Goal: Task Accomplishment & Management: Use online tool/utility

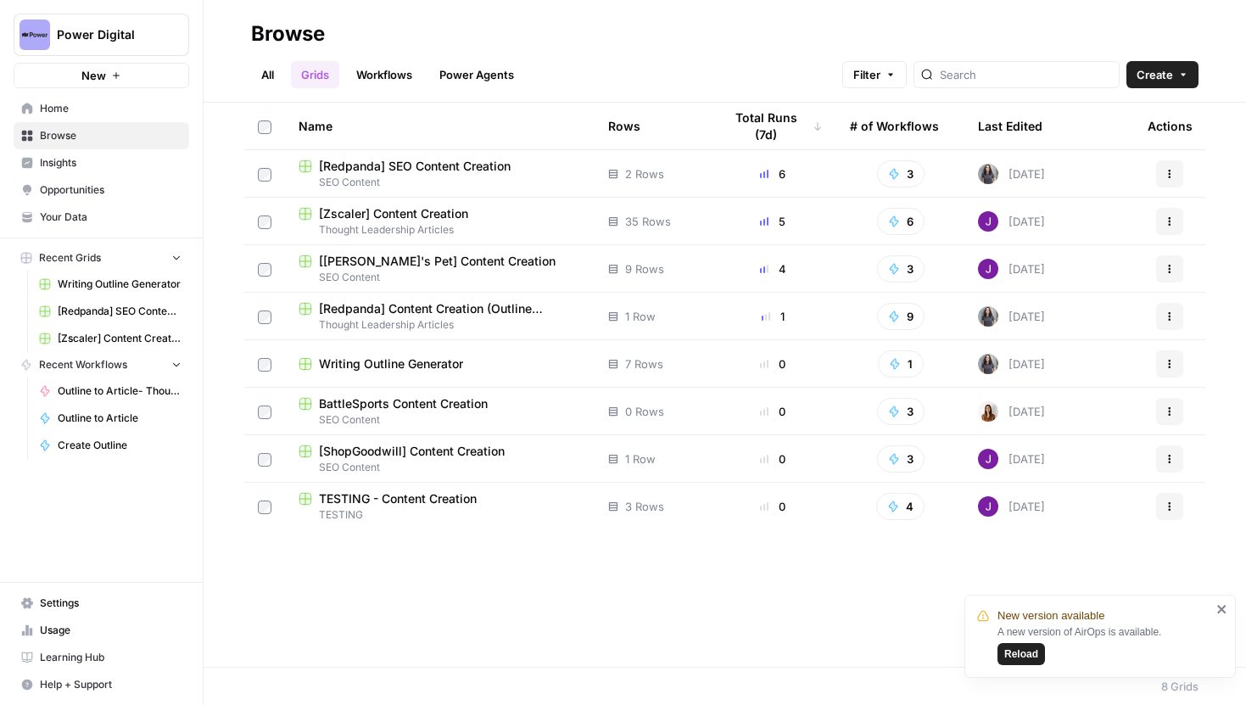
click at [97, 31] on span "Power Digital" at bounding box center [108, 34] width 103 height 17
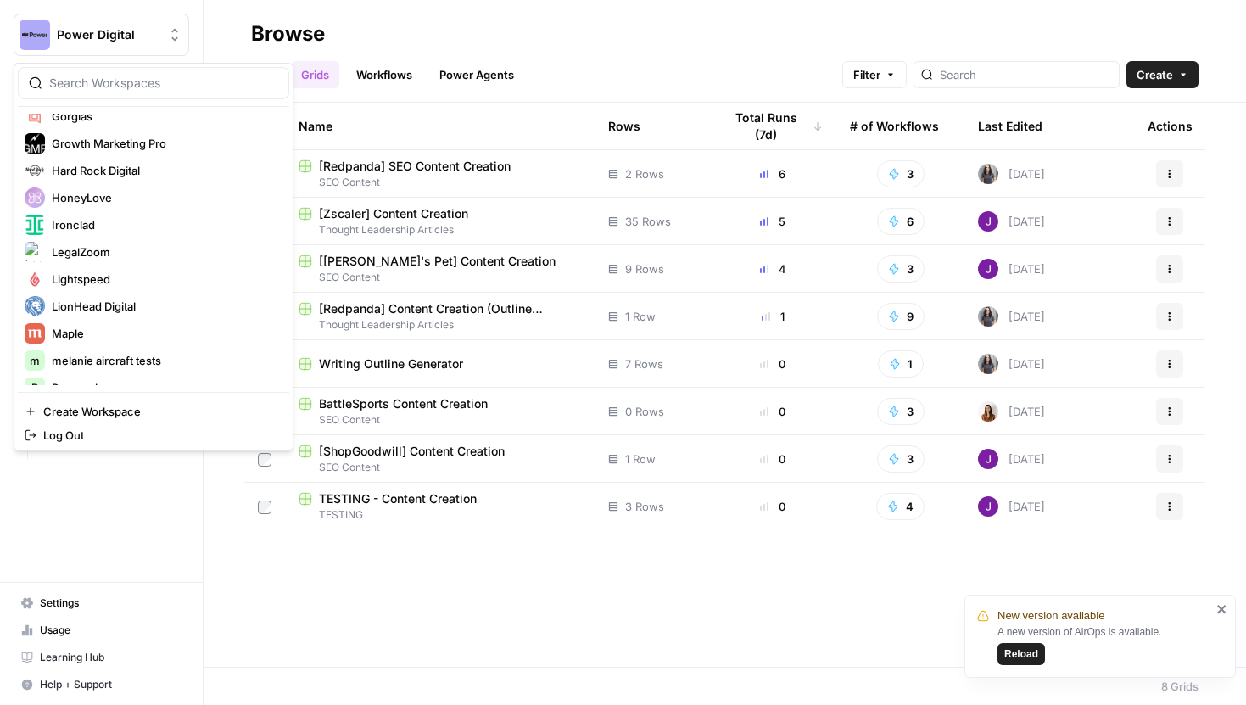
scroll to position [379, 0]
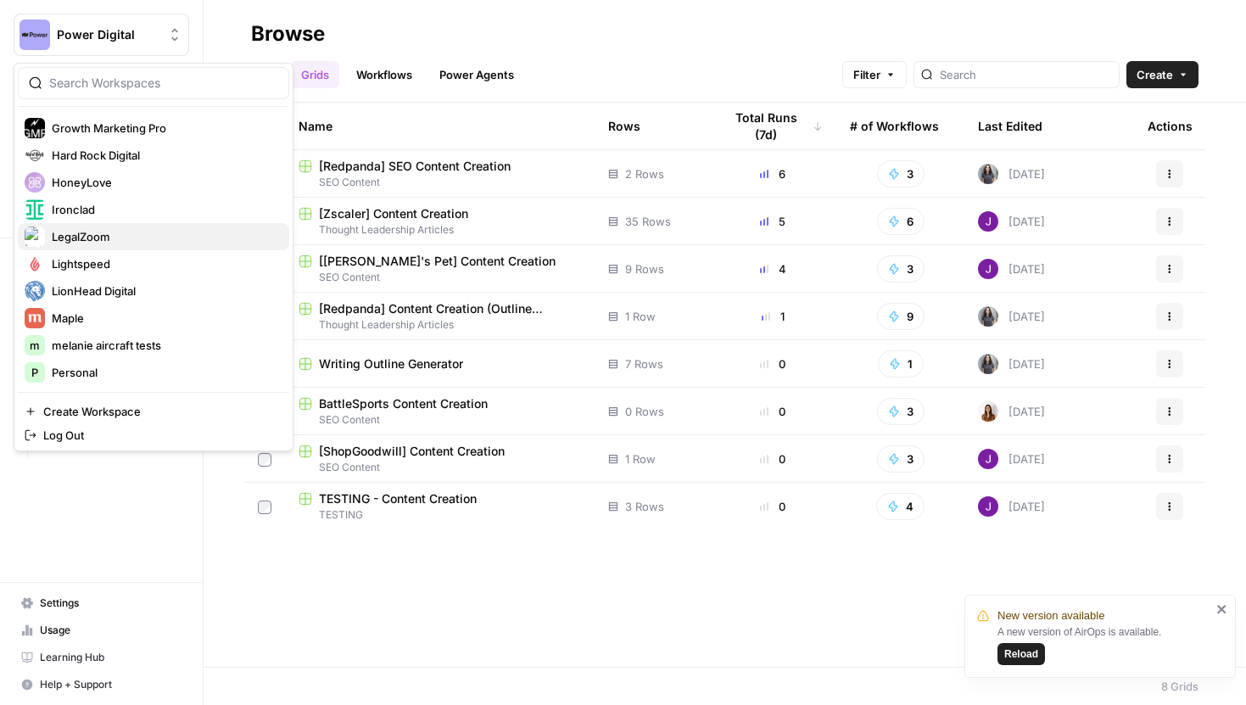
click at [88, 228] on span "LegalZoom" at bounding box center [164, 236] width 224 height 17
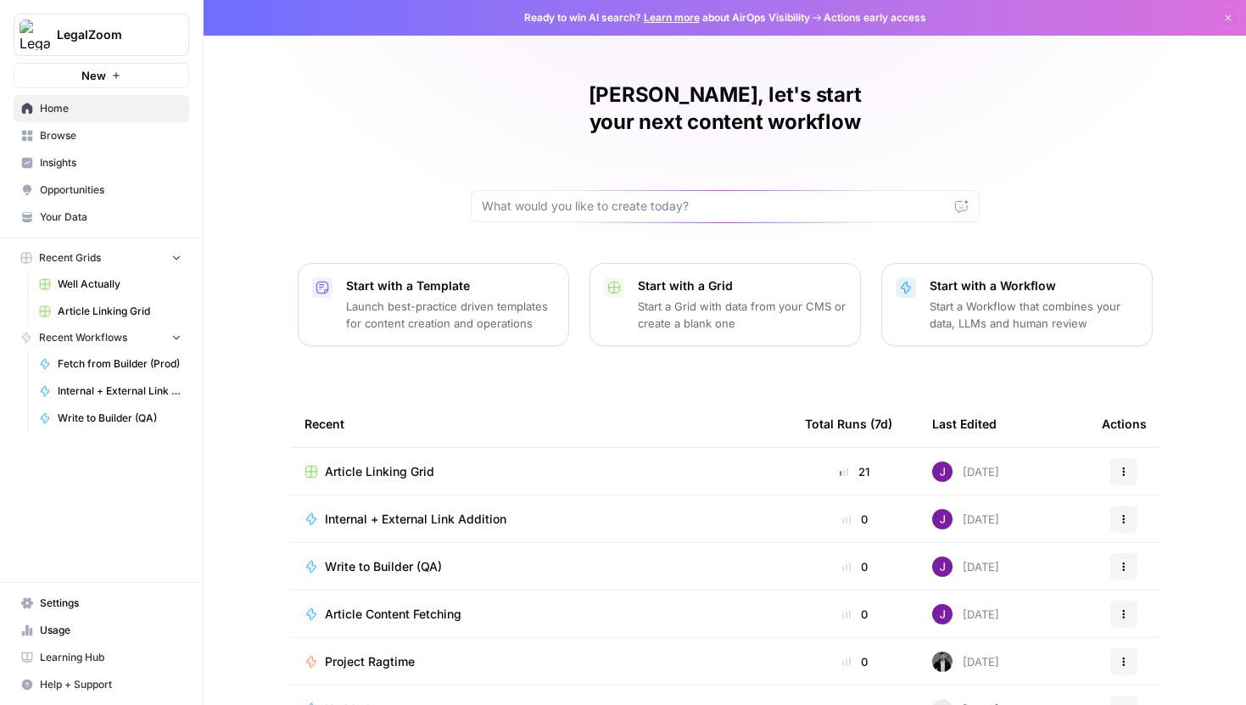
click at [46, 599] on span "Settings" at bounding box center [111, 603] width 142 height 15
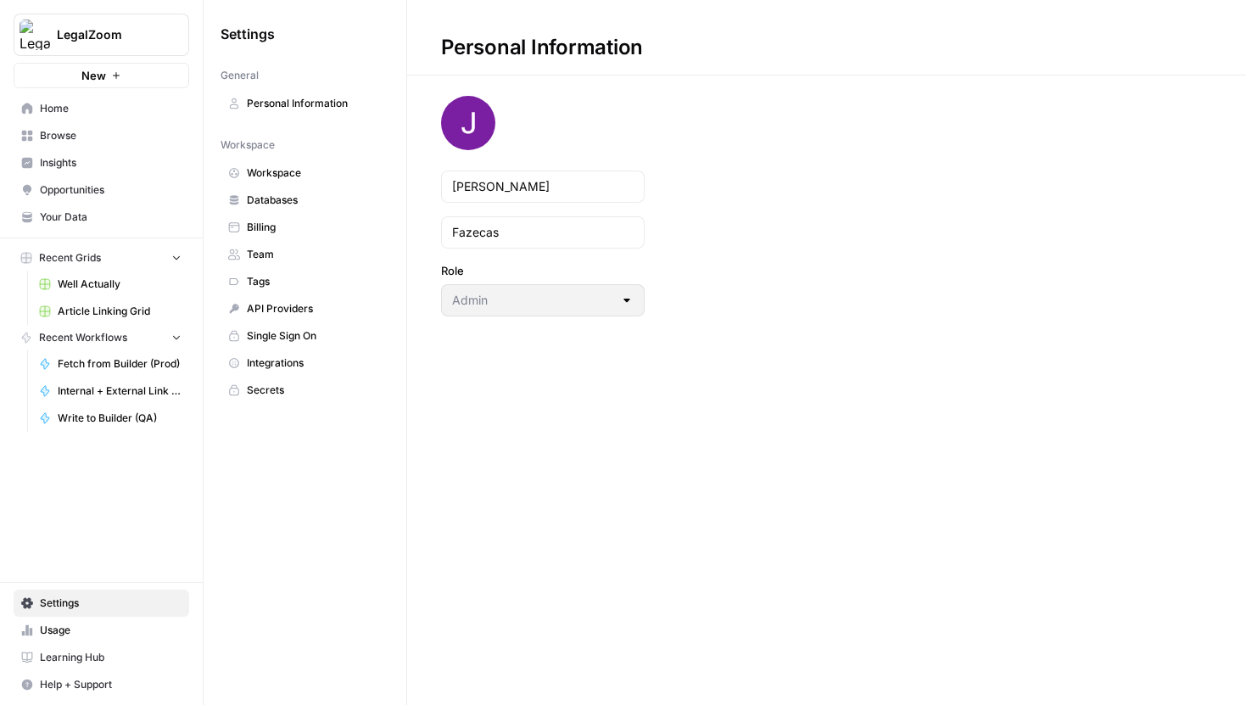
click at [274, 176] on span "Workspace" at bounding box center [314, 172] width 135 height 15
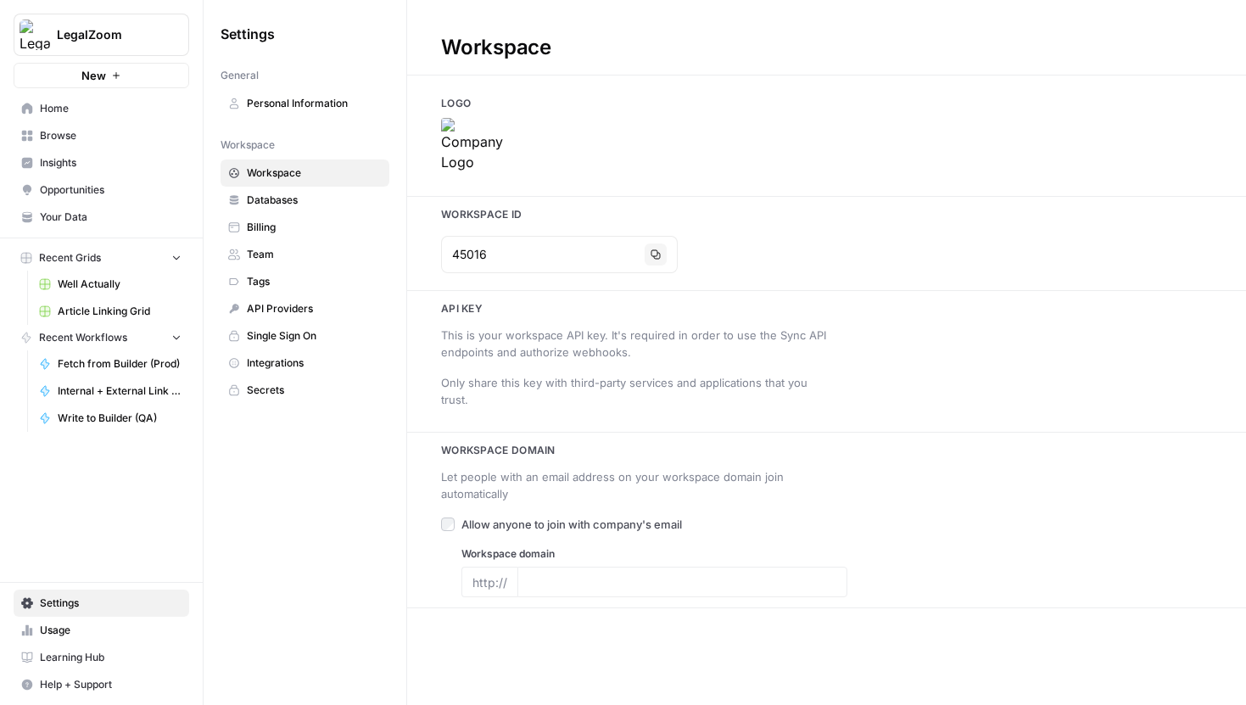
type input "https://www.legalzoom.com/"
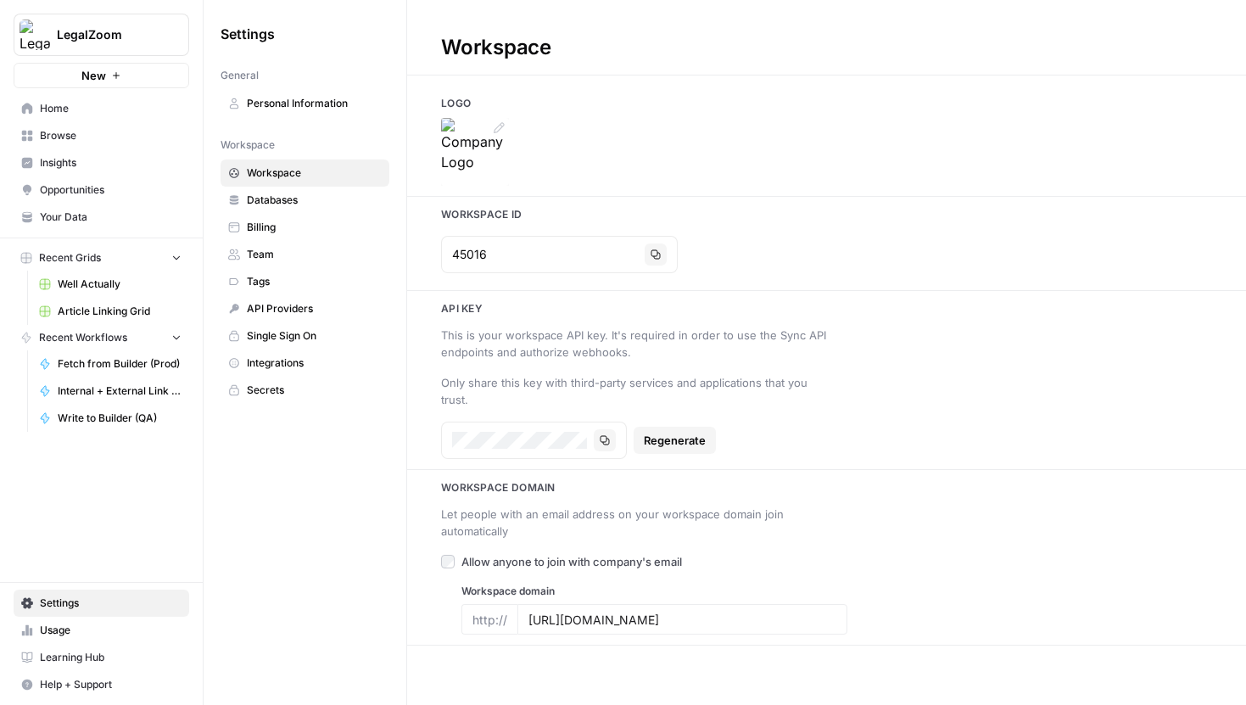
click at [497, 127] on icon at bounding box center [499, 128] width 14 height 14
click at [501, 138] on img at bounding box center [475, 152] width 68 height 68
click at [498, 126] on icon at bounding box center [499, 128] width 14 height 14
click at [496, 132] on icon at bounding box center [499, 127] width 11 height 11
click at [751, 188] on div "Logo Workspace Id 45016 Copy Api key This is your workspace API key. It's requi…" at bounding box center [826, 371] width 839 height 550
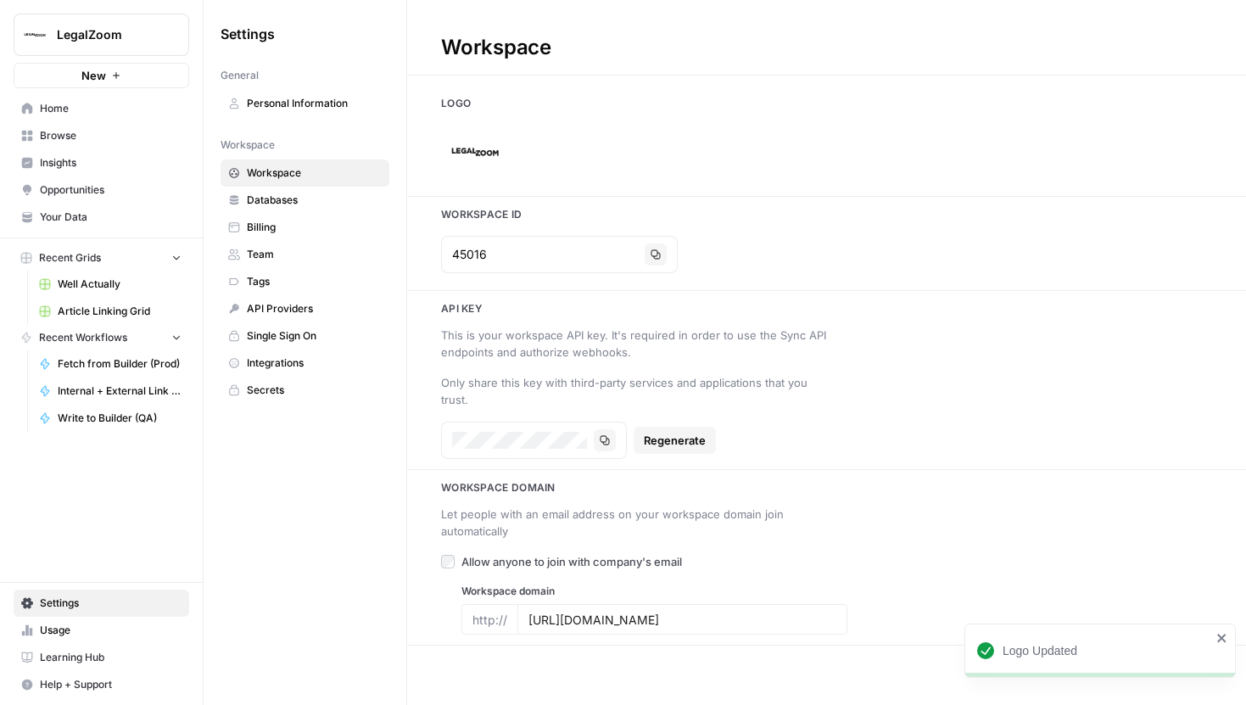
click at [95, 50] on button "LegalZoom" at bounding box center [102, 35] width 176 height 42
click at [124, 516] on div "LegalZoom New Home Browse Insights Opportunities Your Data Recent Grids Well Ac…" at bounding box center [101, 352] width 203 height 705
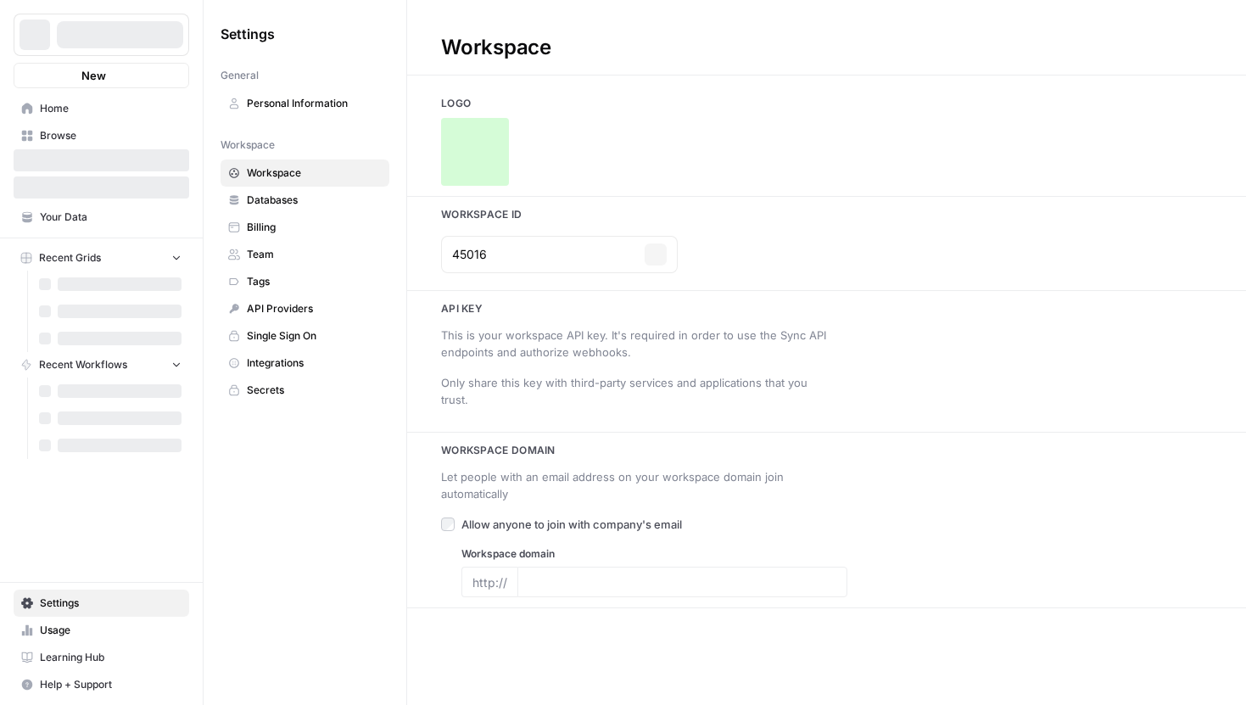
type input "[URL][DOMAIN_NAME]"
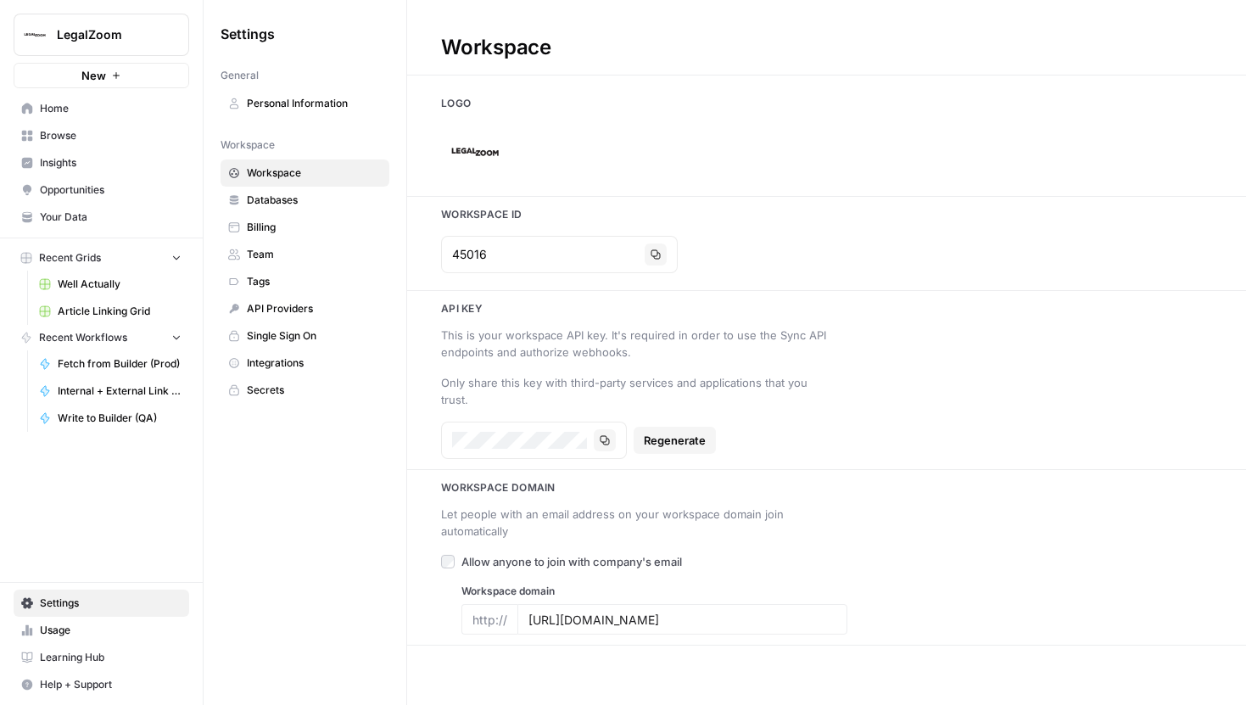
click at [151, 36] on span "LegalZoom" at bounding box center [108, 34] width 103 height 17
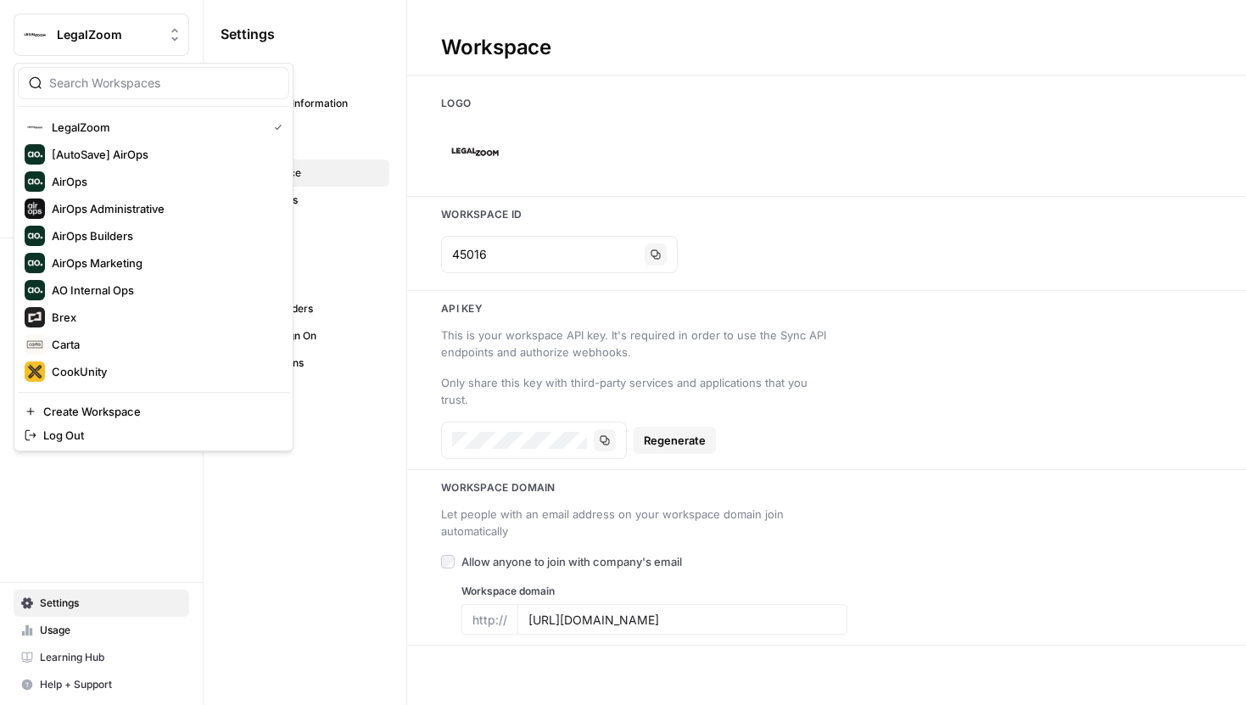
click at [147, 484] on div "LegalZoom New Home Browse Insights Opportunities Your Data Recent Grids Well Ac…" at bounding box center [101, 352] width 203 height 705
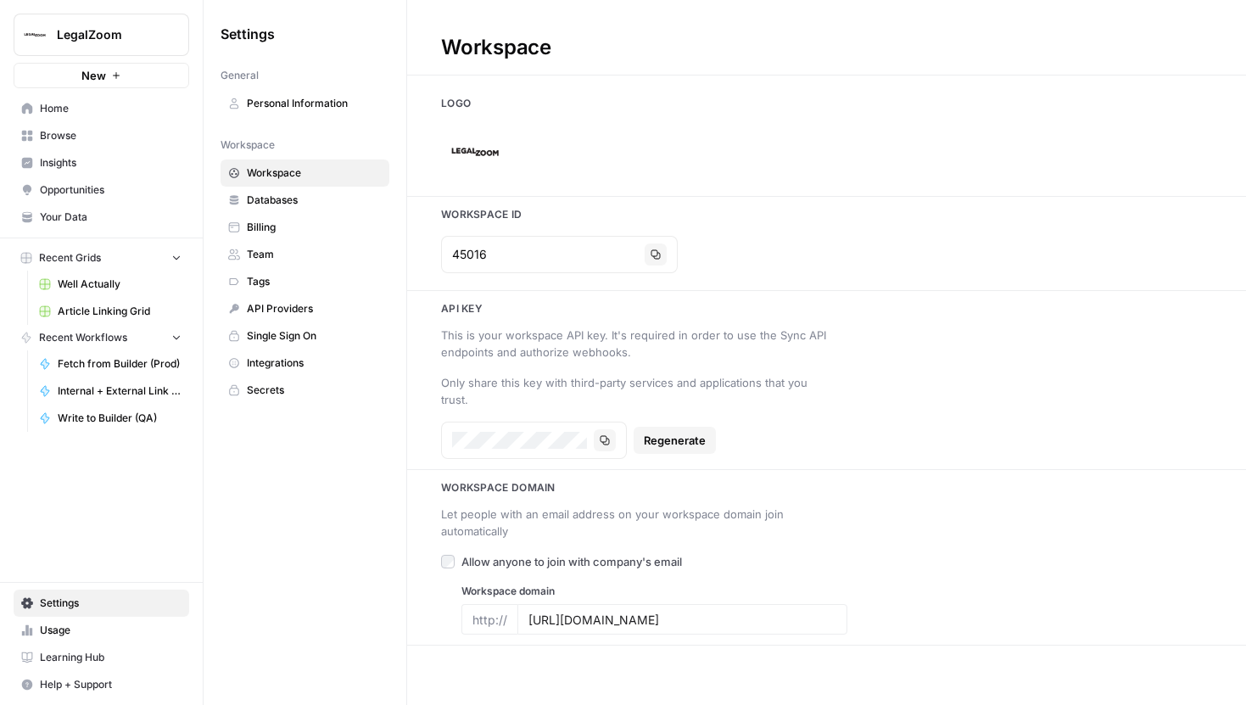
click at [133, 48] on button "LegalZoom" at bounding box center [102, 35] width 176 height 42
click at [112, 540] on div "LegalZoom New Home Browse Insights Opportunities Your Data Recent Grids Well Ac…" at bounding box center [101, 352] width 203 height 705
click at [288, 486] on div "Settings General Personal Information Workspace Workspace Databases Billing Tea…" at bounding box center [305, 352] width 203 height 705
click at [53, 110] on span "Home" at bounding box center [111, 108] width 142 height 15
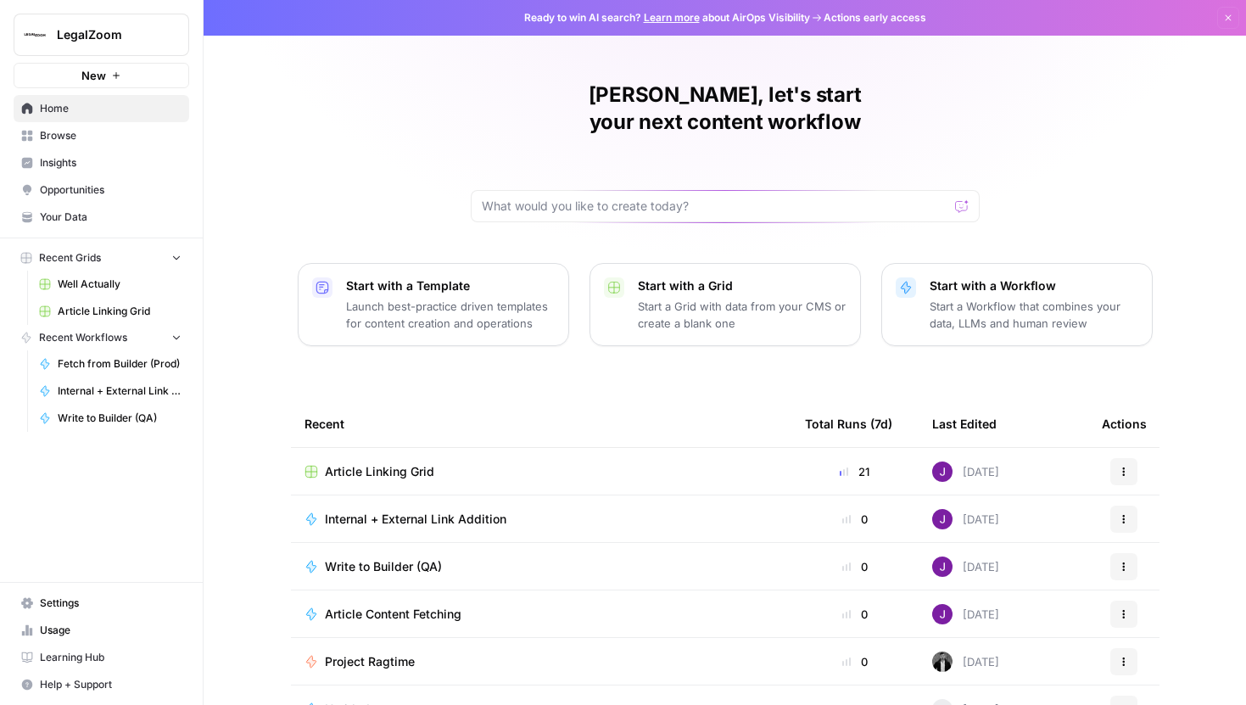
click at [115, 31] on span "LegalZoom" at bounding box center [108, 34] width 103 height 17
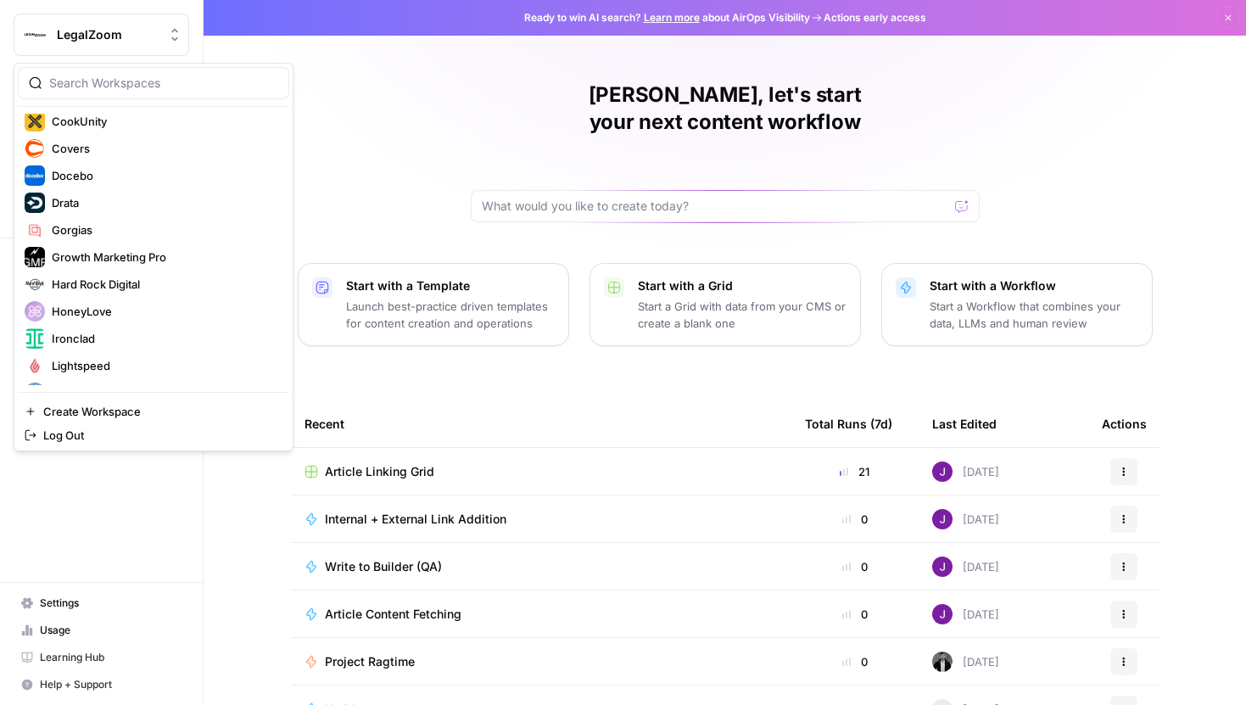
scroll to position [274, 0]
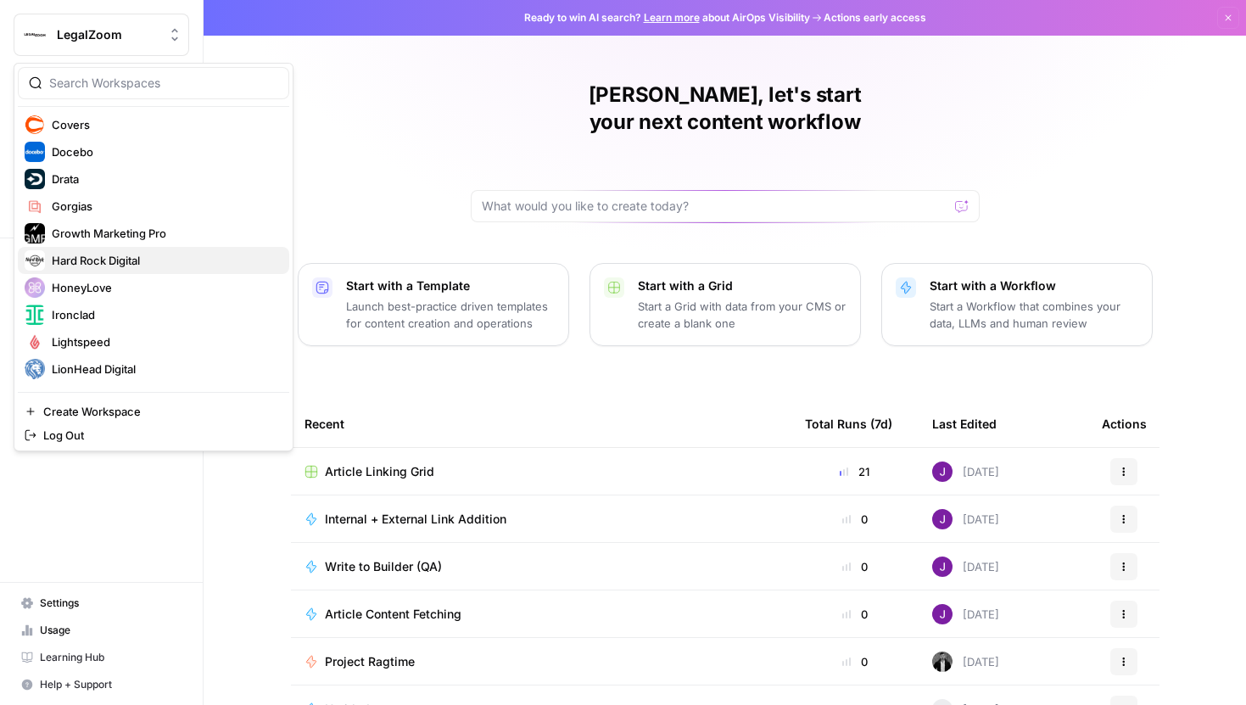
click at [89, 261] on span "Hard Rock Digital" at bounding box center [164, 260] width 224 height 17
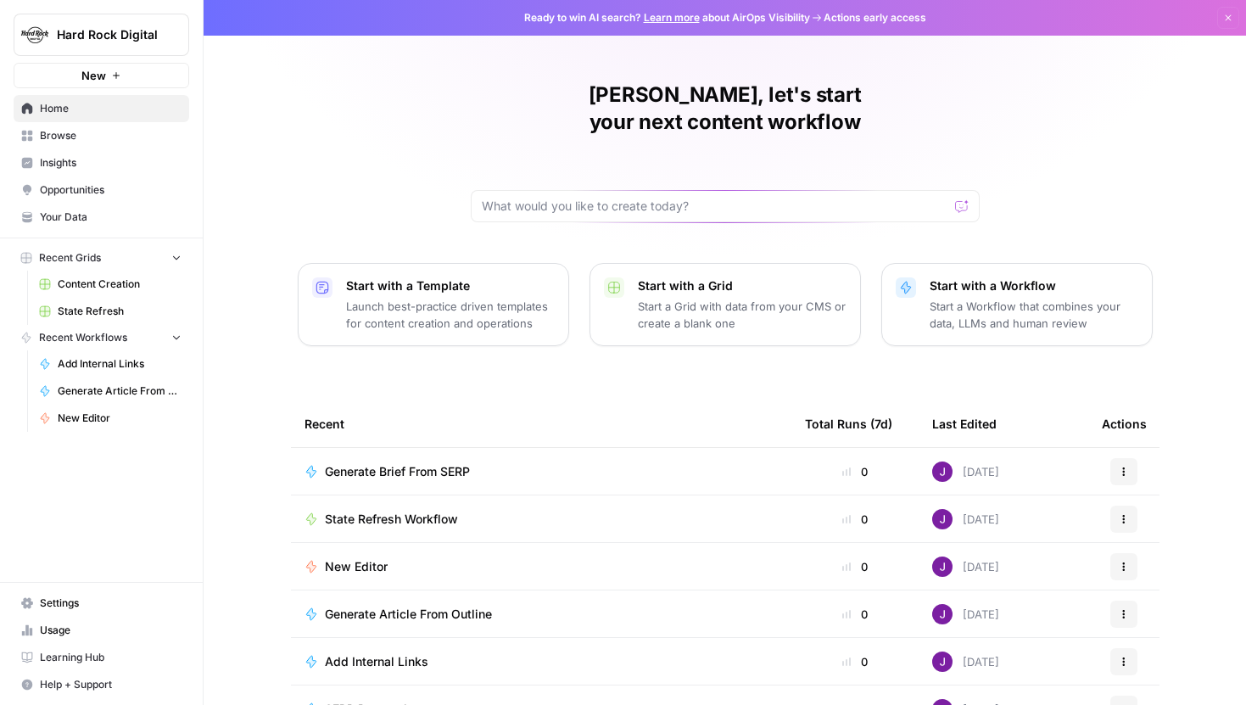
click at [102, 304] on span "State Refresh" at bounding box center [120, 311] width 124 height 15
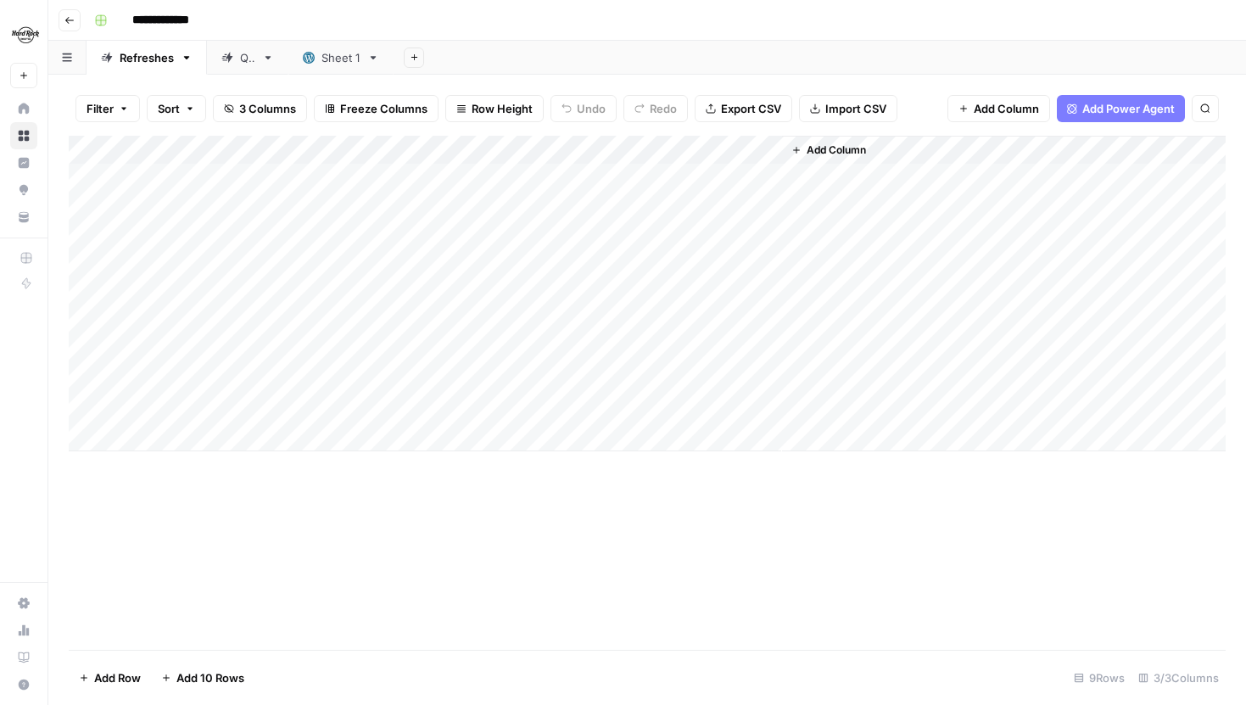
click at [251, 61] on div "QA" at bounding box center [247, 57] width 15 height 17
click at [154, 64] on div "Refreshes" at bounding box center [147, 57] width 54 height 17
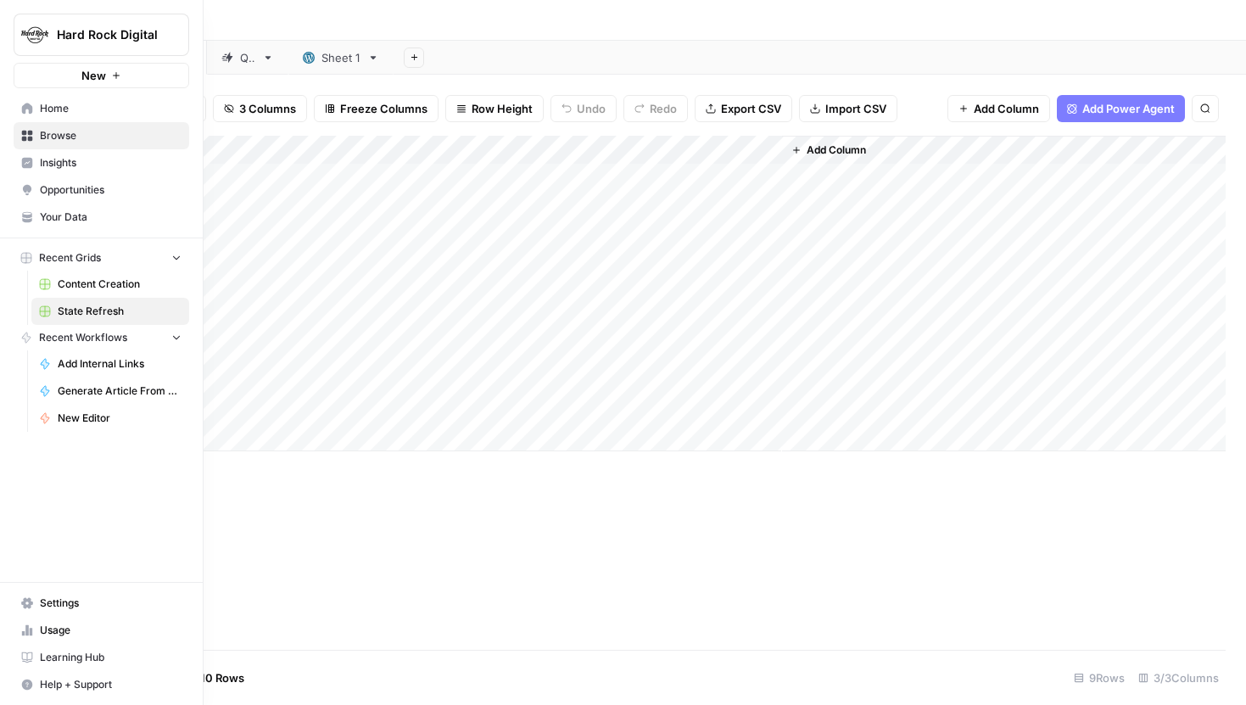
click at [77, 209] on link "Your Data" at bounding box center [102, 217] width 176 height 27
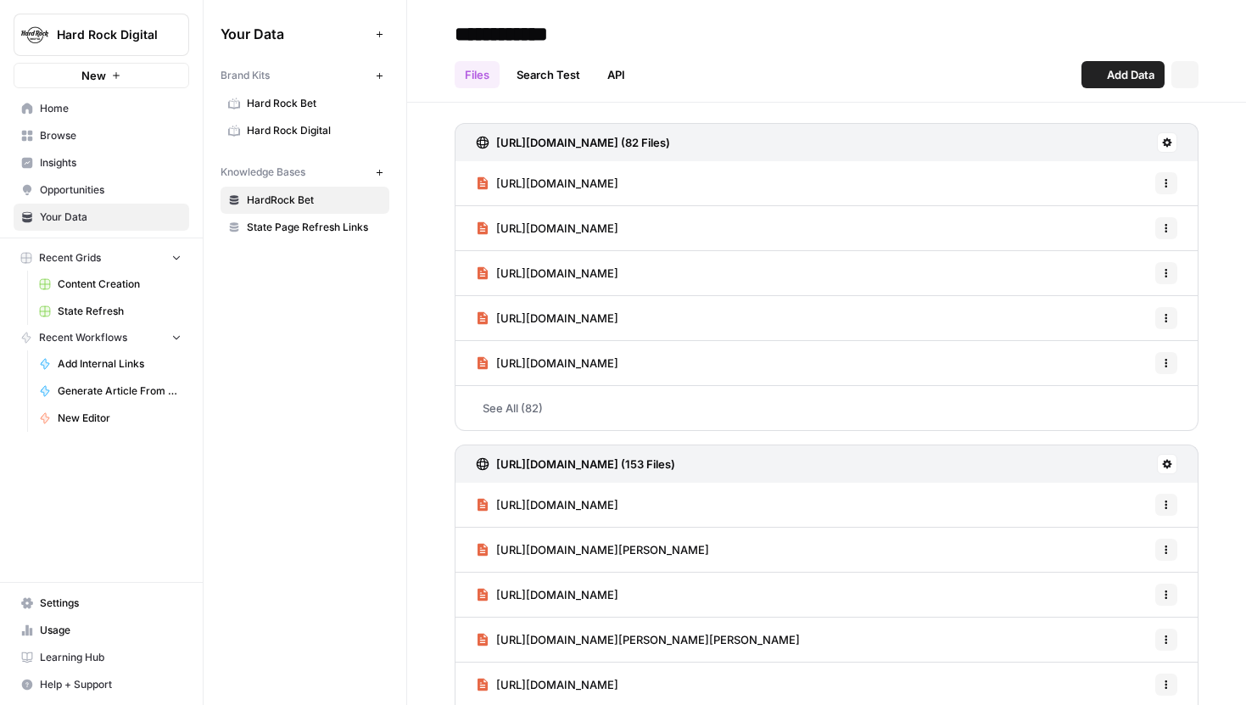
click at [279, 220] on span "State Page Refresh Links" at bounding box center [314, 227] width 135 height 15
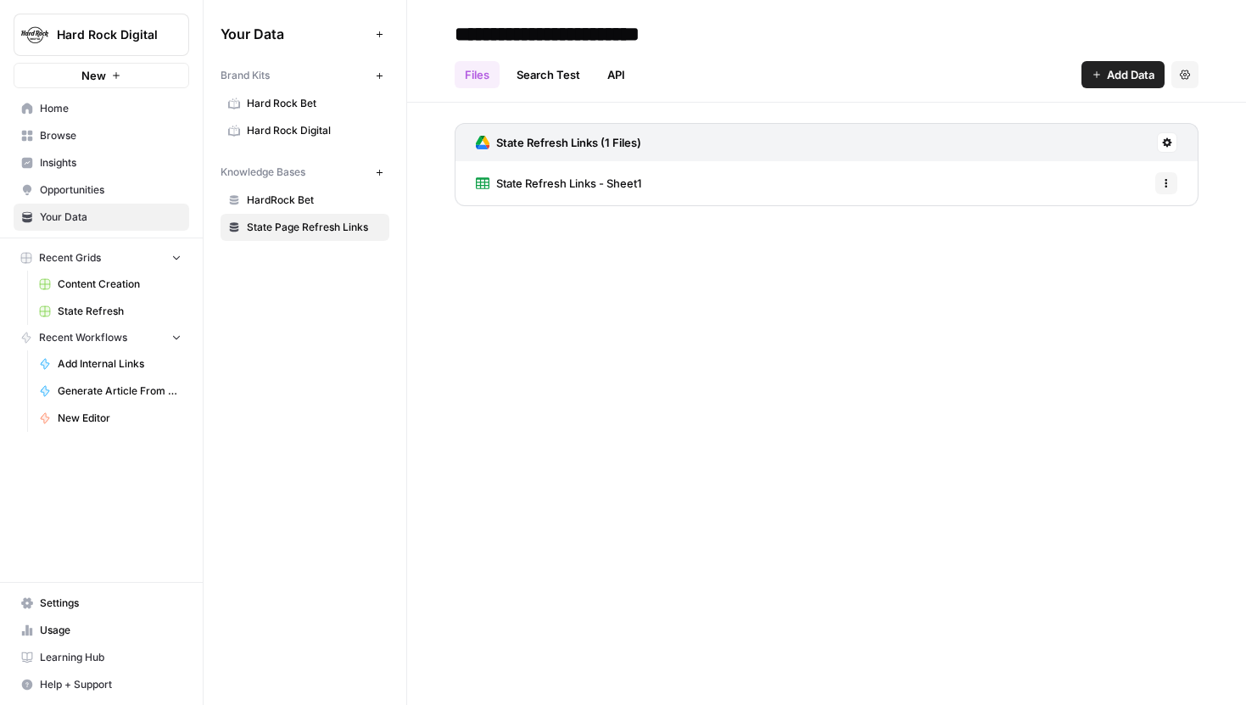
click at [571, 182] on span "State Refresh Links - Sheet1" at bounding box center [568, 183] width 145 height 17
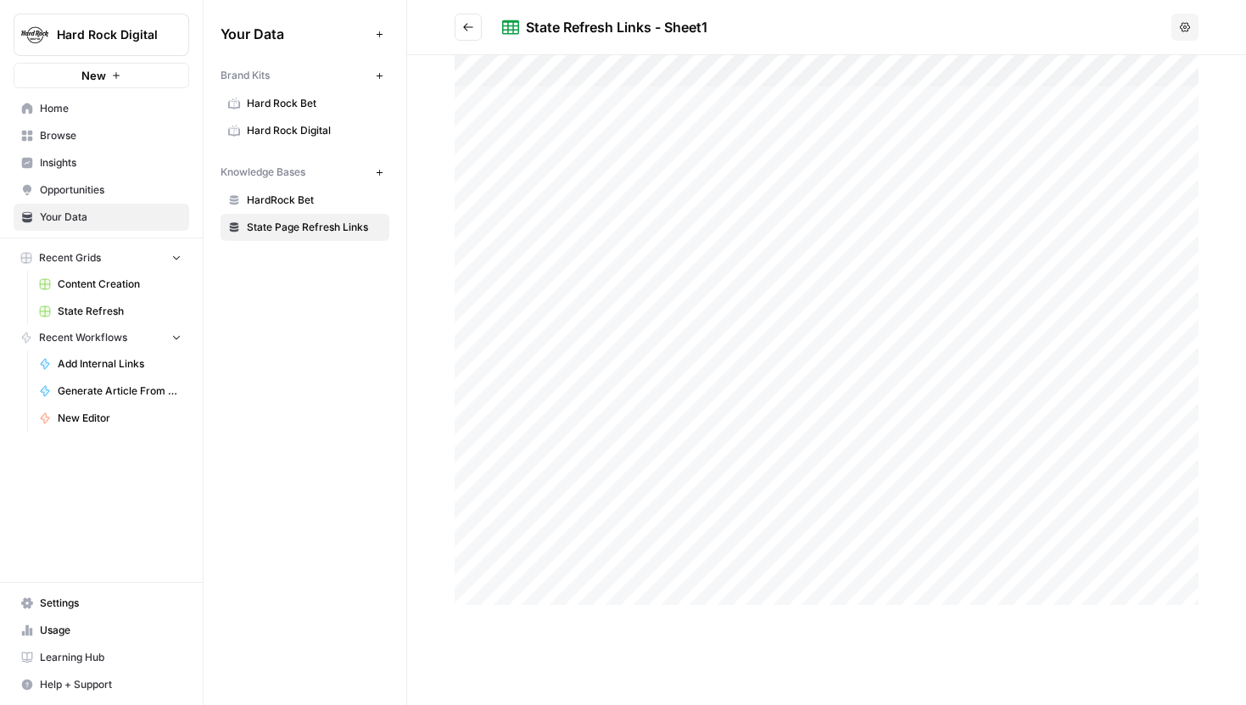
click at [997, 130] on div at bounding box center [827, 336] width 744 height 562
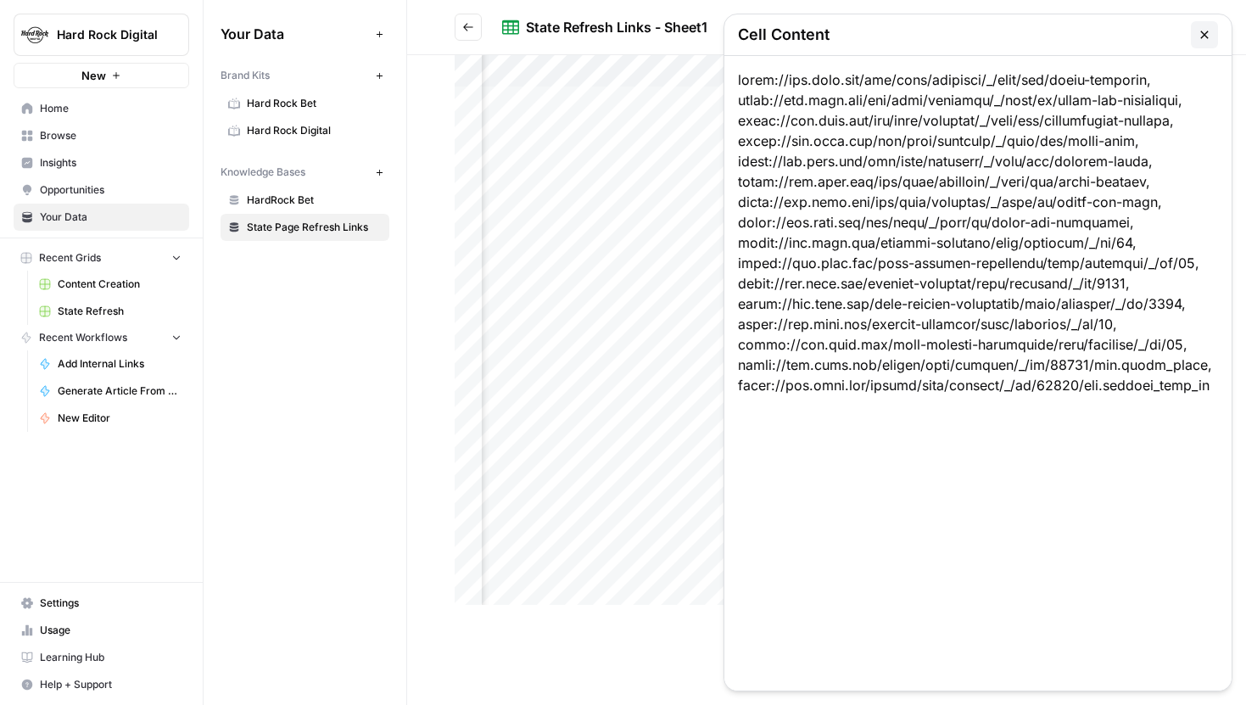
scroll to position [0, 196]
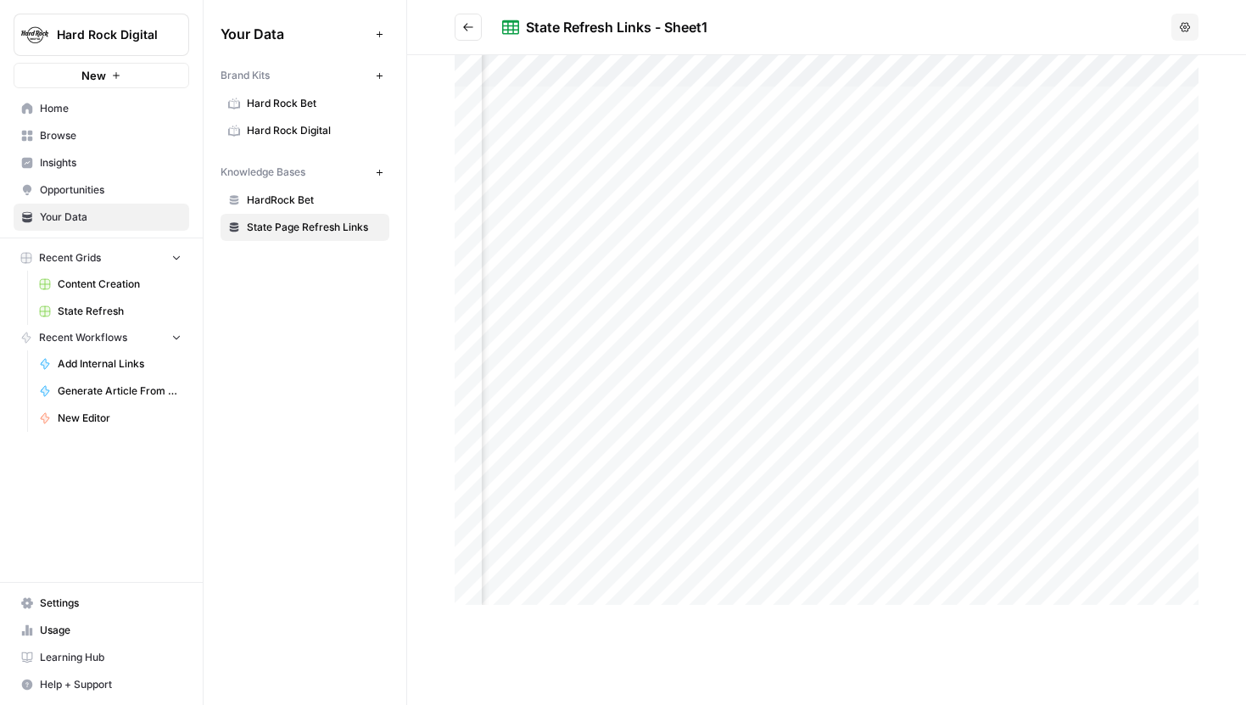
click at [638, 137] on div at bounding box center [827, 336] width 744 height 562
click at [456, 28] on button "Go back" at bounding box center [468, 27] width 27 height 27
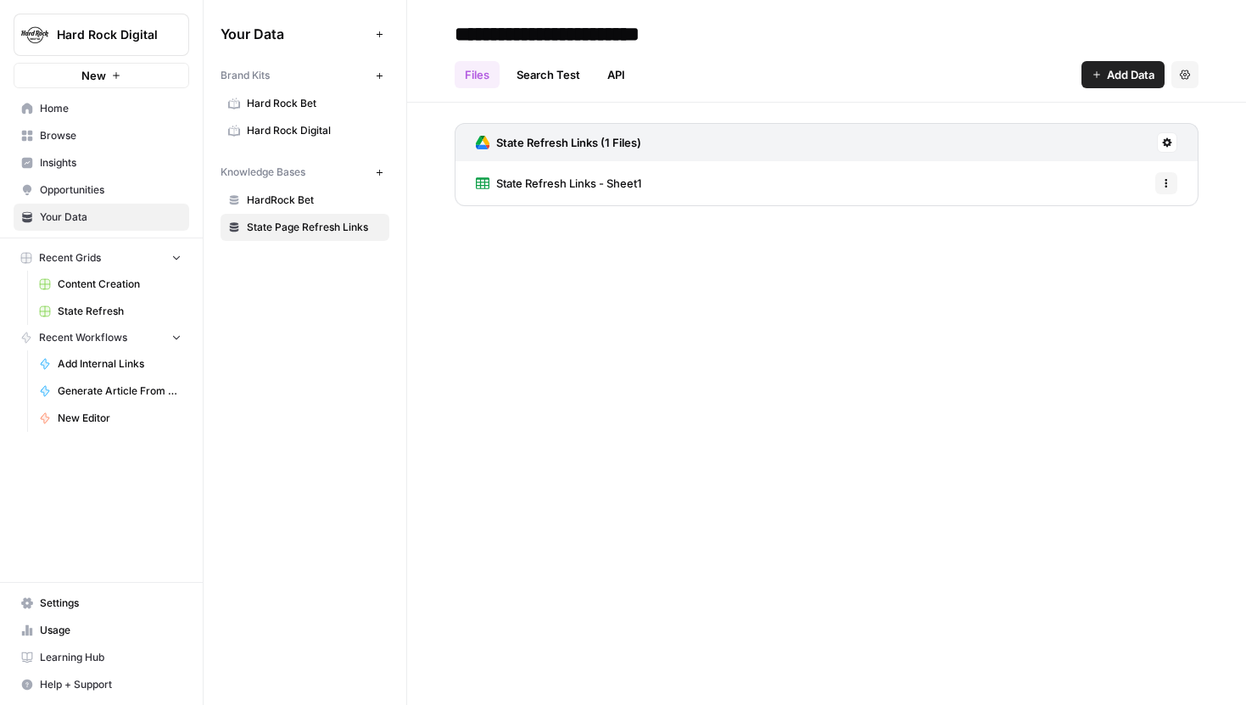
click at [1171, 143] on icon at bounding box center [1167, 142] width 10 height 10
click at [1079, 182] on span "Sync Data" at bounding box center [1102, 179] width 104 height 17
click at [590, 180] on span "State Refresh Links - Sheet1" at bounding box center [568, 183] width 145 height 17
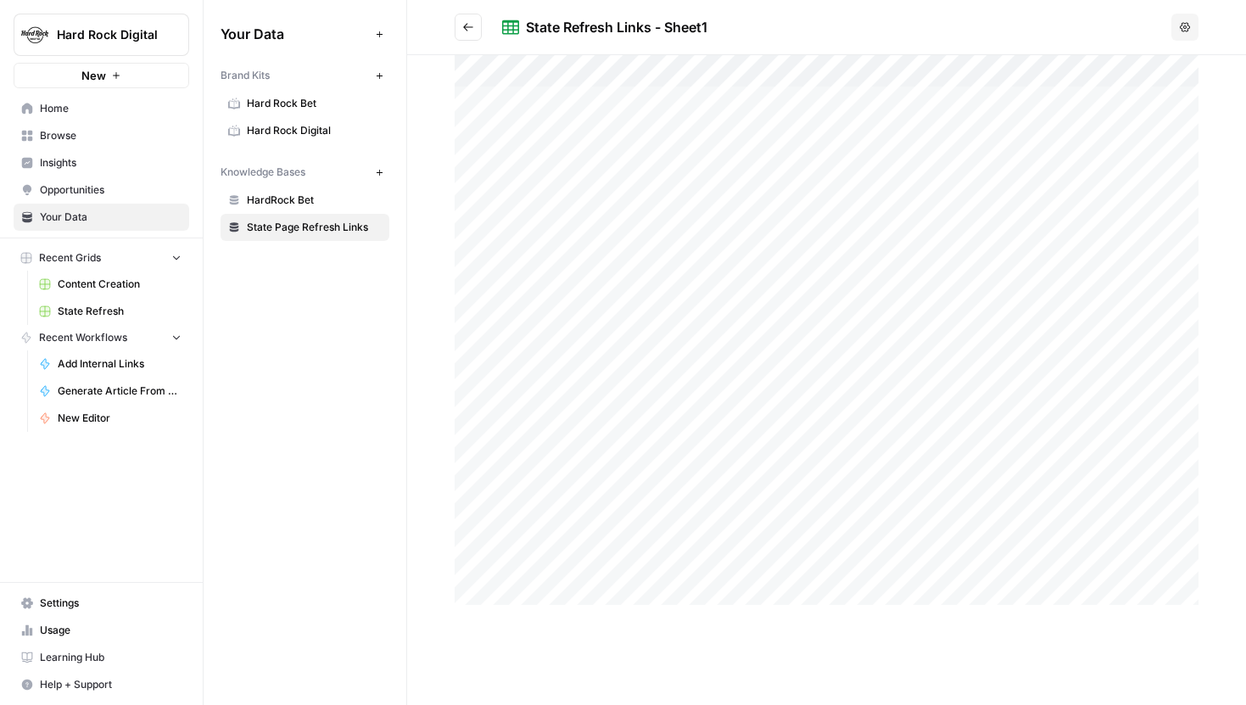
click at [1138, 122] on div at bounding box center [827, 336] width 744 height 562
click at [98, 311] on span "State Refresh" at bounding box center [120, 311] width 124 height 15
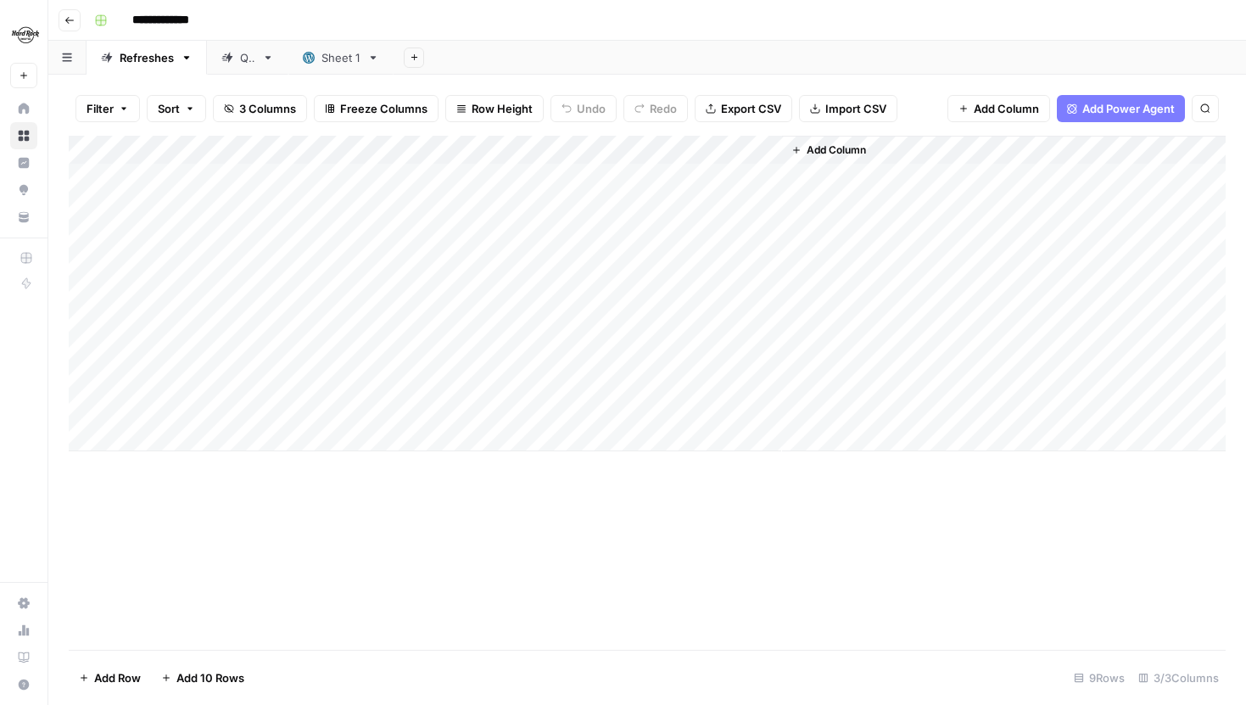
click at [315, 60] on div "Sheet 1" at bounding box center [332, 57] width 58 height 17
click at [222, 57] on icon at bounding box center [227, 58] width 12 height 12
click at [339, 59] on div "Sheet 1" at bounding box center [341, 57] width 39 height 17
click at [238, 68] on link "QA" at bounding box center [247, 58] width 81 height 34
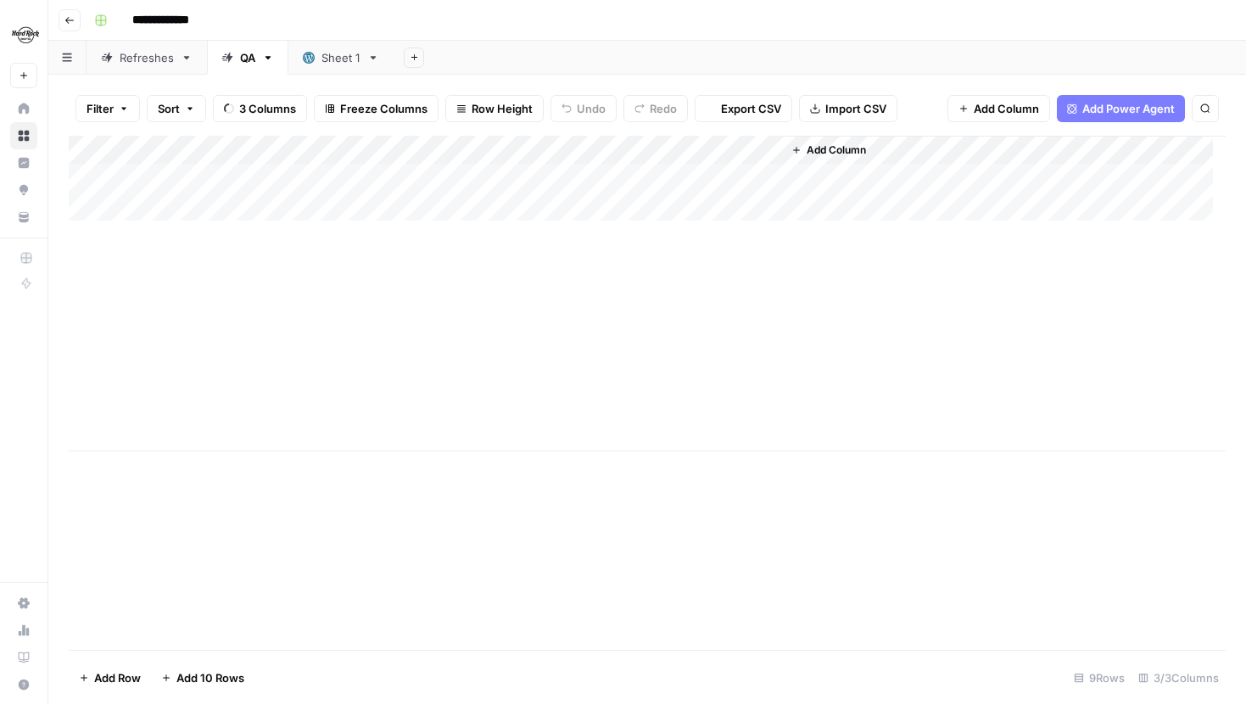
click at [145, 63] on div "Refreshes" at bounding box center [147, 57] width 54 height 17
click at [592, 233] on div "Add Column" at bounding box center [647, 294] width 1157 height 316
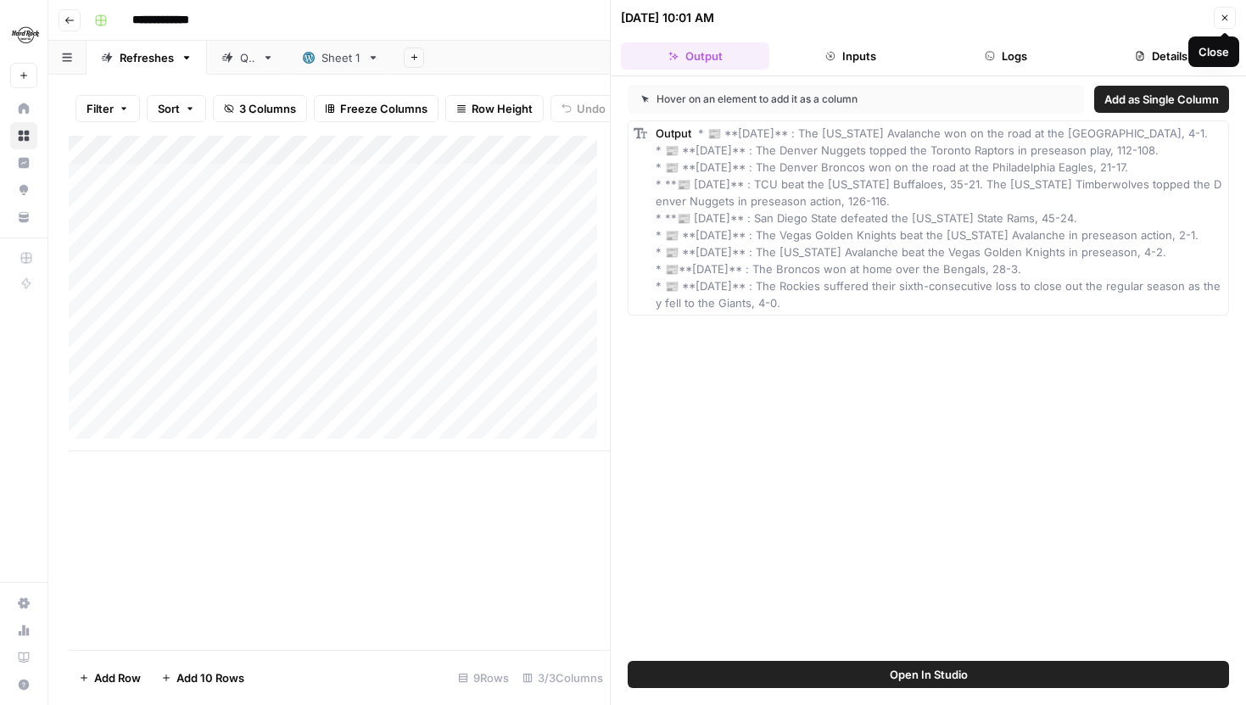
click at [1223, 16] on icon "button" at bounding box center [1226, 18] width 6 height 6
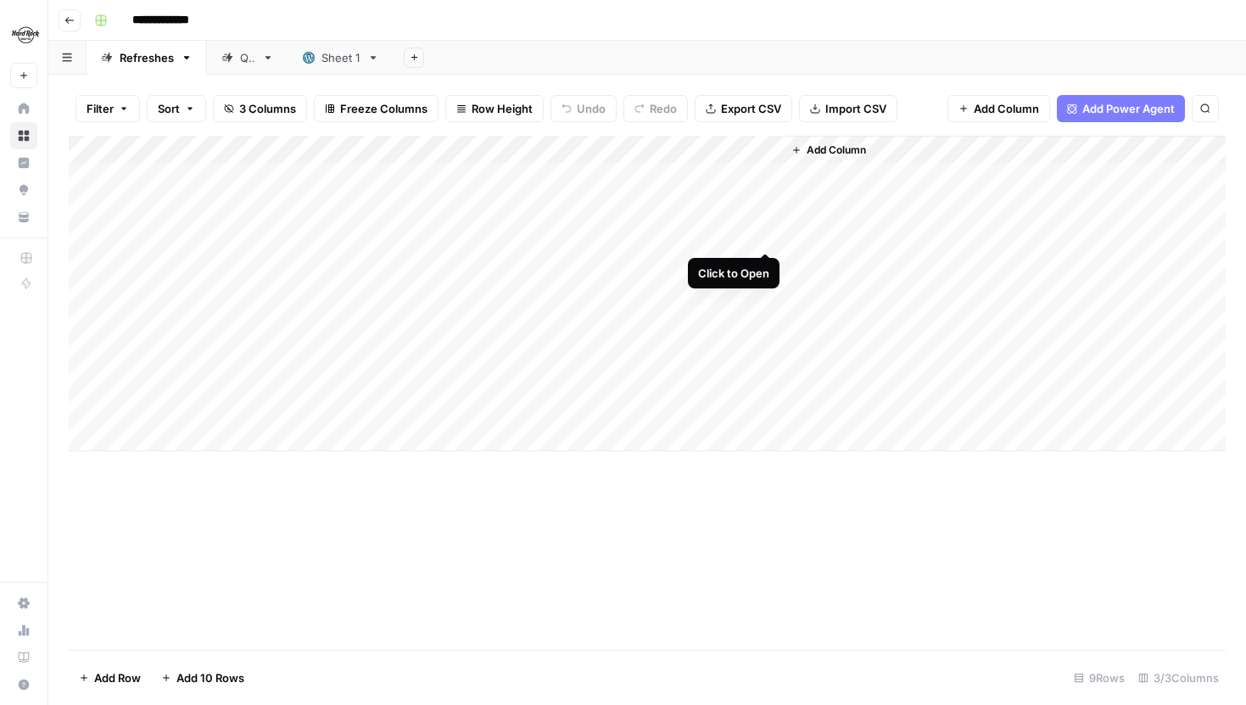
click at [768, 233] on div "Add Column" at bounding box center [647, 294] width 1157 height 316
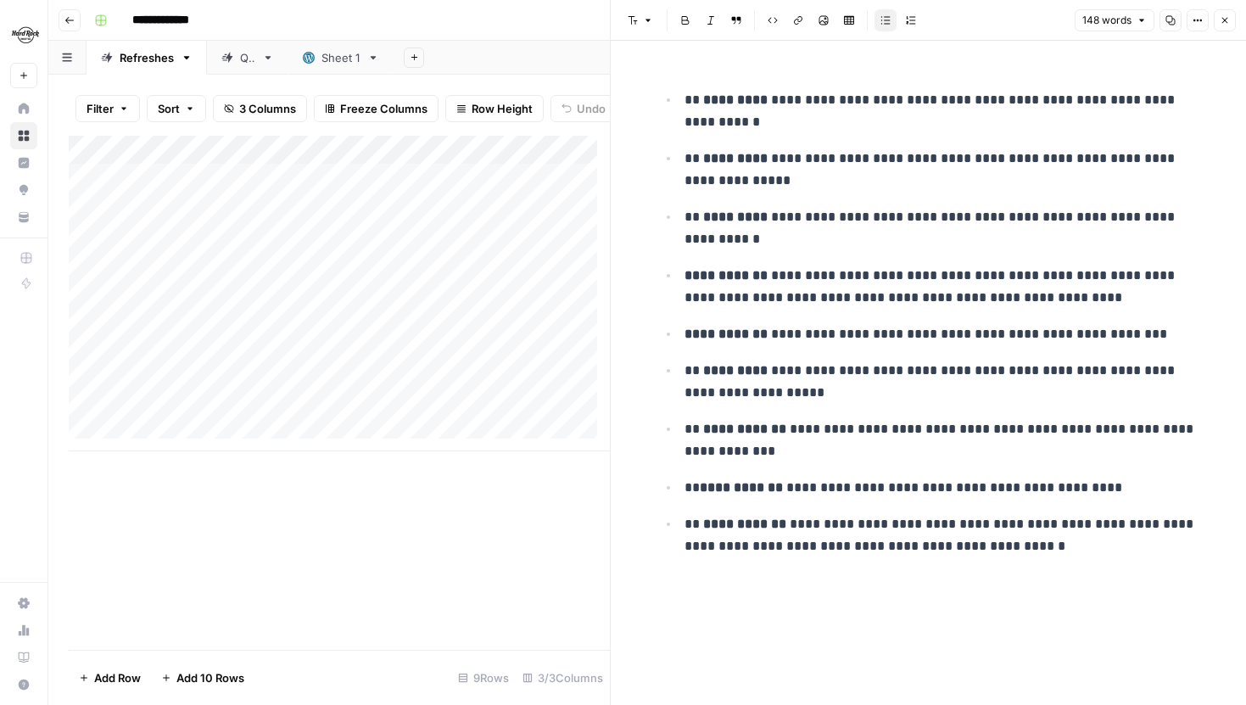
click at [1220, 17] on icon "button" at bounding box center [1225, 20] width 10 height 10
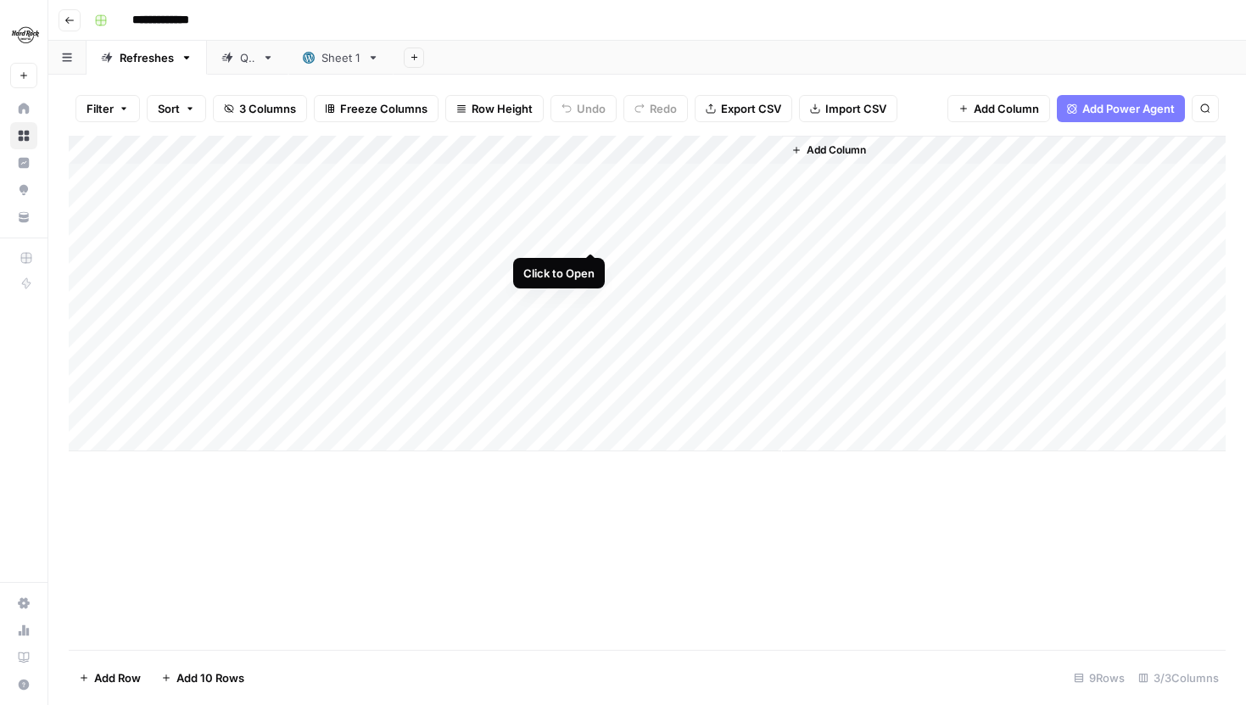
click at [594, 235] on div "Add Column" at bounding box center [647, 294] width 1157 height 316
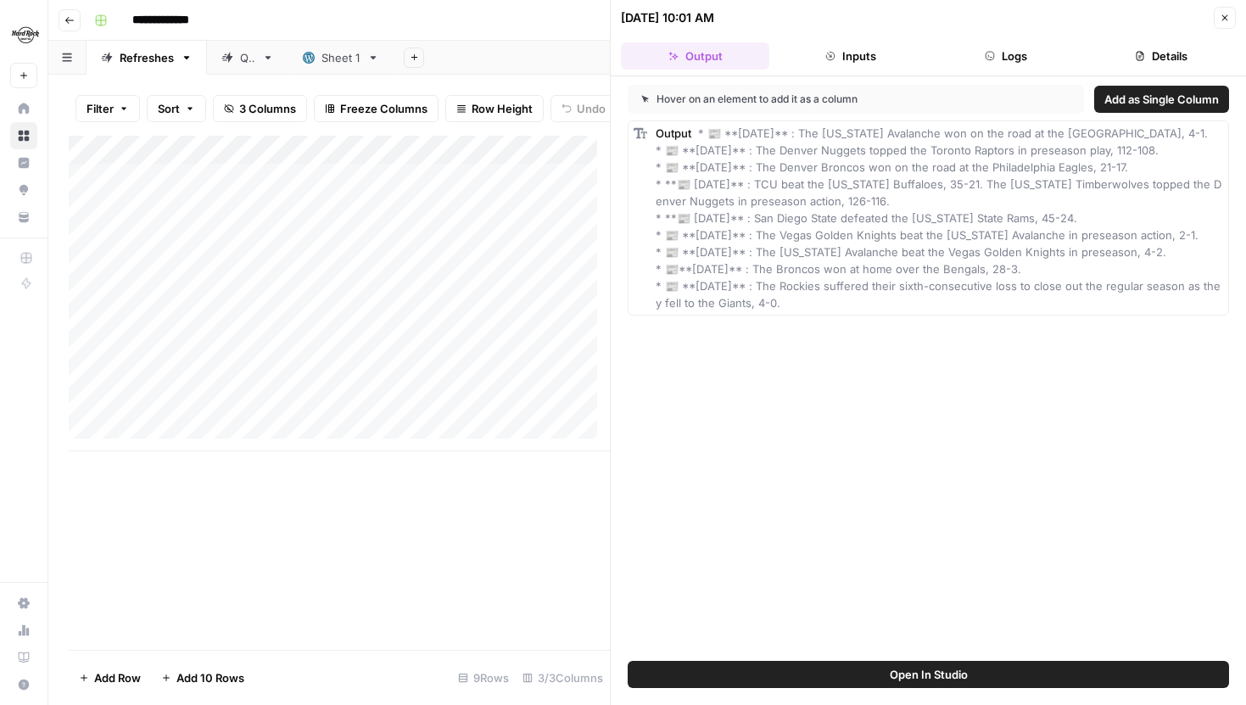
click at [1011, 62] on button "Logs" at bounding box center [1006, 55] width 148 height 27
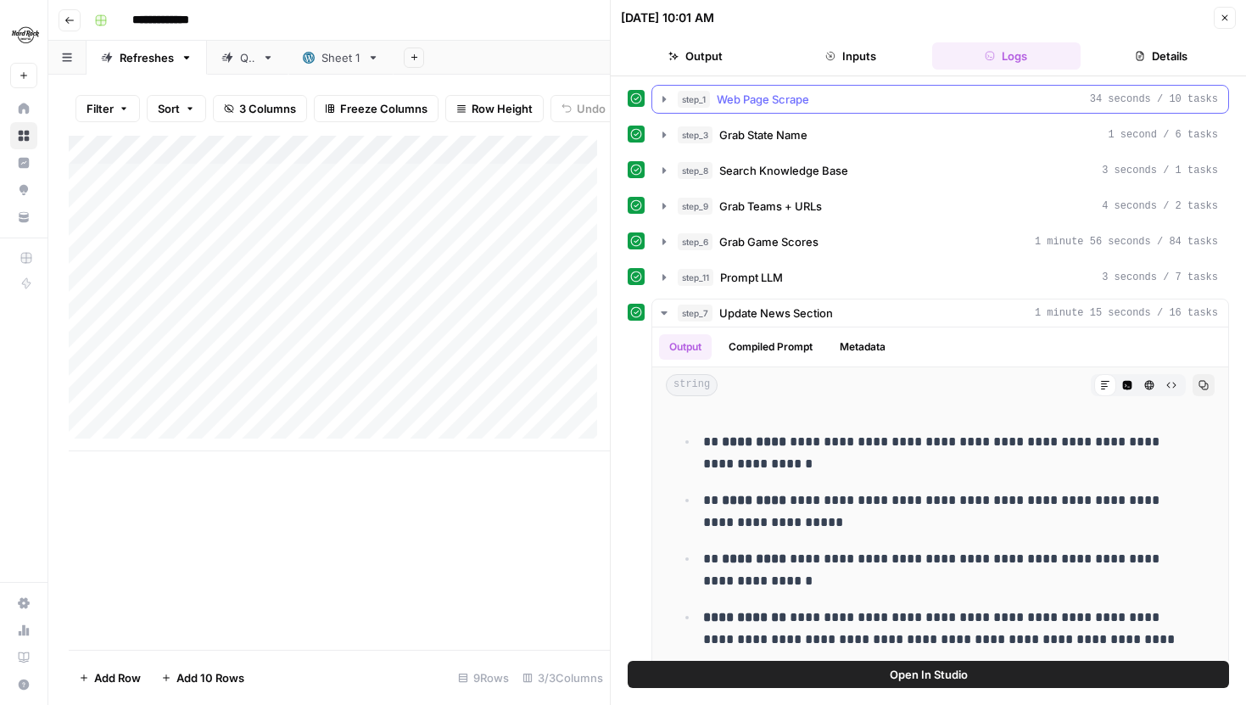
click at [664, 104] on icon "button" at bounding box center [664, 99] width 14 height 14
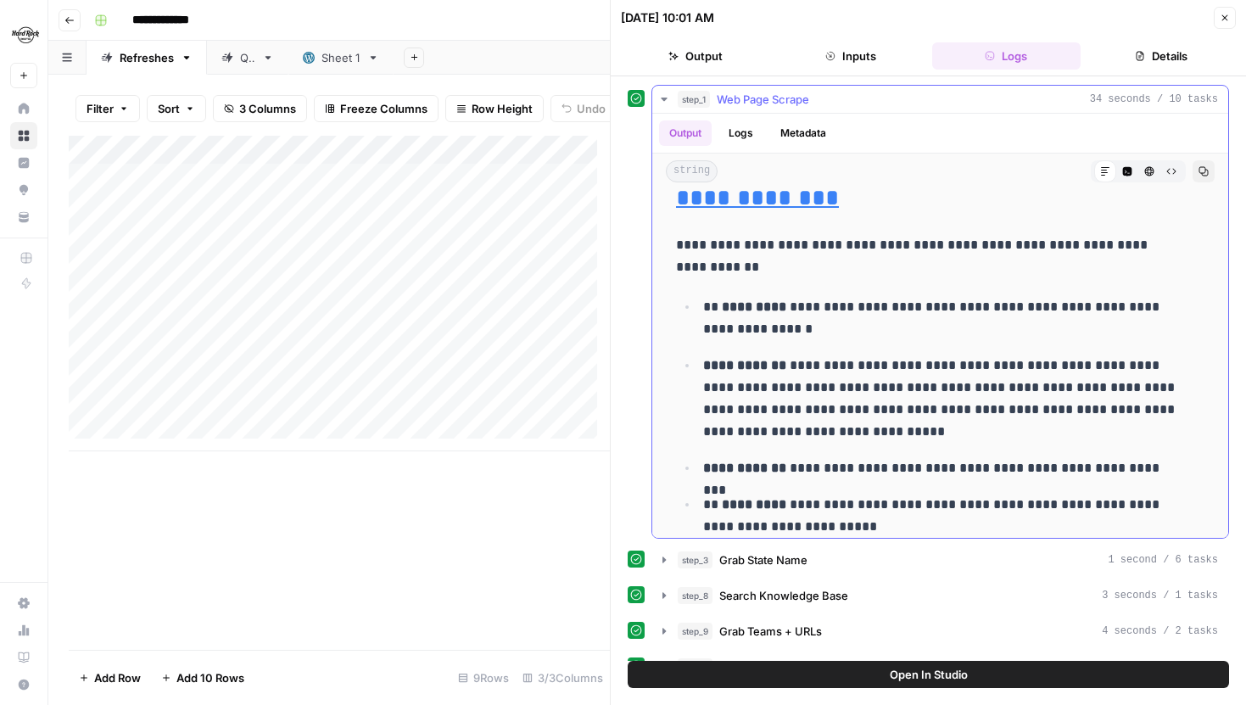
scroll to position [7282, 0]
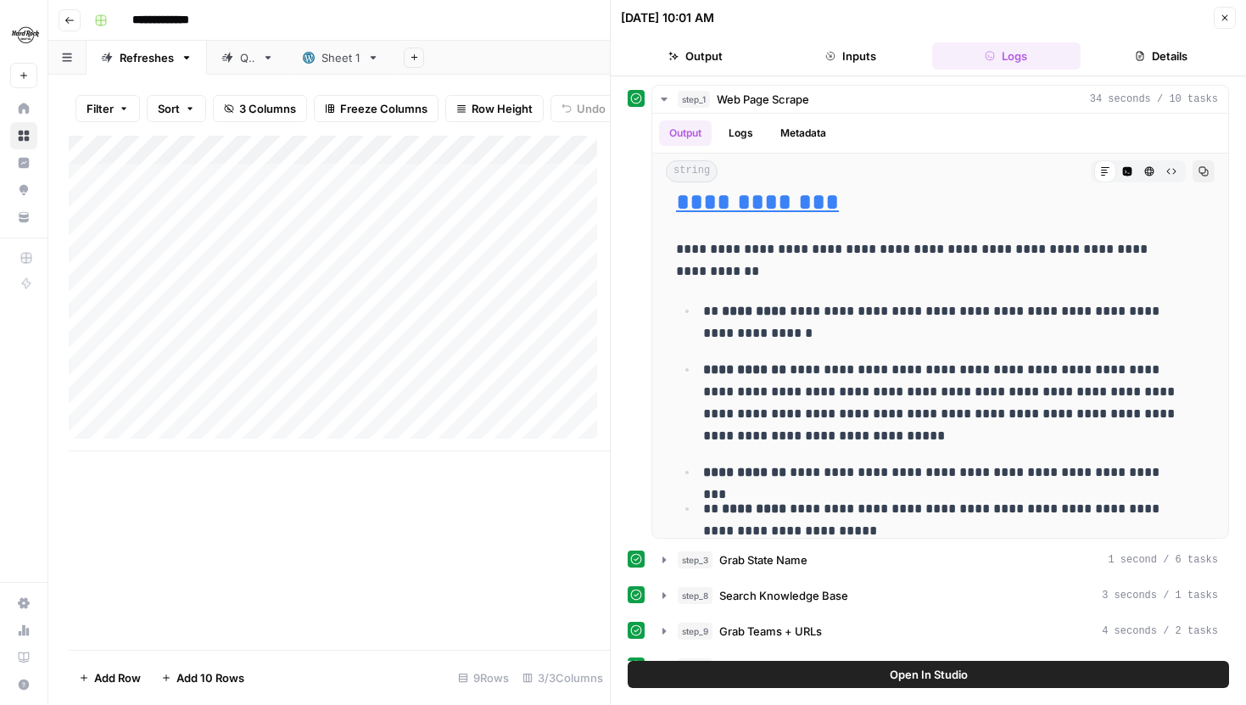
click at [462, 243] on div "Add Column" at bounding box center [339, 294] width 541 height 316
click at [1116, 162] on button "Code Editor" at bounding box center [1127, 171] width 22 height 22
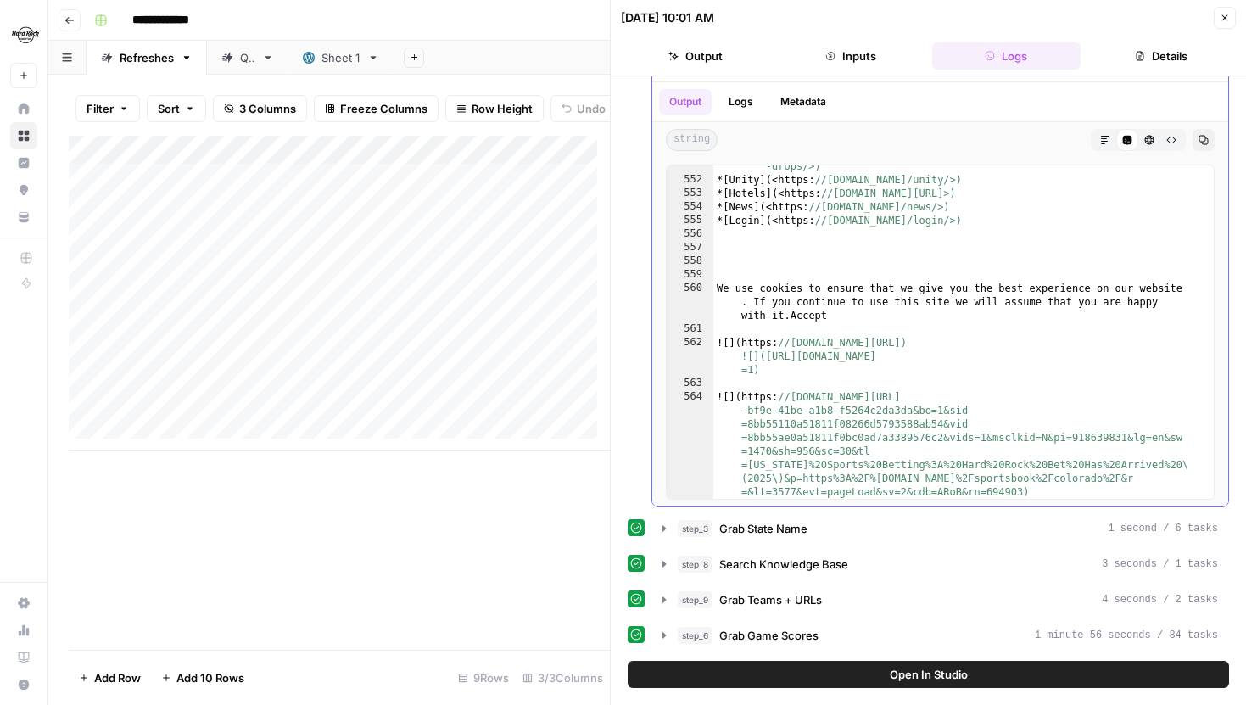
scroll to position [10959, 0]
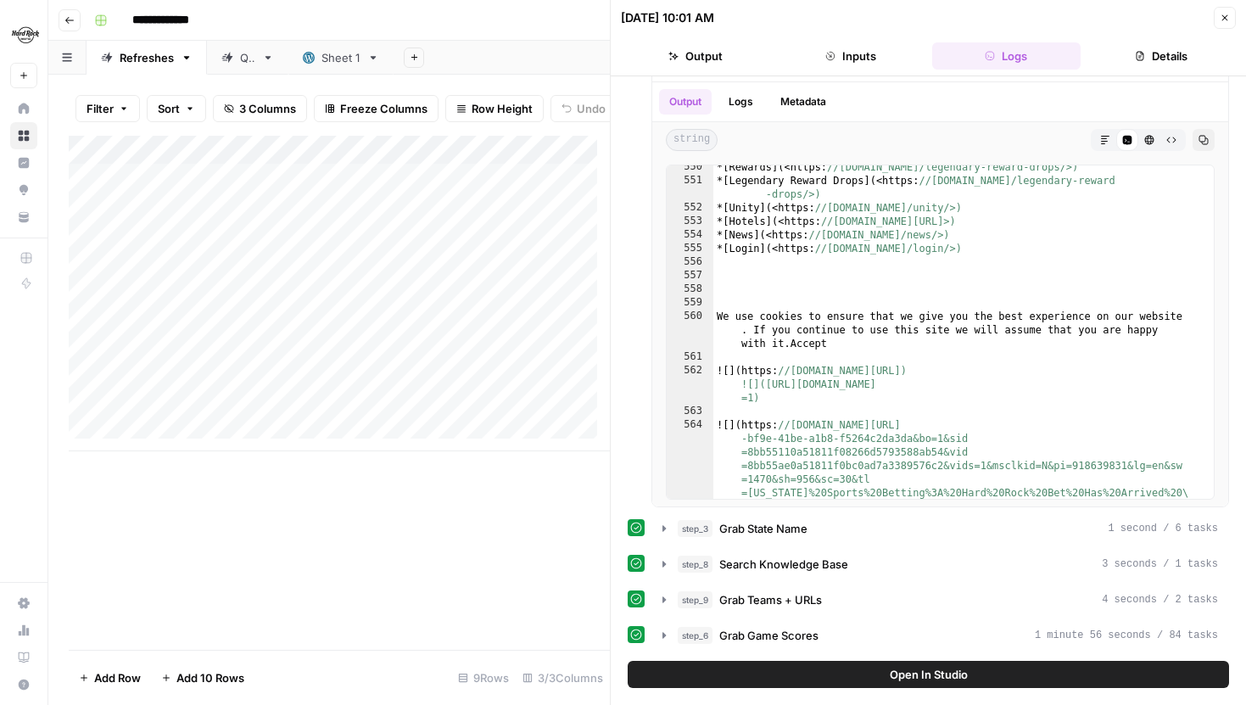
click at [323, 66] on link "Sheet 1" at bounding box center [340, 58] width 105 height 34
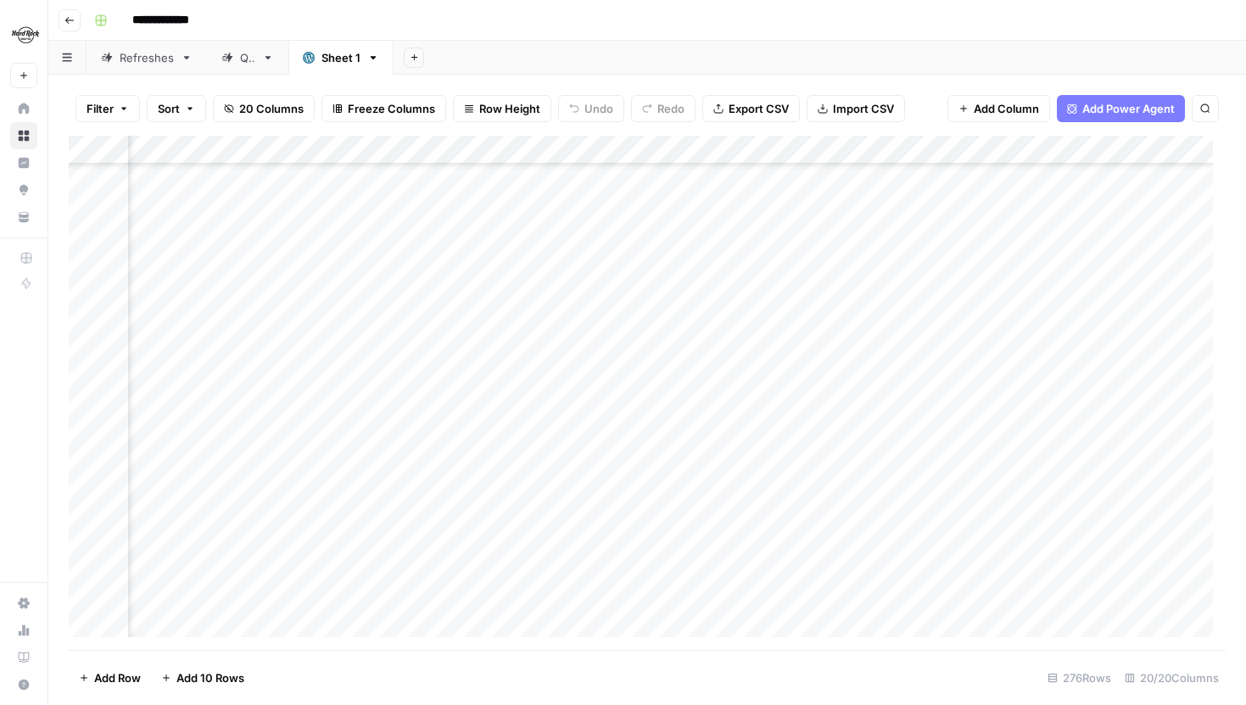
scroll to position [474, 438]
click at [564, 279] on div "Add Column" at bounding box center [647, 393] width 1157 height 514
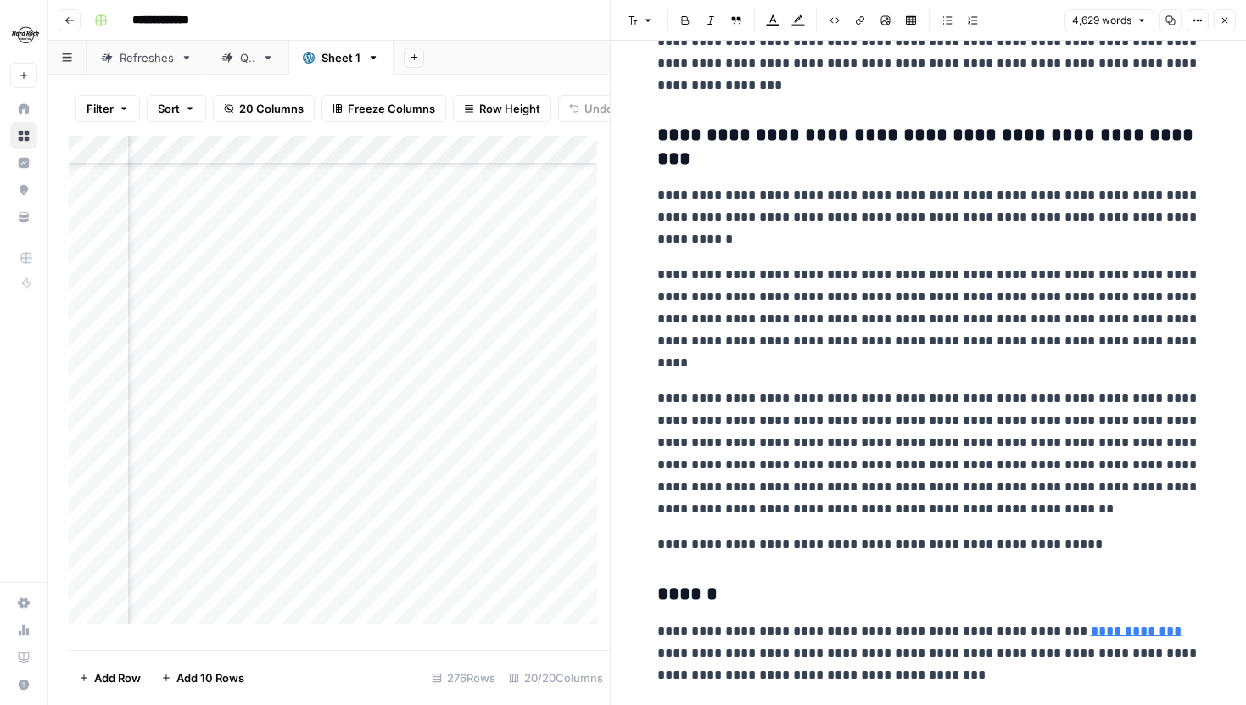
scroll to position [34593, 0]
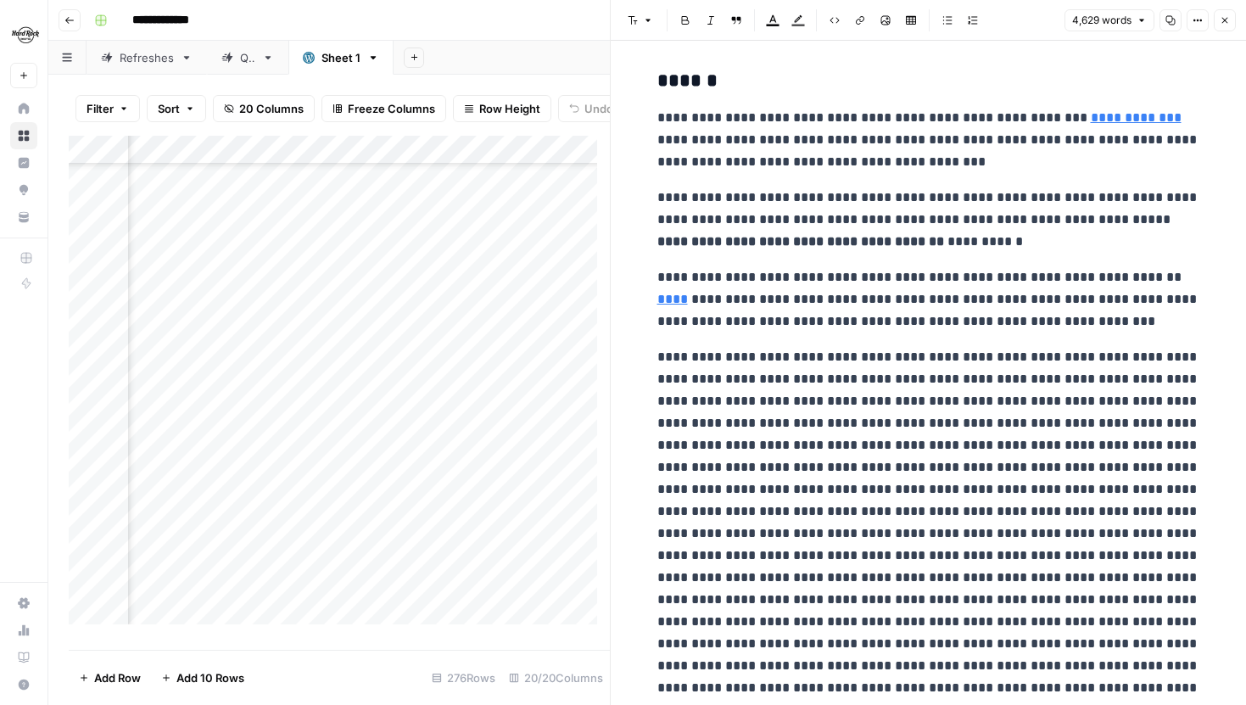
click at [1111, 422] on p at bounding box center [928, 633] width 543 height 574
type input "news"
click at [1144, 28] on icon "button" at bounding box center [1148, 27] width 8 height 8
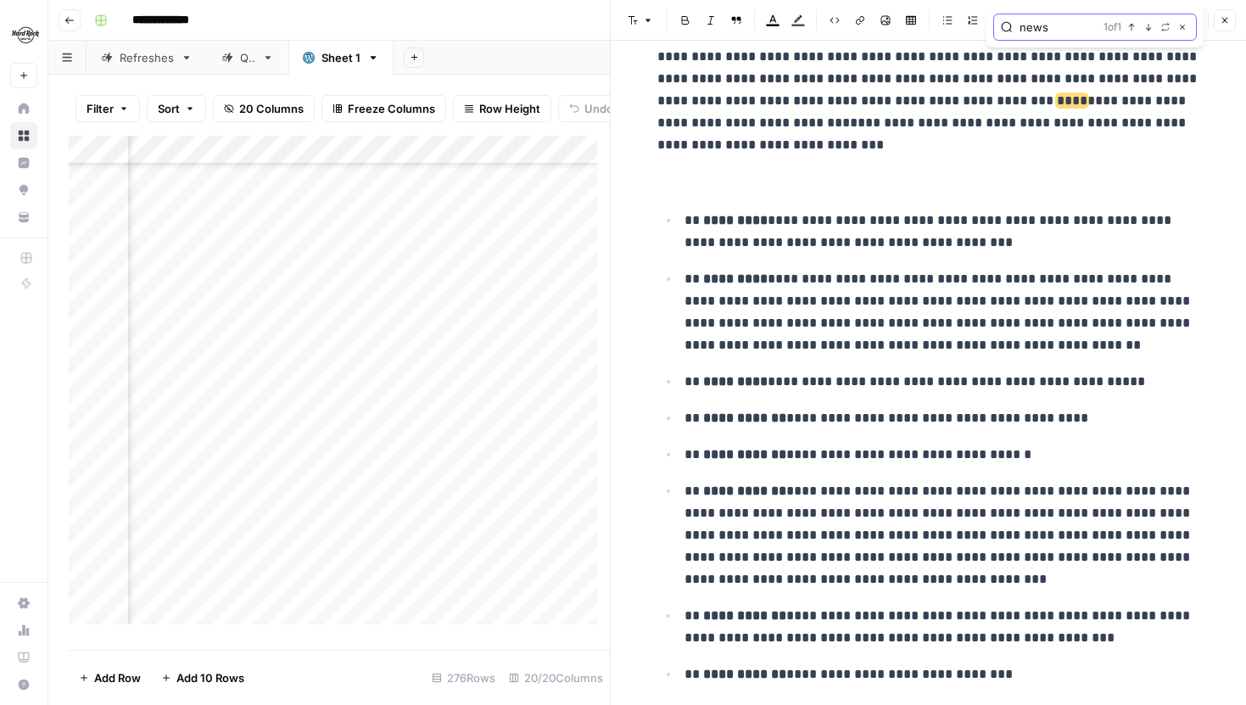
scroll to position [30401, 0]
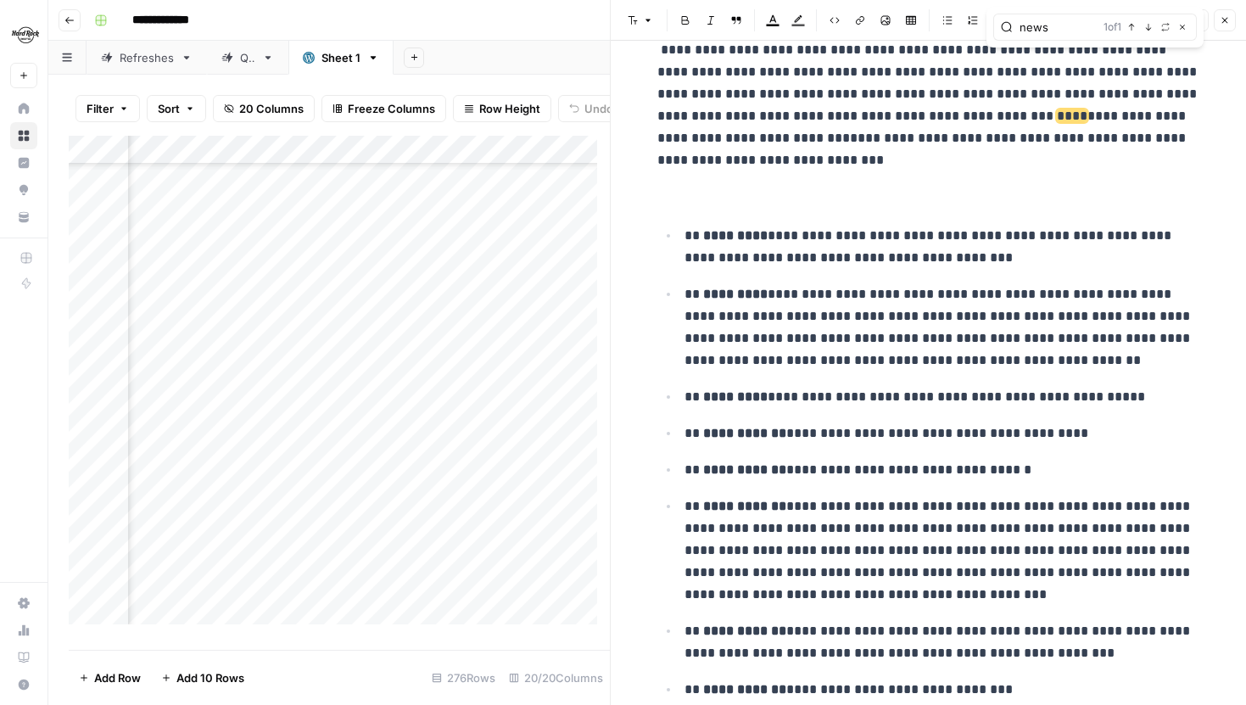
click at [1185, 37] on div "news 1 of 1 Previous match Next Match Replace Close" at bounding box center [1095, 27] width 204 height 27
click at [1183, 29] on icon "button" at bounding box center [1182, 27] width 8 height 8
click at [1191, 17] on button "Options" at bounding box center [1198, 20] width 22 height 22
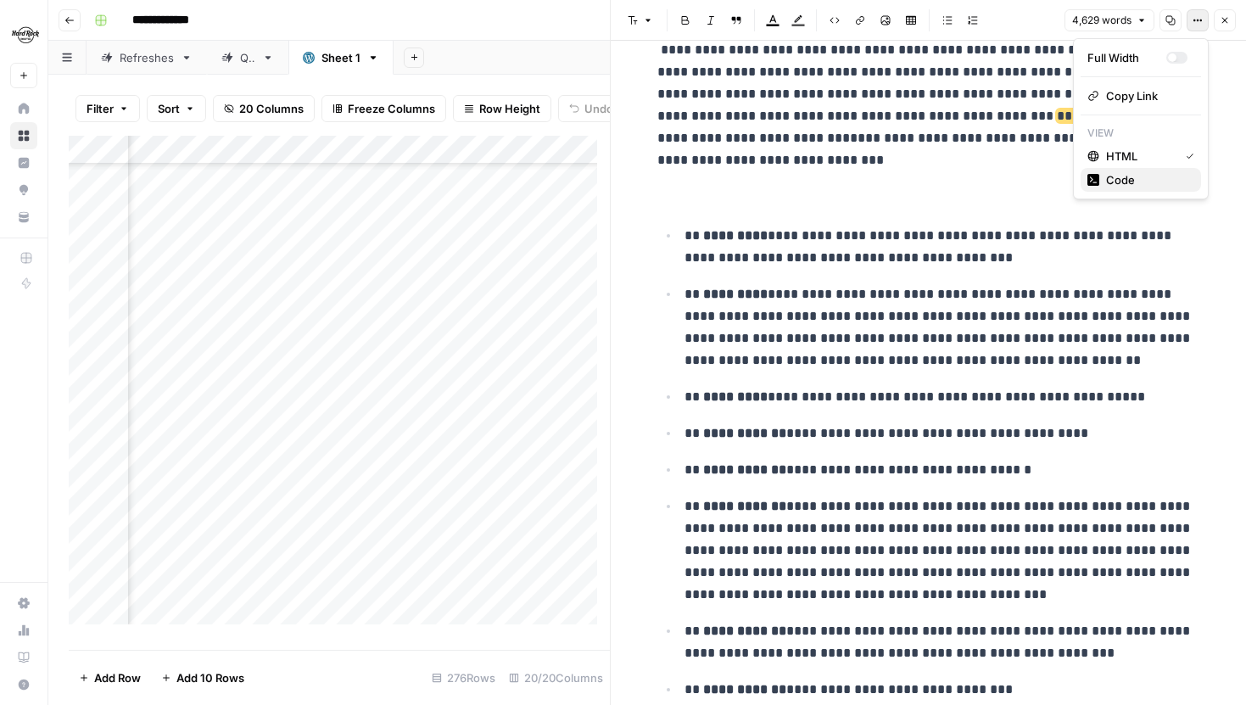
click at [1131, 172] on span "Code" at bounding box center [1146, 179] width 81 height 17
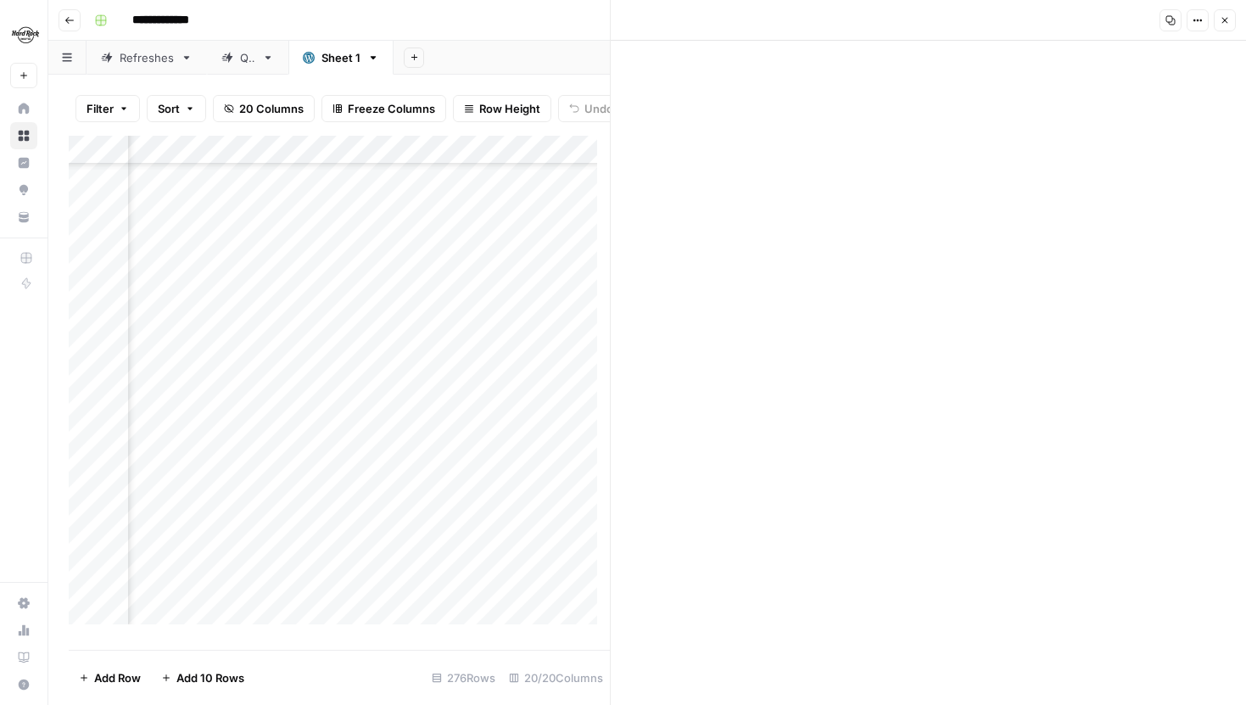
scroll to position [0, 0]
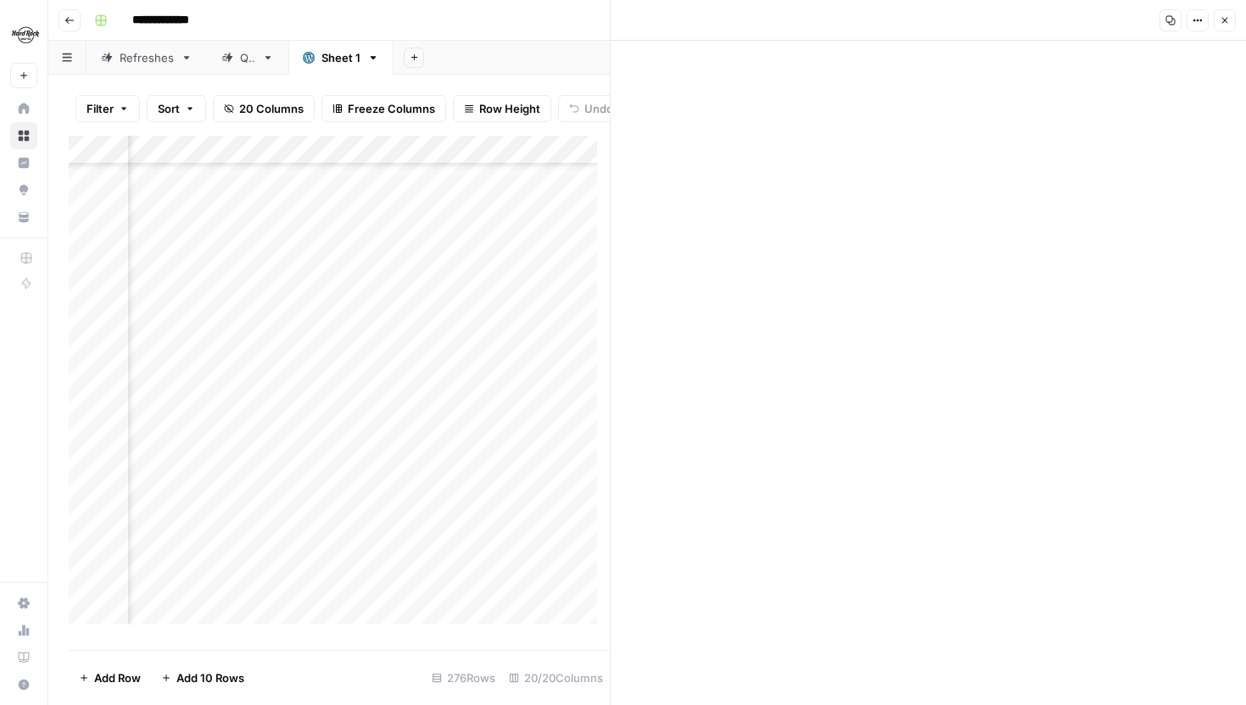
click at [1221, 15] on icon "button" at bounding box center [1225, 20] width 10 height 10
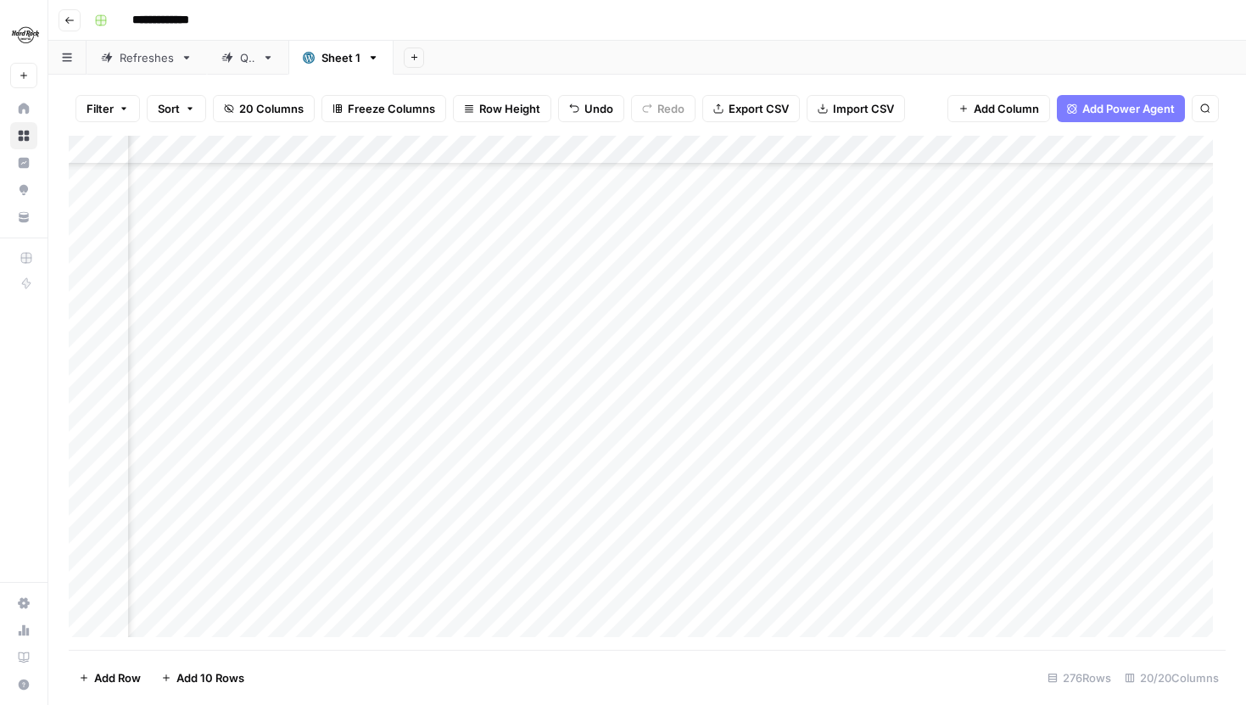
click at [804, 276] on div "Add Column" at bounding box center [647, 393] width 1157 height 514
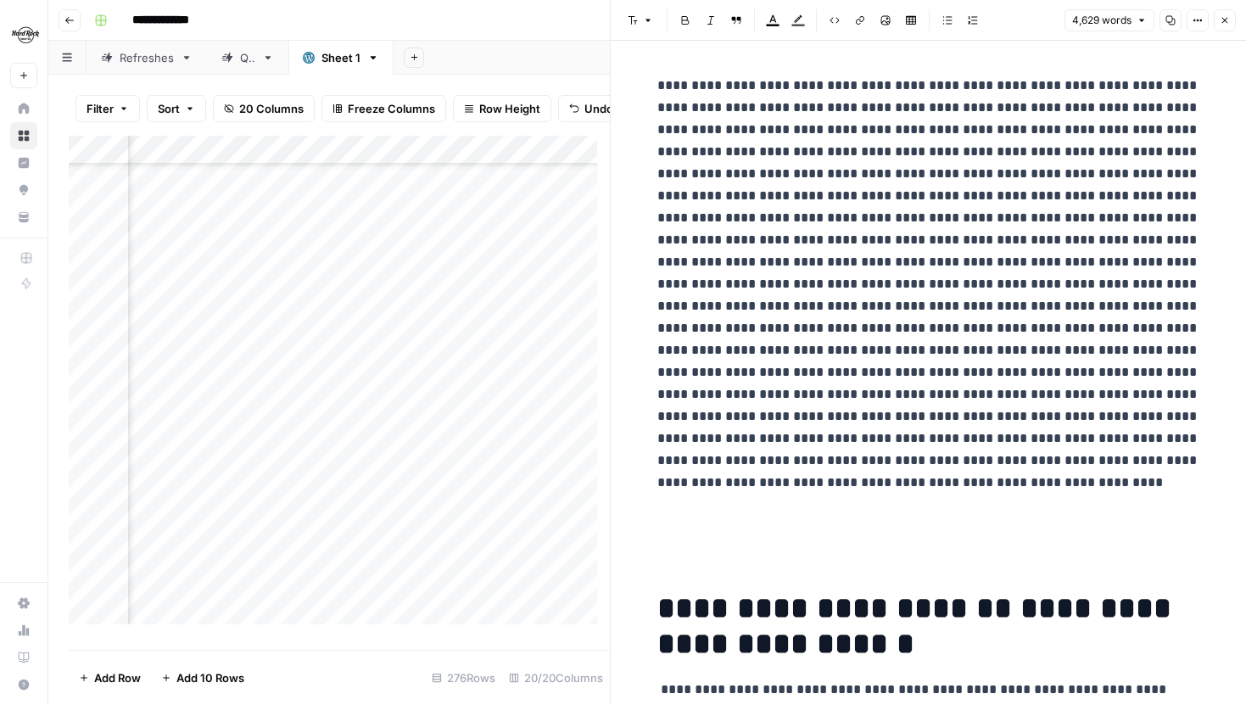
click at [1197, 24] on icon "button" at bounding box center [1198, 20] width 10 height 10
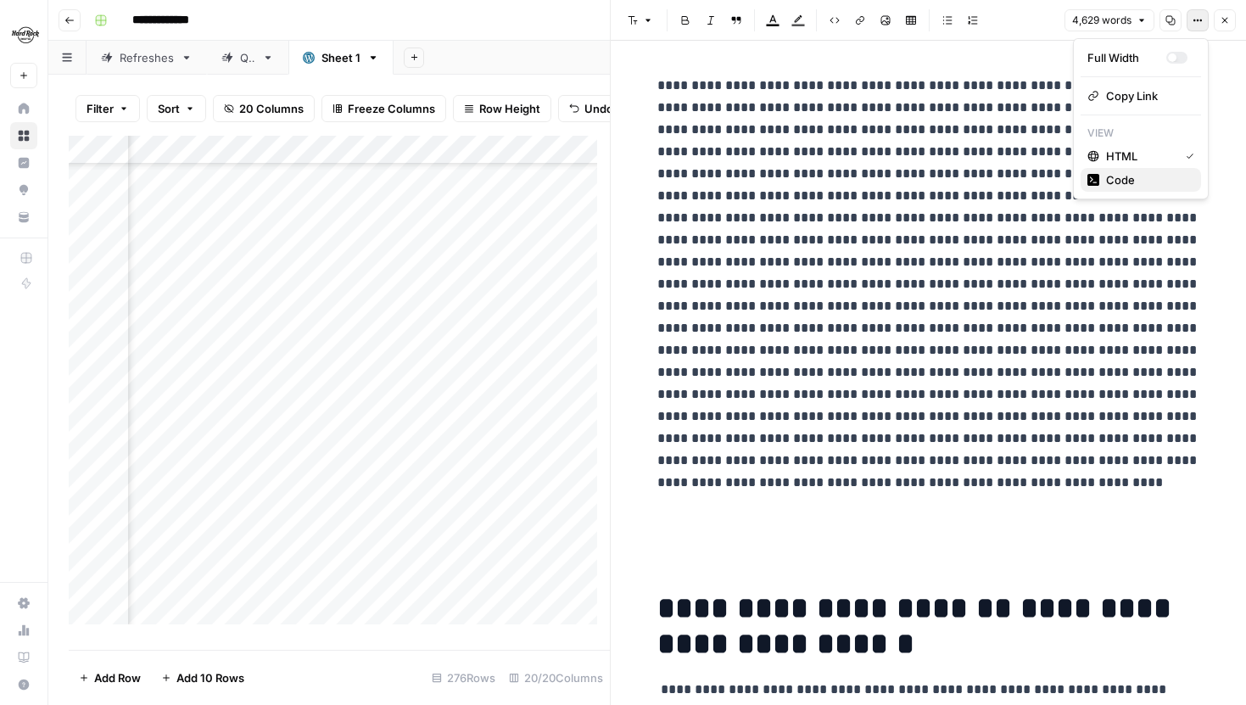
click at [1141, 176] on span "Code" at bounding box center [1146, 179] width 81 height 17
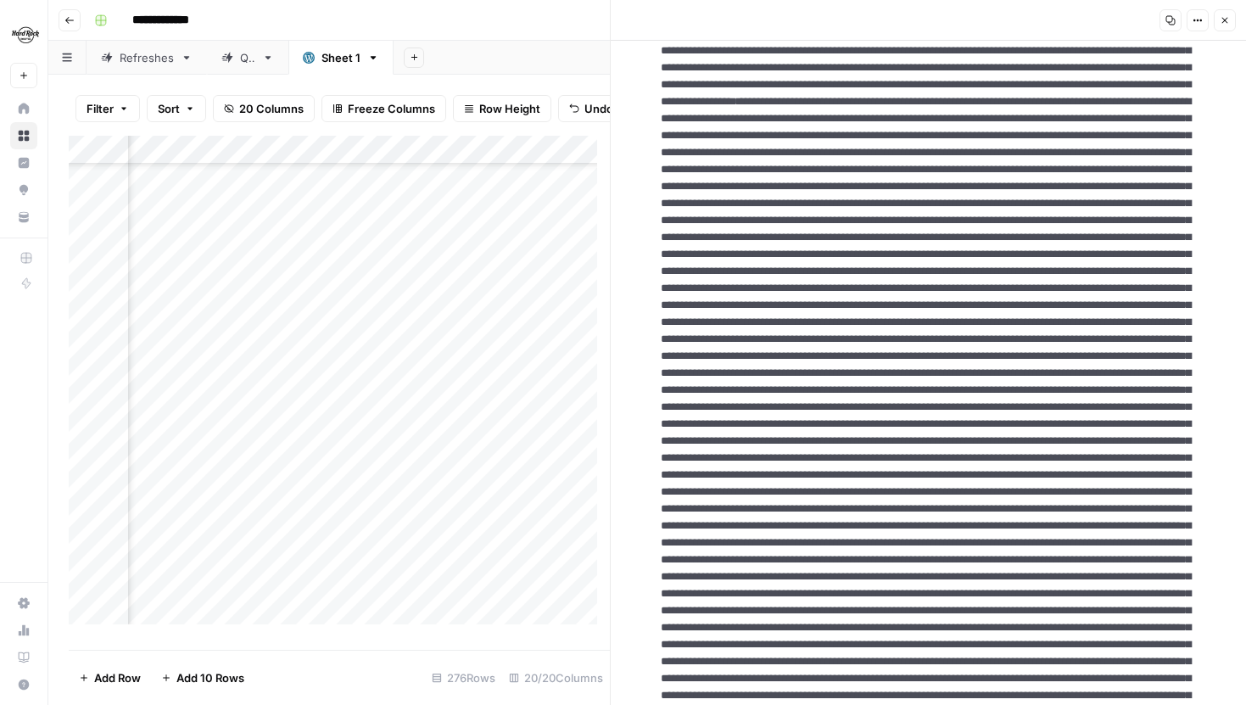
click at [1224, 16] on icon "button" at bounding box center [1225, 20] width 10 height 10
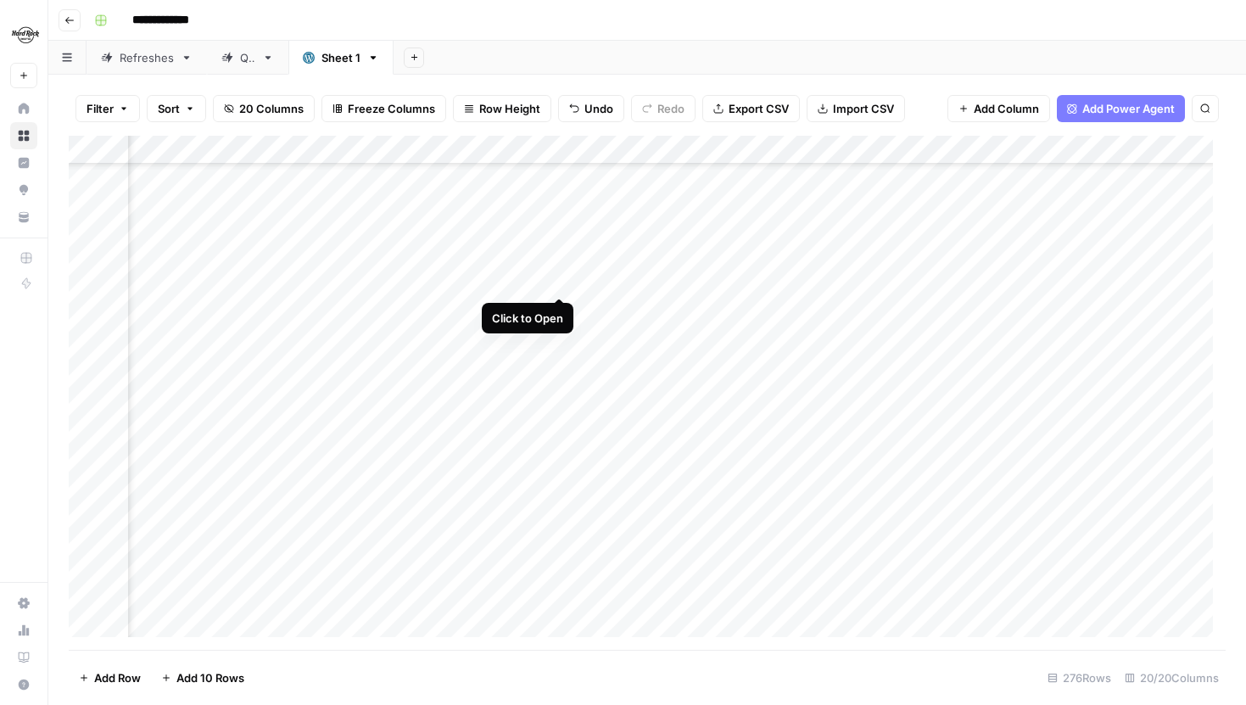
click at [558, 279] on div "Add Column" at bounding box center [647, 393] width 1157 height 514
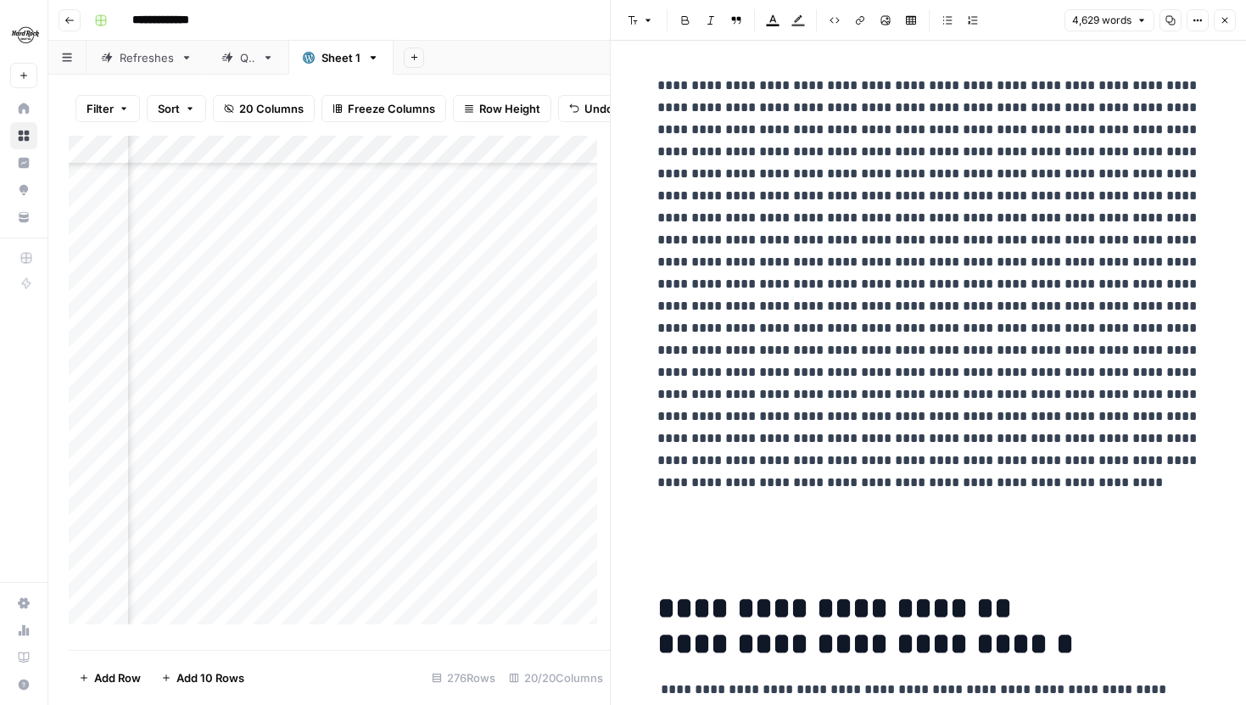
click at [1193, 20] on icon "button" at bounding box center [1198, 20] width 10 height 10
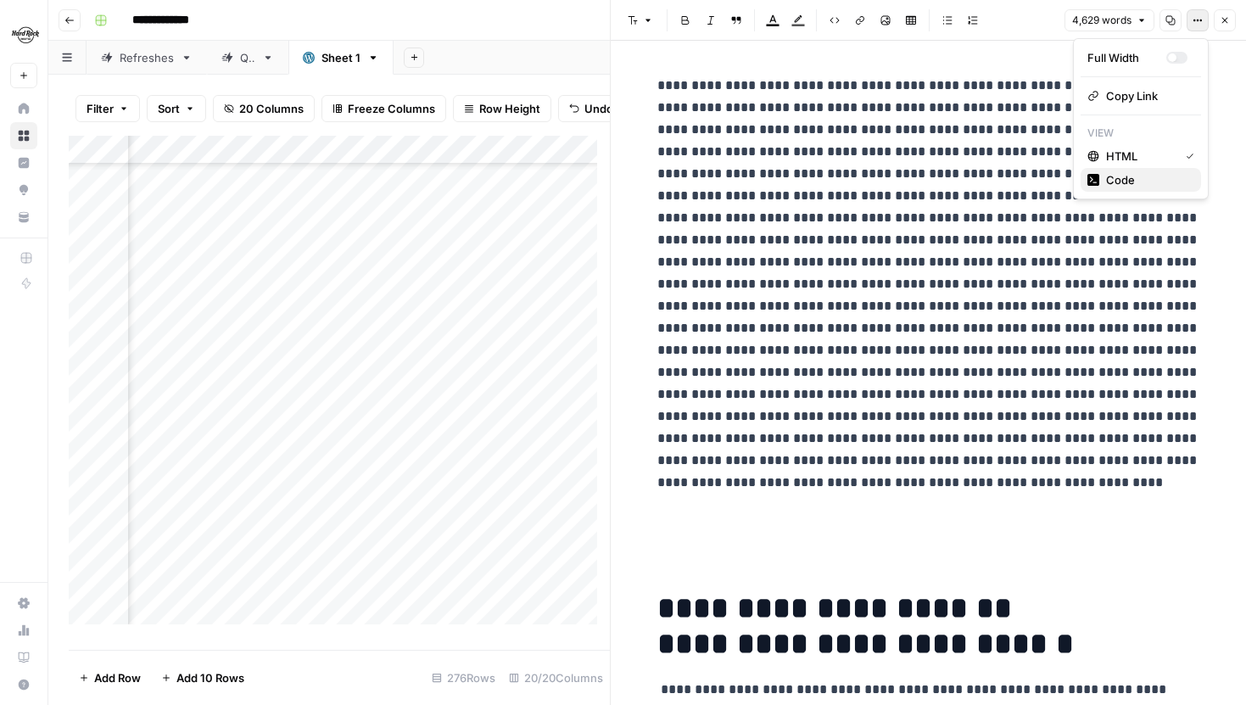
click at [1113, 179] on span "Code" at bounding box center [1146, 179] width 81 height 17
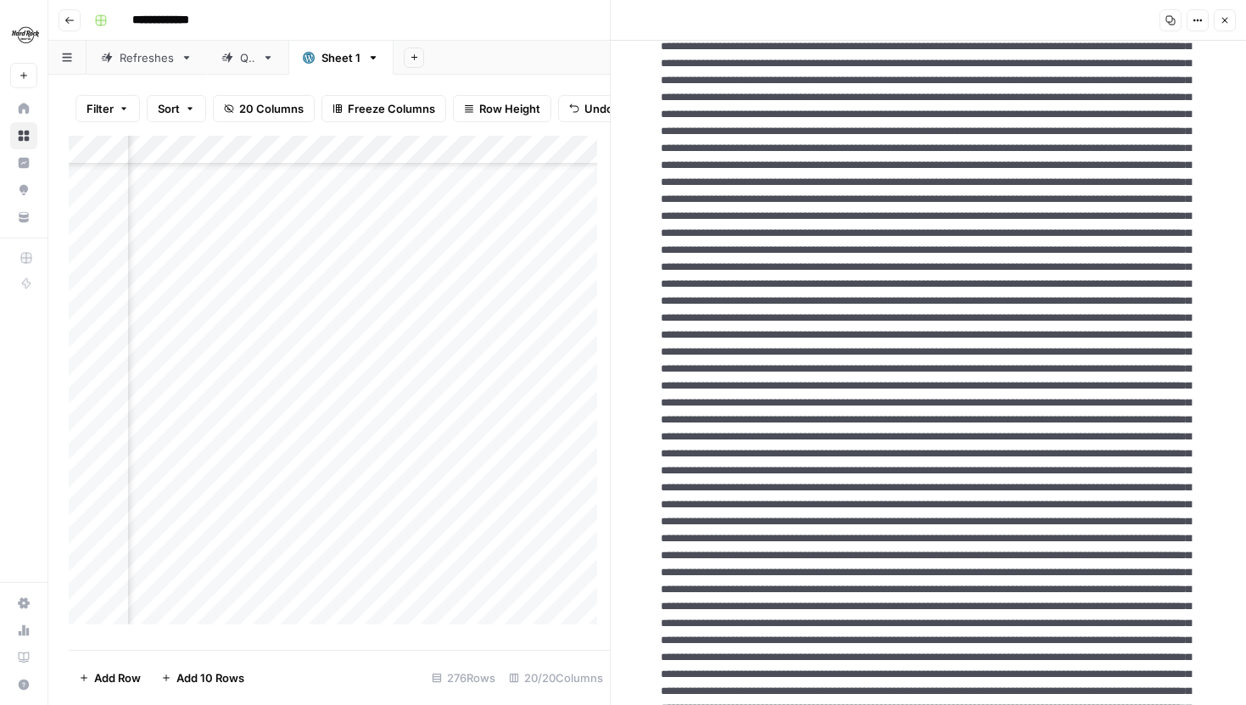
scroll to position [474, 434]
click at [155, 53] on div "Refreshes" at bounding box center [147, 57] width 54 height 17
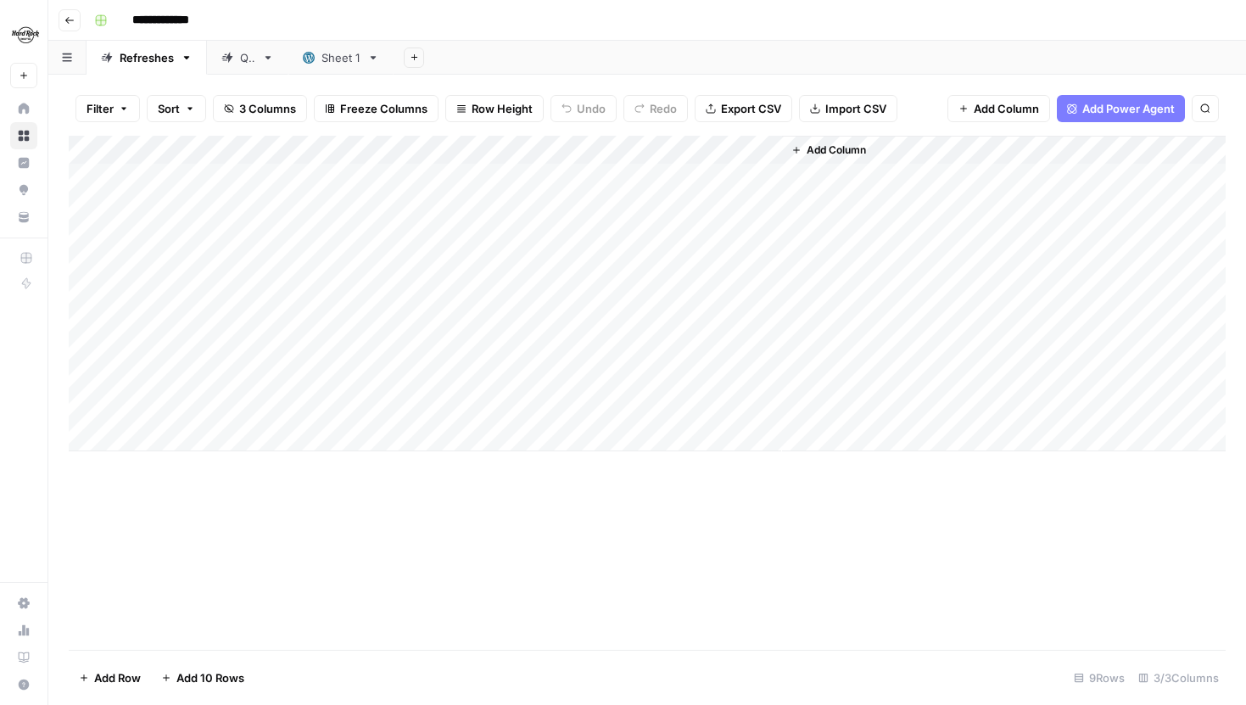
click at [248, 56] on div "QA" at bounding box center [247, 57] width 15 height 17
click at [325, 61] on div "Sheet 1" at bounding box center [341, 57] width 39 height 17
click at [143, 56] on div "Refreshes" at bounding box center [147, 57] width 54 height 17
click at [590, 176] on div "Add Column" at bounding box center [647, 294] width 1157 height 316
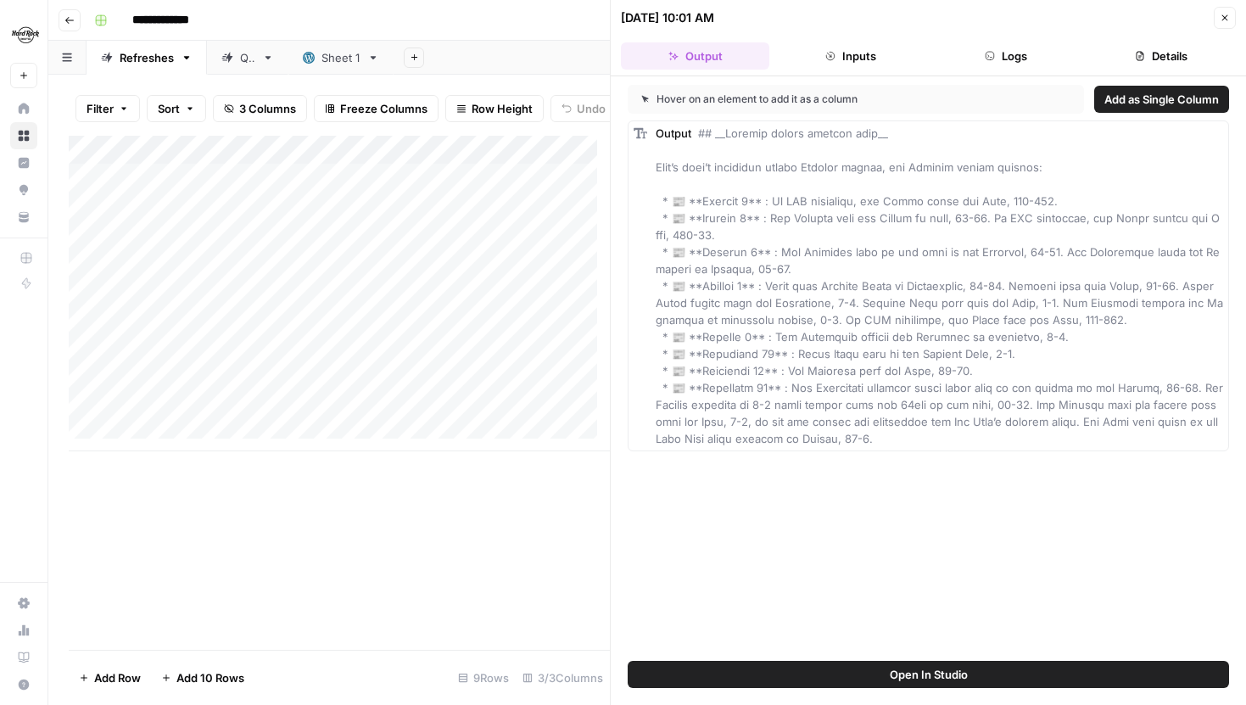
click at [881, 677] on button "Open In Studio" at bounding box center [928, 674] width 601 height 27
click at [238, 53] on div "QA" at bounding box center [238, 57] width 34 height 17
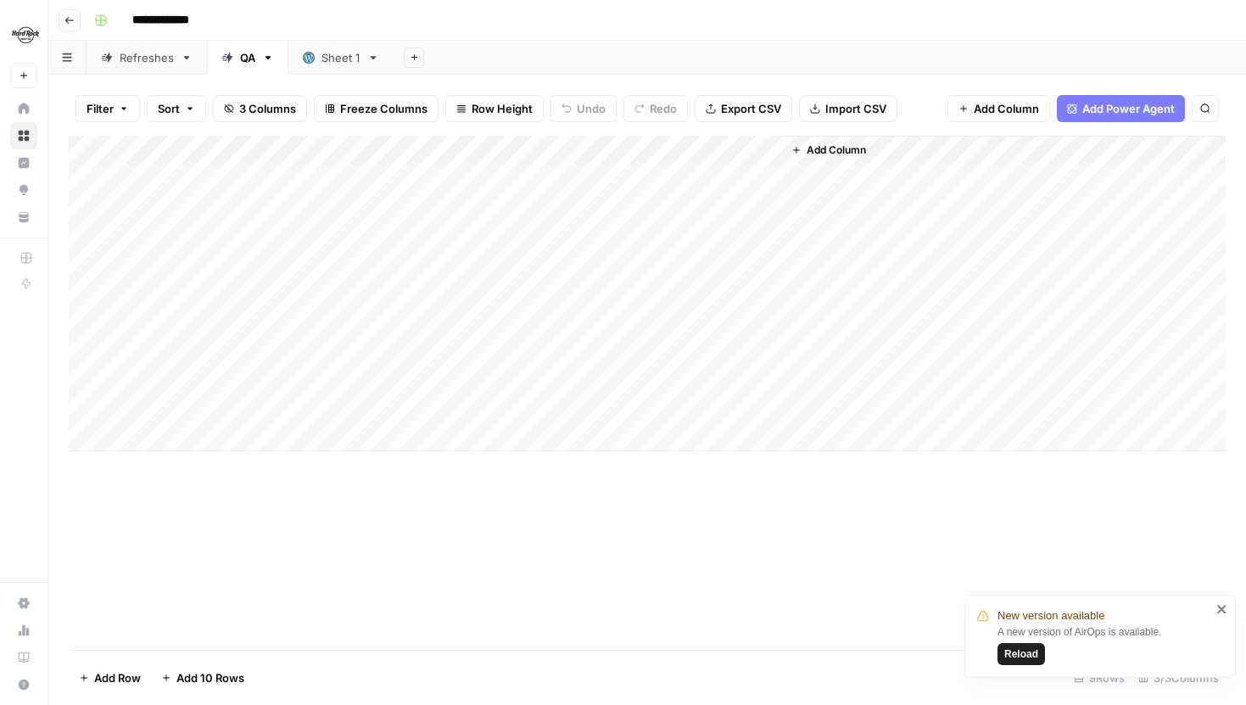
click at [320, 52] on div "Sheet 1" at bounding box center [332, 57] width 58 height 17
click at [163, 55] on div "Refreshes" at bounding box center [147, 57] width 54 height 17
click at [234, 62] on div "QA" at bounding box center [238, 57] width 34 height 17
click at [349, 63] on div "Sheet 1" at bounding box center [341, 57] width 39 height 17
click at [210, 179] on div "Add Column" at bounding box center [647, 393] width 1157 height 514
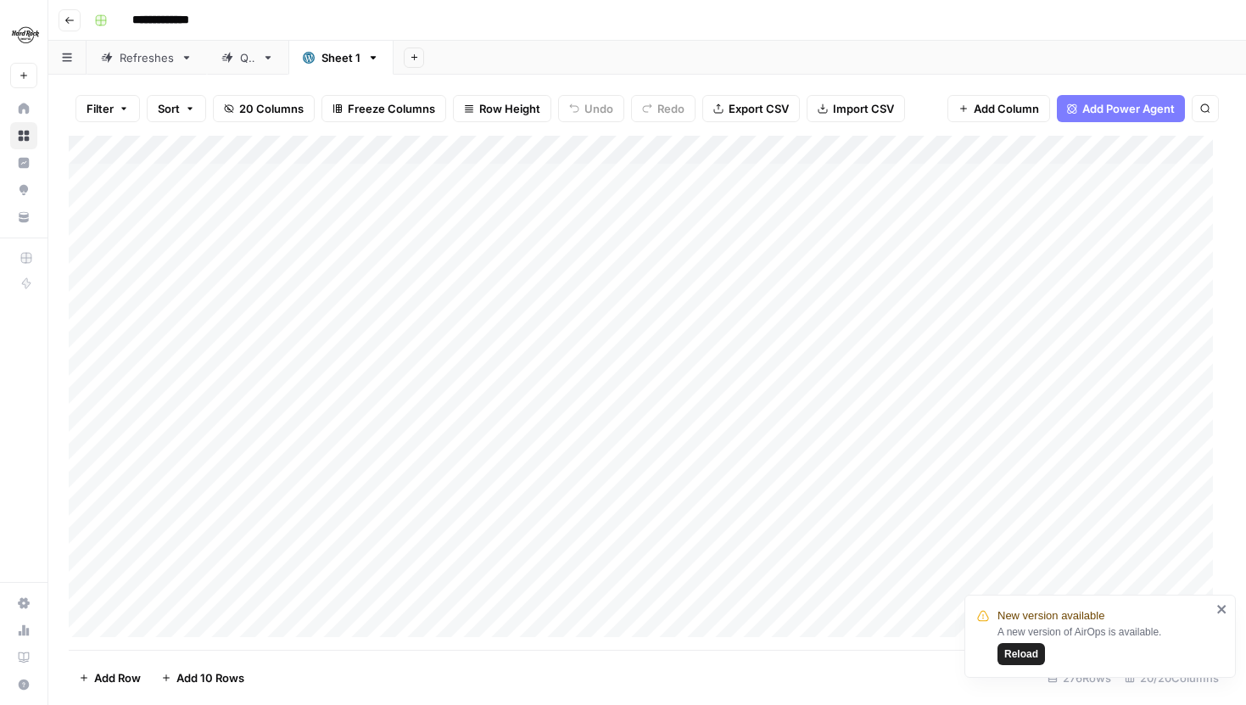
click at [495, 130] on div "Filter Sort 20 Columns Freeze Columns Row Height Undo Redo Export CSV Import CS…" at bounding box center [647, 108] width 1157 height 54
click at [1013, 651] on span "Reload" at bounding box center [1021, 653] width 34 height 15
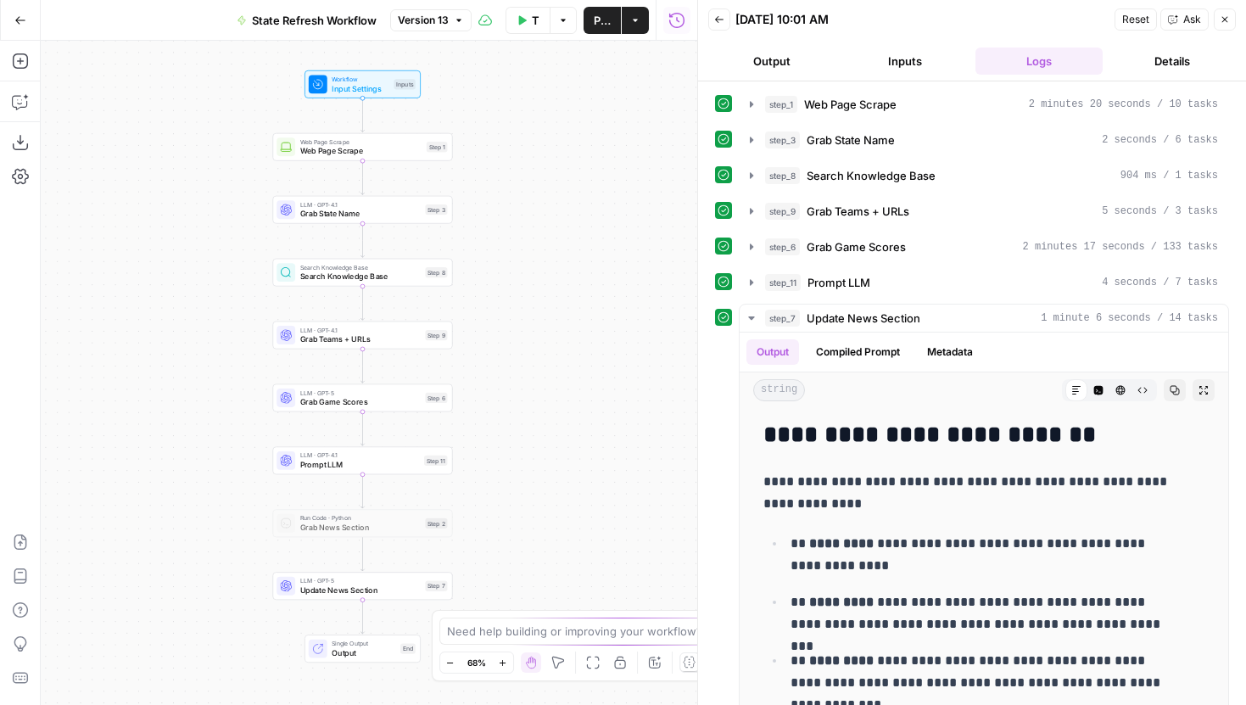
click at [389, 154] on span "Web Page Scrape" at bounding box center [361, 151] width 122 height 12
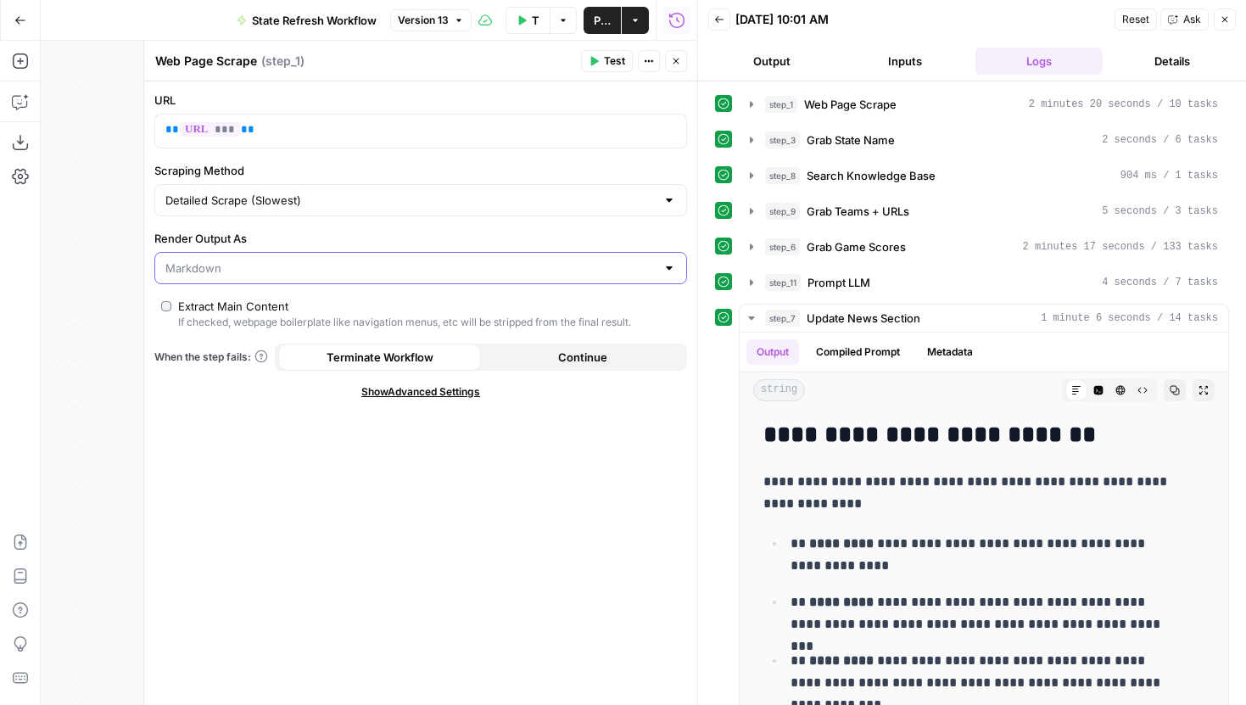
click at [344, 264] on input "Render Output As" at bounding box center [410, 268] width 490 height 17
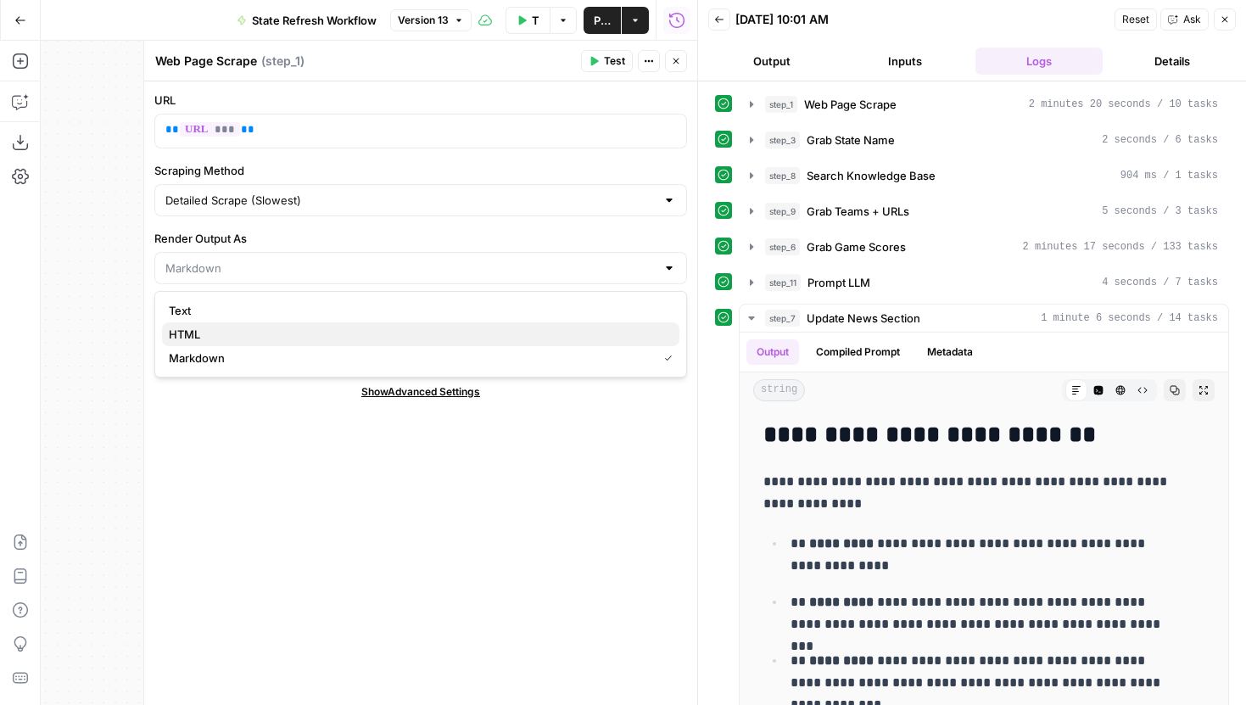
click at [226, 334] on span "HTML" at bounding box center [417, 334] width 497 height 17
type input "HTML"
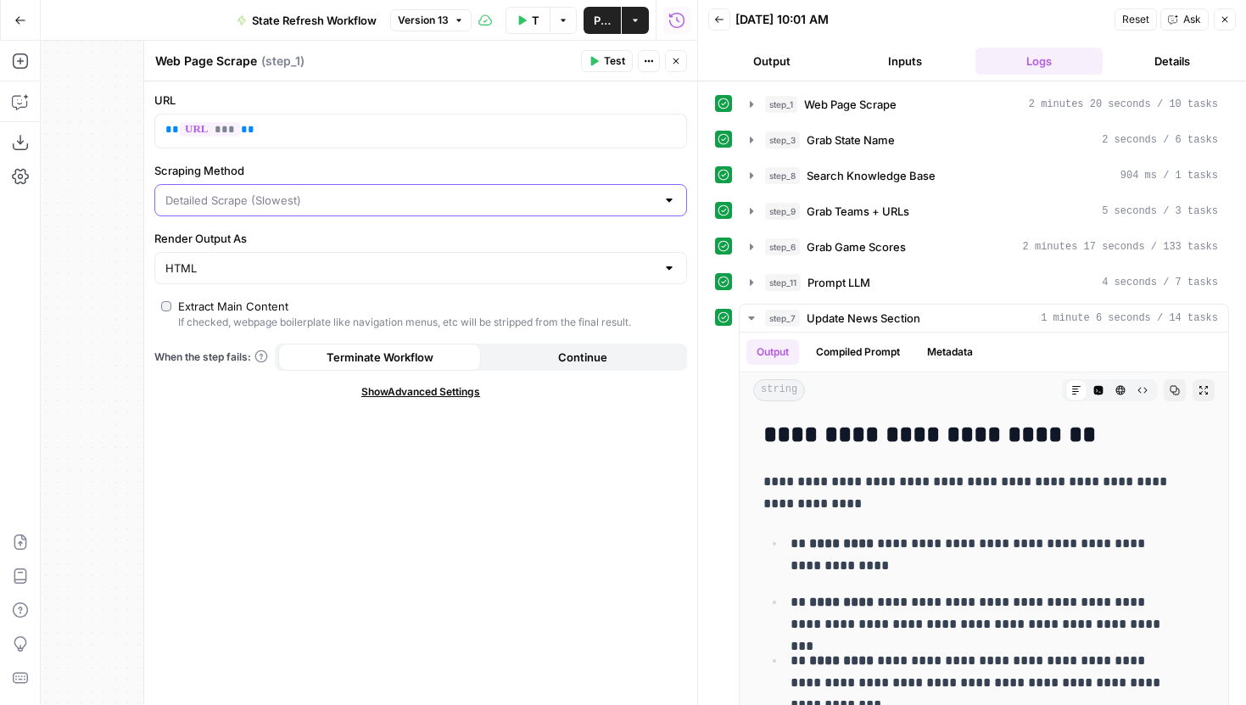
click at [314, 198] on input "Scraping Method" at bounding box center [410, 200] width 490 height 17
type input "Detailed Scrape (Slowest)"
click at [325, 170] on label "Scraping Method" at bounding box center [420, 170] width 533 height 17
click at [325, 192] on input "Detailed Scrape (Slowest)" at bounding box center [410, 200] width 490 height 17
click at [411, 162] on label "Scraping Method" at bounding box center [420, 170] width 533 height 17
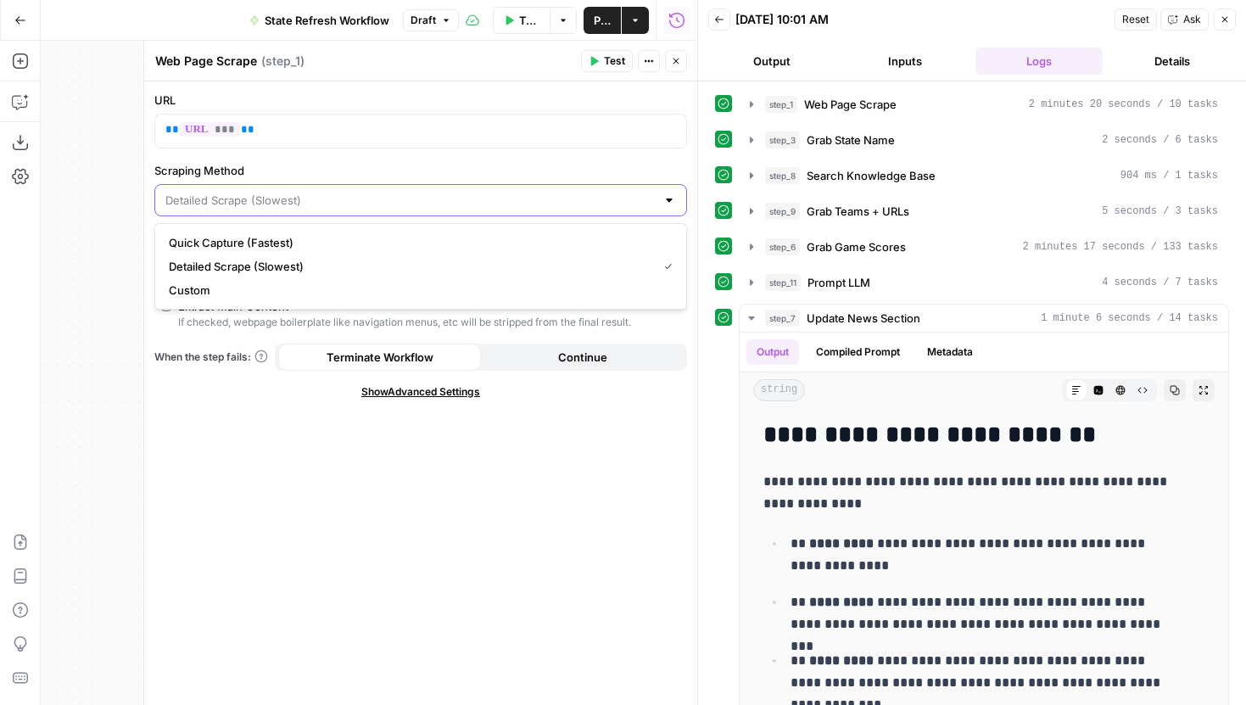
click at [411, 192] on input "Scraping Method" at bounding box center [410, 200] width 490 height 17
click at [504, 141] on div "** *** **" at bounding box center [407, 131] width 504 height 33
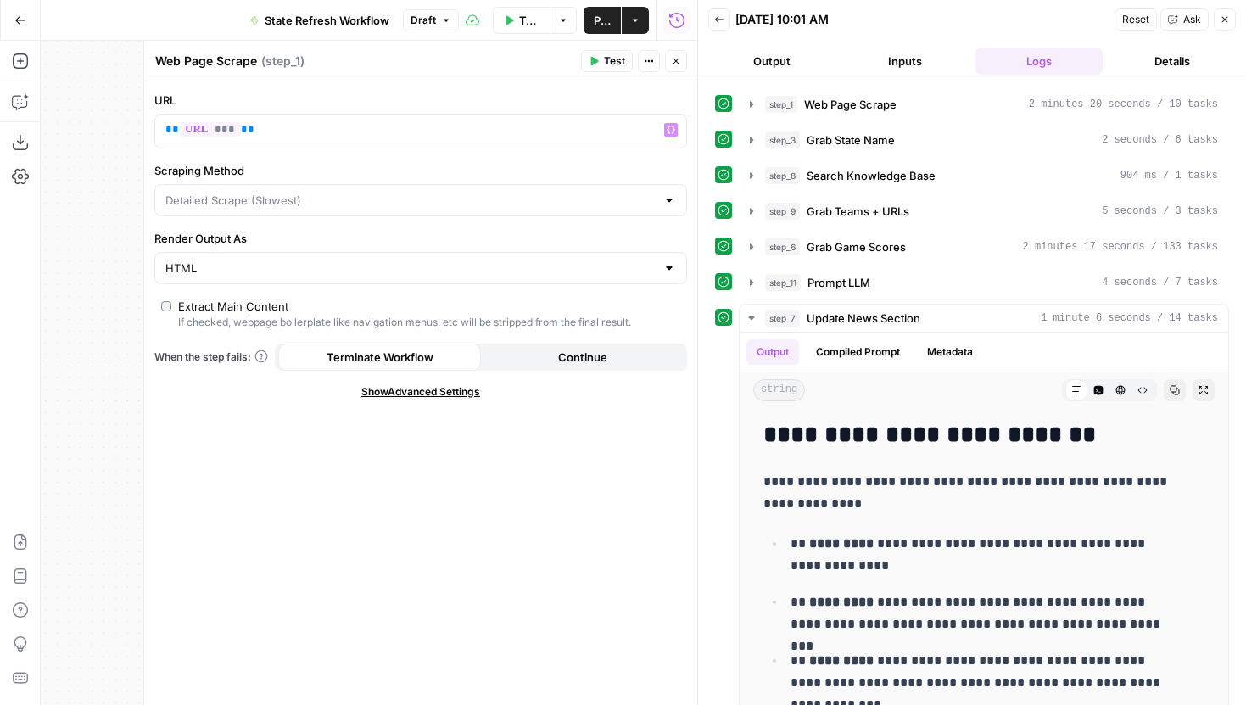
click at [159, 298] on div "URL ** *** ** Variables Menu Scraping Method Render Output As HTML Extract Main…" at bounding box center [420, 393] width 553 height 624
click at [593, 70] on button "Test" at bounding box center [607, 61] width 52 height 22
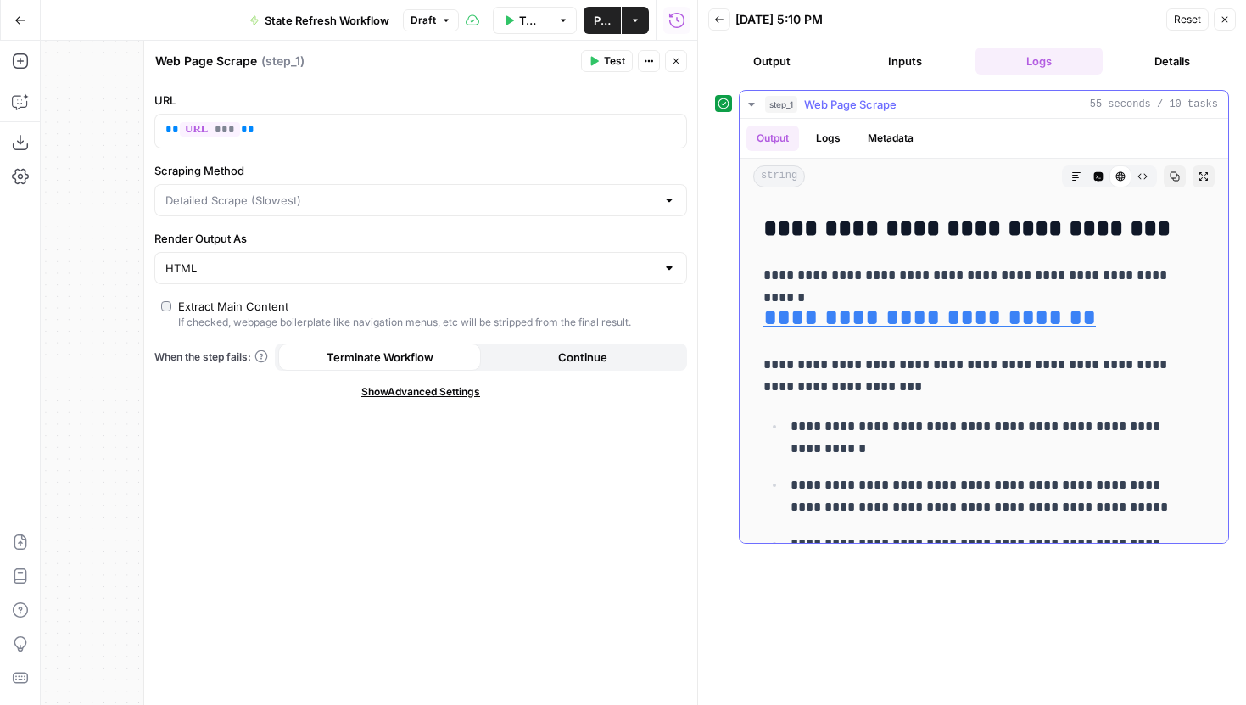
scroll to position [11003, 0]
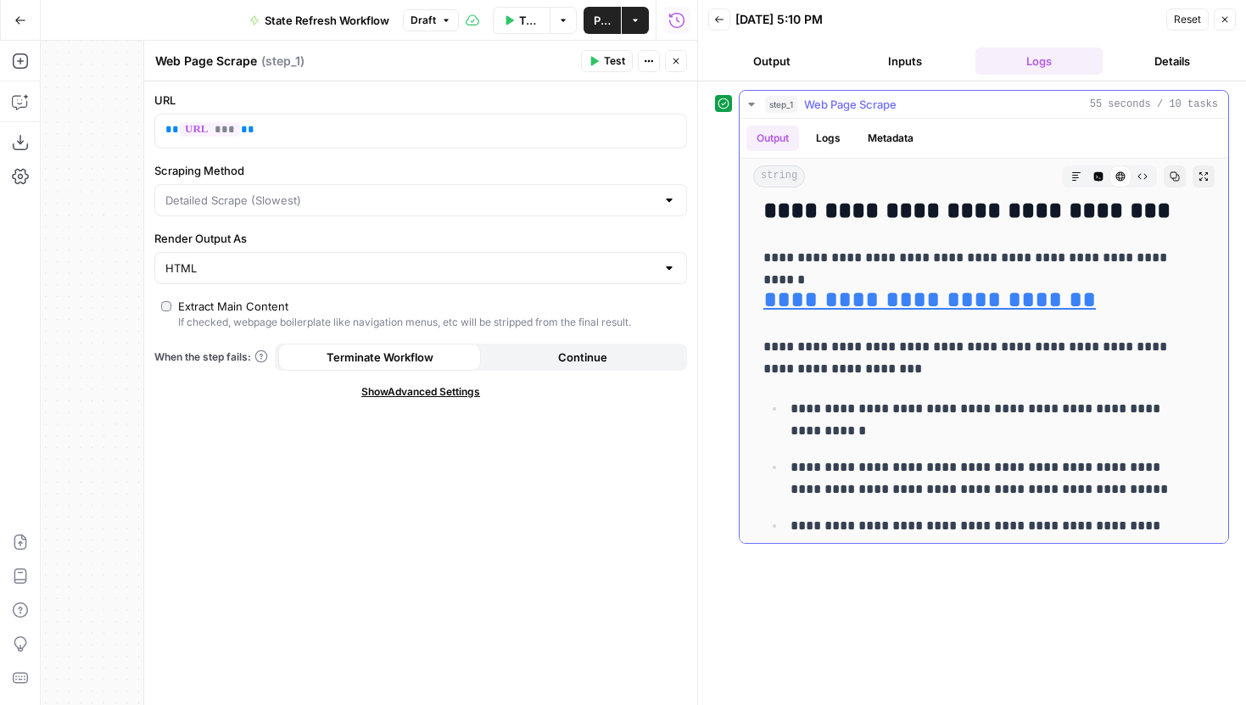
click at [867, 398] on p "**********" at bounding box center [991, 420] width 401 height 44
click at [889, 59] on button "Inputs" at bounding box center [905, 61] width 127 height 27
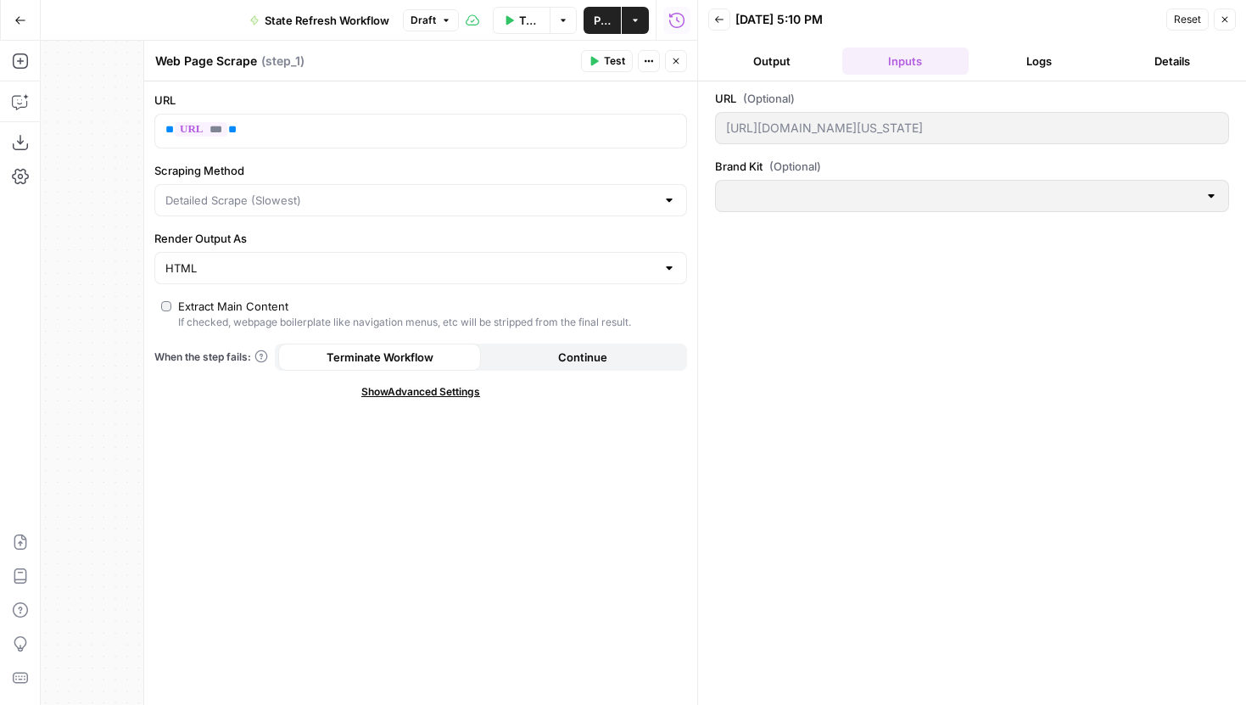
type input "Hard Rock Digital"
click at [722, 127] on div "https://www.hardrock.bet/florida/" at bounding box center [972, 128] width 514 height 32
click at [678, 52] on button "Close" at bounding box center [676, 61] width 22 height 22
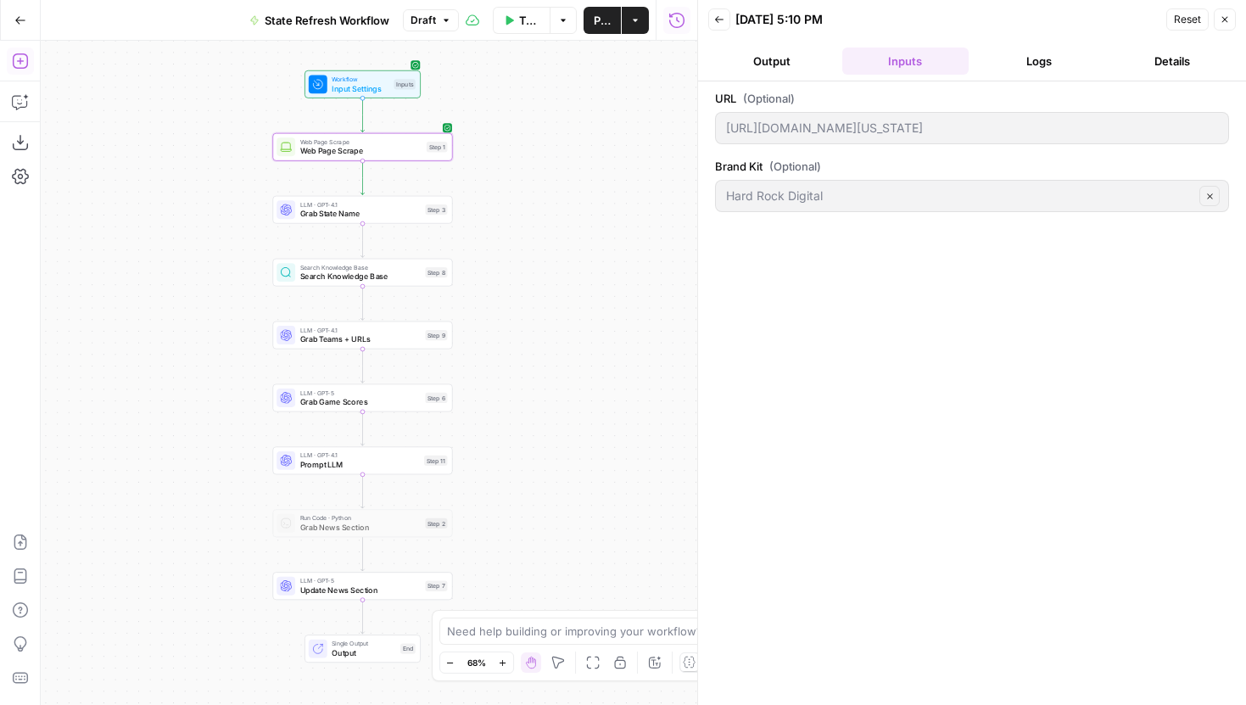
click at [29, 55] on button "Add Steps" at bounding box center [20, 61] width 27 height 27
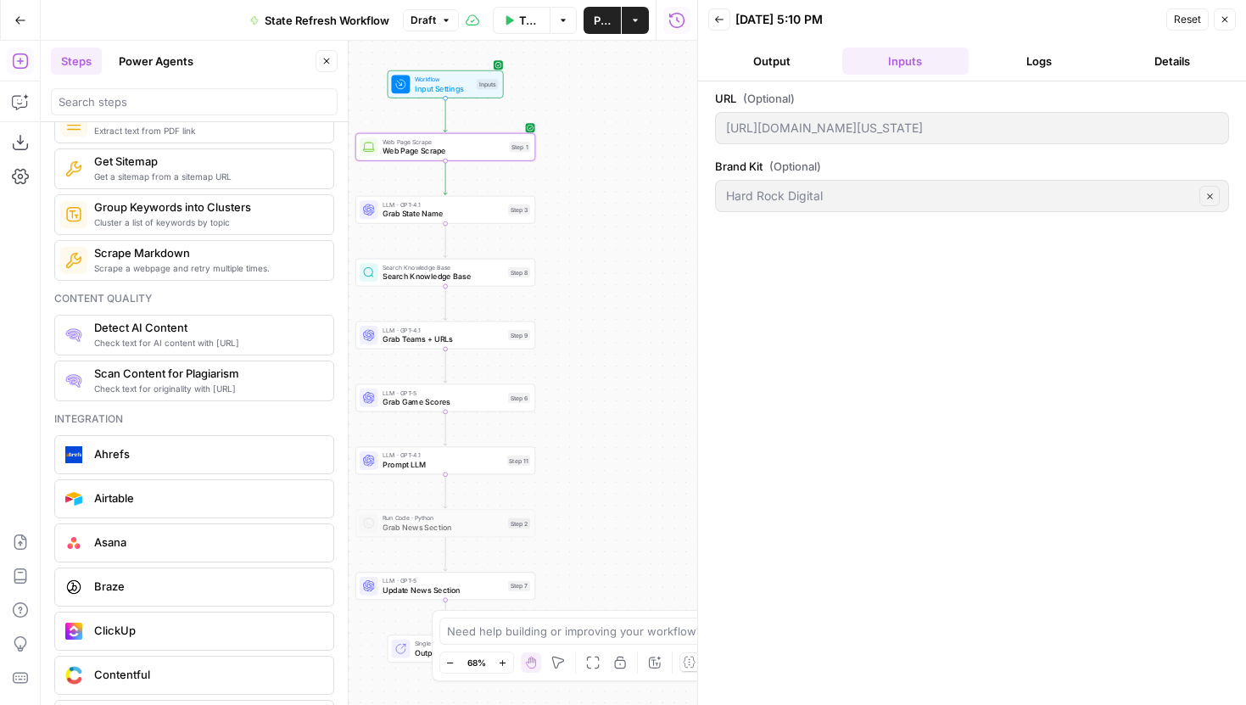
scroll to position [2840, 0]
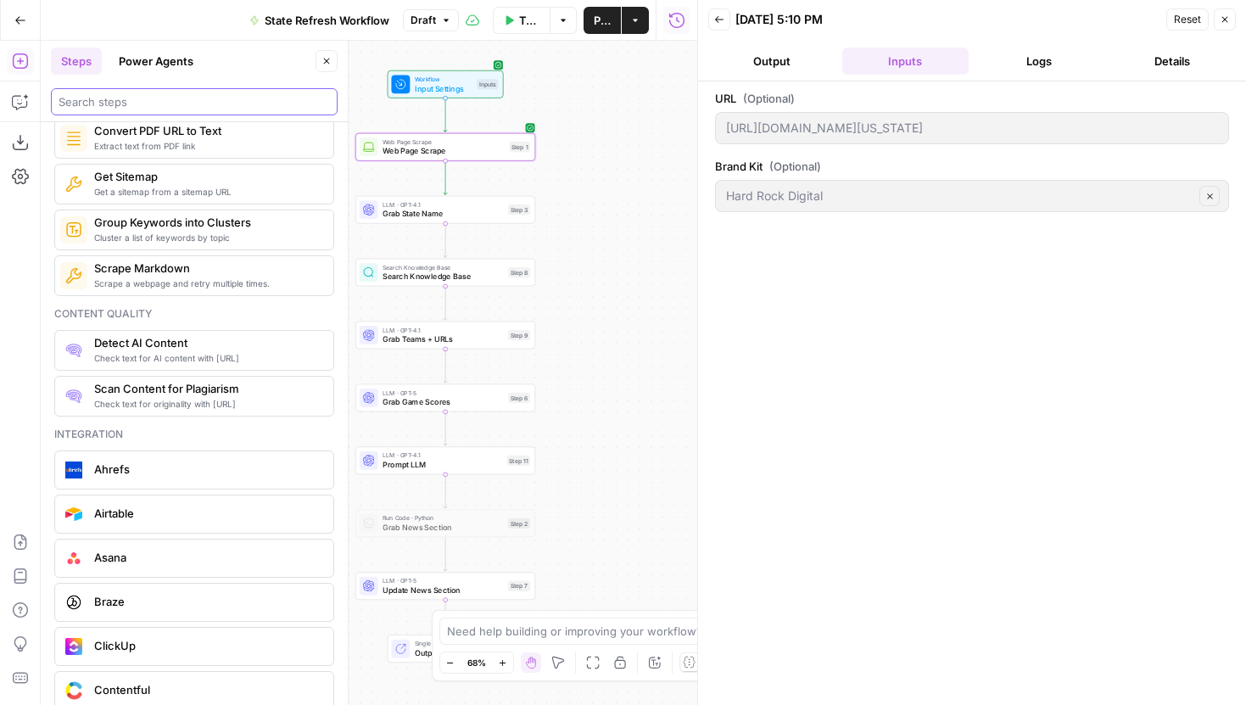
click at [150, 108] on input "search" at bounding box center [194, 101] width 271 height 17
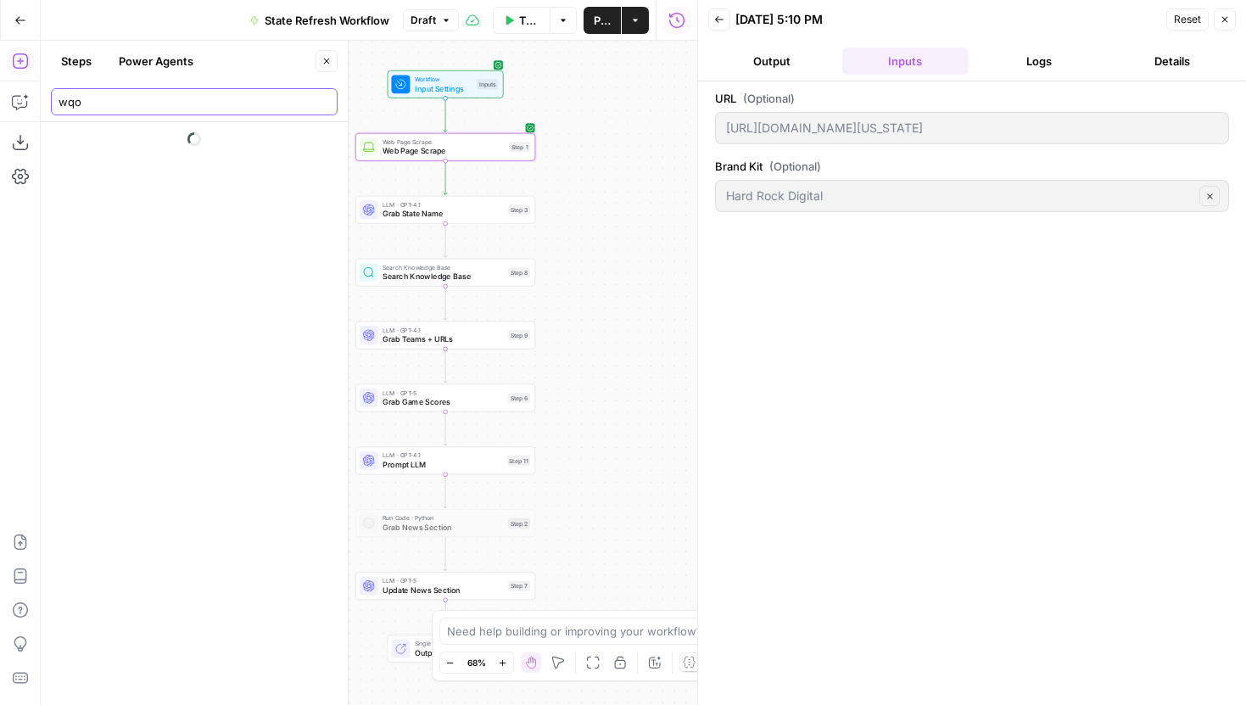
scroll to position [0, 0]
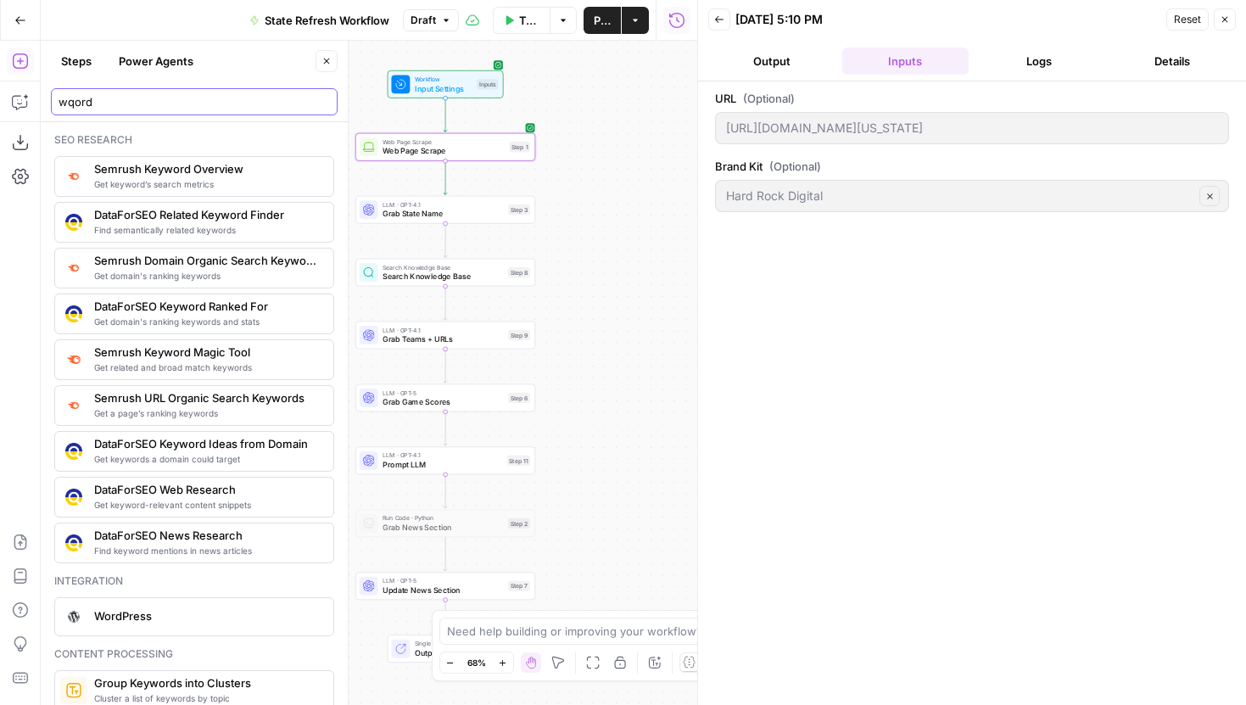
click at [73, 105] on input "wqord" at bounding box center [194, 101] width 271 height 17
click at [104, 113] on div "word" at bounding box center [194, 101] width 287 height 27
click at [101, 104] on input "word" at bounding box center [194, 101] width 271 height 17
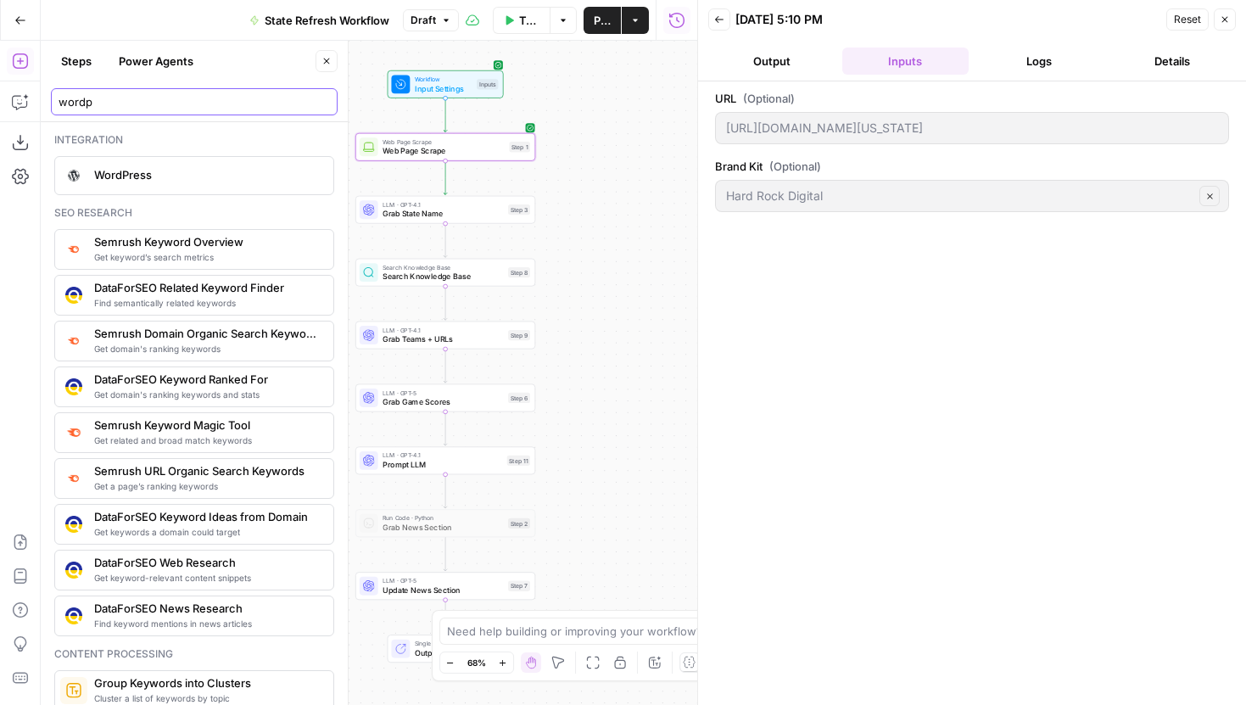
type input "wordp"
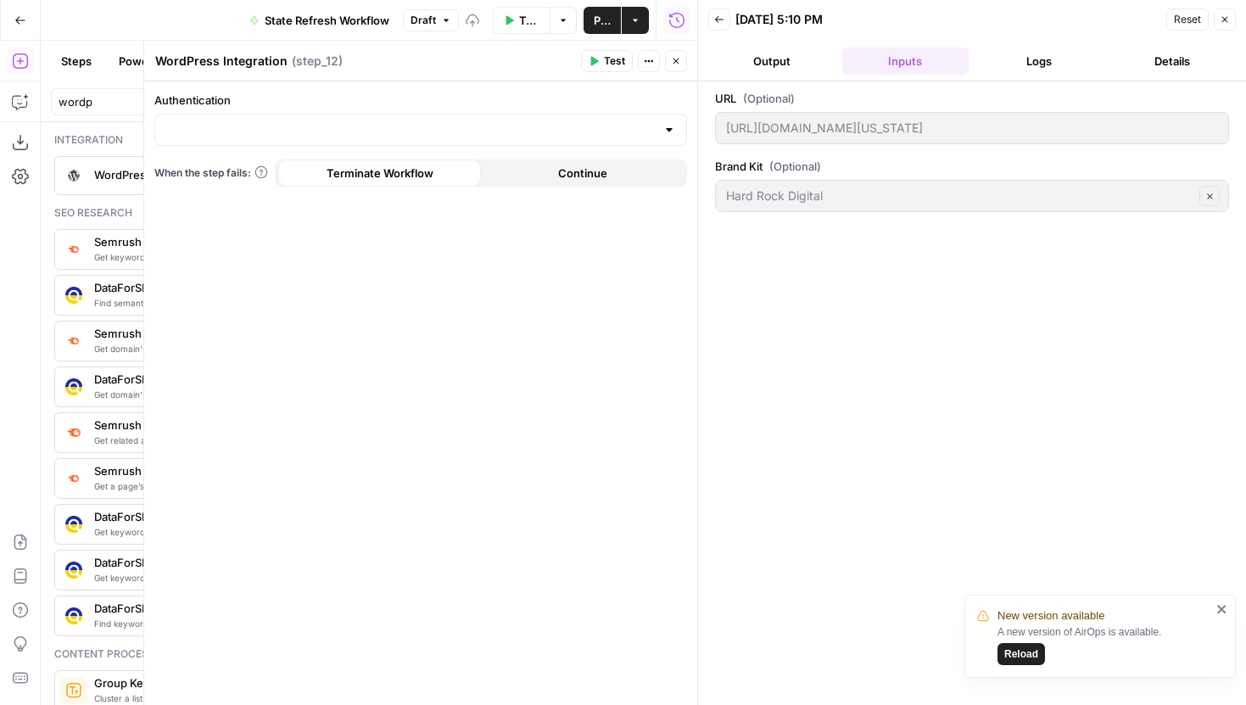
click at [366, 115] on div at bounding box center [420, 130] width 533 height 32
click at [271, 170] on span "WordPress - Hard Rock Bet" at bounding box center [417, 172] width 497 height 17
type input "WordPress - Hard Rock Bet"
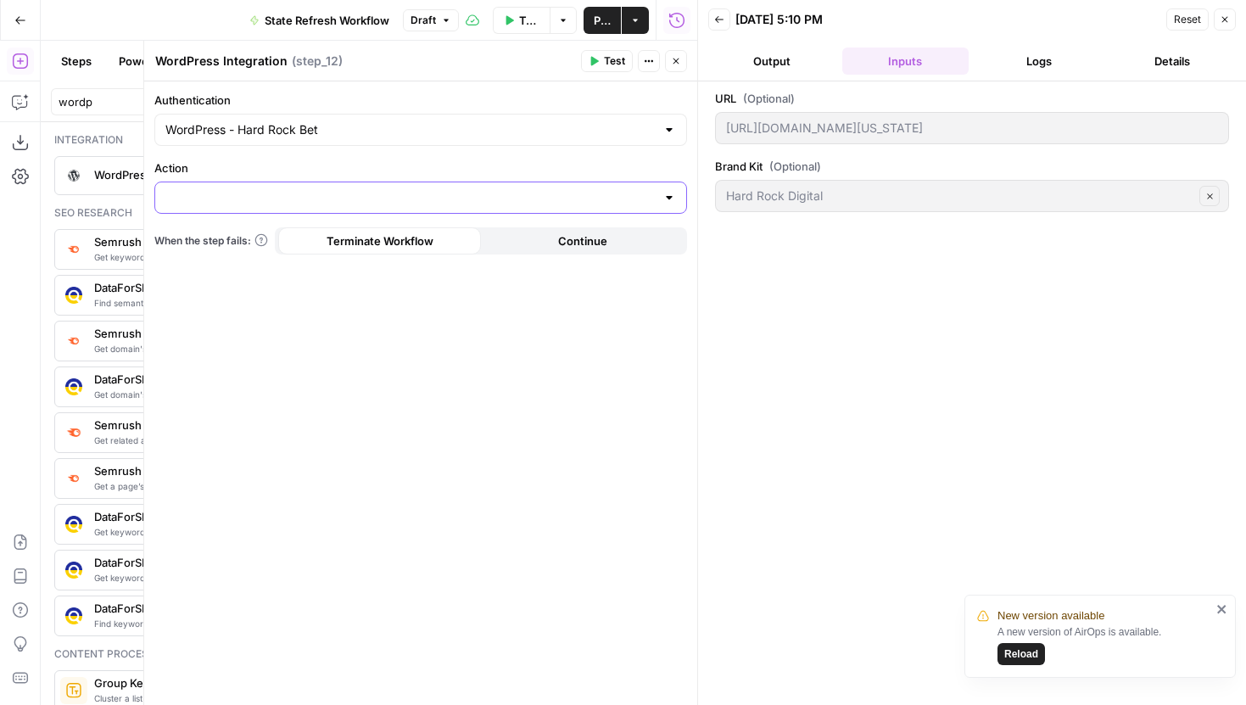
click at [312, 196] on input "Action" at bounding box center [410, 197] width 490 height 17
click at [677, 70] on button "Close" at bounding box center [676, 61] width 22 height 22
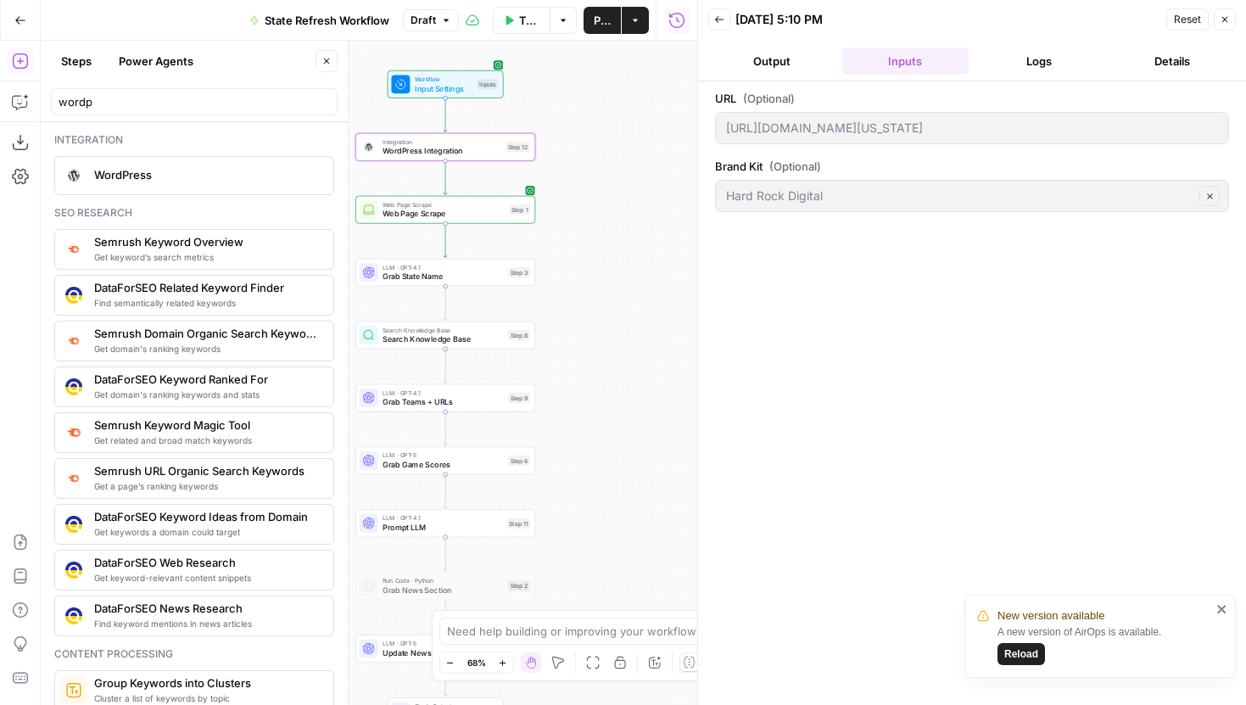
click at [335, 59] on button "Close" at bounding box center [327, 61] width 22 height 22
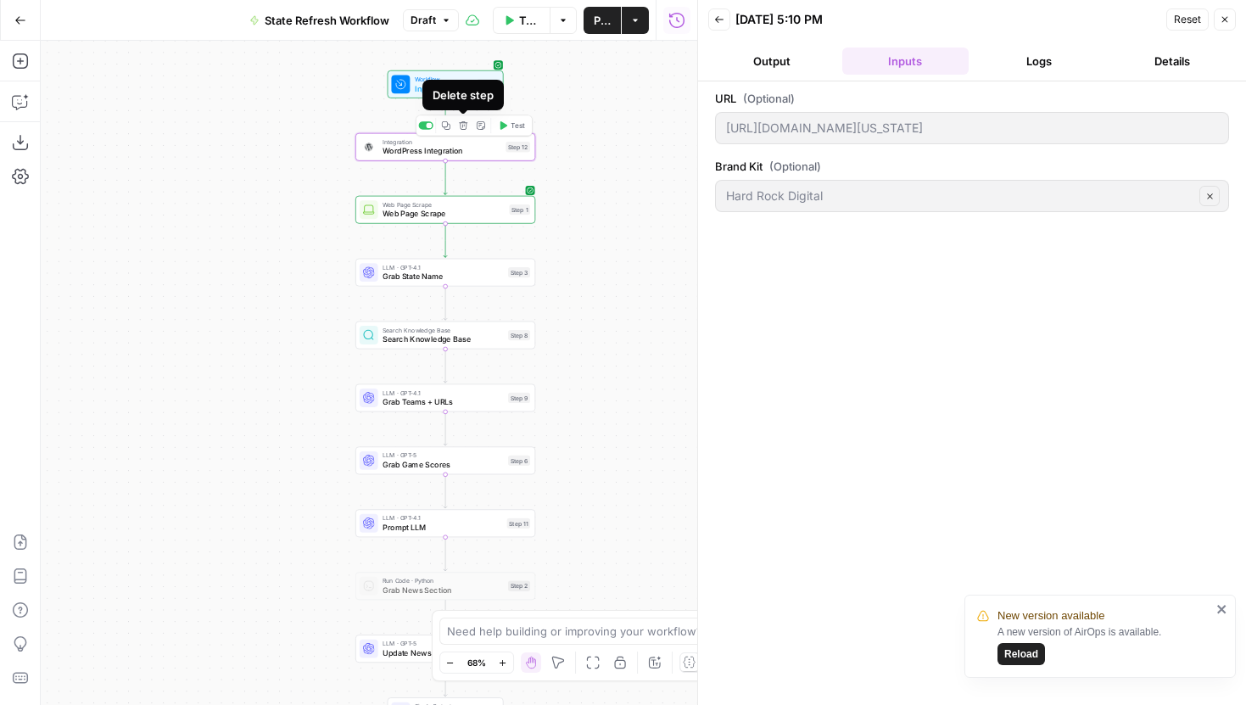
click at [462, 126] on icon "button" at bounding box center [463, 125] width 8 height 8
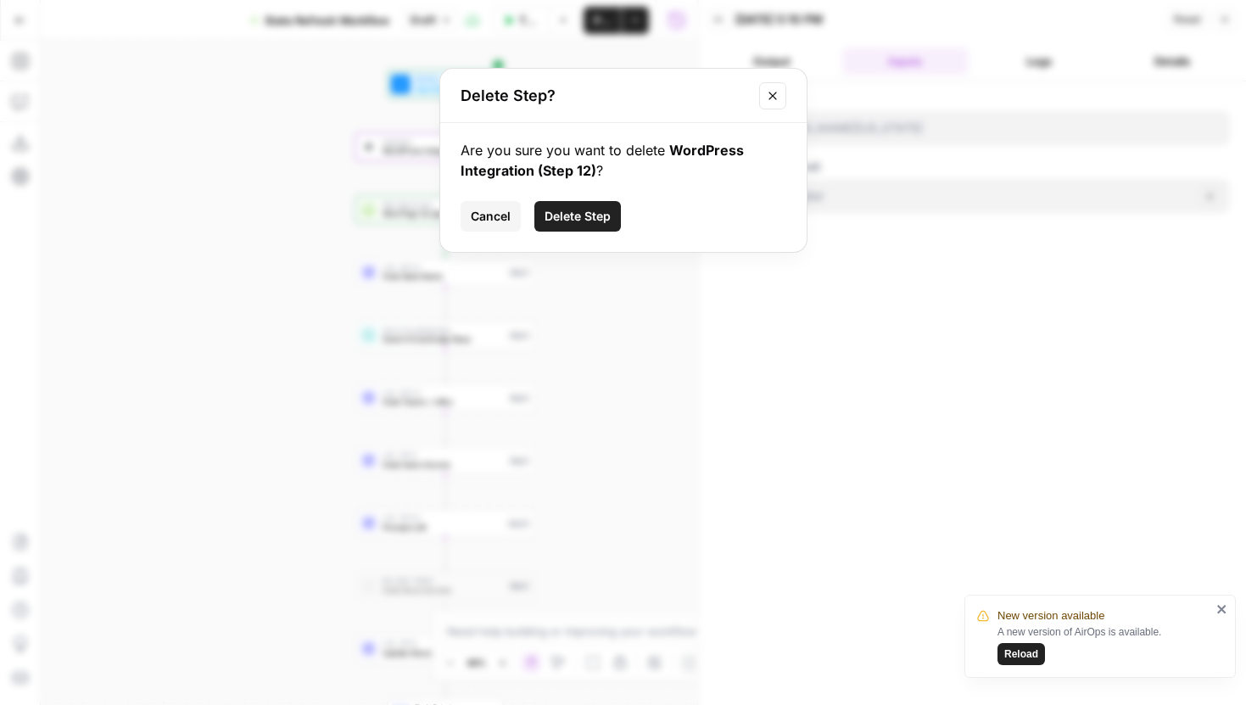
click at [596, 215] on span "Delete Step" at bounding box center [578, 216] width 66 height 17
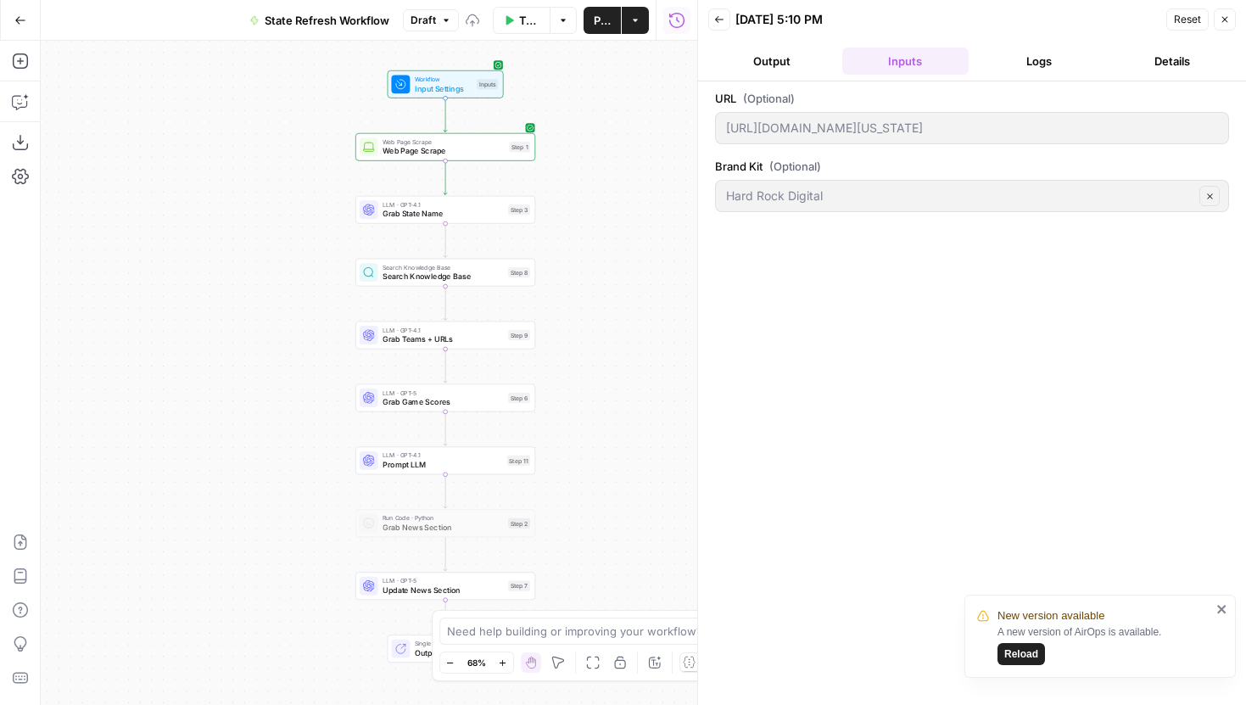
drag, startPoint x: 592, startPoint y: 210, endPoint x: 639, endPoint y: 255, distance: 64.2
click at [639, 254] on div "Workflow Input Settings Inputs Web Page Scrape Web Page Scrape Step 1 LLM · GPT…" at bounding box center [369, 373] width 657 height 664
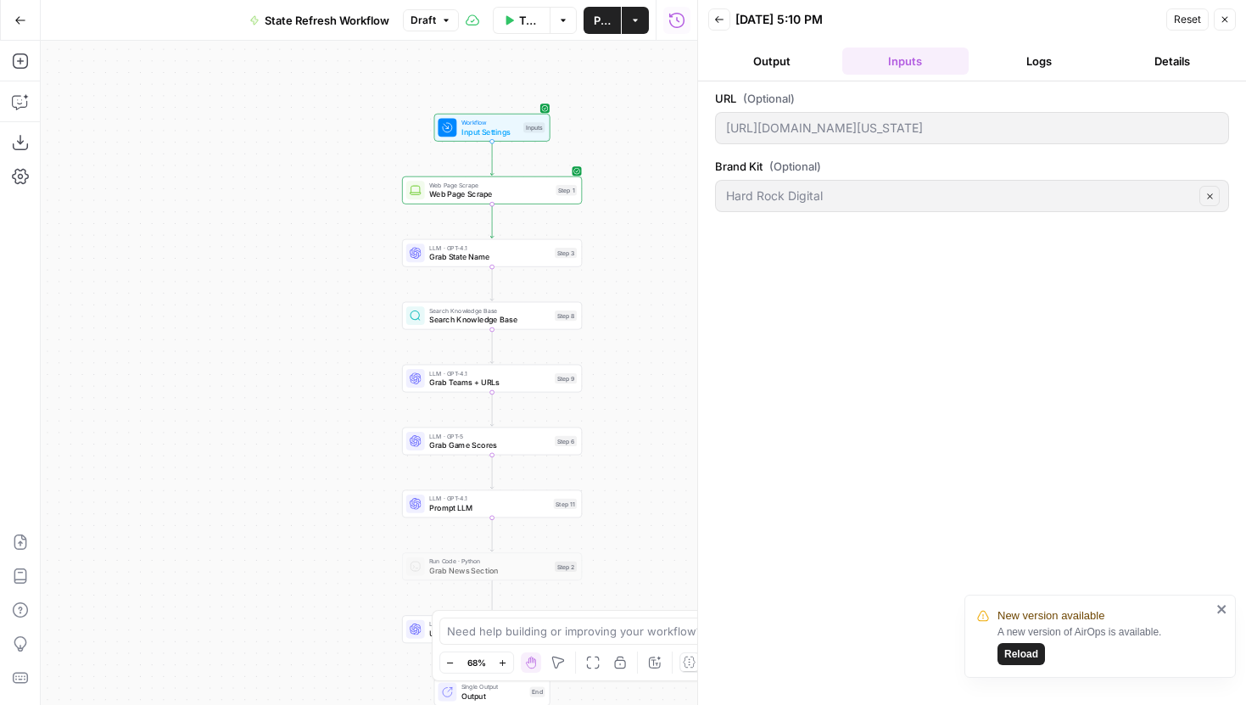
click at [510, 657] on button "Zoom In" at bounding box center [503, 662] width 20 height 20
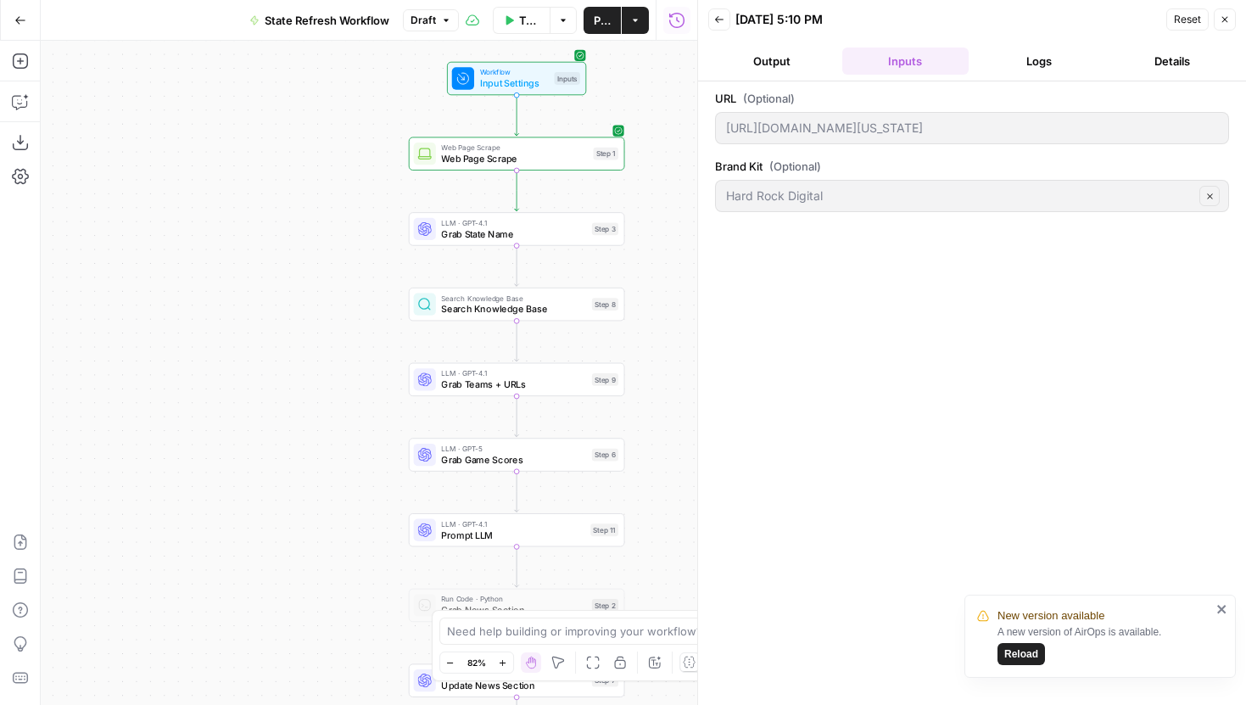
click at [1222, 26] on button "Close" at bounding box center [1225, 19] width 22 height 22
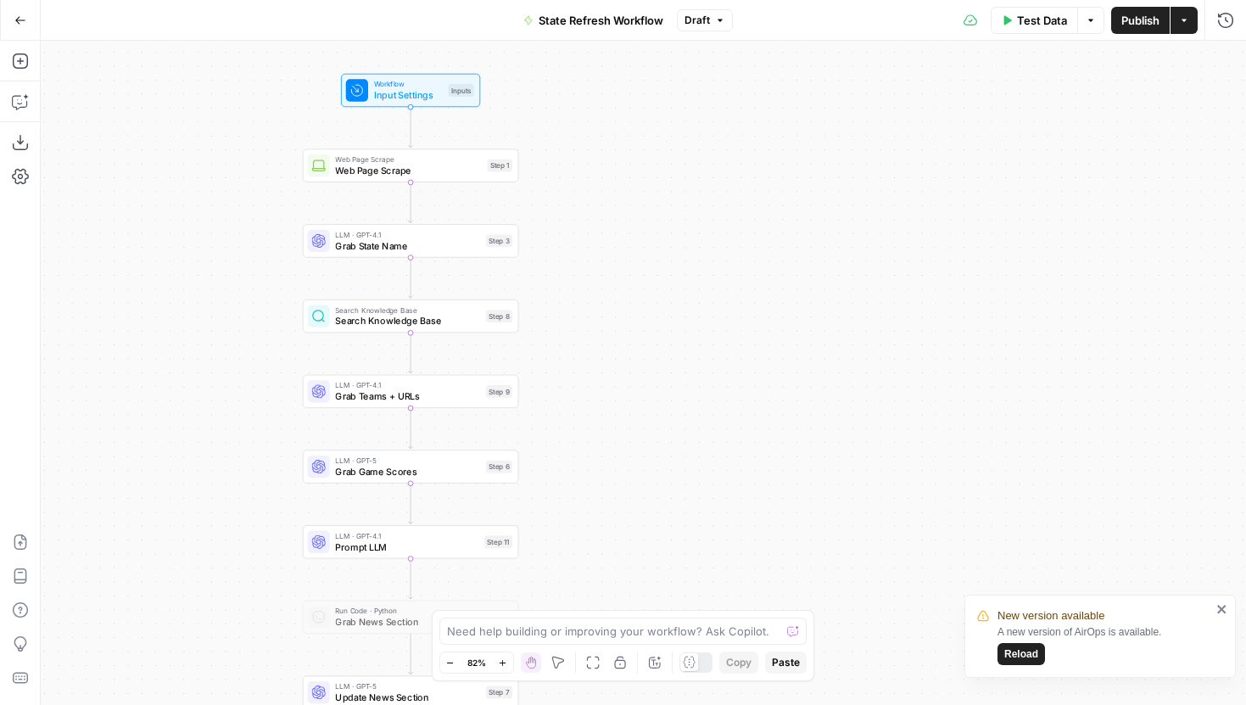
drag, startPoint x: 344, startPoint y: 220, endPoint x: 206, endPoint y: 244, distance: 140.5
click at [206, 244] on div "Workflow Input Settings Inputs Web Page Scrape Web Page Scrape Step 1 LLM · GPT…" at bounding box center [644, 373] width 1206 height 664
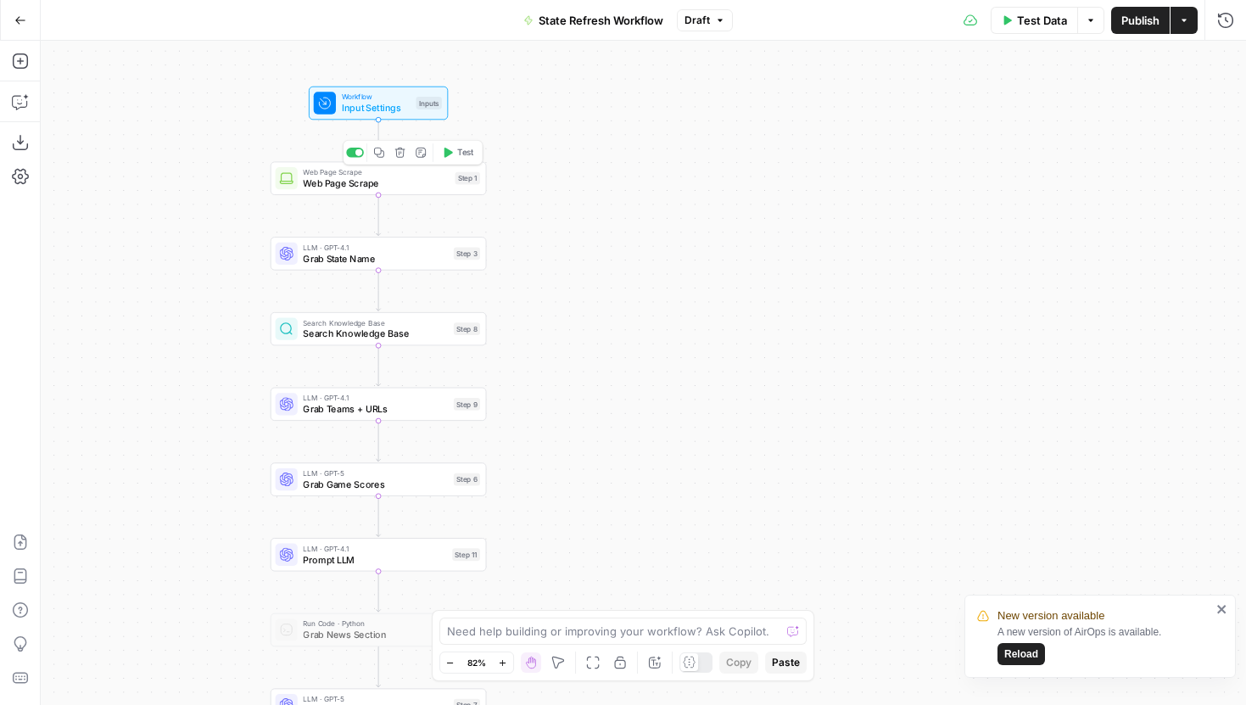
click at [313, 182] on span "Web Page Scrape" at bounding box center [376, 183] width 146 height 14
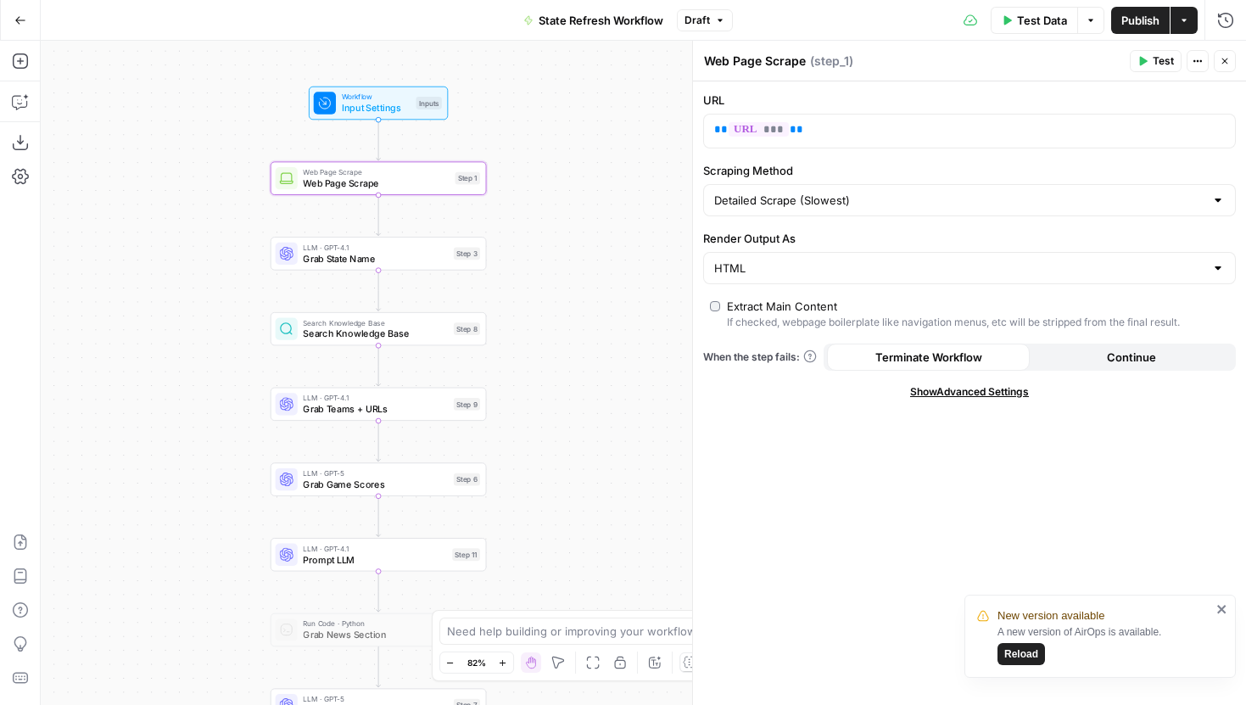
click at [1216, 607] on div "New version available A new version of AirOps is available. Reload" at bounding box center [1094, 636] width 244 height 68
click at [1226, 606] on icon "close" at bounding box center [1223, 609] width 12 height 14
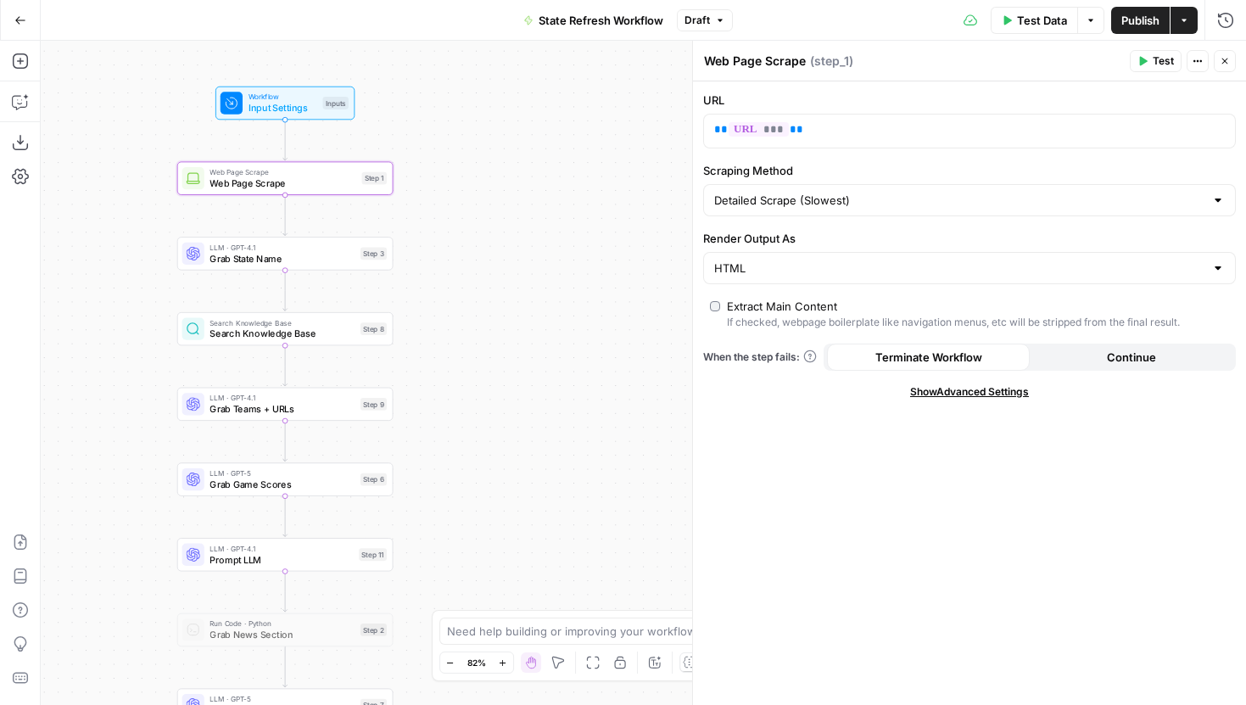
drag, startPoint x: 620, startPoint y: 236, endPoint x: 527, endPoint y: 236, distance: 93.3
click at [527, 236] on div "Workflow Input Settings Inputs Web Page Scrape Web Page Scrape Step 1 LLM · GPT…" at bounding box center [644, 373] width 1206 height 664
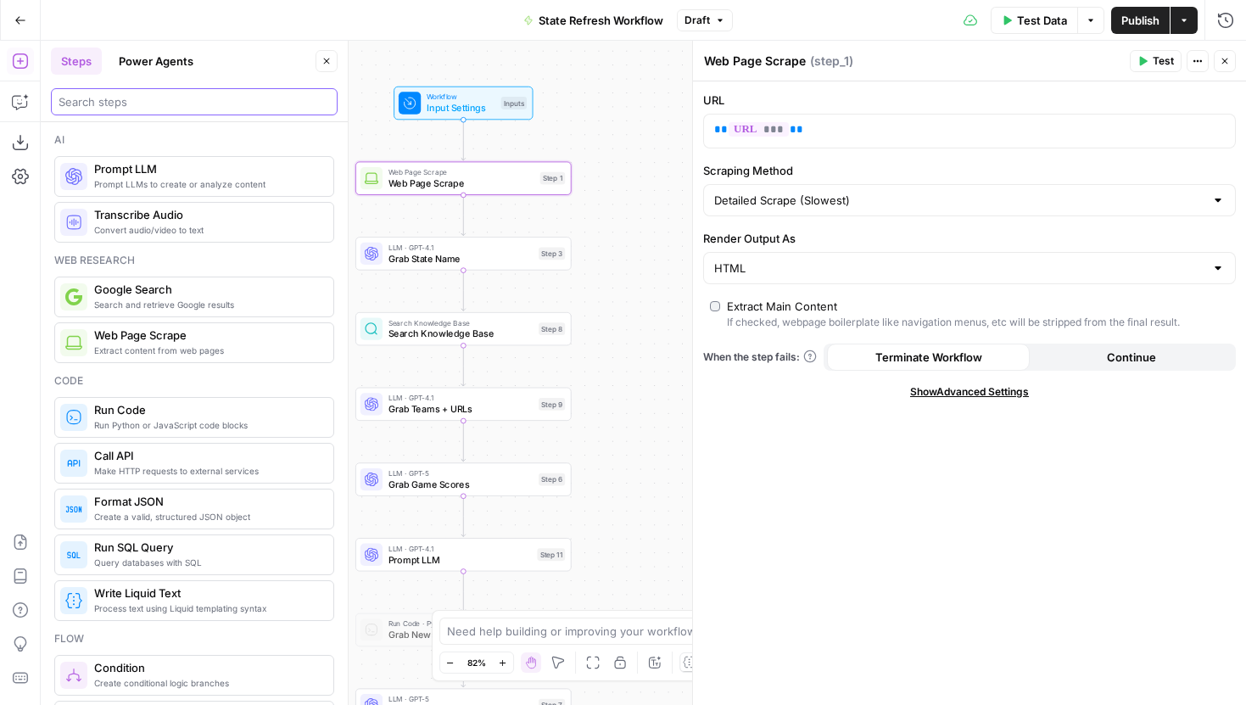
click at [129, 93] on input "search" at bounding box center [194, 101] width 271 height 17
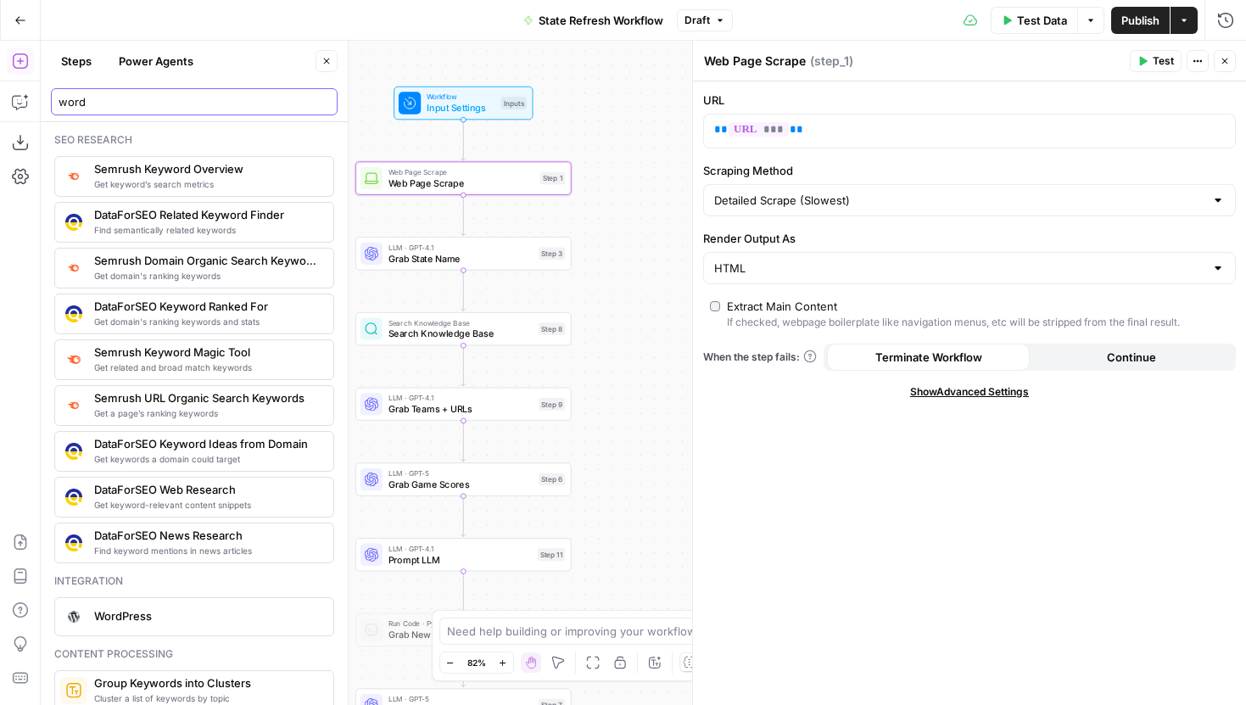
type input "word"
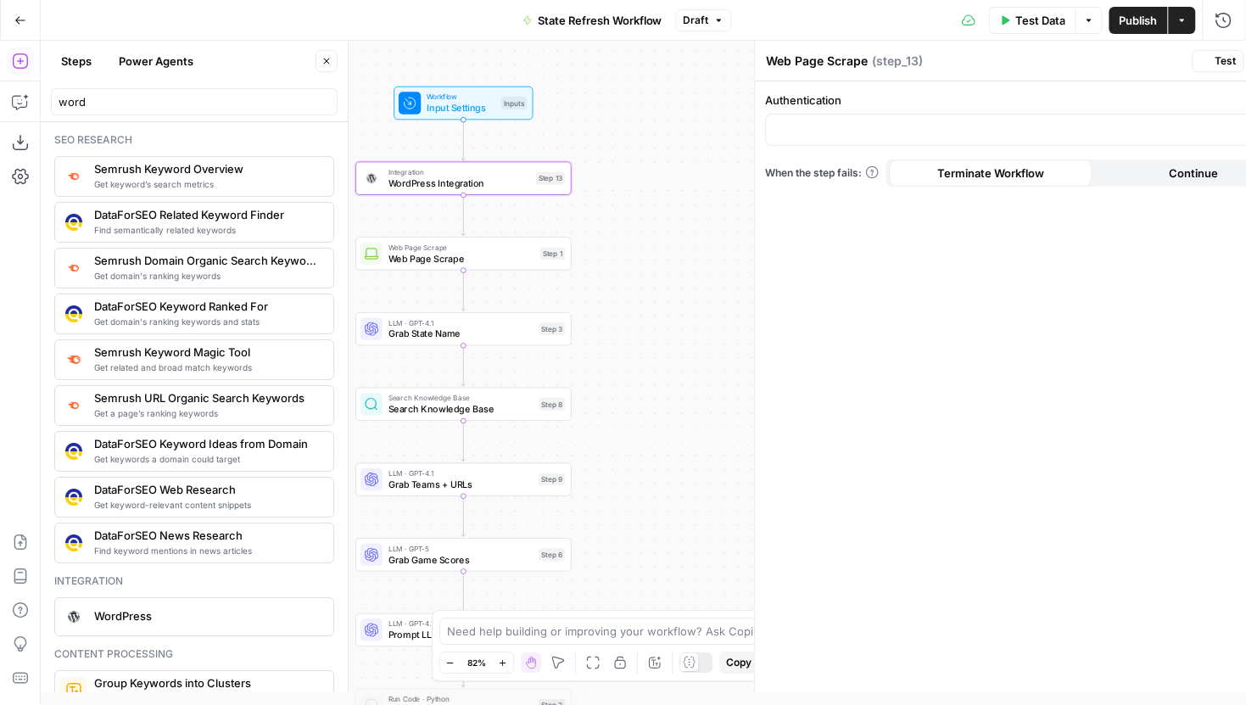
type textarea "WordPress Integration"
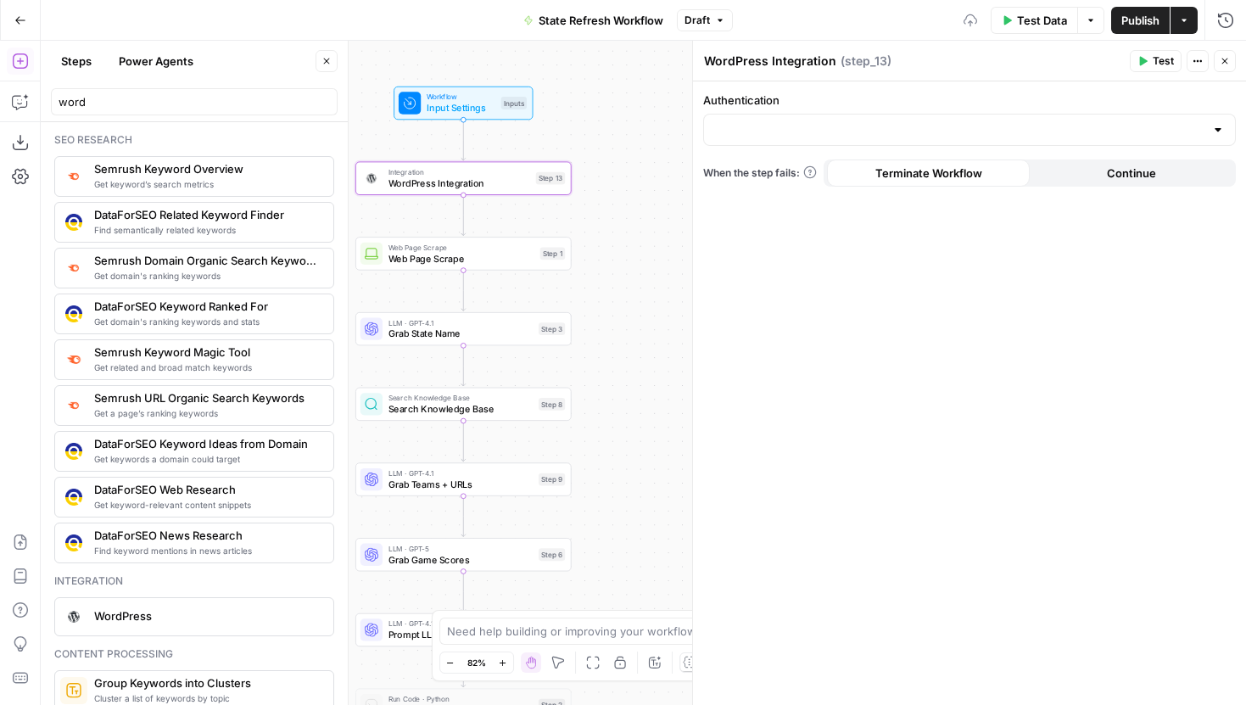
click at [332, 59] on button "Close" at bounding box center [327, 61] width 22 height 22
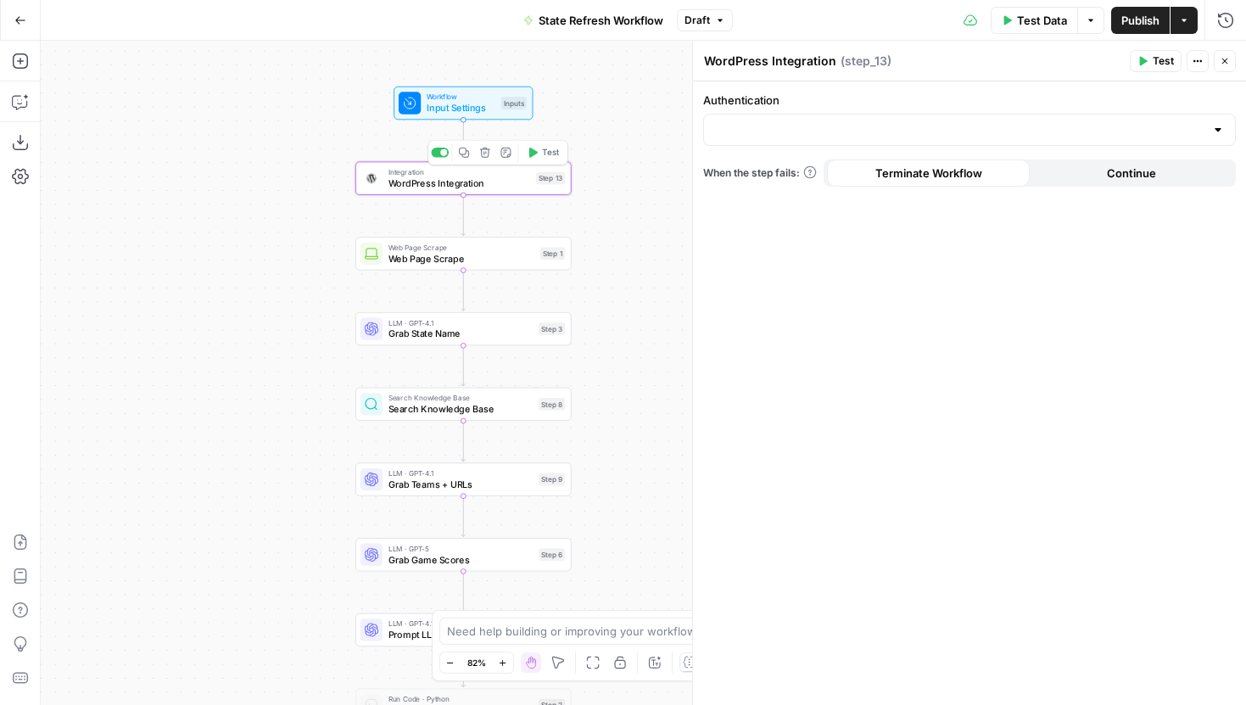
click at [438, 187] on span "WordPress Integration" at bounding box center [460, 183] width 143 height 14
click at [820, 131] on input "Authentication" at bounding box center [959, 129] width 490 height 17
click at [814, 182] on button "WordPress - Hard Rock Bet" at bounding box center [970, 172] width 518 height 24
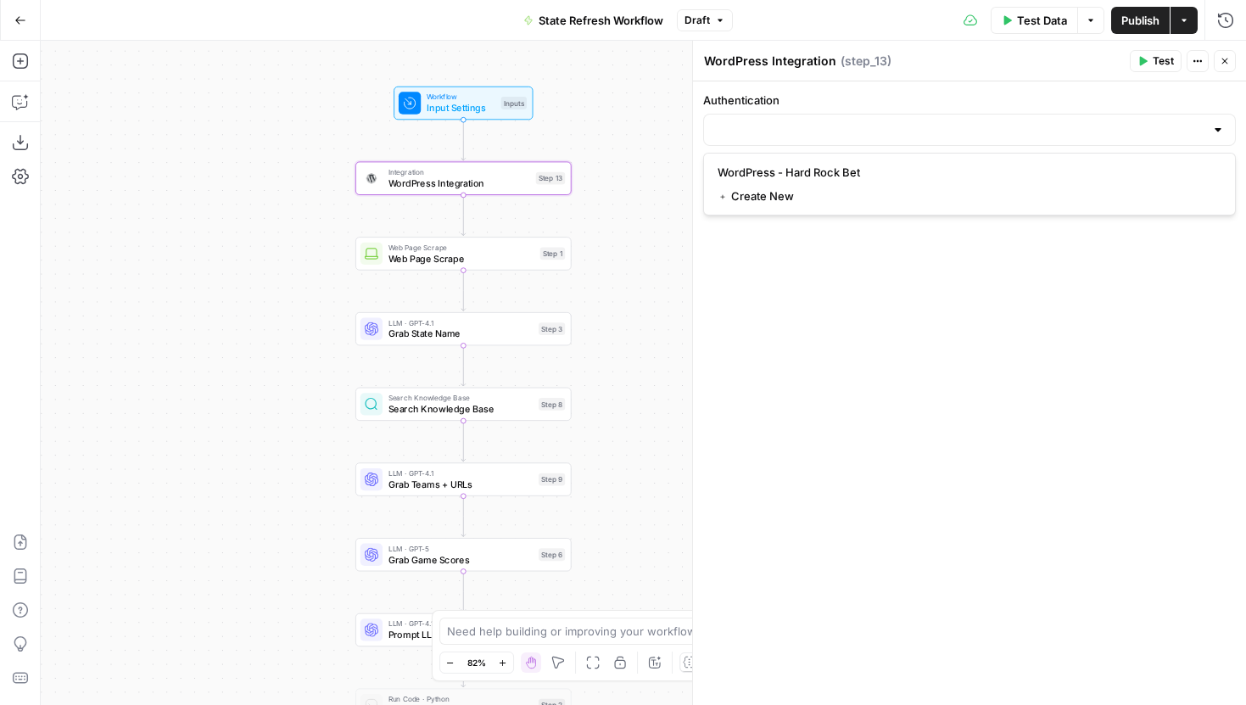
type input "WordPress - Hard Rock Bet"
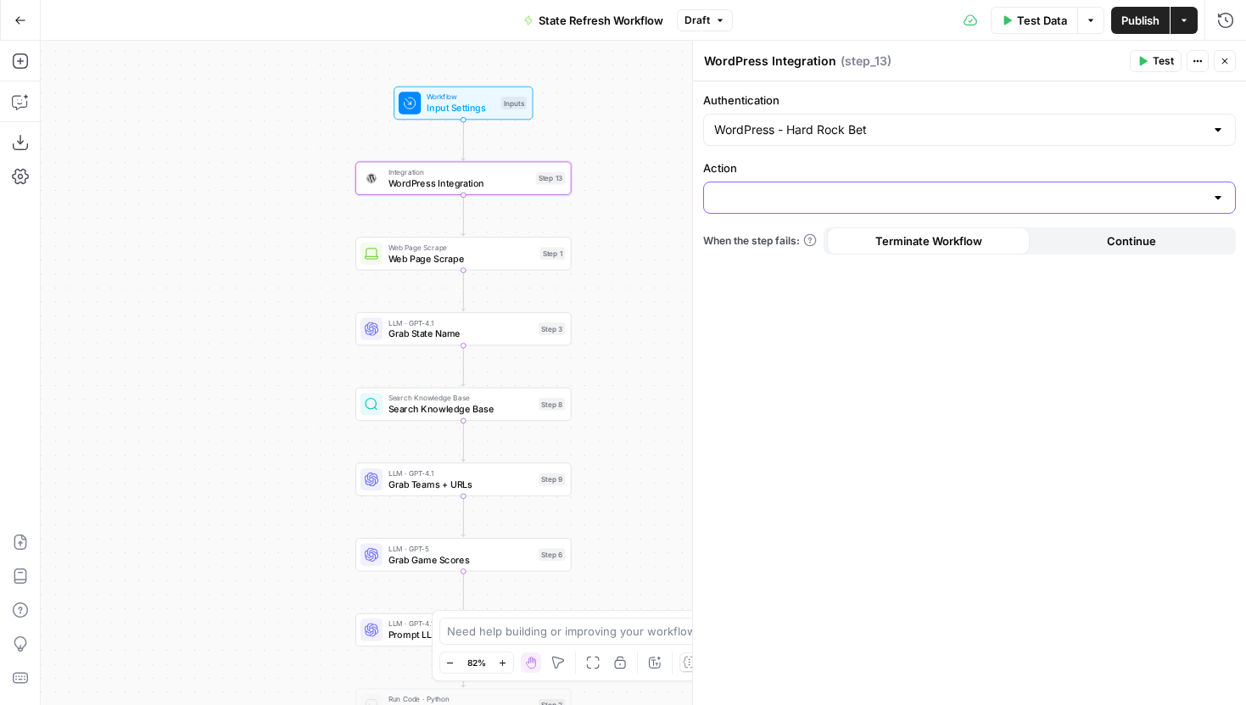
click at [813, 203] on input "Action" at bounding box center [959, 197] width 490 height 17
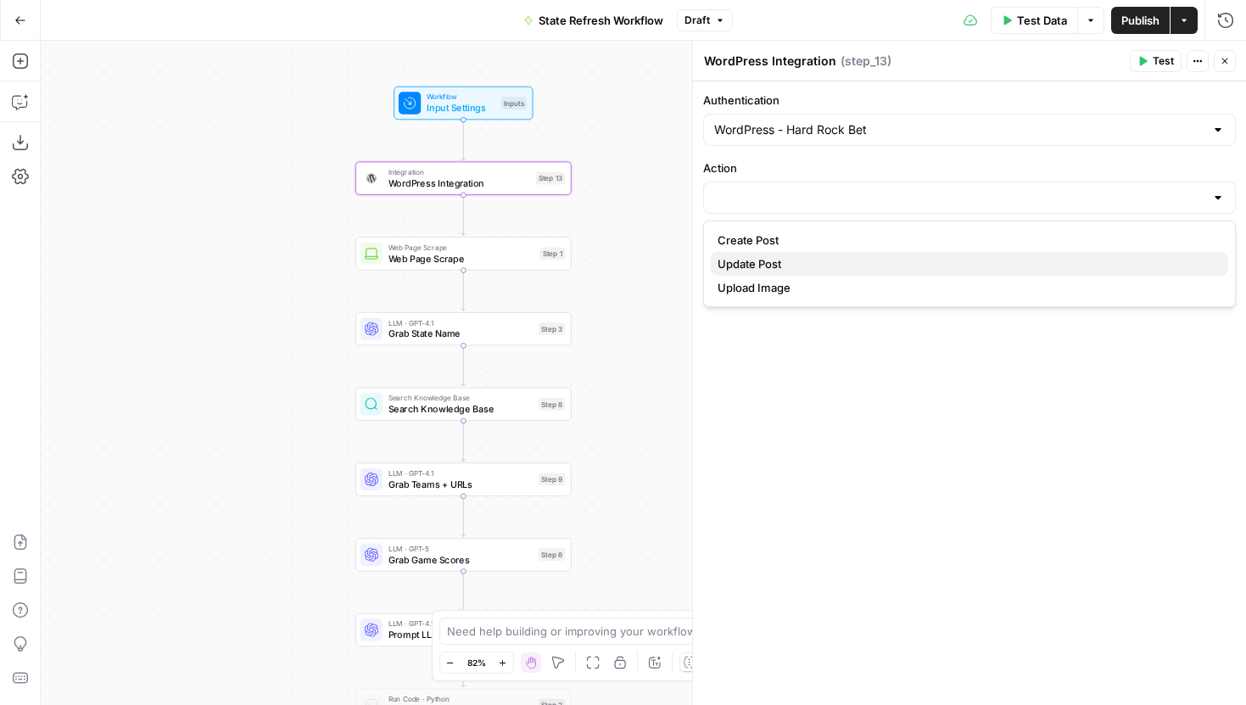
click at [779, 267] on span "Update Post" at bounding box center [966, 263] width 497 height 17
type input "Update Post"
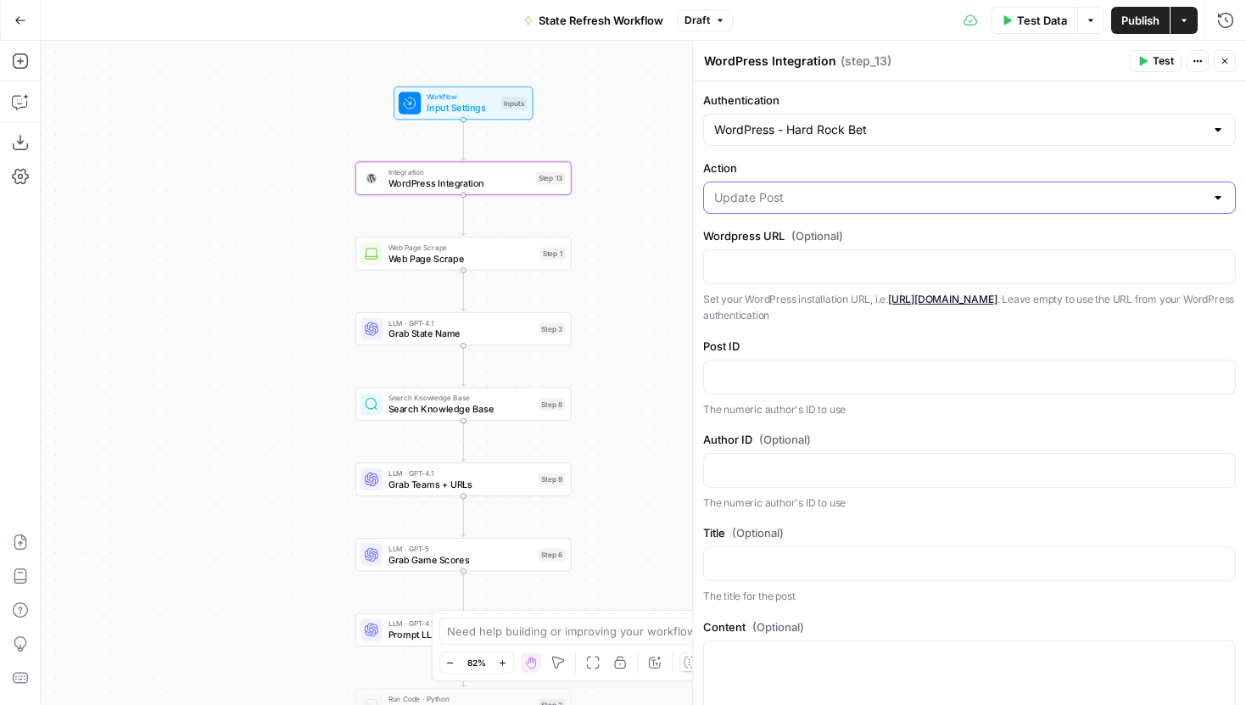
click at [835, 204] on input "Action" at bounding box center [959, 197] width 490 height 17
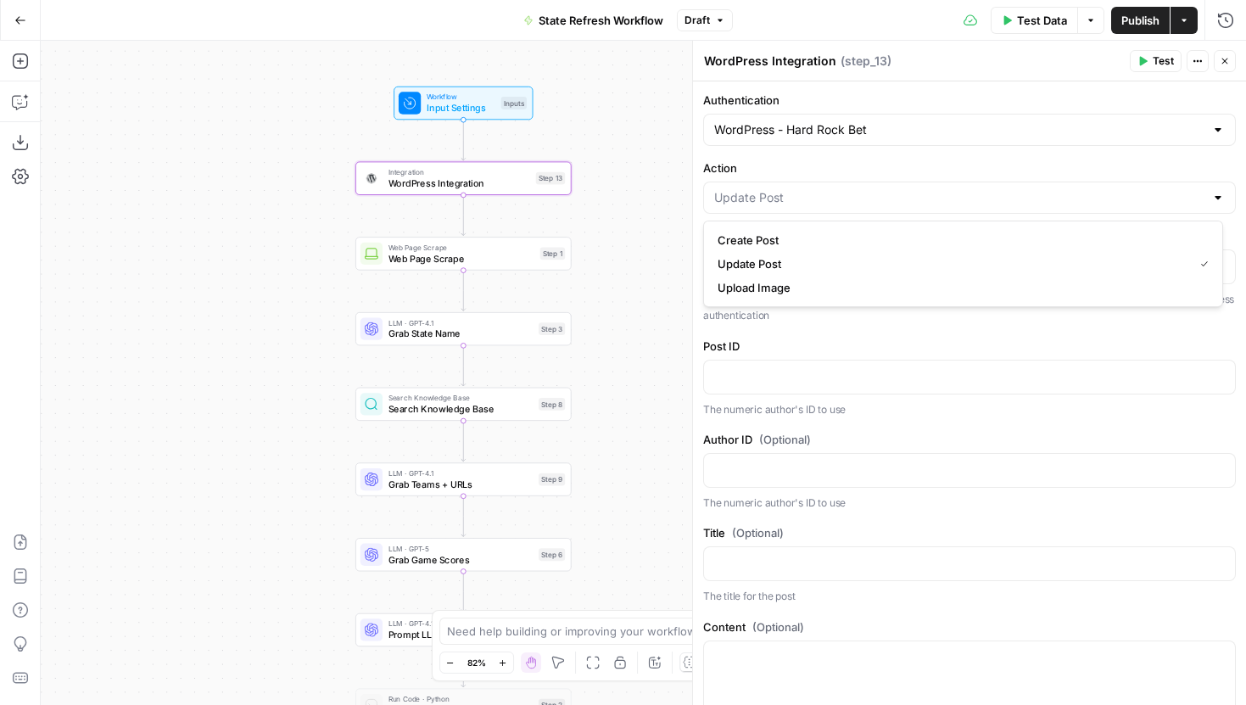
type input "Update Post"
click at [837, 168] on label "Action" at bounding box center [969, 167] width 533 height 17
click at [837, 189] on input "Update Post" at bounding box center [959, 197] width 490 height 17
click at [1016, 166] on label "Action" at bounding box center [969, 167] width 533 height 17
click at [1016, 189] on input "Action" at bounding box center [959, 197] width 490 height 17
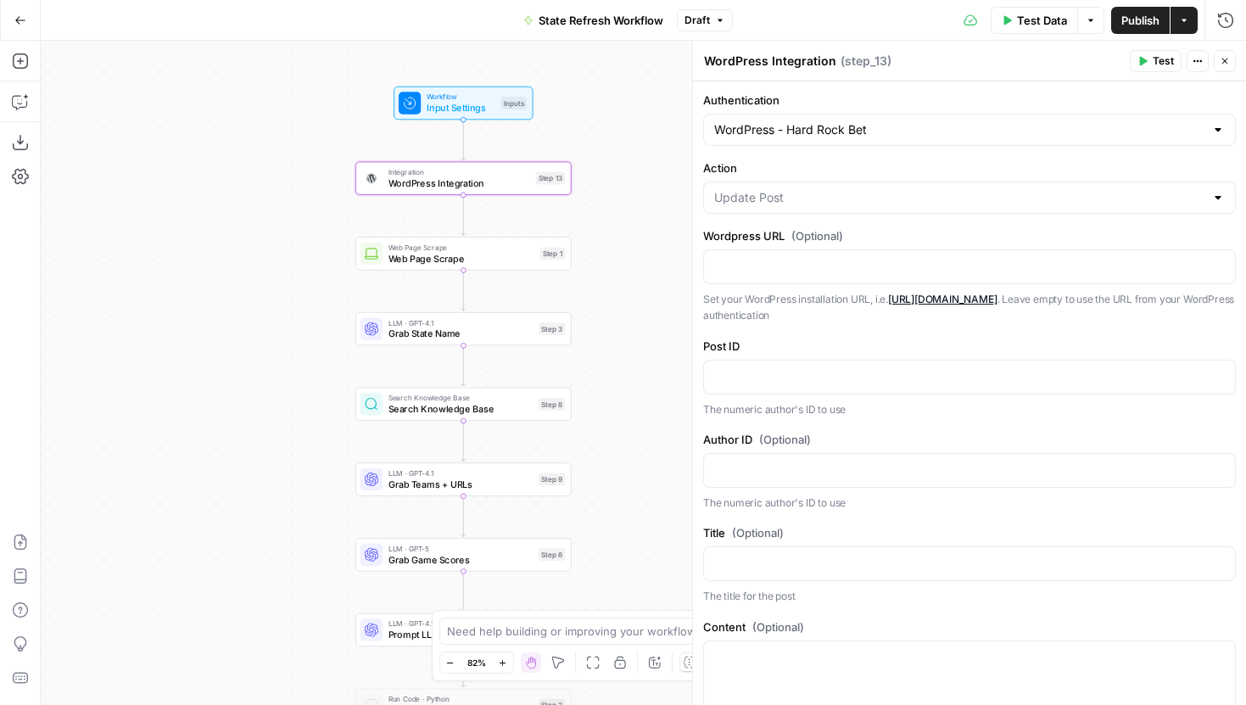
click at [1218, 60] on button "Close" at bounding box center [1225, 61] width 22 height 22
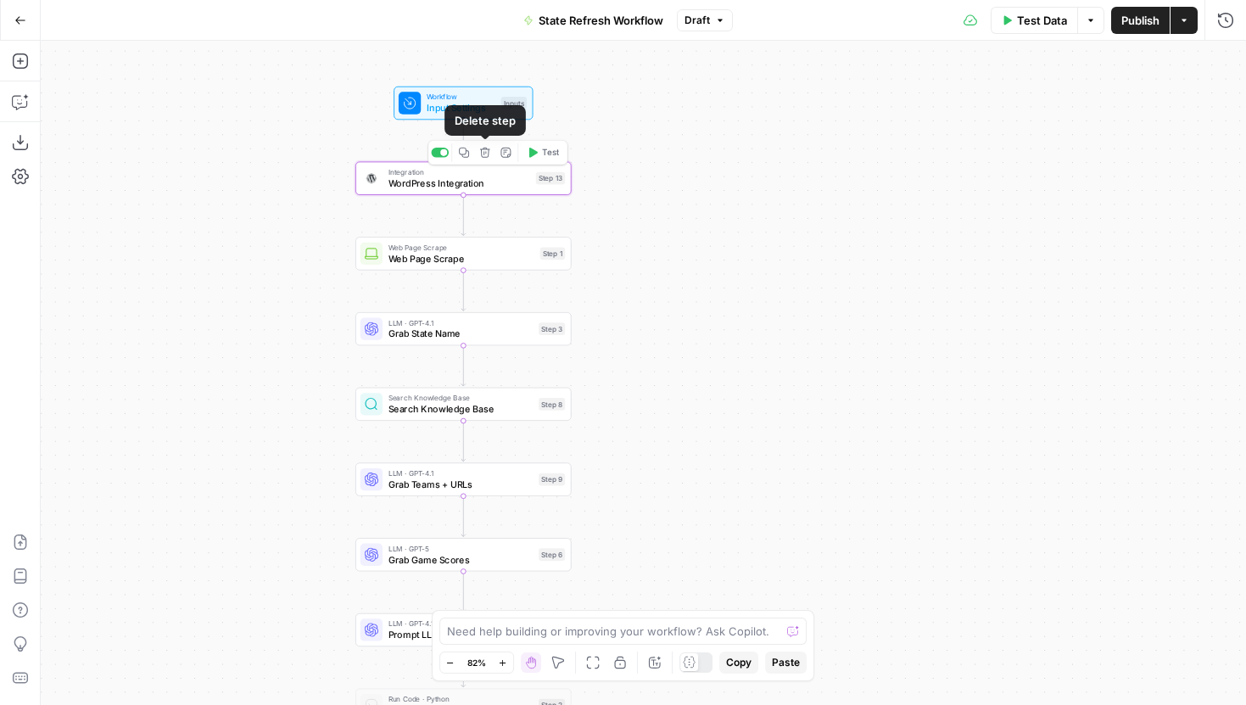
click at [486, 151] on icon "button" at bounding box center [485, 153] width 10 height 10
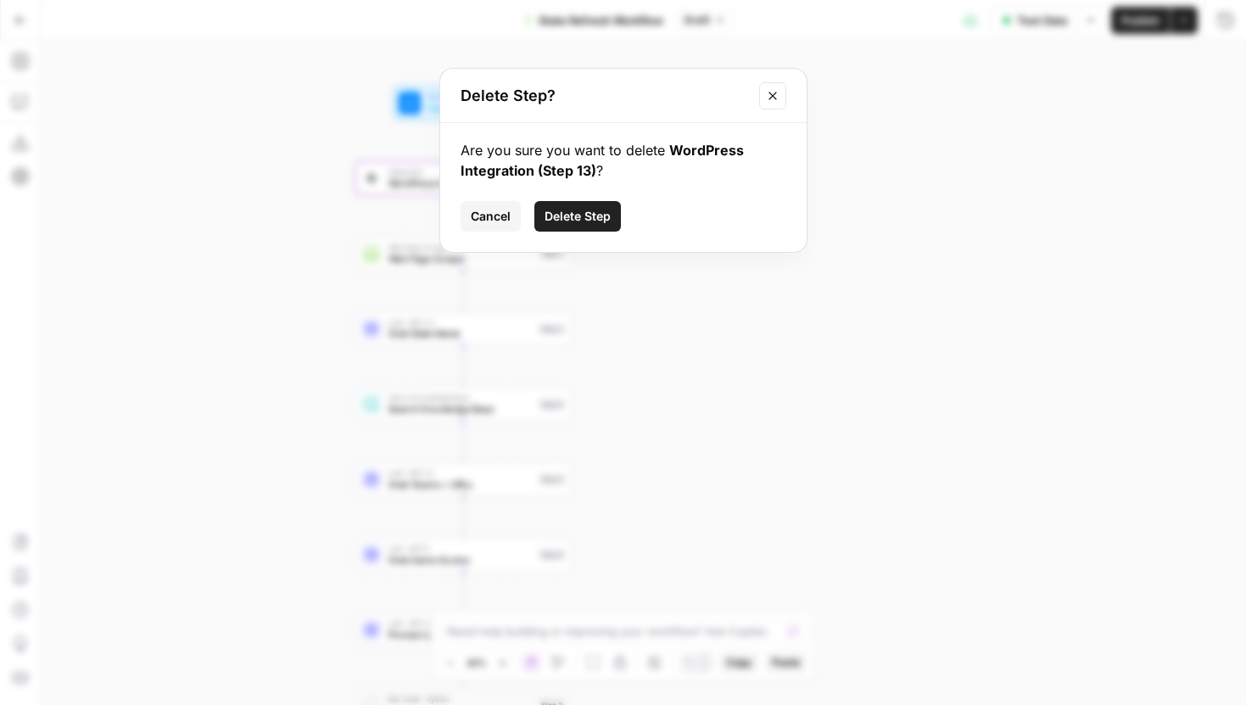
click at [590, 233] on div "Are you sure you want to delete WordPress Integration (Step 13) ? Cancel Delete…" at bounding box center [623, 187] width 366 height 129
click at [591, 209] on span "Delete Step" at bounding box center [578, 216] width 66 height 17
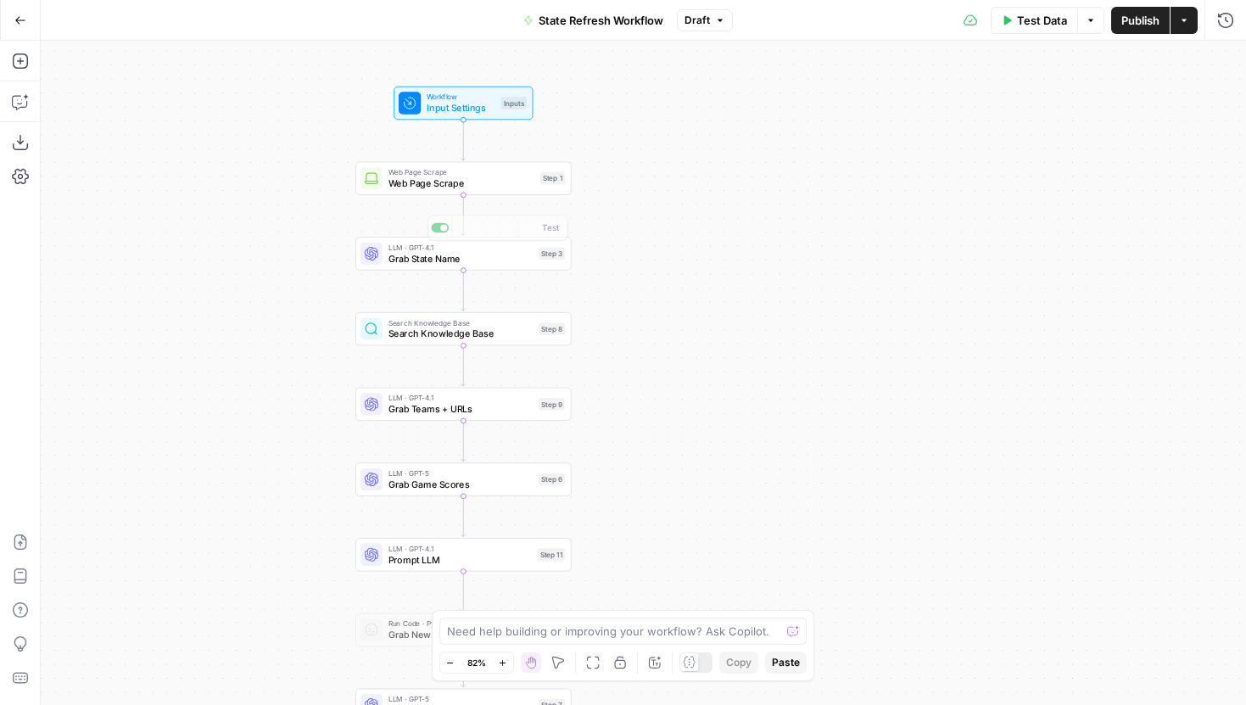
click at [491, 183] on span "Web Page Scrape" at bounding box center [462, 183] width 146 height 14
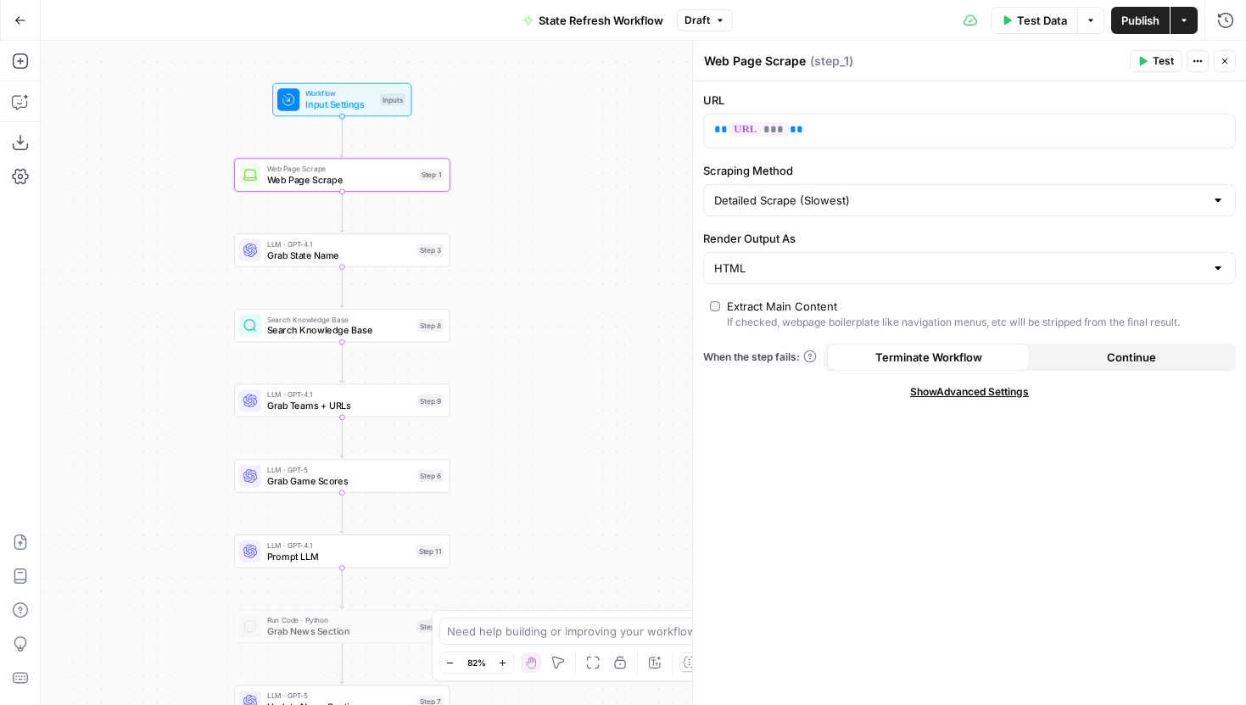
drag, startPoint x: 328, startPoint y: 303, endPoint x: 196, endPoint y: 298, distance: 132.4
click at [196, 298] on div "Workflow Input Settings Inputs Web Page Scrape Web Page Scrape Step 1 LLM · GPT…" at bounding box center [644, 373] width 1206 height 664
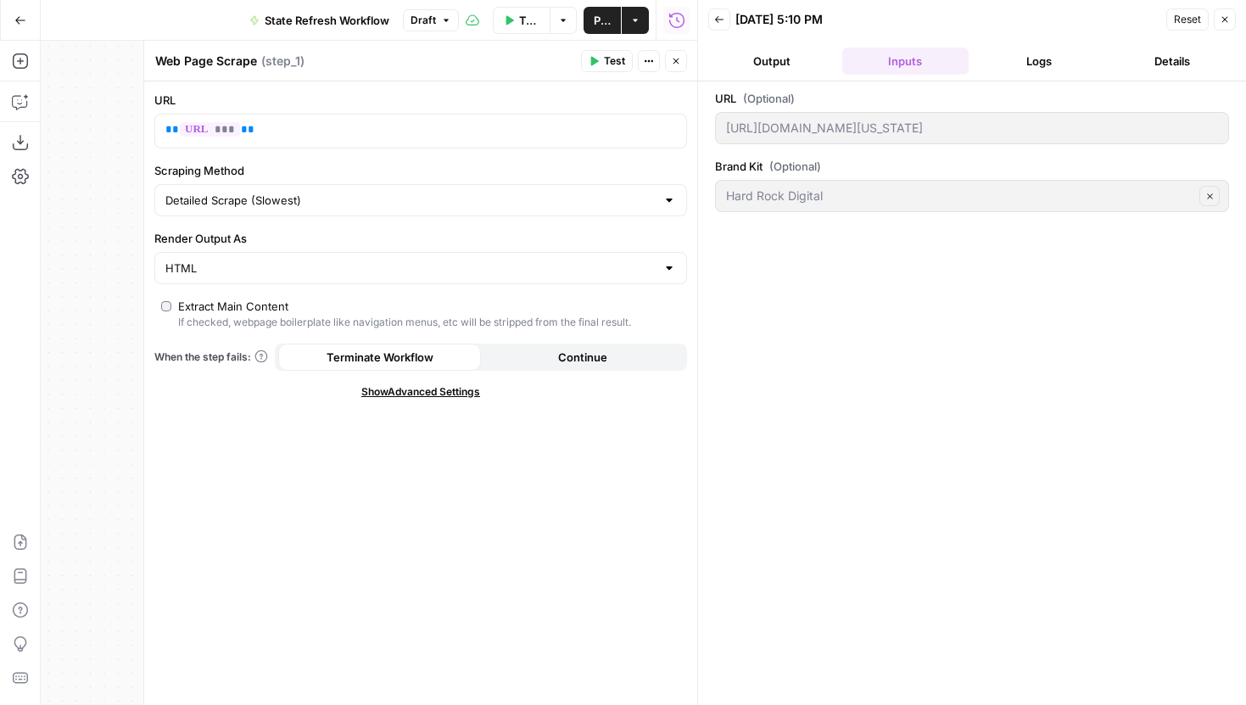
click at [1026, 55] on button "Logs" at bounding box center [1039, 61] width 127 height 27
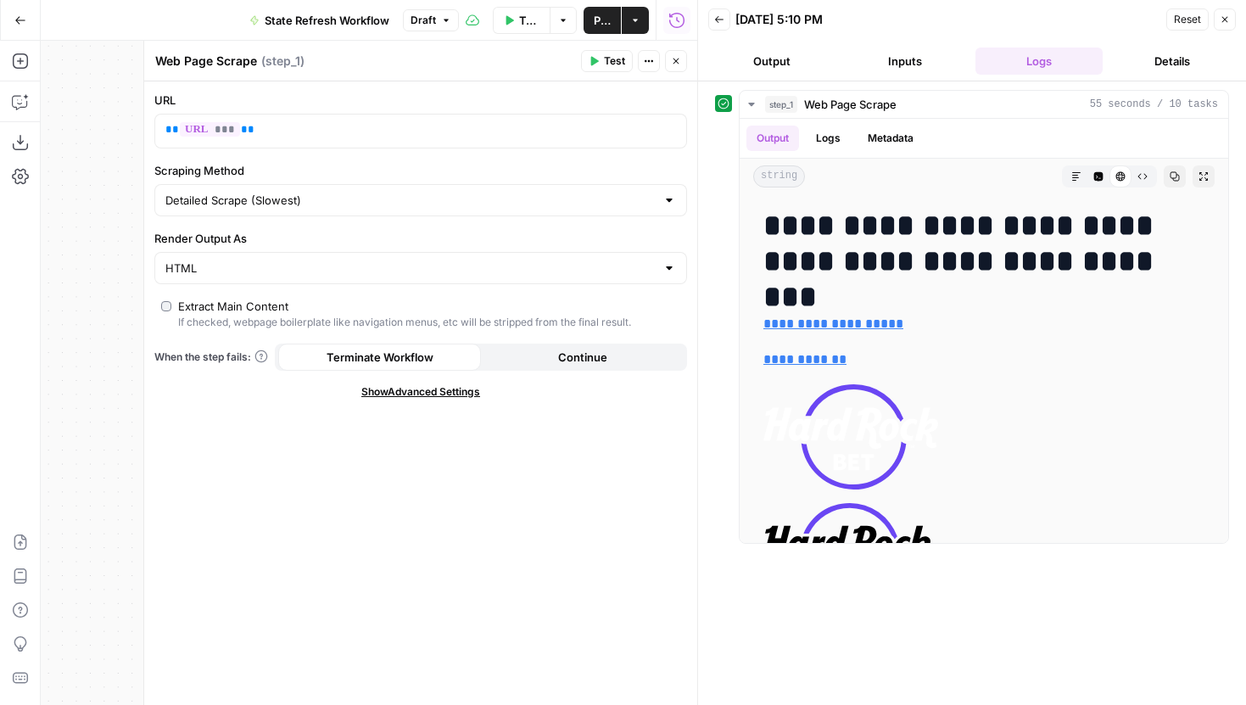
click at [678, 64] on icon "button" at bounding box center [676, 61] width 10 height 10
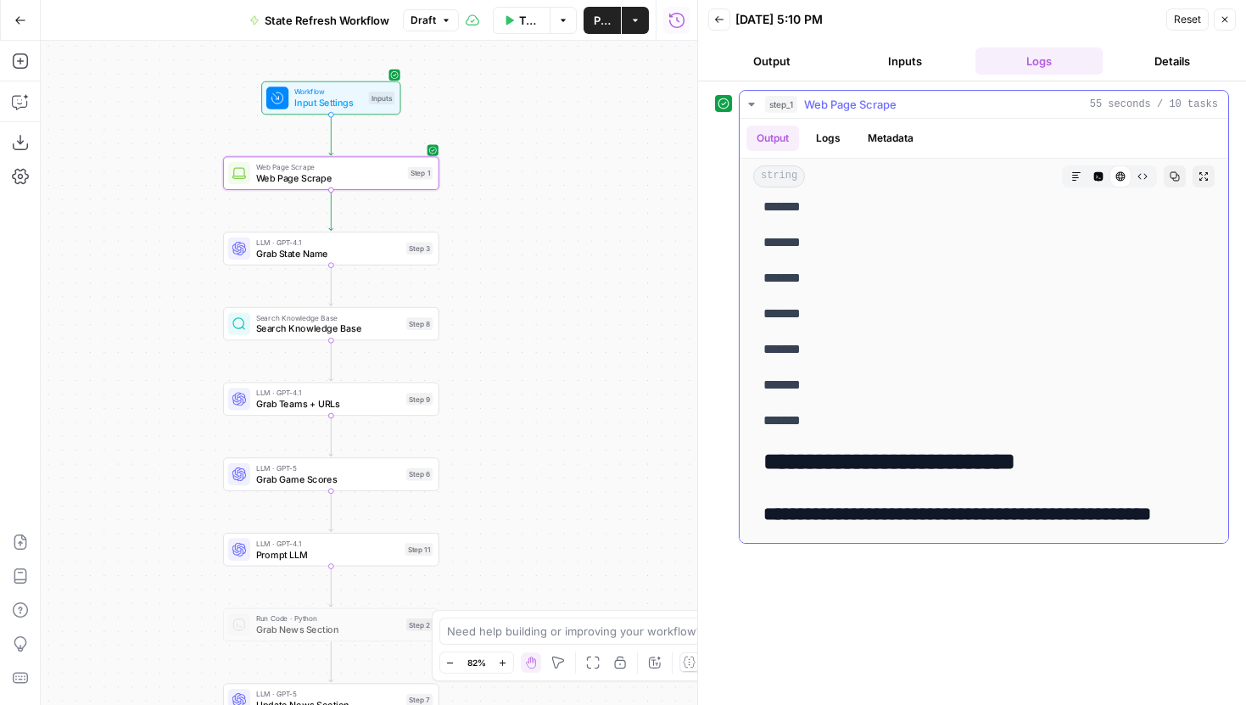
scroll to position [4356, 0]
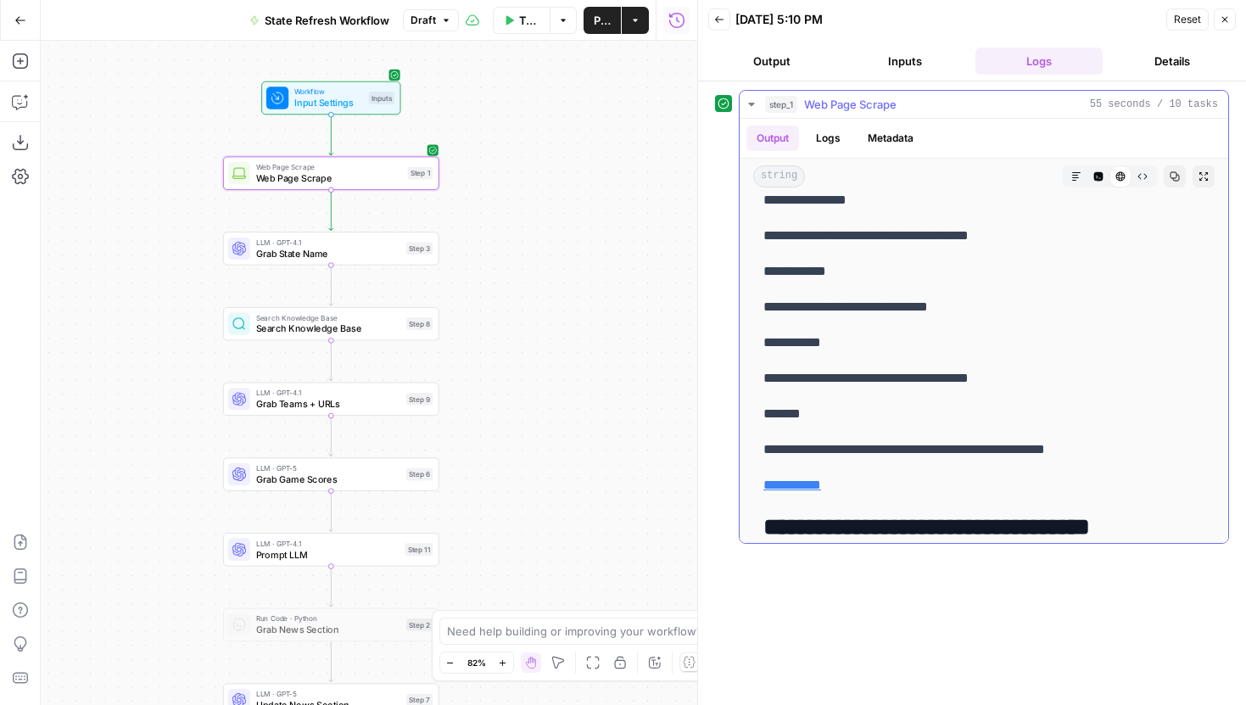
click at [978, 332] on p "**********" at bounding box center [978, 343] width 428 height 22
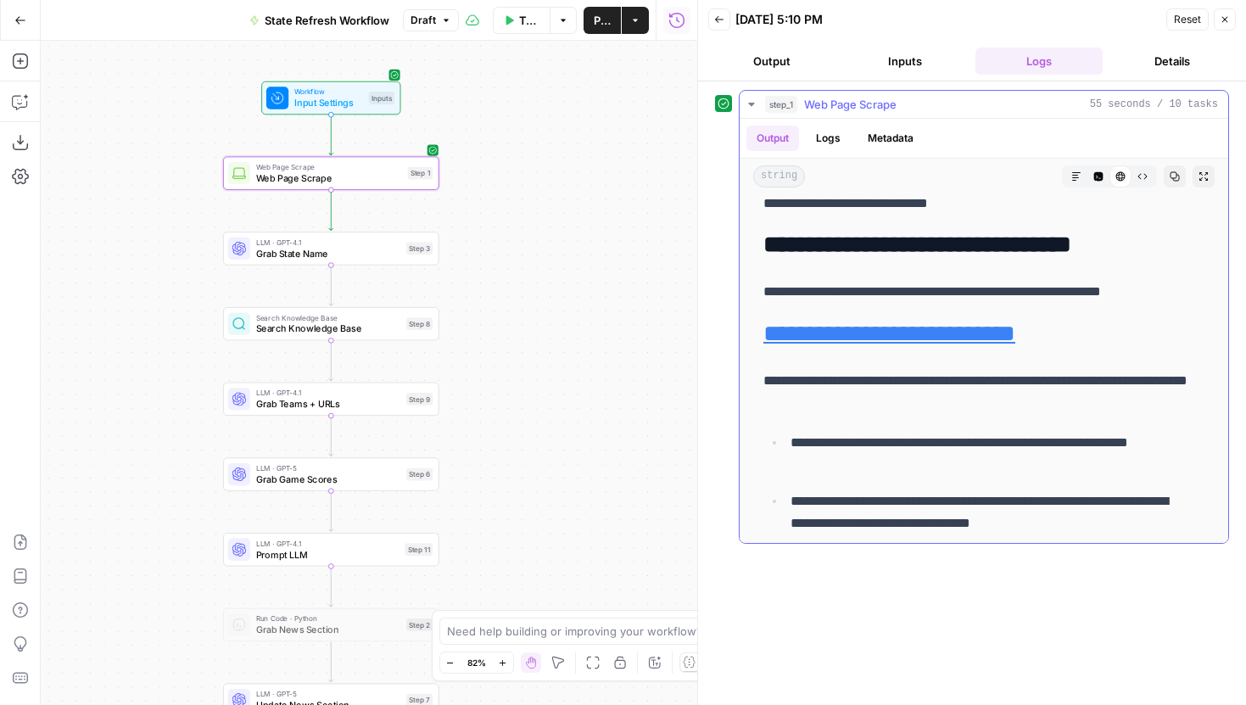
scroll to position [11003, 0]
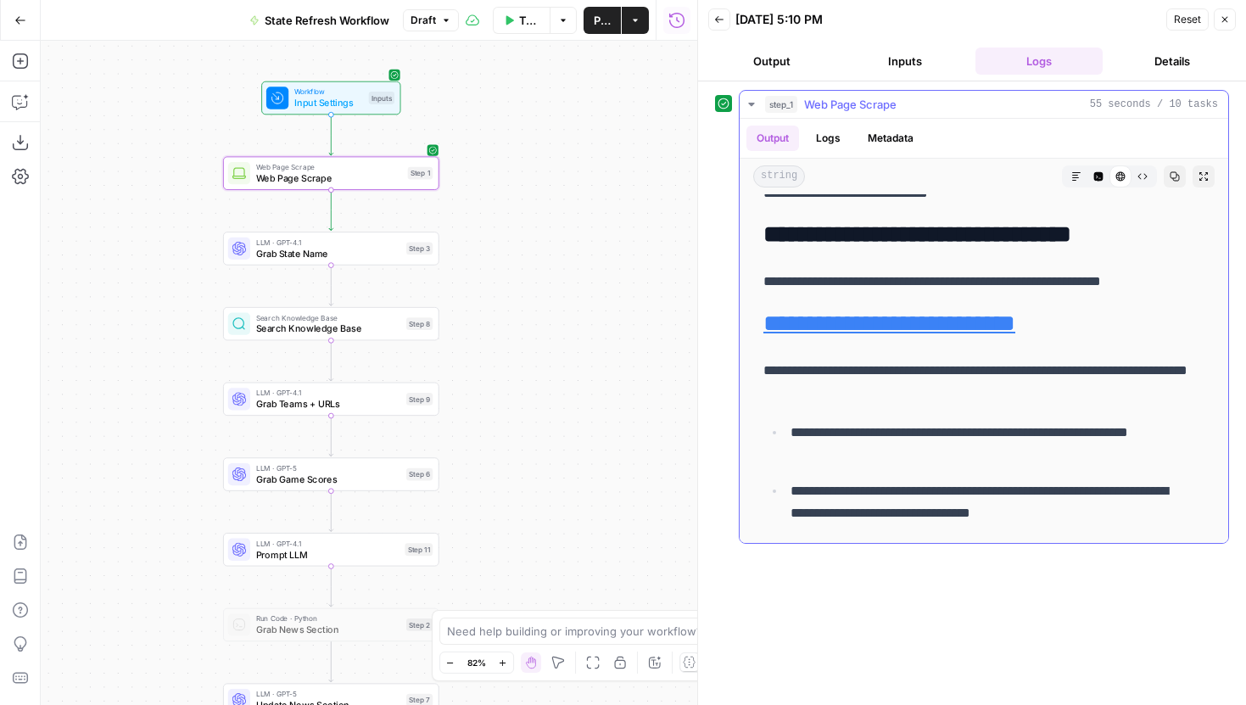
click at [909, 360] on p "**********" at bounding box center [978, 382] width 428 height 44
click at [913, 360] on p "**********" at bounding box center [978, 382] width 428 height 44
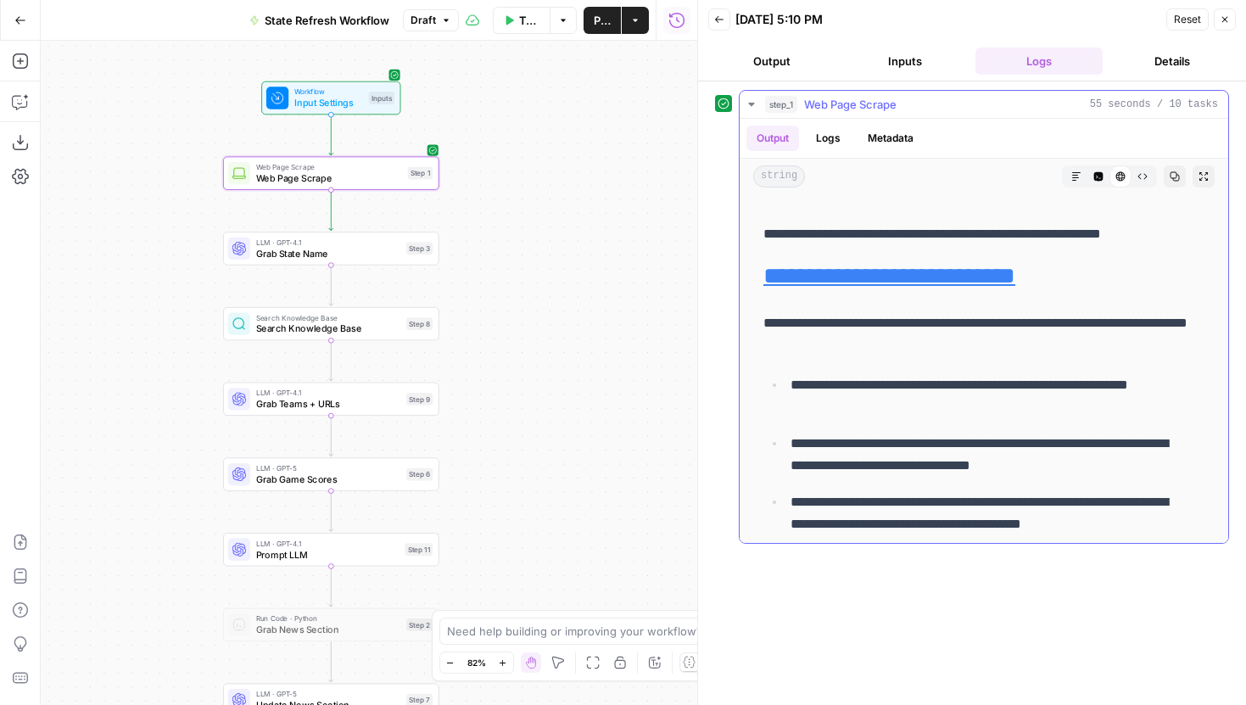
scroll to position [11054, 0]
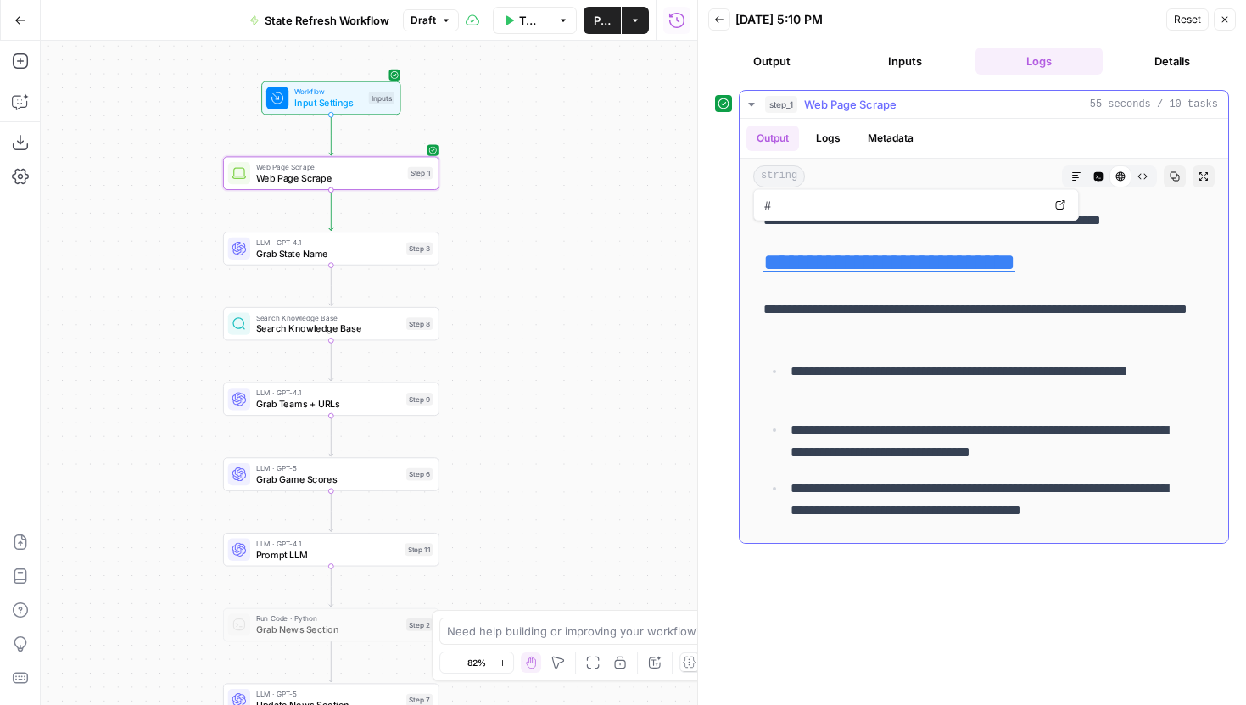
click at [1138, 171] on icon "button" at bounding box center [1143, 176] width 10 height 10
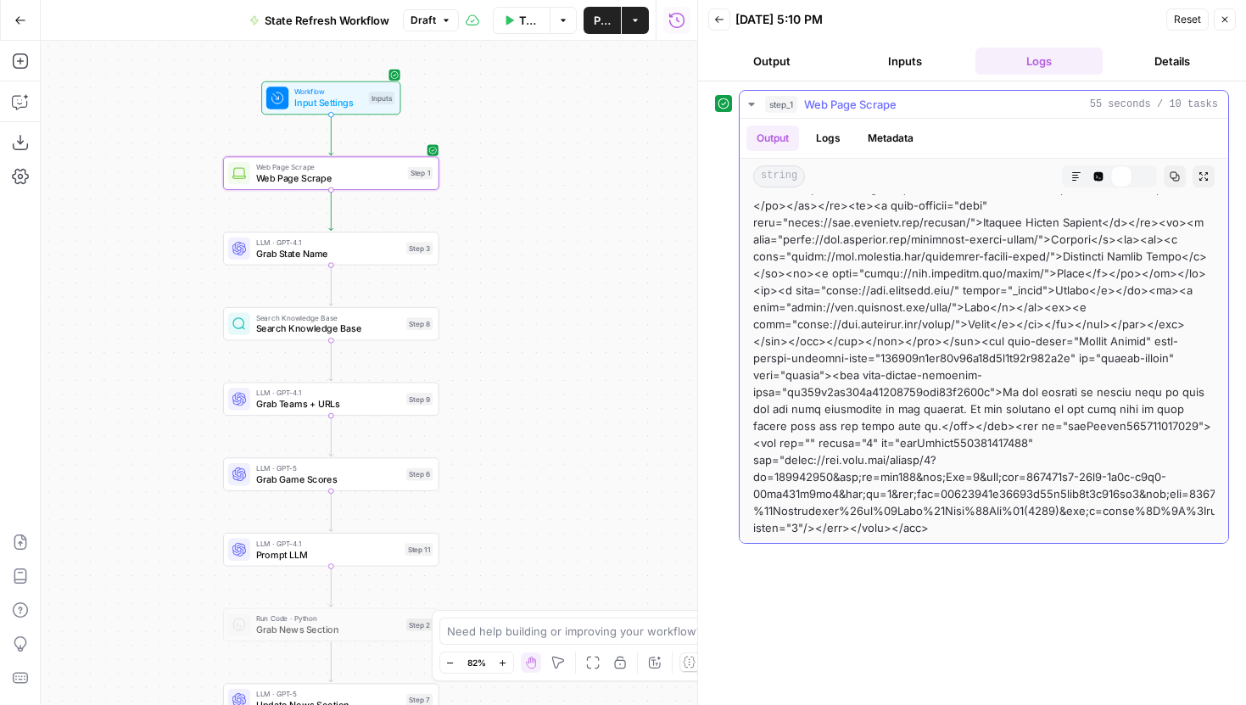
scroll to position [10490, 0]
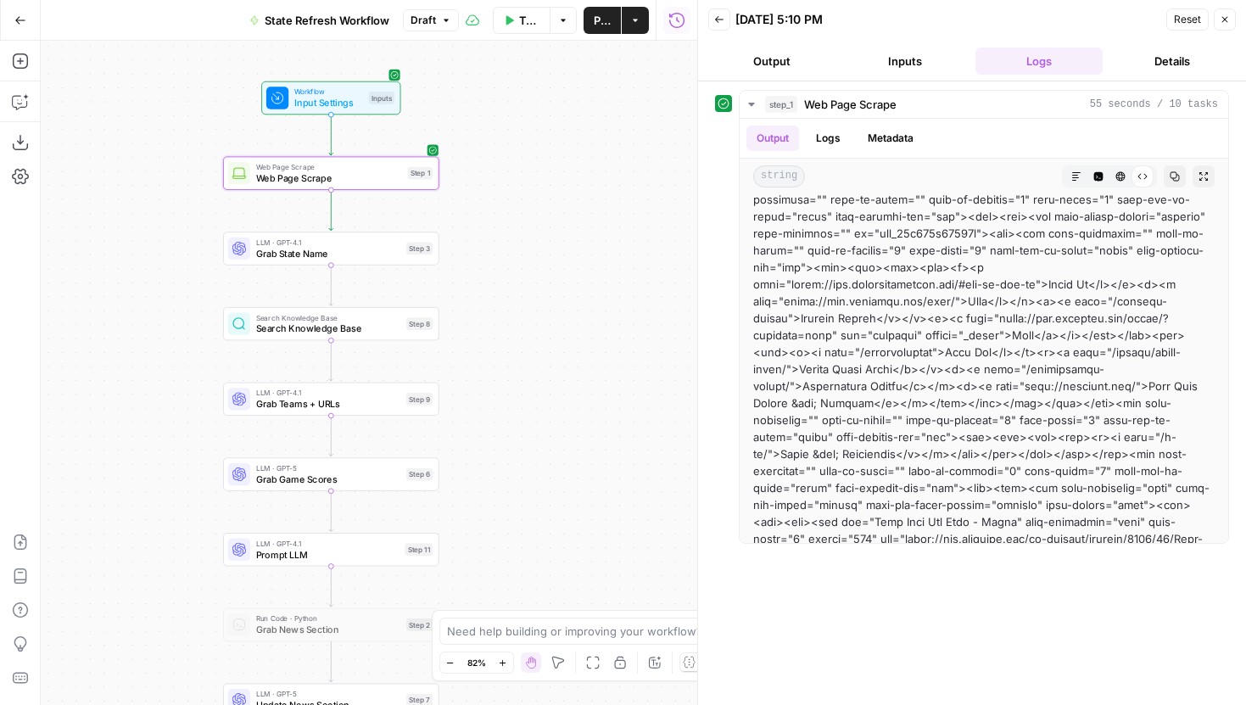
scroll to position [5966, 0]
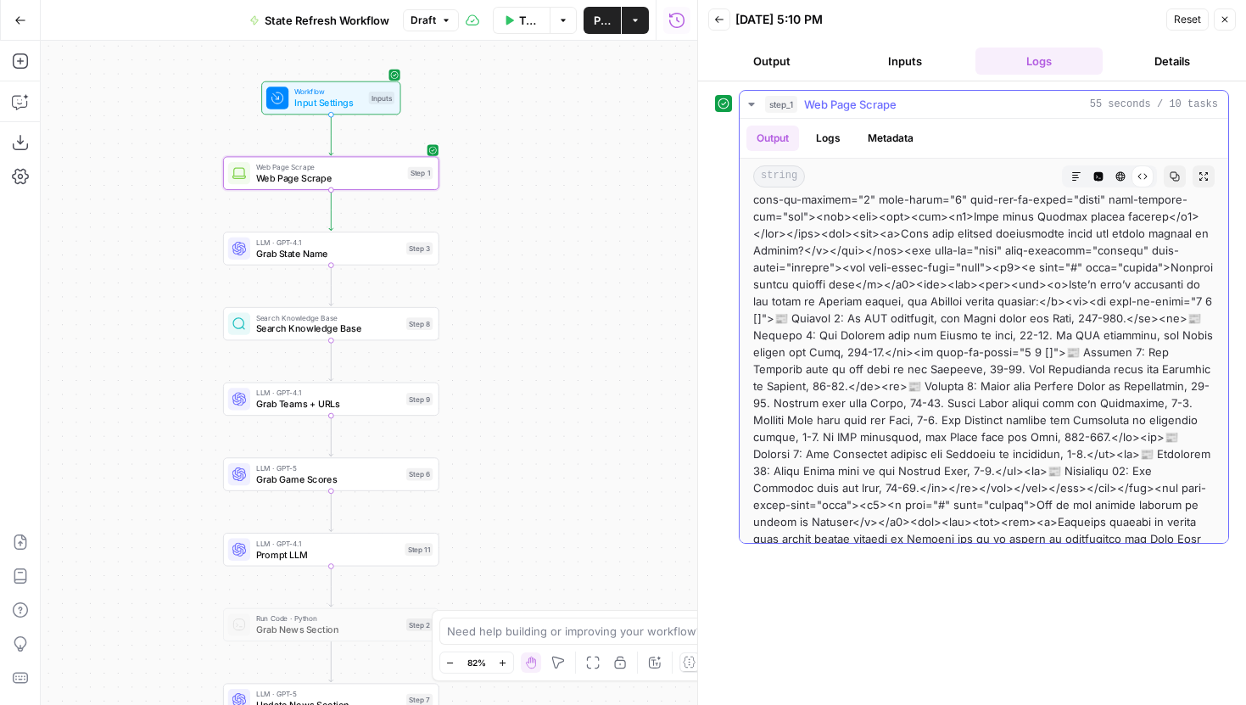
drag, startPoint x: 881, startPoint y: 366, endPoint x: 1013, endPoint y: 374, distance: 132.6
click at [392, 243] on span "LLM · GPT-4.1" at bounding box center [328, 242] width 145 height 11
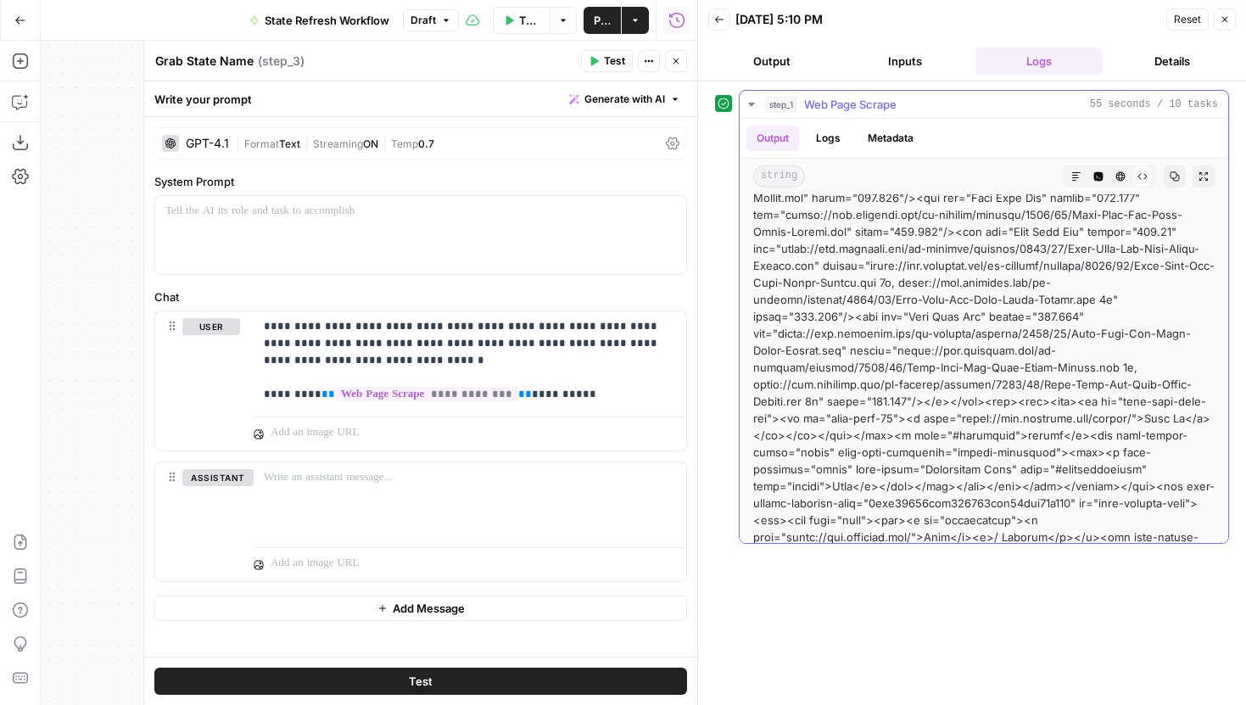
scroll to position [294, 0]
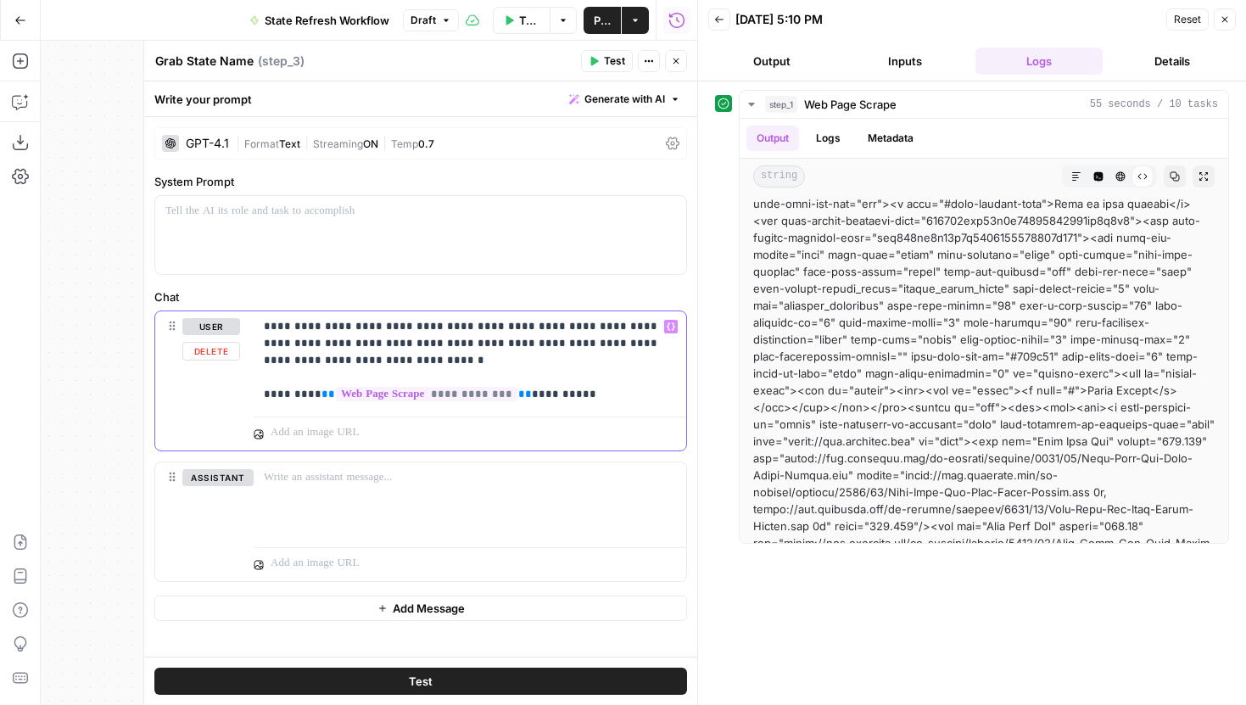
drag, startPoint x: 585, startPoint y: 401, endPoint x: 350, endPoint y: 337, distance: 244.5
click at [350, 337] on p "**********" at bounding box center [470, 360] width 412 height 85
click at [360, 350] on p "**********" at bounding box center [470, 360] width 412 height 85
click at [438, 328] on p "**********" at bounding box center [470, 360] width 412 height 85
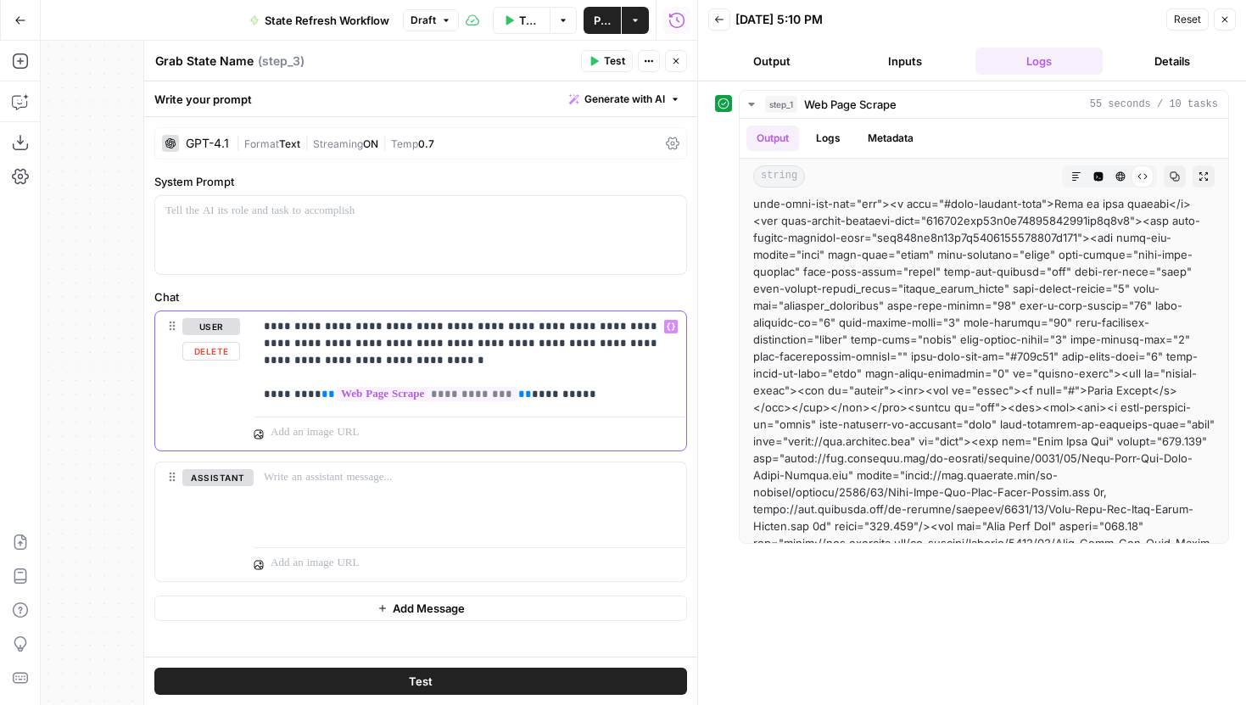
click at [438, 328] on p "**********" at bounding box center [470, 360] width 412 height 85
click at [331, 347] on p "**********" at bounding box center [470, 360] width 412 height 85
click at [436, 329] on p "**********" at bounding box center [470, 360] width 412 height 85
click at [391, 358] on p "**********" at bounding box center [470, 360] width 412 height 85
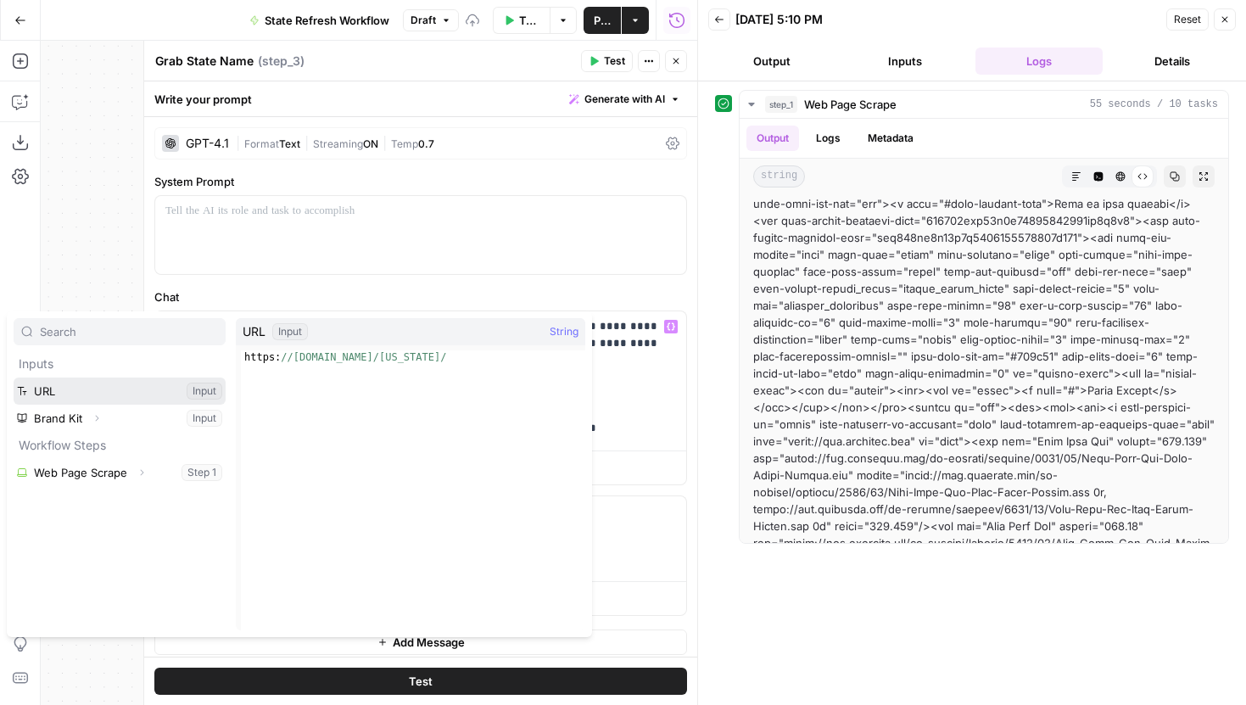
click at [110, 394] on button "Select variable URL" at bounding box center [120, 391] width 212 height 27
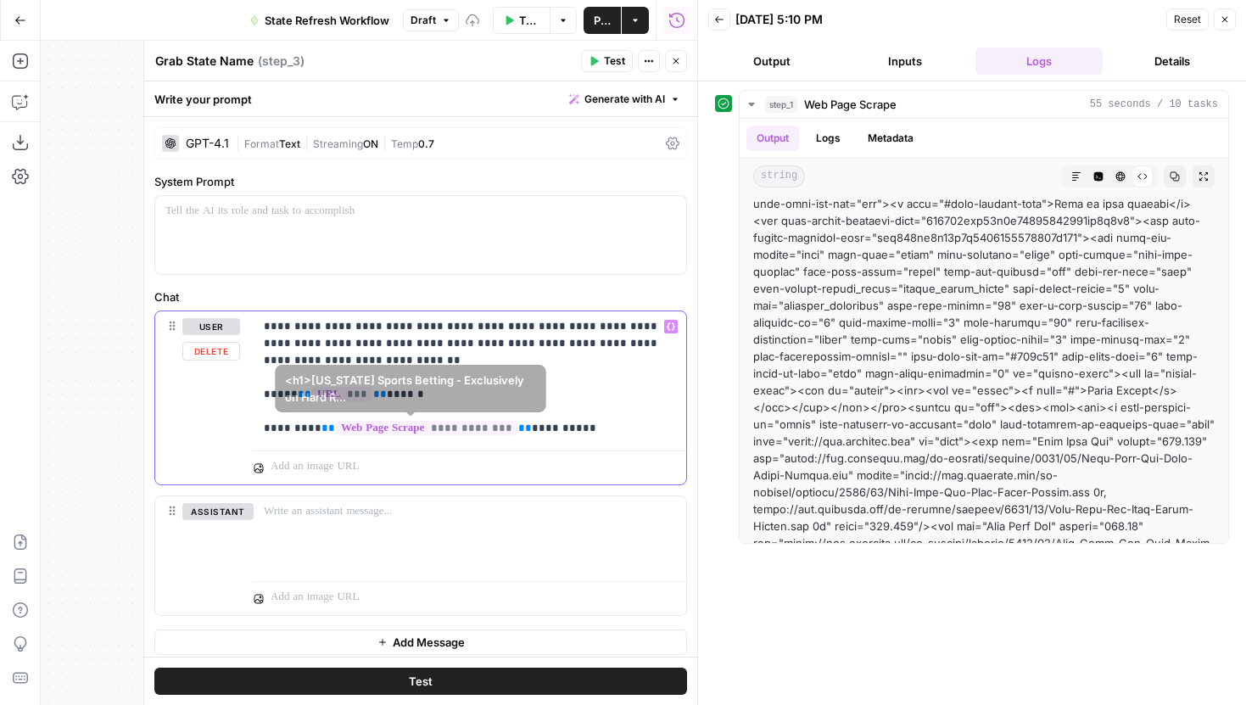
drag, startPoint x: 624, startPoint y: 430, endPoint x: 238, endPoint y: 431, distance: 385.2
click at [238, 431] on div "**********" at bounding box center [420, 397] width 531 height 173
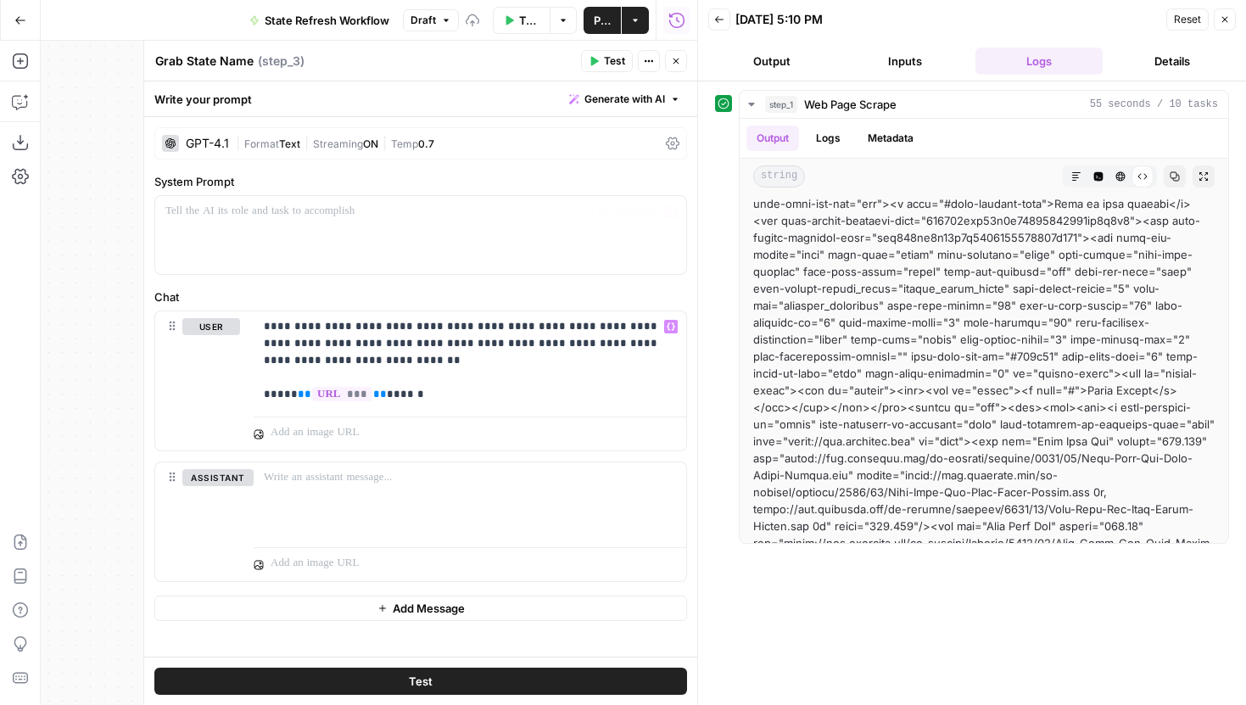
click at [607, 64] on span "Test" at bounding box center [614, 60] width 21 height 15
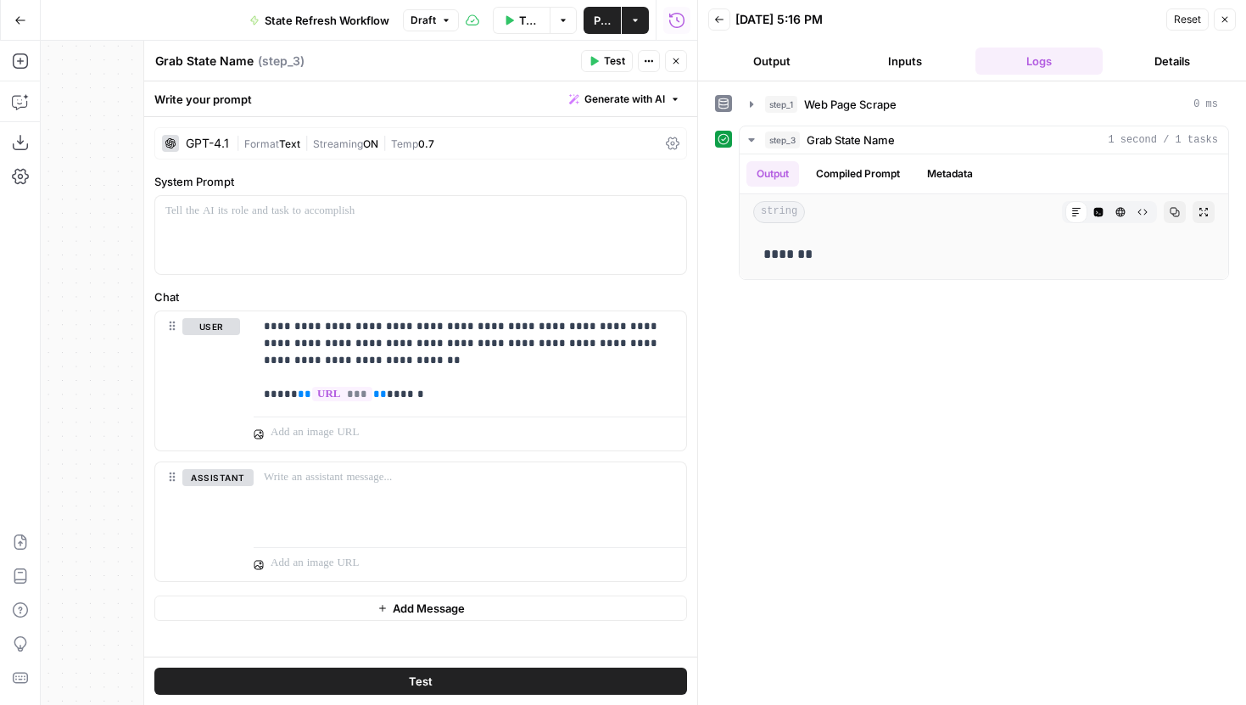
click at [680, 72] on header "Grab State Name Grab State Name ( step_3 ) Test Actions Close" at bounding box center [420, 61] width 553 height 41
click at [676, 65] on icon "button" at bounding box center [676, 61] width 10 height 10
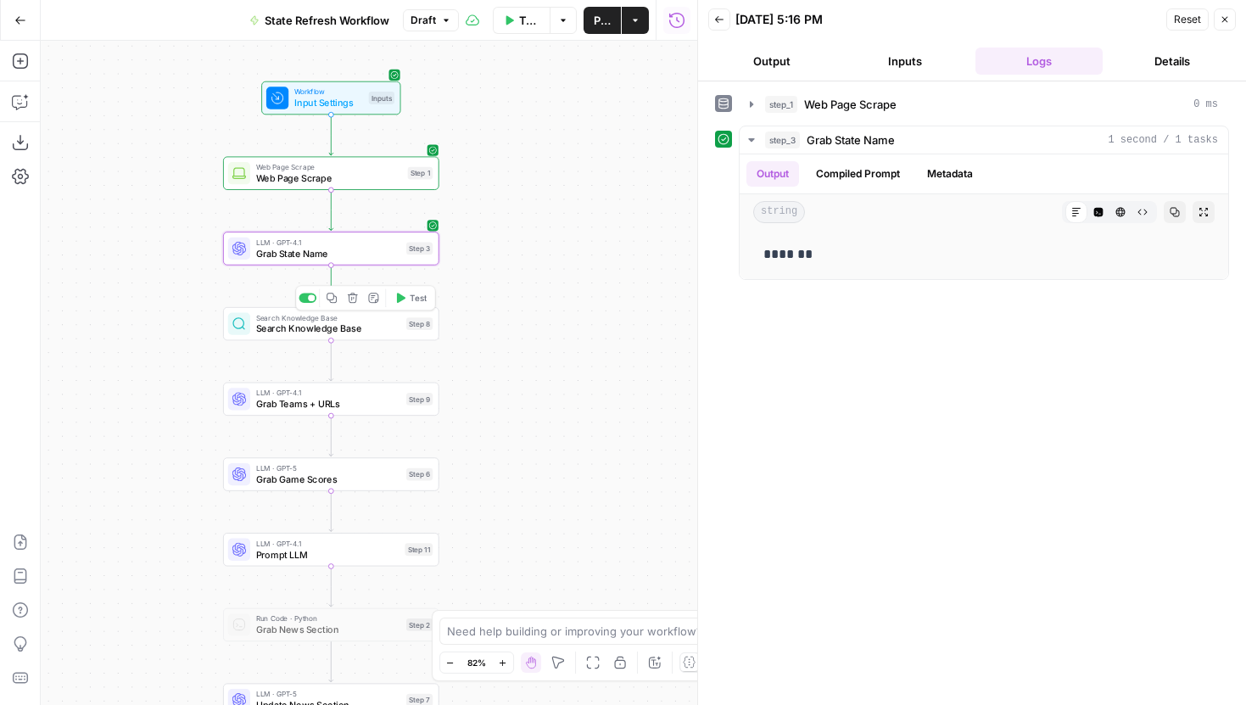
click at [384, 330] on span "Search Knowledge Base" at bounding box center [328, 329] width 145 height 14
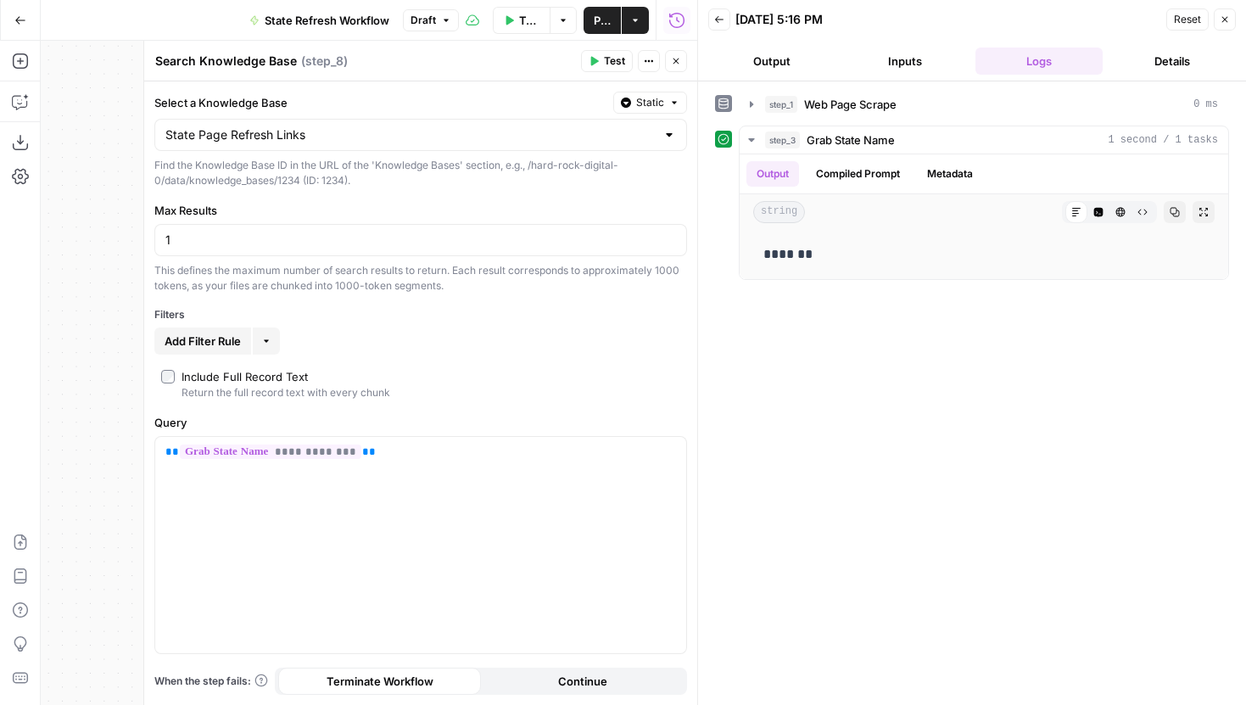
click at [618, 64] on span "Test" at bounding box center [614, 60] width 21 height 15
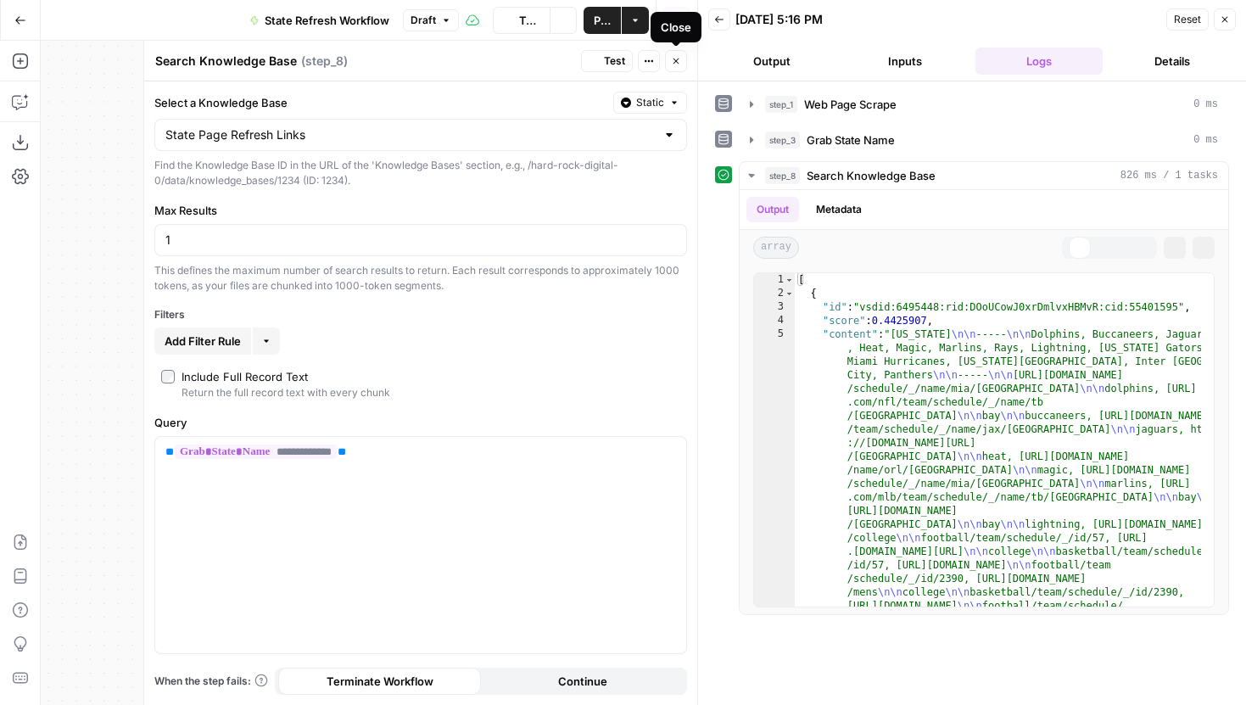
click at [680, 64] on icon "button" at bounding box center [676, 61] width 10 height 10
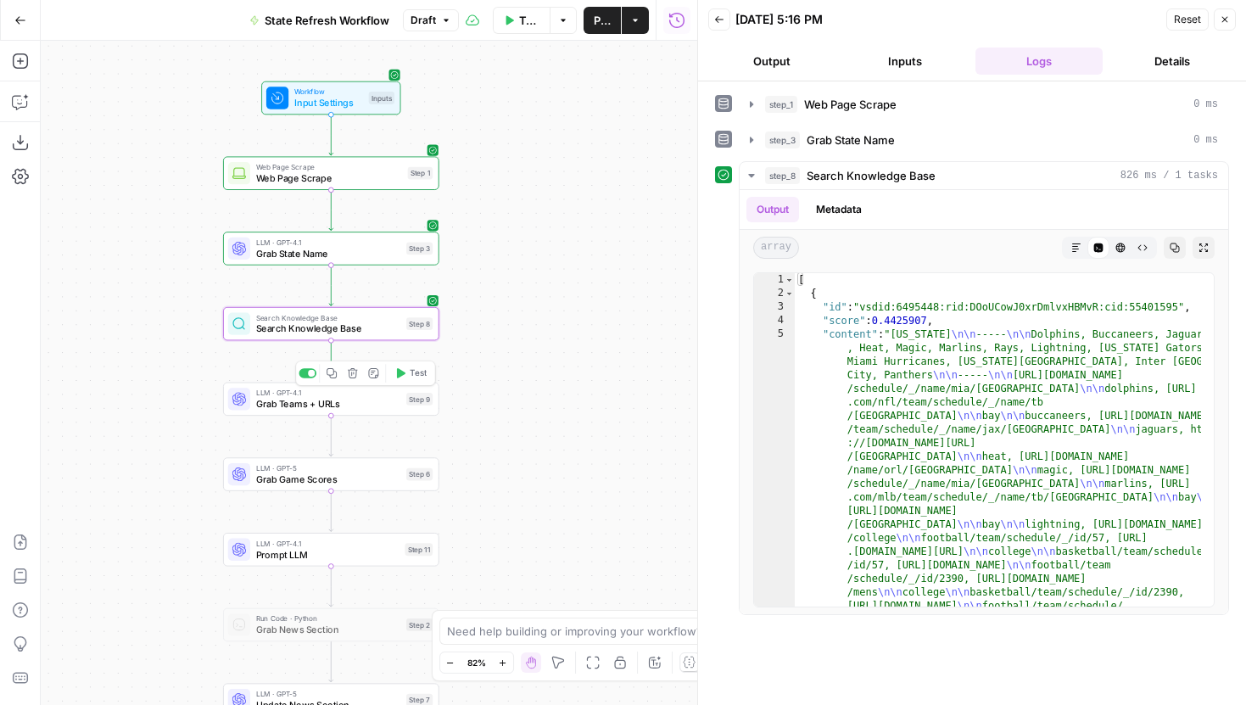
click at [403, 368] on icon "button" at bounding box center [399, 372] width 11 height 11
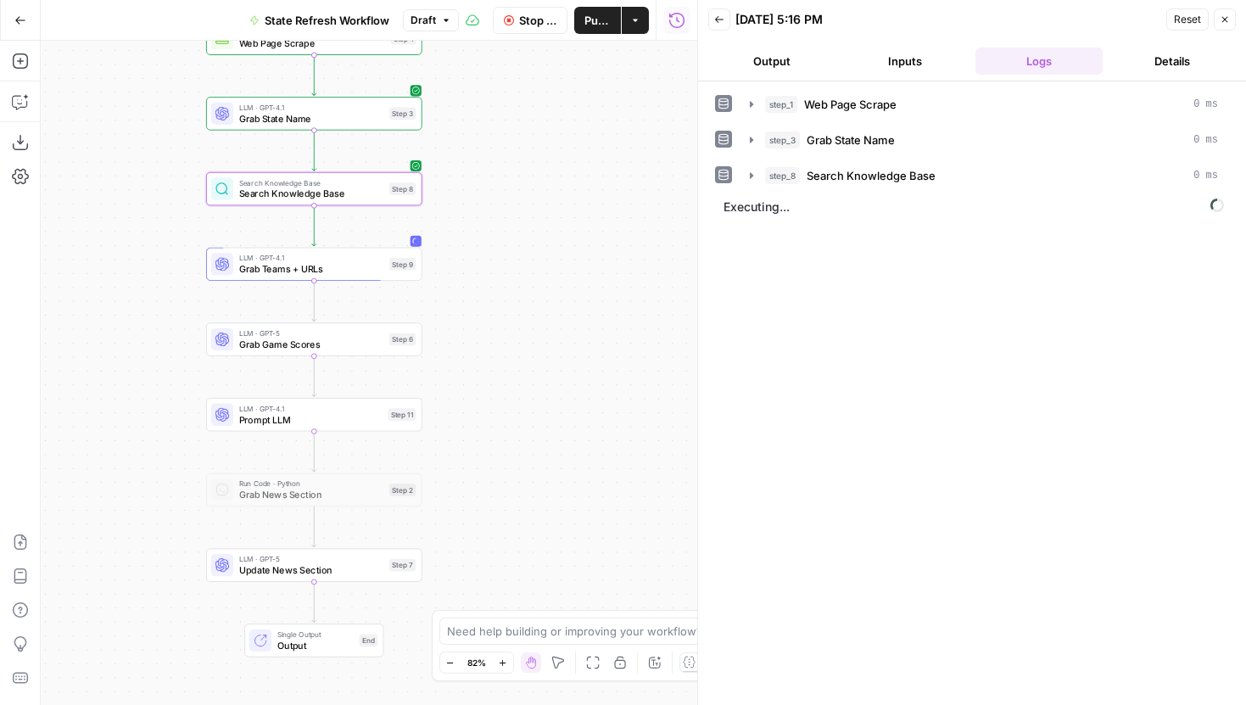
drag, startPoint x: 553, startPoint y: 435, endPoint x: 536, endPoint y: 332, distance: 104.9
click at [536, 332] on div "Workflow Input Settings Inputs Web Page Scrape Web Page Scrape Step 1 LLM · GPT…" at bounding box center [369, 373] width 657 height 664
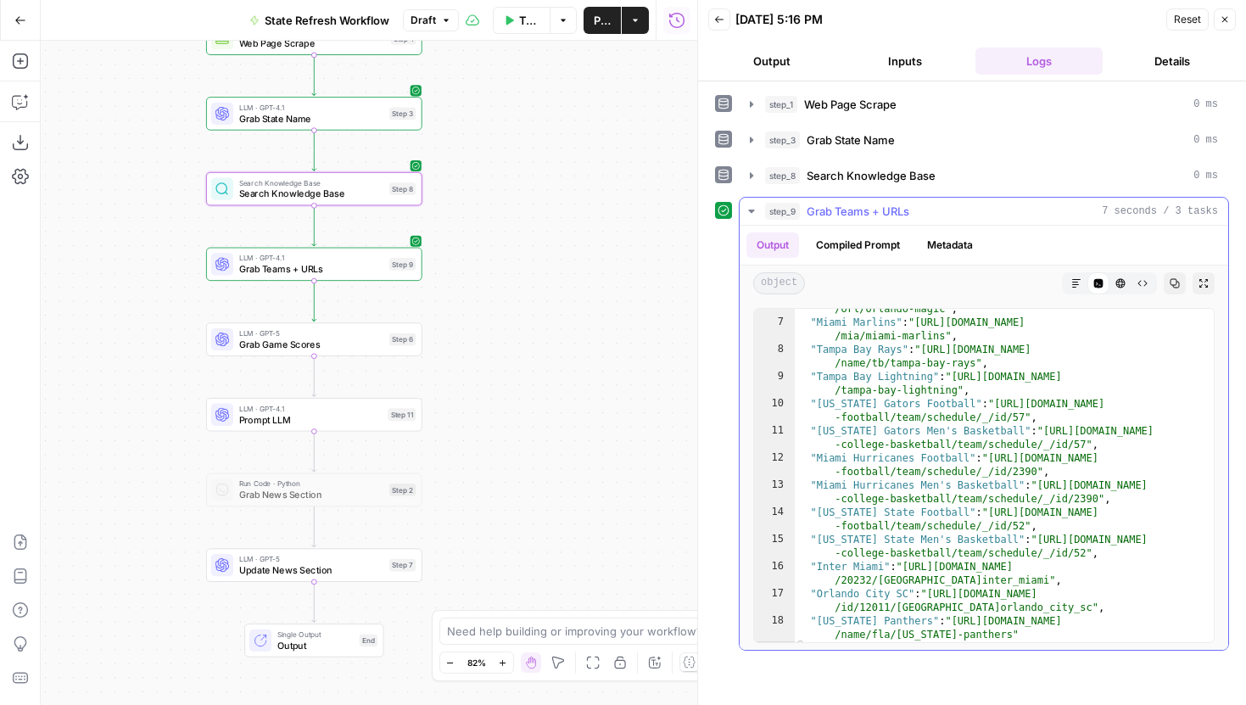
scroll to position [155, 0]
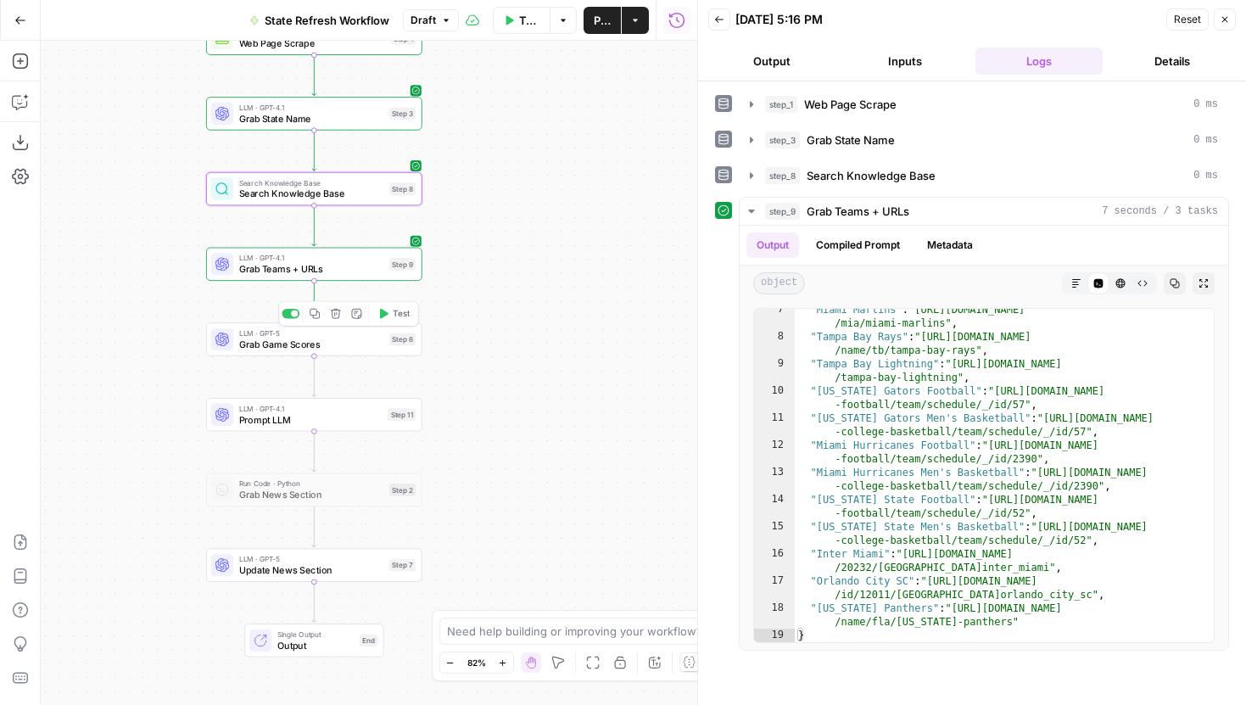
click at [394, 319] on span "Test" at bounding box center [401, 313] width 17 height 13
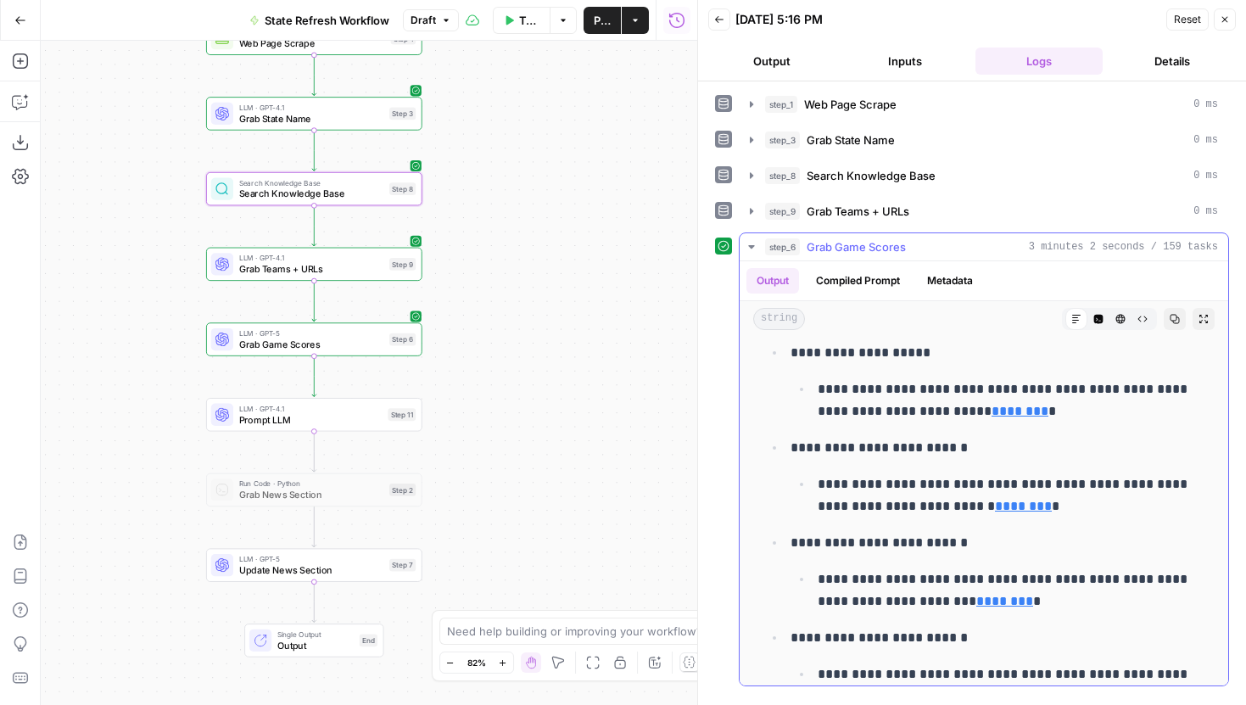
scroll to position [0, 0]
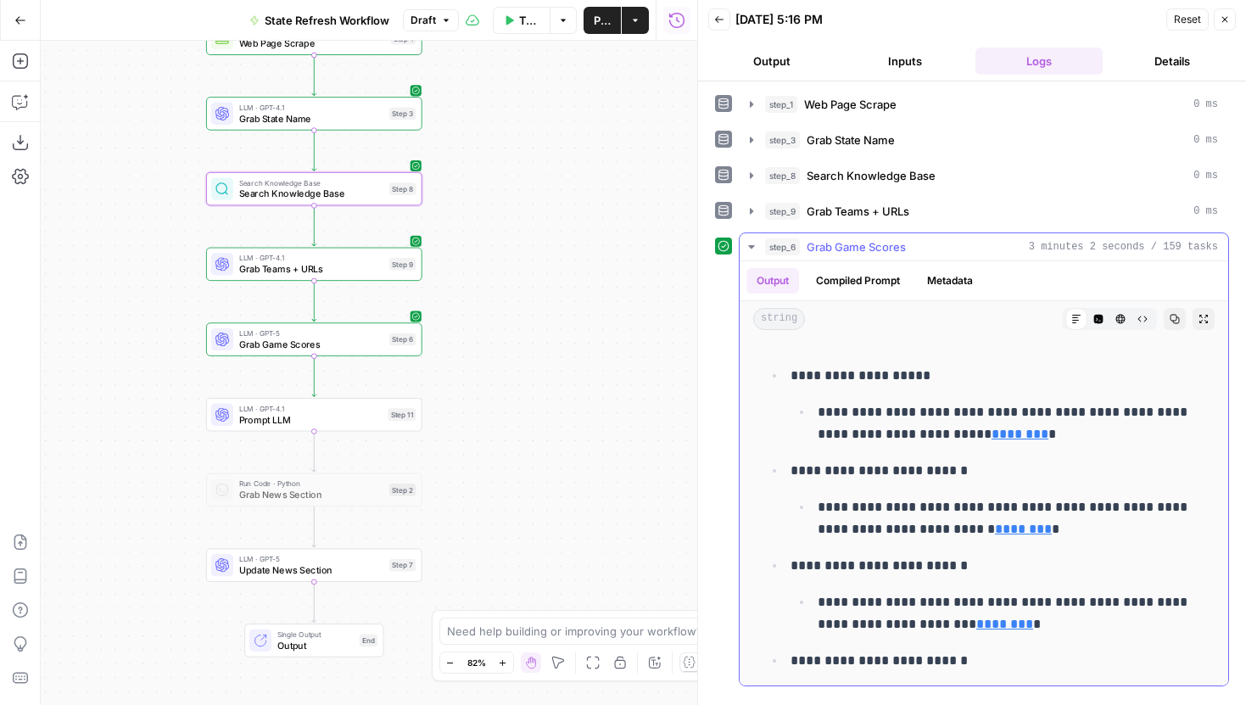
click at [1001, 437] on link "********" at bounding box center [1020, 434] width 57 height 13
click at [1020, 532] on link "********" at bounding box center [1023, 529] width 57 height 13
click at [976, 628] on link "********" at bounding box center [1004, 624] width 57 height 13
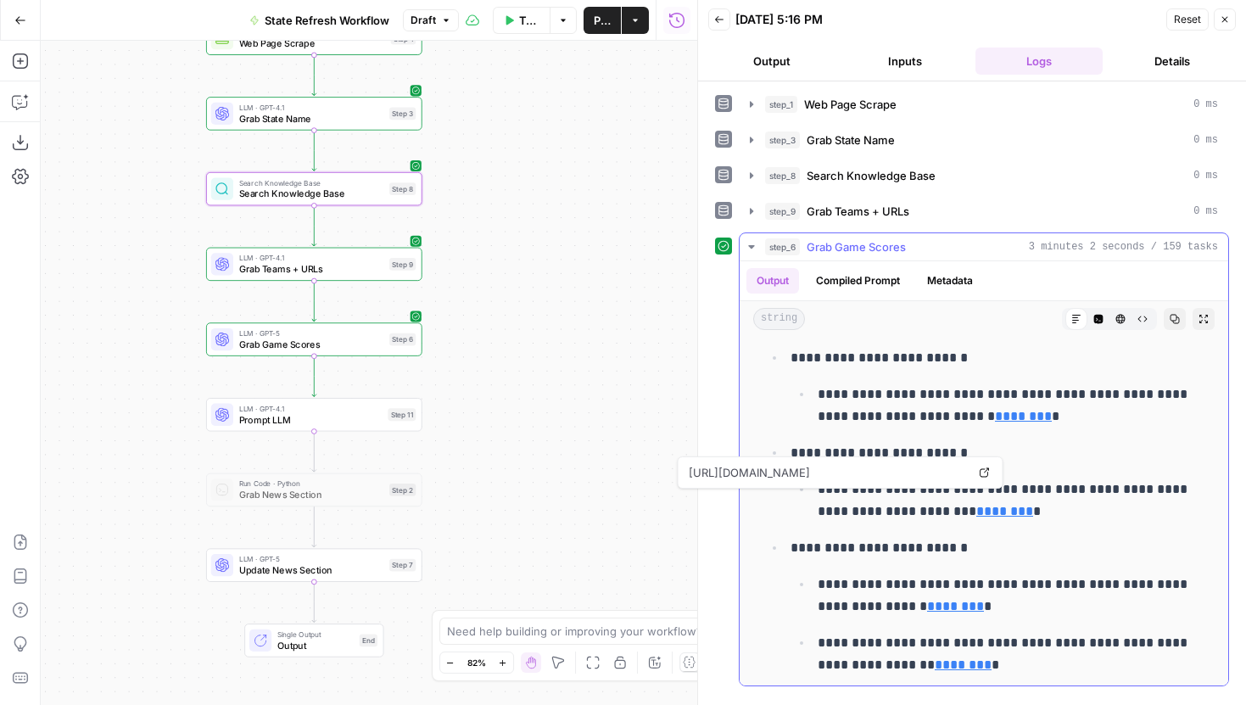
scroll to position [127, 0]
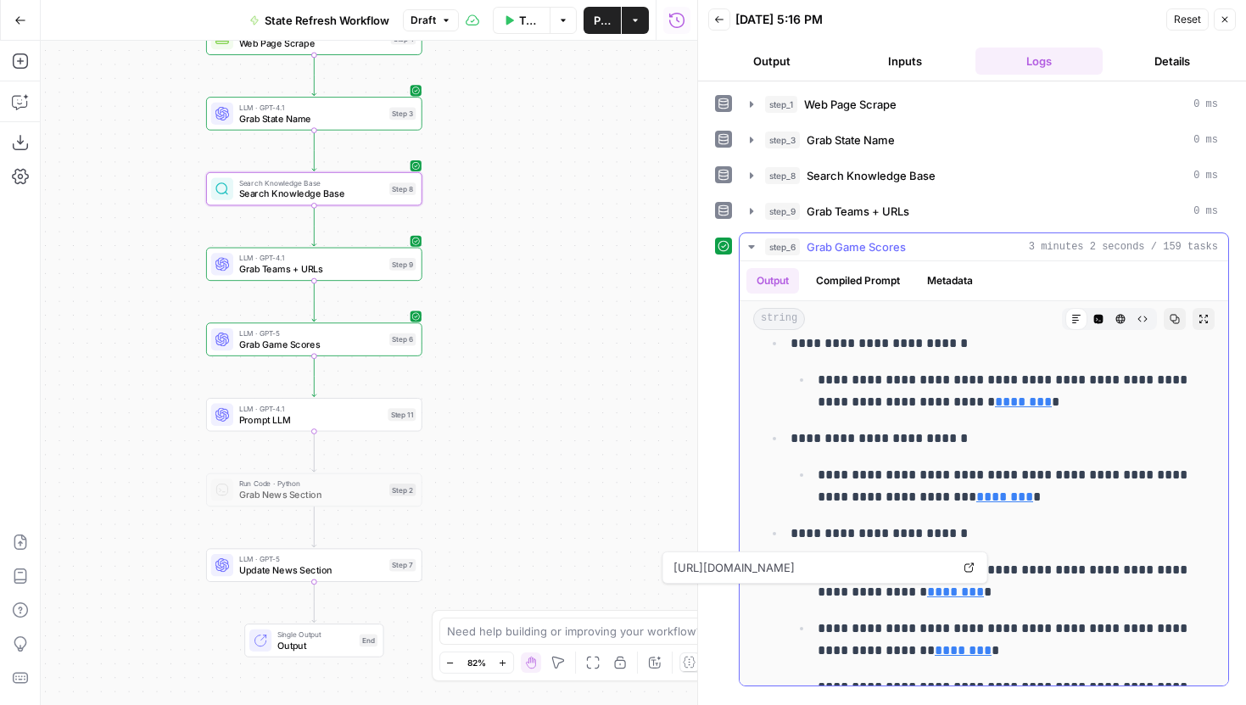
click at [983, 590] on link "********" at bounding box center [955, 591] width 57 height 13
click at [979, 647] on link "********" at bounding box center [963, 650] width 57 height 13
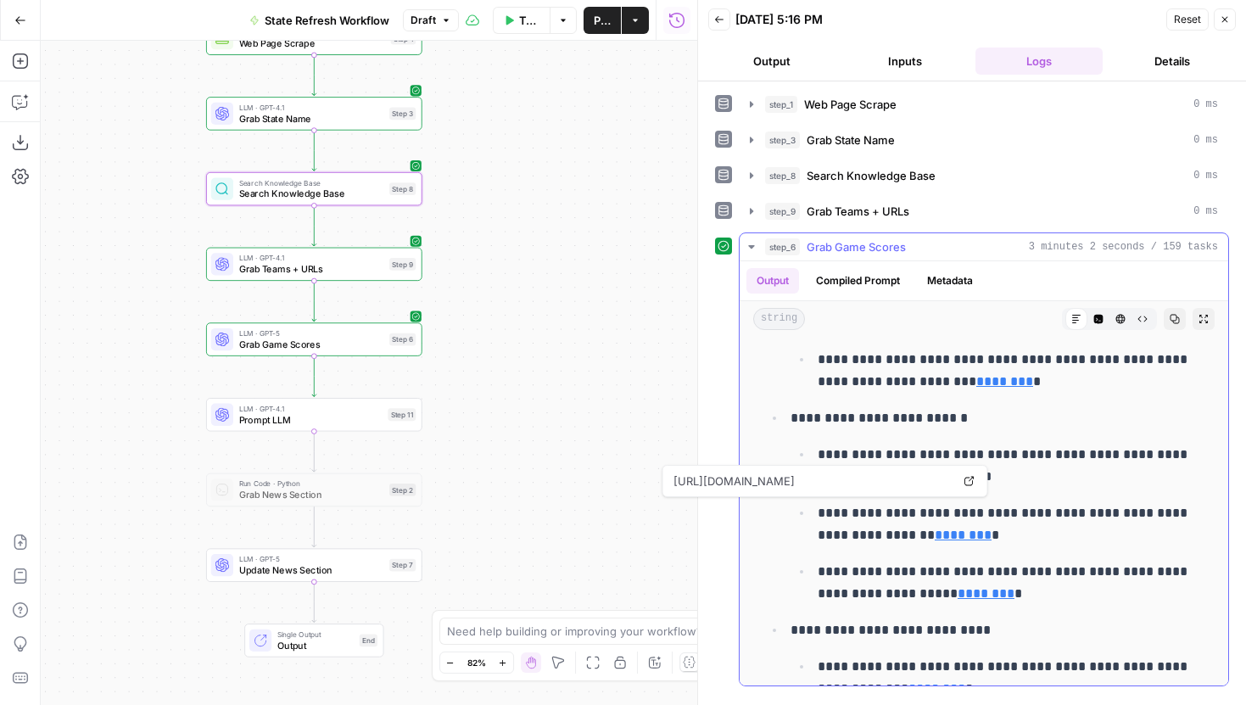
scroll to position [277, 0]
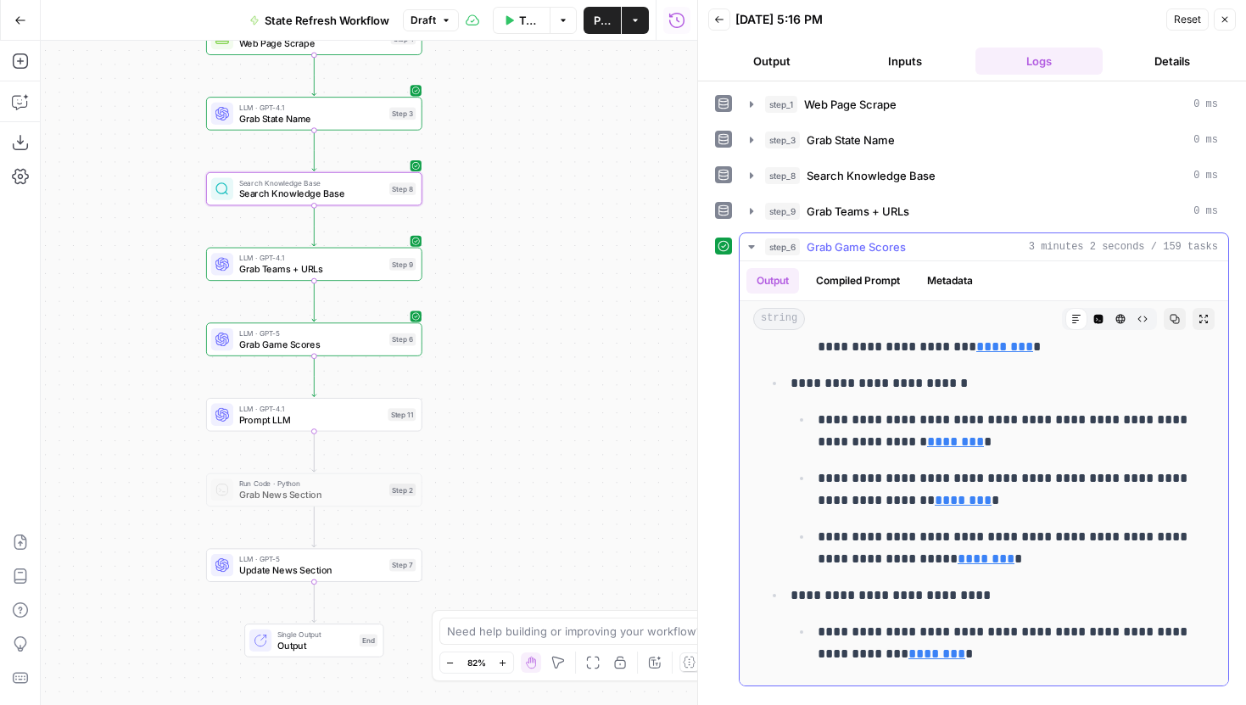
click at [961, 557] on link "********" at bounding box center [986, 558] width 57 height 13
click at [950, 649] on link "********" at bounding box center [937, 653] width 57 height 13
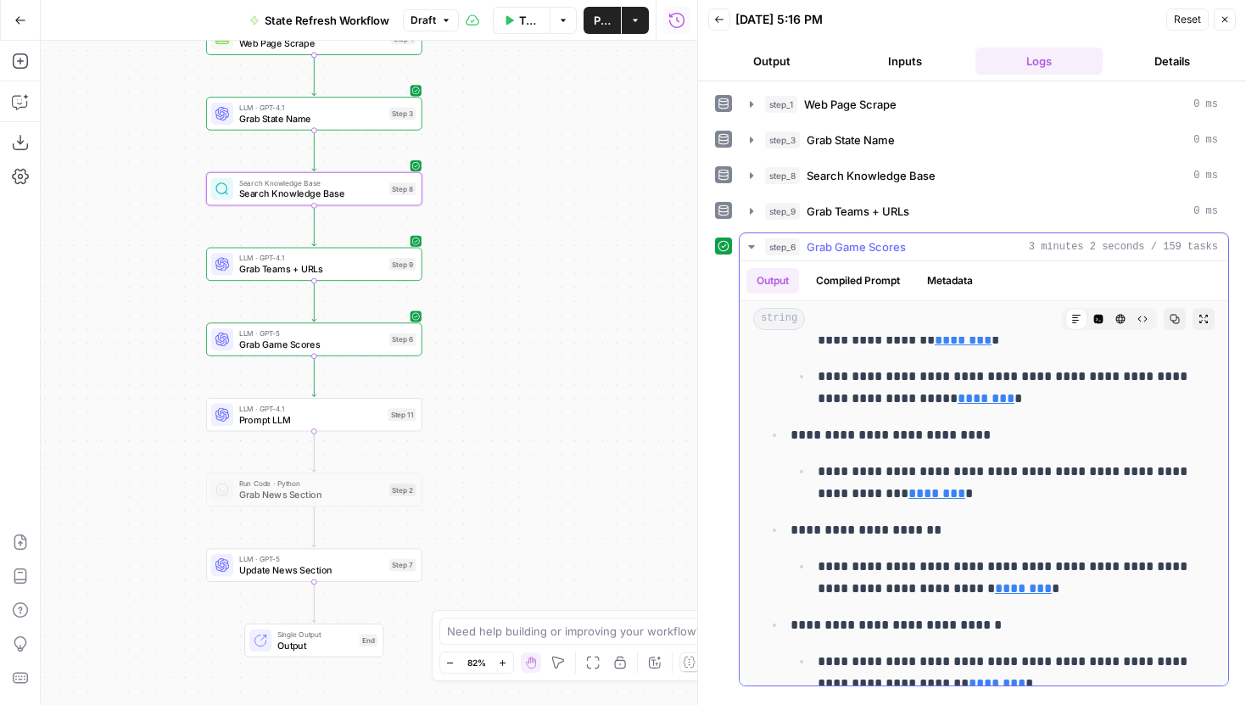
scroll to position [462, 0]
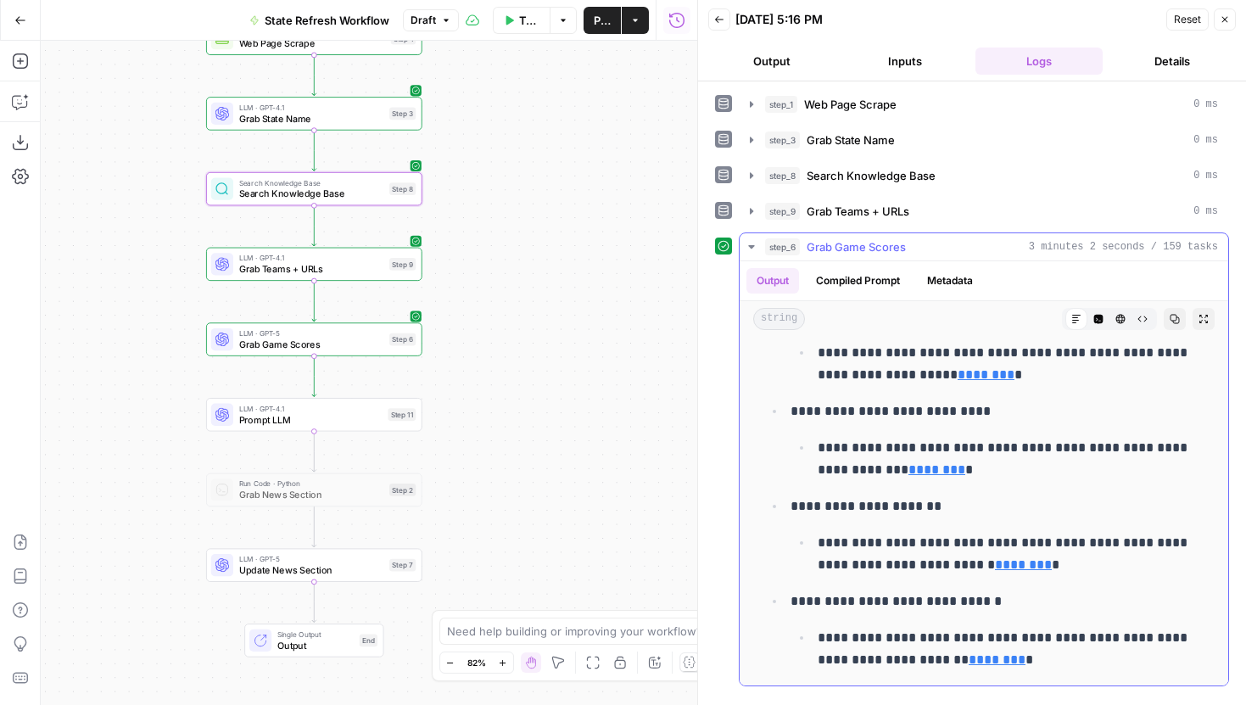
click at [1027, 564] on link "********" at bounding box center [1023, 564] width 57 height 13
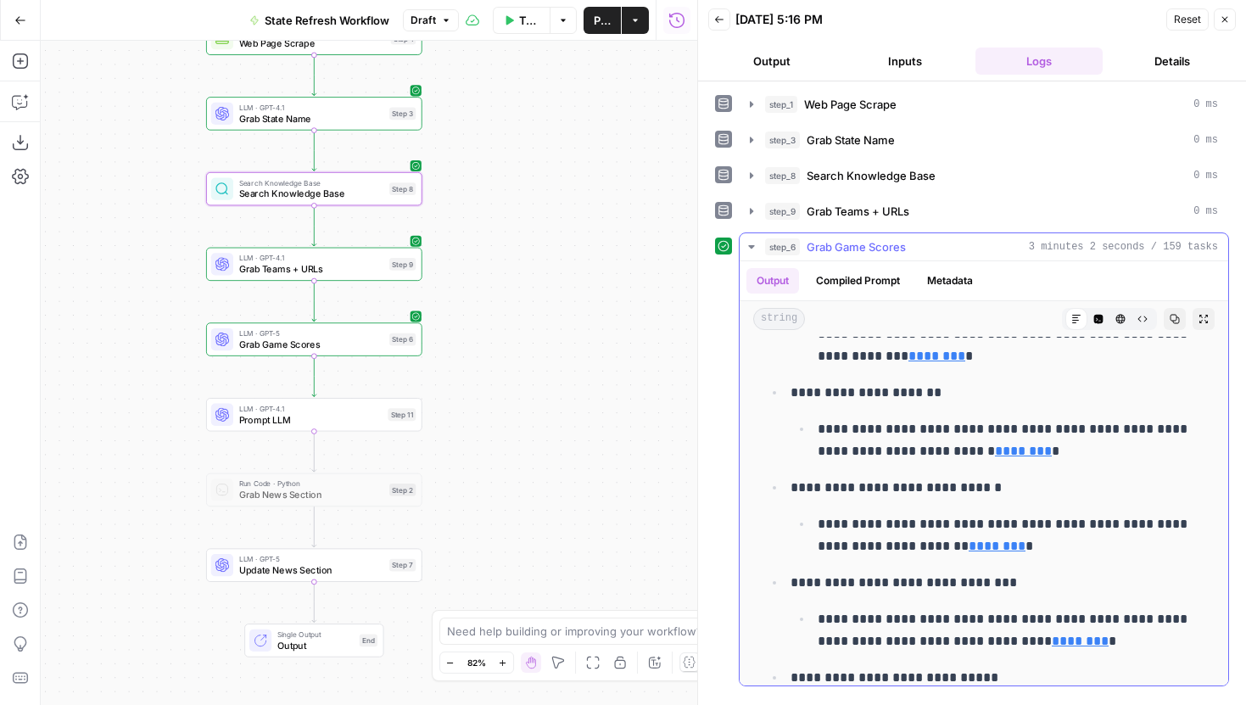
click at [982, 546] on link "********" at bounding box center [997, 546] width 57 height 13
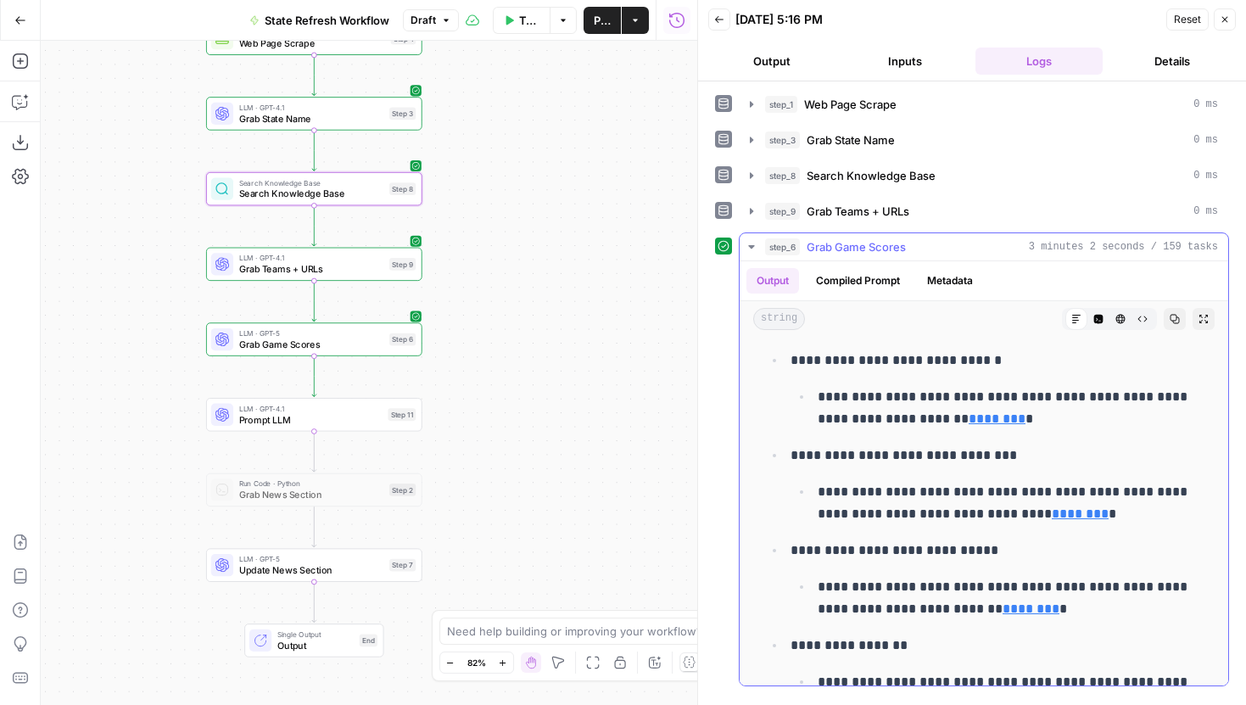
click at [1052, 517] on link "********" at bounding box center [1080, 513] width 57 height 13
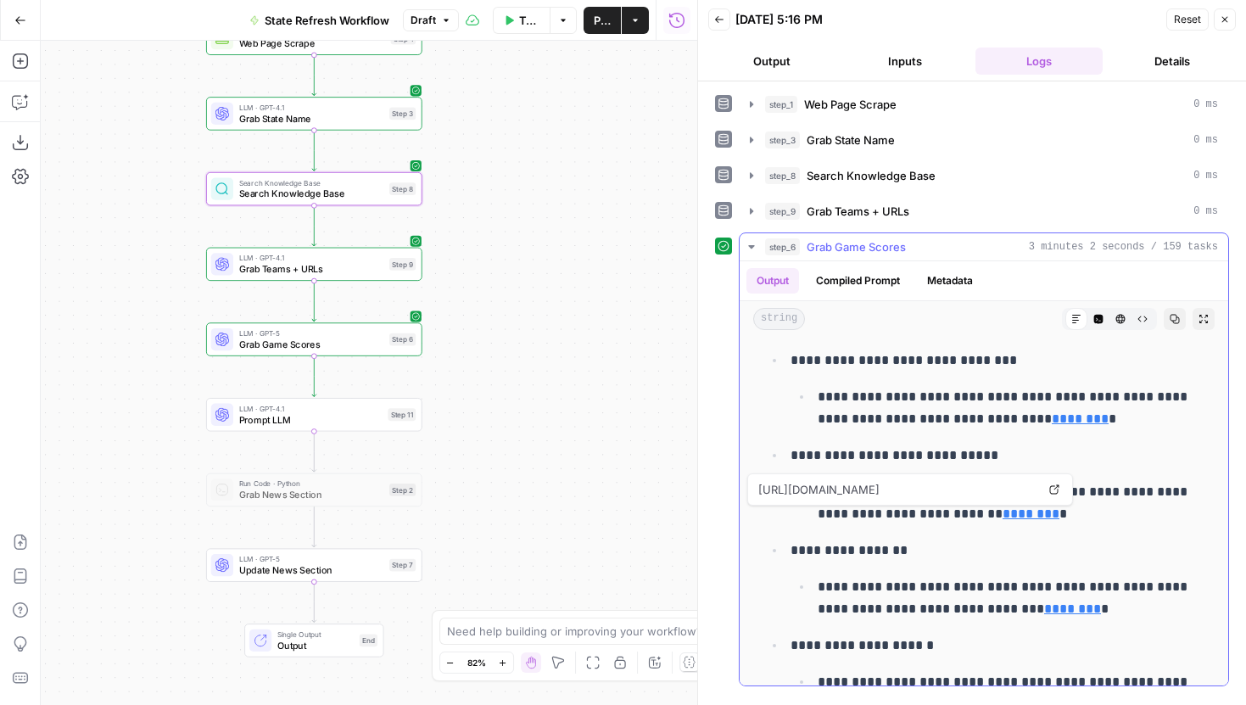
scroll to position [798, 0]
click at [1027, 516] on link "********" at bounding box center [1031, 512] width 57 height 13
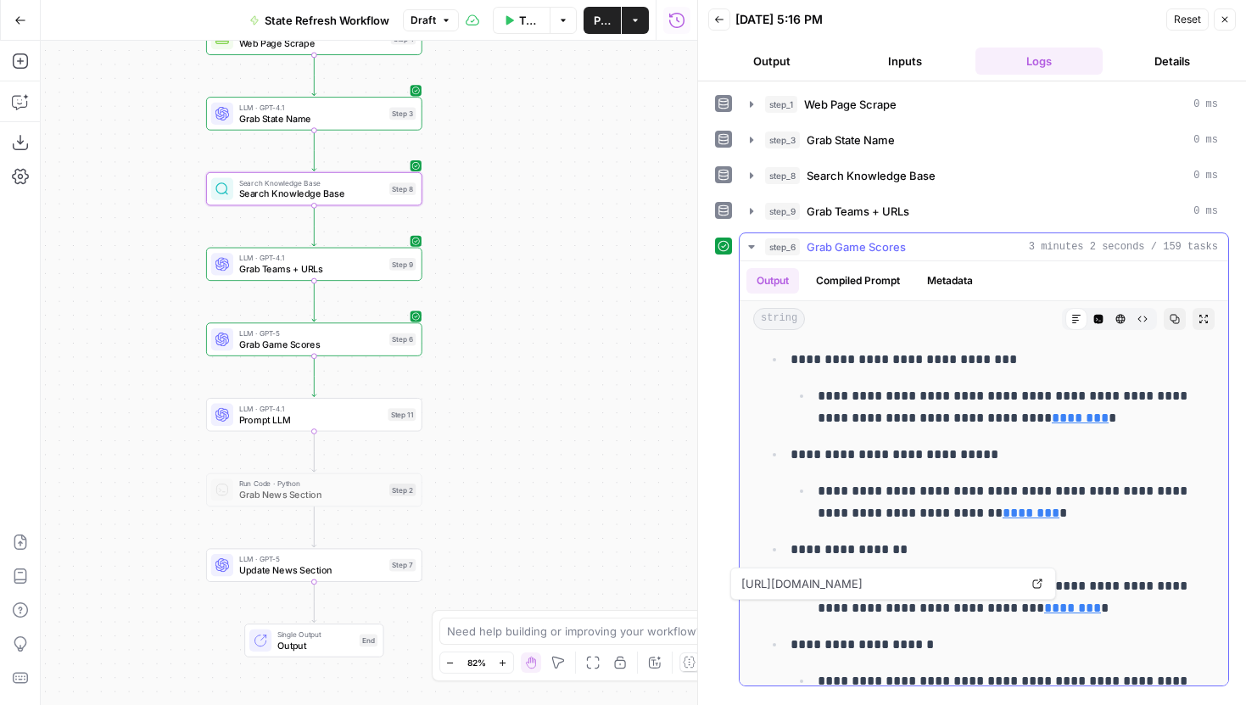
click at [1044, 607] on link "********" at bounding box center [1072, 607] width 57 height 13
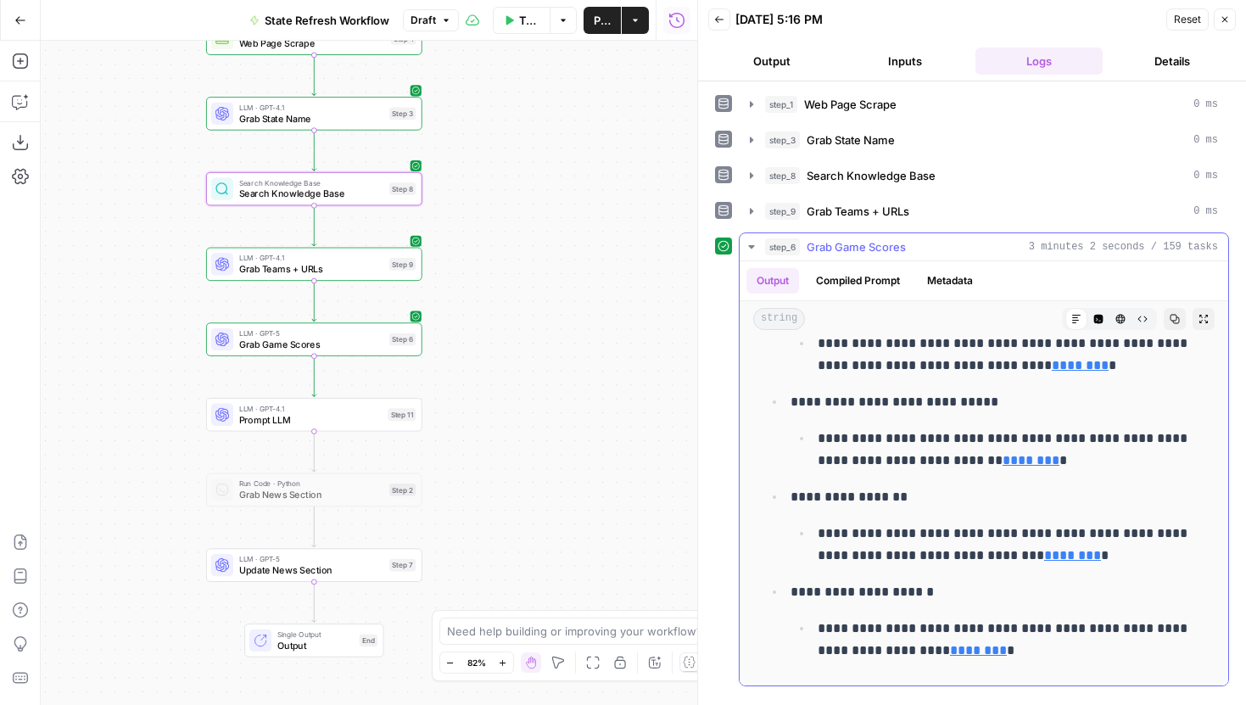
click at [980, 651] on link "********" at bounding box center [978, 650] width 57 height 13
click at [371, 412] on span "Prompt LLM" at bounding box center [310, 419] width 143 height 14
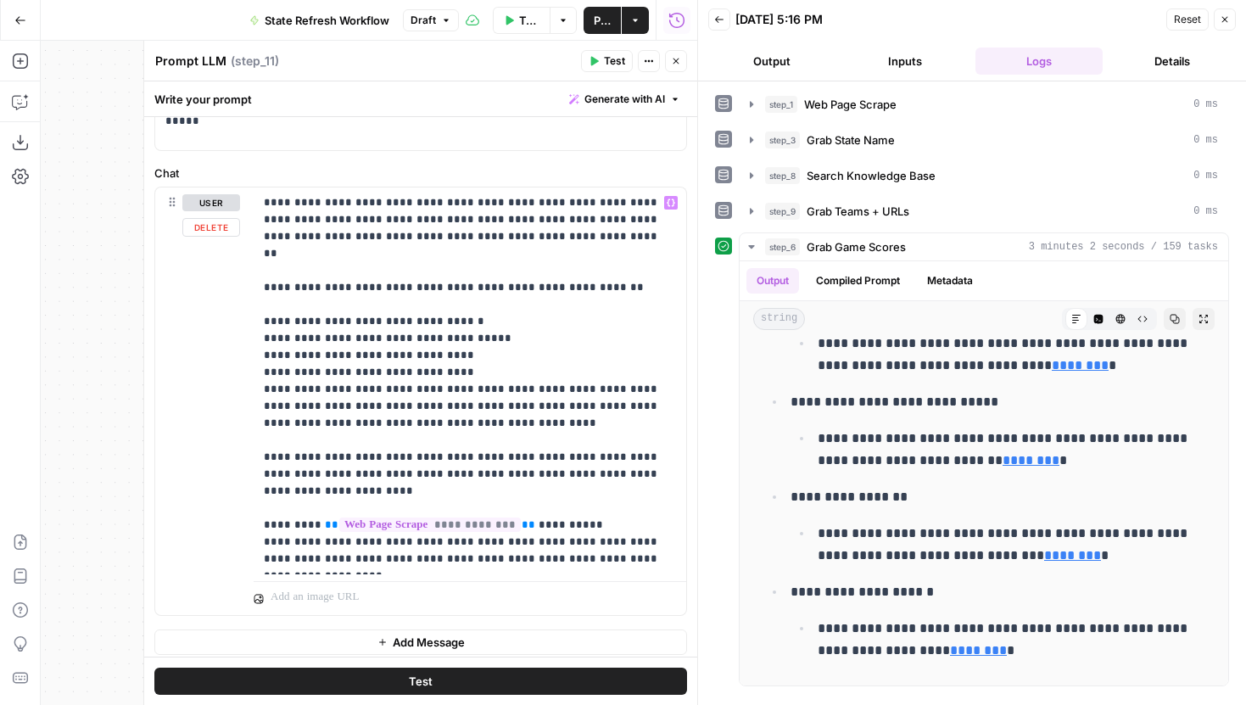
scroll to position [123, 0]
click at [663, 455] on div "**********" at bounding box center [470, 381] width 433 height 387
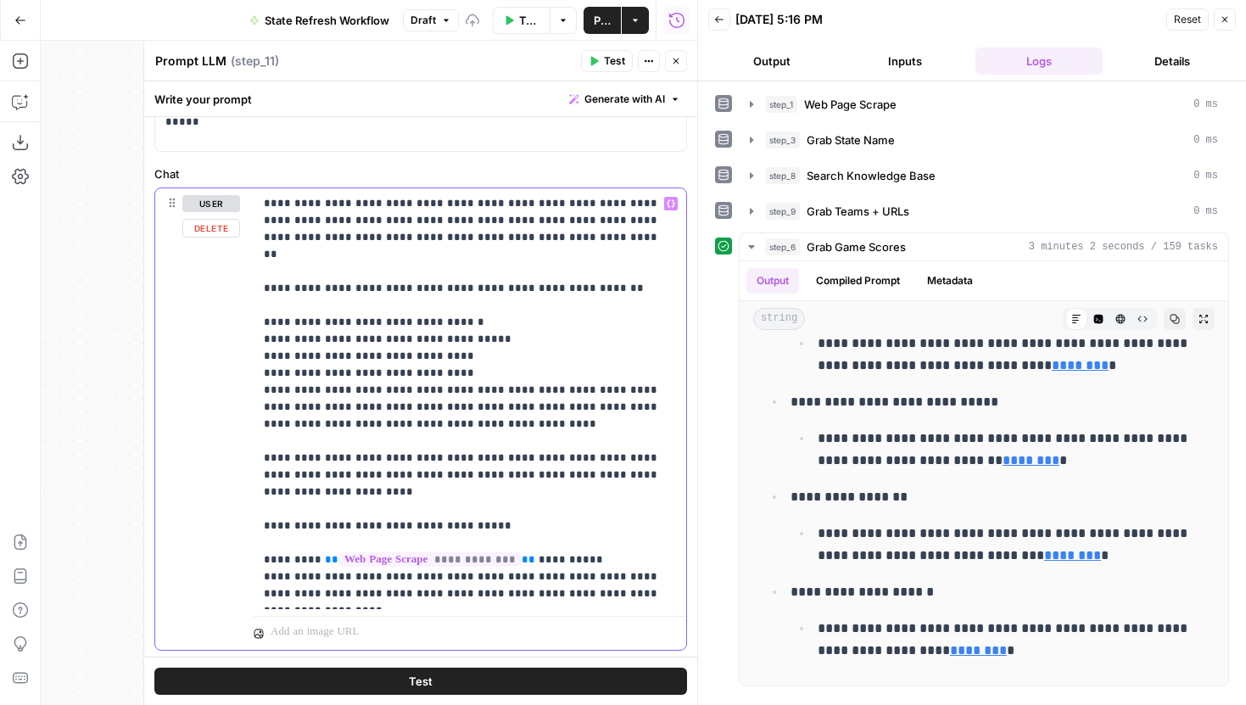
click at [609, 516] on p "**********" at bounding box center [464, 398] width 400 height 407
click at [605, 531] on p "**********" at bounding box center [464, 398] width 400 height 407
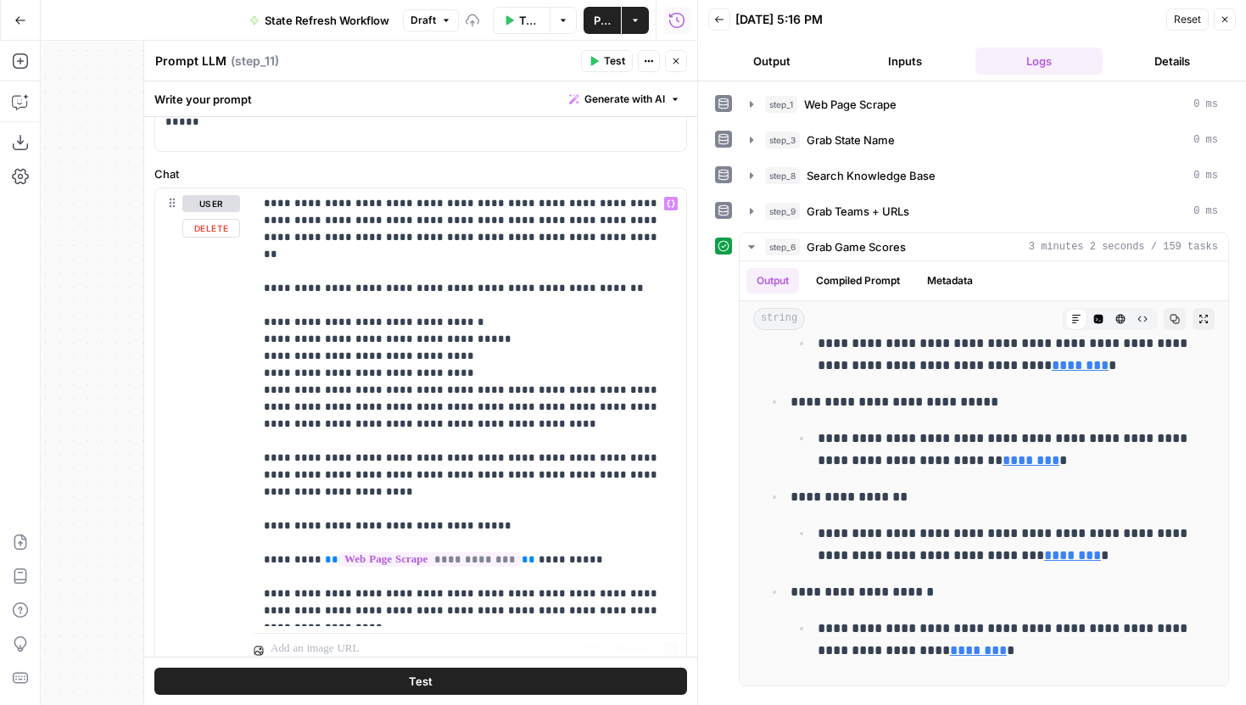
click at [450, 669] on button "Test" at bounding box center [420, 681] width 533 height 27
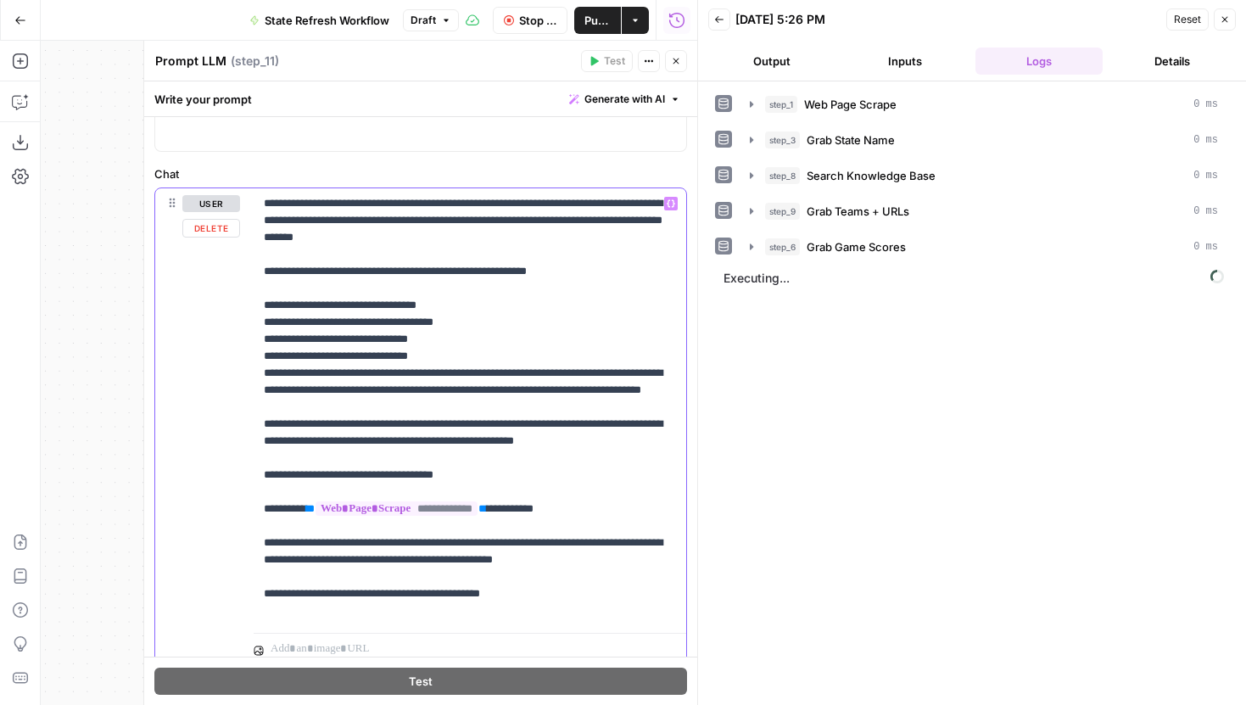
click at [543, 614] on p "**********" at bounding box center [464, 407] width 400 height 424
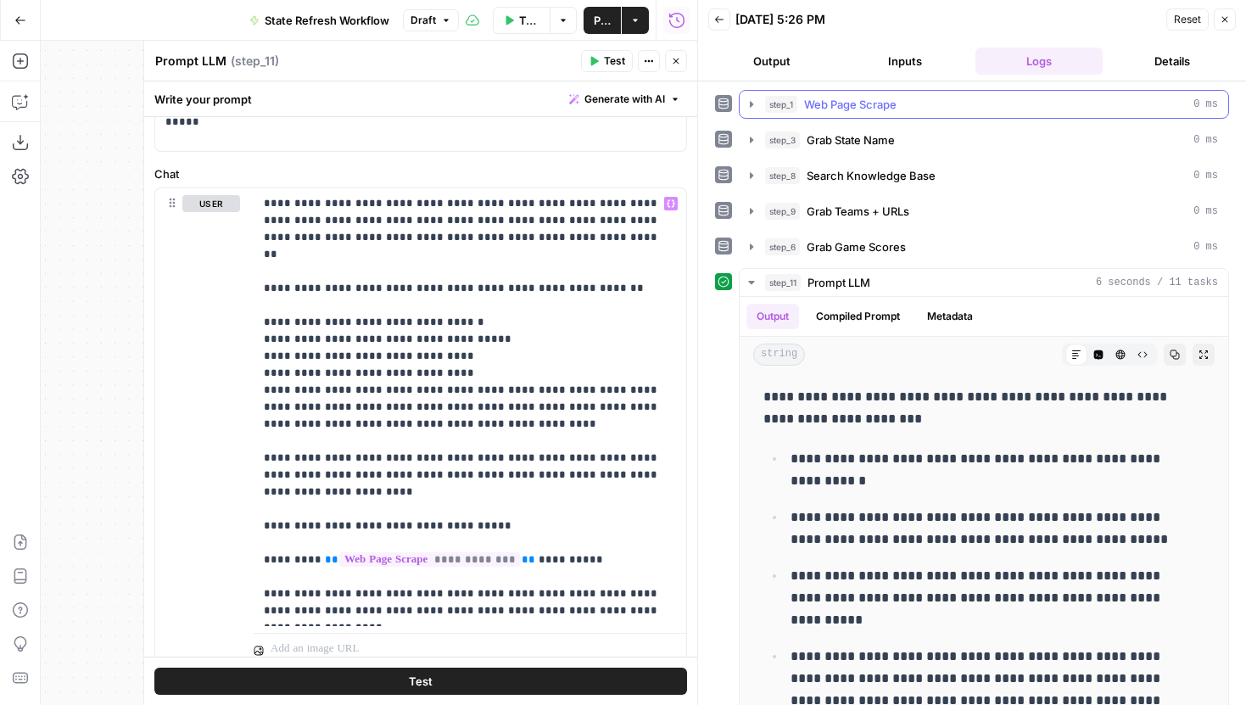
click at [754, 114] on button "step_1 Web Page Scrape 0 ms" at bounding box center [984, 104] width 489 height 27
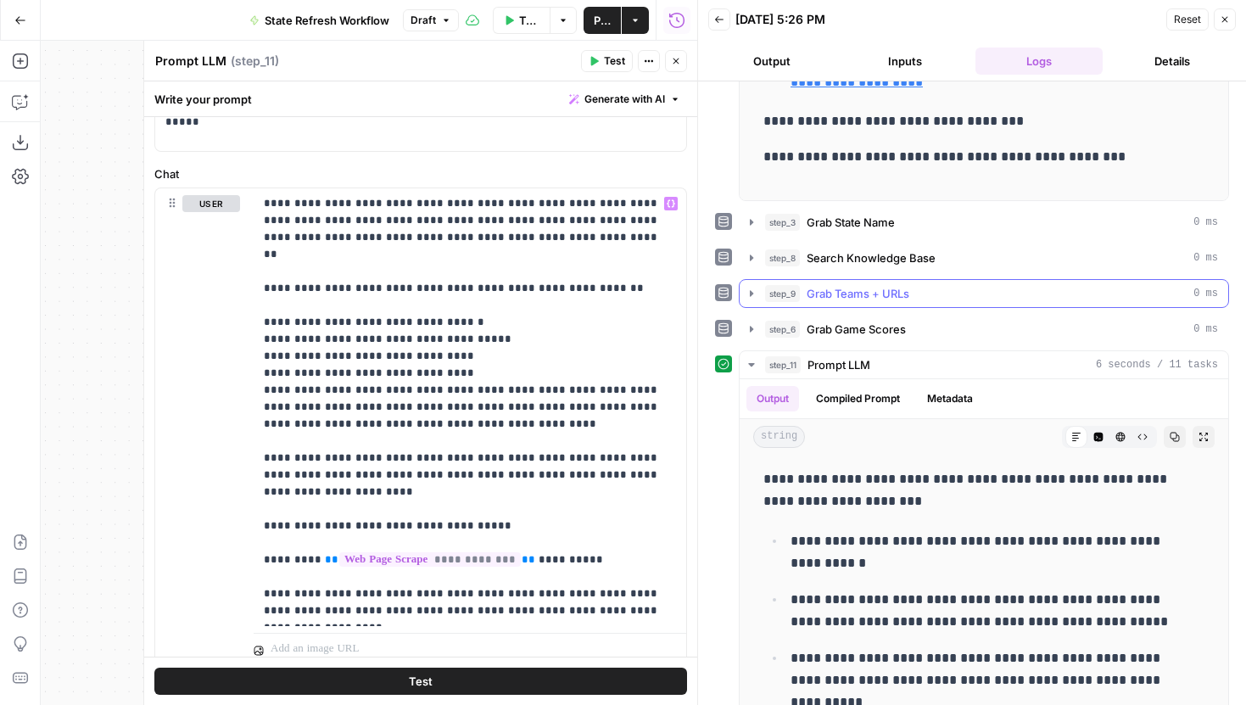
scroll to position [353, 0]
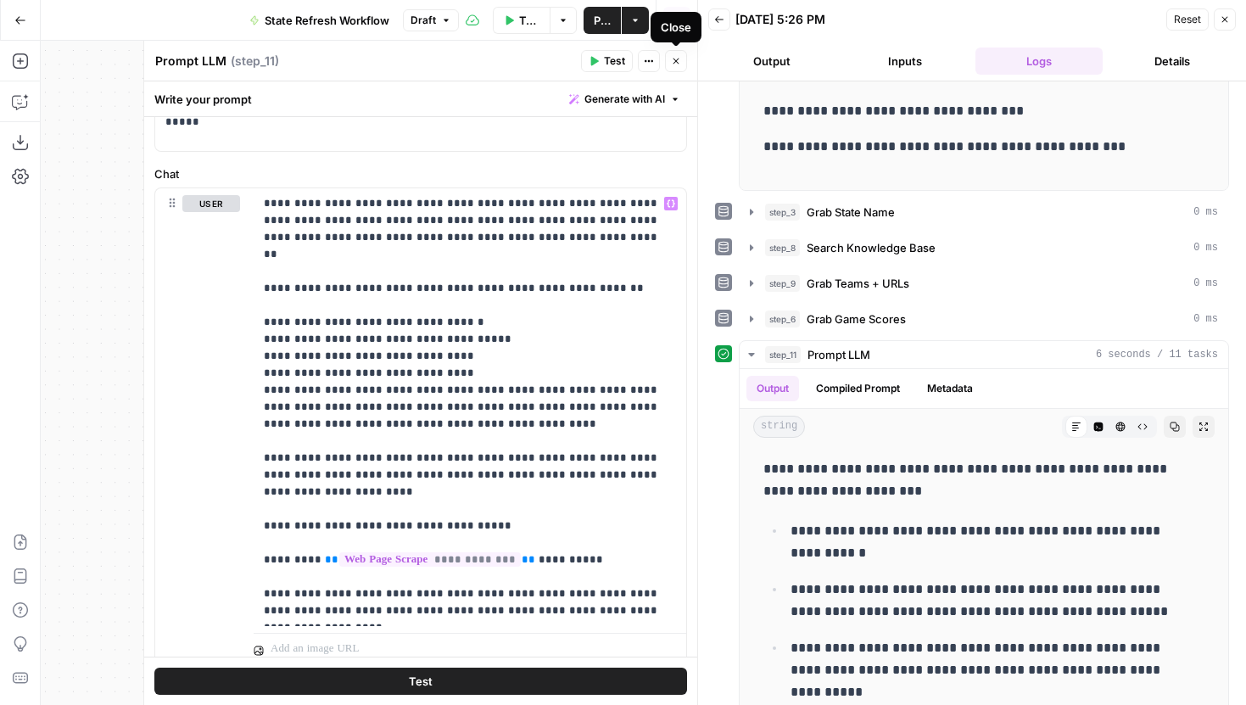
click at [671, 60] on icon "button" at bounding box center [676, 61] width 10 height 10
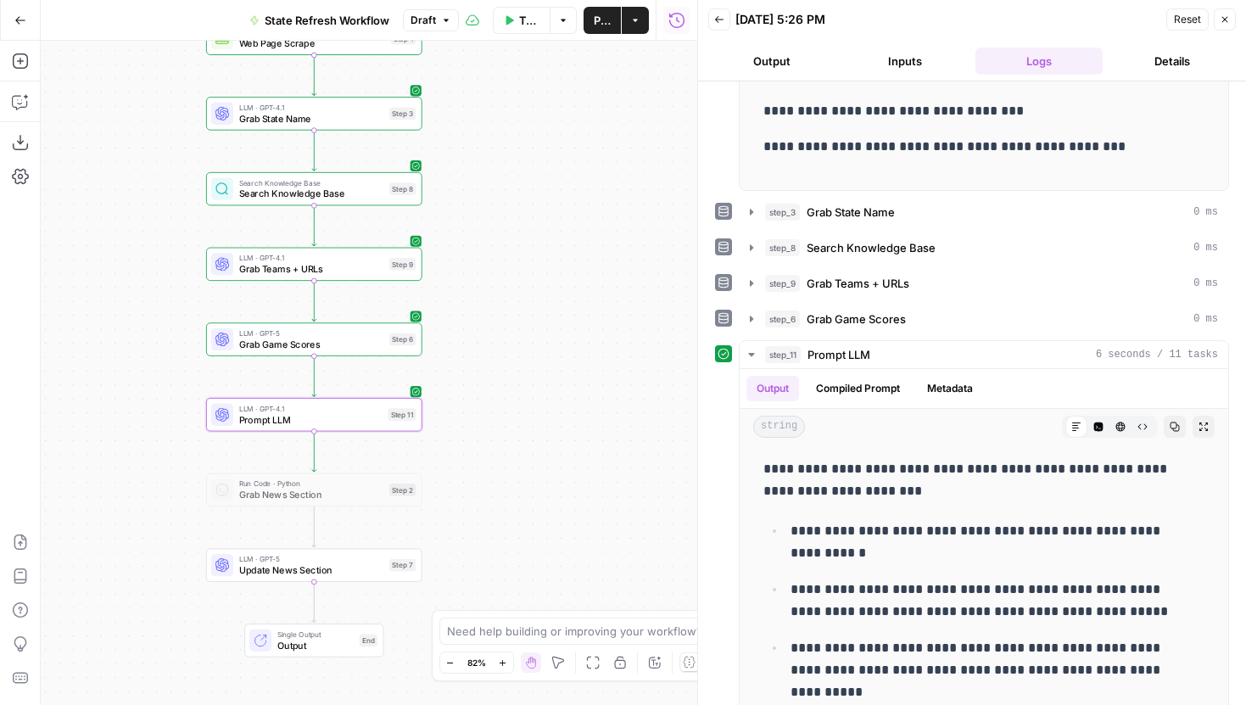
click at [28, 20] on button "Go Back" at bounding box center [20, 20] width 31 height 31
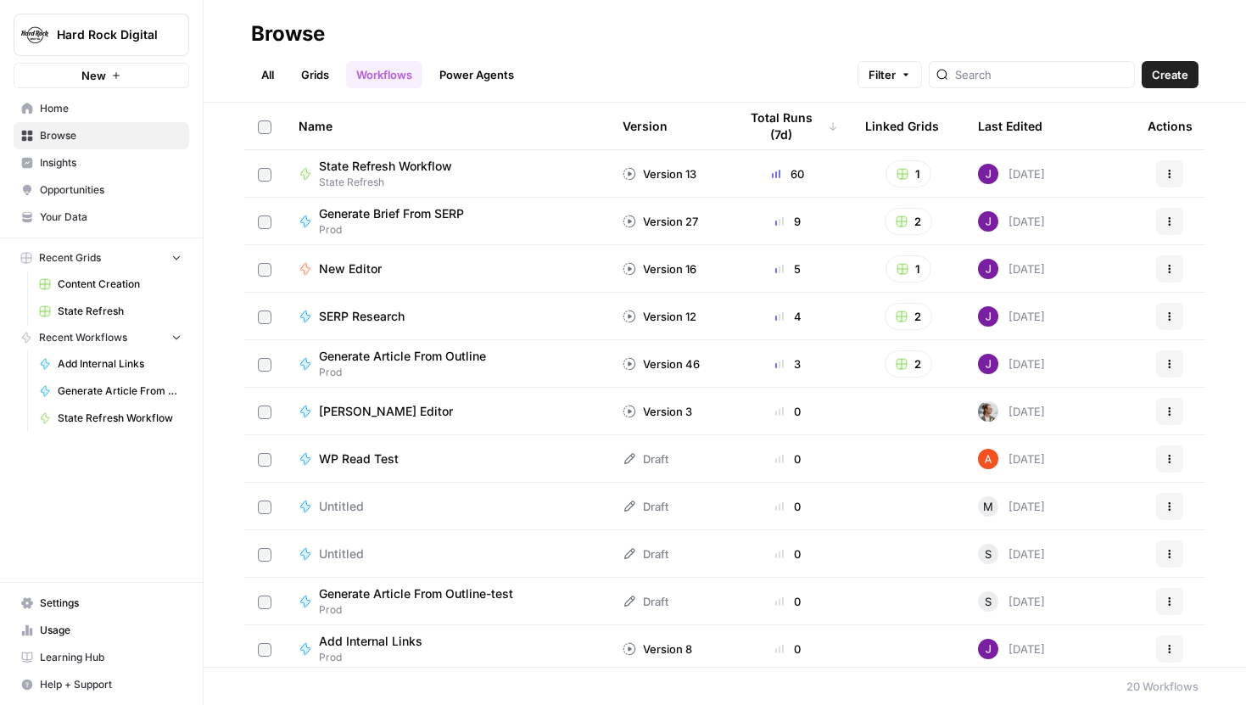
click at [355, 160] on span "State Refresh Workflow" at bounding box center [385, 166] width 133 height 17
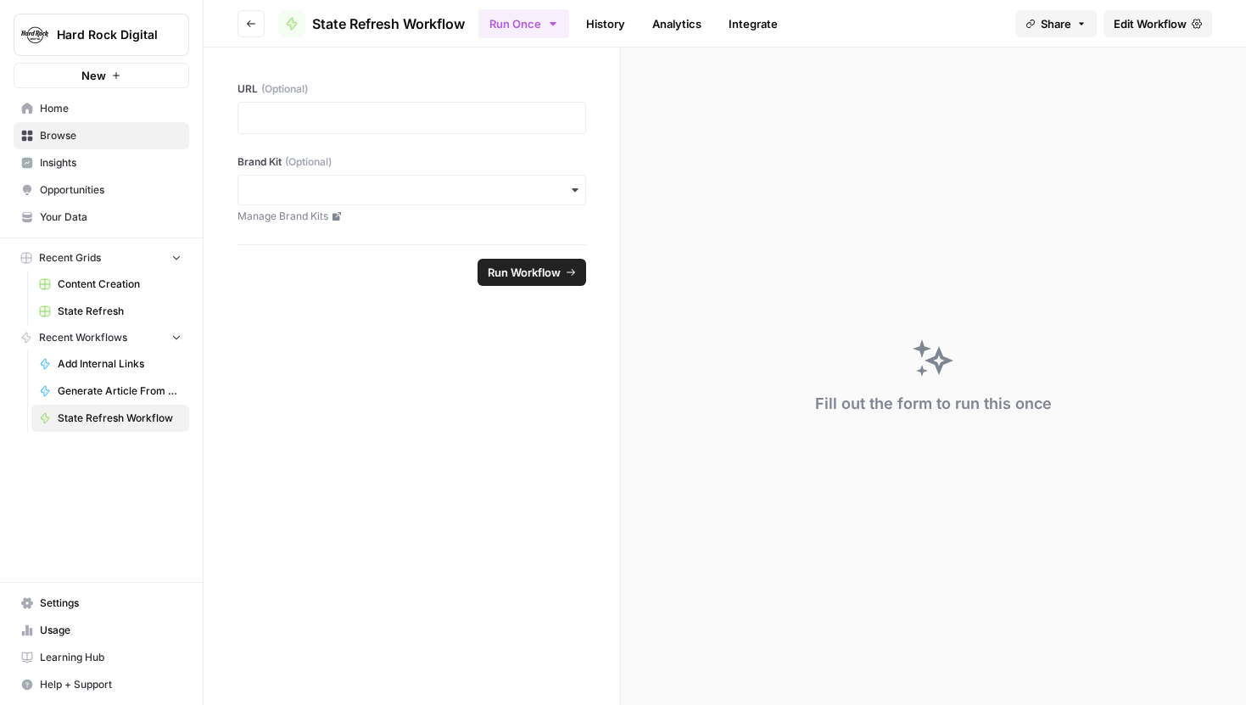
click at [262, 25] on button "Go back" at bounding box center [251, 23] width 27 height 27
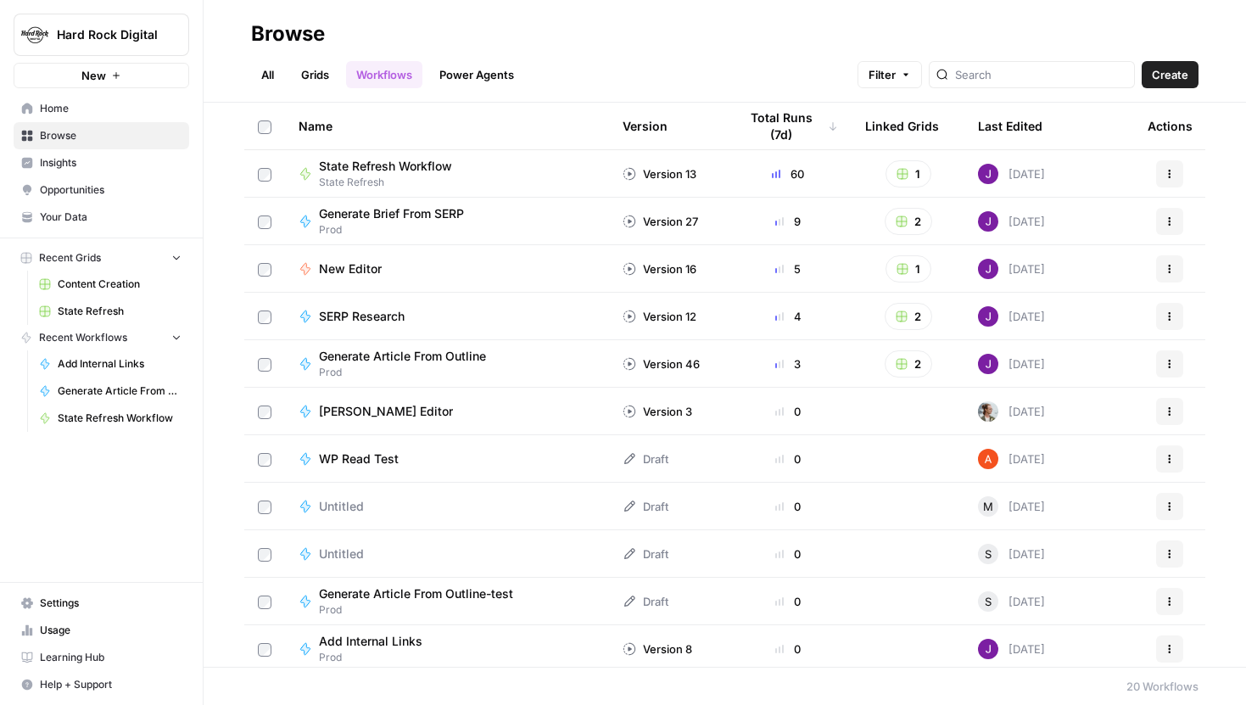
click at [325, 92] on header "Browse All Grids Workflows Power Agents Filter Create" at bounding box center [725, 51] width 1043 height 103
click at [325, 79] on link "Grids" at bounding box center [315, 74] width 48 height 27
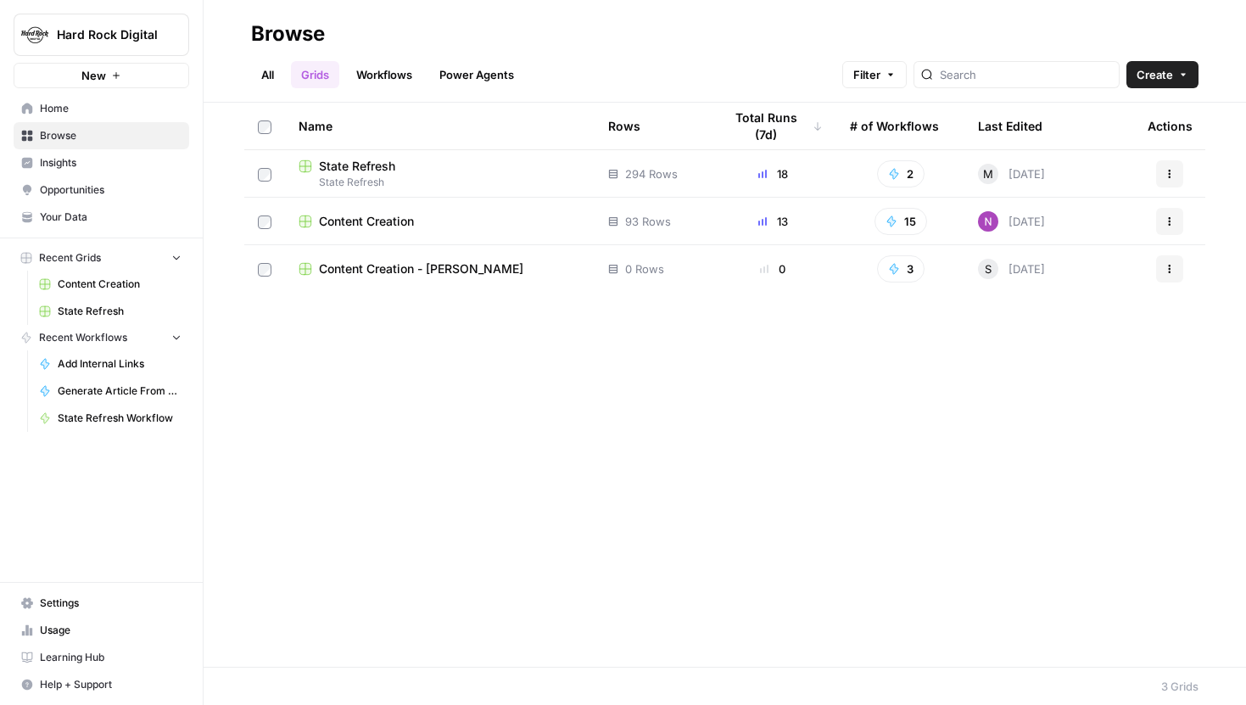
click at [361, 162] on span "State Refresh" at bounding box center [357, 166] width 76 height 17
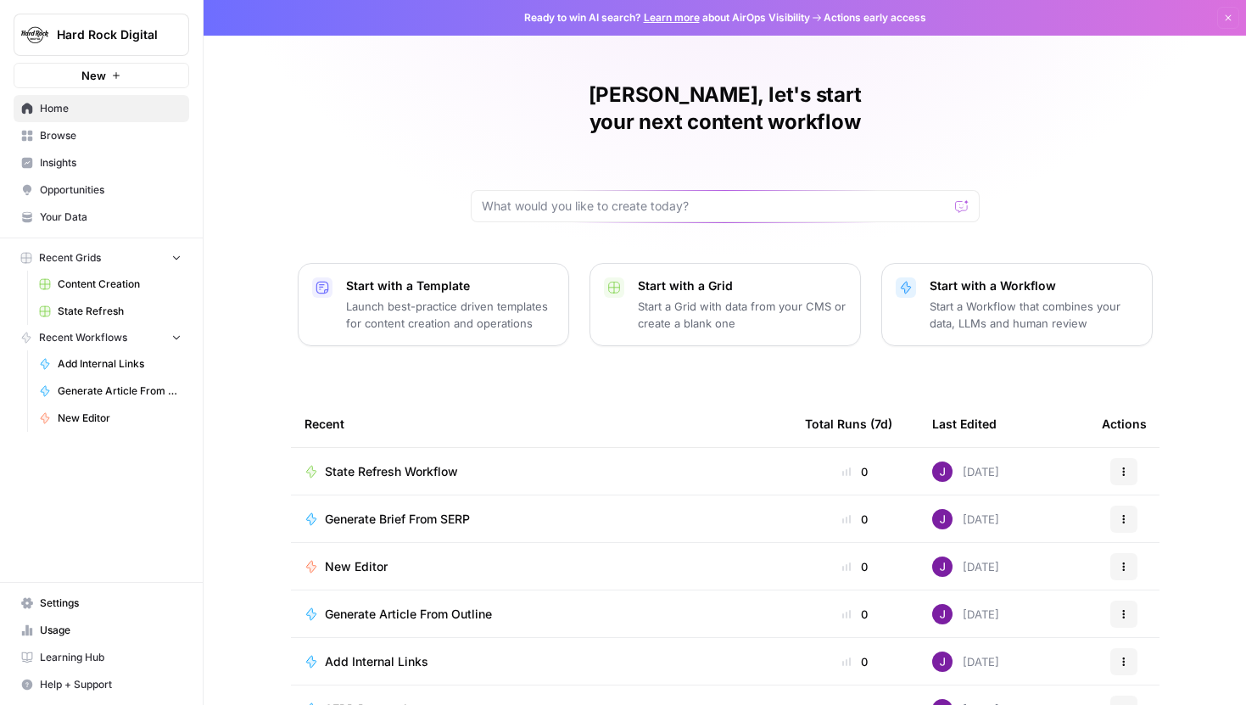
click at [112, 311] on span "State Refresh" at bounding box center [120, 311] width 124 height 15
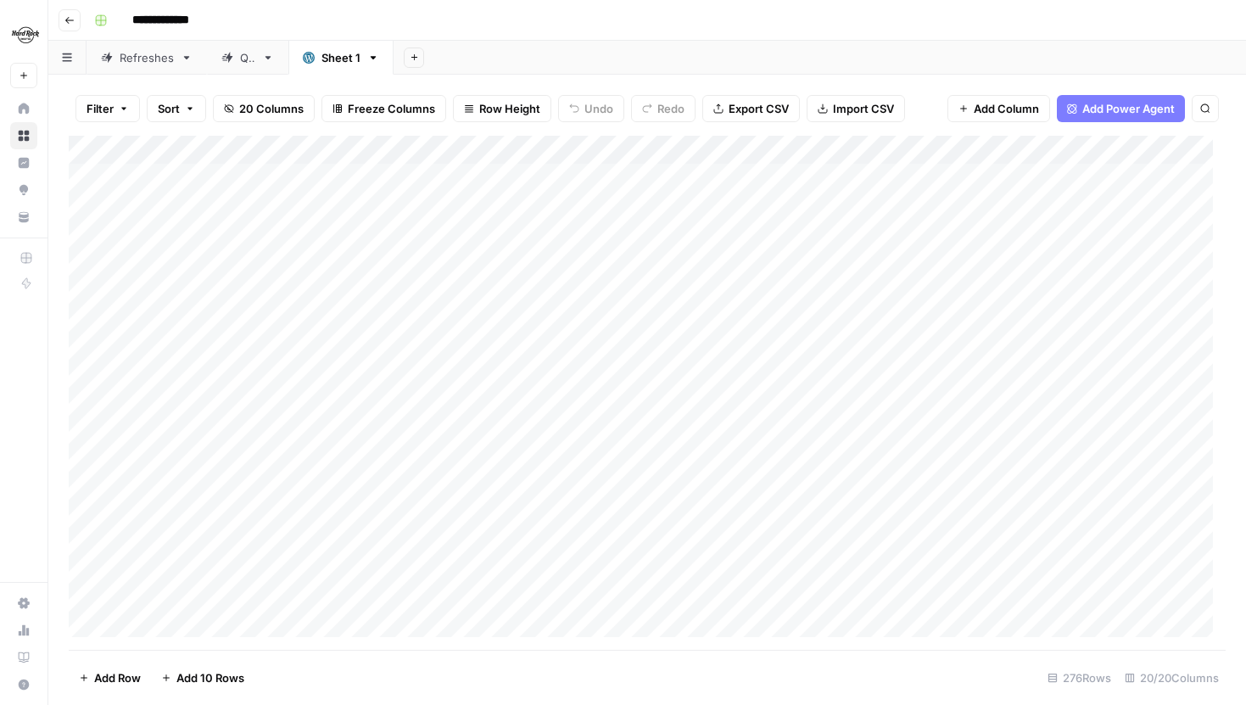
click at [246, 59] on div "QA" at bounding box center [247, 57] width 15 height 17
click at [327, 60] on div "Sheet 1" at bounding box center [341, 57] width 39 height 17
click at [153, 64] on div "Refreshes" at bounding box center [147, 57] width 54 height 17
click at [458, 177] on div "Add Column" at bounding box center [647, 294] width 1157 height 316
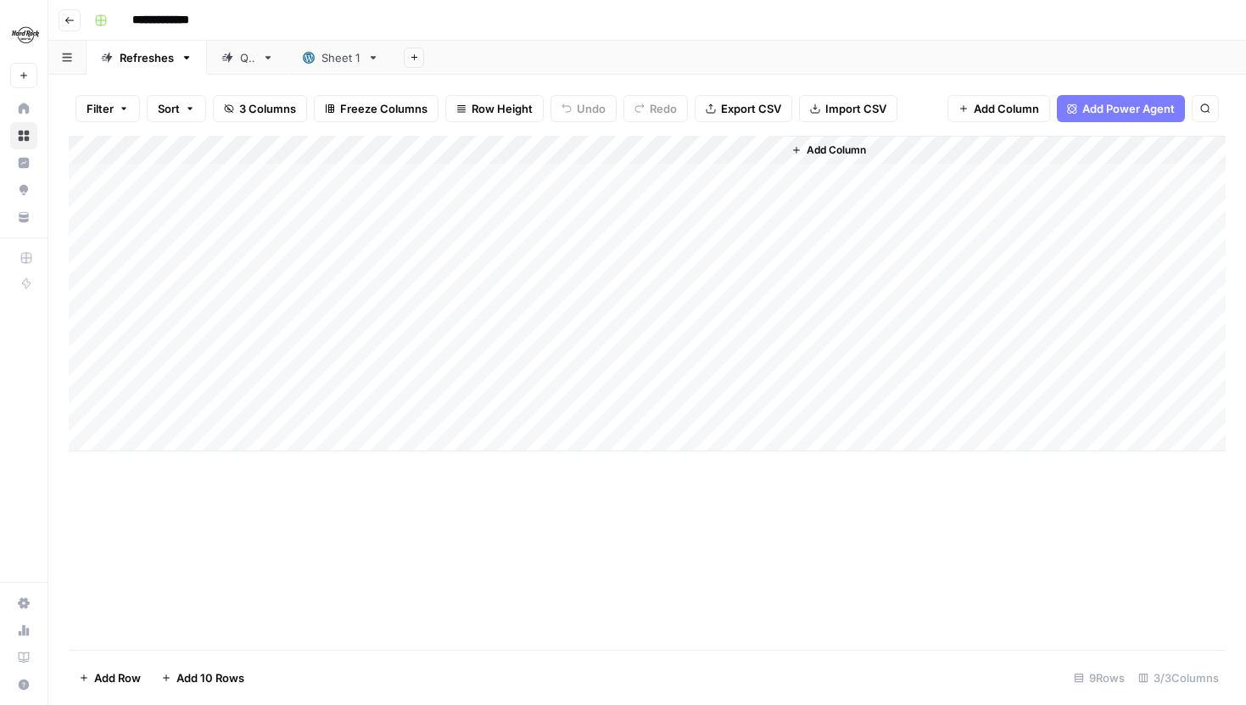
click at [321, 68] on link "Sheet 1" at bounding box center [340, 58] width 105 height 34
click at [176, 182] on div "Add Column" at bounding box center [647, 393] width 1157 height 514
click at [218, 146] on div "Add Column" at bounding box center [647, 393] width 1157 height 514
click at [271, 149] on div at bounding box center [205, 153] width 154 height 34
click at [266, 149] on div at bounding box center [205, 153] width 154 height 34
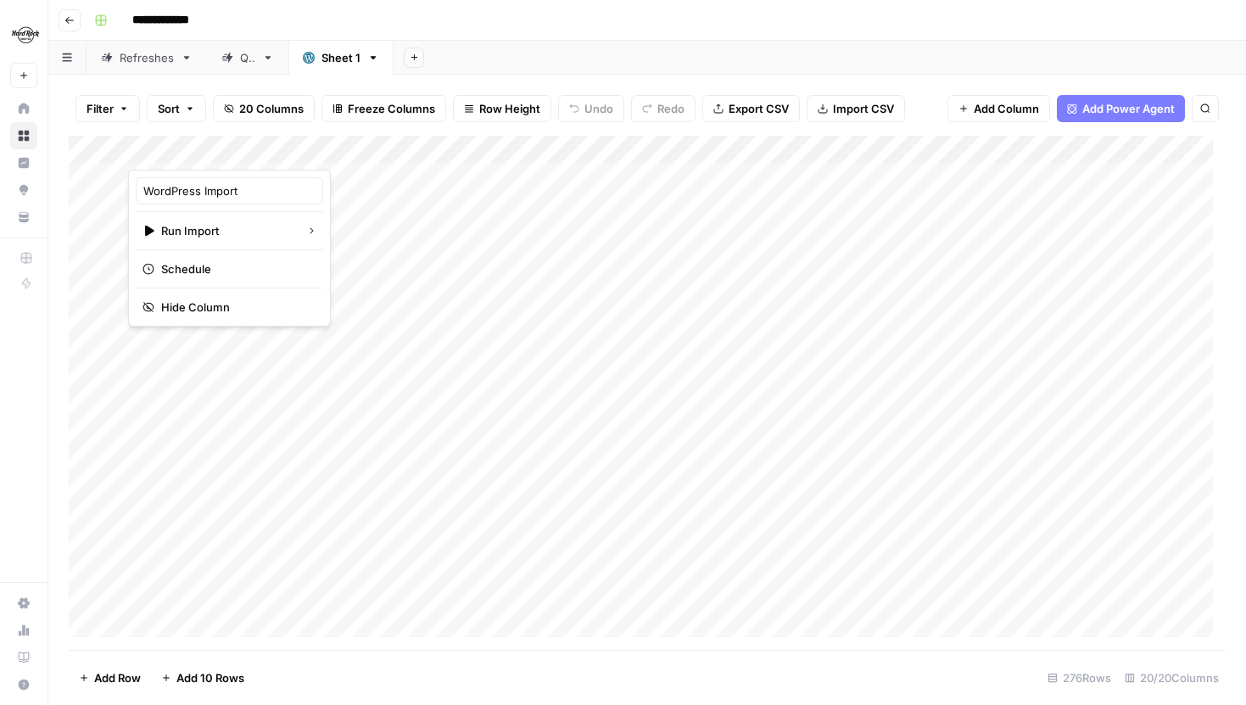
click at [546, 77] on div "Filter Sort 20 Columns Freeze Columns Row Height Undo Redo Export CSV Import CS…" at bounding box center [647, 390] width 1198 height 630
drag, startPoint x: 526, startPoint y: 143, endPoint x: 404, endPoint y: 141, distance: 122.2
click at [404, 141] on div "Add Column" at bounding box center [647, 393] width 1157 height 514
click at [263, 146] on div "Add Column" at bounding box center [647, 393] width 1157 height 514
click at [487, 69] on div "Add Sheet" at bounding box center [820, 58] width 853 height 34
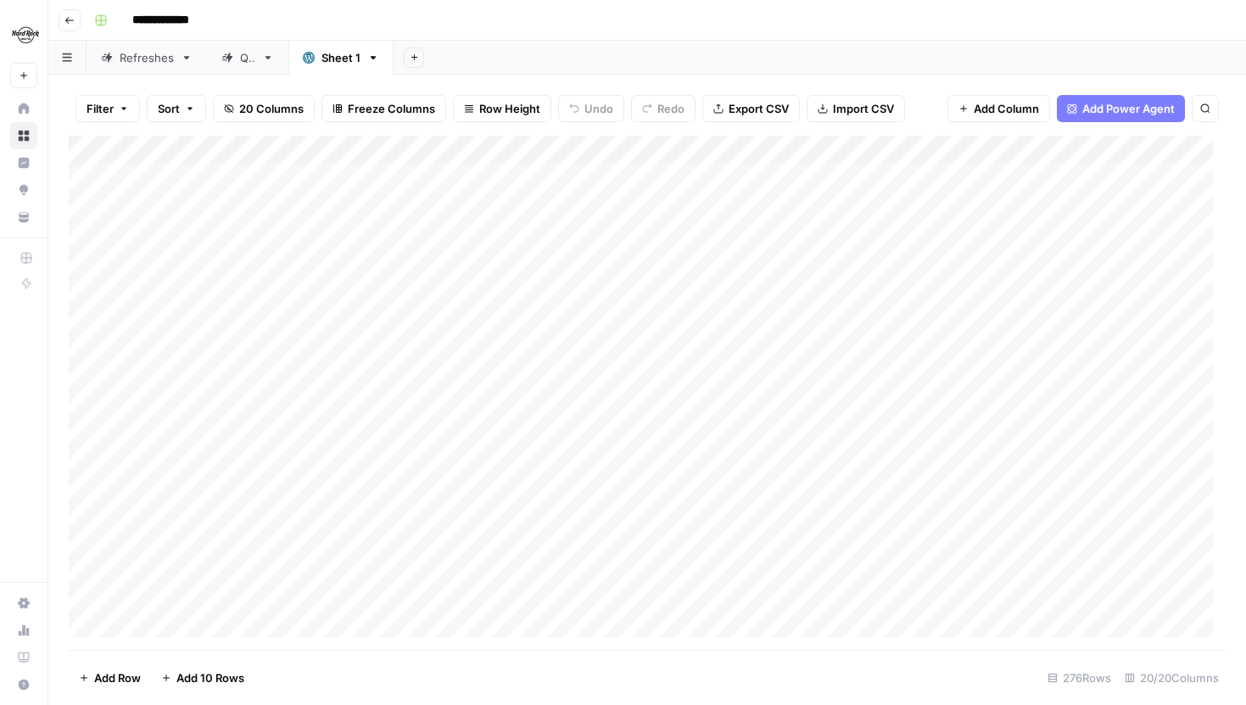
click at [89, 173] on div "Add Column" at bounding box center [647, 393] width 1157 height 514
click at [91, 201] on div "Add Column" at bounding box center [647, 393] width 1157 height 514
click at [91, 233] on div "Add Column" at bounding box center [647, 393] width 1157 height 514
click at [90, 255] on div "Add Column" at bounding box center [647, 393] width 1157 height 514
click at [90, 265] on div "Add Column" at bounding box center [647, 393] width 1157 height 514
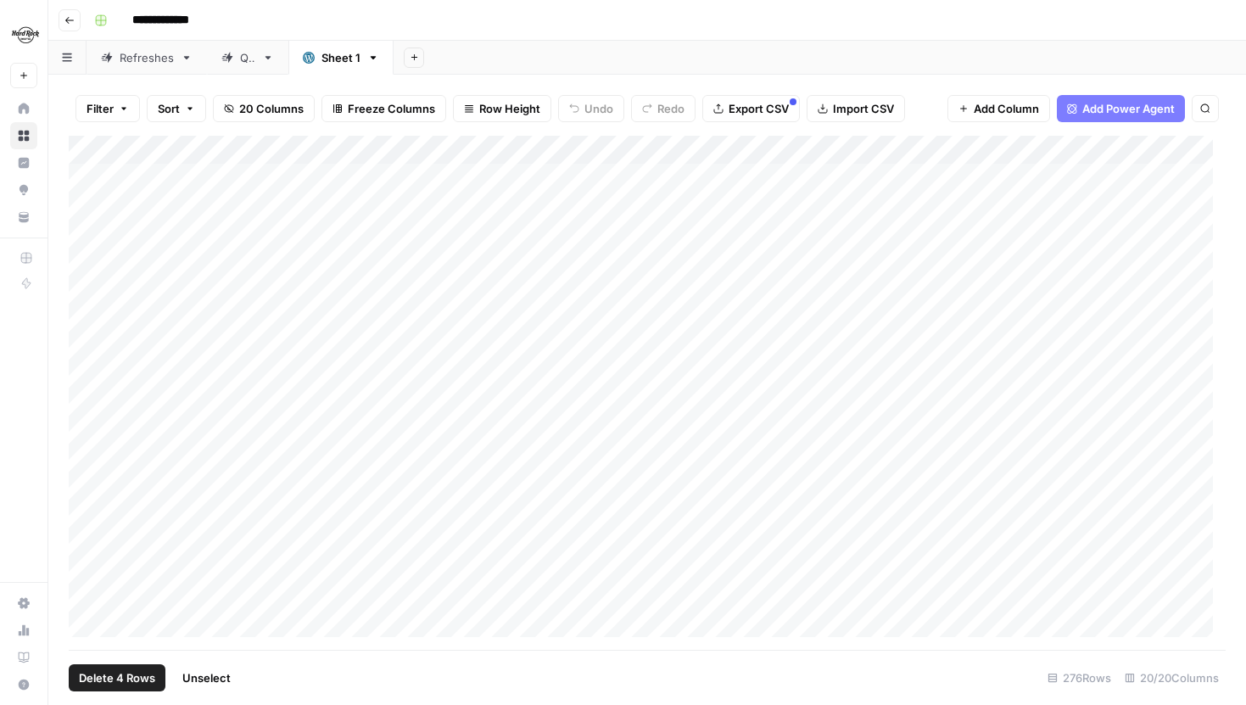
click at [89, 292] on div "Add Column" at bounding box center [647, 393] width 1157 height 514
click at [89, 316] on div "Add Column" at bounding box center [647, 393] width 1157 height 514
click at [87, 336] on div "Add Column" at bounding box center [647, 393] width 1157 height 514
click at [87, 354] on div "Add Column" at bounding box center [647, 393] width 1157 height 514
click at [87, 378] on div "Add Column" at bounding box center [647, 393] width 1157 height 514
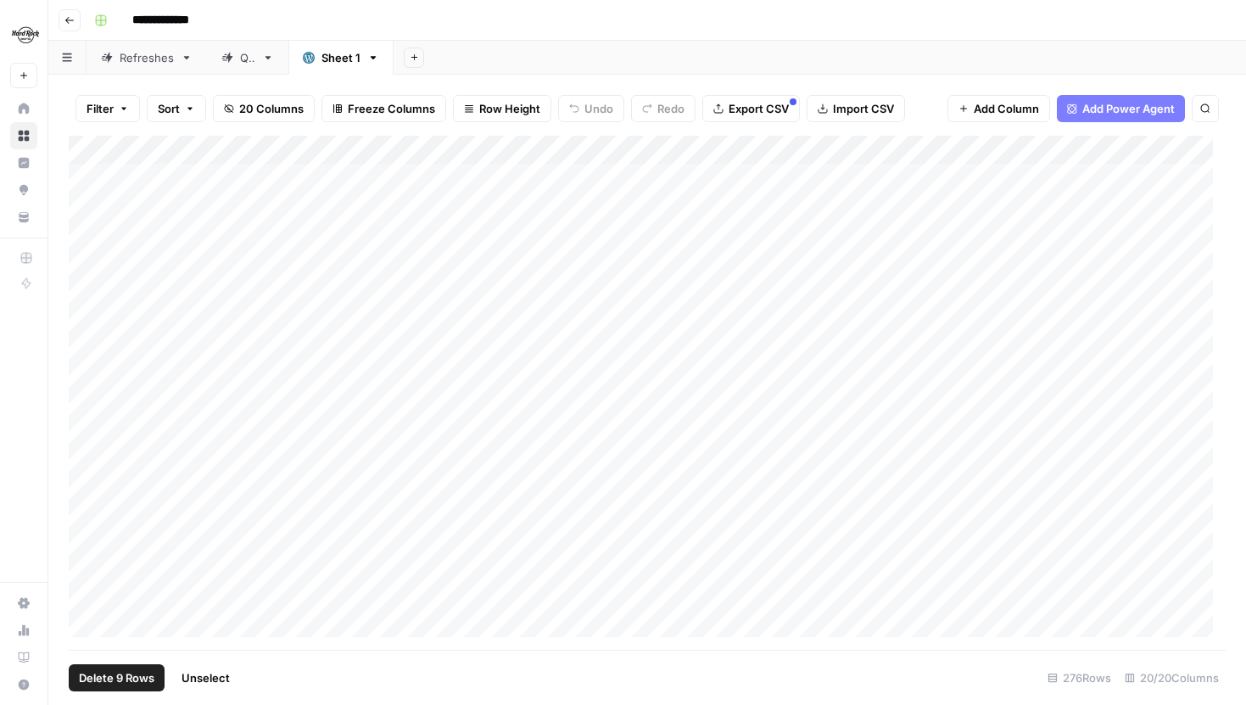
click at [87, 411] on div "Add Column" at bounding box center [647, 393] width 1157 height 514
click at [87, 439] on div "Add Column" at bounding box center [647, 393] width 1157 height 514
click at [87, 450] on div "Add Column" at bounding box center [647, 393] width 1157 height 514
click at [89, 467] on div "Add Column" at bounding box center [647, 393] width 1157 height 514
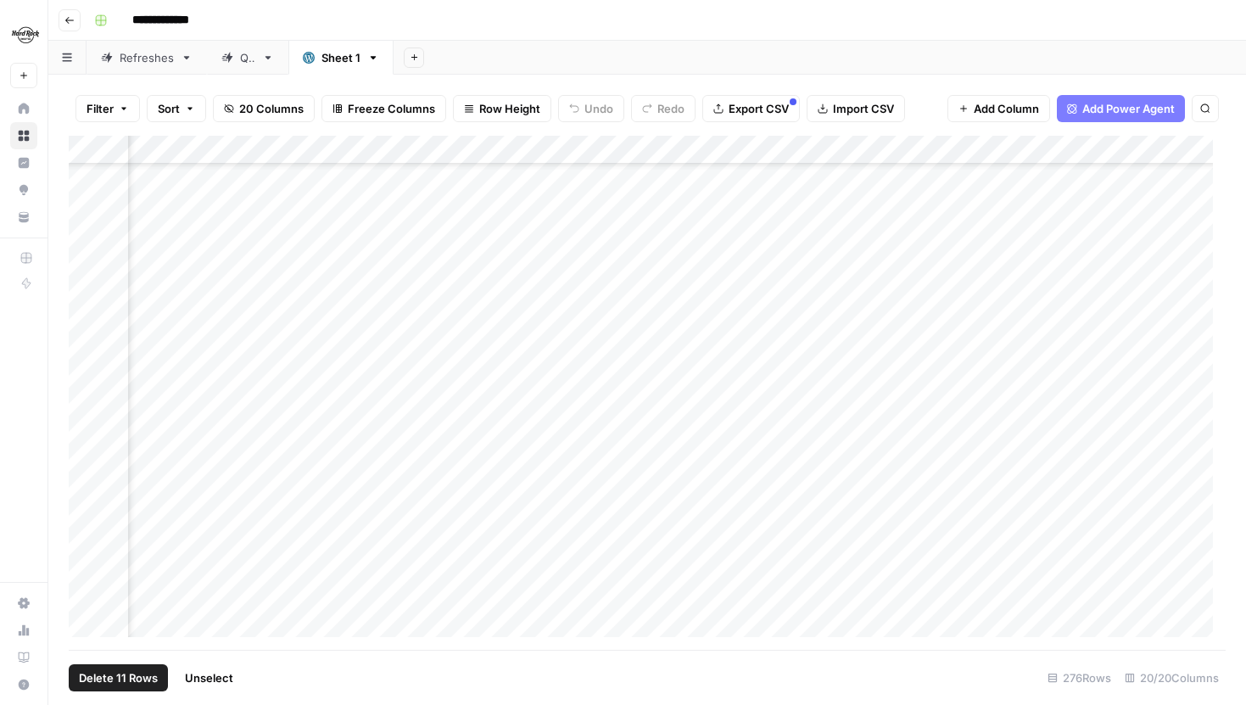
click at [85, 199] on div "Add Column" at bounding box center [647, 393] width 1157 height 514
click at [87, 223] on div "Add Column" at bounding box center [647, 393] width 1157 height 514
click at [210, 672] on span "Unselect" at bounding box center [211, 677] width 48 height 17
click at [101, 144] on div "Add Column" at bounding box center [647, 393] width 1157 height 514
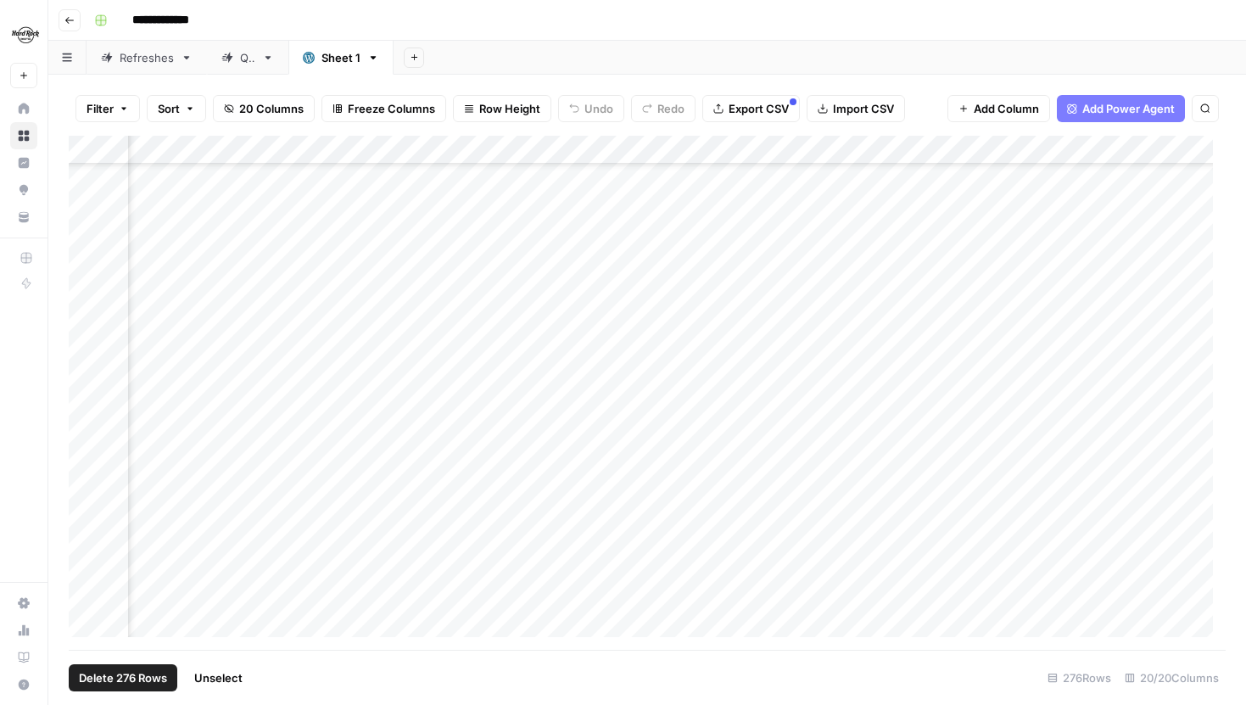
scroll to position [336, 1564]
click at [91, 419] on div "Add Column" at bounding box center [647, 393] width 1157 height 514
click at [87, 497] on div "Add Column" at bounding box center [647, 393] width 1157 height 514
click at [91, 530] on div "Add Column" at bounding box center [647, 393] width 1157 height 514
click at [89, 391] on div "Add Column" at bounding box center [647, 393] width 1157 height 514
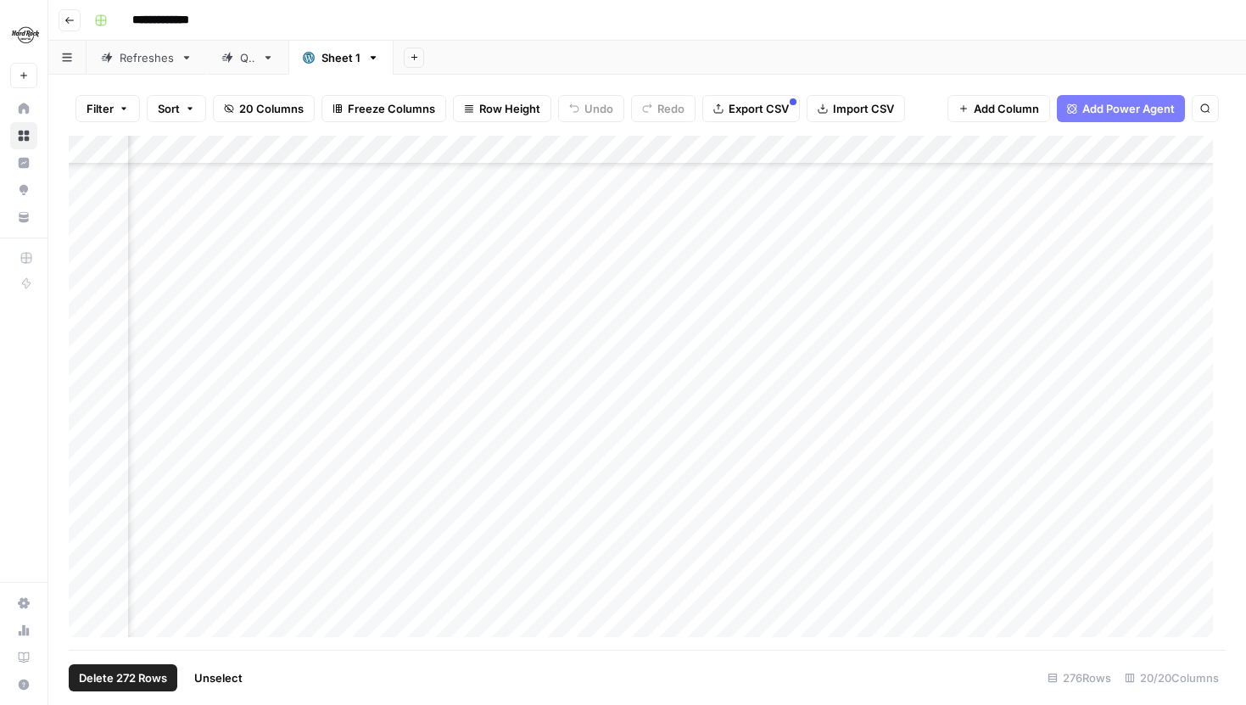
scroll to position [902, 1564]
click at [87, 484] on div "Add Column" at bounding box center [647, 393] width 1157 height 514
click at [87, 332] on div "Add Column" at bounding box center [647, 393] width 1157 height 514
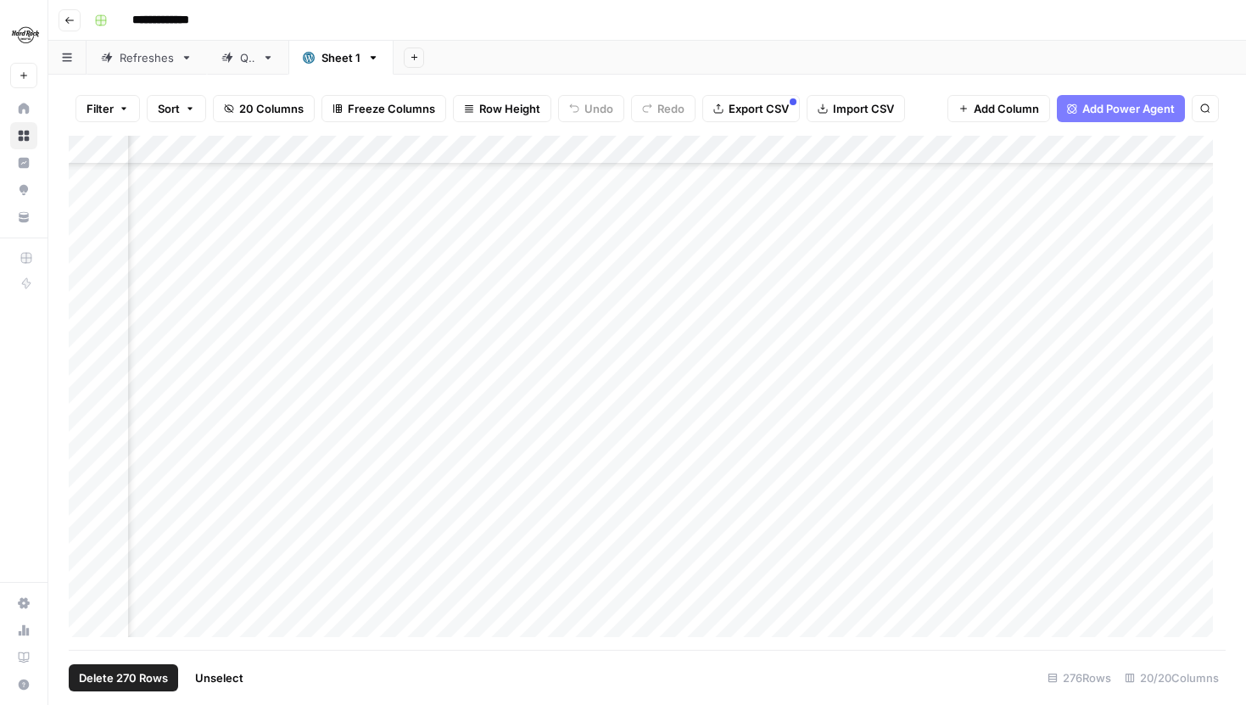
click at [88, 340] on div "Add Column" at bounding box center [647, 393] width 1157 height 514
click at [86, 448] on div "Add Column" at bounding box center [647, 393] width 1157 height 514
click at [87, 430] on div "Add Column" at bounding box center [647, 393] width 1157 height 514
click at [87, 456] on div "Add Column" at bounding box center [647, 393] width 1157 height 514
click at [143, 674] on span "Delete 267 Rows" at bounding box center [123, 677] width 88 height 17
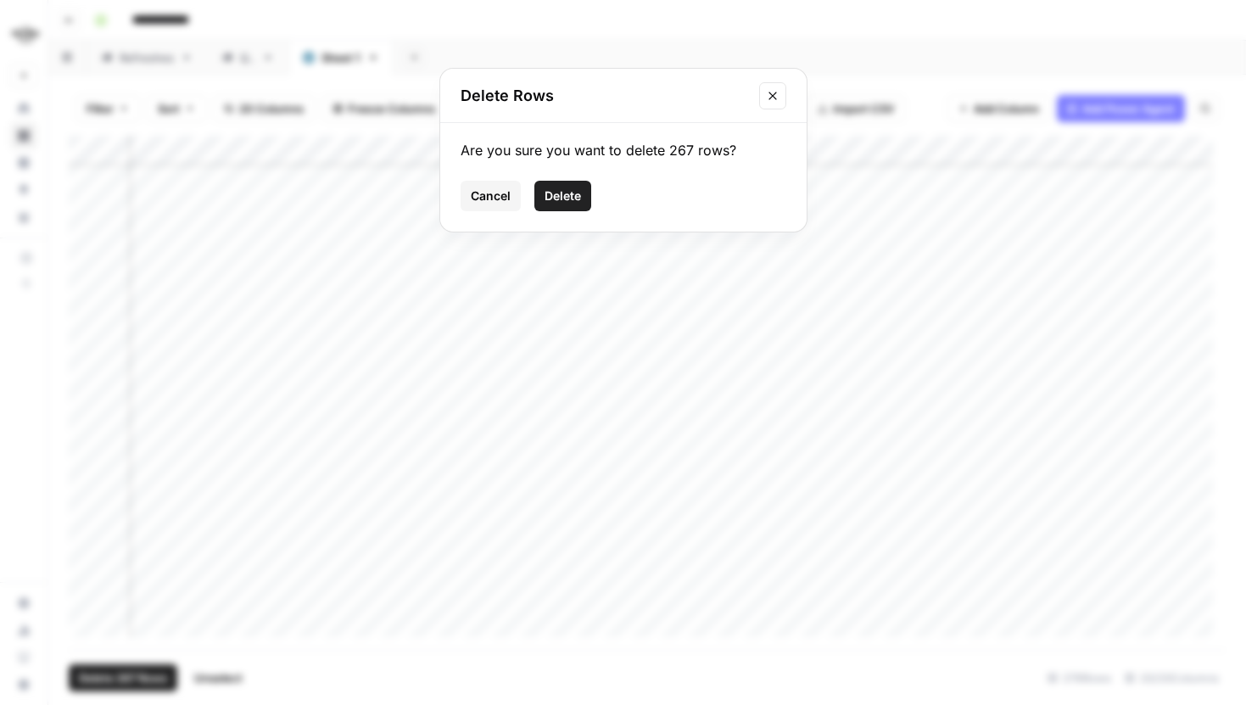
click at [581, 193] on button "Delete" at bounding box center [562, 196] width 57 height 31
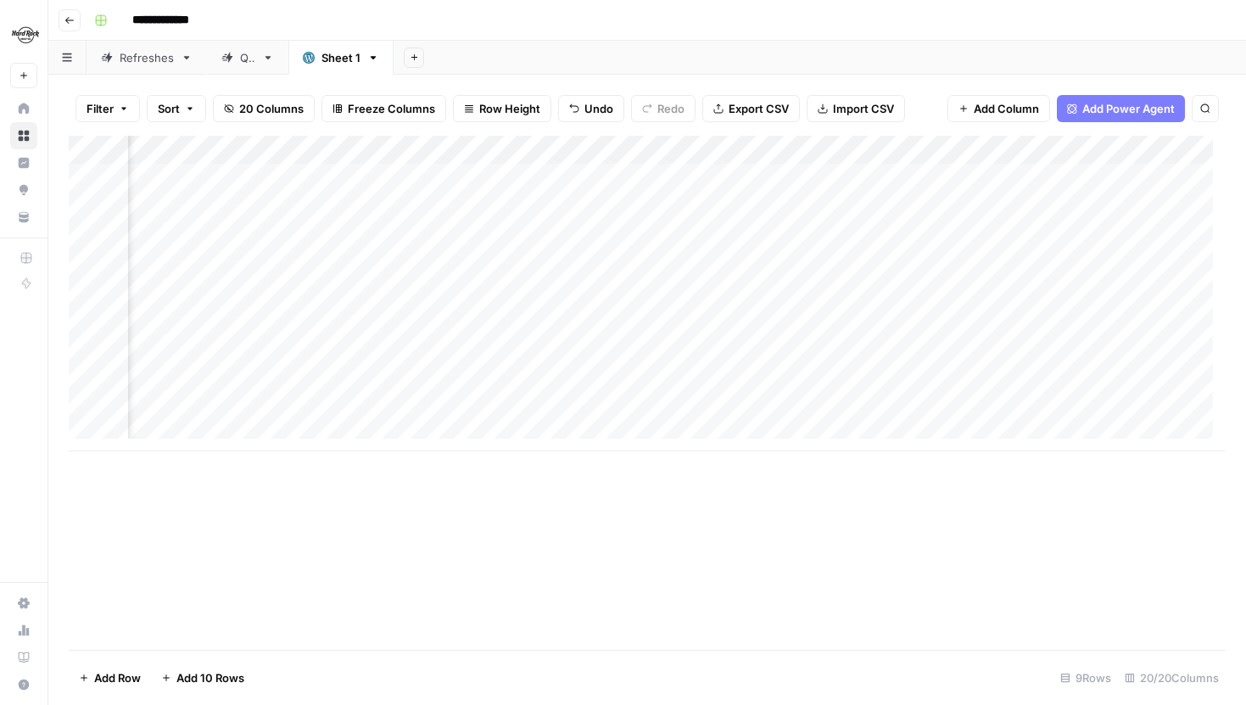
scroll to position [0, 0]
click at [408, 156] on div "Add Column" at bounding box center [647, 294] width 1157 height 316
click at [394, 149] on div "Add Column" at bounding box center [647, 294] width 1157 height 316
click at [355, 347] on span "Hide Column" at bounding box center [388, 354] width 148 height 17
click at [514, 150] on div "Add Column" at bounding box center [647, 294] width 1157 height 316
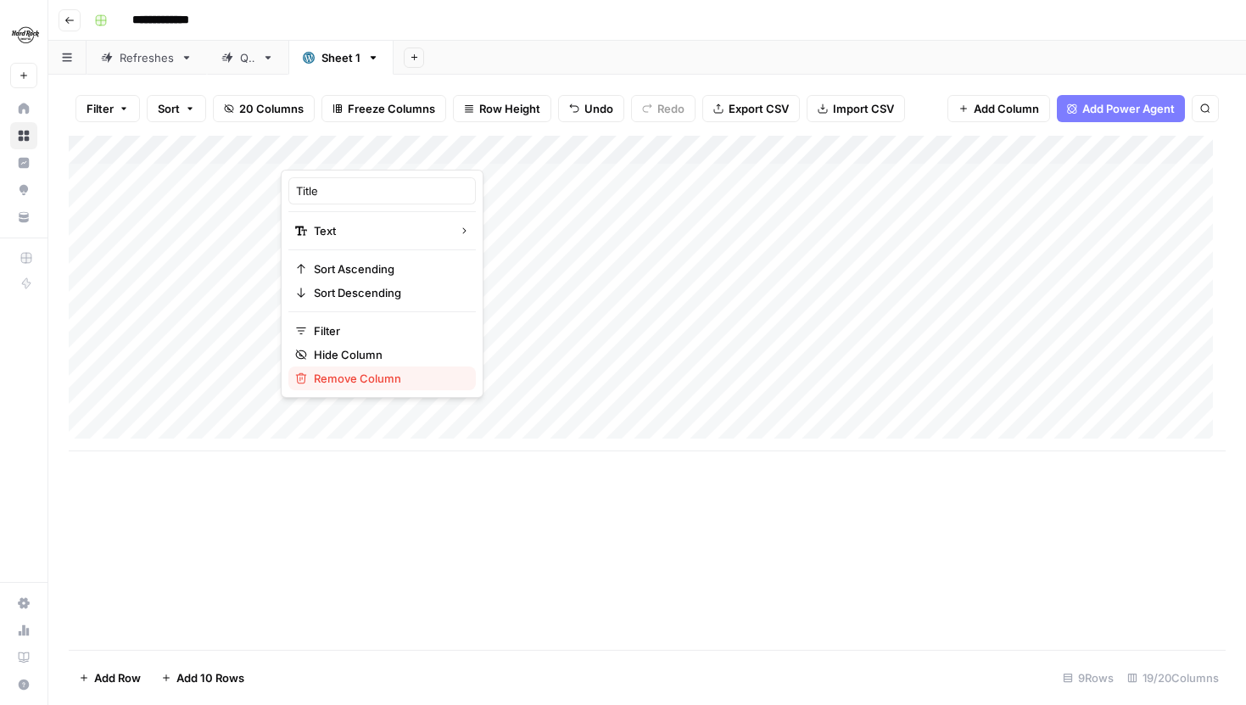
click at [385, 378] on span "Remove Column" at bounding box center [388, 378] width 148 height 17
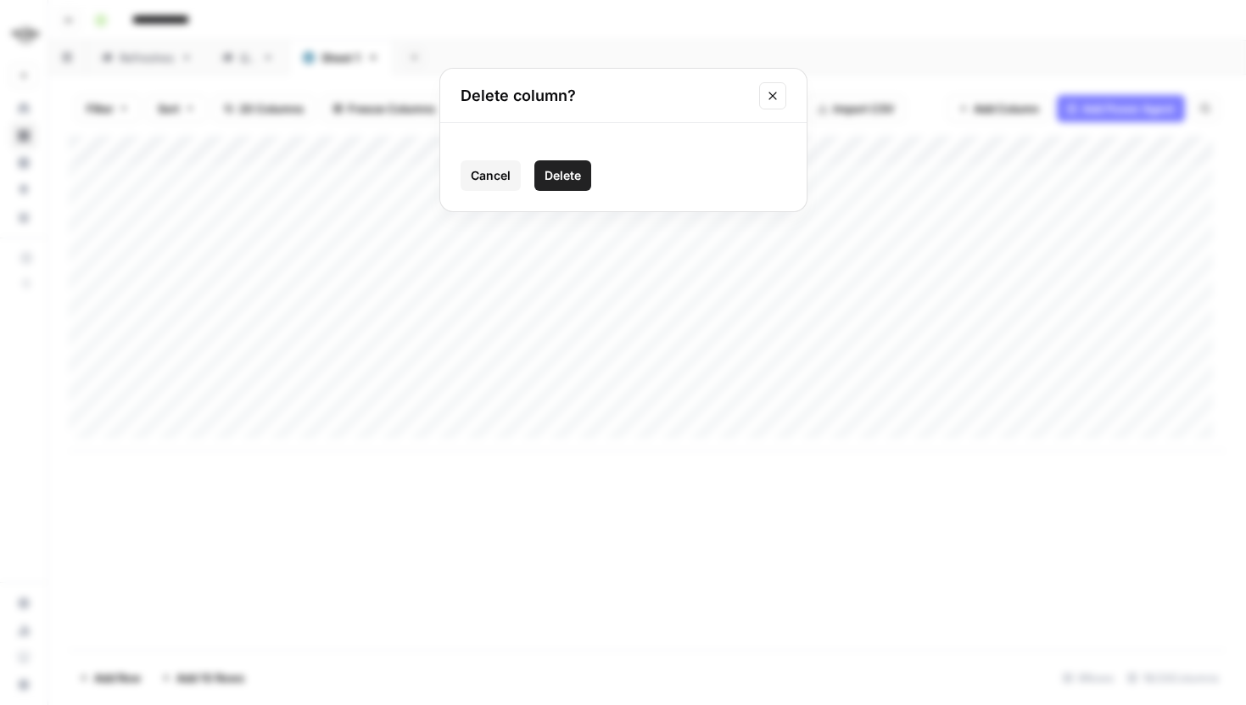
click at [502, 175] on span "Cancel" at bounding box center [491, 175] width 40 height 17
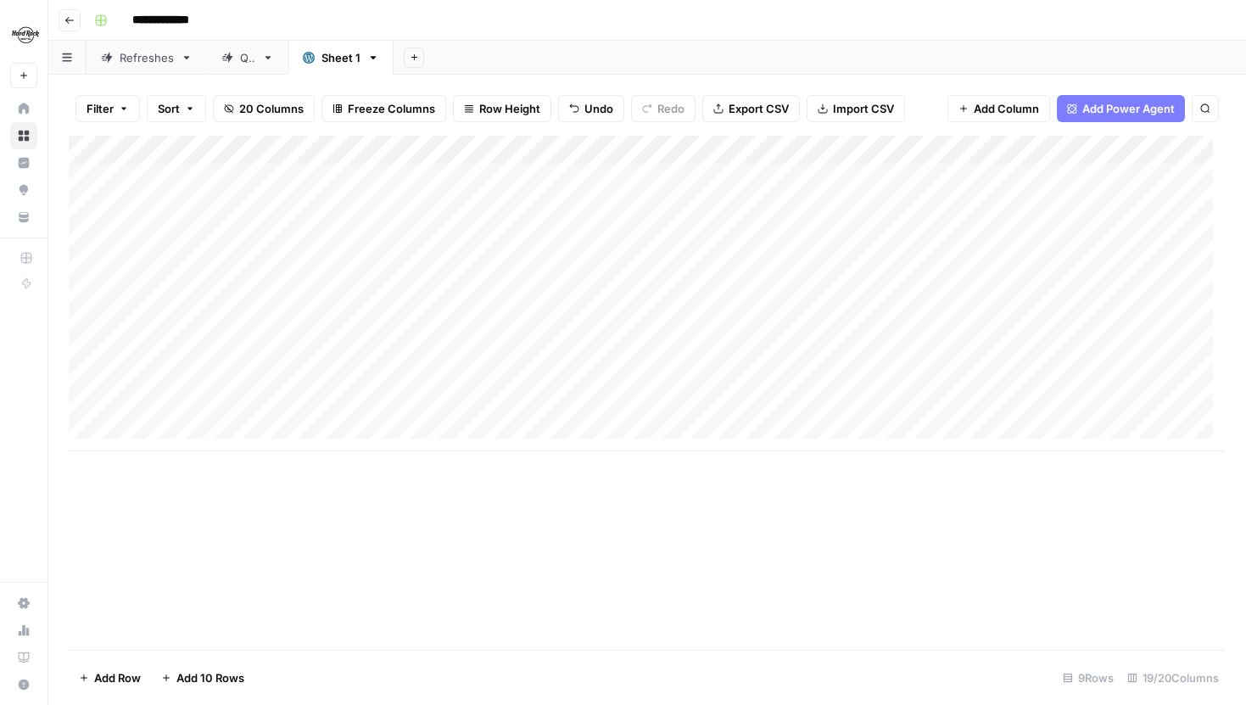
click at [516, 147] on div "Add Column" at bounding box center [647, 294] width 1157 height 316
click at [366, 361] on span "Hide Column" at bounding box center [388, 354] width 148 height 17
click at [514, 148] on div "Add Column" at bounding box center [647, 294] width 1157 height 316
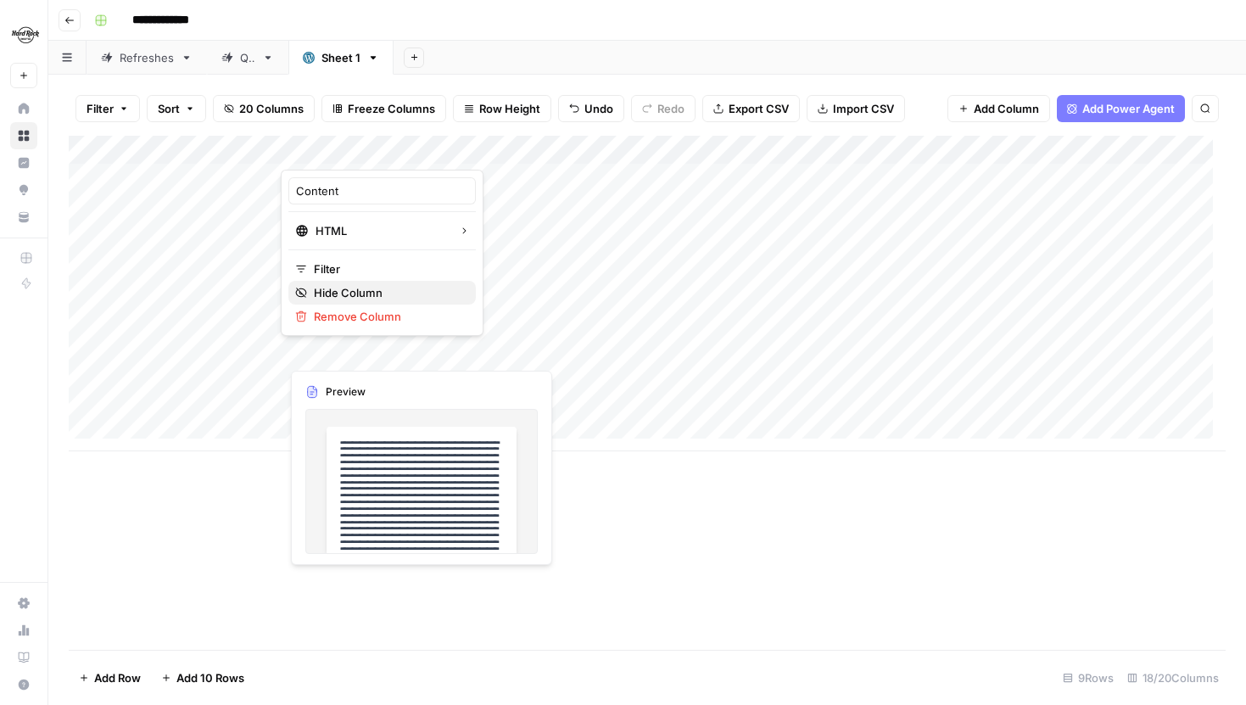
click at [369, 295] on span "Hide Column" at bounding box center [388, 292] width 148 height 17
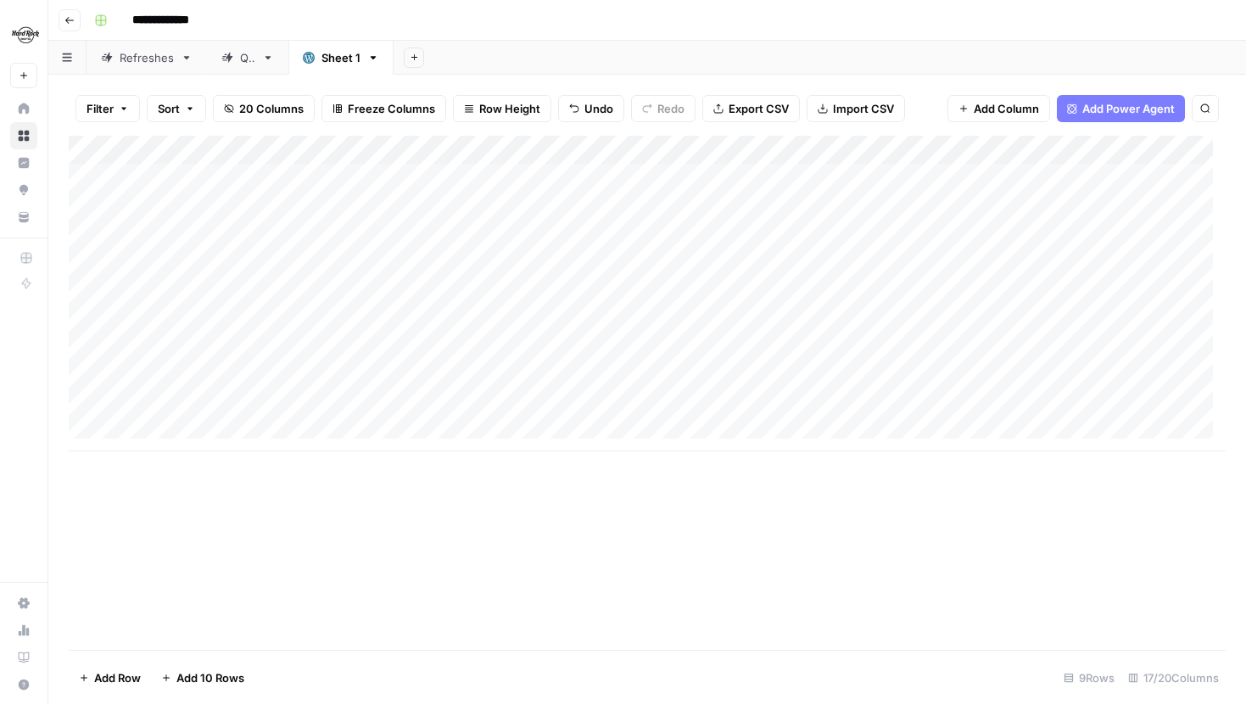
click at [512, 148] on div "Add Column" at bounding box center [647, 294] width 1157 height 316
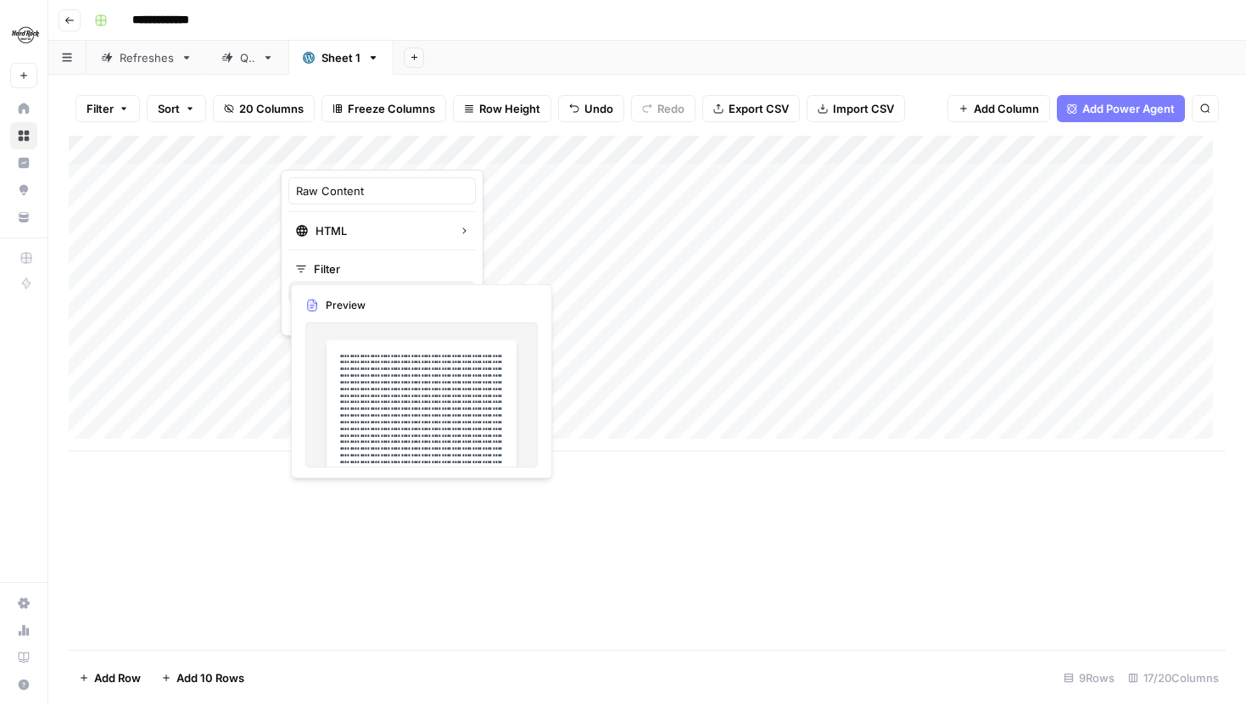
click at [381, 290] on span "Hide Column" at bounding box center [388, 292] width 148 height 17
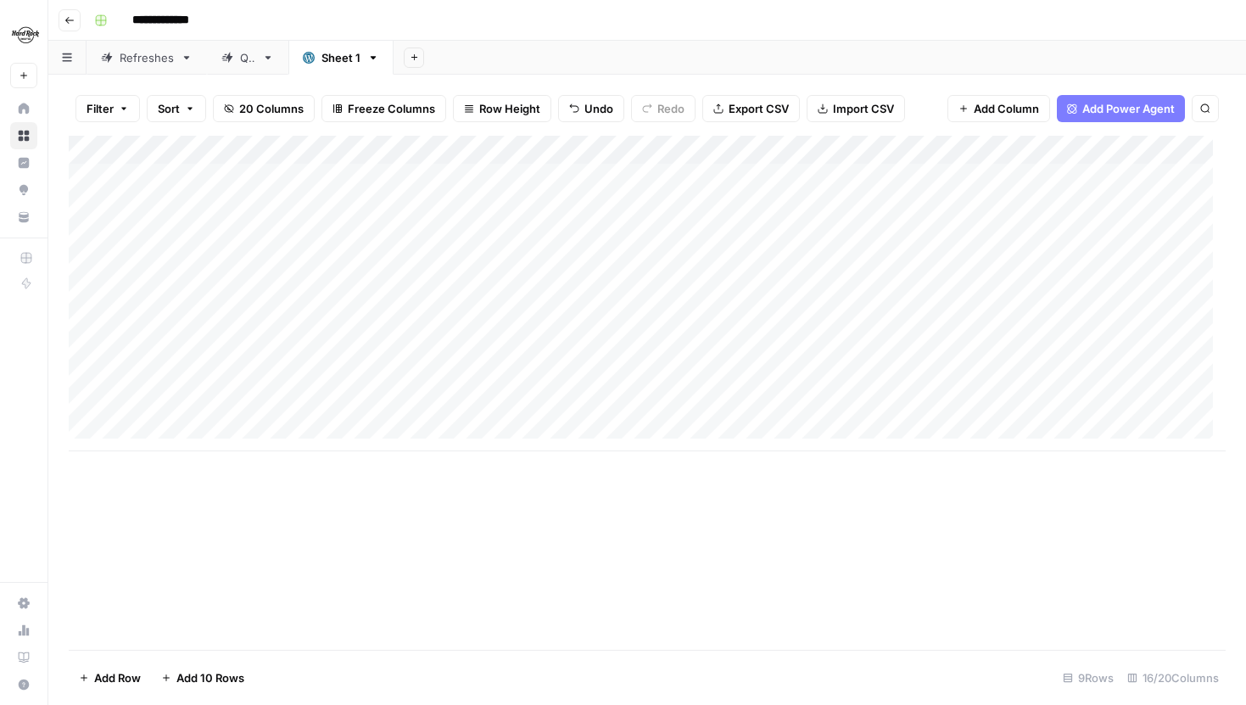
click at [517, 143] on div "Add Column" at bounding box center [647, 294] width 1157 height 316
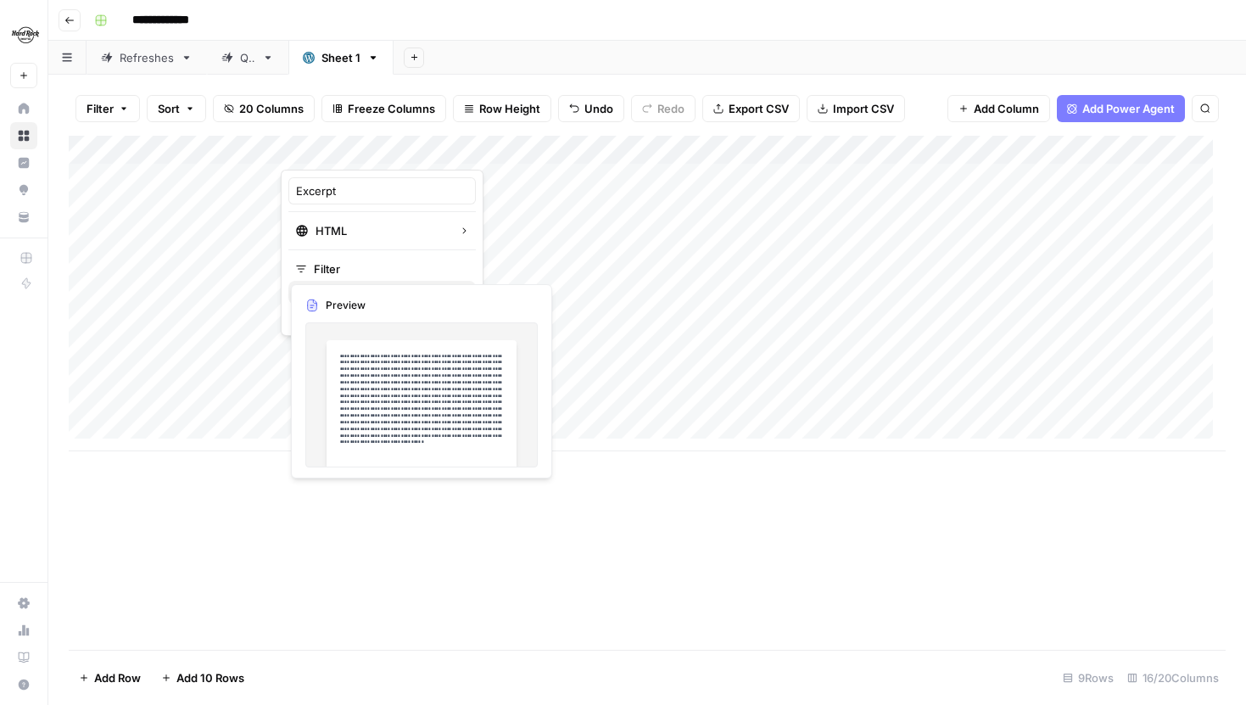
click at [381, 287] on span "Hide Column" at bounding box center [388, 292] width 148 height 17
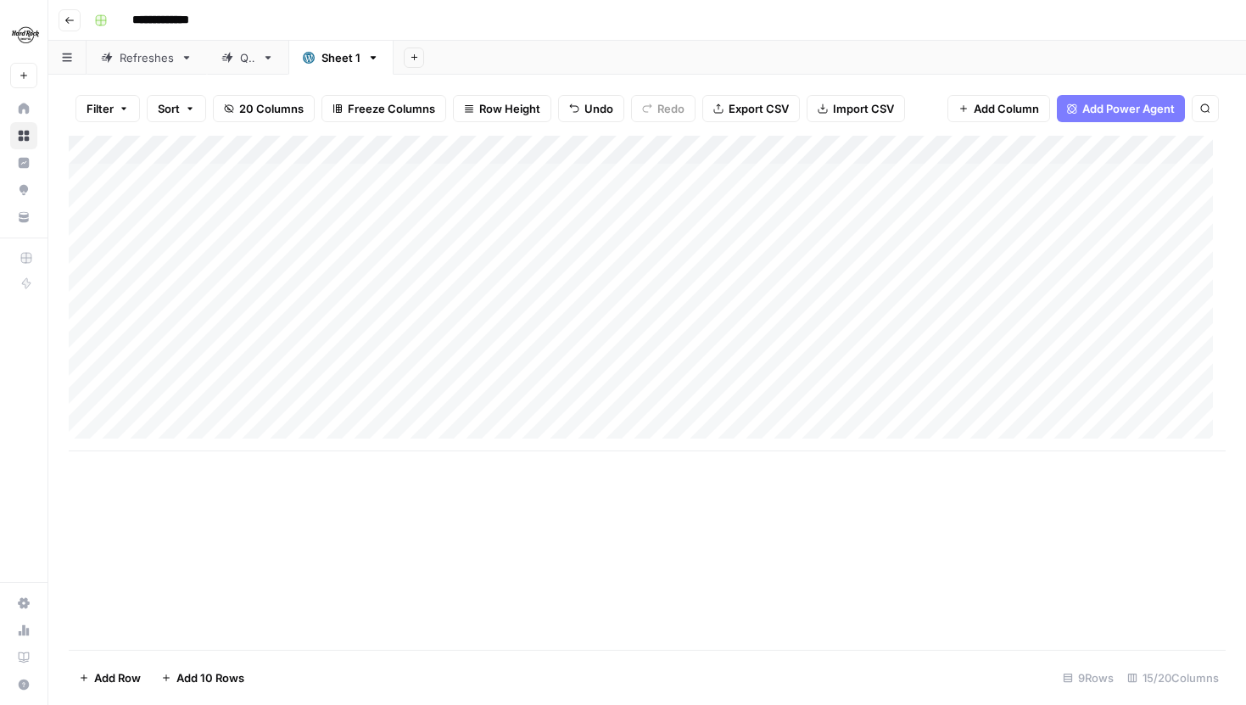
click at [509, 151] on div "Add Column" at bounding box center [647, 294] width 1157 height 316
click at [359, 347] on span "Hide Column" at bounding box center [388, 354] width 148 height 17
click at [238, 115] on button "20 Columns" at bounding box center [264, 108] width 102 height 27
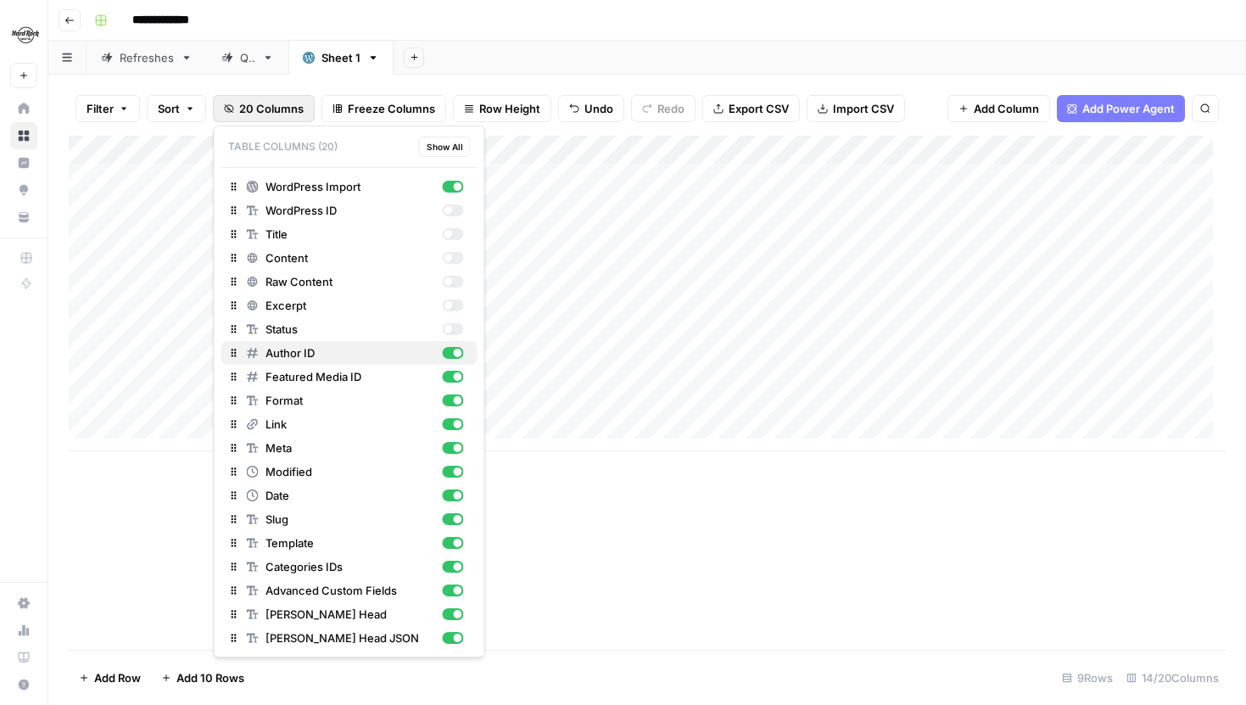
click at [448, 350] on div "button" at bounding box center [452, 353] width 21 height 12
click at [453, 372] on div "button" at bounding box center [452, 377] width 21 height 12
click at [457, 404] on div "button" at bounding box center [458, 400] width 8 height 8
click at [458, 442] on div "button" at bounding box center [452, 448] width 21 height 12
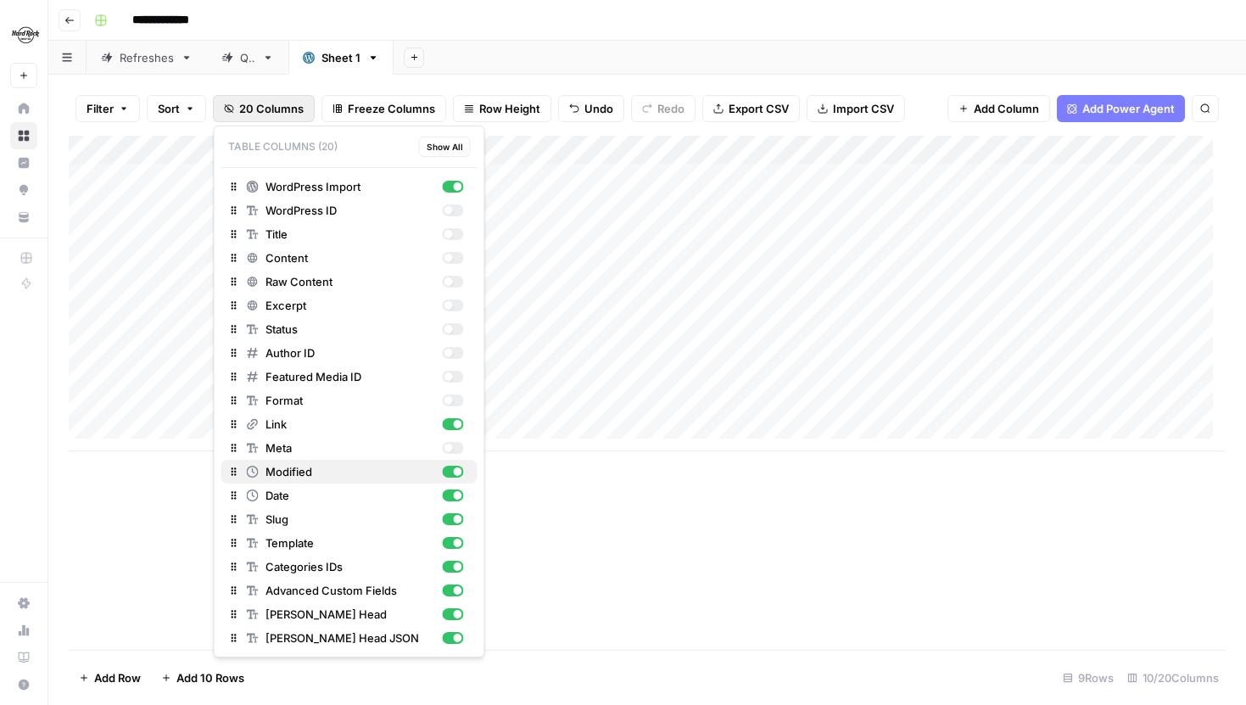
click at [456, 467] on div "button" at bounding box center [458, 471] width 8 height 8
click at [452, 468] on div "button" at bounding box center [452, 472] width 21 height 12
click at [451, 490] on div "button" at bounding box center [452, 496] width 21 height 12
click at [455, 498] on div "button" at bounding box center [452, 496] width 21 height 12
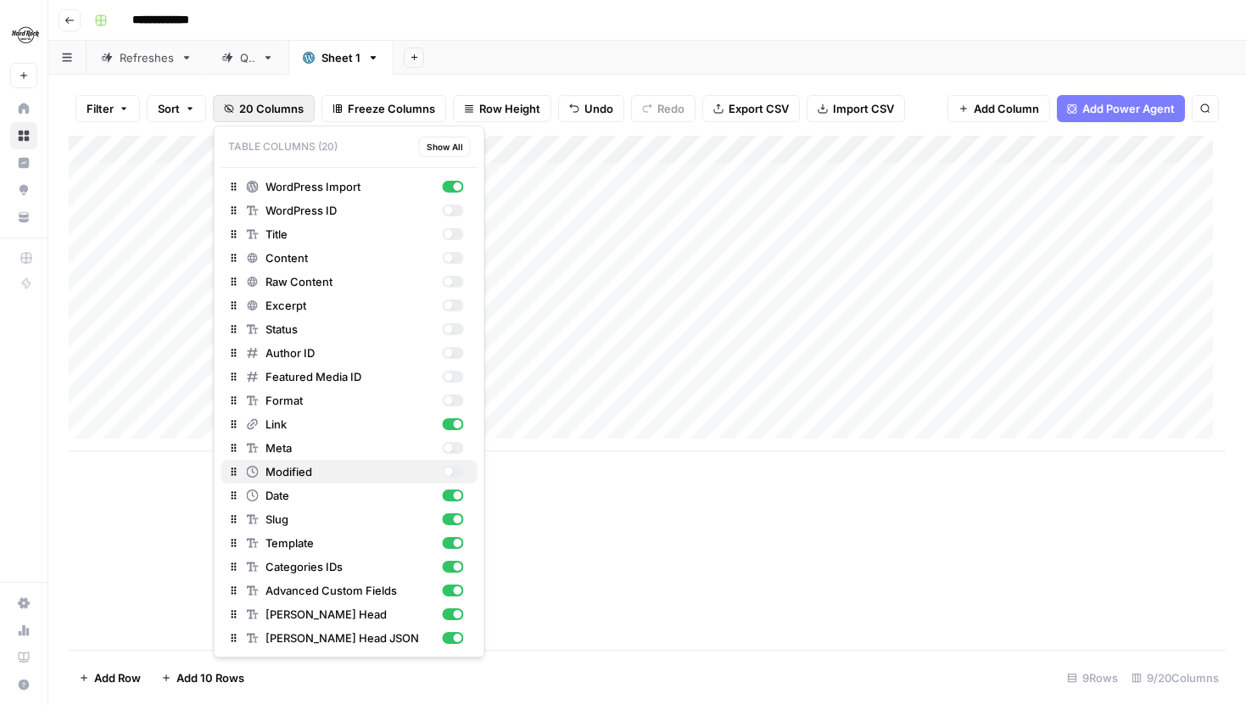
click at [455, 468] on div "button" at bounding box center [452, 472] width 21 height 12
click at [453, 498] on div "button" at bounding box center [452, 496] width 21 height 12
click at [453, 494] on div "button" at bounding box center [452, 496] width 21 height 12
click at [454, 494] on div "button" at bounding box center [458, 495] width 8 height 8
click at [451, 544] on div "button" at bounding box center [452, 543] width 21 height 12
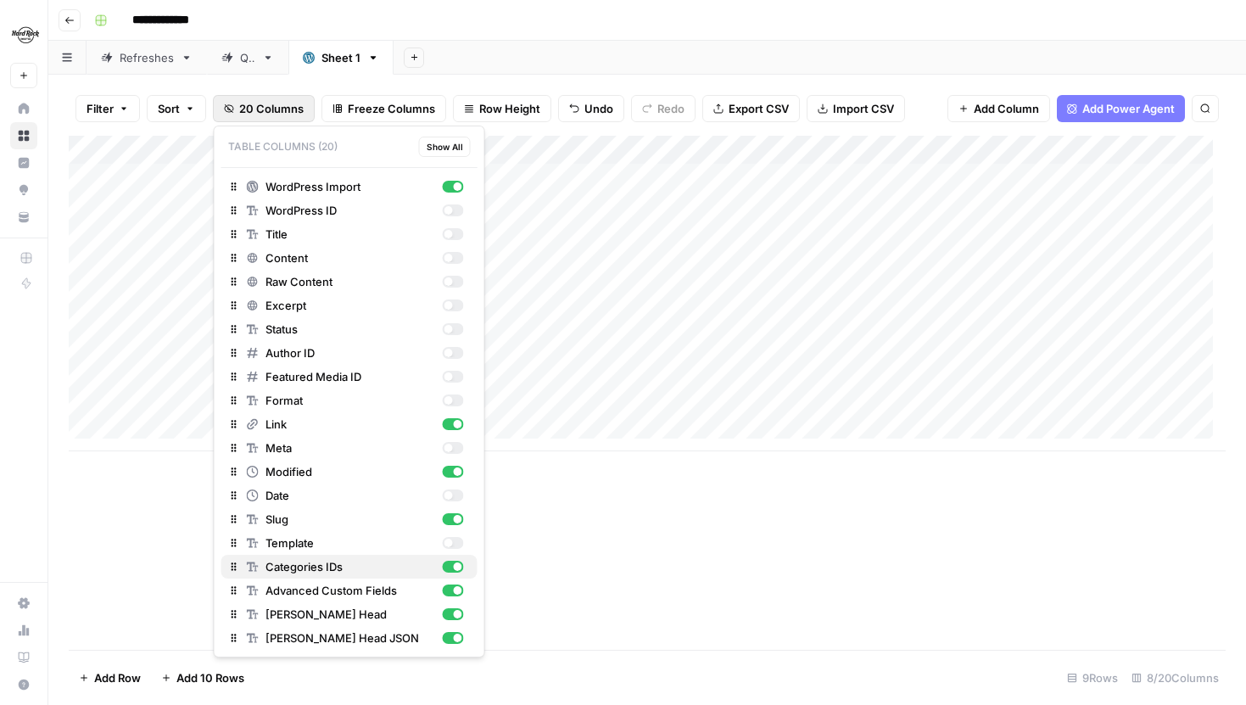
click at [451, 566] on div "button" at bounding box center [452, 567] width 21 height 12
click at [454, 585] on div "button" at bounding box center [452, 591] width 21 height 12
click at [452, 612] on div "button" at bounding box center [452, 614] width 21 height 12
click at [456, 641] on div "button" at bounding box center [452, 638] width 21 height 12
click at [478, 70] on div "Add Sheet" at bounding box center [820, 58] width 853 height 34
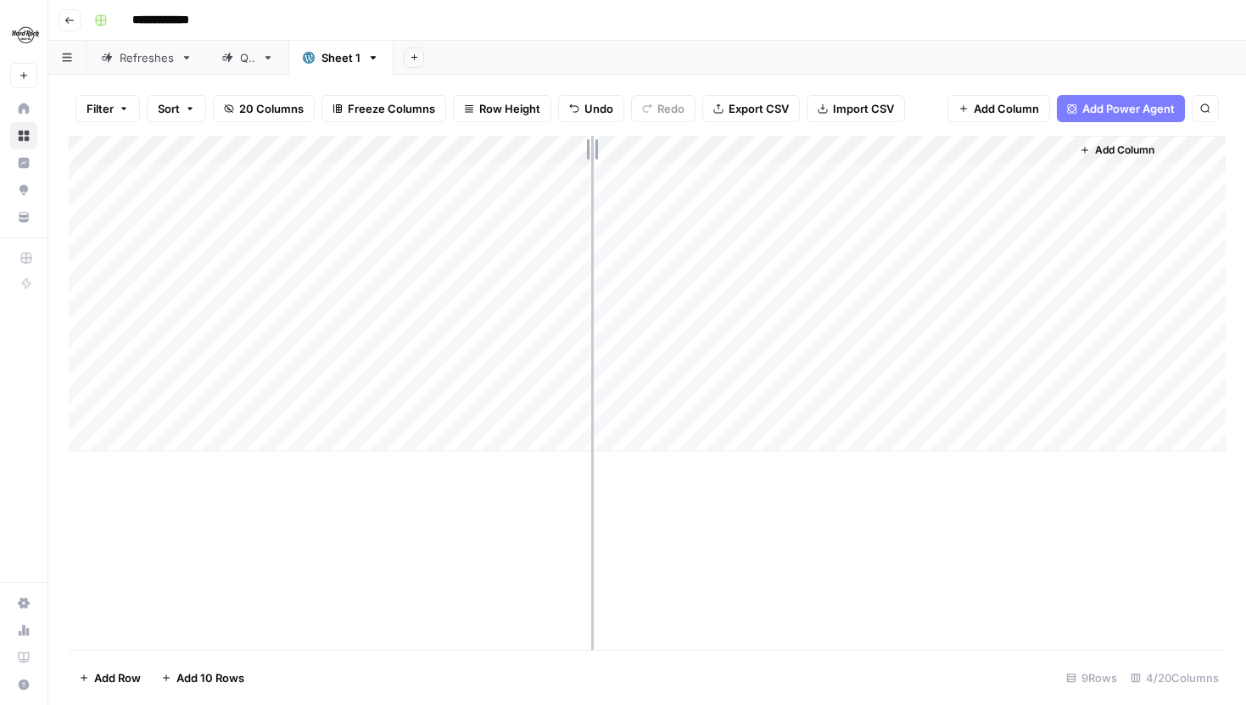
drag, startPoint x: 675, startPoint y: 143, endPoint x: 589, endPoint y: 142, distance: 86.5
click at [589, 142] on div "Add Column" at bounding box center [647, 294] width 1157 height 316
drag, startPoint x: 983, startPoint y: 145, endPoint x: 853, endPoint y: 149, distance: 129.9
click at [853, 149] on div "Add Column" at bounding box center [647, 294] width 1157 height 316
click at [892, 143] on span "Add Column" at bounding box center [908, 150] width 59 height 15
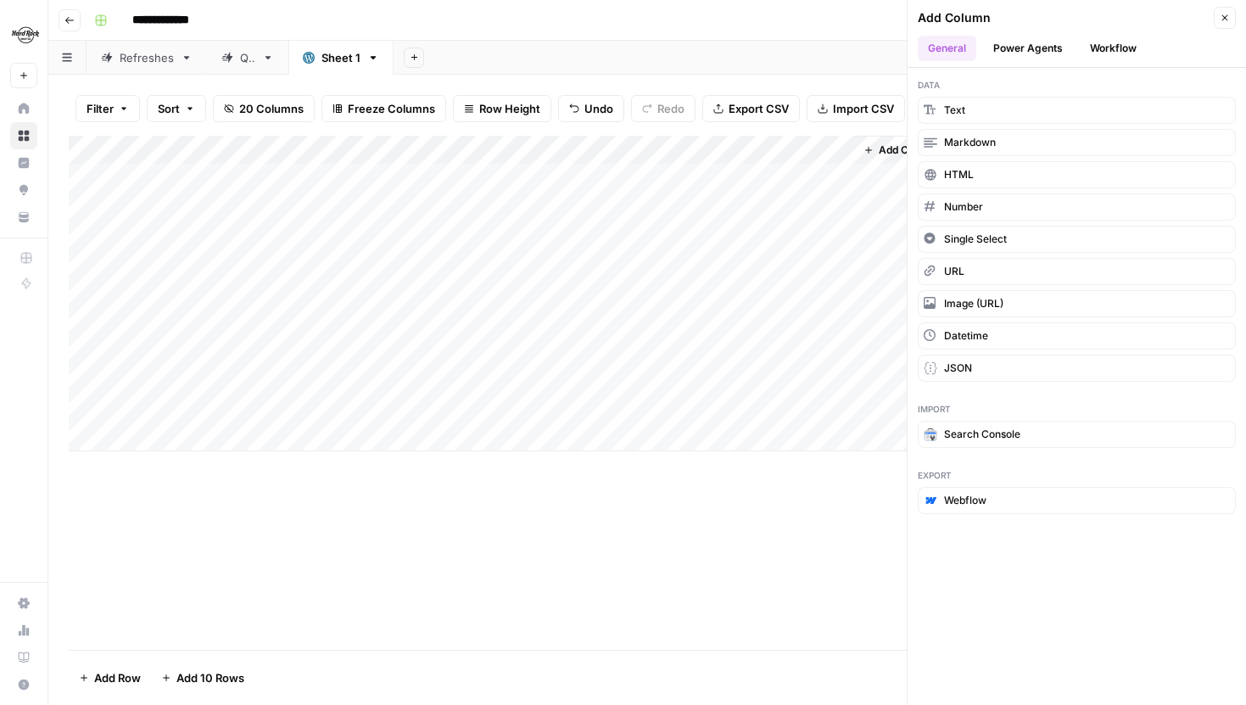
click at [1139, 41] on button "Workflow" at bounding box center [1113, 48] width 67 height 25
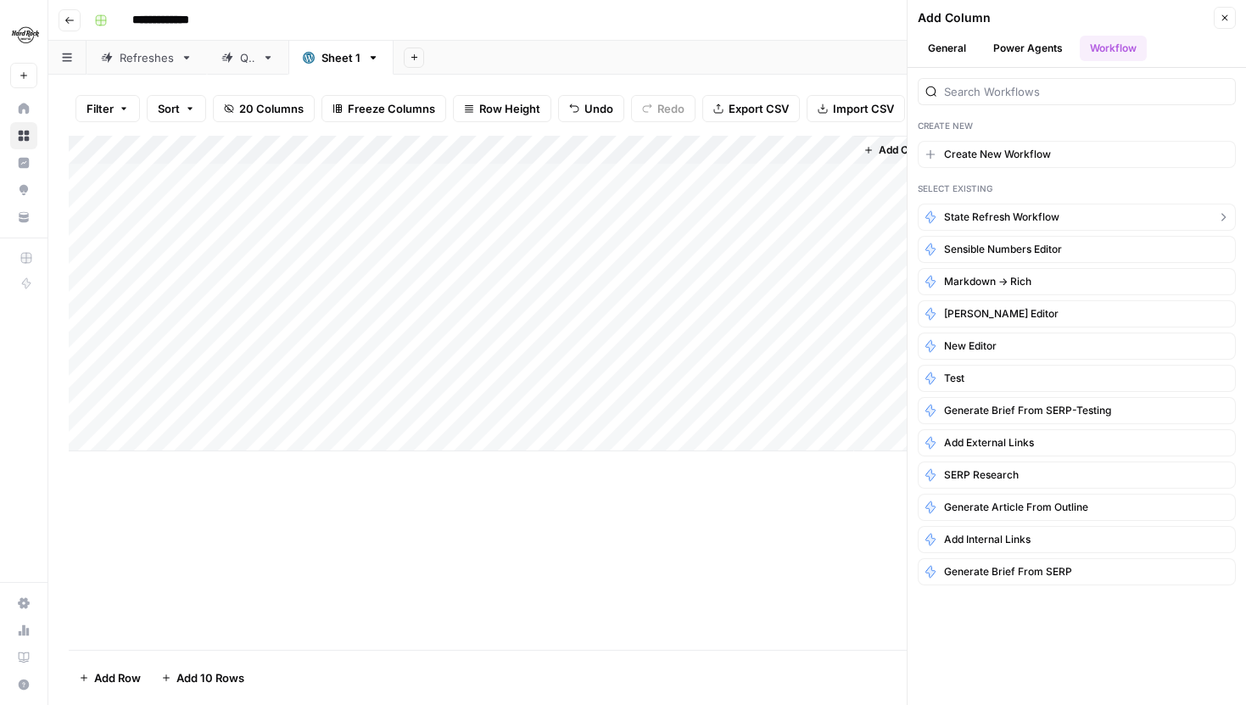
click at [1013, 219] on span "State Refresh Workflow" at bounding box center [1001, 217] width 115 height 15
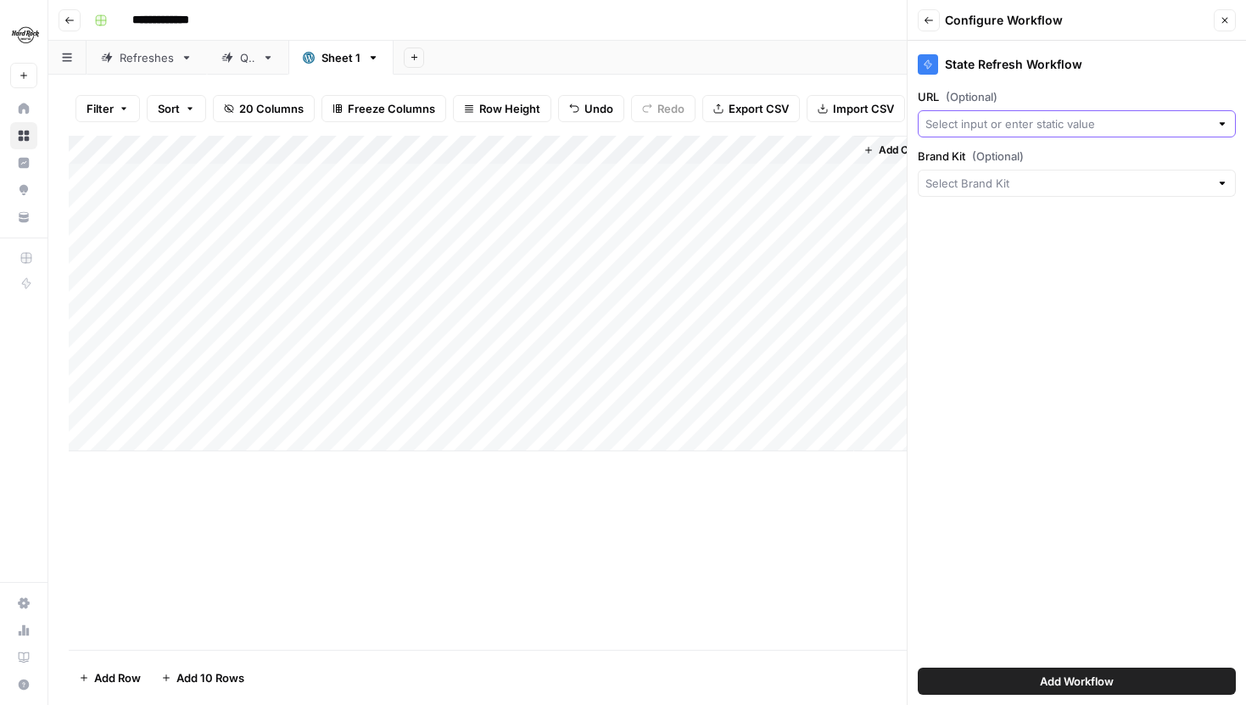
click at [1010, 125] on input "URL (Optional)" at bounding box center [1068, 123] width 284 height 17
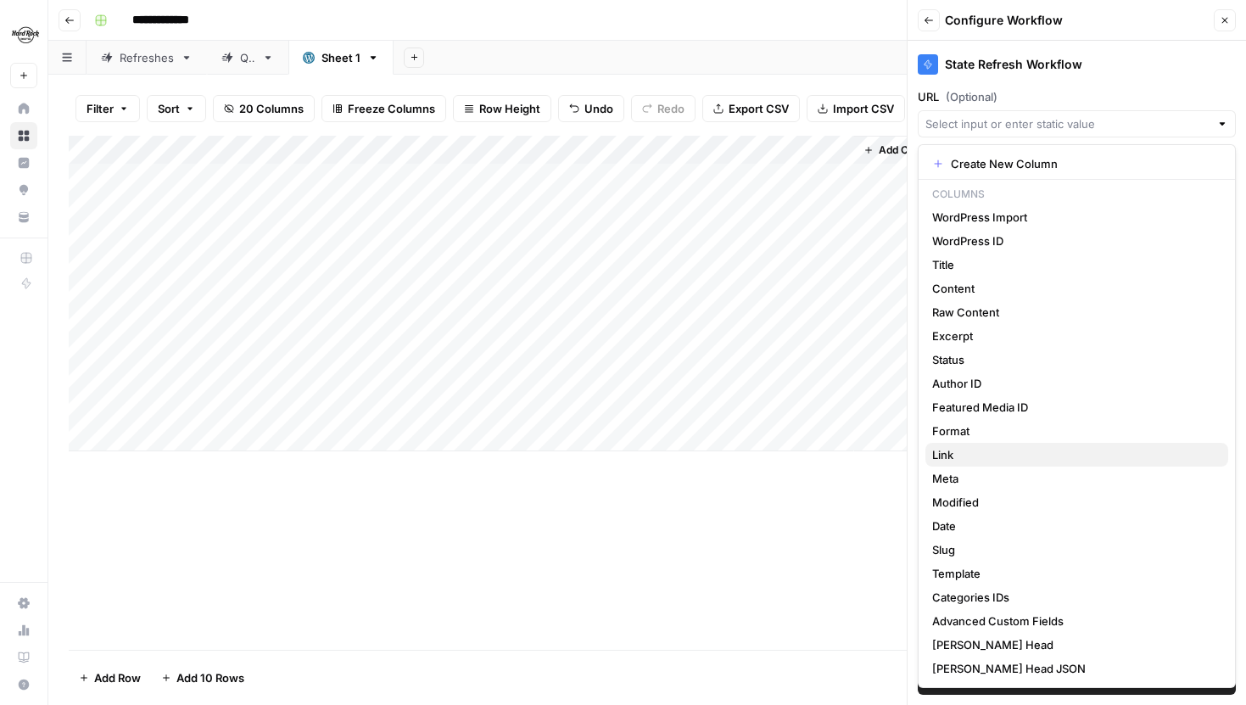
click at [999, 446] on span "Link" at bounding box center [1073, 454] width 283 height 17
type input "Link"
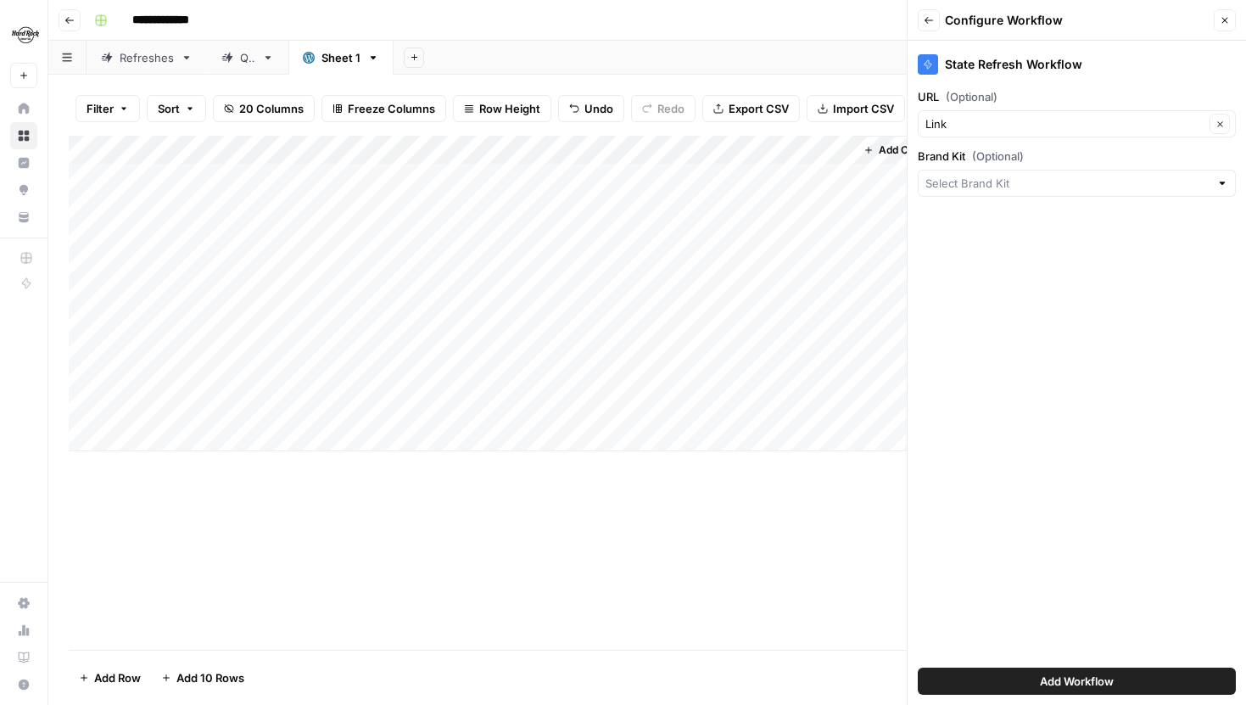
click at [1072, 165] on div "Brand Kit (Optional)" at bounding box center [1077, 172] width 318 height 49
click at [1066, 175] on input "Brand Kit (Optional)" at bounding box center [1068, 183] width 284 height 17
click at [1017, 237] on button "Hard Rock Digital" at bounding box center [1077, 247] width 303 height 24
type input "Hard Rock Digital"
click at [1058, 667] on div "Add Workflow" at bounding box center [1077, 681] width 318 height 48
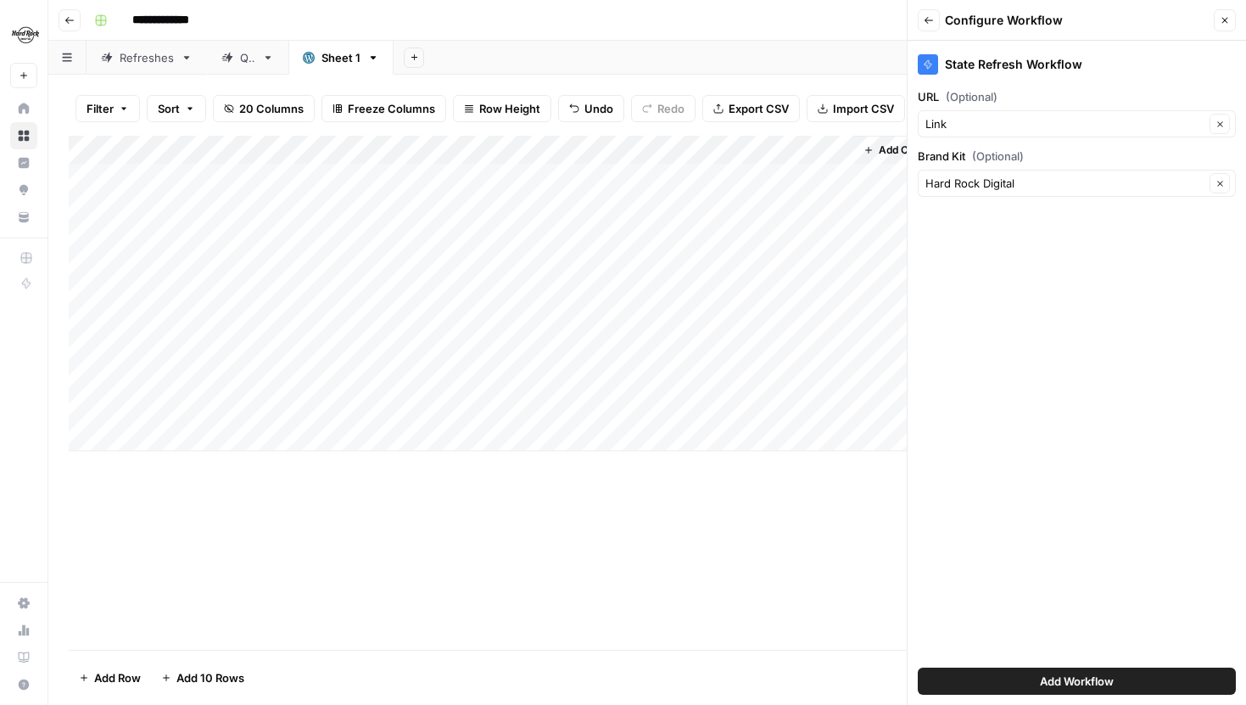
click at [1056, 680] on span "Add Workflow" at bounding box center [1077, 681] width 74 height 17
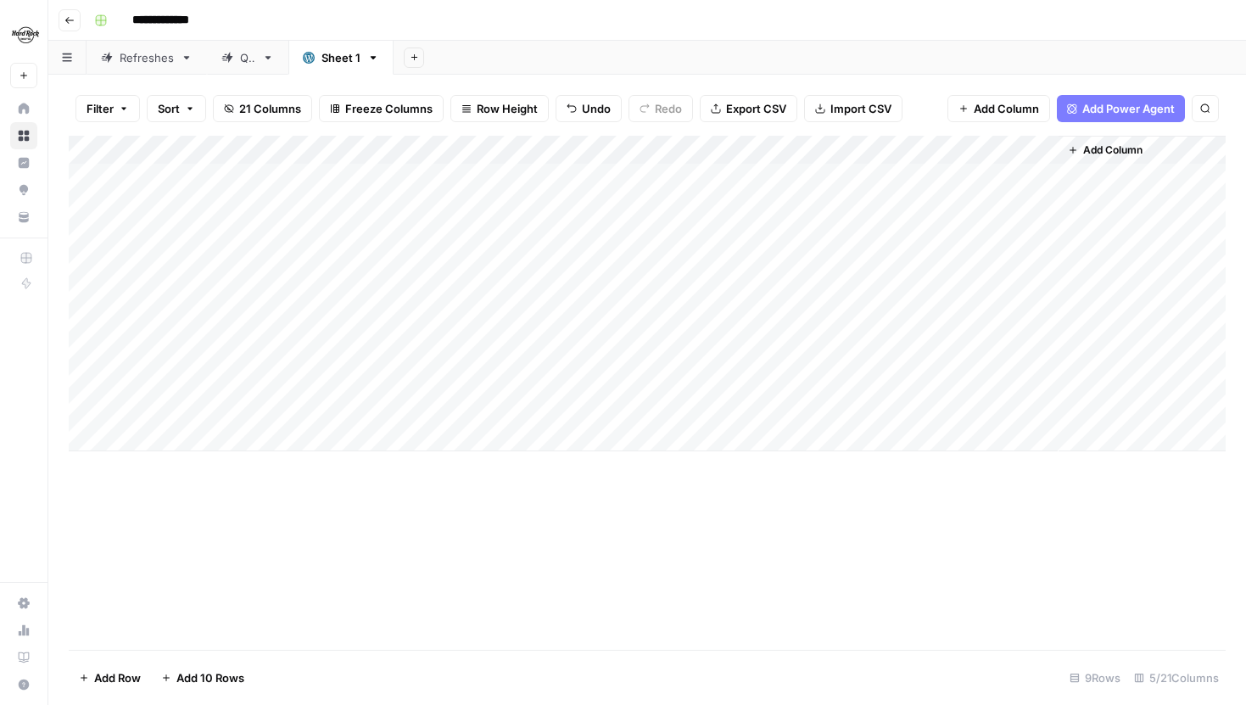
click at [932, 145] on div "Add Column" at bounding box center [647, 294] width 1157 height 316
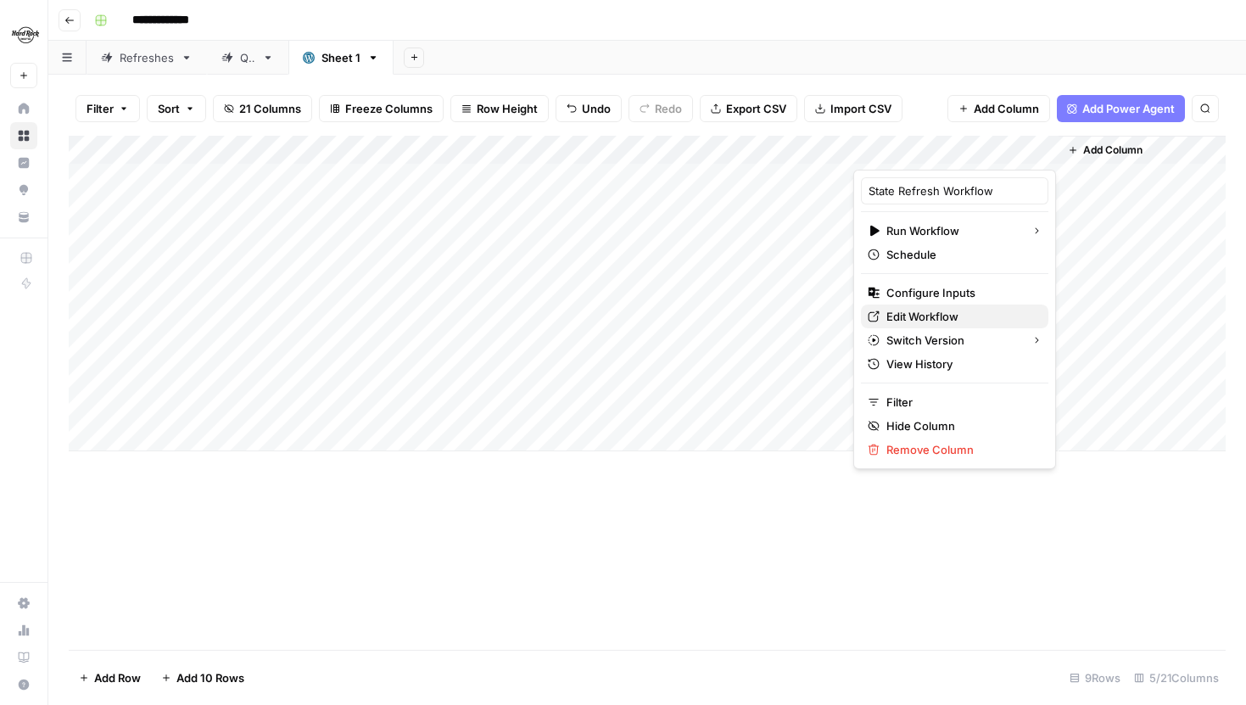
click at [925, 311] on span "Edit Workflow" at bounding box center [961, 316] width 148 height 17
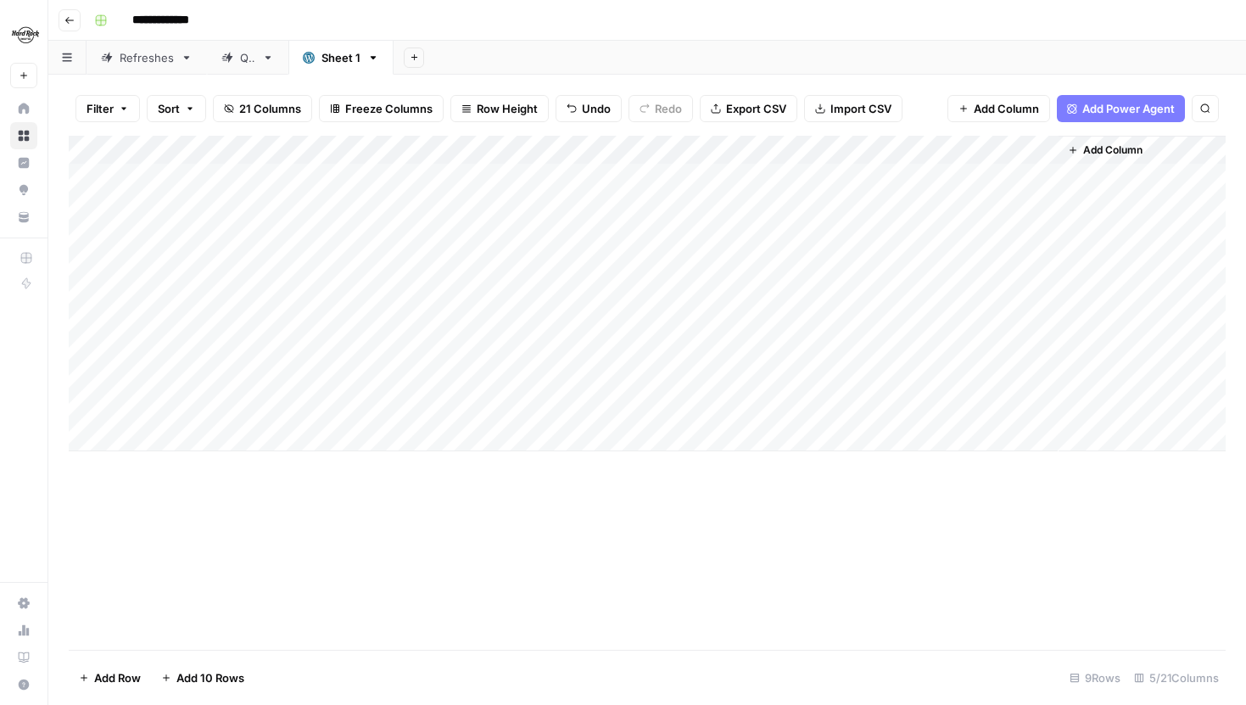
click at [249, 109] on span "21 Columns" at bounding box center [270, 108] width 62 height 17
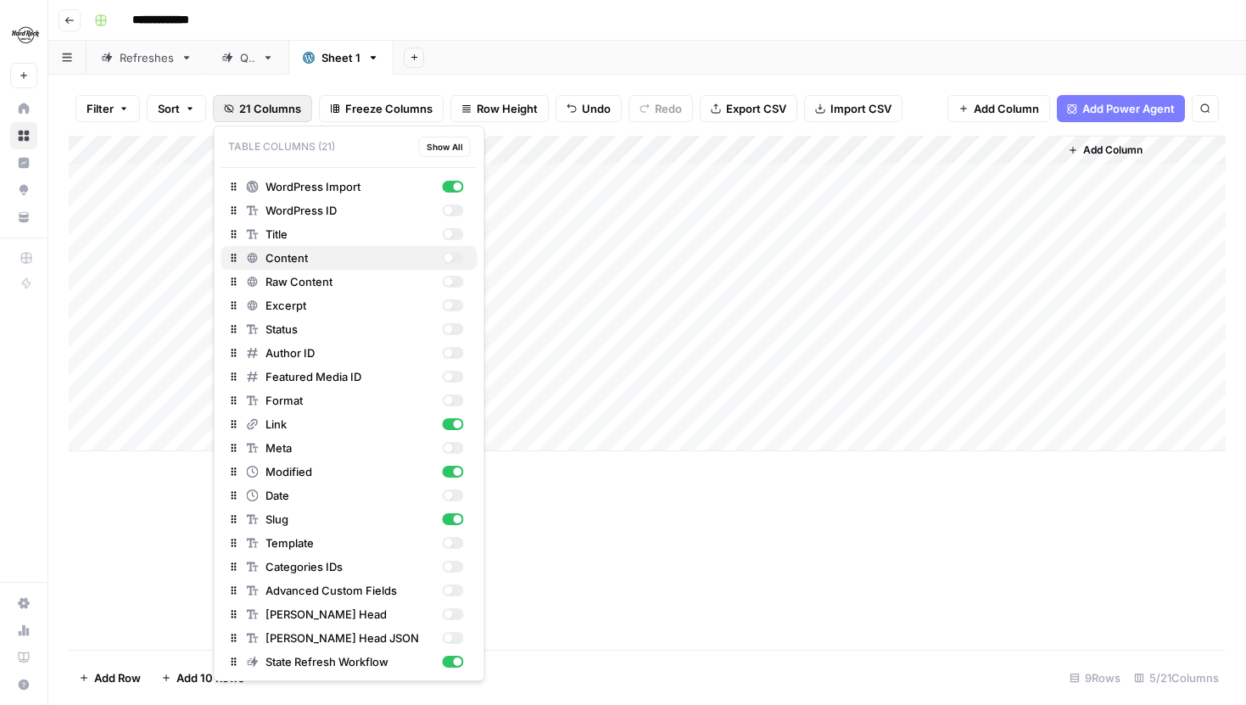
click at [454, 264] on div "Content" at bounding box center [355, 257] width 217 height 17
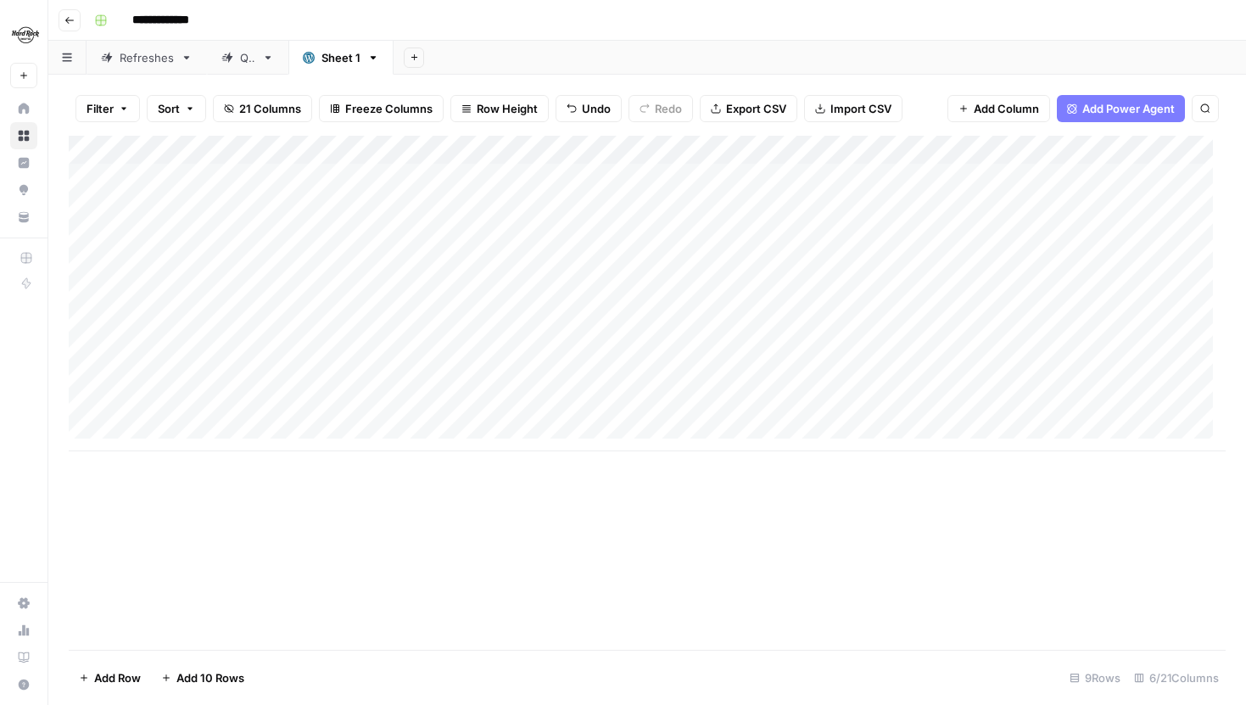
click at [612, 656] on footer "Add Row Add 10 Rows 9 Rows 6/21 Columns" at bounding box center [647, 677] width 1157 height 55
click at [506, 176] on div "Add Column" at bounding box center [647, 294] width 1157 height 316
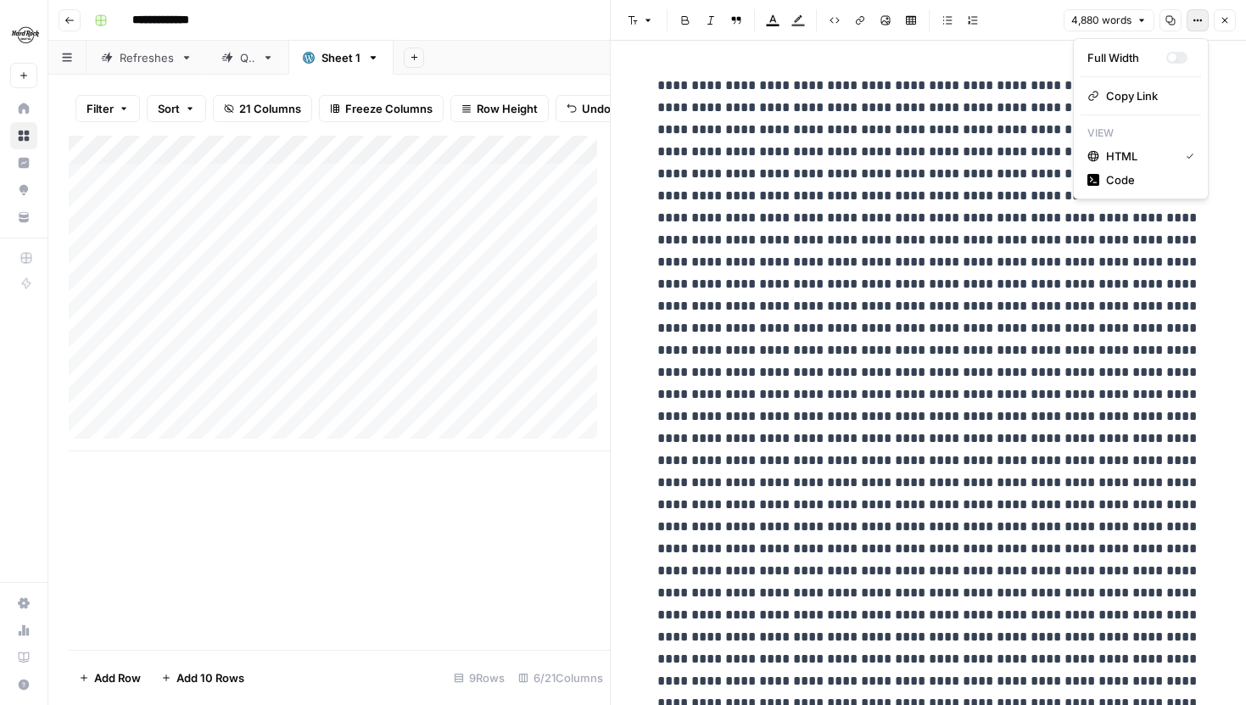
click at [1193, 13] on button "Options" at bounding box center [1198, 20] width 22 height 22
click at [1144, 176] on span "Code" at bounding box center [1146, 179] width 81 height 17
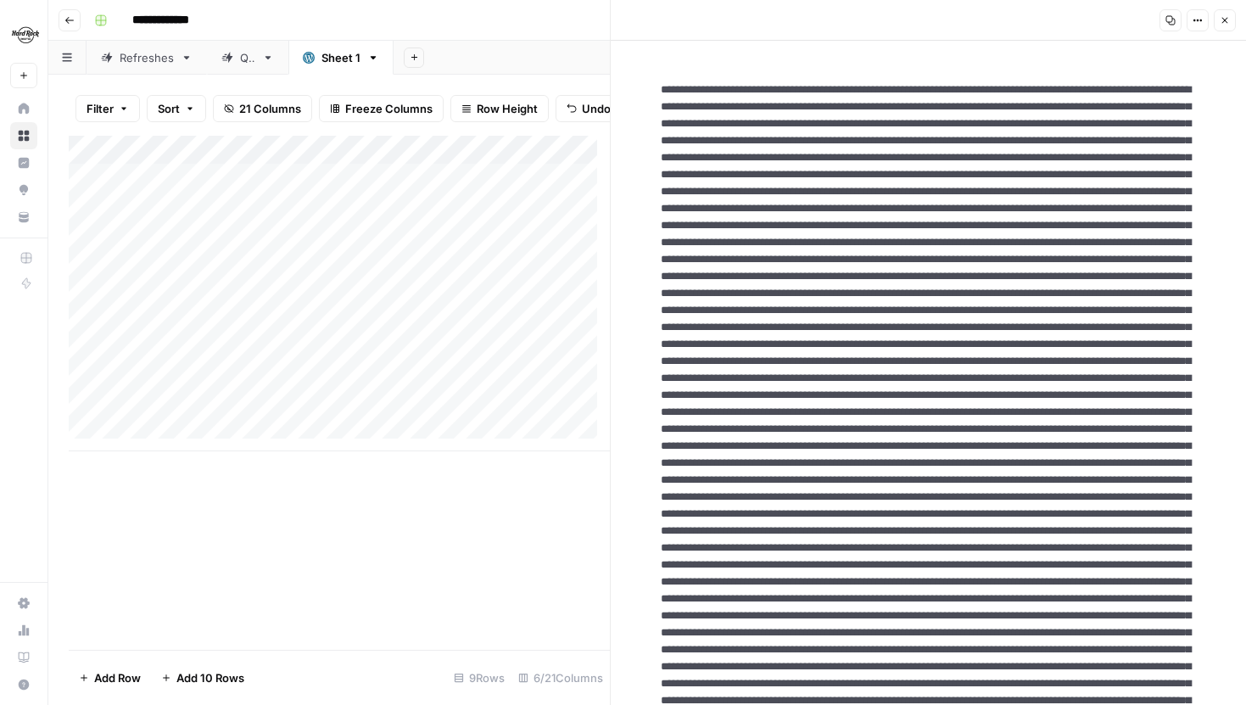
click at [1228, 21] on icon "button" at bounding box center [1225, 20] width 10 height 10
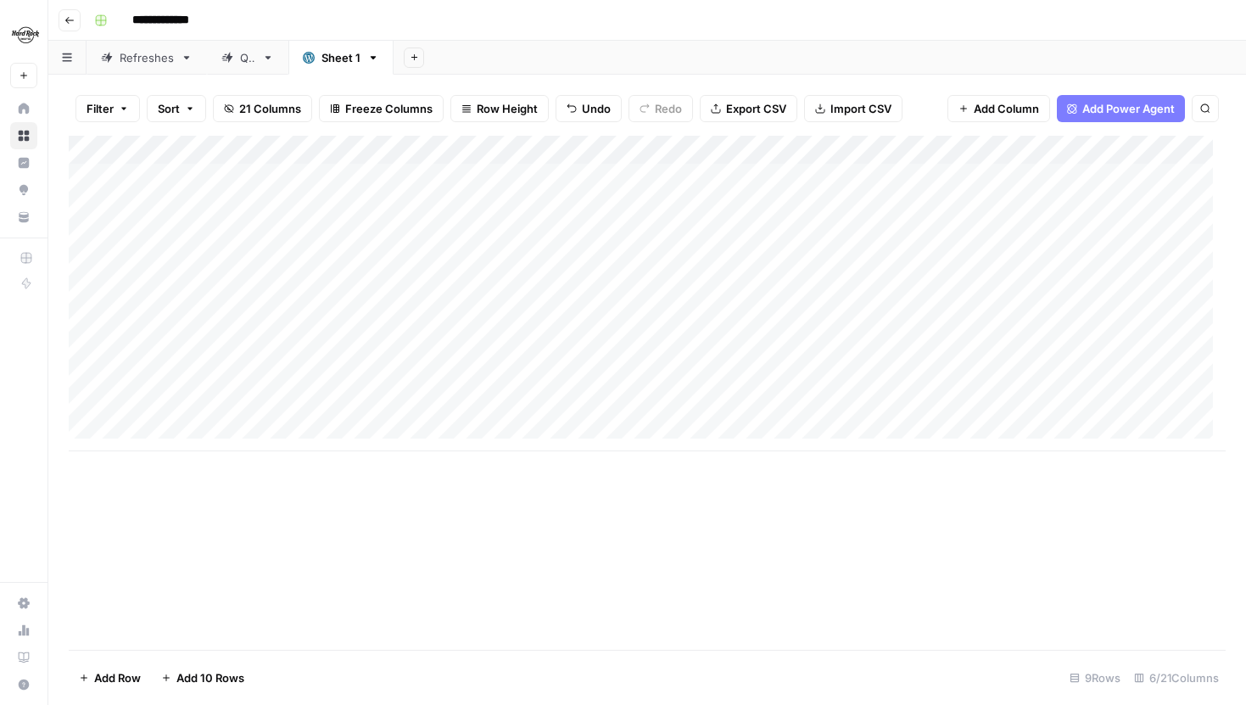
click at [514, 146] on div "Add Column" at bounding box center [647, 294] width 1157 height 316
click at [333, 290] on span "Hide Column" at bounding box center [388, 292] width 148 height 17
click at [265, 146] on div "Add Column" at bounding box center [647, 294] width 1157 height 316
click at [332, 510] on div "Add Column" at bounding box center [647, 393] width 1157 height 514
click at [74, 180] on div "Add Column" at bounding box center [647, 294] width 1157 height 316
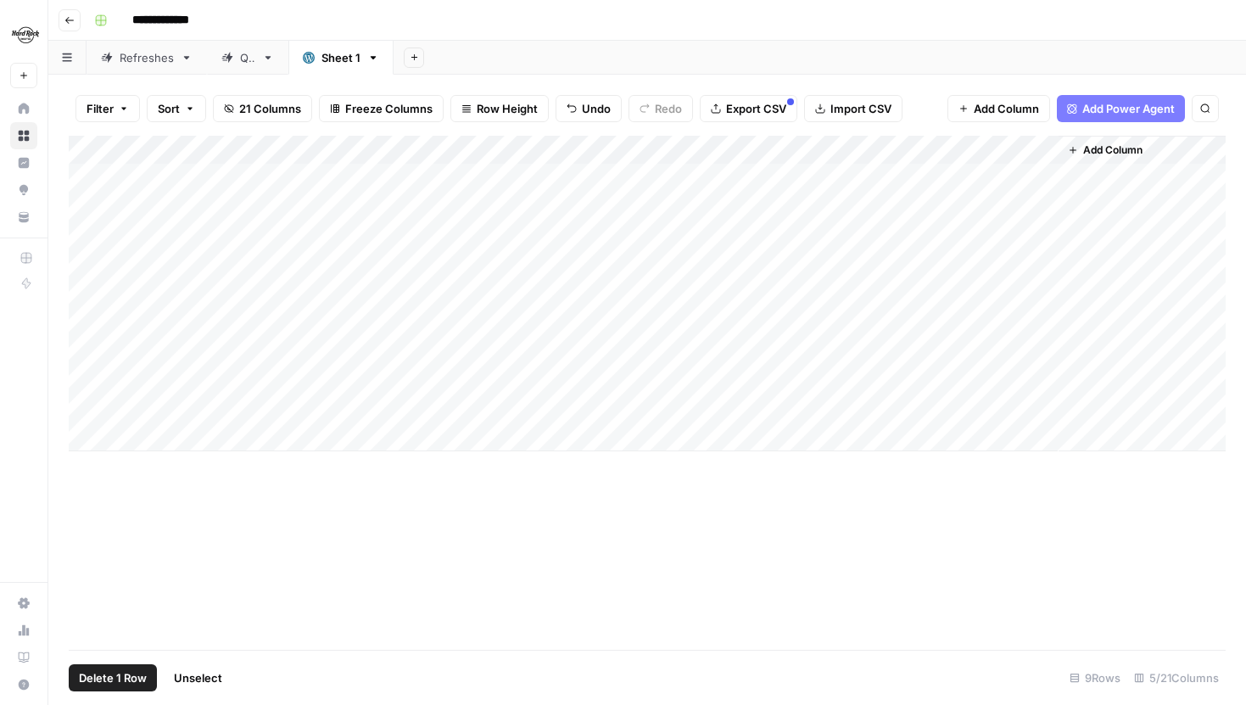
click at [86, 178] on div "Add Column" at bounding box center [647, 294] width 1157 height 316
click at [89, 175] on div "Add Column" at bounding box center [647, 294] width 1157 height 316
click at [157, 63] on div "Refreshes" at bounding box center [147, 57] width 54 height 17
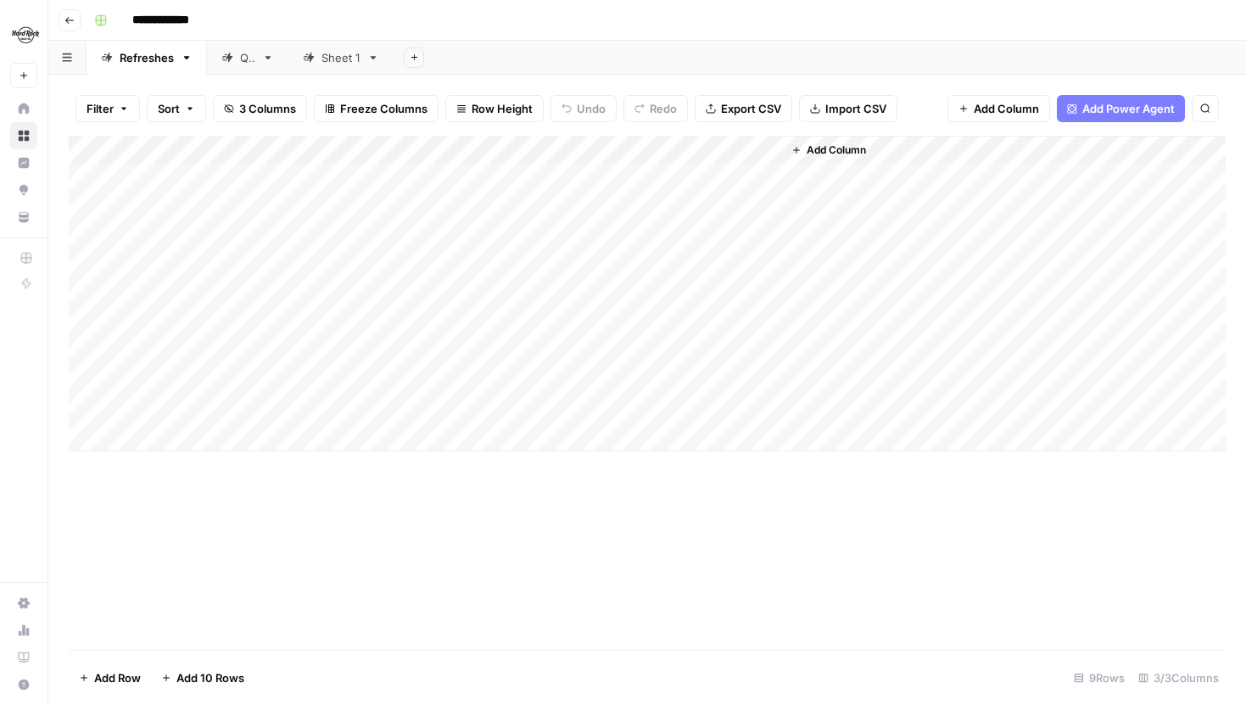
click at [238, 62] on div "QA" at bounding box center [238, 57] width 34 height 17
click at [321, 60] on div "Sheet 1" at bounding box center [332, 57] width 58 height 17
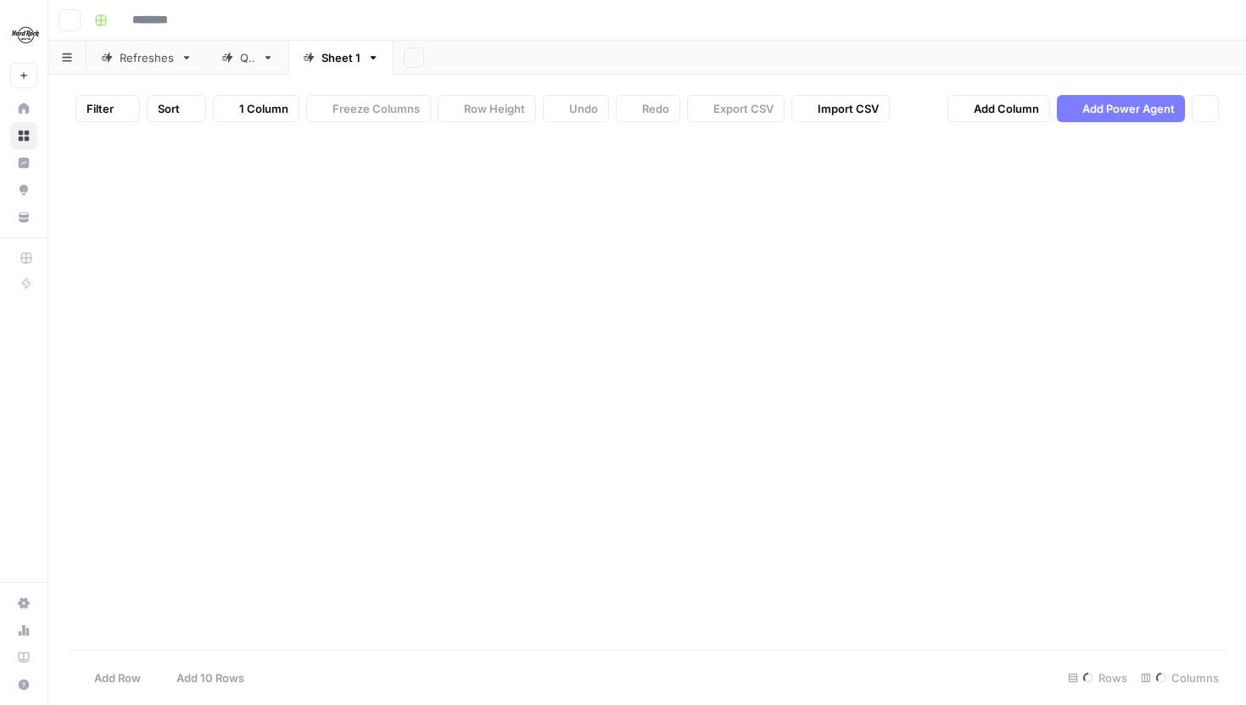
type input "**********"
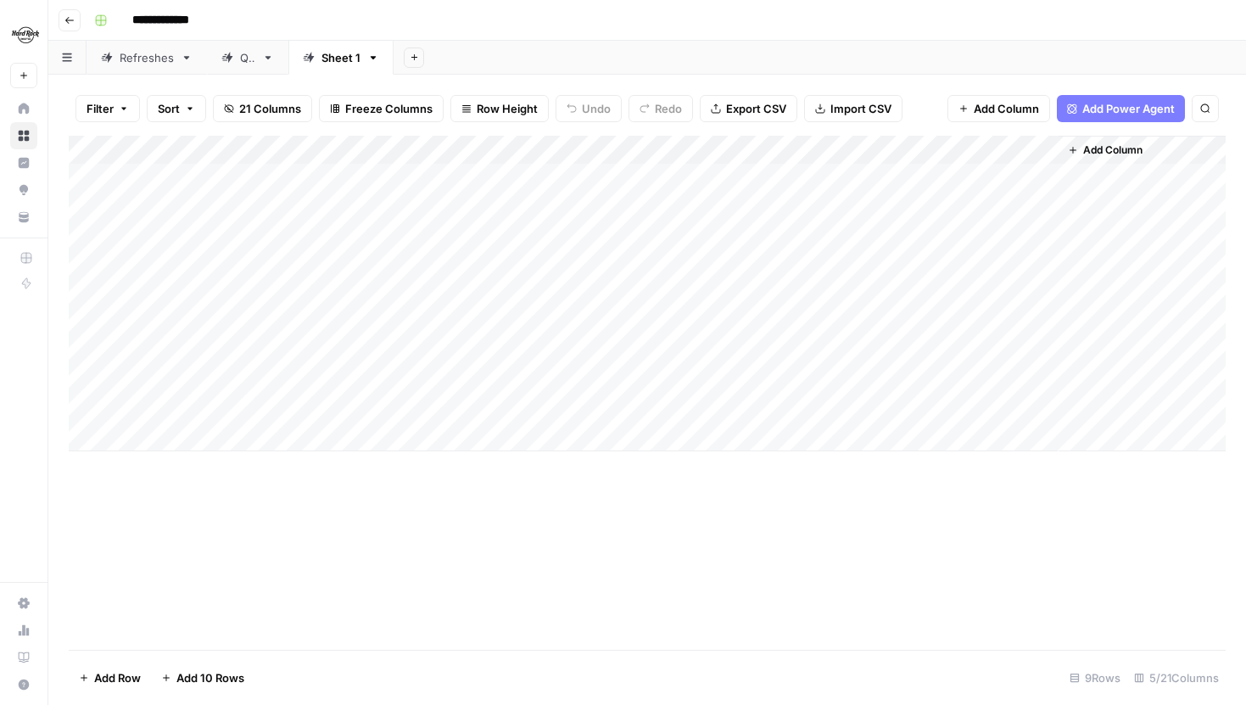
click at [1152, 107] on span "Add Power Agent" at bounding box center [1129, 108] width 92 height 17
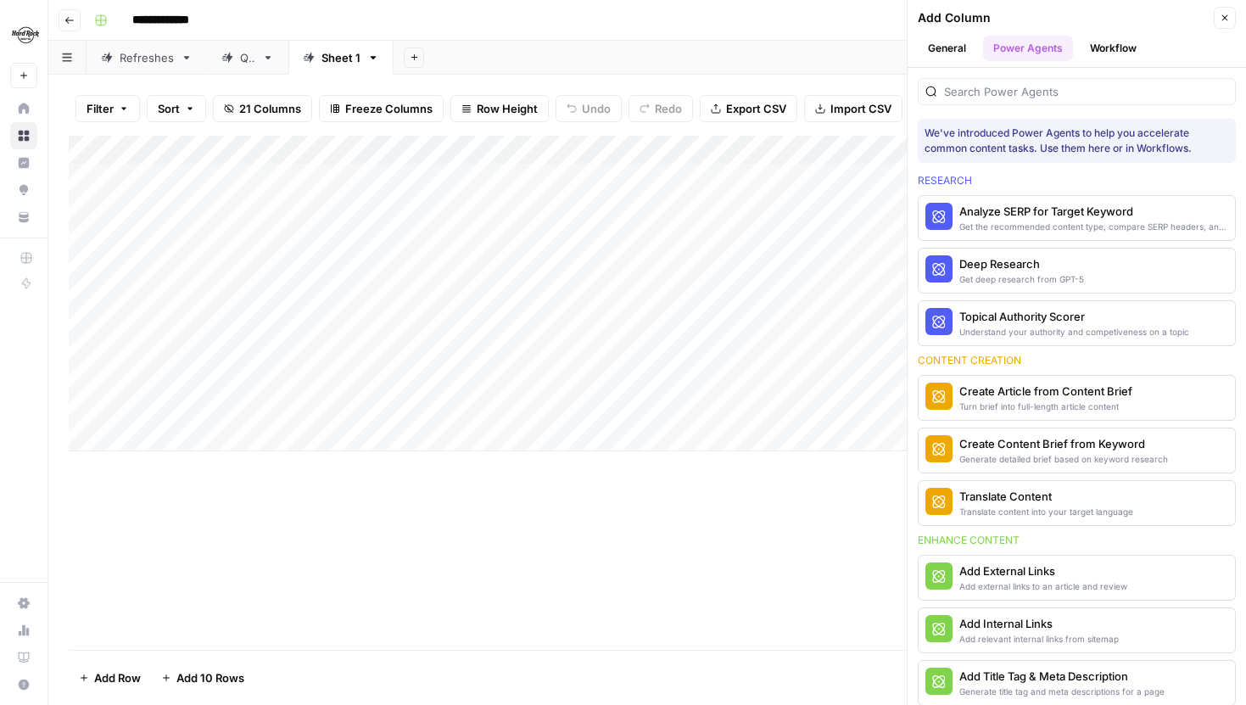
click at [946, 51] on button "General" at bounding box center [947, 48] width 59 height 25
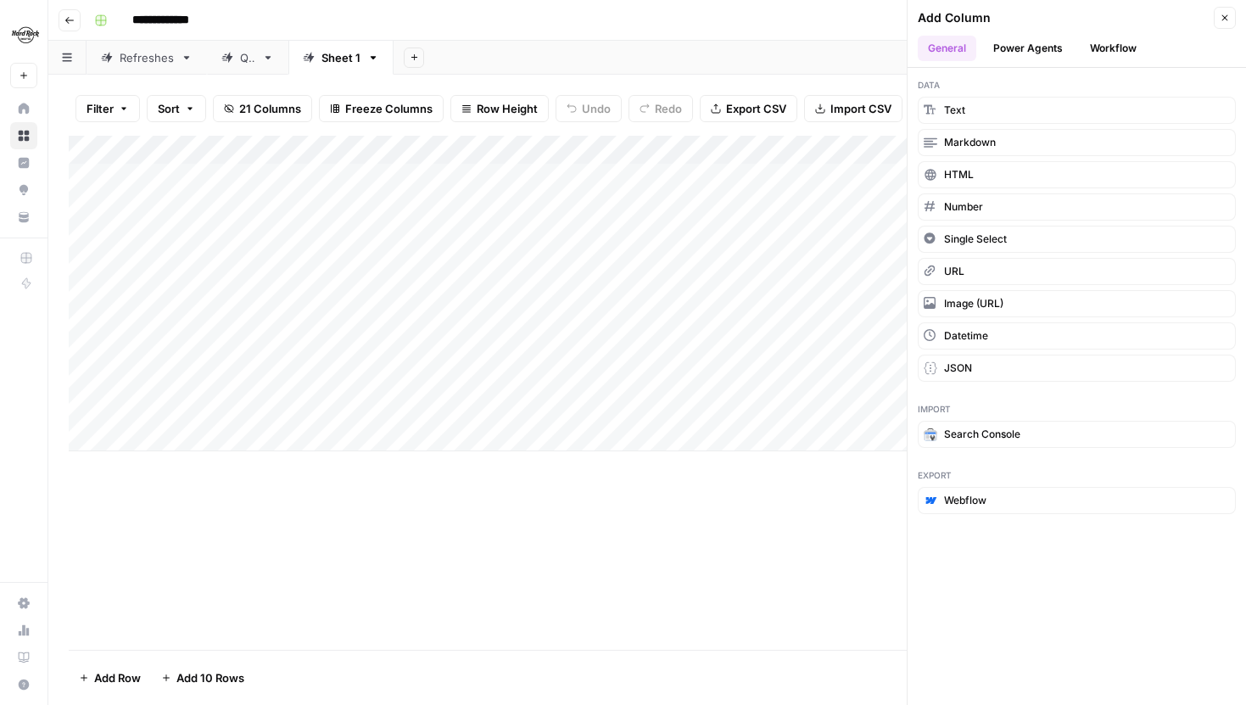
click at [1028, 46] on button "Power Agents" at bounding box center [1028, 48] width 90 height 25
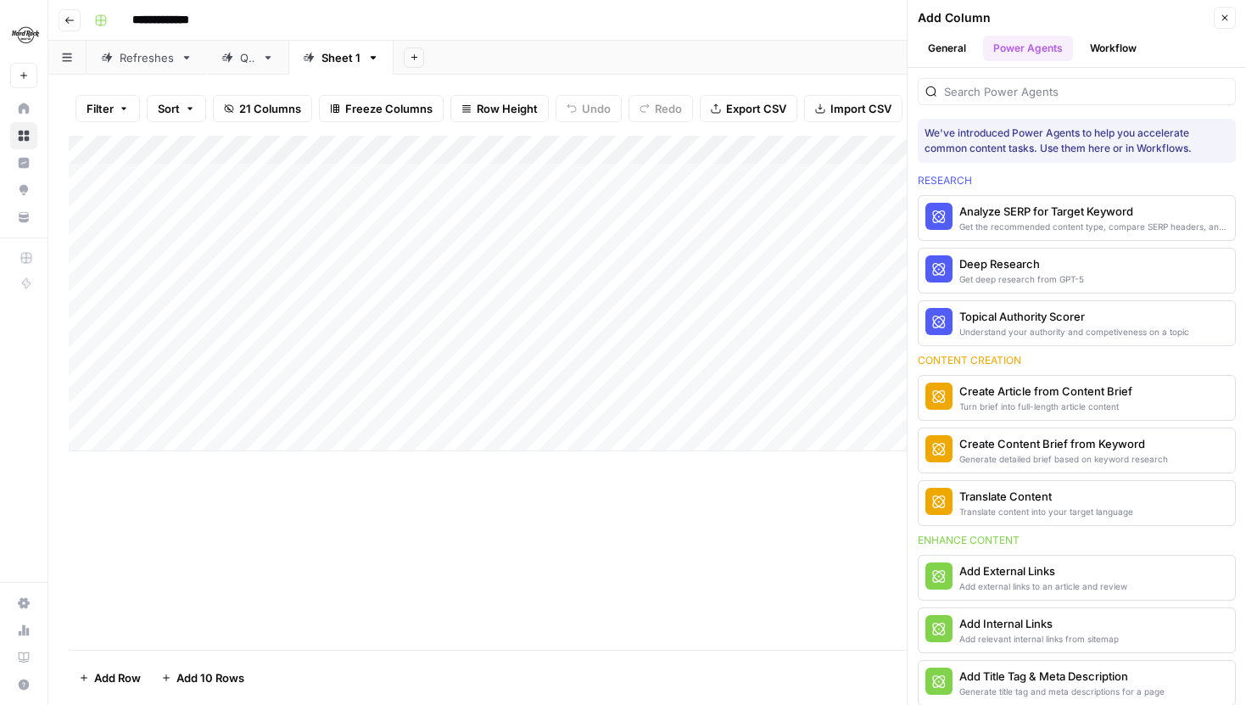
click at [1090, 44] on button "Workflow" at bounding box center [1113, 48] width 67 height 25
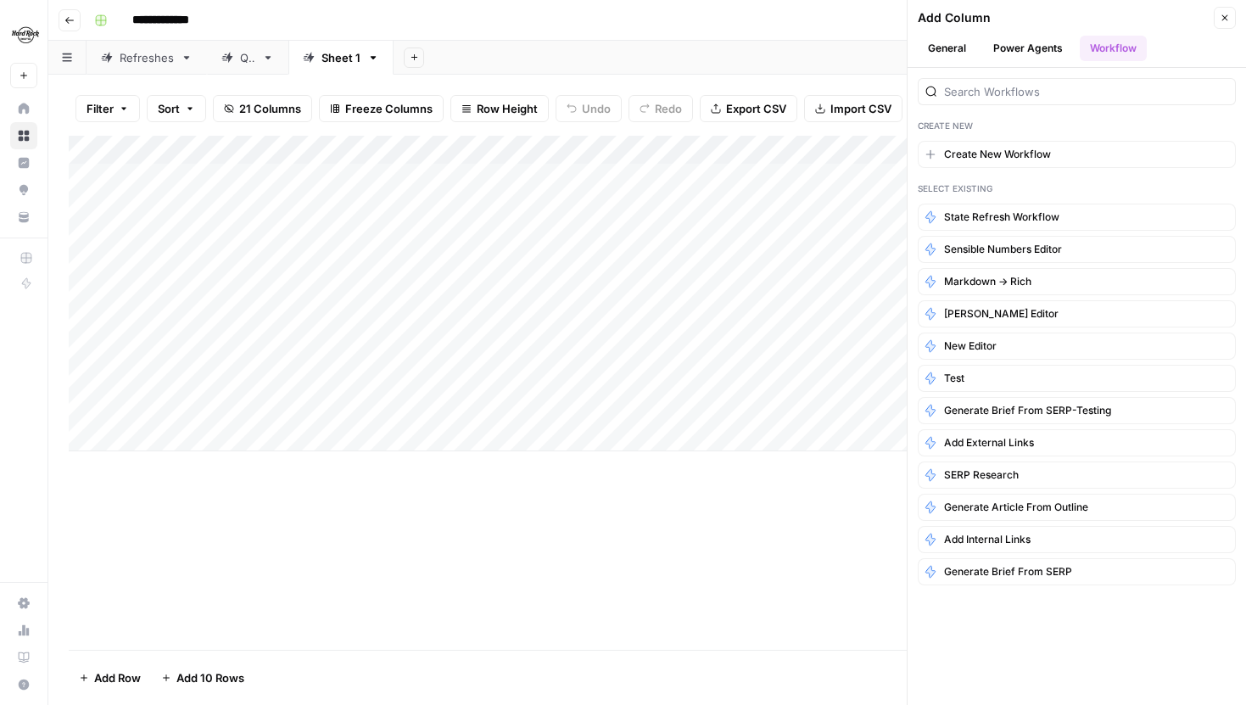
click at [941, 47] on button "General" at bounding box center [947, 48] width 59 height 25
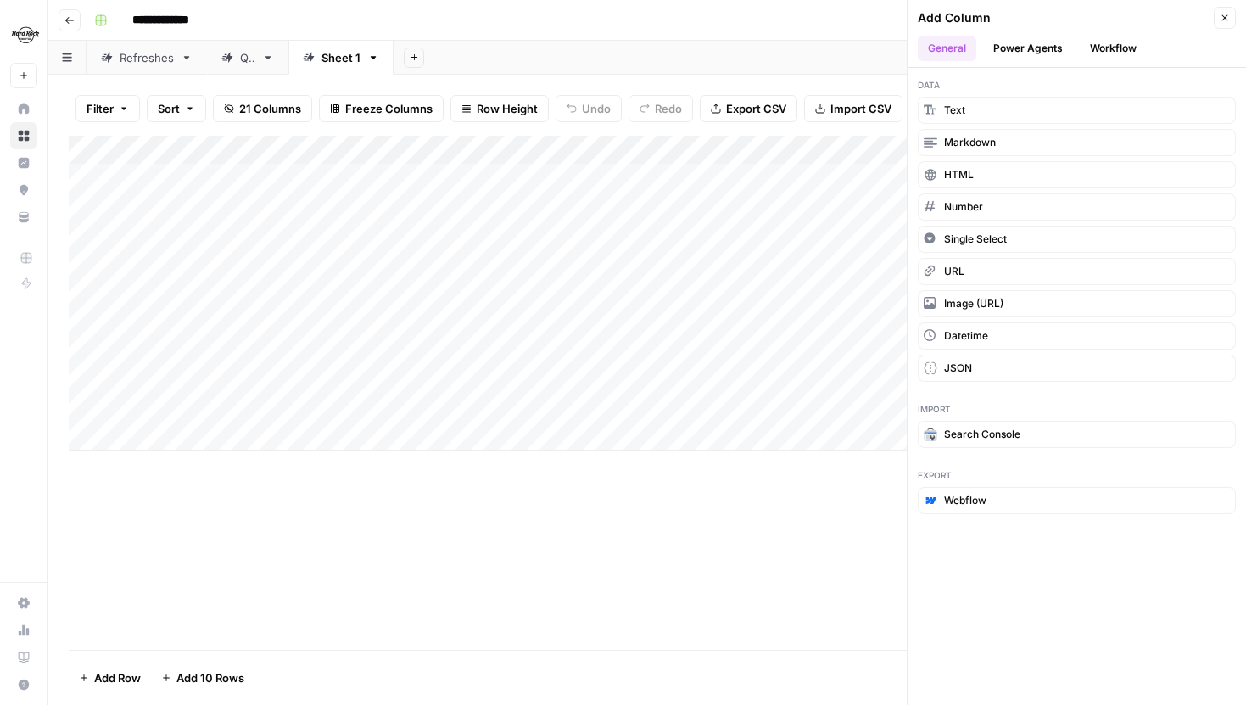
click at [1217, 14] on button "Close" at bounding box center [1225, 18] width 22 height 22
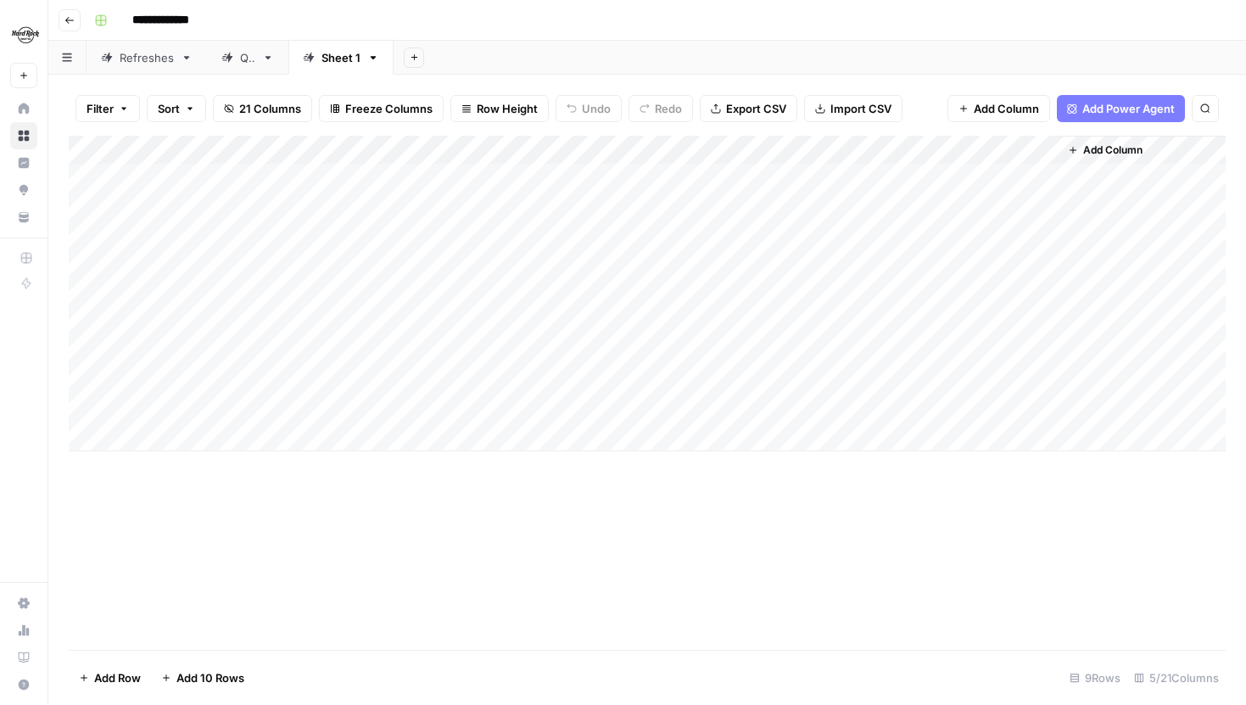
click at [70, 61] on icon "button" at bounding box center [67, 57] width 10 height 9
click at [70, 52] on button "button" at bounding box center [67, 57] width 38 height 33
click at [377, 59] on icon "button" at bounding box center [373, 58] width 12 height 12
click at [232, 86] on div "Filter Sort 21 Columns Freeze Columns Row Height Undo Redo Export CSV Import CS…" at bounding box center [647, 108] width 1157 height 54
click at [360, 111] on span "Freeze Columns" at bounding box center [388, 108] width 87 height 17
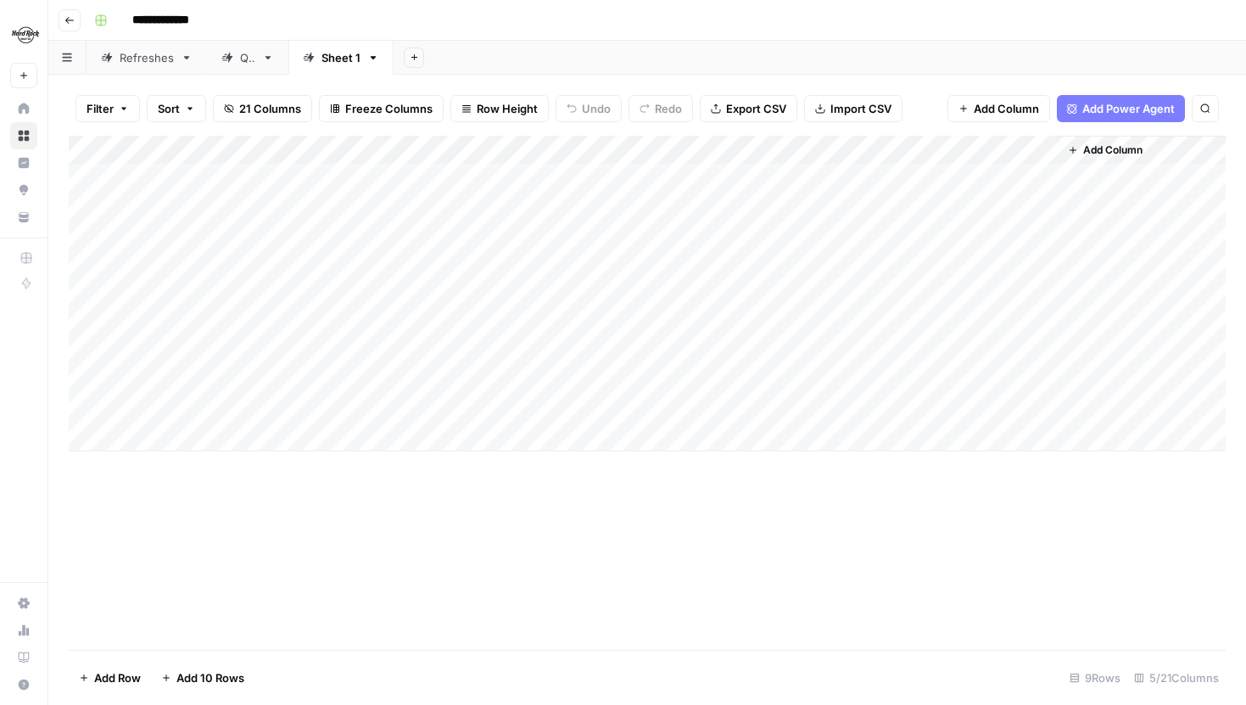
click at [350, 83] on div "Filter Sort 21 Columns Freeze Columns Row Height Undo Redo Export CSV Import CS…" at bounding box center [647, 108] width 1157 height 54
click at [1028, 149] on div "Add Column" at bounding box center [647, 294] width 1157 height 316
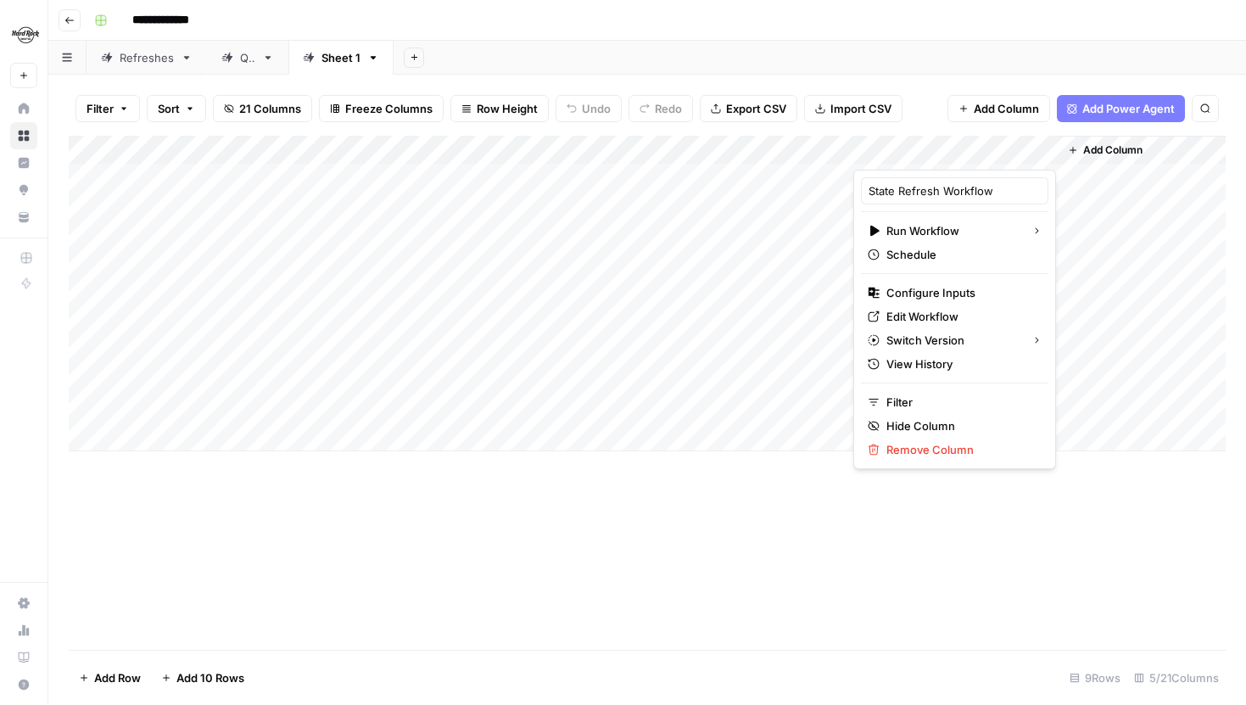
click at [747, 603] on div "Add Column" at bounding box center [647, 393] width 1157 height 514
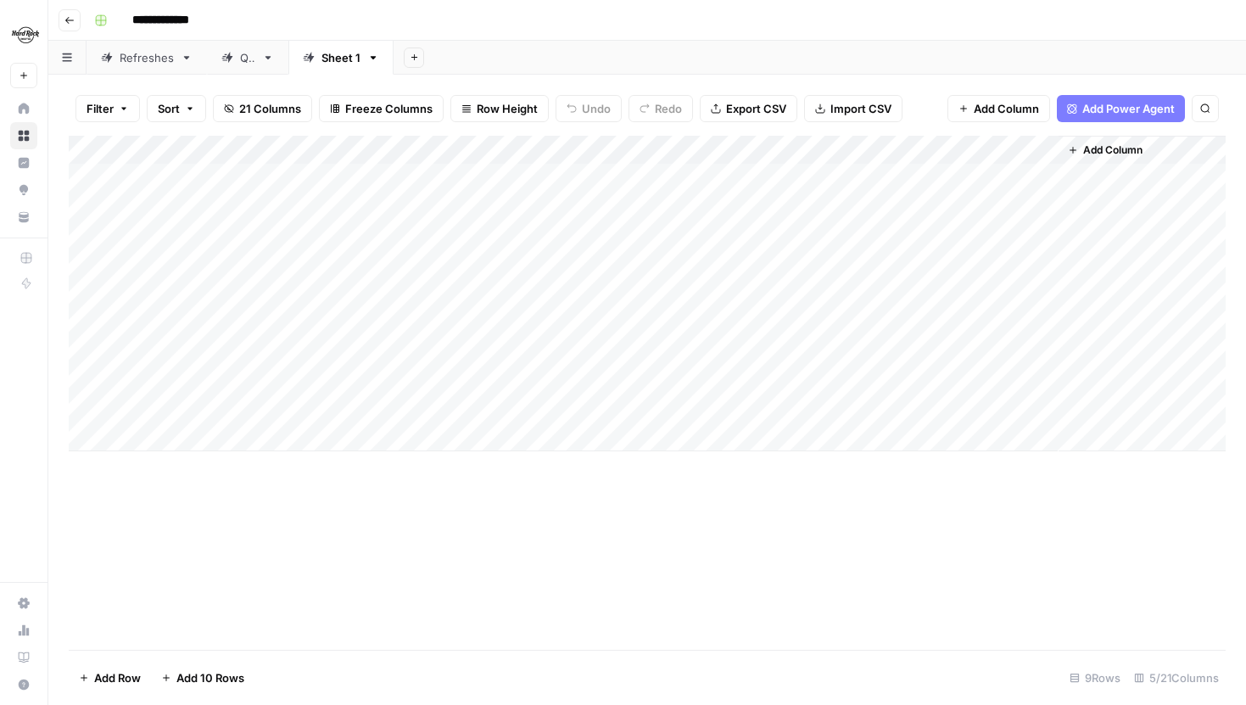
click at [609, 630] on div "Add Column" at bounding box center [647, 393] width 1157 height 514
click at [918, 114] on div "Filter Sort 21 Columns Freeze Columns Row Height Undo Redo Export CSV Import CS…" at bounding box center [647, 108] width 1157 height 54
click at [1021, 150] on div "Add Column" at bounding box center [647, 294] width 1157 height 316
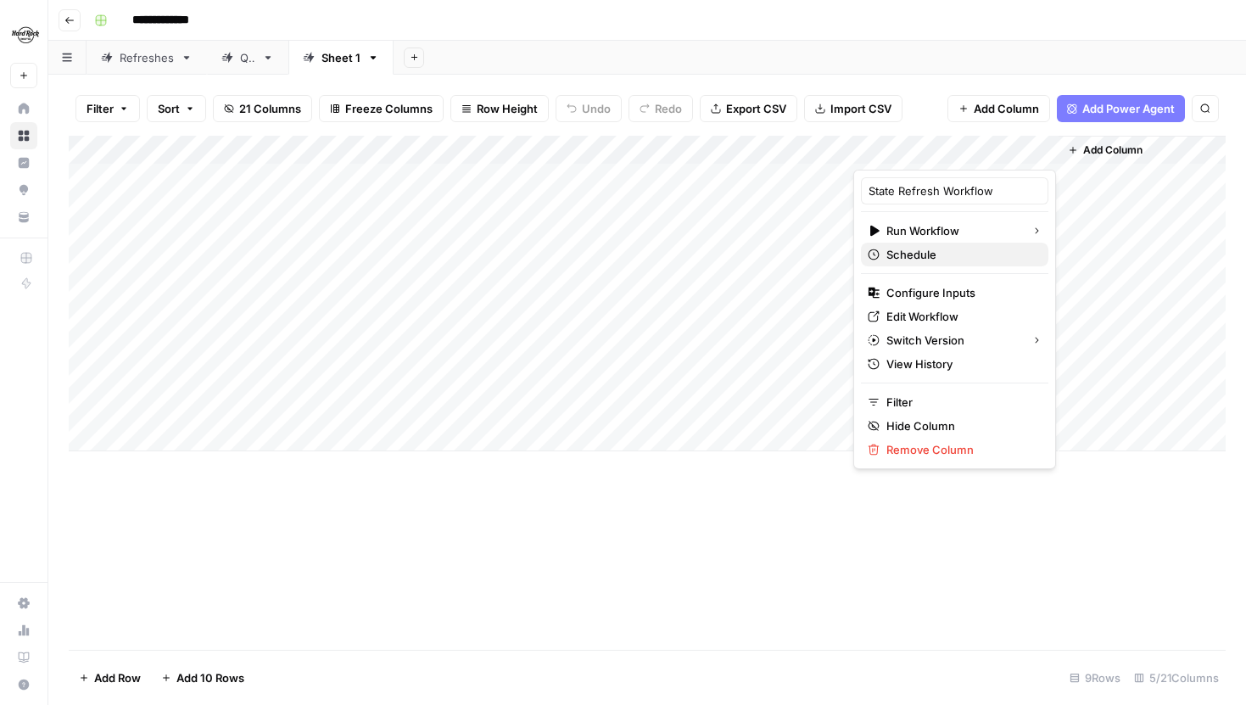
click at [924, 252] on span "Schedule" at bounding box center [961, 254] width 148 height 17
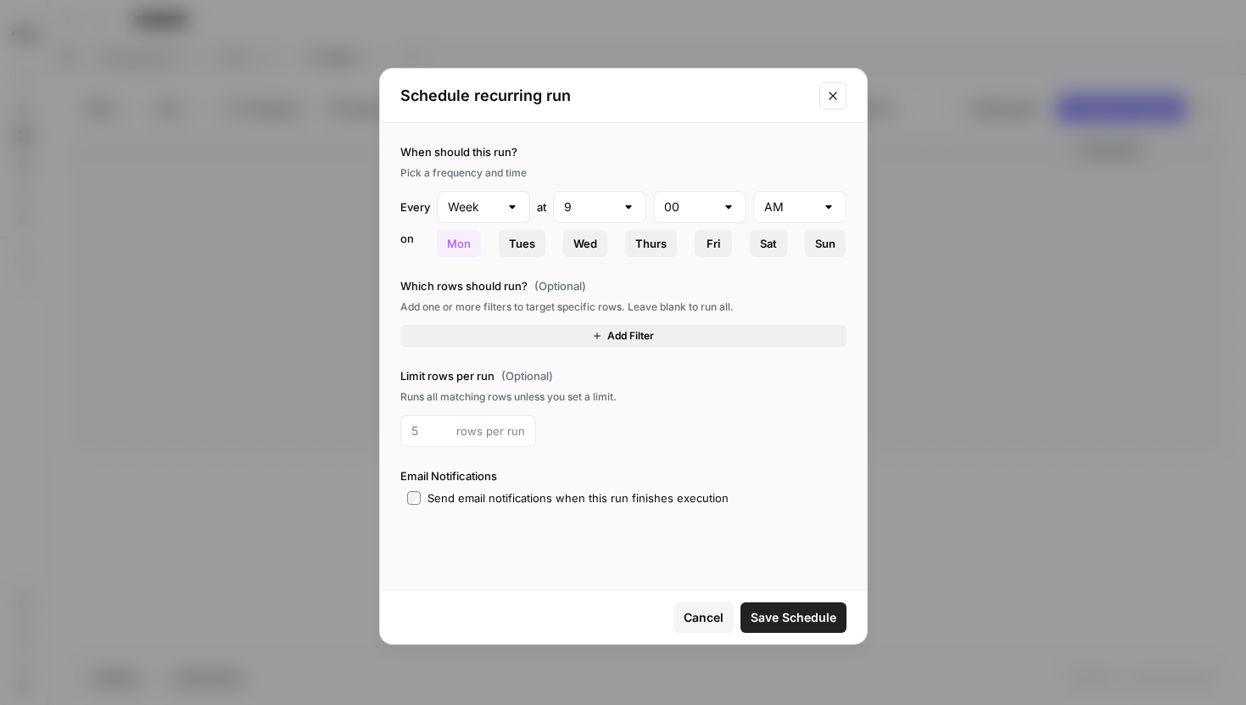
drag, startPoint x: 496, startPoint y: 307, endPoint x: 754, endPoint y: 306, distance: 257.9
click at [754, 306] on div "Add one or more filters to target specific rows. Leave blank to run all." at bounding box center [623, 306] width 446 height 15
click at [831, 93] on icon "Close modal" at bounding box center [833, 96] width 14 height 14
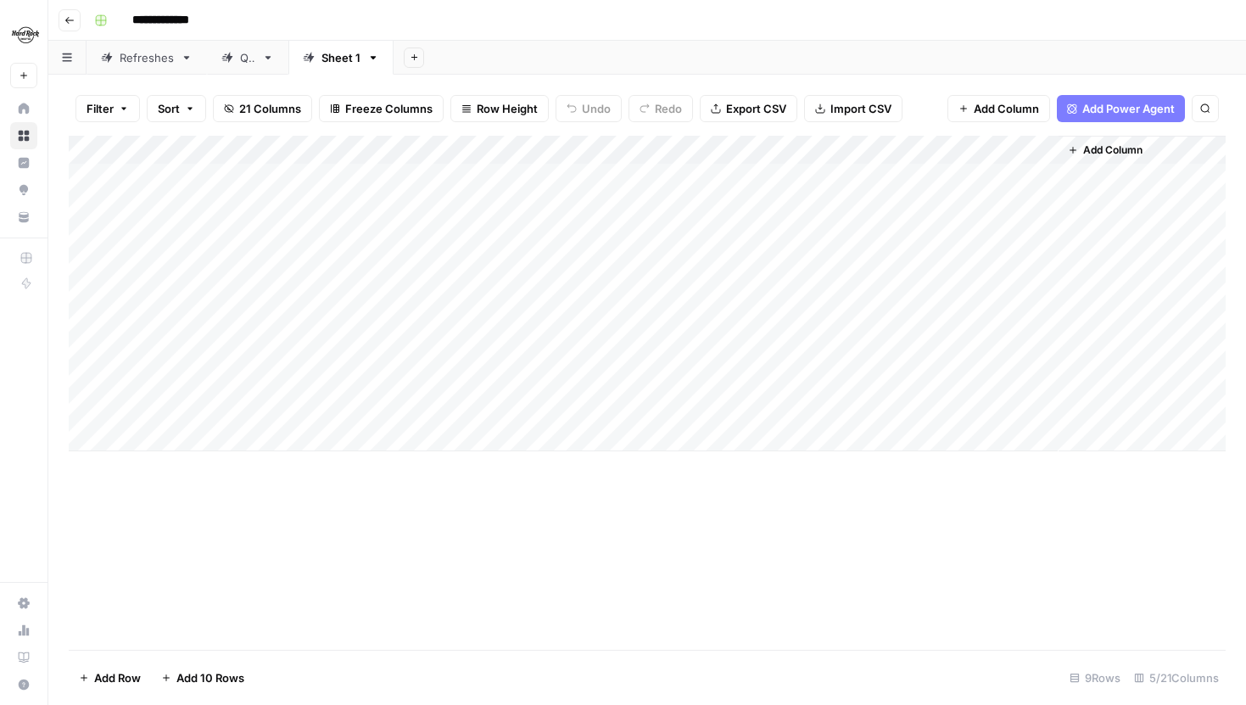
click at [1021, 145] on div "Add Column" at bounding box center [647, 294] width 1157 height 316
click at [775, 477] on div "Add Column" at bounding box center [647, 393] width 1157 height 514
click at [958, 175] on div "Add Column" at bounding box center [647, 294] width 1157 height 316
click at [958, 148] on div "Add Column" at bounding box center [647, 294] width 1157 height 316
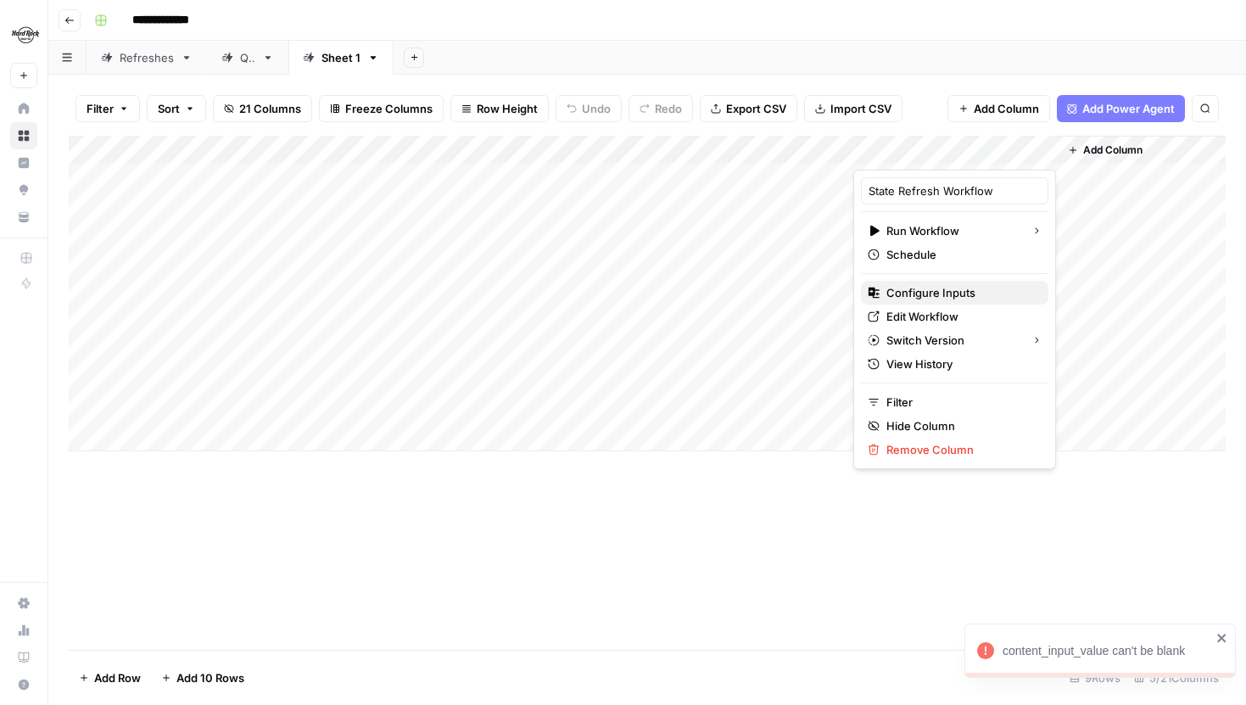
click at [937, 290] on span "Configure Inputs" at bounding box center [961, 292] width 148 height 17
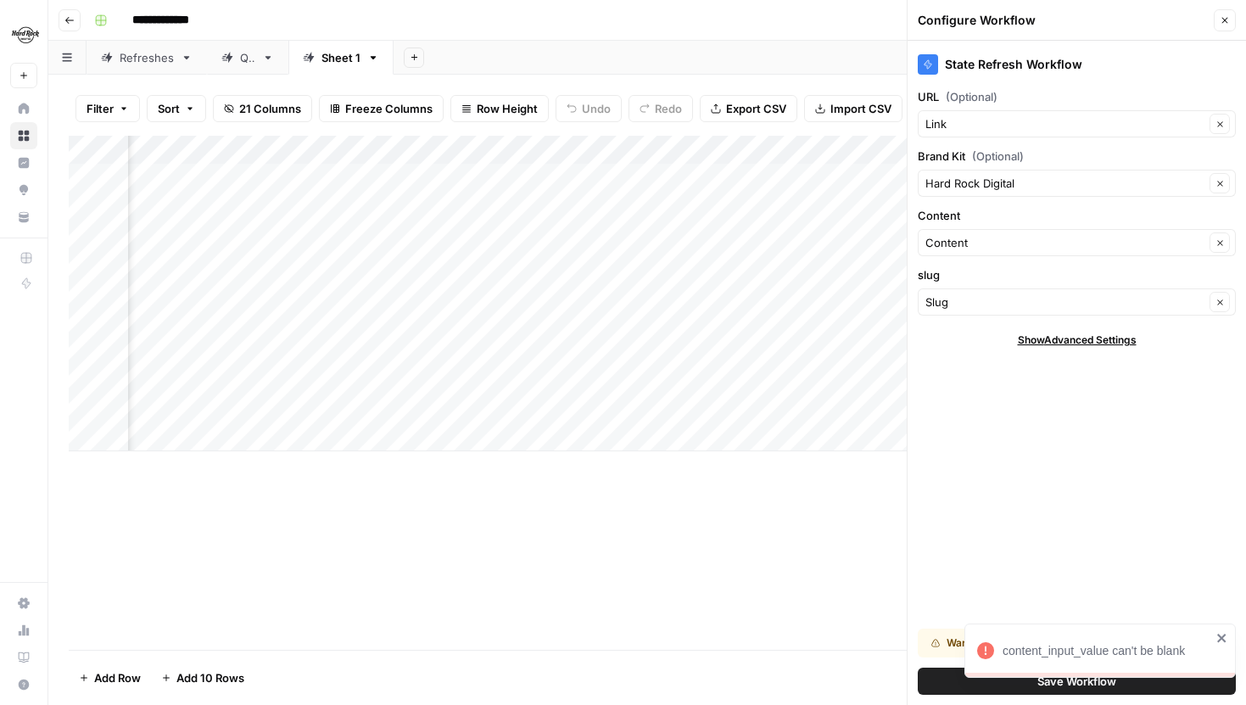
scroll to position [0, 110]
click at [1056, 689] on div "content_input_value can't be blank" at bounding box center [1096, 688] width 271 height 7
click at [934, 679] on button "Save Workflow" at bounding box center [1077, 681] width 318 height 27
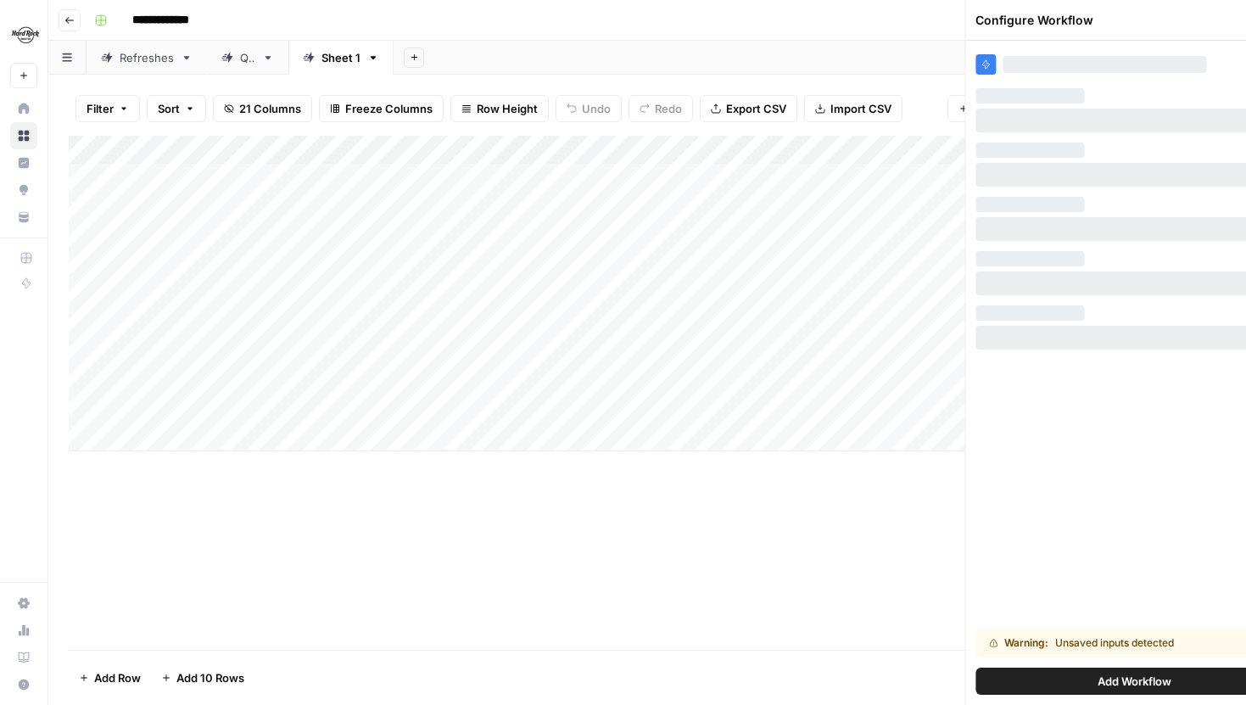
scroll to position [0, 0]
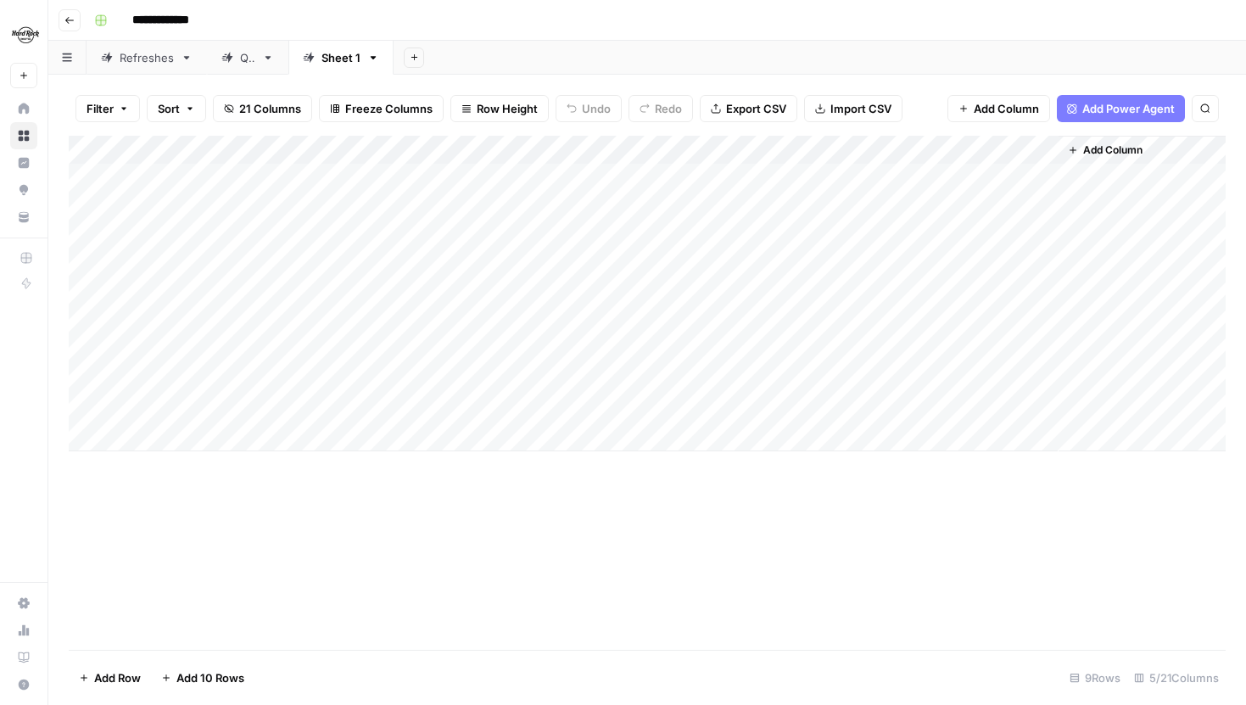
click at [986, 155] on div "Add Column" at bounding box center [647, 294] width 1157 height 316
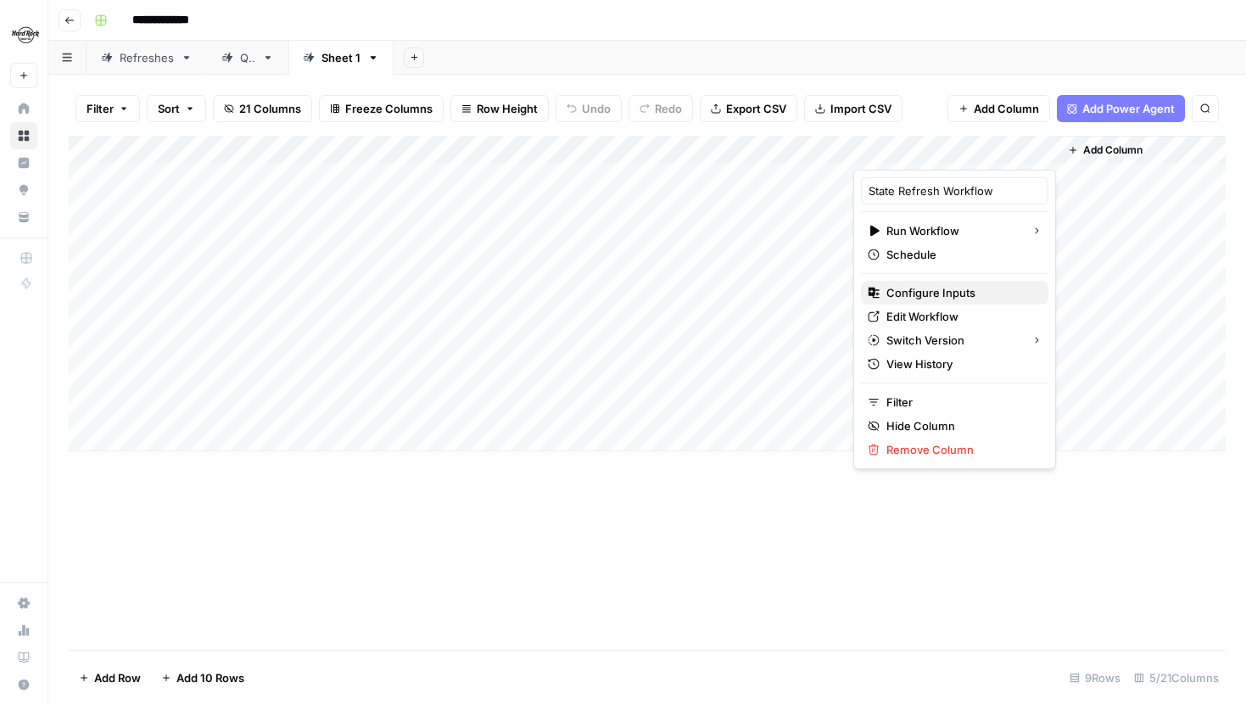
click at [906, 284] on span "Configure Inputs" at bounding box center [961, 292] width 148 height 17
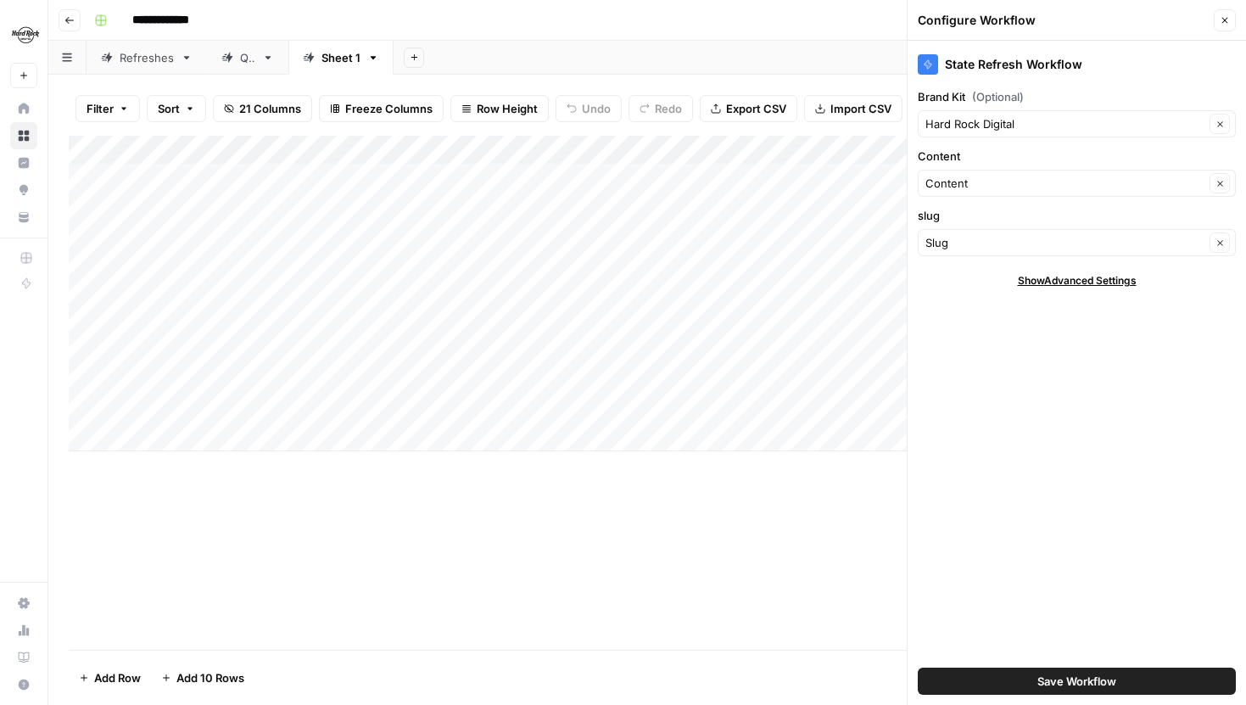
click at [1027, 681] on button "Save Workflow" at bounding box center [1077, 681] width 318 height 27
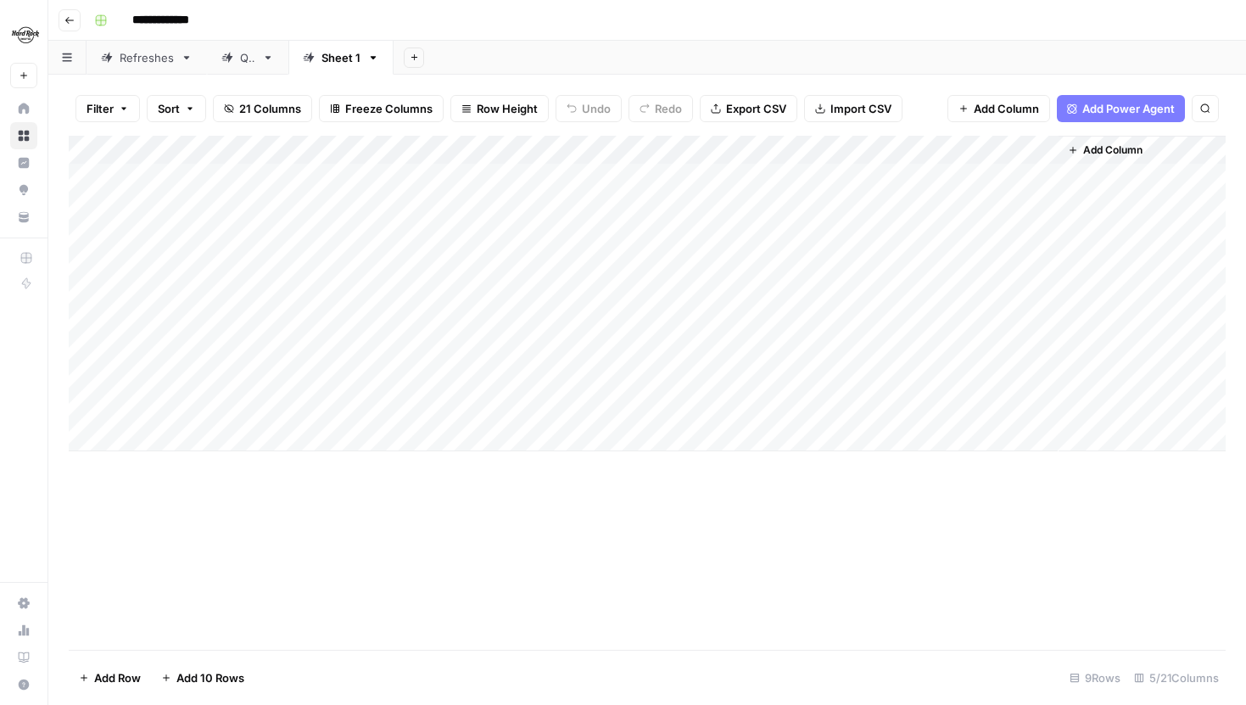
click at [959, 176] on div "Add Column" at bounding box center [647, 294] width 1157 height 316
click at [948, 201] on div "Add Column" at bounding box center [647, 294] width 1157 height 316
click at [1036, 175] on div "Add Column" at bounding box center [647, 294] width 1157 height 316
click at [1044, 204] on div "Add Column" at bounding box center [647, 294] width 1157 height 316
click at [269, 144] on div "Add Column" at bounding box center [647, 294] width 1157 height 316
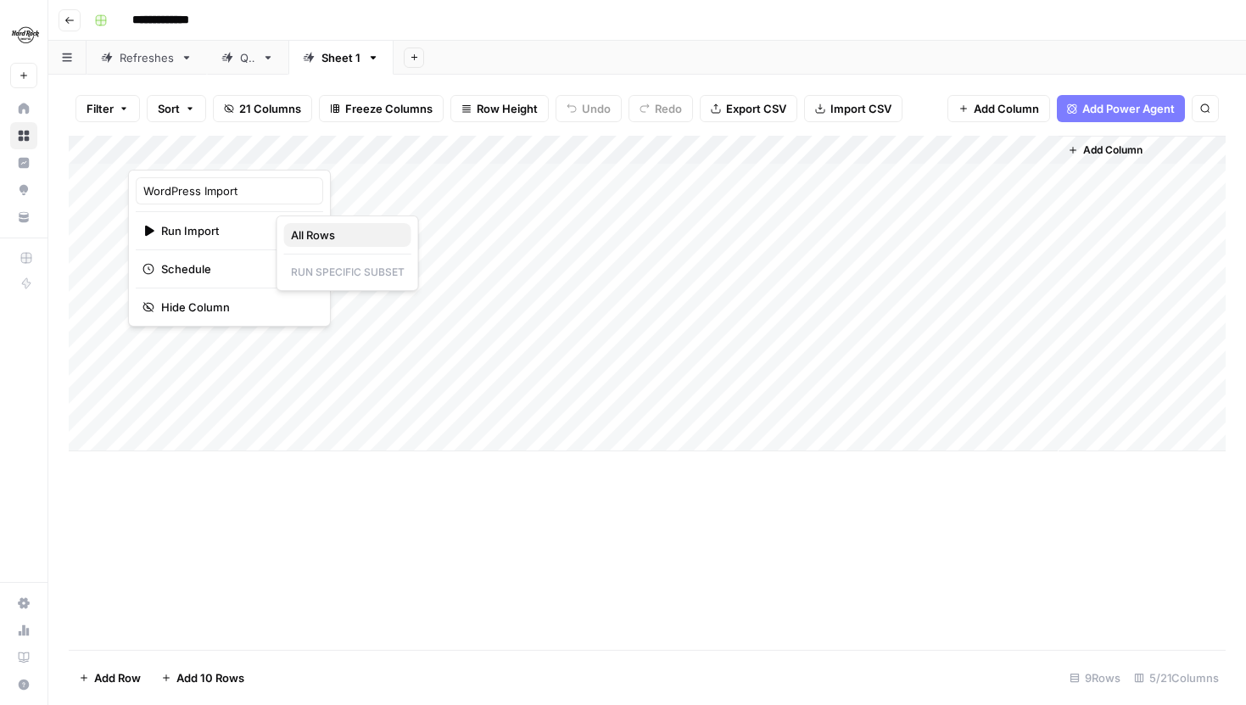
click at [312, 227] on span "All Rows" at bounding box center [344, 235] width 107 height 17
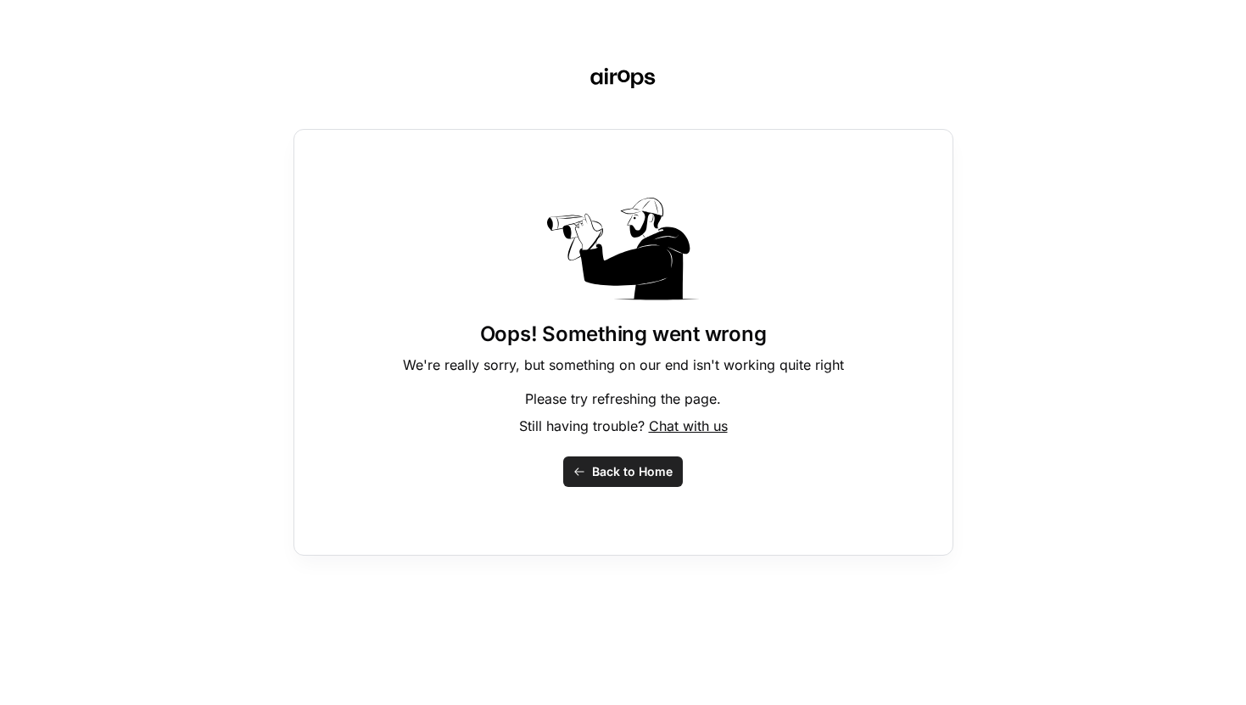
click at [646, 463] on span "Back to Home" at bounding box center [632, 471] width 81 height 17
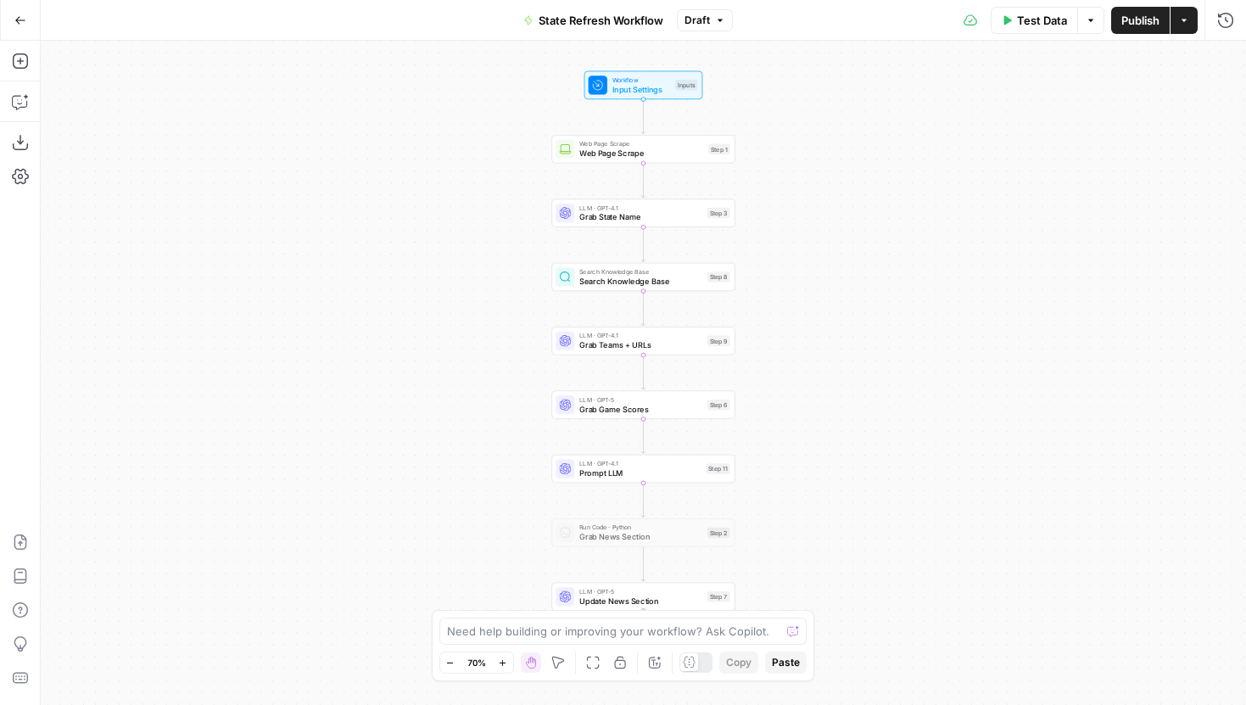
click at [621, 93] on span "Input Settings" at bounding box center [642, 89] width 59 height 12
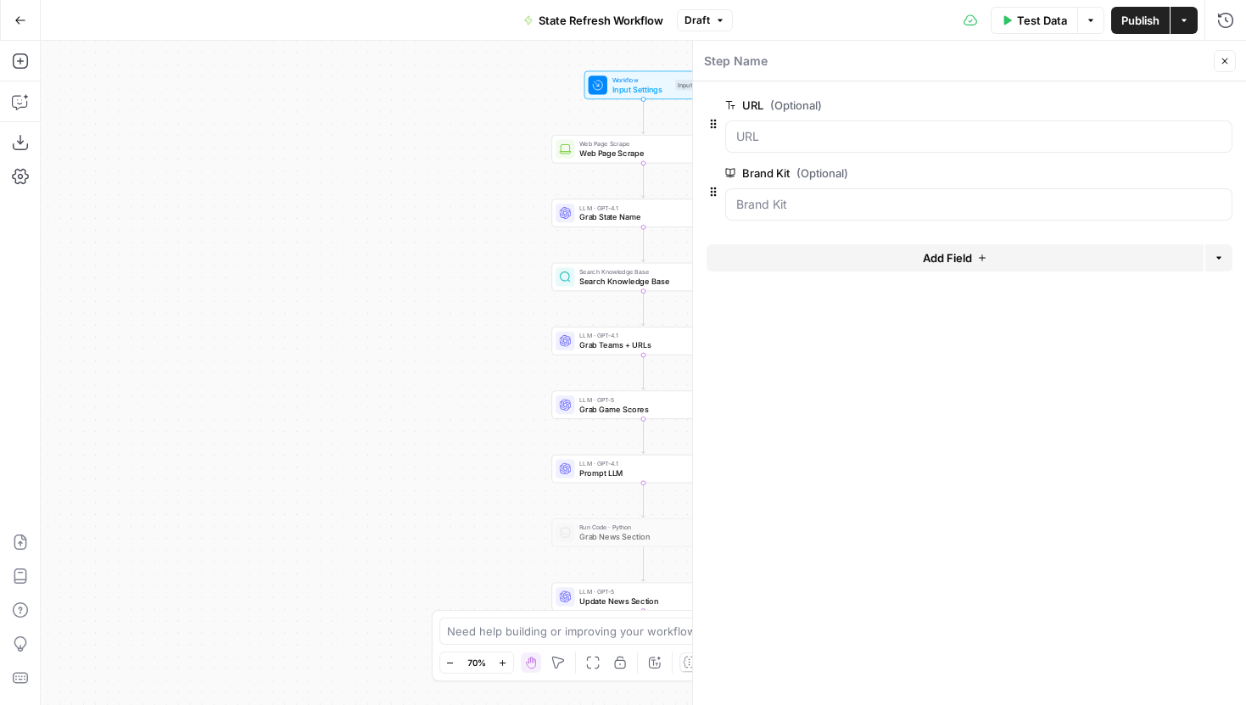
click at [881, 254] on button "Add Field" at bounding box center [955, 257] width 497 height 27
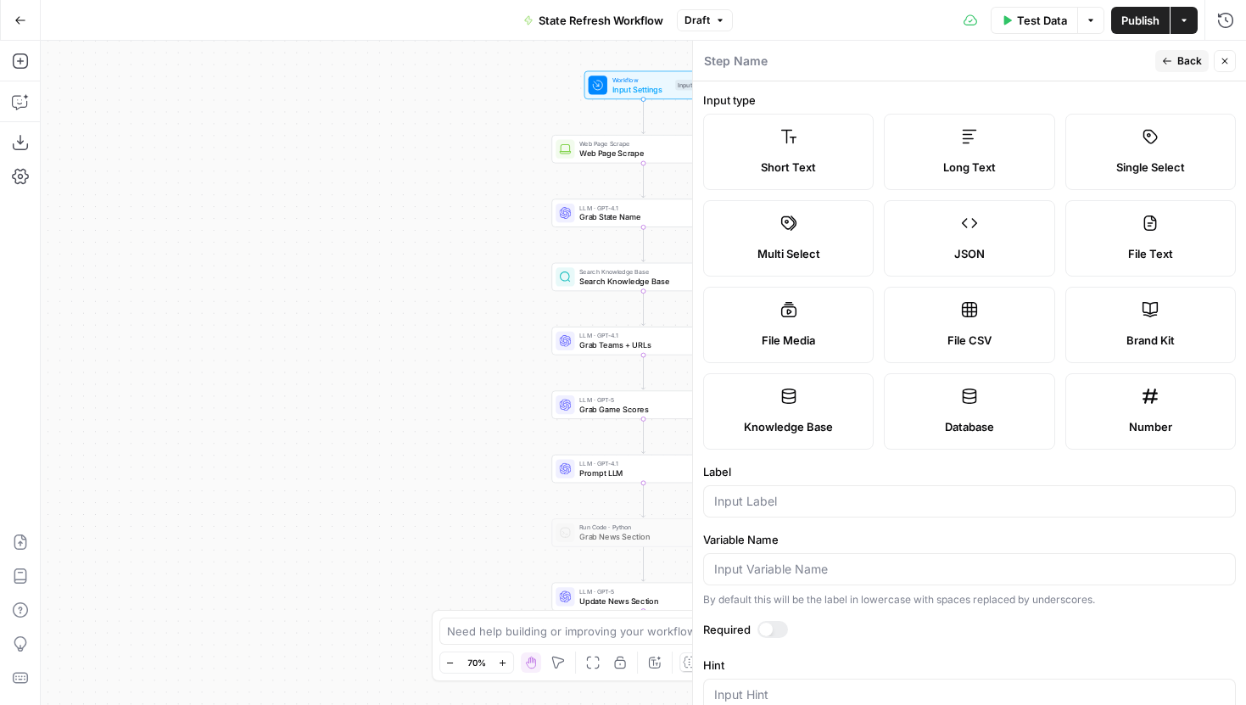
click at [938, 155] on label "Long Text" at bounding box center [969, 152] width 171 height 76
click at [789, 491] on div at bounding box center [969, 501] width 533 height 32
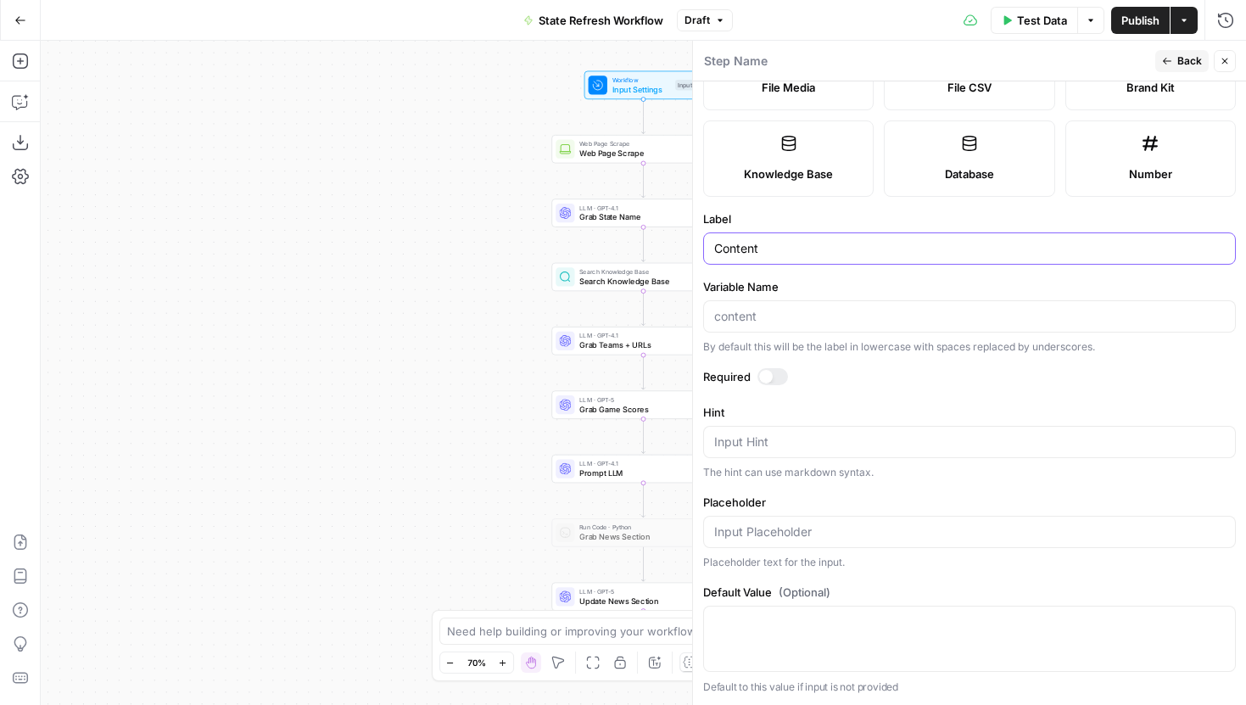
type input "Content"
click at [767, 386] on div "Required" at bounding box center [969, 379] width 533 height 22
click at [767, 381] on div at bounding box center [766, 377] width 14 height 14
click at [1185, 67] on span "Back" at bounding box center [1190, 60] width 25 height 15
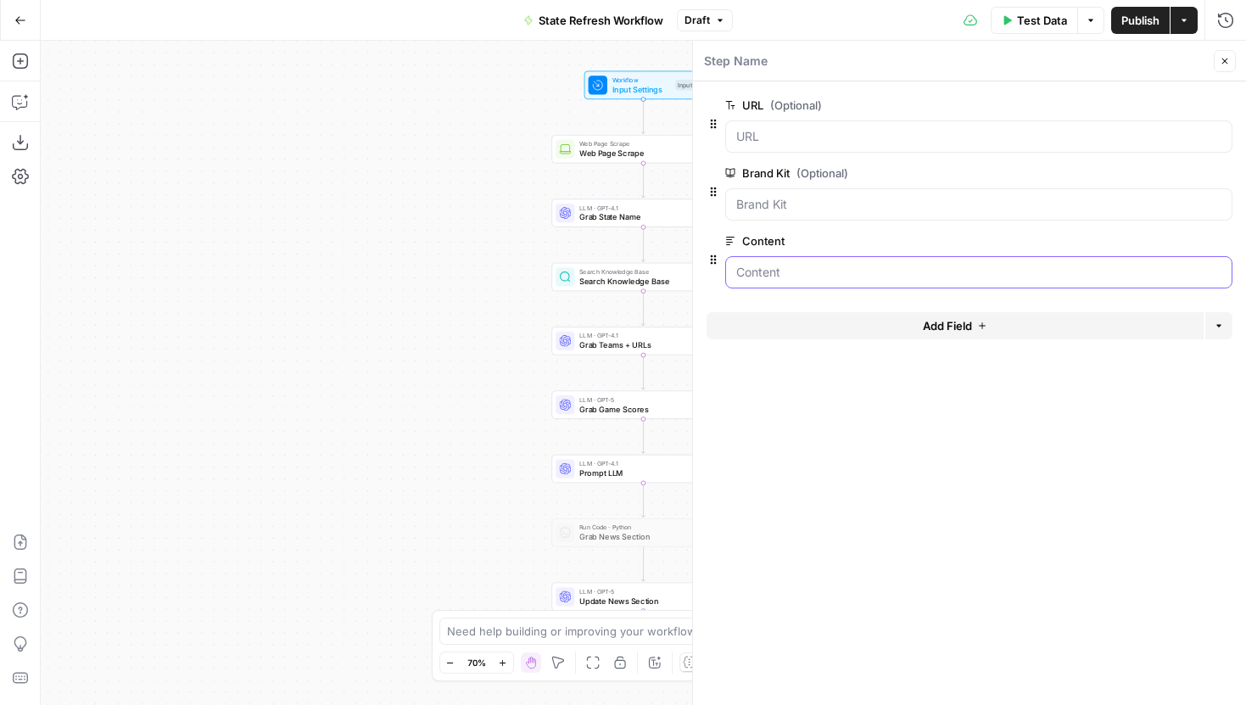
click at [797, 272] on input "Content" at bounding box center [978, 272] width 485 height 17
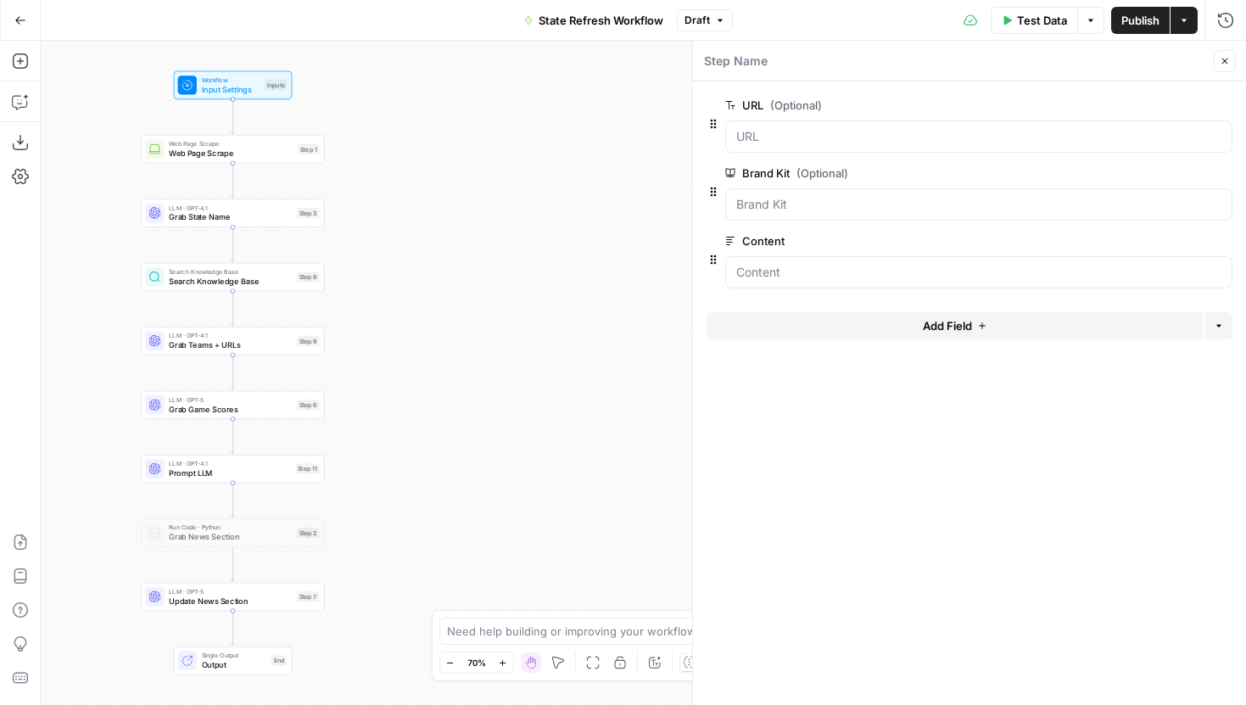
drag, startPoint x: 481, startPoint y: 202, endPoint x: 70, endPoint y: 202, distance: 411.5
click at [70, 202] on div "Workflow Input Settings Inputs Web Page Scrape Web Page Scrape Step 1 LLM · GPT…" at bounding box center [644, 373] width 1206 height 664
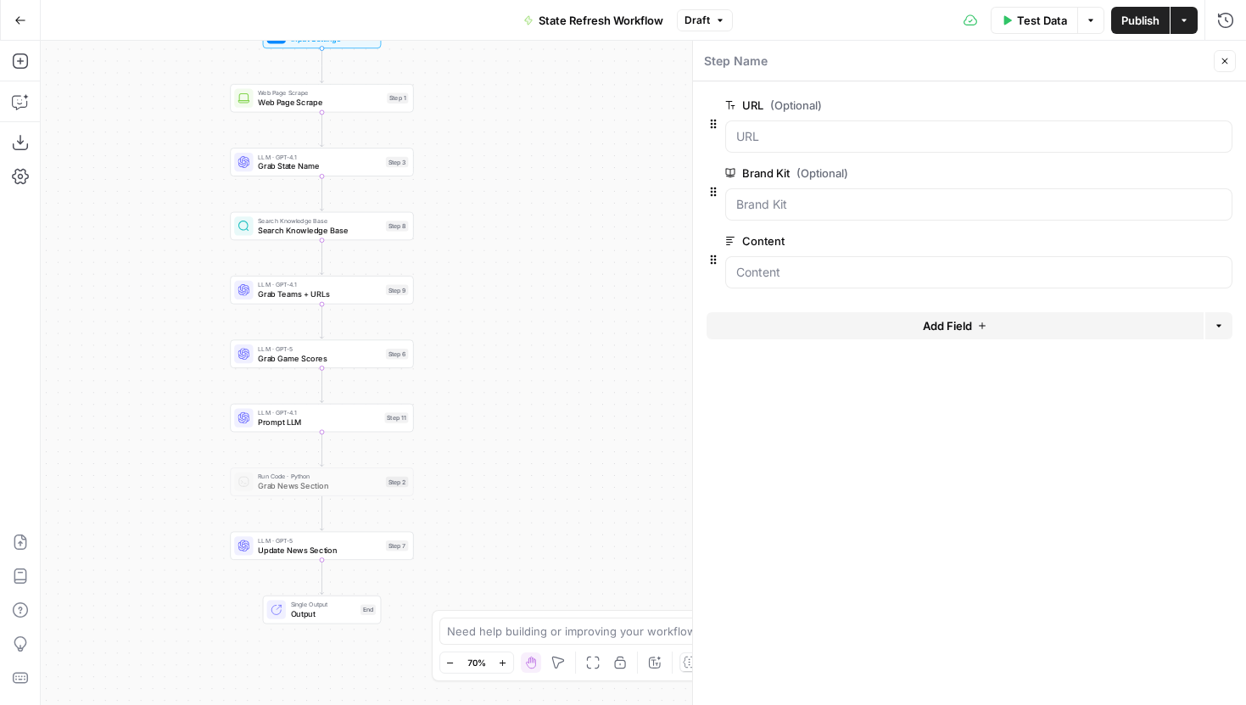
drag, startPoint x: 474, startPoint y: 178, endPoint x: 564, endPoint y: 128, distance: 102.9
click at [564, 128] on div "Workflow Input Settings Inputs Web Page Scrape Web Page Scrape Step 1 LLM · GPT…" at bounding box center [644, 373] width 1206 height 664
click at [979, 333] on button "Add Field" at bounding box center [955, 325] width 497 height 27
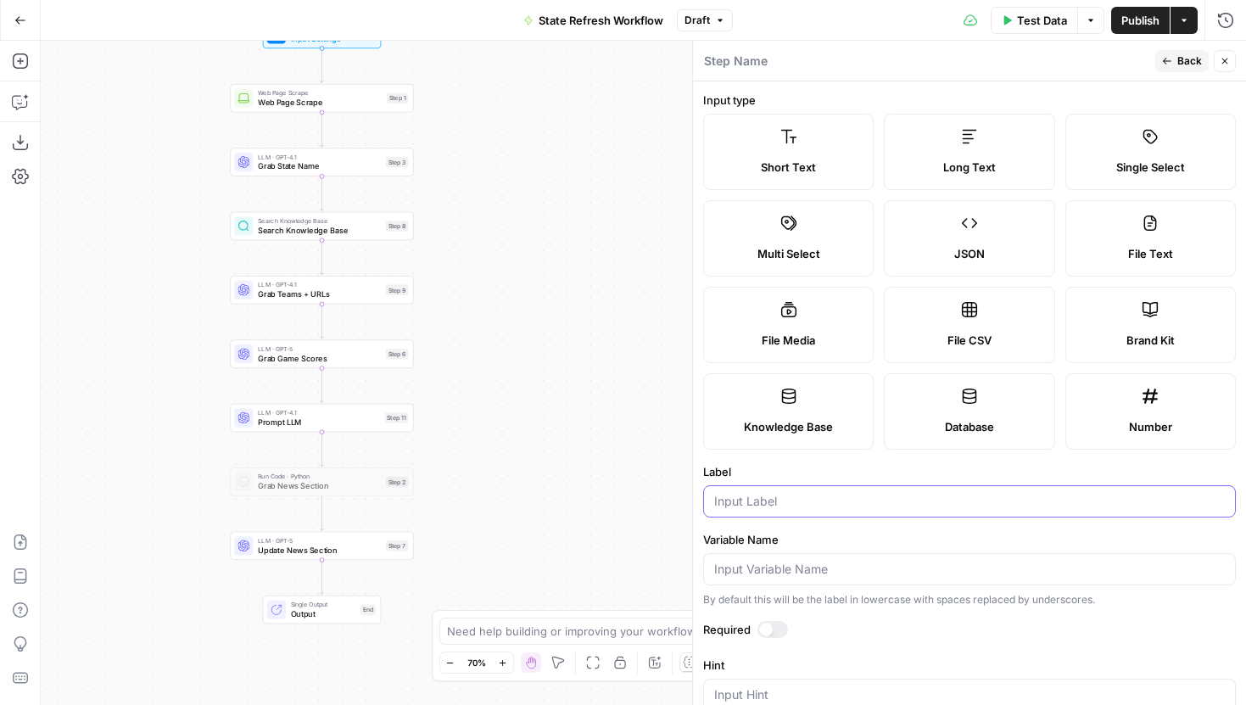
click at [855, 498] on input "Label" at bounding box center [969, 501] width 511 height 17
type input "slug"
click at [778, 631] on div at bounding box center [773, 629] width 31 height 17
click at [1174, 60] on button "Back" at bounding box center [1181, 61] width 53 height 22
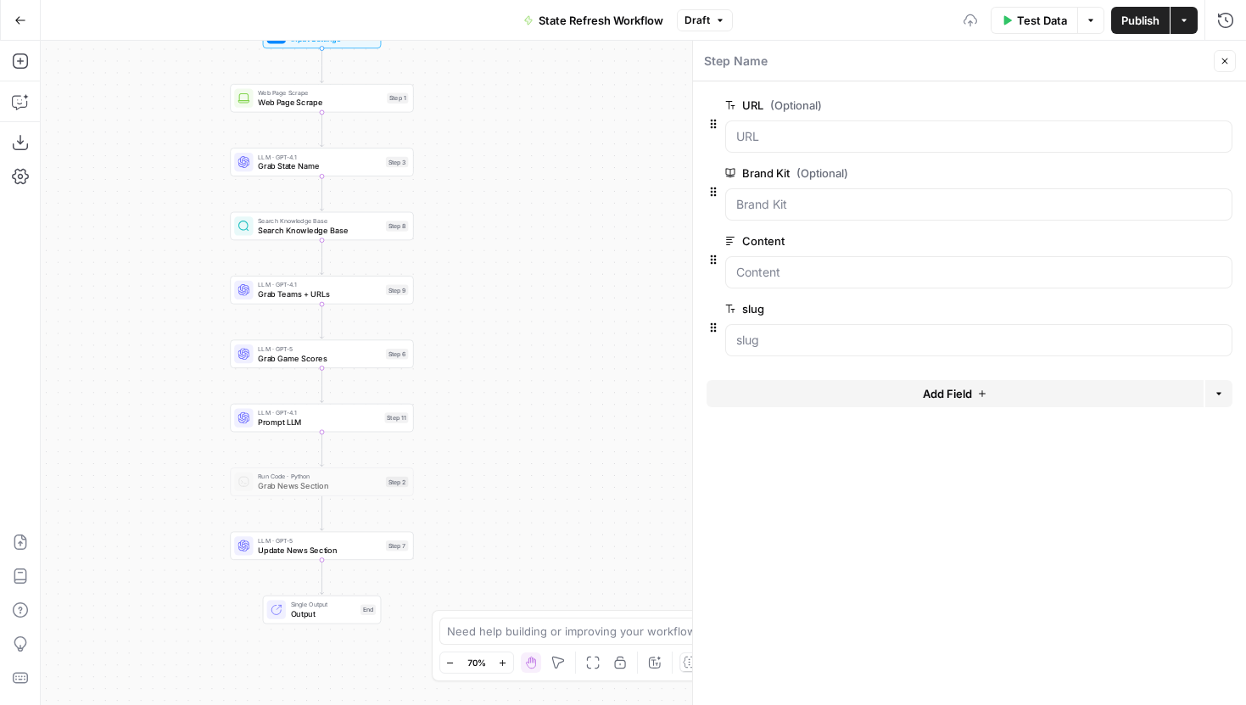
click at [1221, 61] on icon "button" at bounding box center [1225, 61] width 10 height 10
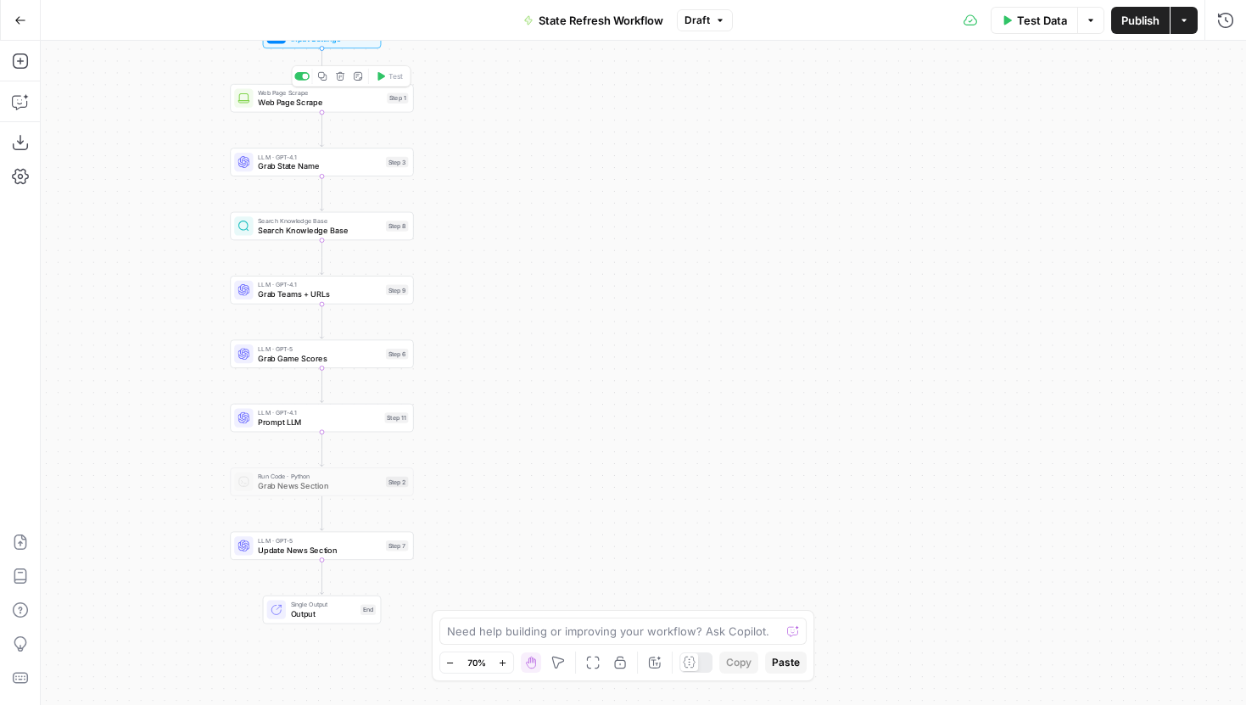
click at [302, 76] on div at bounding box center [305, 76] width 6 height 6
click at [288, 165] on span "Grab State Name" at bounding box center [319, 166] width 123 height 12
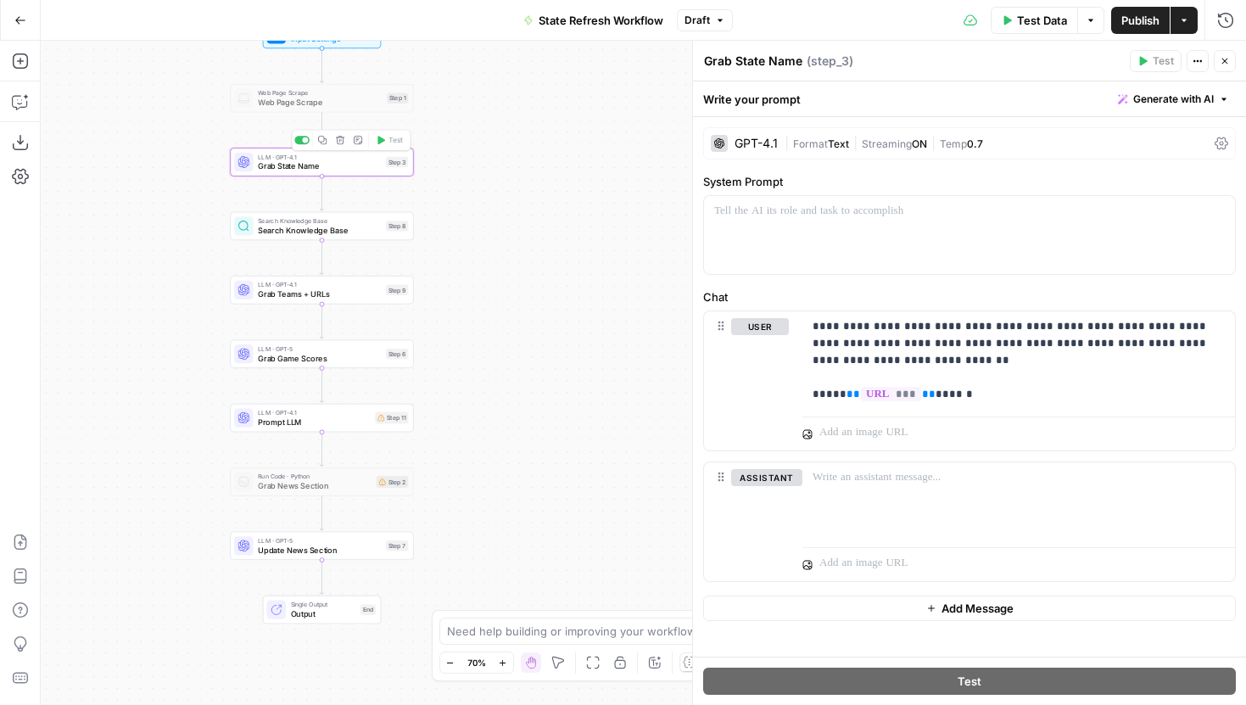
click at [304, 139] on div at bounding box center [305, 140] width 6 height 6
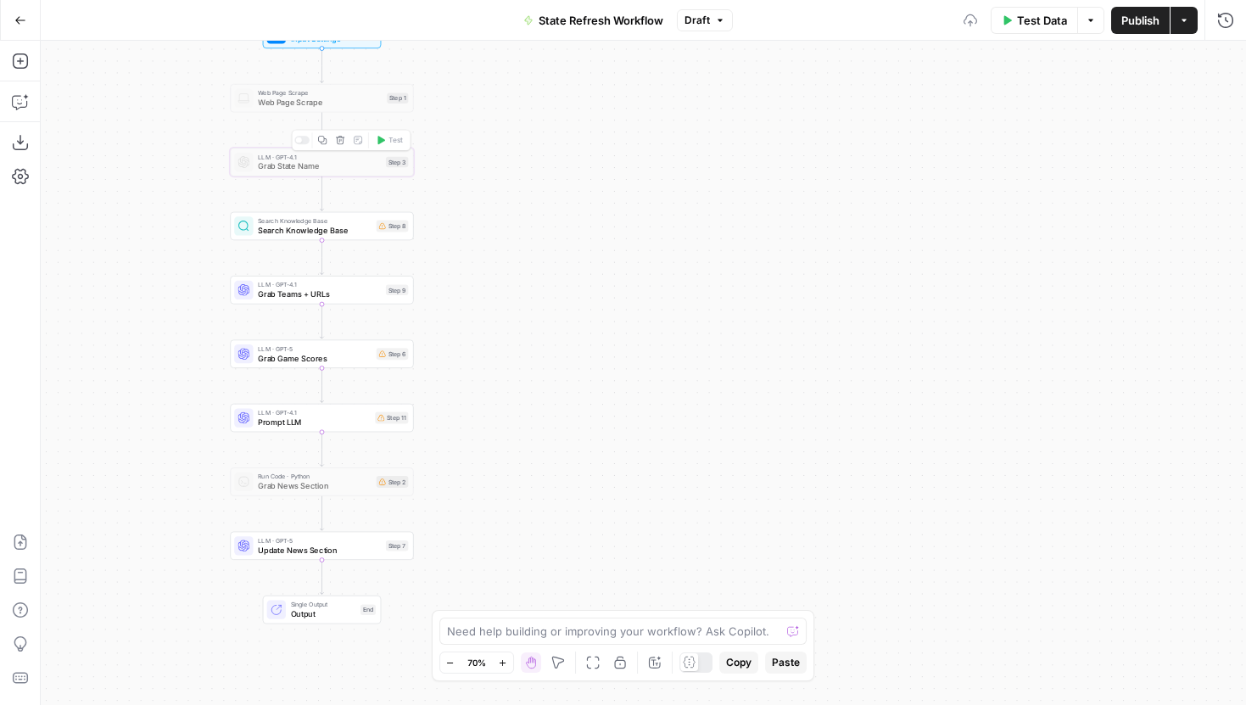
click at [309, 230] on span "Search Knowledge Base" at bounding box center [315, 230] width 114 height 12
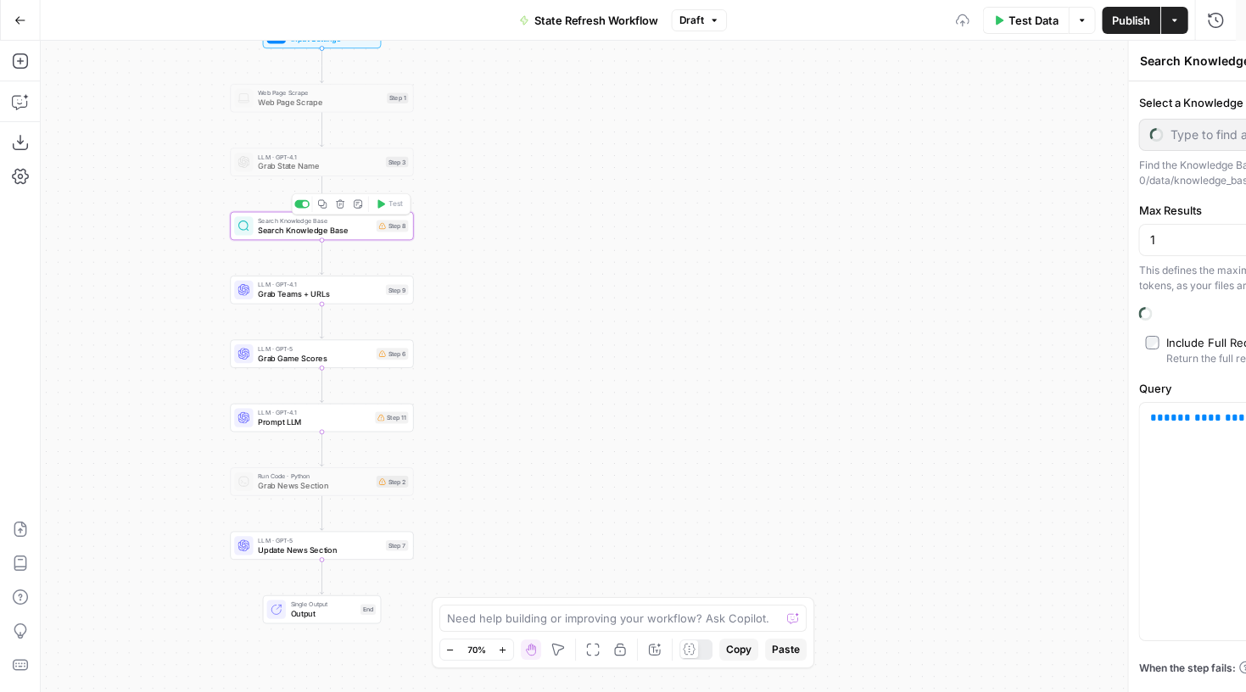
type input "State Page Refresh Links"
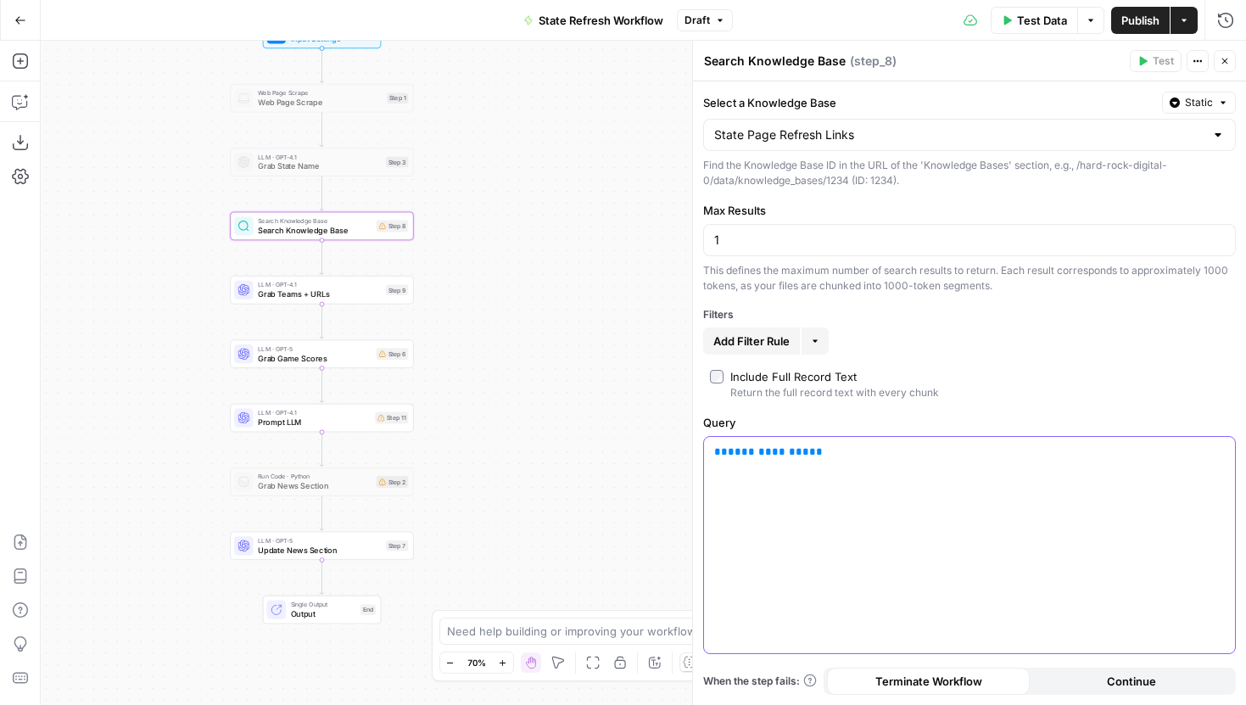
drag, startPoint x: 831, startPoint y: 456, endPoint x: 686, endPoint y: 456, distance: 144.2
click at [692, 456] on div "**********" at bounding box center [969, 373] width 554 height 664
click at [1223, 462] on div at bounding box center [969, 545] width 531 height 216
click at [1222, 456] on button "Variables Menu" at bounding box center [1220, 452] width 14 height 14
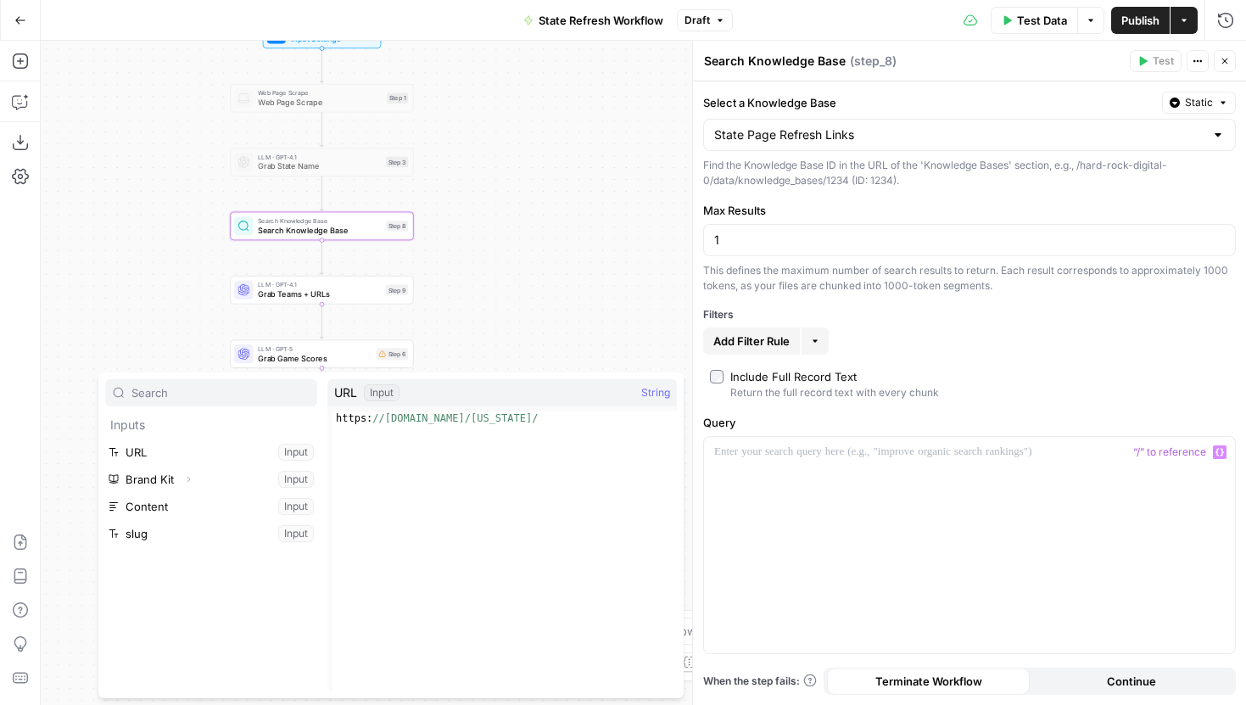
click at [521, 216] on div "Workflow Input Settings Inputs Web Page Scrape Web Page Scrape Step 1 LLM · GPT…" at bounding box center [644, 373] width 1206 height 664
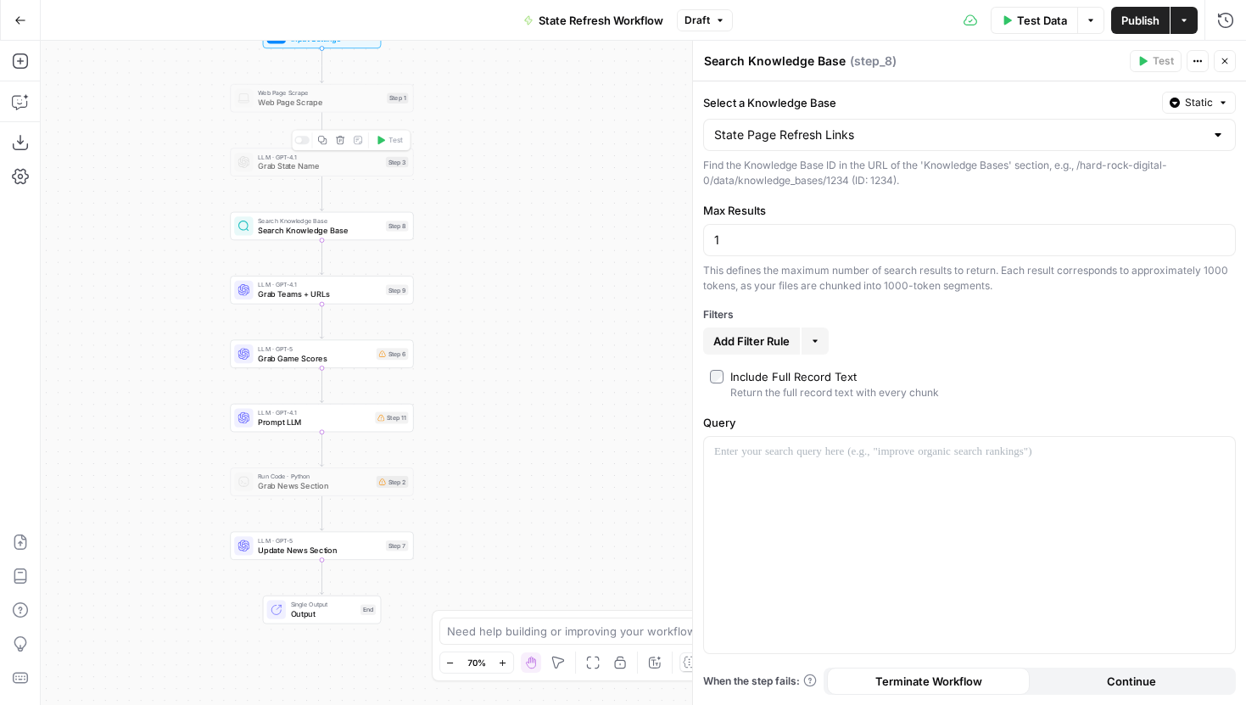
click at [299, 134] on div "Copy step Delete step Add Note Test" at bounding box center [351, 140] width 119 height 21
click at [299, 135] on div "Copy step Delete step Add Note Test" at bounding box center [351, 140] width 119 height 21
click at [304, 143] on div at bounding box center [301, 140] width 15 height 8
click at [302, 78] on div at bounding box center [301, 76] width 15 height 8
click at [320, 228] on span "Search Knowledge Base" at bounding box center [319, 230] width 123 height 12
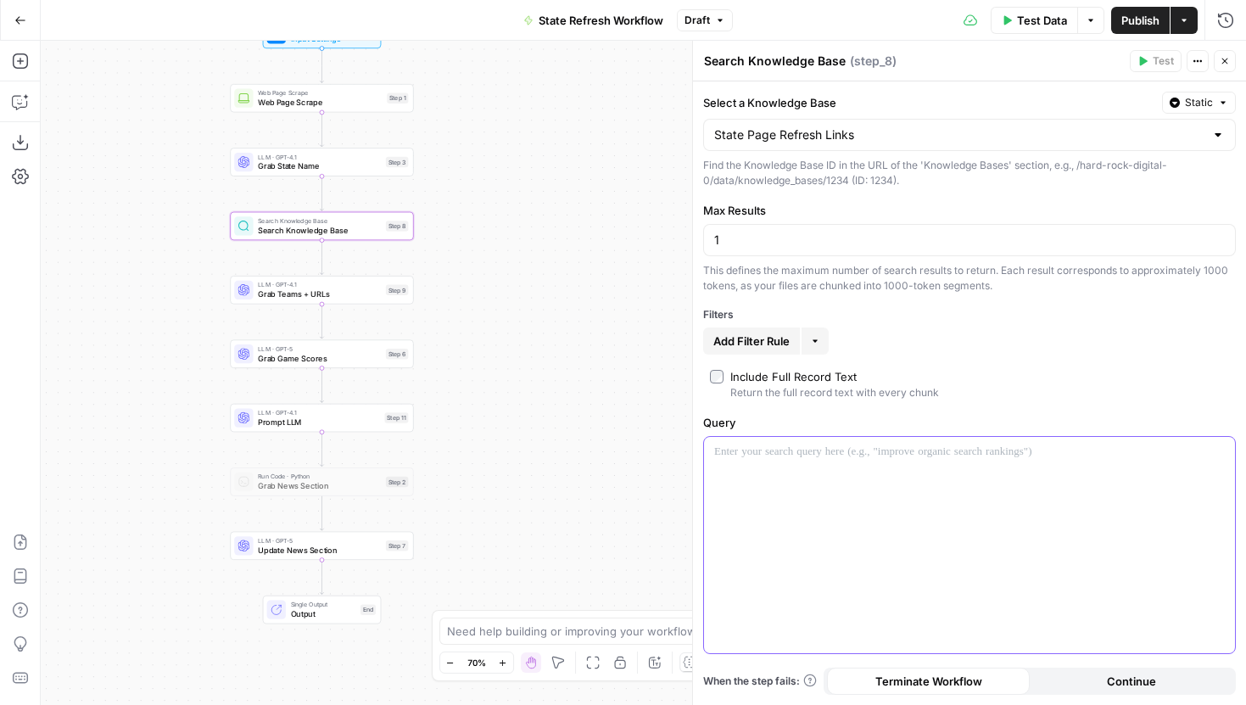
click at [769, 444] on p at bounding box center [969, 452] width 511 height 17
click at [1217, 458] on button "Variables Menu" at bounding box center [1220, 452] width 14 height 14
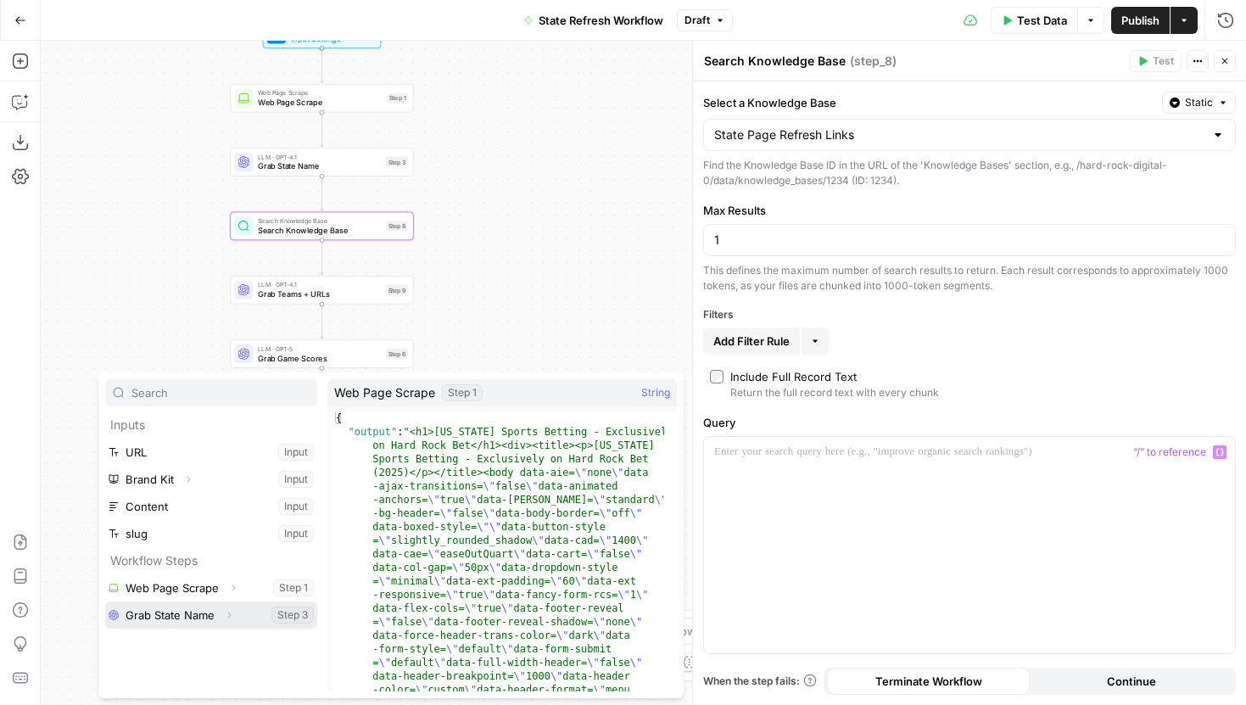
click at [230, 613] on icon "button" at bounding box center [229, 615] width 10 height 10
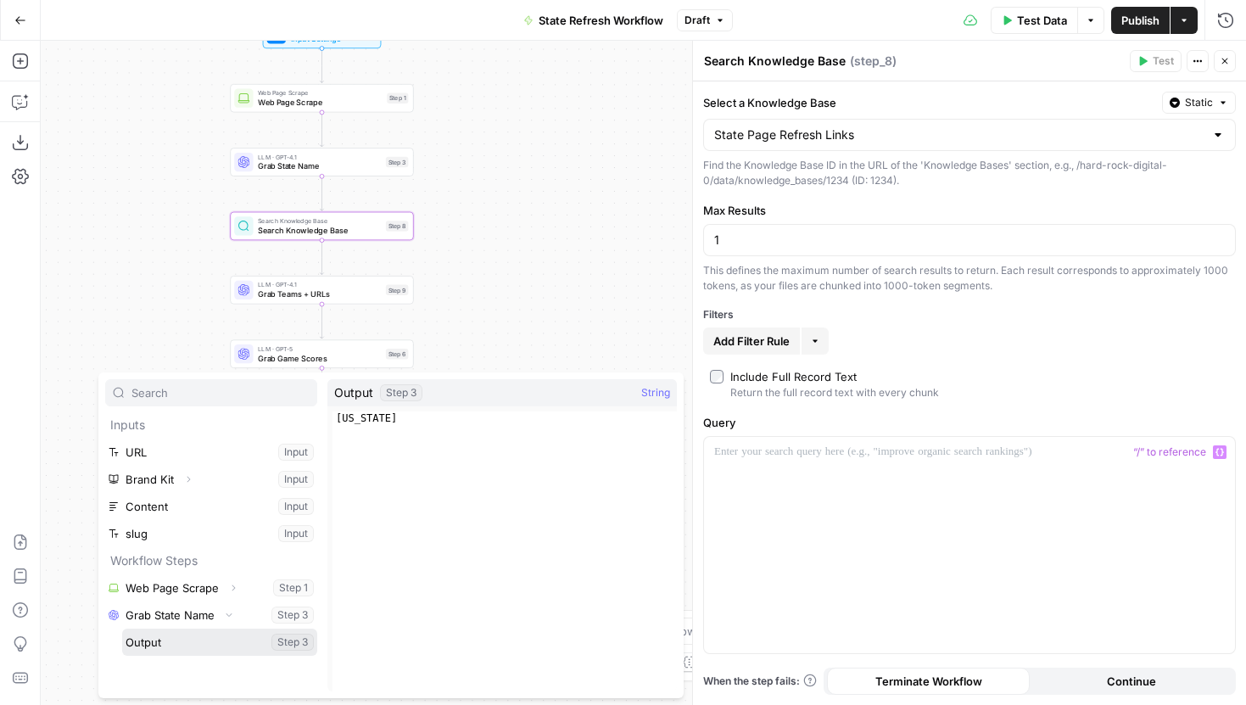
click at [166, 640] on button "Select variable Output" at bounding box center [219, 642] width 195 height 27
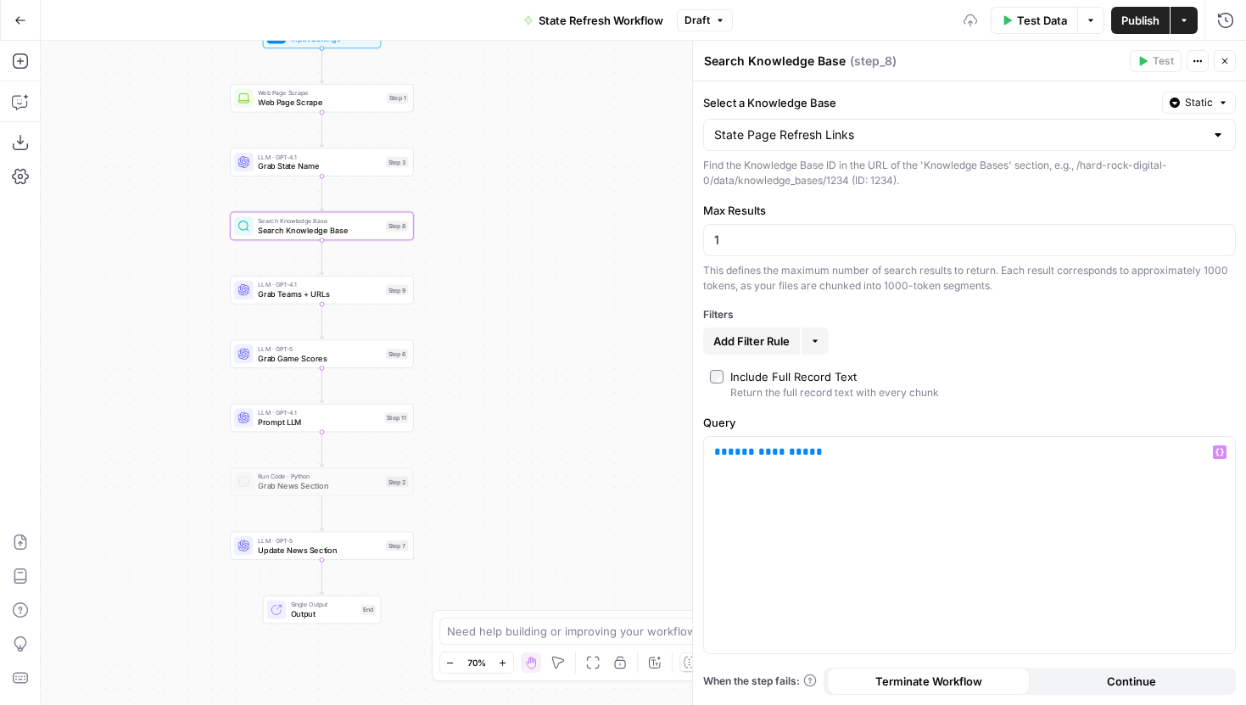
click at [1129, 27] on span "Publish" at bounding box center [1141, 20] width 38 height 17
click at [304, 140] on div at bounding box center [305, 140] width 6 height 6
click at [302, 75] on div at bounding box center [305, 76] width 6 height 6
click at [344, 235] on span "Search Knowledge Base" at bounding box center [315, 230] width 114 height 12
drag, startPoint x: 864, startPoint y: 452, endPoint x: 702, endPoint y: 452, distance: 162.0
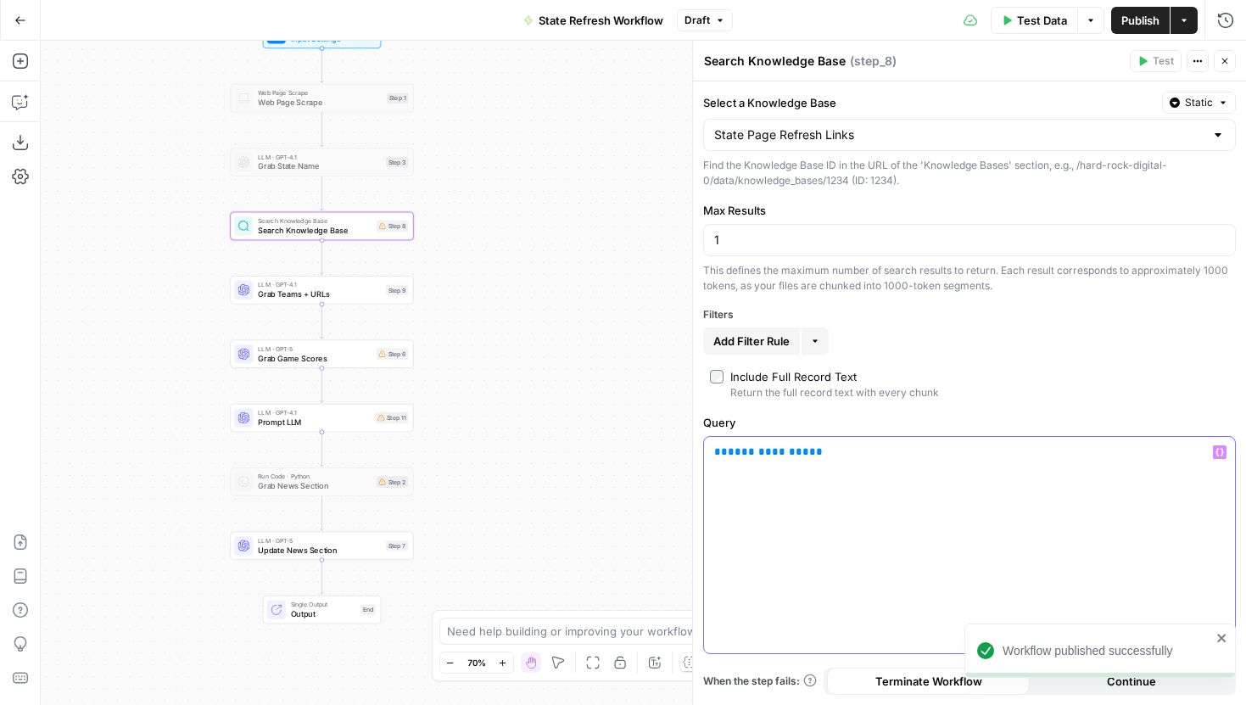
click at [702, 453] on div "**********" at bounding box center [969, 393] width 553 height 624
click at [1217, 448] on icon "button" at bounding box center [1220, 452] width 8 height 8
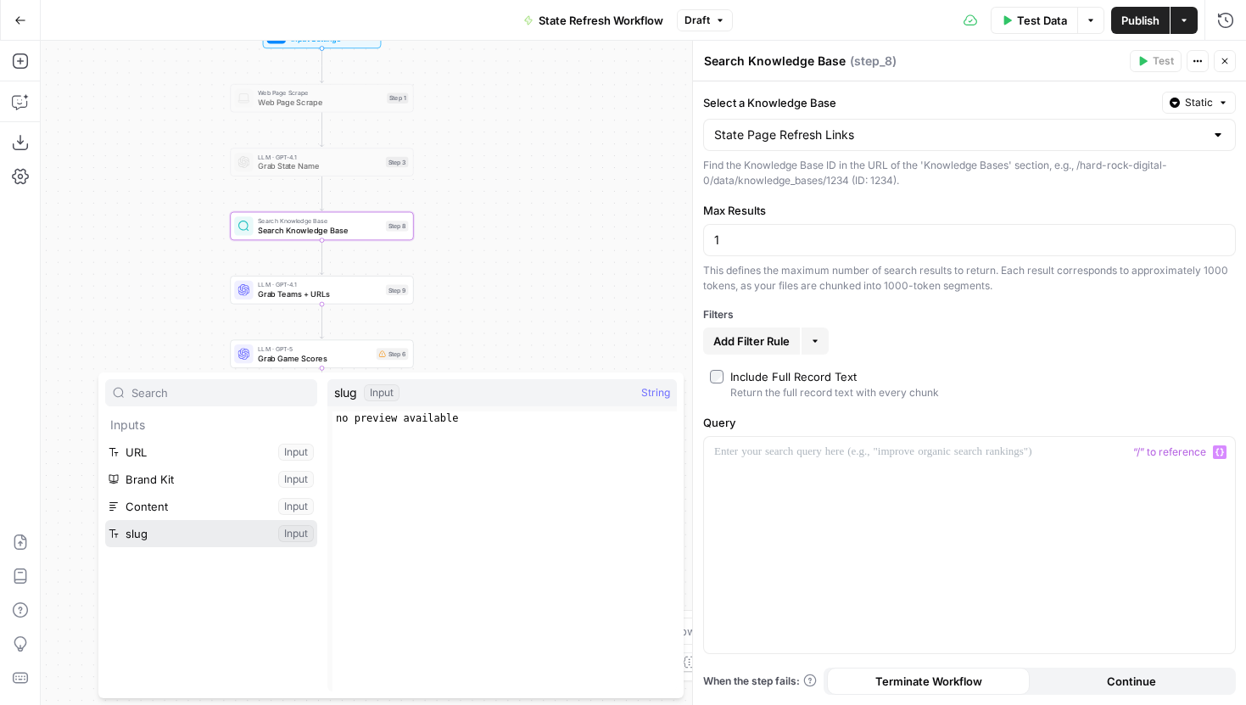
click at [221, 529] on button "Select variable slug" at bounding box center [211, 533] width 212 height 27
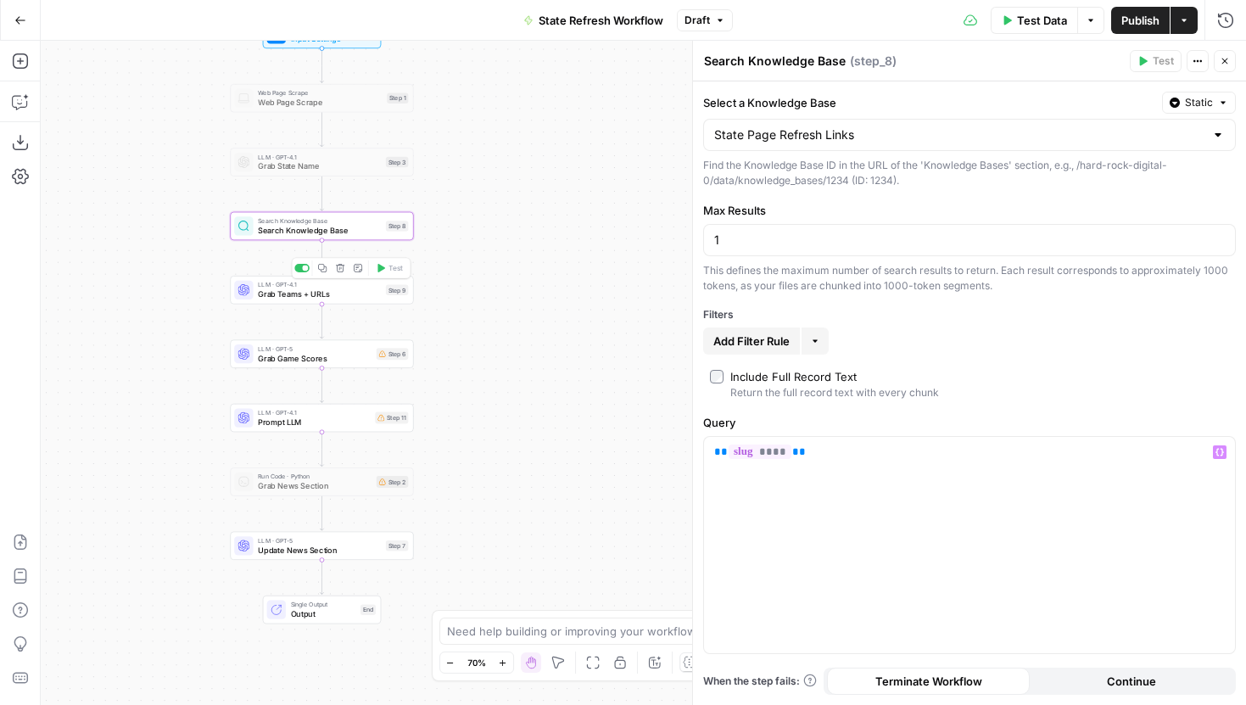
click at [342, 295] on span "Grab Teams + URLs" at bounding box center [319, 294] width 123 height 12
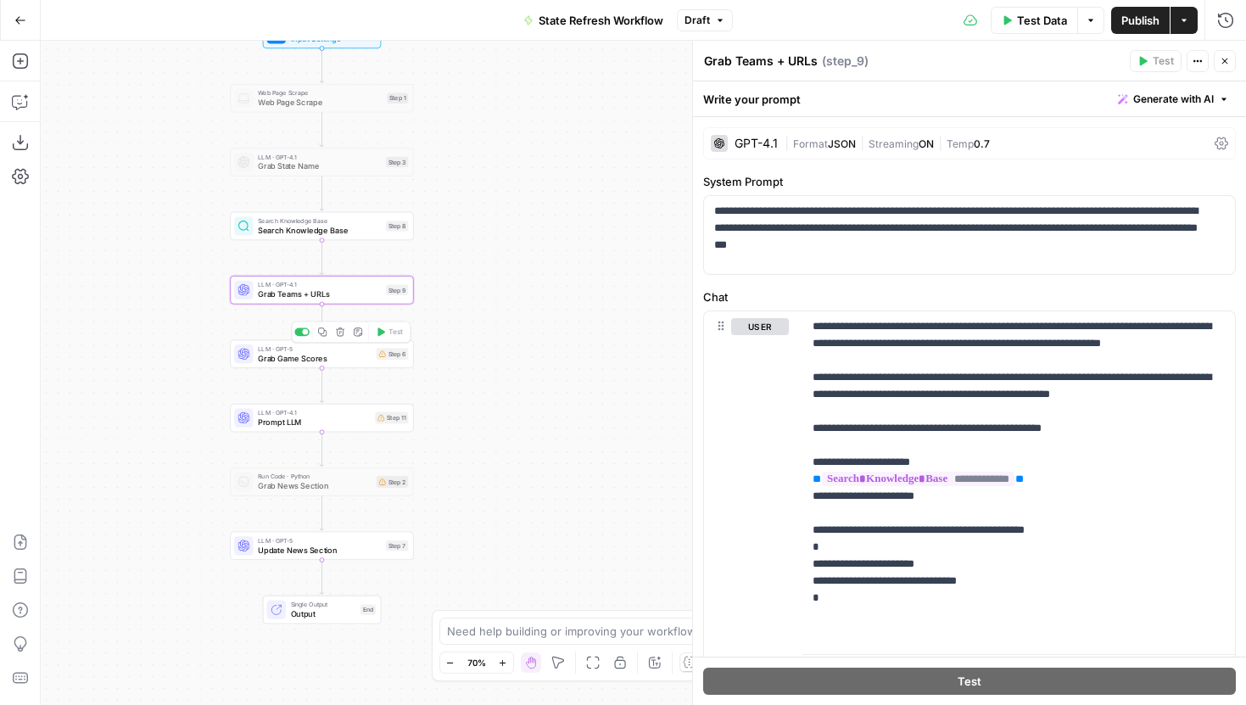
click at [357, 349] on span "LLM · GPT-5" at bounding box center [315, 348] width 114 height 9
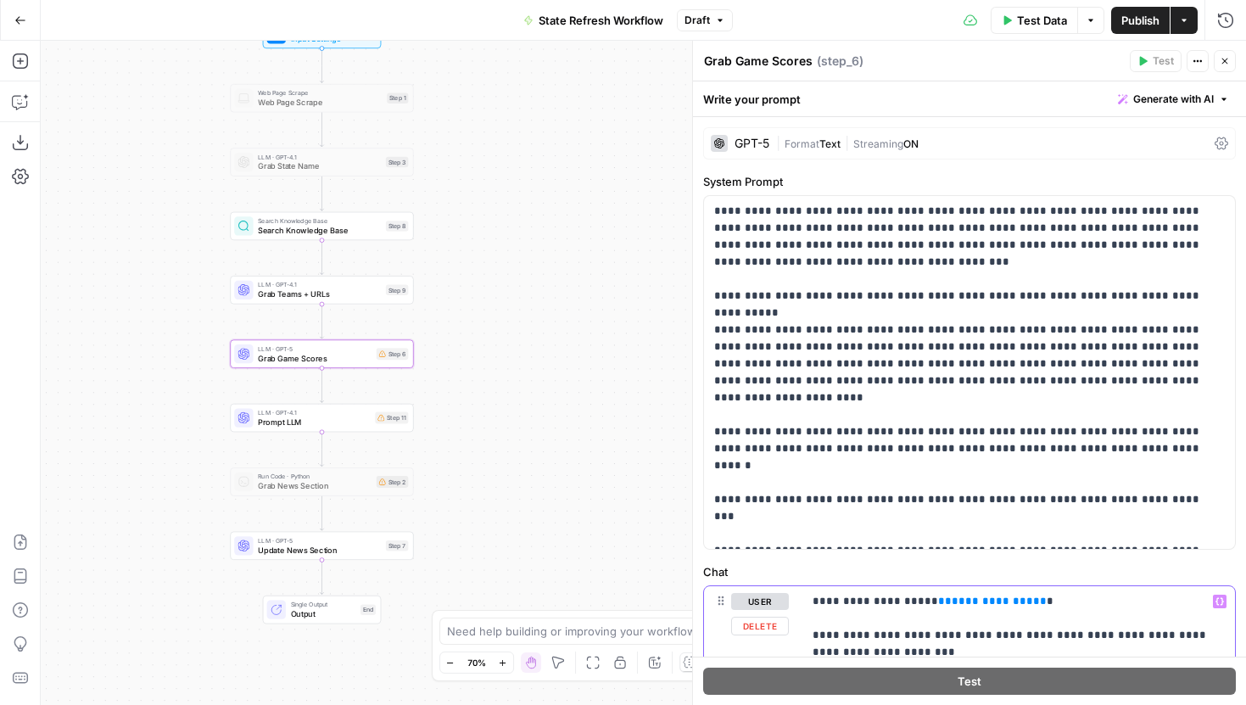
drag, startPoint x: 1000, startPoint y: 601, endPoint x: 910, endPoint y: 601, distance: 89.9
click at [1213, 606] on button "Variables Menu" at bounding box center [1220, 602] width 14 height 14
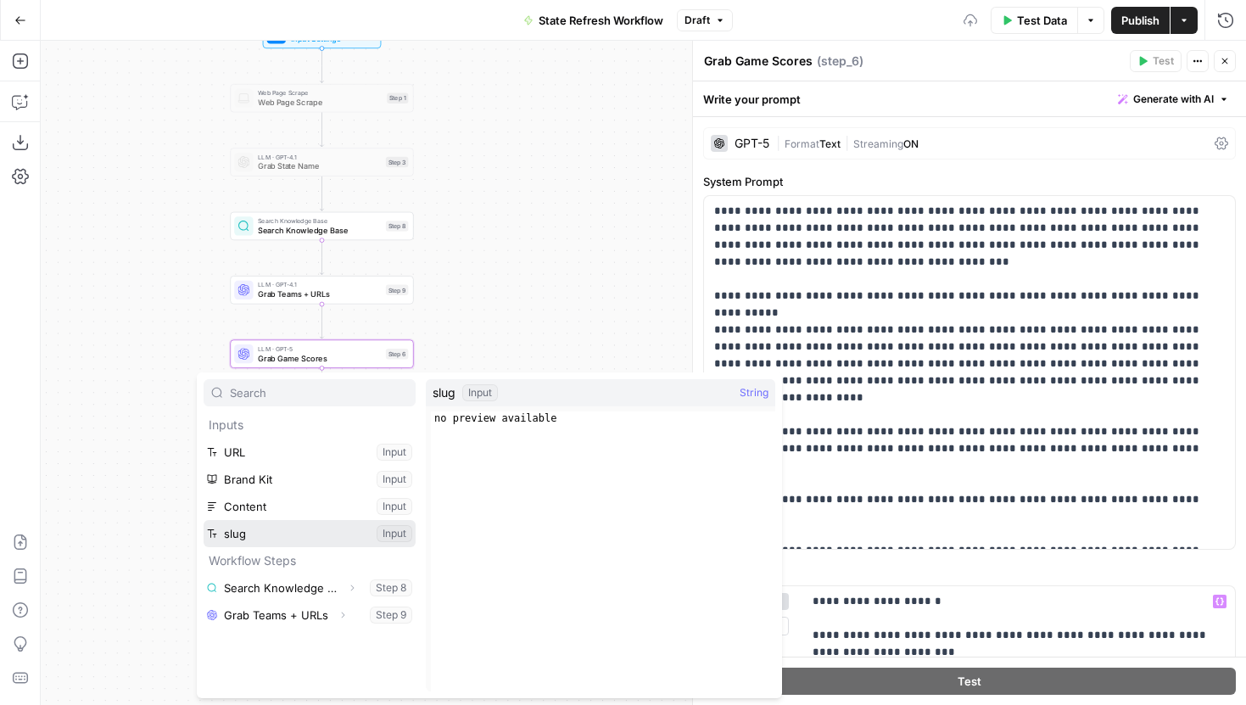
click at [307, 540] on button "Select variable slug" at bounding box center [310, 533] width 212 height 27
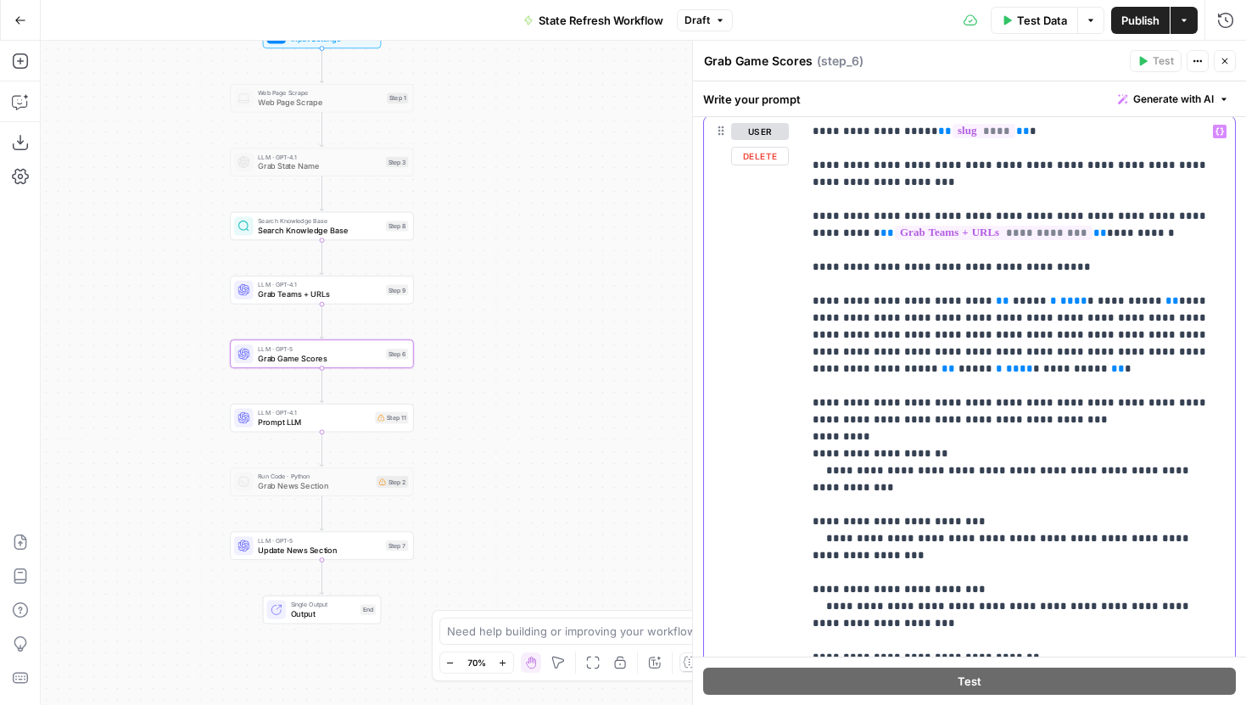
scroll to position [469, 0]
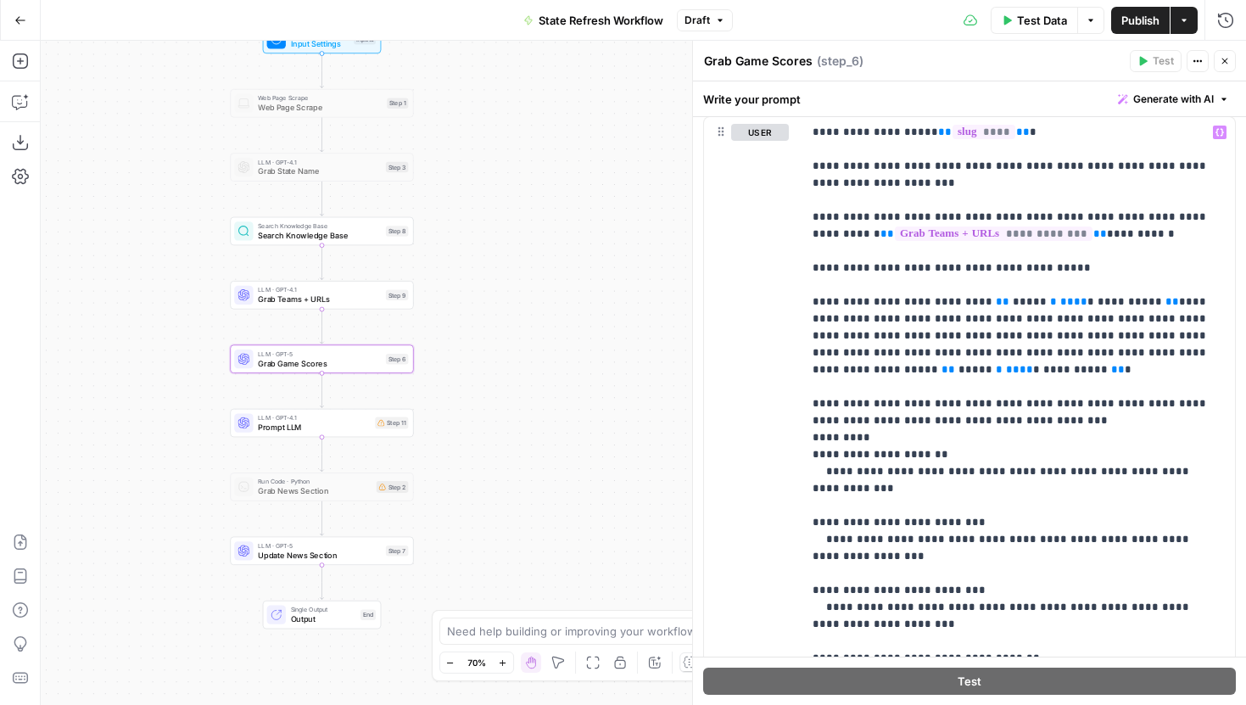
drag, startPoint x: 521, startPoint y: 187, endPoint x: 518, endPoint y: 210, distance: 23.9
click at [519, 211] on div "Workflow Input Settings Inputs Web Page Scrape Web Page Scrape Step 1 LLM · GPT…" at bounding box center [644, 373] width 1206 height 664
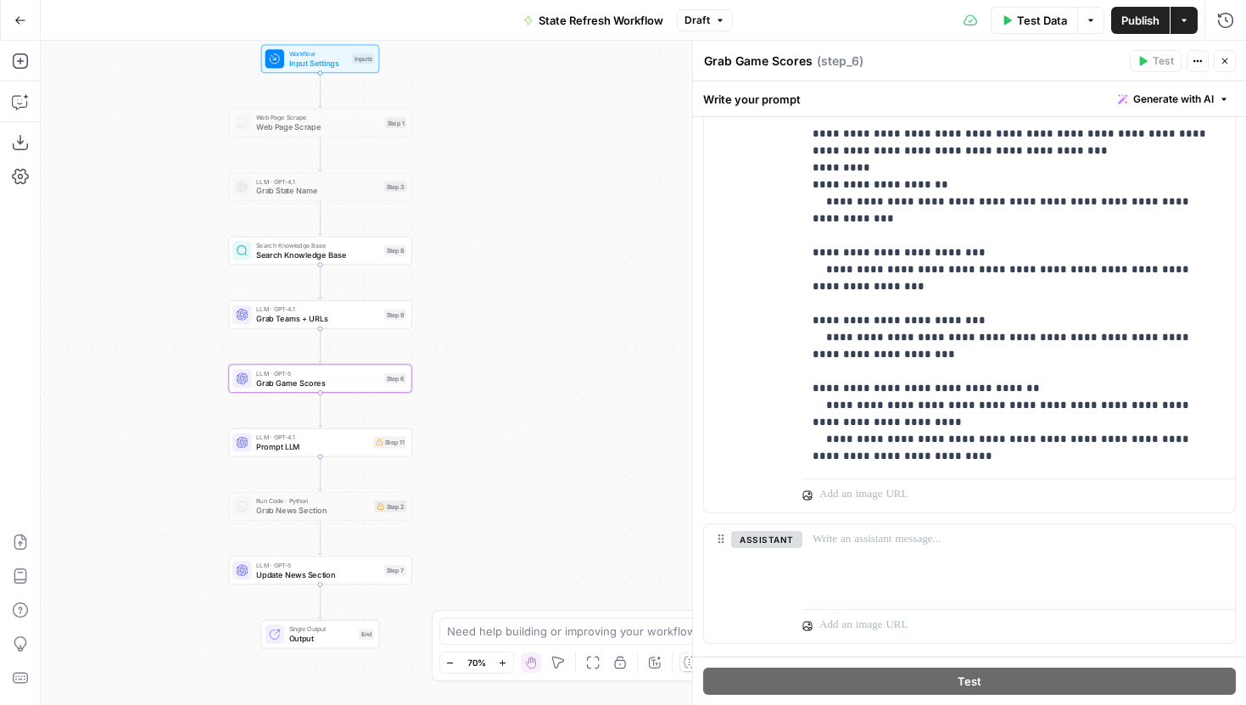
scroll to position [775, 0]
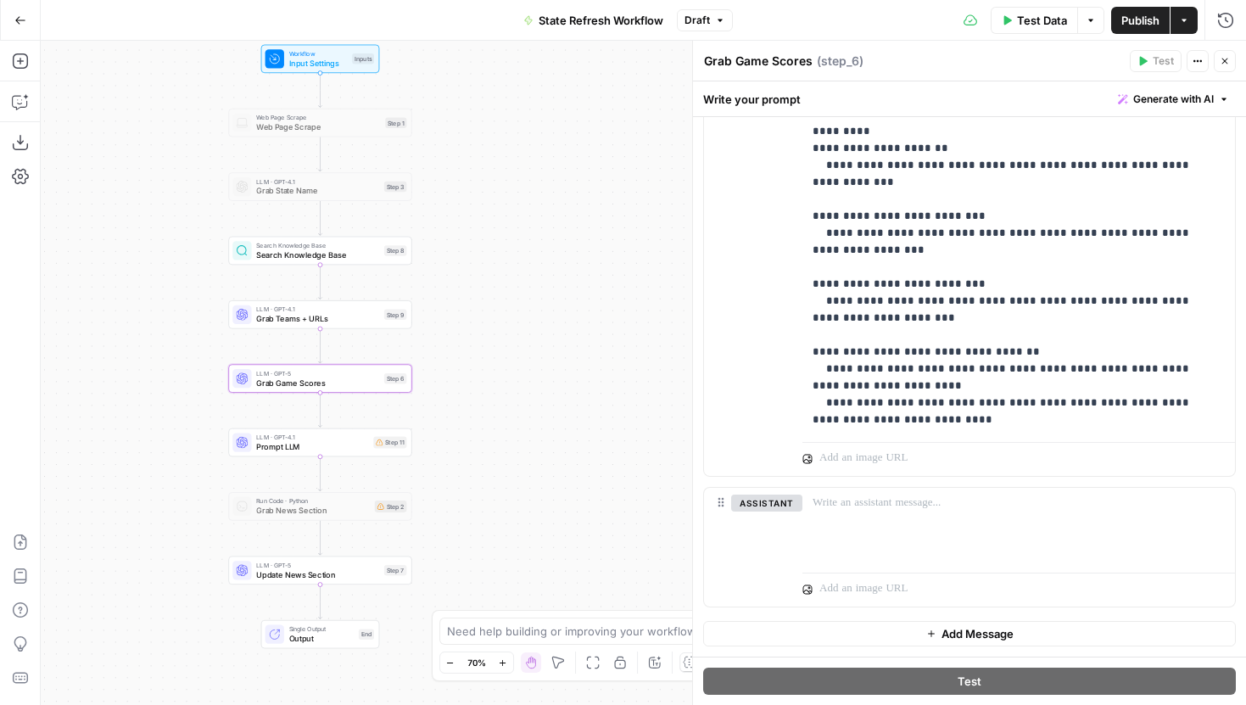
click at [326, 452] on div "LLM · GPT-4.1 Prompt LLM Step 11 Copy step Delete step Add Note Test" at bounding box center [319, 442] width 183 height 28
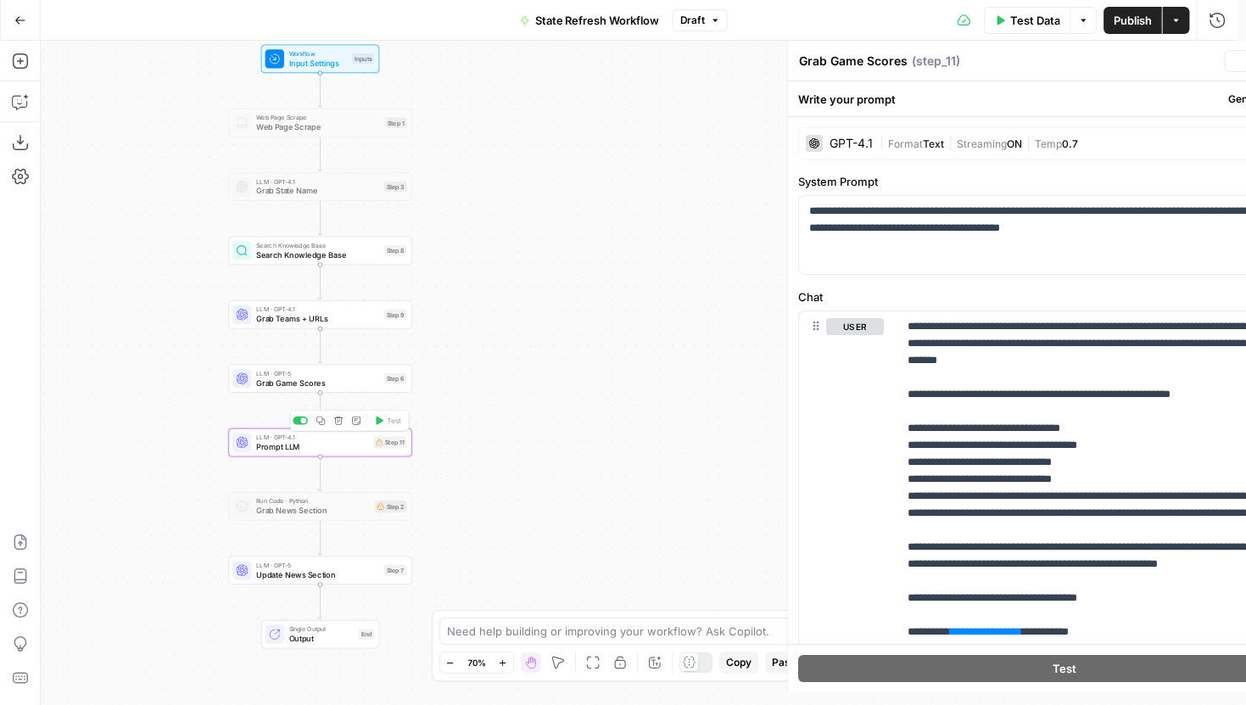
type textarea "Prompt LLM"
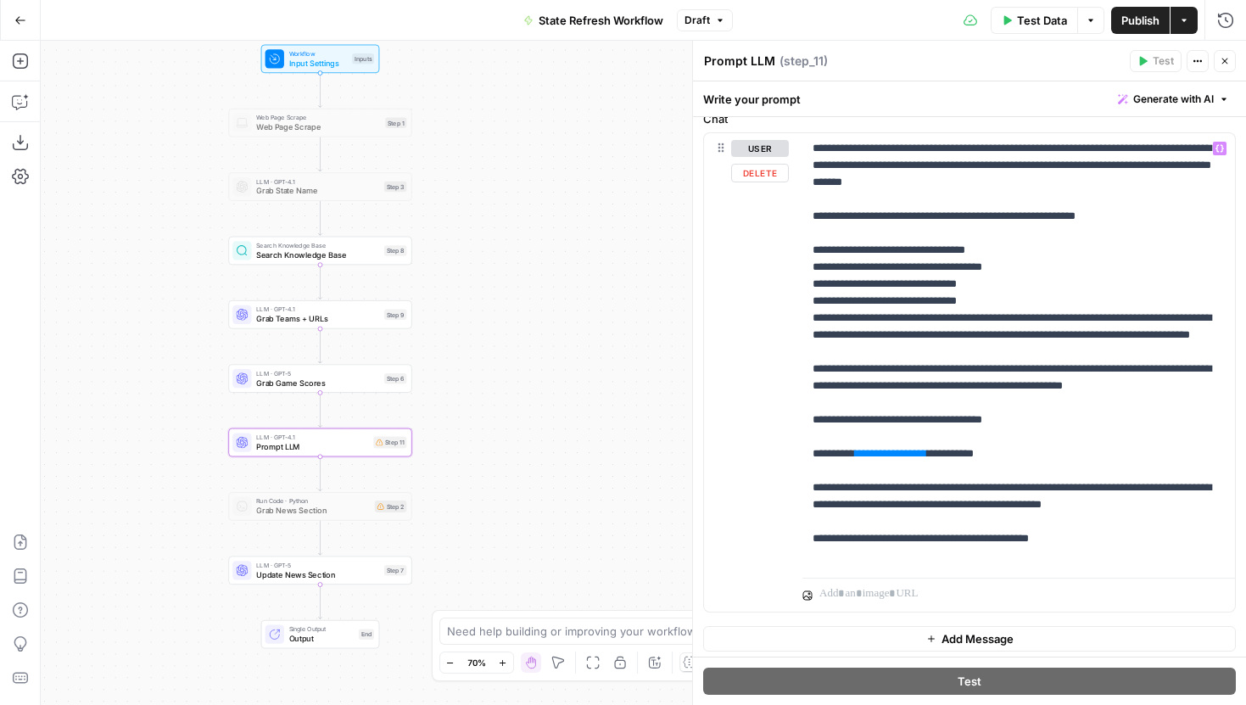
scroll to position [183, 0]
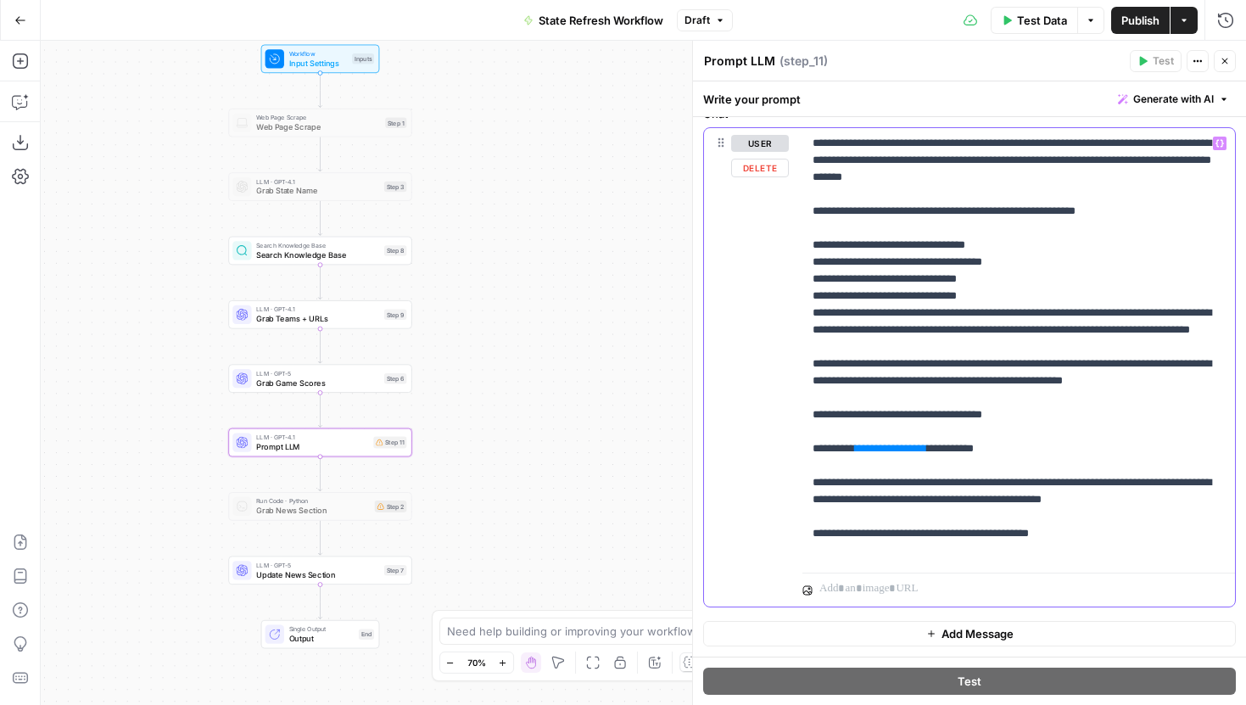
drag, startPoint x: 956, startPoint y: 462, endPoint x: 871, endPoint y: 463, distance: 84.8
click at [871, 463] on p "**********" at bounding box center [1013, 347] width 400 height 424
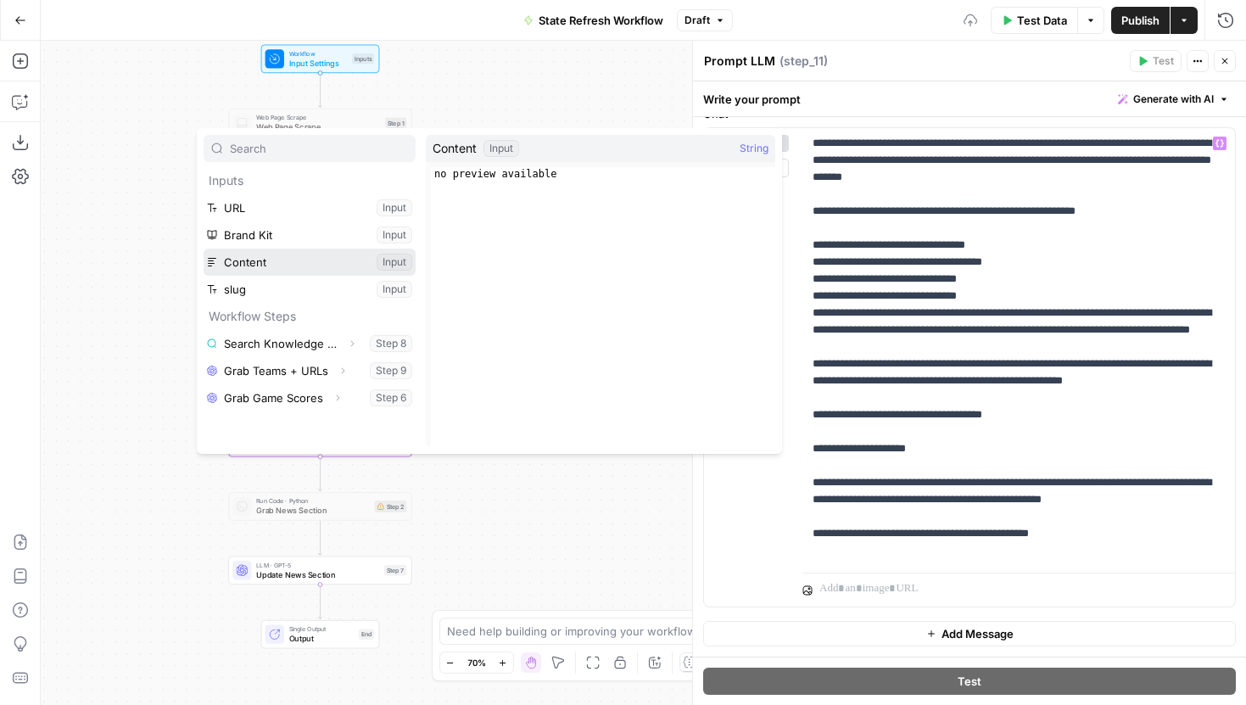
click at [270, 249] on button "Select variable Content" at bounding box center [310, 262] width 212 height 27
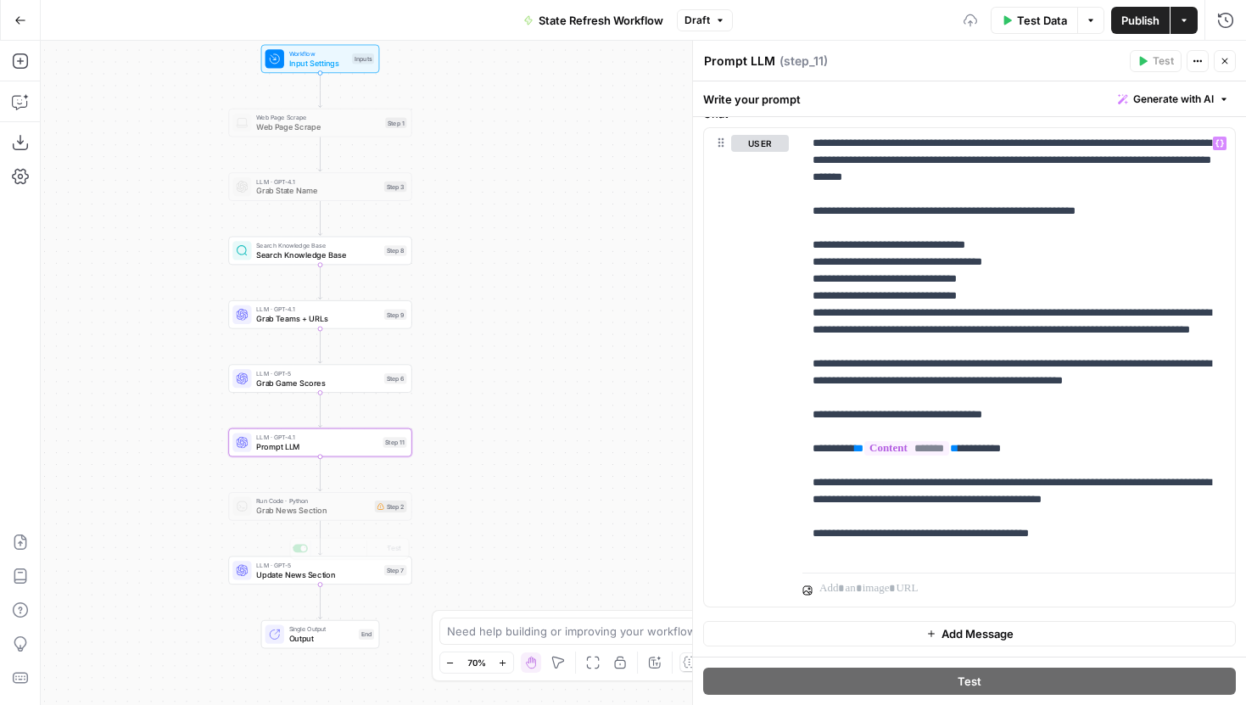
click at [355, 583] on div "LLM · GPT-5 Update News Section Step 7 Copy step Delete step Add Note Test" at bounding box center [319, 571] width 183 height 28
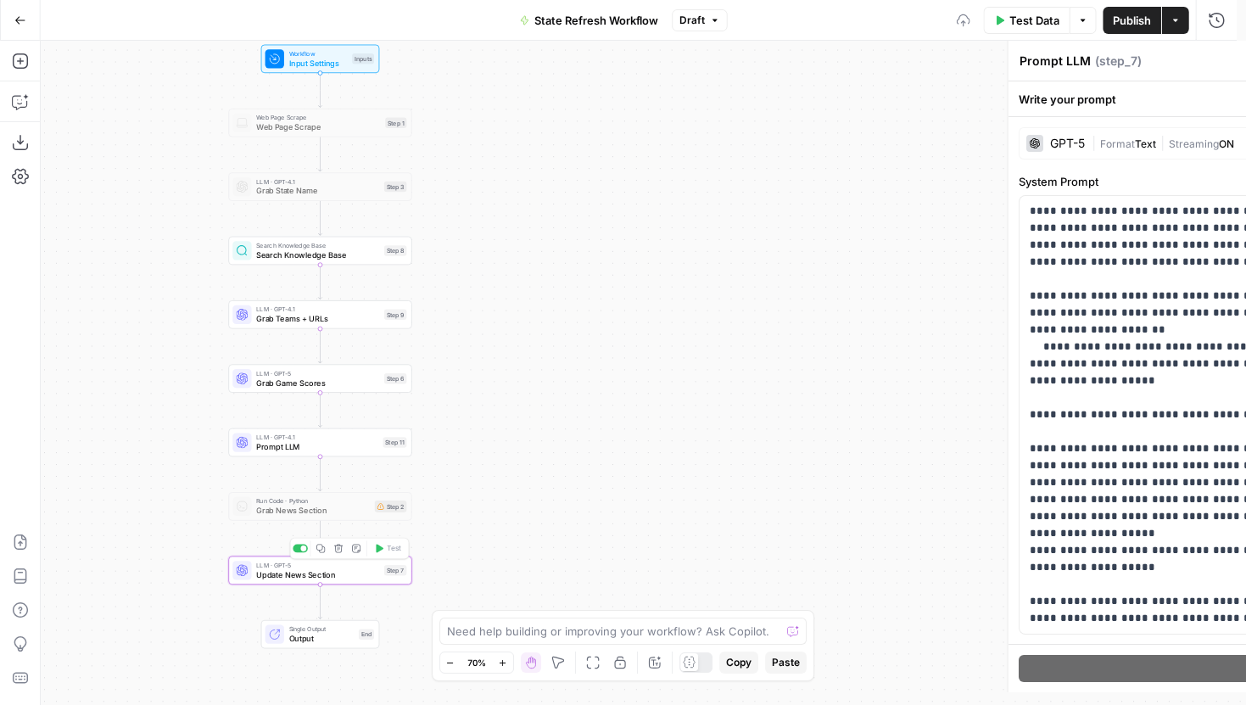
type textarea "Update News Section"
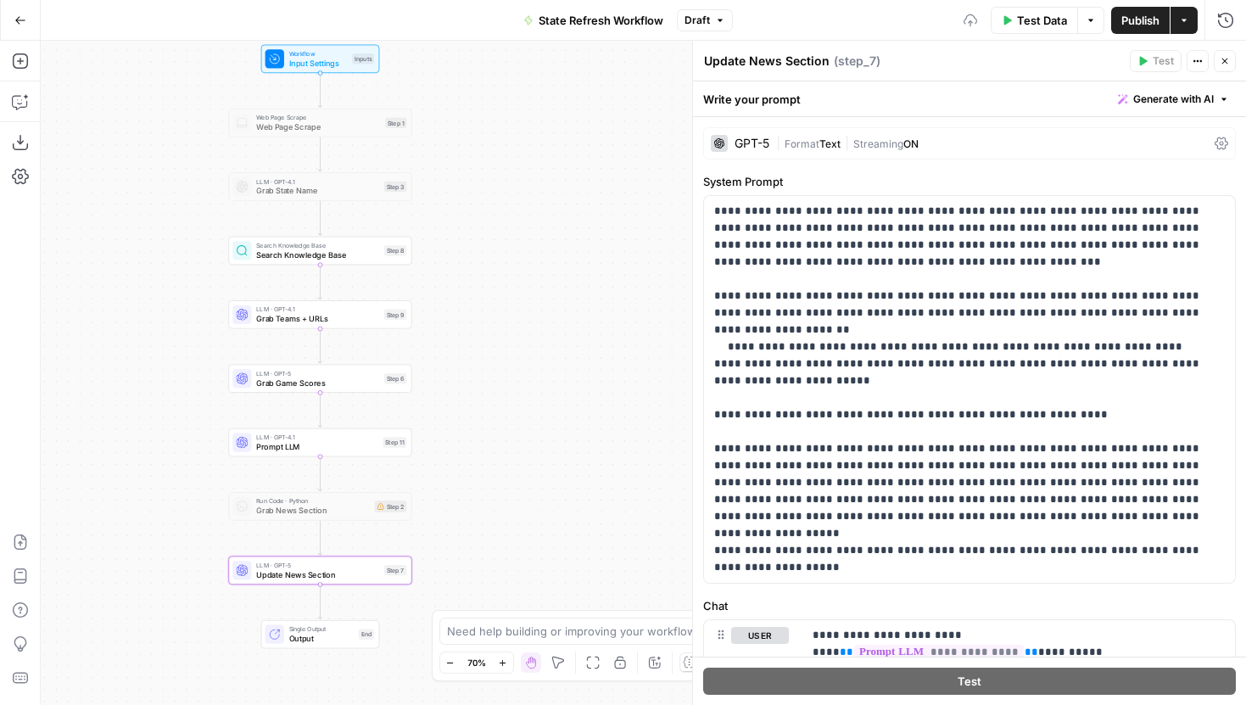
drag, startPoint x: 544, startPoint y: 412, endPoint x: 547, endPoint y: 403, distance: 9.9
click at [547, 403] on div "Workflow Input Settings Inputs Web Page Scrape Web Page Scrape Step 1 LLM · GPT…" at bounding box center [644, 373] width 1206 height 664
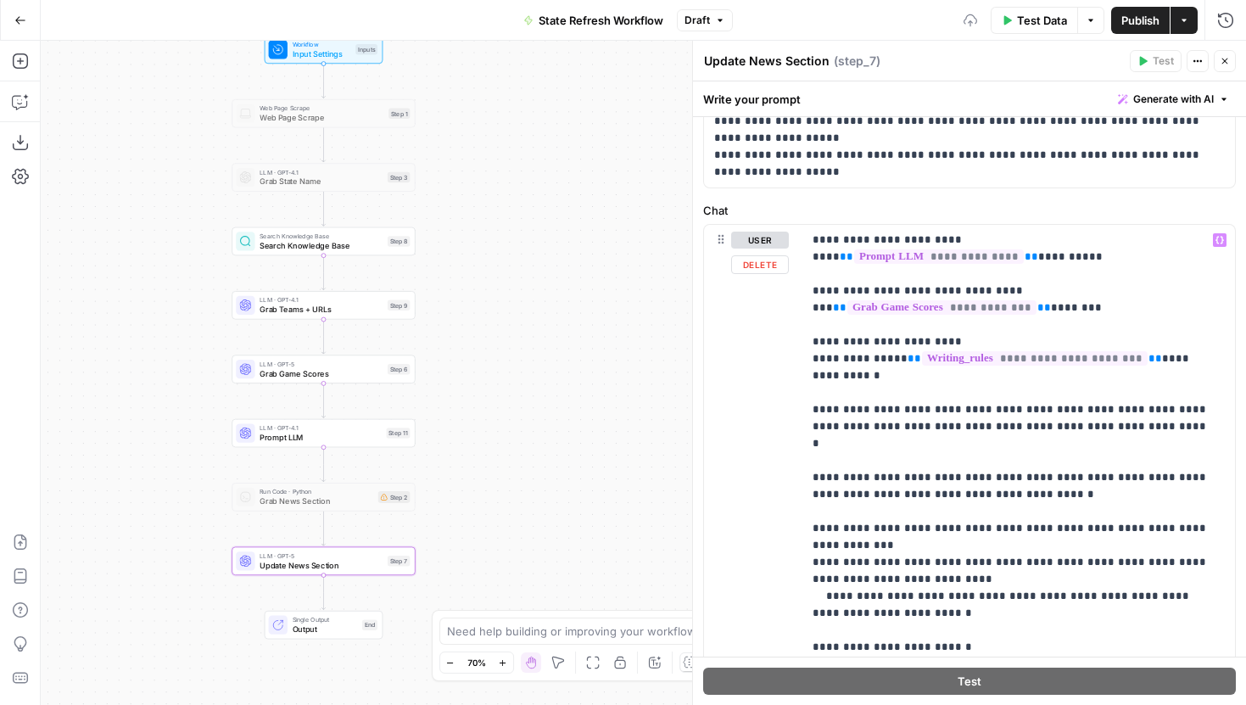
scroll to position [0, 0]
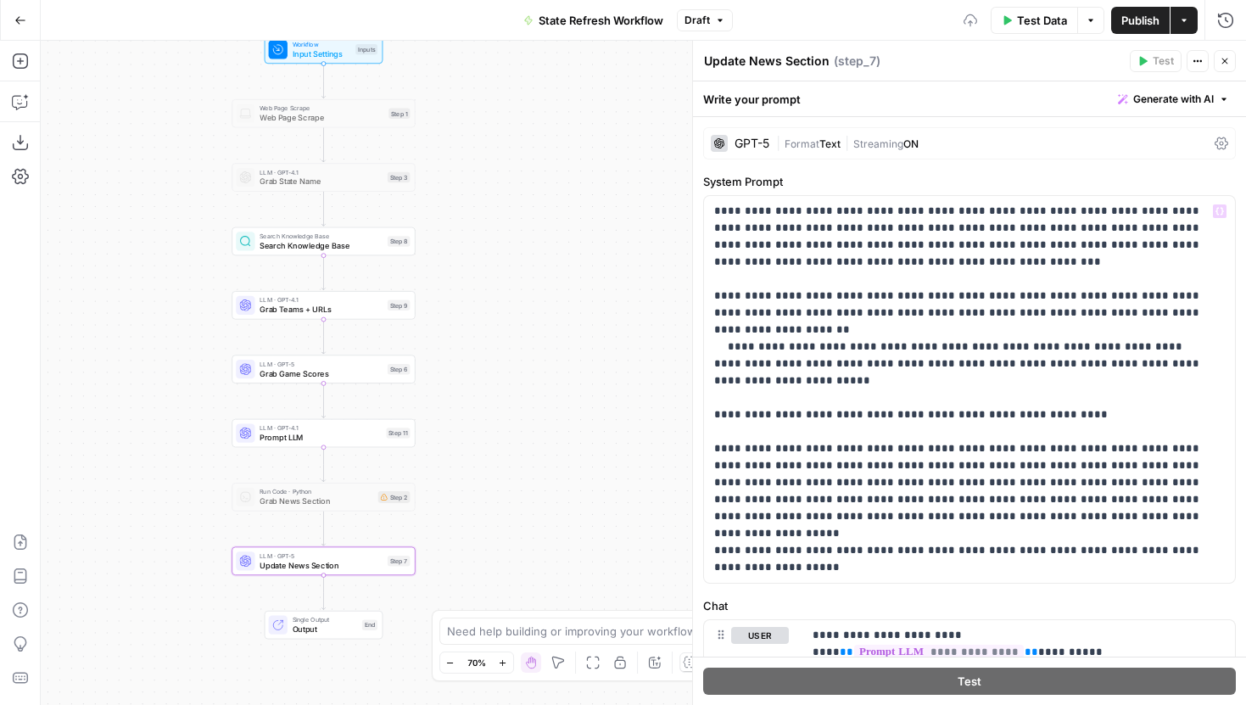
drag, startPoint x: 544, startPoint y: 178, endPoint x: 572, endPoint y: 291, distance: 116.3
click at [572, 289] on div "Workflow Input Settings Inputs Web Page Scrape Web Page Scrape Step 1 LLM · GPT…" at bounding box center [644, 373] width 1206 height 664
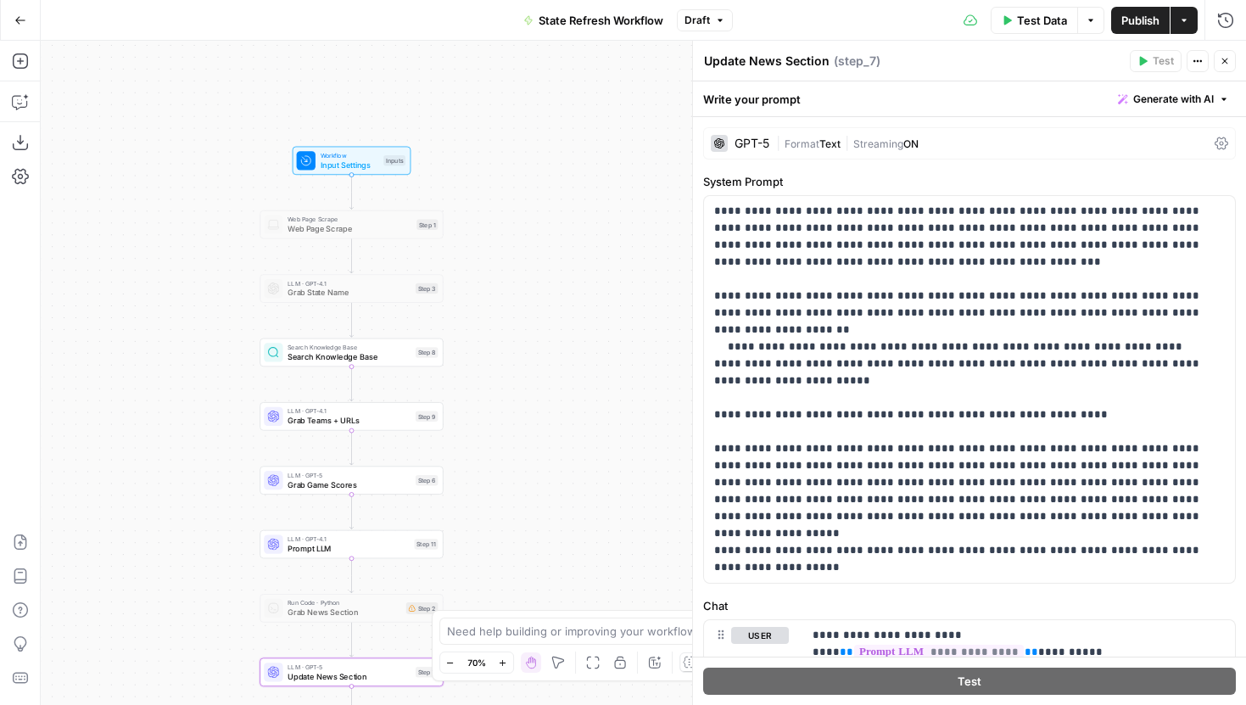
click at [1044, 12] on span "Test Data" at bounding box center [1042, 20] width 50 height 17
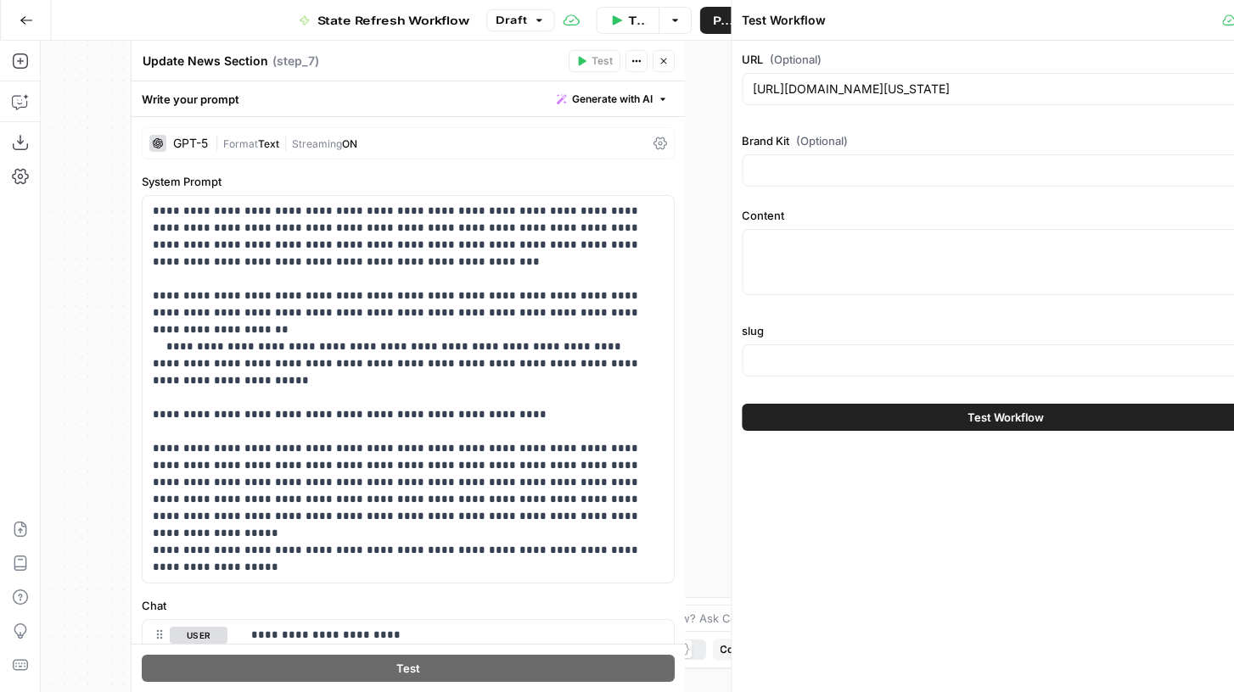
type input "Hard Rock Digital"
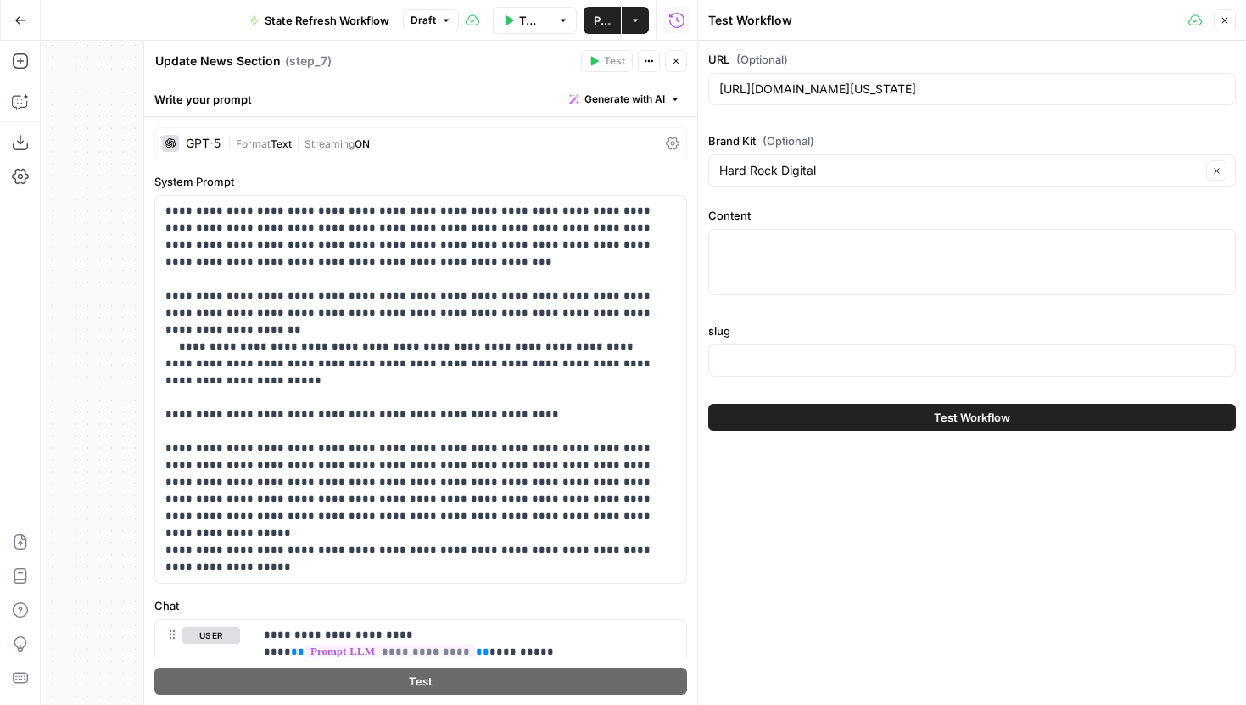
click at [674, 59] on icon "button" at bounding box center [676, 61] width 10 height 10
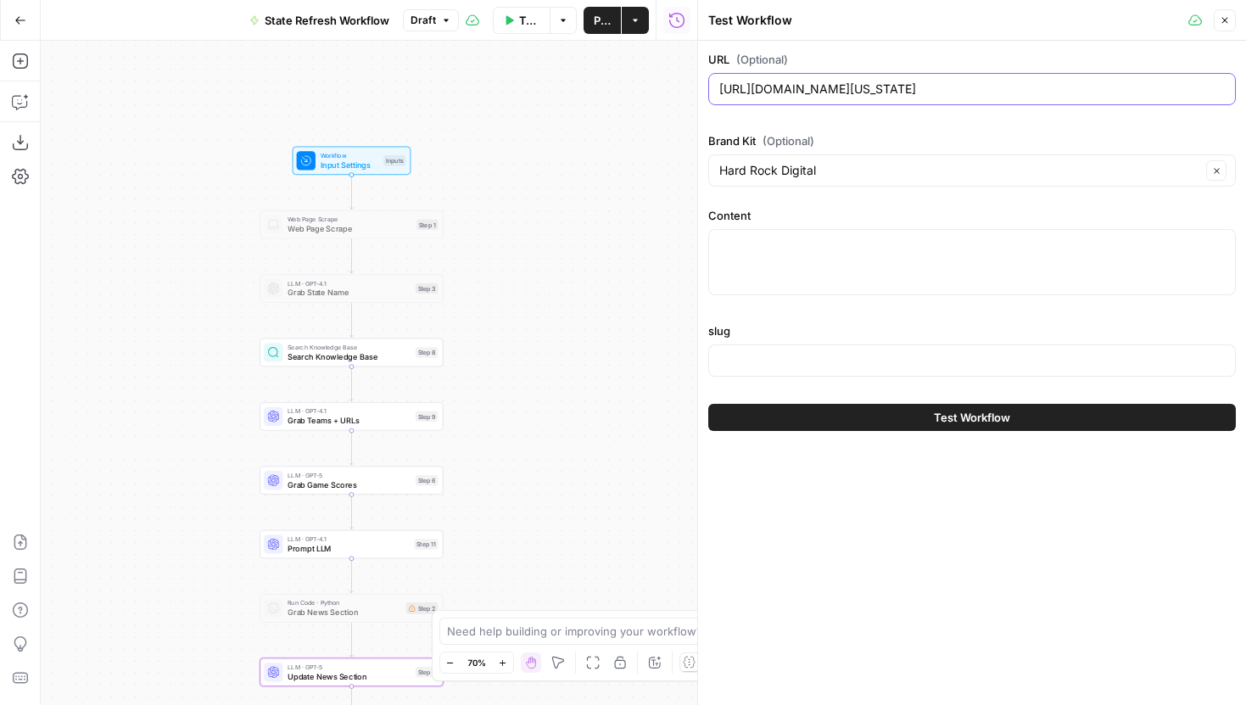
drag, startPoint x: 949, startPoint y: 94, endPoint x: 719, endPoint y: 94, distance: 229.9
click at [719, 94] on input "[URL][DOMAIN_NAME][US_STATE]" at bounding box center [972, 89] width 506 height 17
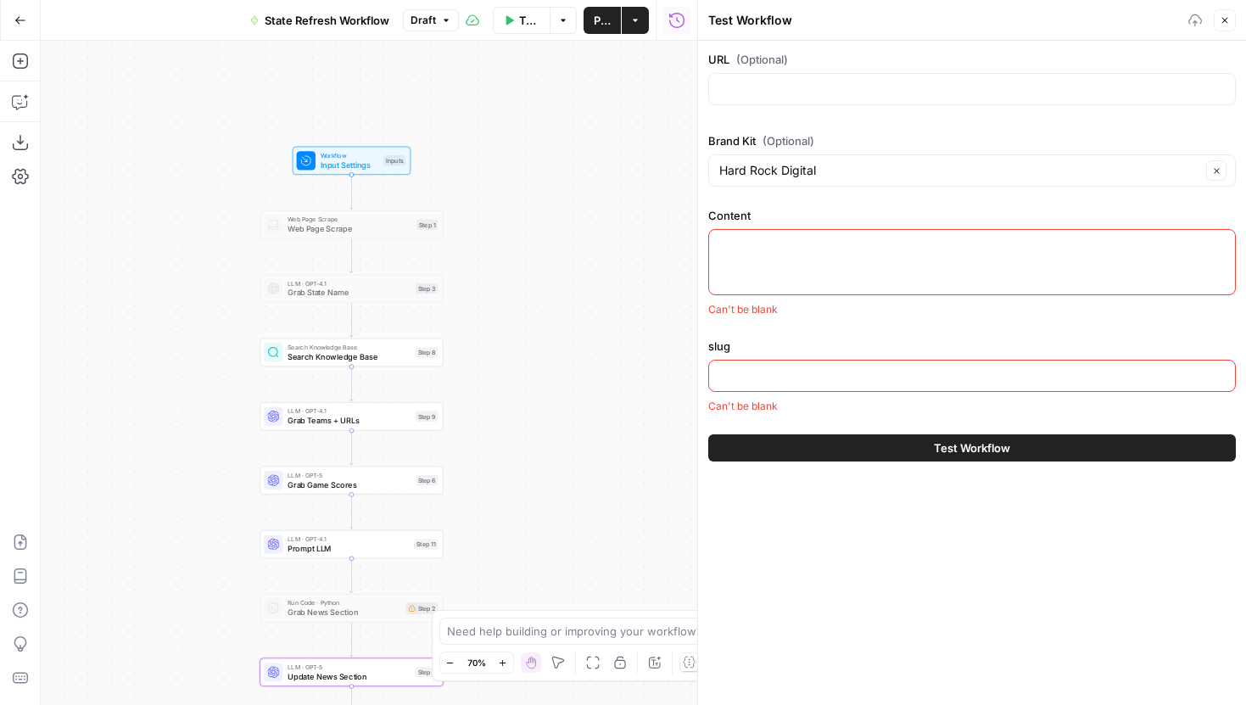
click at [766, 233] on div at bounding box center [972, 262] width 528 height 66
click at [741, 243] on textarea "Content" at bounding box center [972, 245] width 506 height 17
paste textarea "[vc_row type=&#8221;full_width_content&#8221; full_screen_row_position=&#8221;m…"
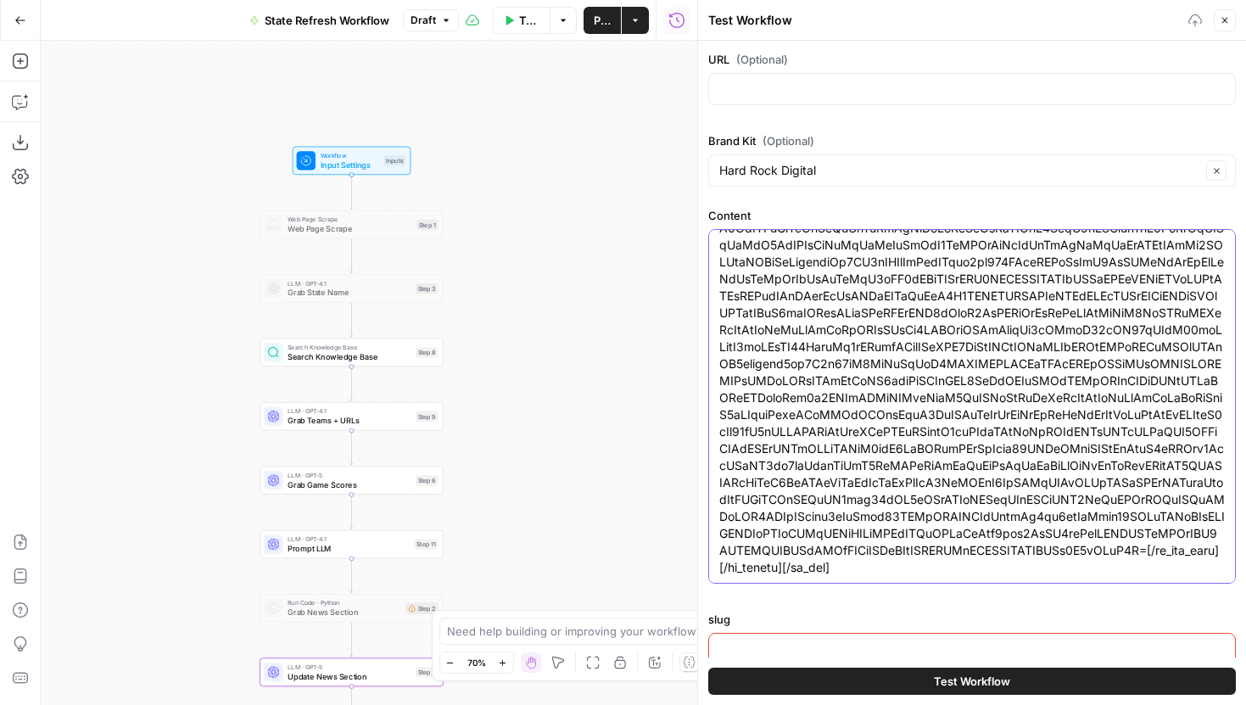
scroll to position [40, 0]
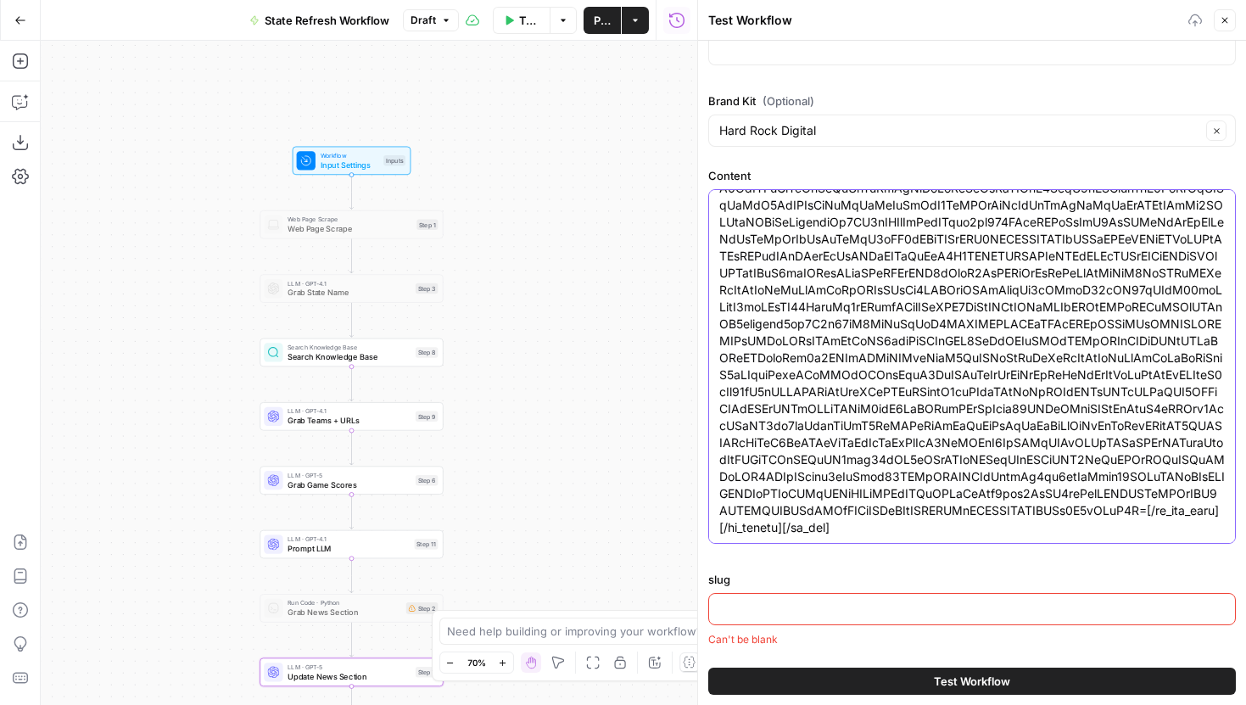
type textarea "[vc_row type=&#8221;full_width_content&#8221; full_screen_row_position=&#8221;m…"
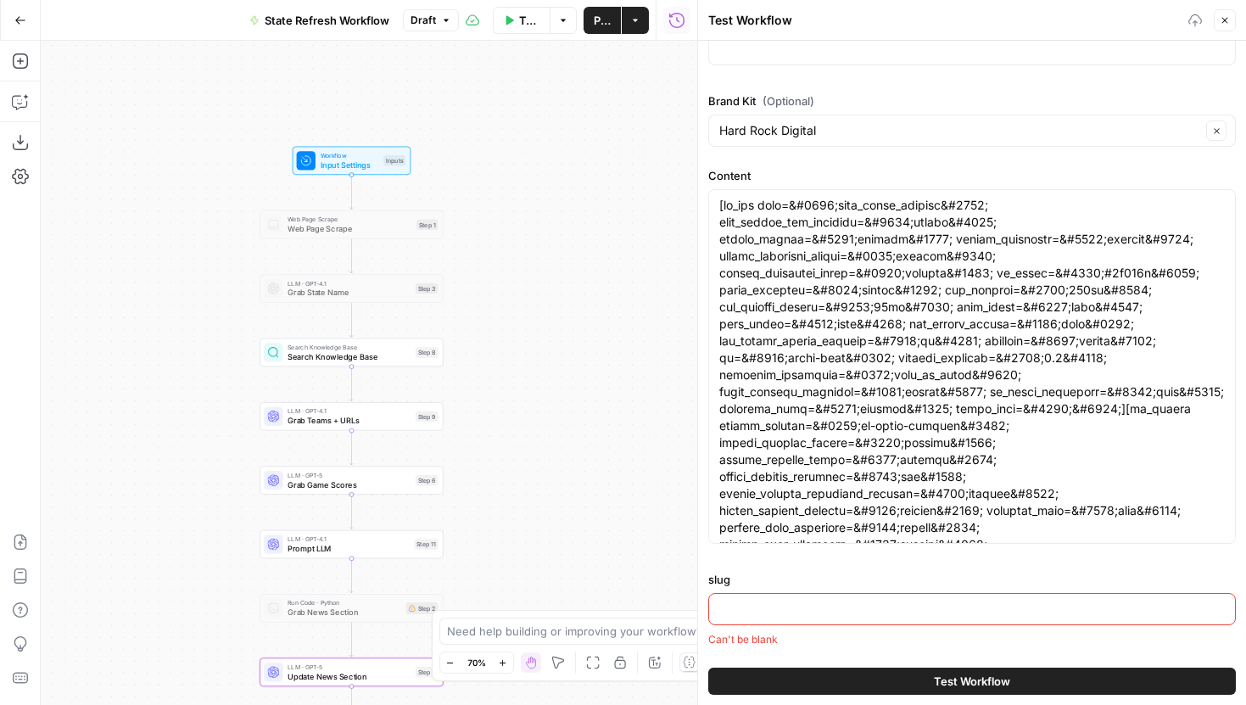
click at [795, 599] on div at bounding box center [972, 609] width 528 height 32
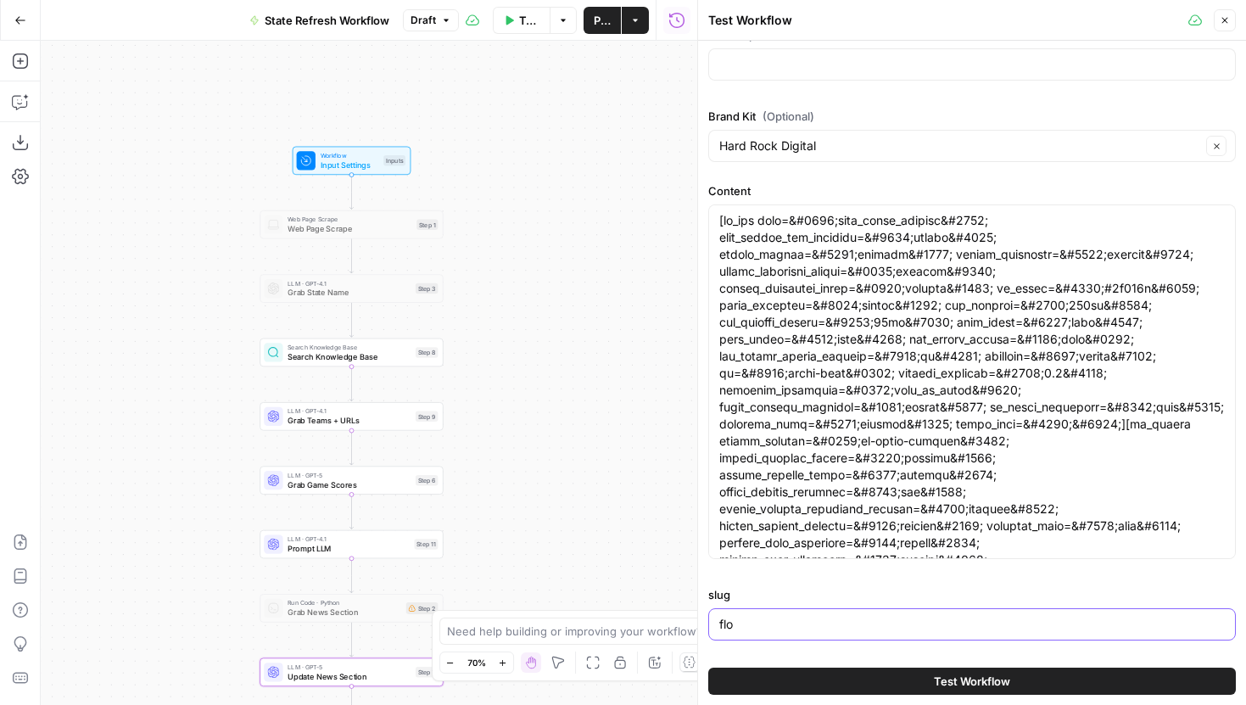
scroll to position [25, 0]
type input "[US_STATE]"
click at [939, 670] on button "Test Workflow" at bounding box center [972, 681] width 528 height 27
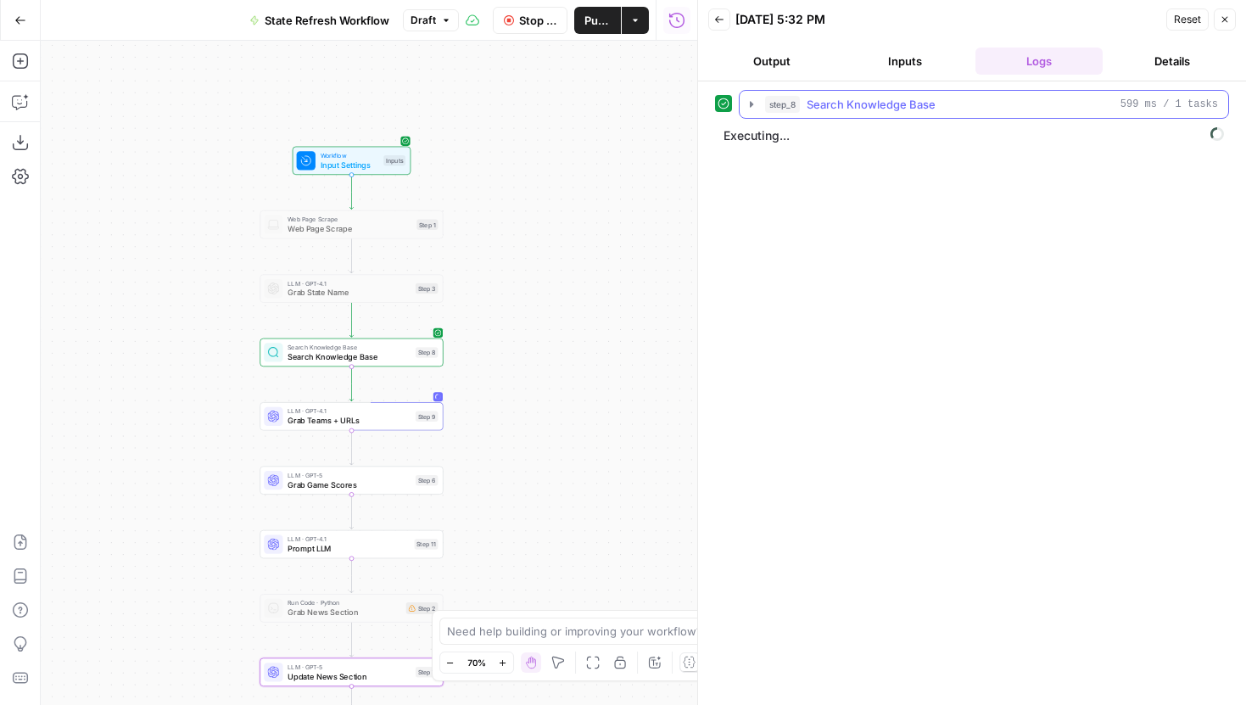
click at [751, 100] on icon "button" at bounding box center [752, 105] width 14 height 14
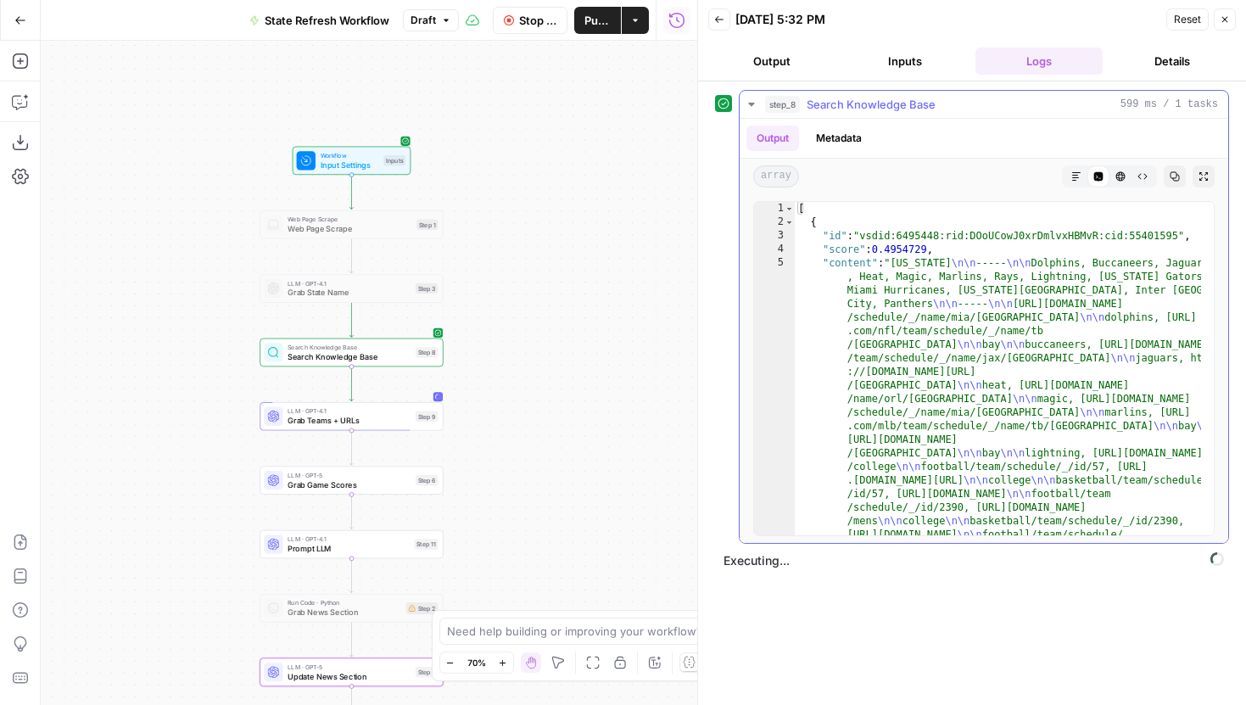
click at [750, 100] on icon "button" at bounding box center [752, 105] width 14 height 14
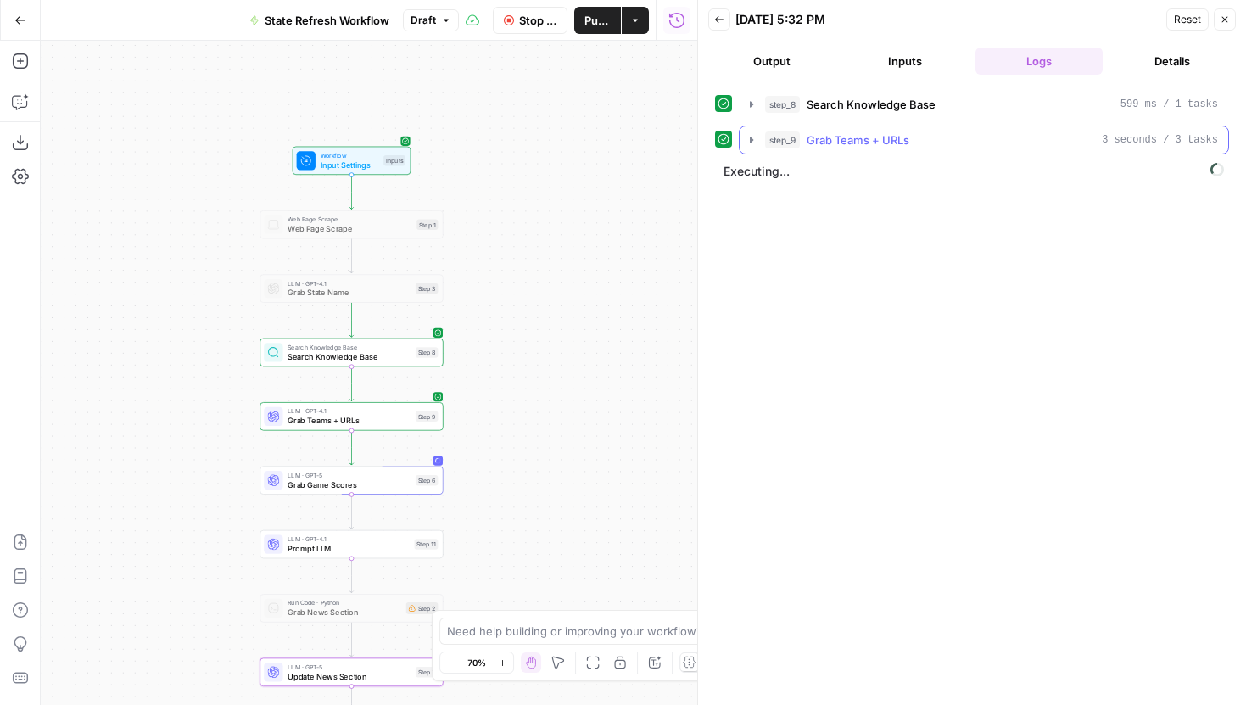
click at [758, 144] on button "step_9 Grab Teams + URLs 3 seconds / 3 tasks" at bounding box center [984, 139] width 489 height 27
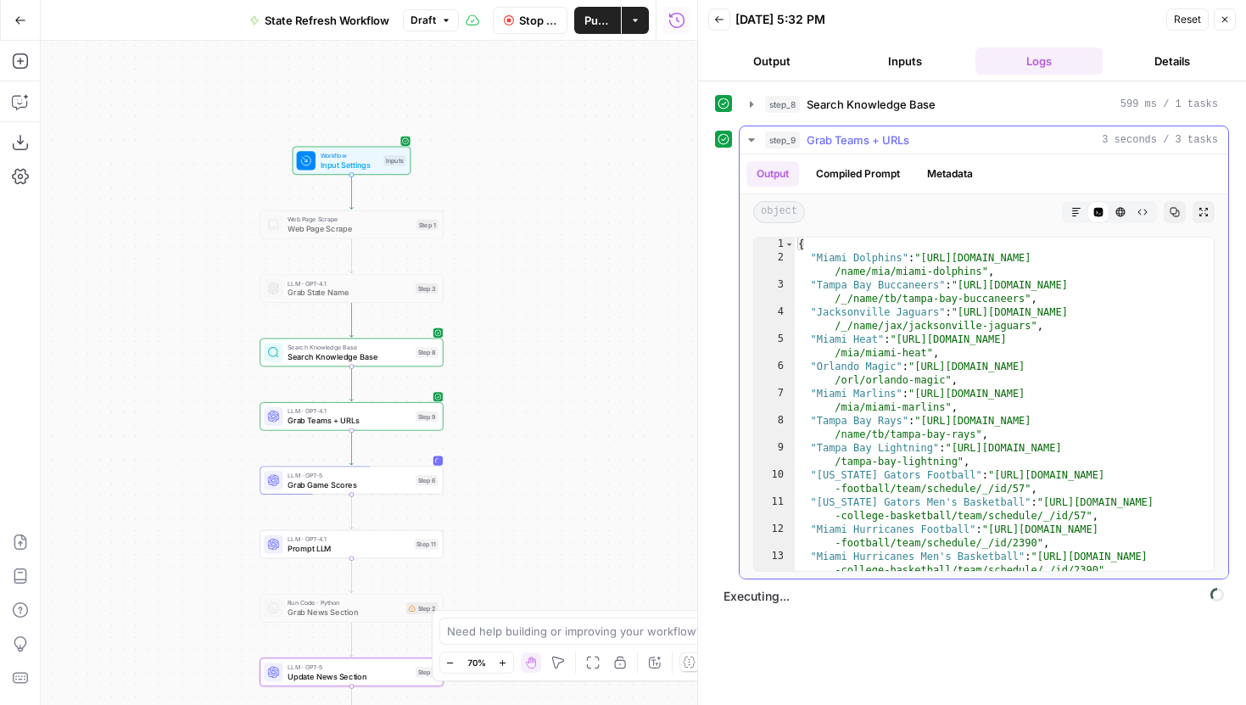
scroll to position [155, 0]
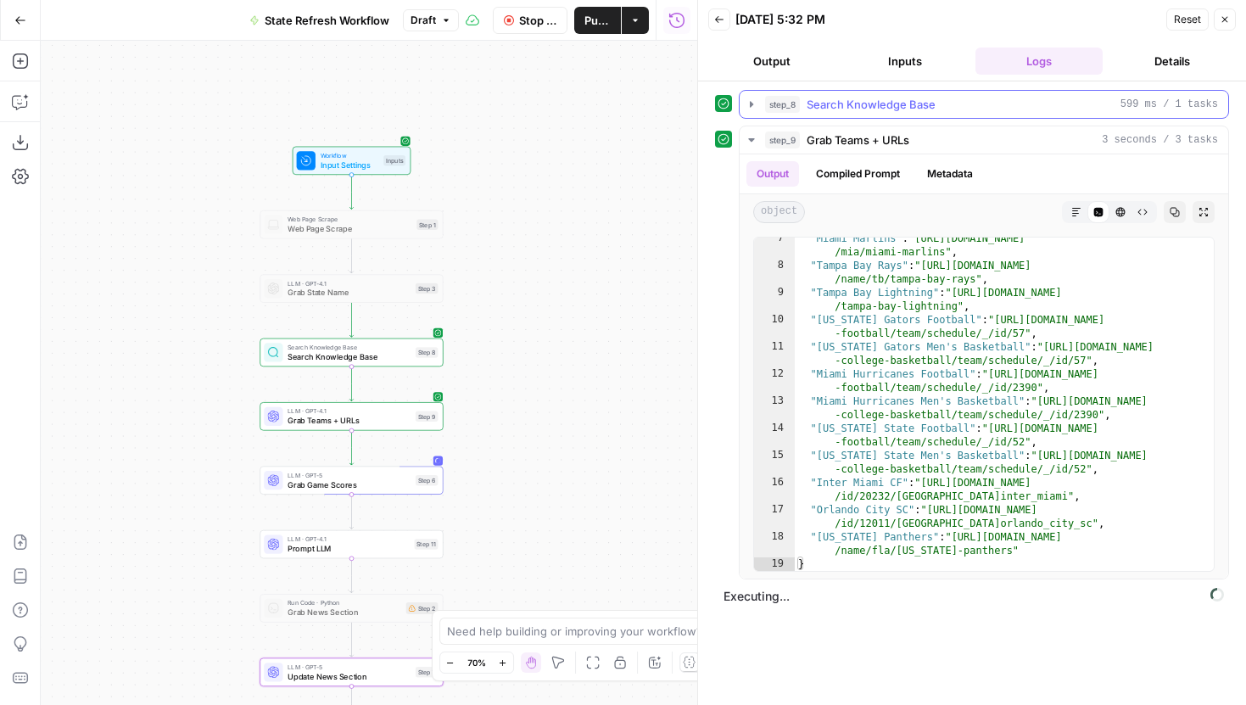
click at [746, 100] on icon "button" at bounding box center [752, 105] width 14 height 14
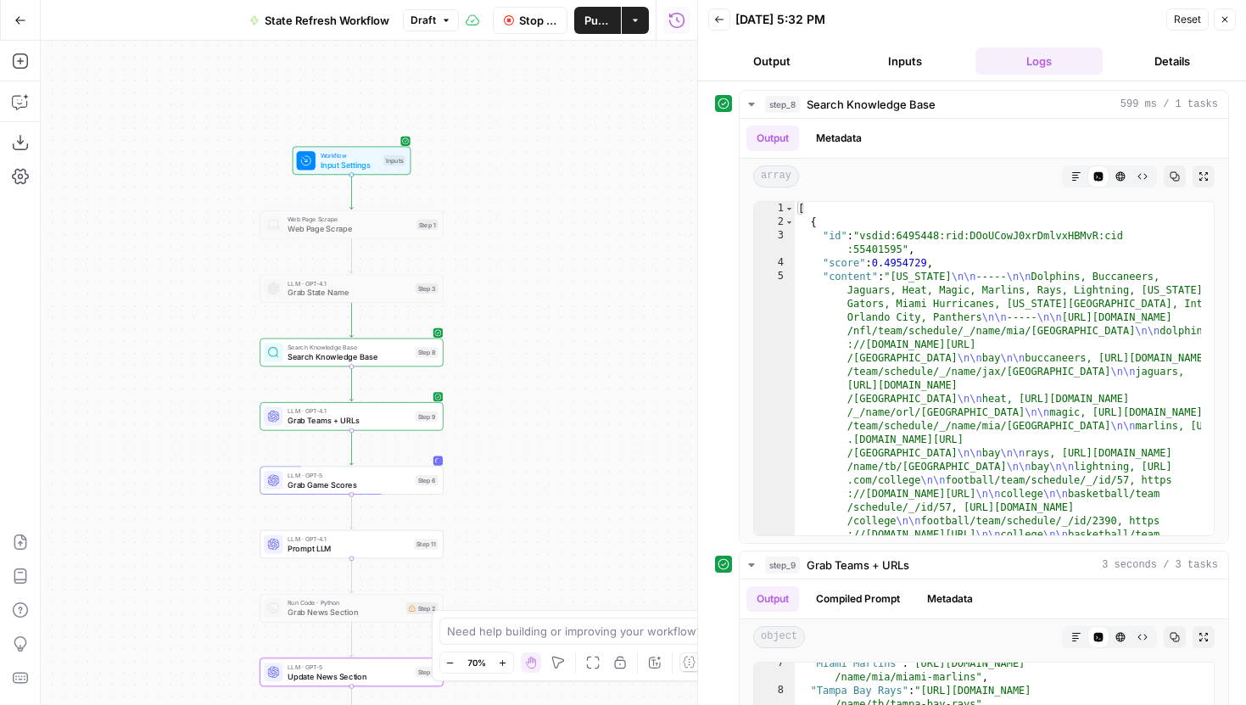
click at [891, 70] on button "Inputs" at bounding box center [905, 61] width 127 height 27
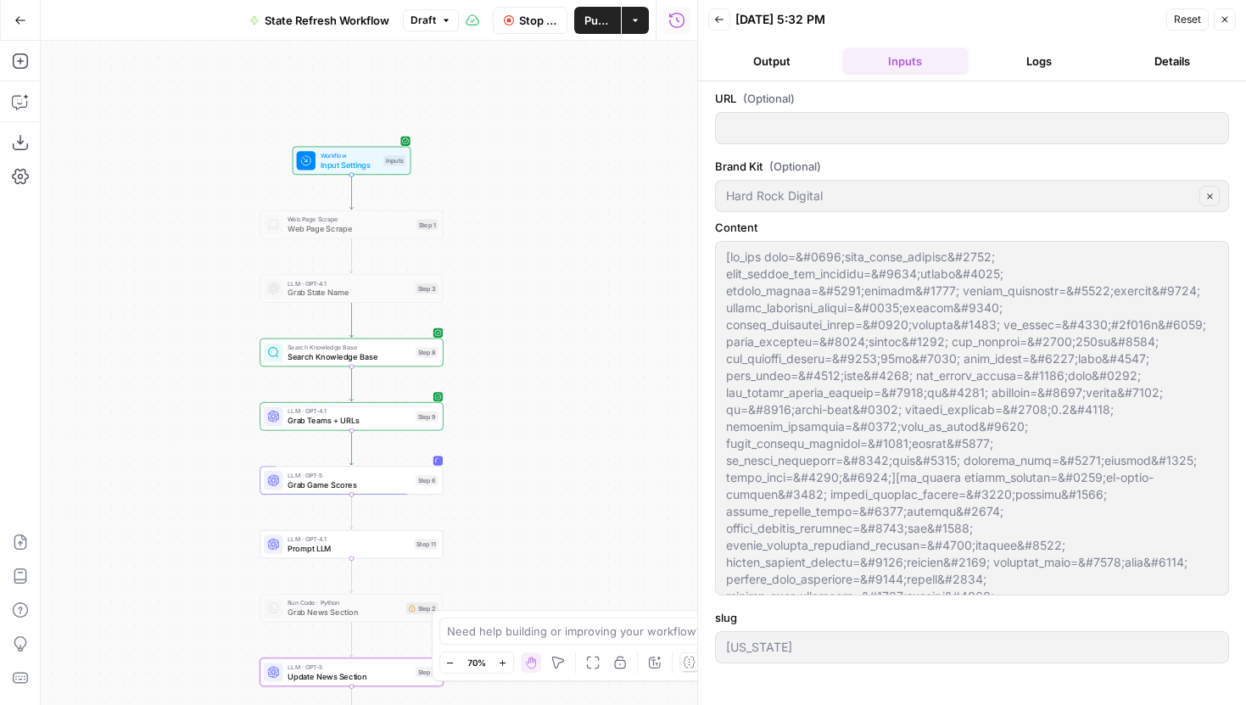
click at [1054, 57] on button "Logs" at bounding box center [1039, 61] width 127 height 27
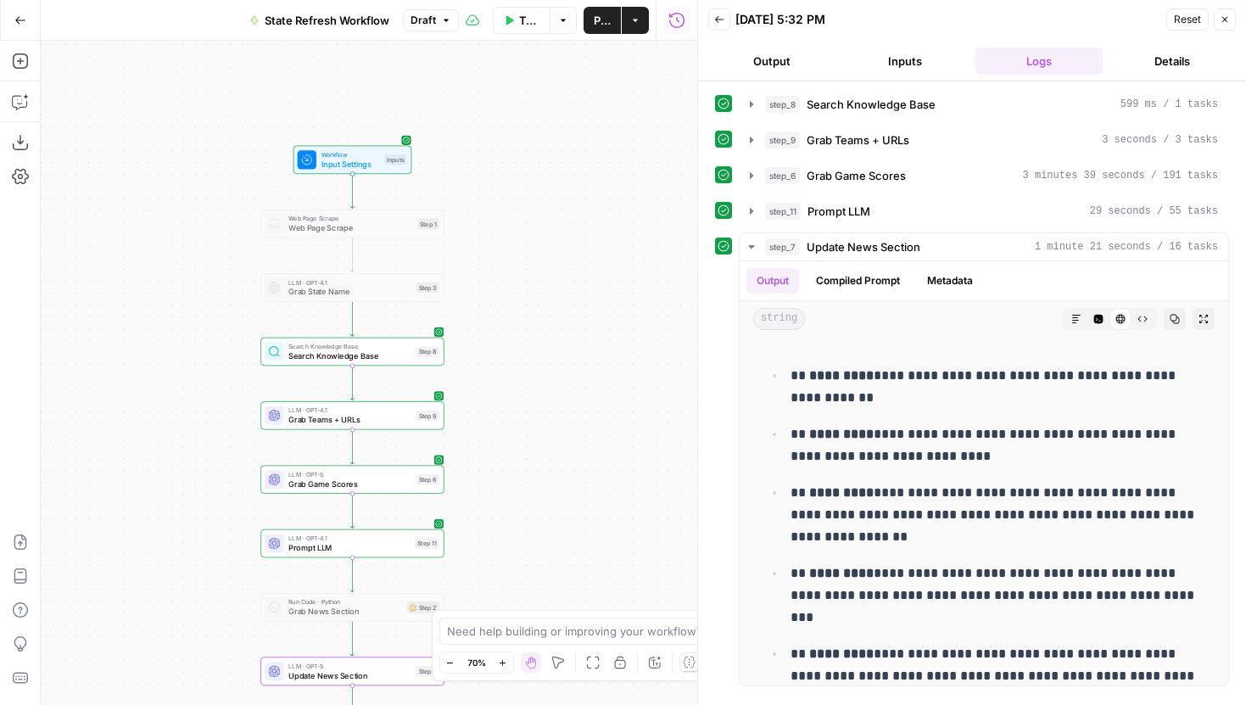
drag, startPoint x: 539, startPoint y: 401, endPoint x: 576, endPoint y: 329, distance: 81.2
click at [576, 329] on div "Workflow Input Settings Inputs Web Page Scrape Web Page Scrape Step 1 LLM · GPT…" at bounding box center [369, 373] width 657 height 664
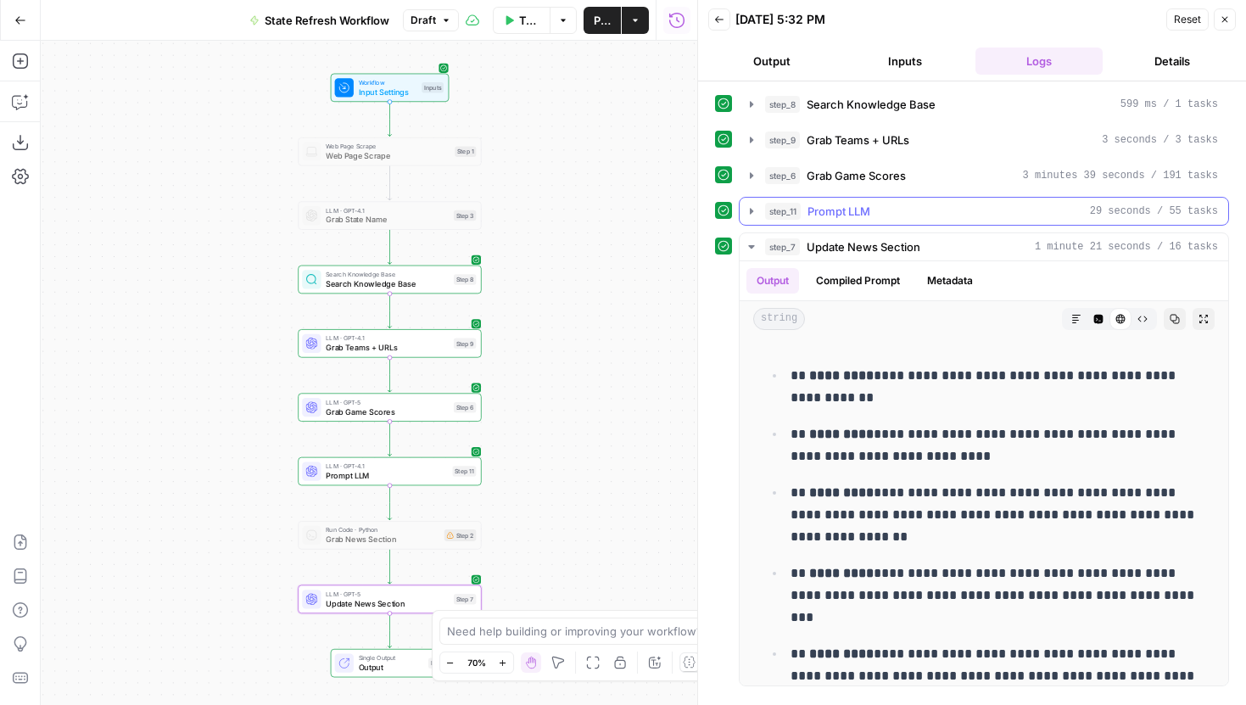
click at [754, 211] on icon "button" at bounding box center [752, 211] width 14 height 14
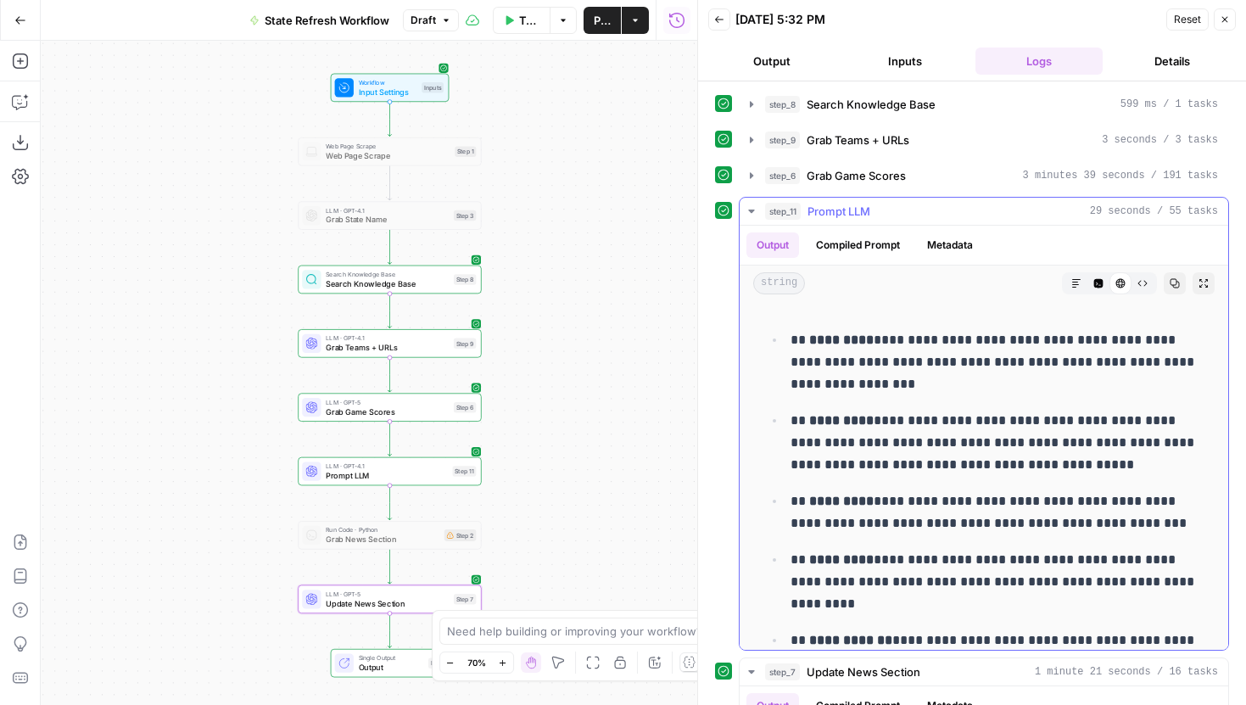
click at [1146, 288] on button "Raw Output" at bounding box center [1143, 283] width 22 height 22
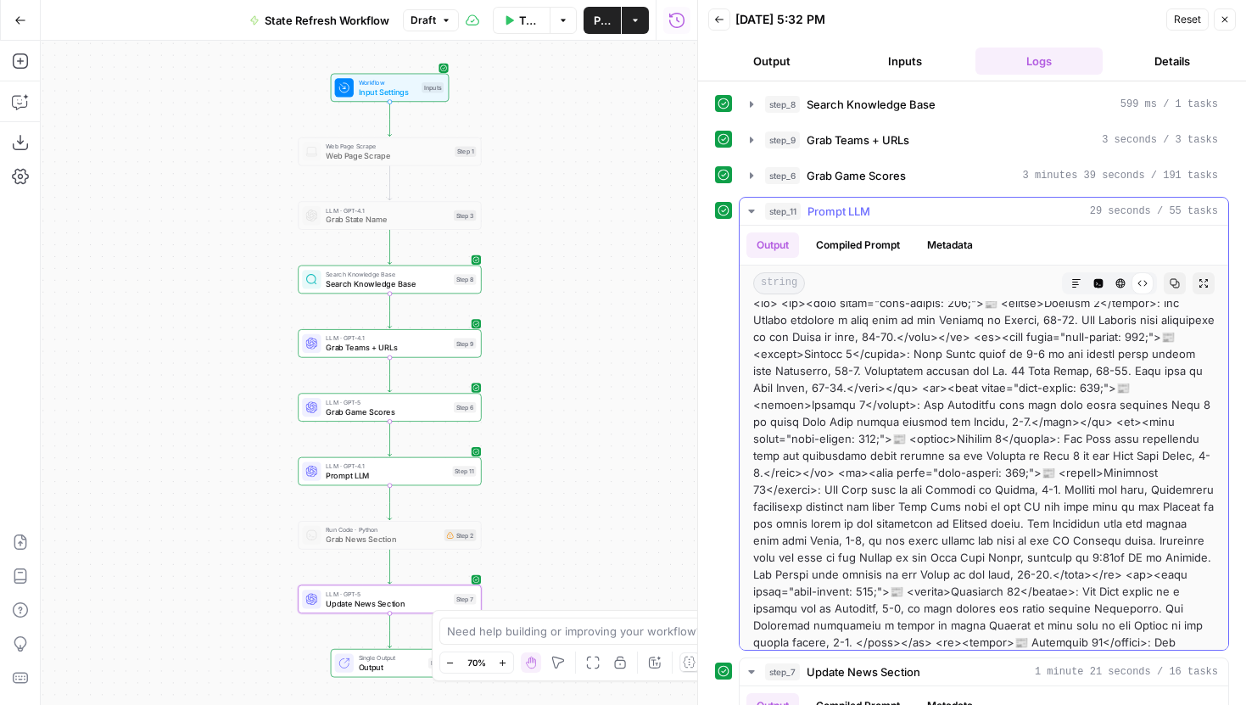
scroll to position [0, 0]
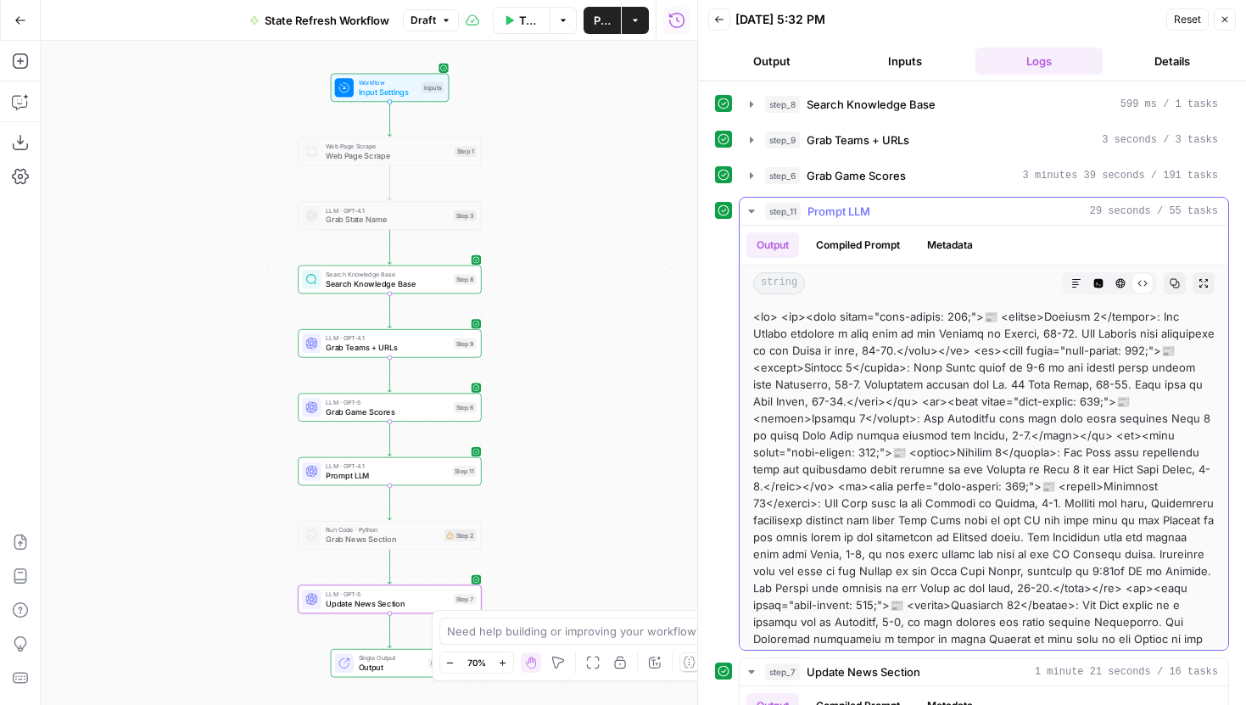
click at [1116, 285] on icon "button" at bounding box center [1120, 283] width 9 height 9
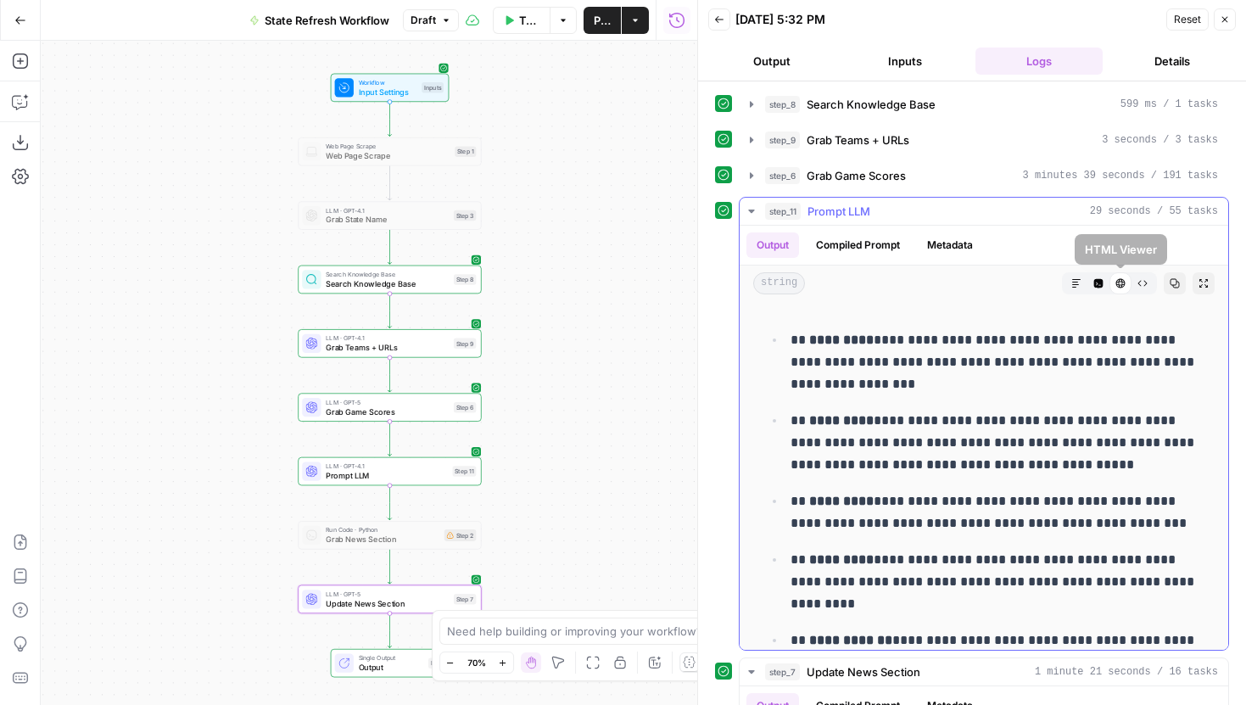
click at [1139, 281] on icon "button" at bounding box center [1143, 283] width 10 height 10
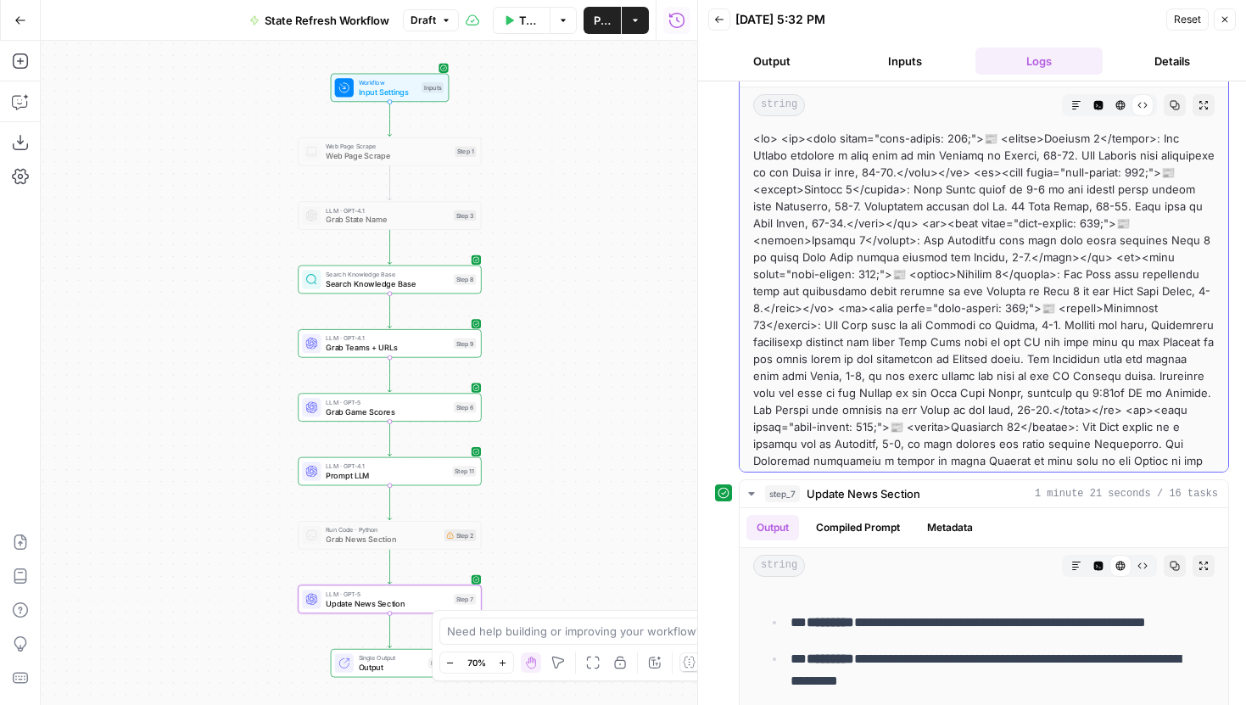
scroll to position [207, 0]
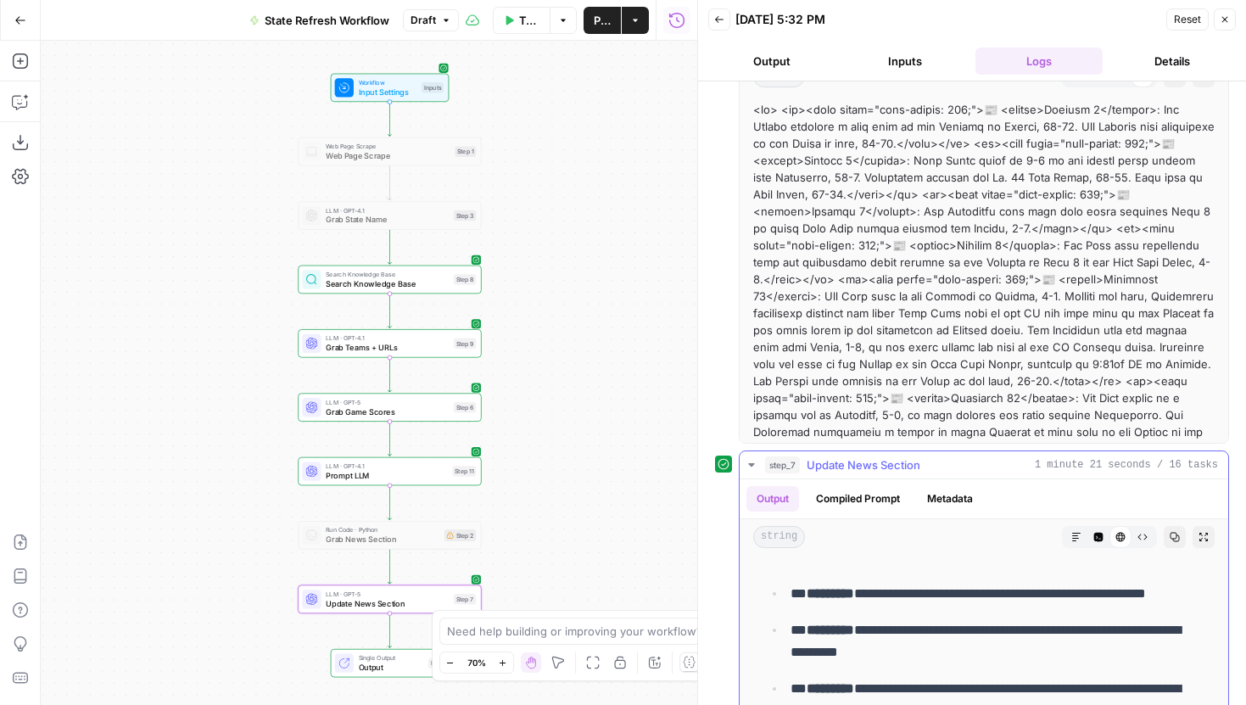
click at [1142, 540] on icon "button" at bounding box center [1143, 537] width 10 height 10
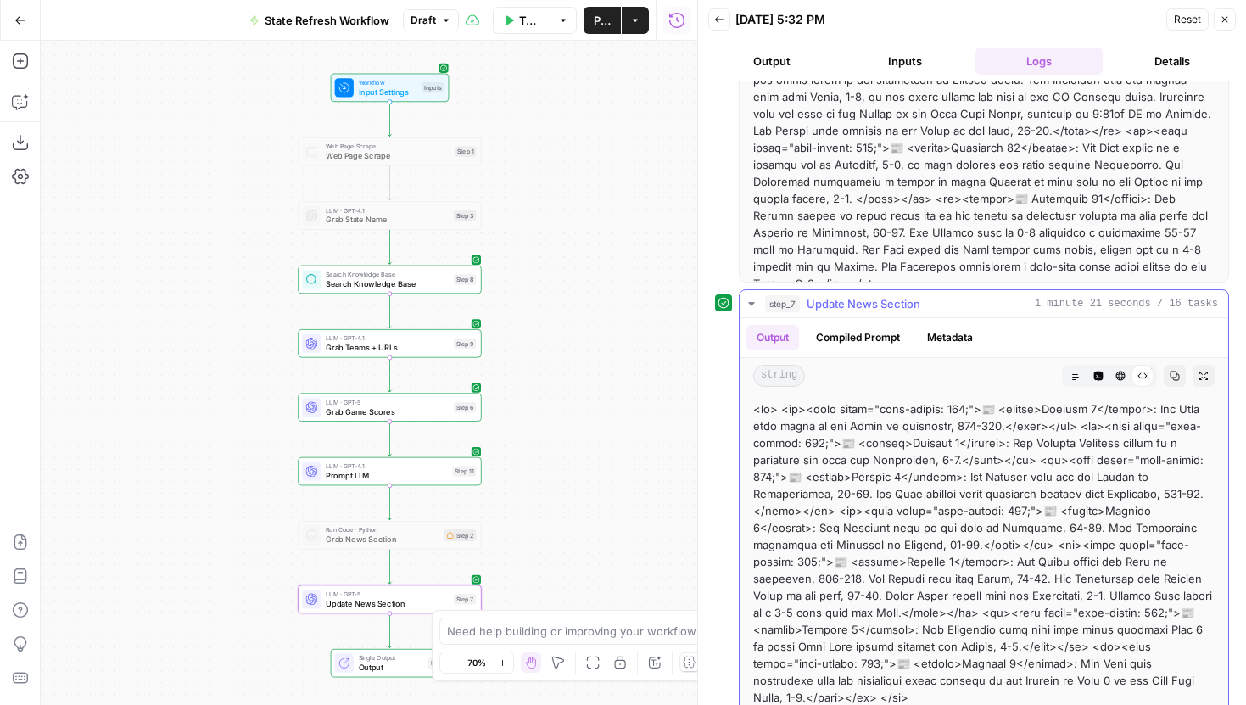
scroll to position [367, 0]
click at [1111, 374] on button "HTML Viewer" at bounding box center [1121, 377] width 22 height 22
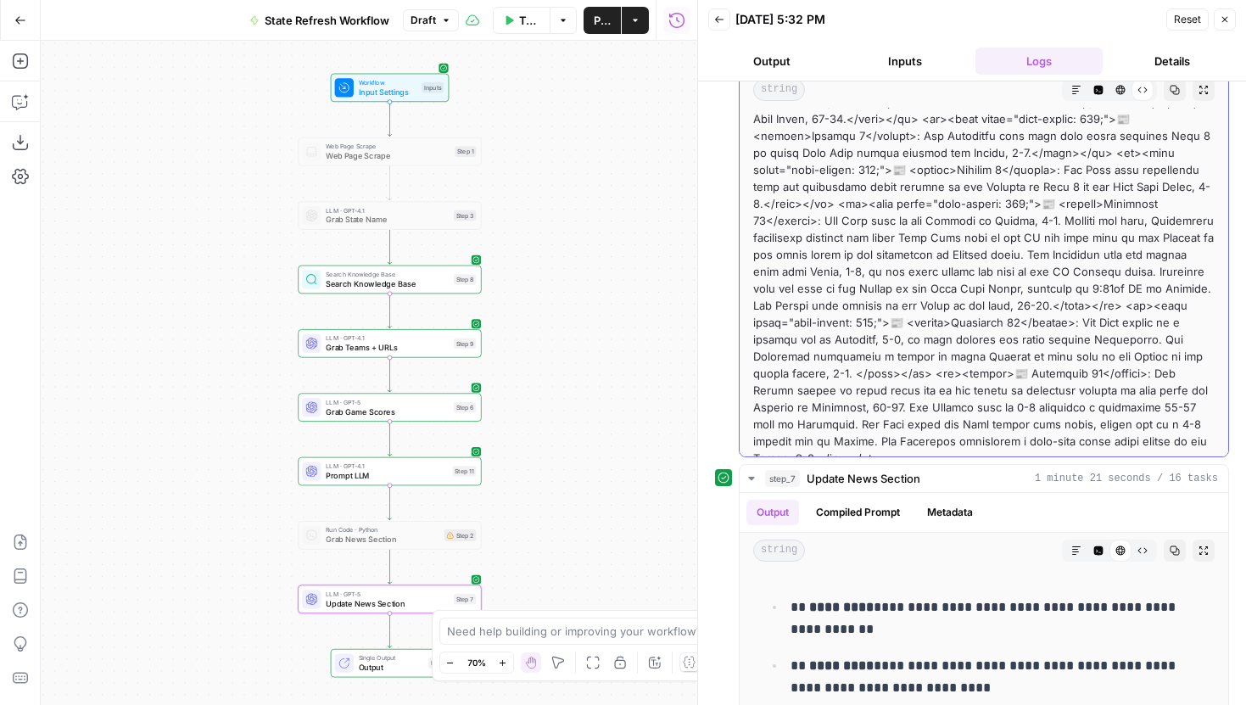
scroll to position [175, 0]
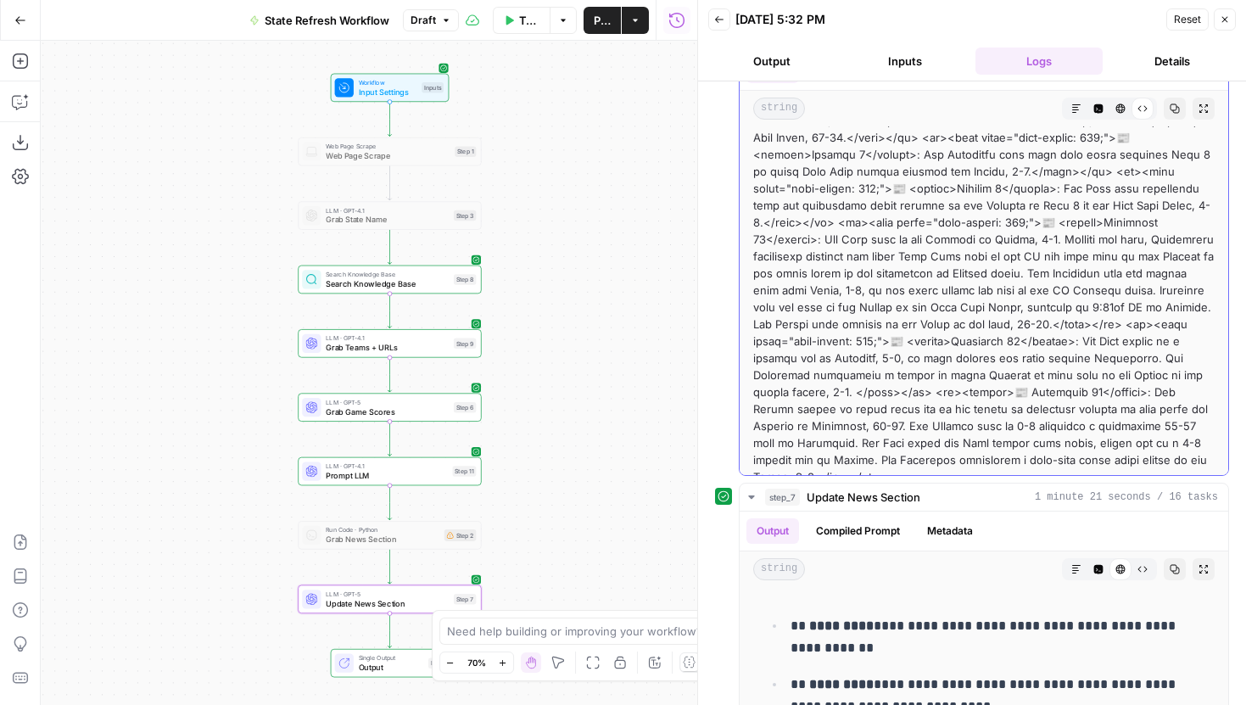
click at [1122, 105] on icon "button" at bounding box center [1120, 108] width 9 height 9
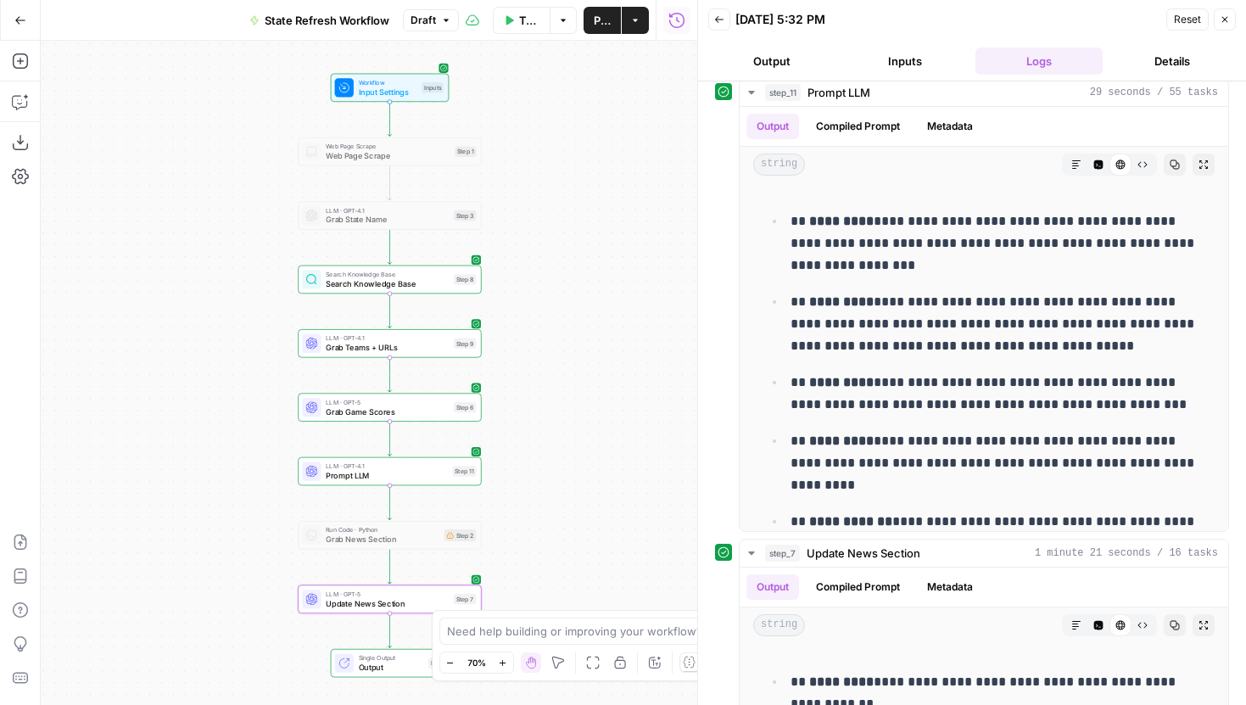
scroll to position [96, 0]
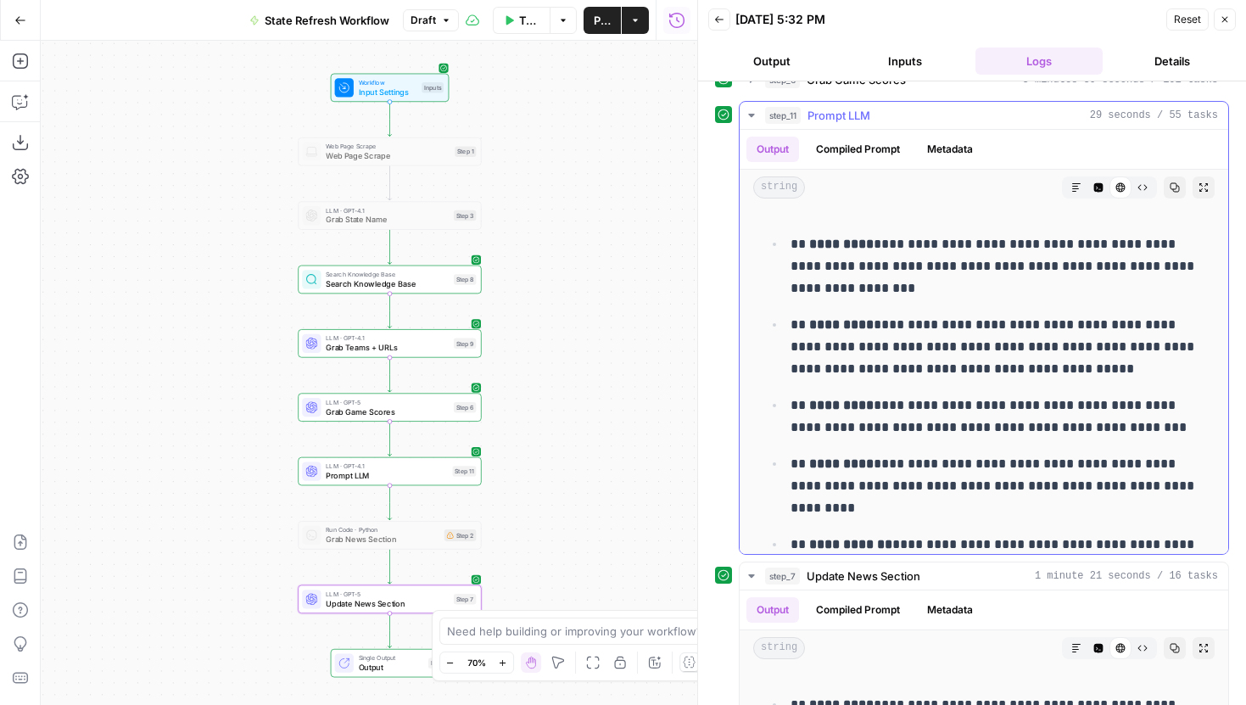
click at [748, 116] on icon "button" at bounding box center [752, 116] width 14 height 14
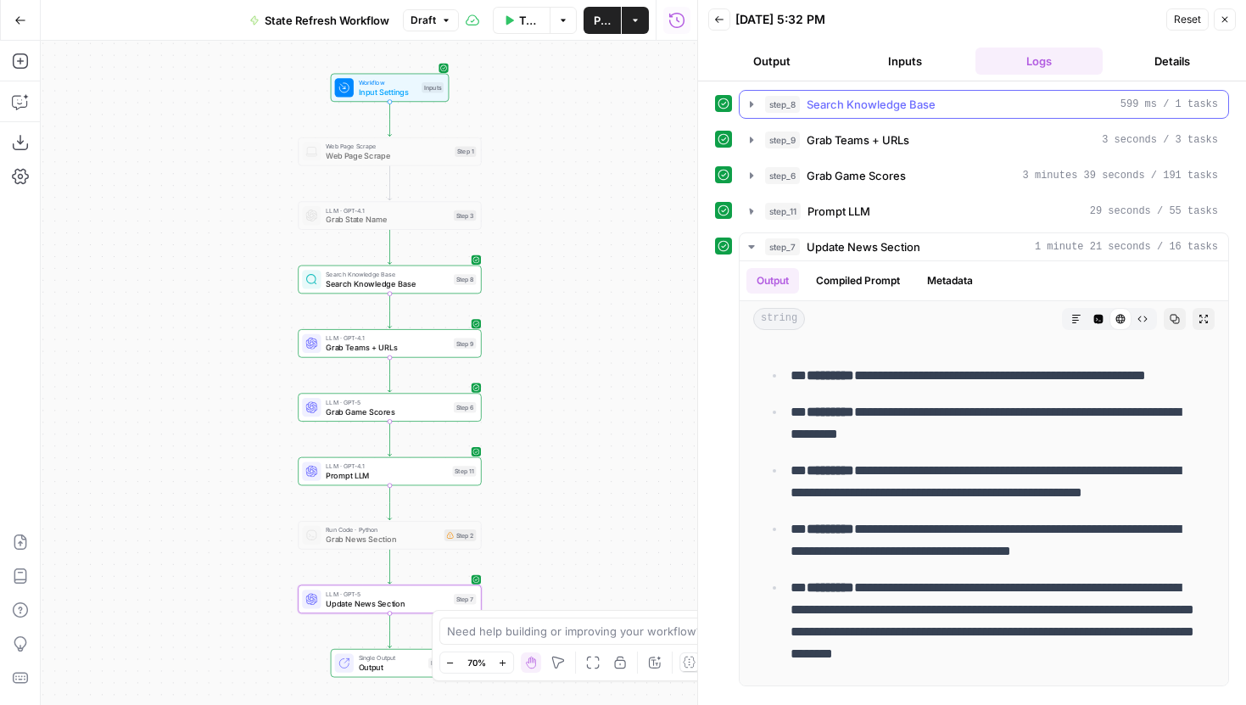
scroll to position [0, 0]
click at [745, 175] on icon "button" at bounding box center [752, 176] width 14 height 14
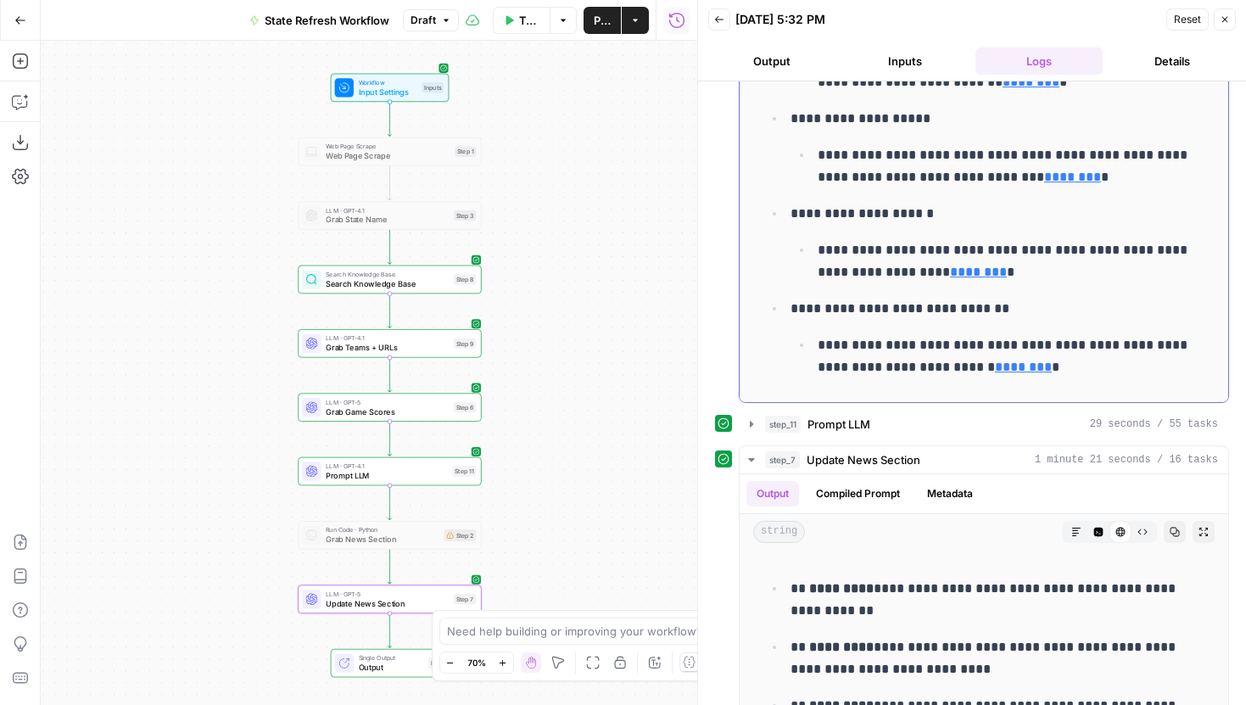
click at [951, 314] on p "**********" at bounding box center [998, 309] width 414 height 22
click at [1016, 301] on p "**********" at bounding box center [998, 309] width 414 height 22
click at [1006, 372] on link "********" at bounding box center [1023, 367] width 57 height 13
click at [962, 305] on p "**********" at bounding box center [998, 309] width 414 height 22
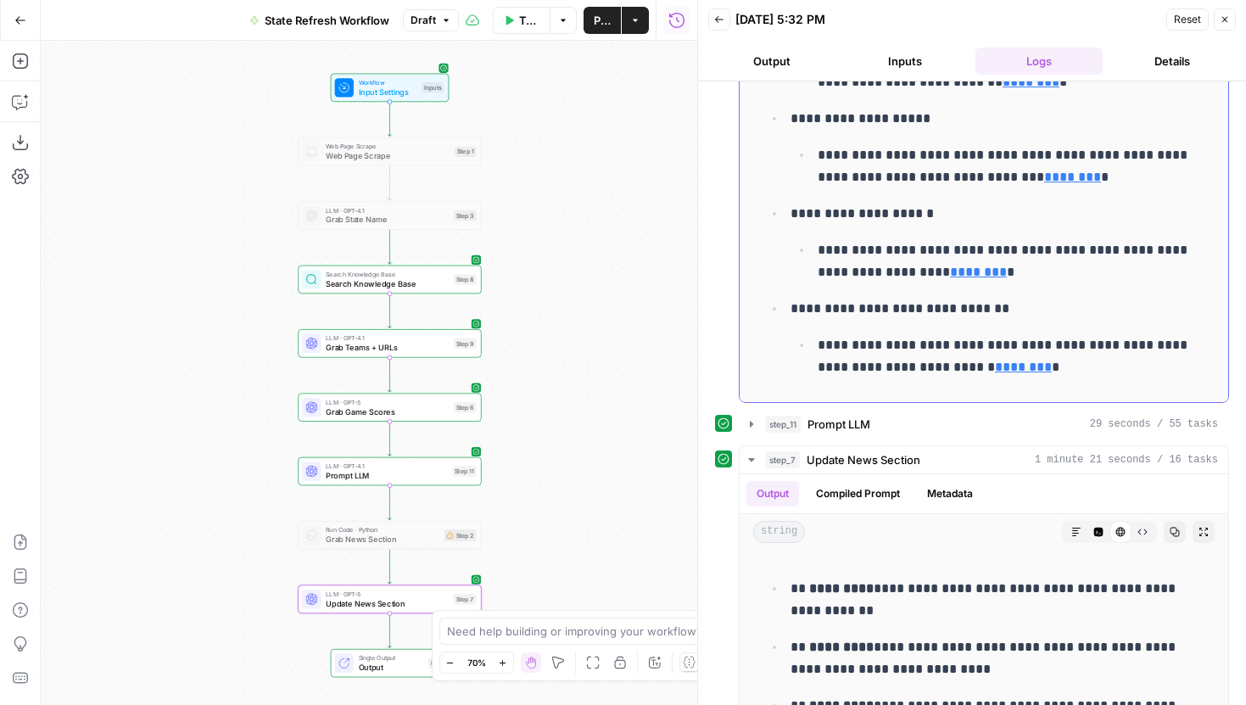
click at [962, 305] on p "**********" at bounding box center [998, 309] width 414 height 22
click at [956, 310] on p "**********" at bounding box center [998, 309] width 414 height 22
click at [907, 346] on span "[URL][DOMAIN_NAME][US_STATE]" at bounding box center [850, 342] width 285 height 31
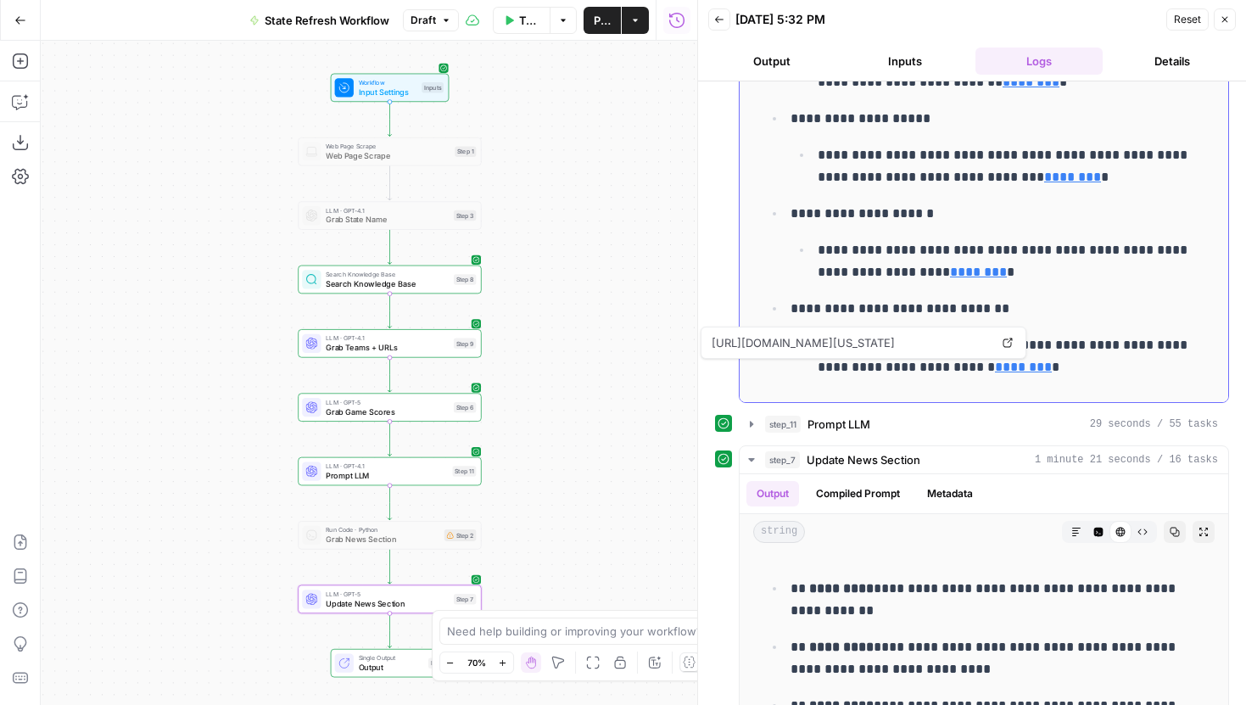
click at [907, 346] on span "[URL][DOMAIN_NAME][US_STATE]" at bounding box center [850, 342] width 285 height 31
copy span "[URL][DOMAIN_NAME][US_STATE]"
click at [432, 411] on span "Grab Game Scores" at bounding box center [387, 412] width 123 height 12
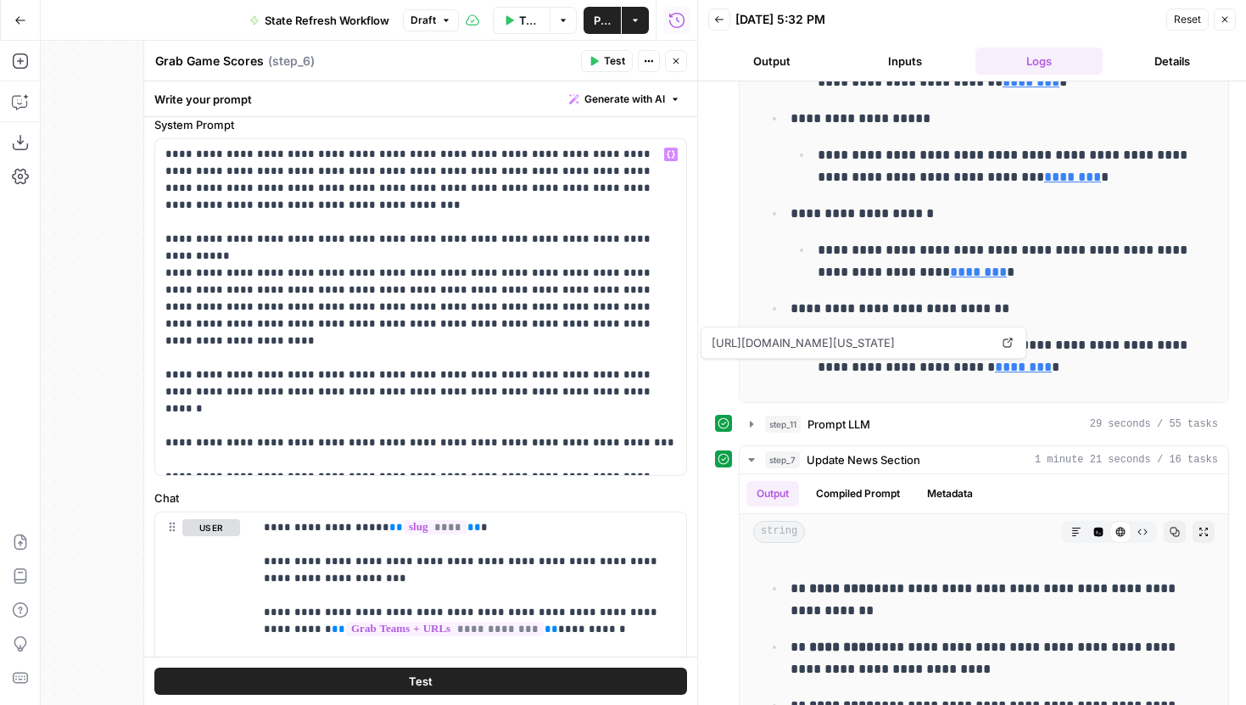
scroll to position [69, 0]
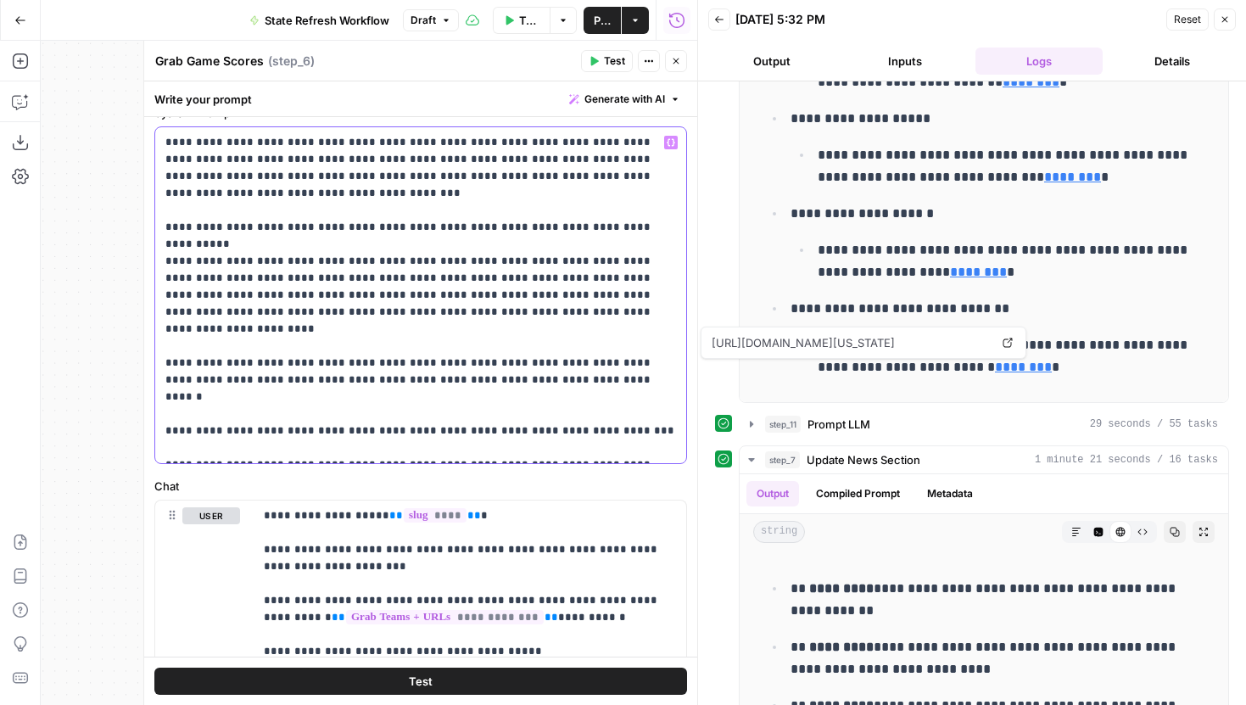
drag, startPoint x: 568, startPoint y: 447, endPoint x: 154, endPoint y: 398, distance: 416.9
click at [154, 398] on div "**********" at bounding box center [420, 295] width 533 height 338
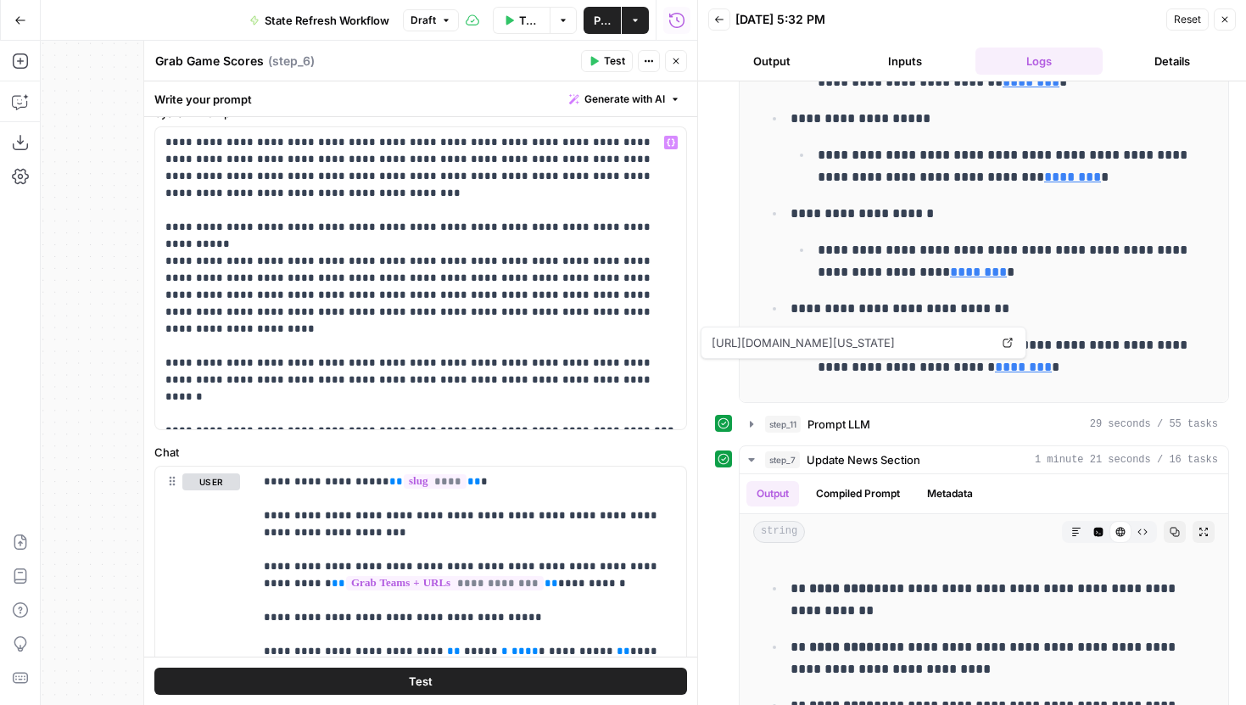
click at [680, 56] on icon "button" at bounding box center [676, 61] width 10 height 10
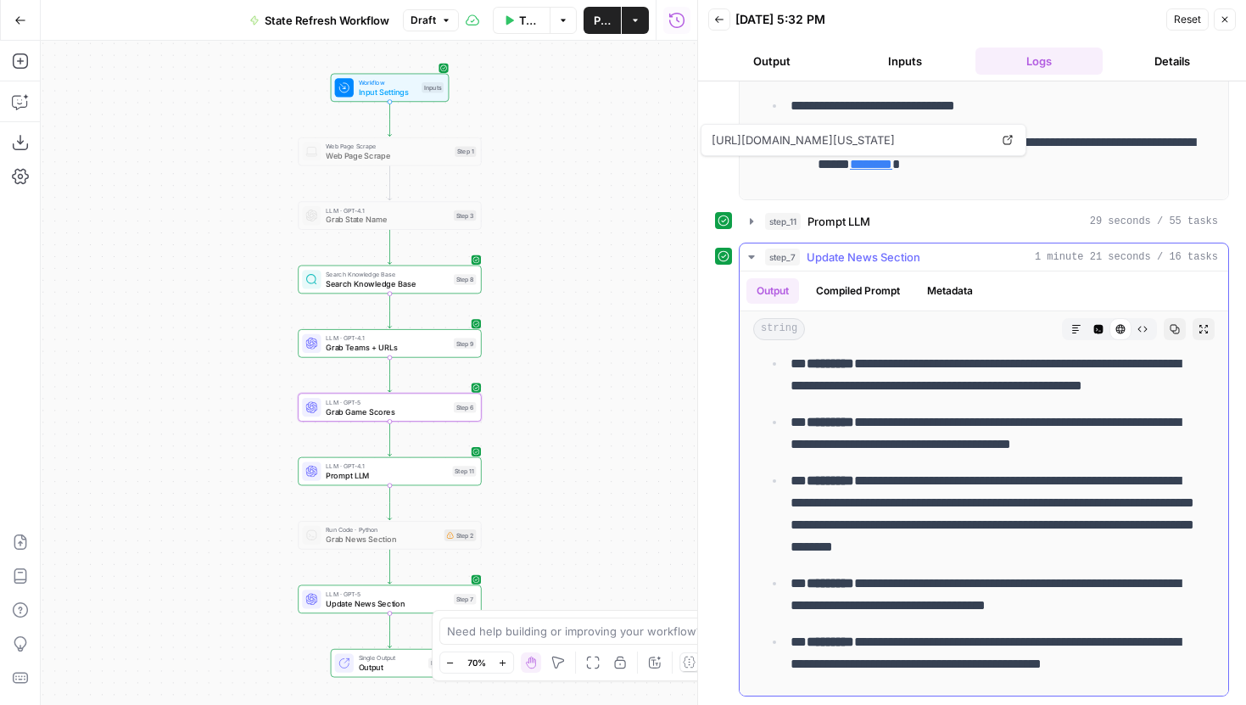
scroll to position [161, 0]
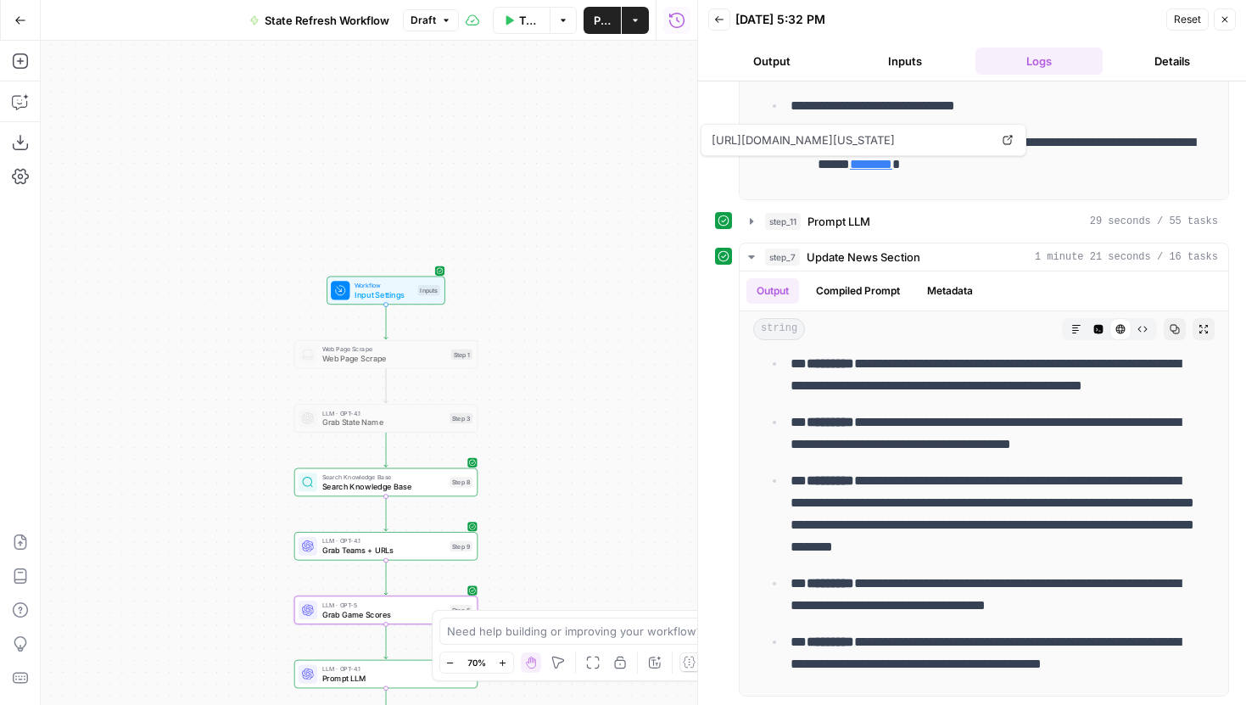
drag, startPoint x: 550, startPoint y: 271, endPoint x: 537, endPoint y: 57, distance: 214.2
click at [537, 57] on div "Workflow Input Settings Inputs Web Page Scrape Web Page Scrape Step 1 LLM · GPT…" at bounding box center [369, 373] width 657 height 664
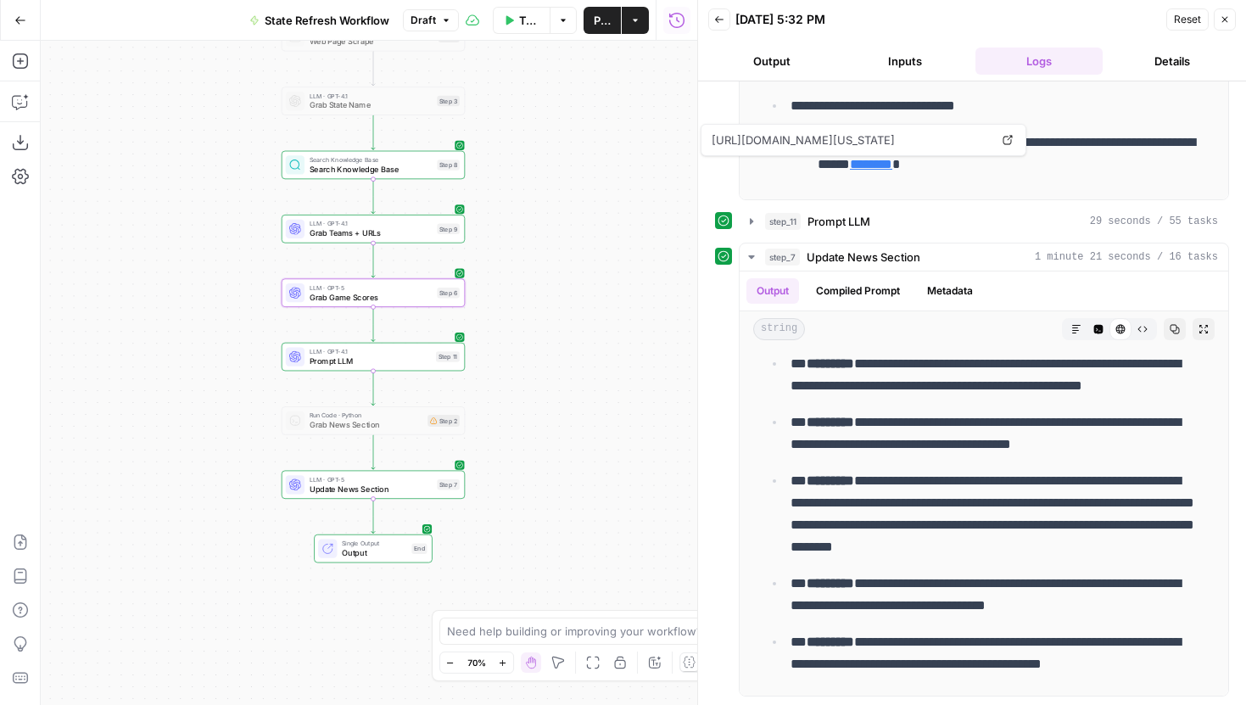
drag, startPoint x: 567, startPoint y: 372, endPoint x: 567, endPoint y: 329, distance: 42.4
click at [567, 329] on div "Workflow Input Settings Inputs Web Page Scrape Web Page Scrape Step 1 LLM · GPT…" at bounding box center [369, 373] width 657 height 664
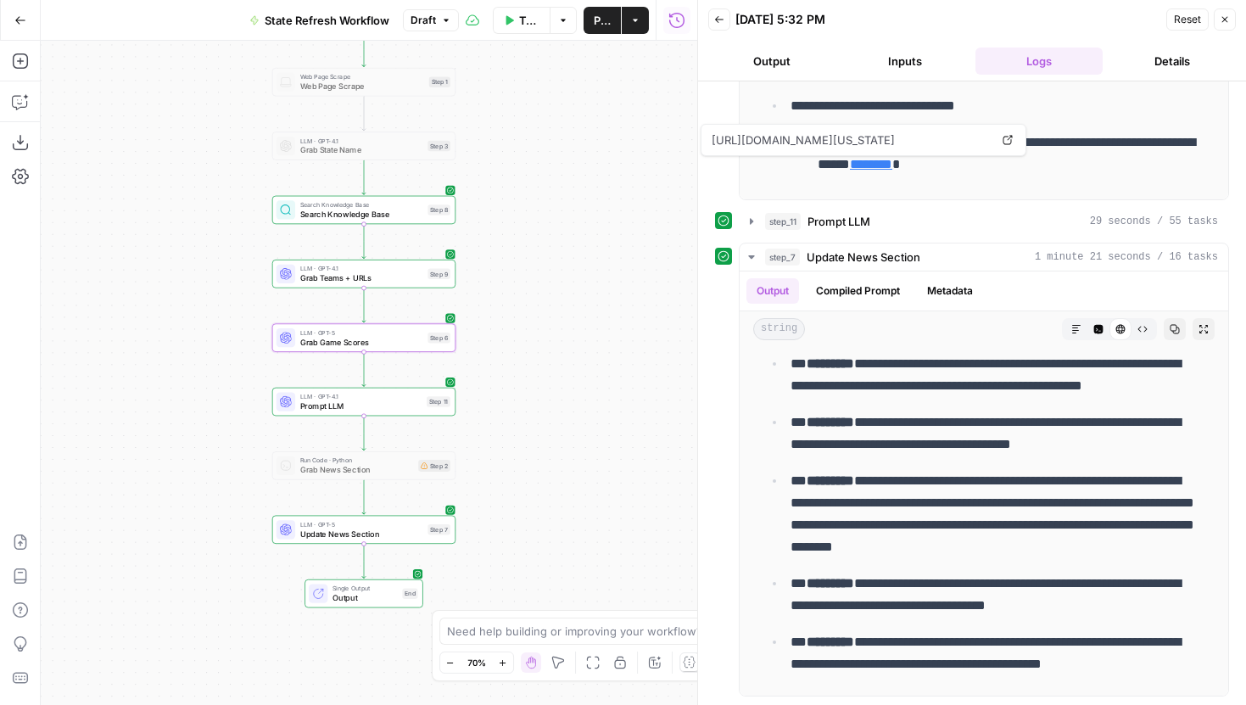
drag, startPoint x: 570, startPoint y: 341, endPoint x: 551, endPoint y: 394, distance: 56.1
click at [551, 394] on div "Workflow Input Settings Inputs Web Page Scrape Web Page Scrape Step 1 LLM · GPT…" at bounding box center [369, 373] width 657 height 664
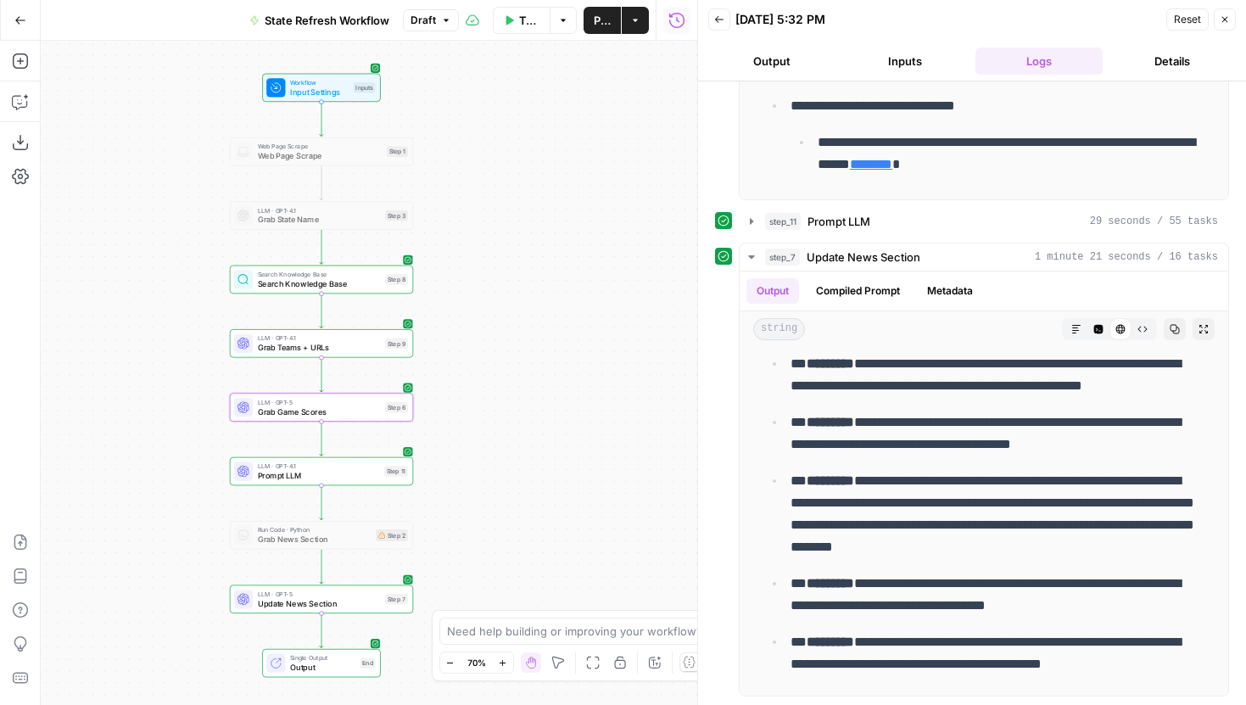
drag, startPoint x: 501, startPoint y: 159, endPoint x: 448, endPoint y: 277, distance: 129.1
click at [448, 277] on div "Workflow Input Settings Inputs Web Page Scrape Web Page Scrape Step 1 LLM · GPT…" at bounding box center [369, 373] width 657 height 664
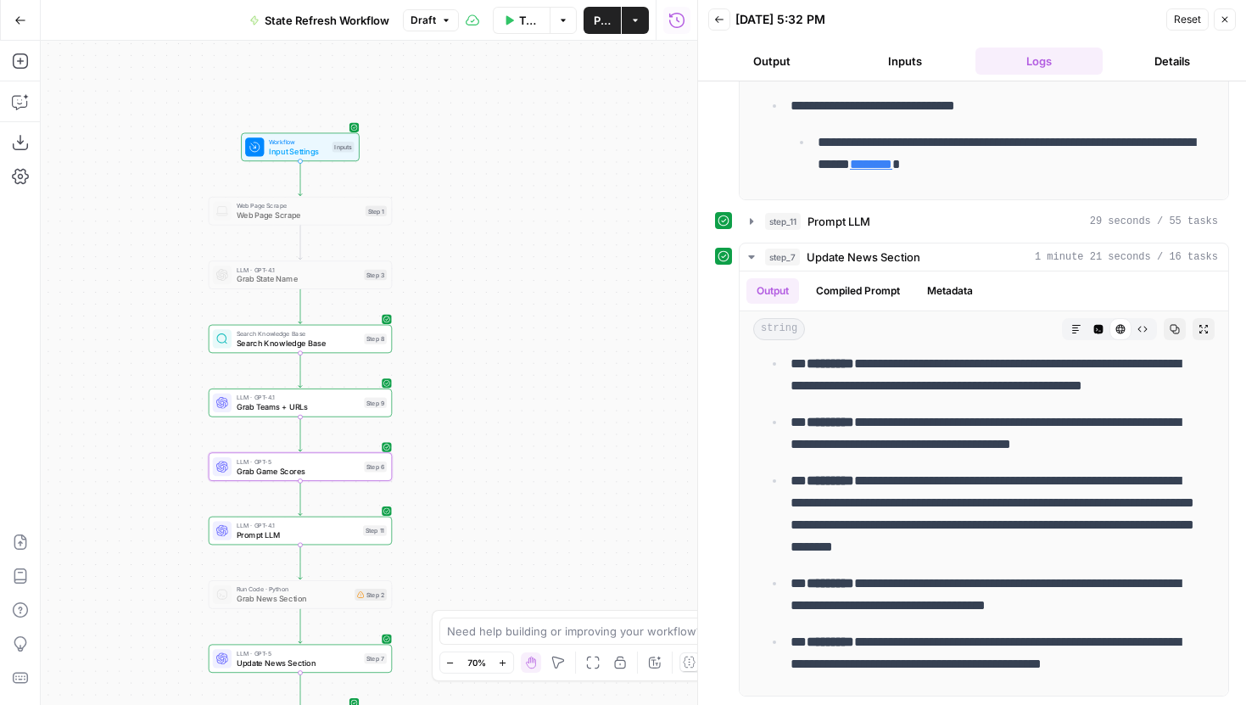
click at [438, 21] on button "Draft" at bounding box center [431, 20] width 56 height 22
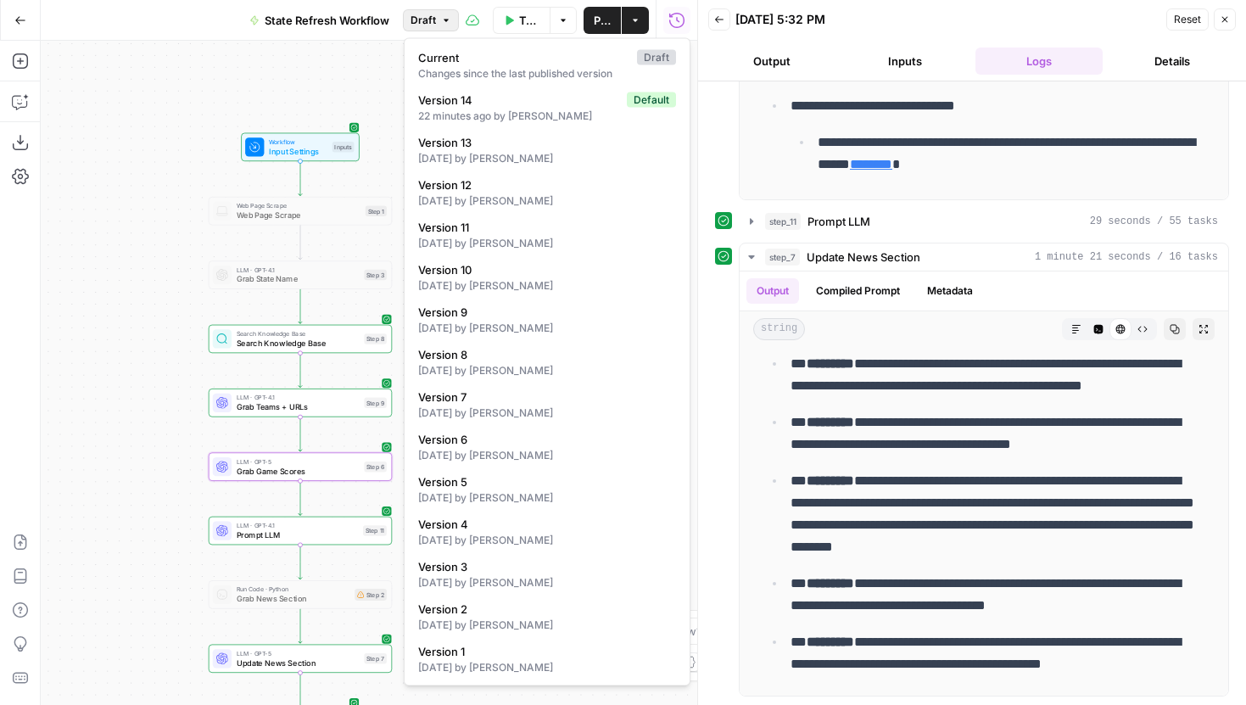
click at [437, 16] on button "Draft" at bounding box center [431, 20] width 56 height 22
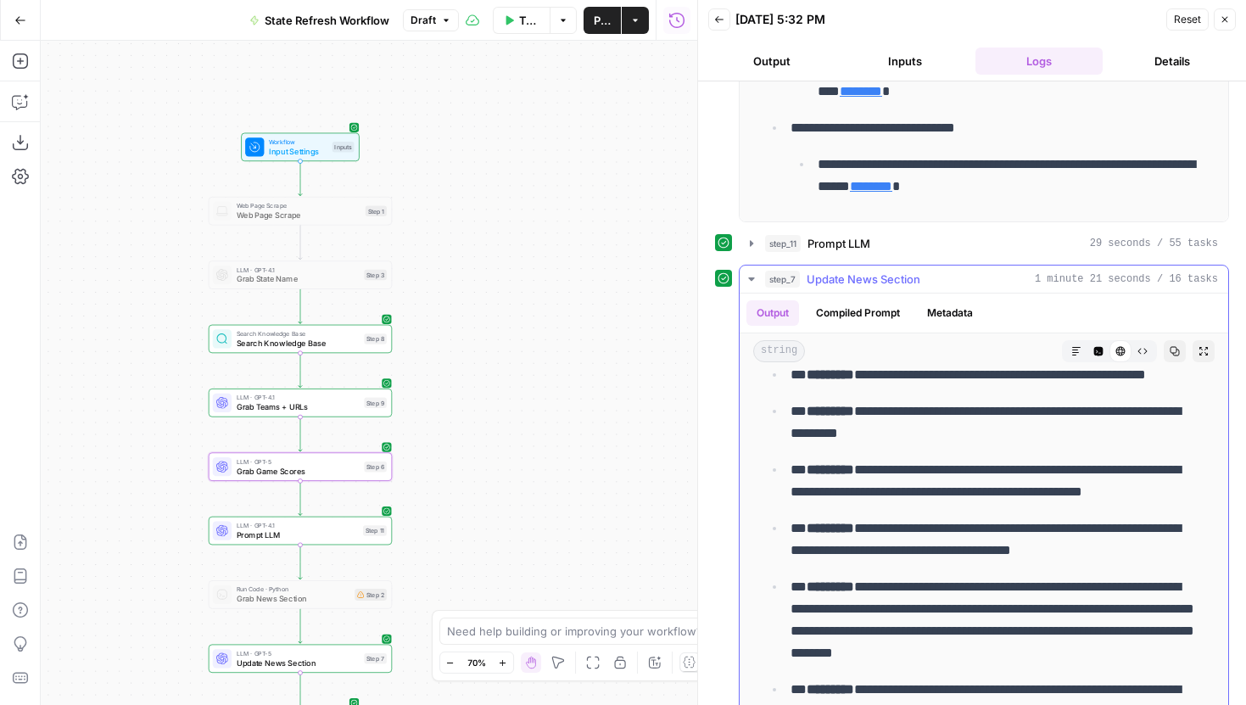
scroll to position [0, 0]
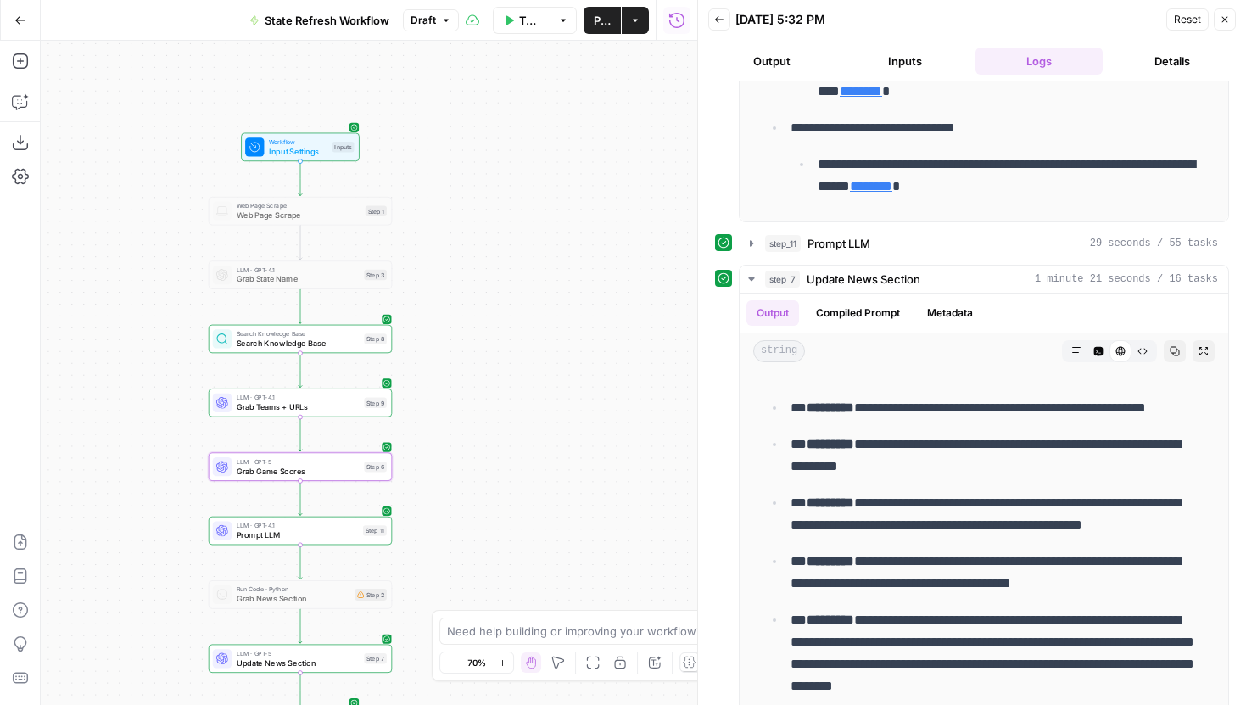
click at [590, 14] on button "Publish" at bounding box center [602, 20] width 37 height 27
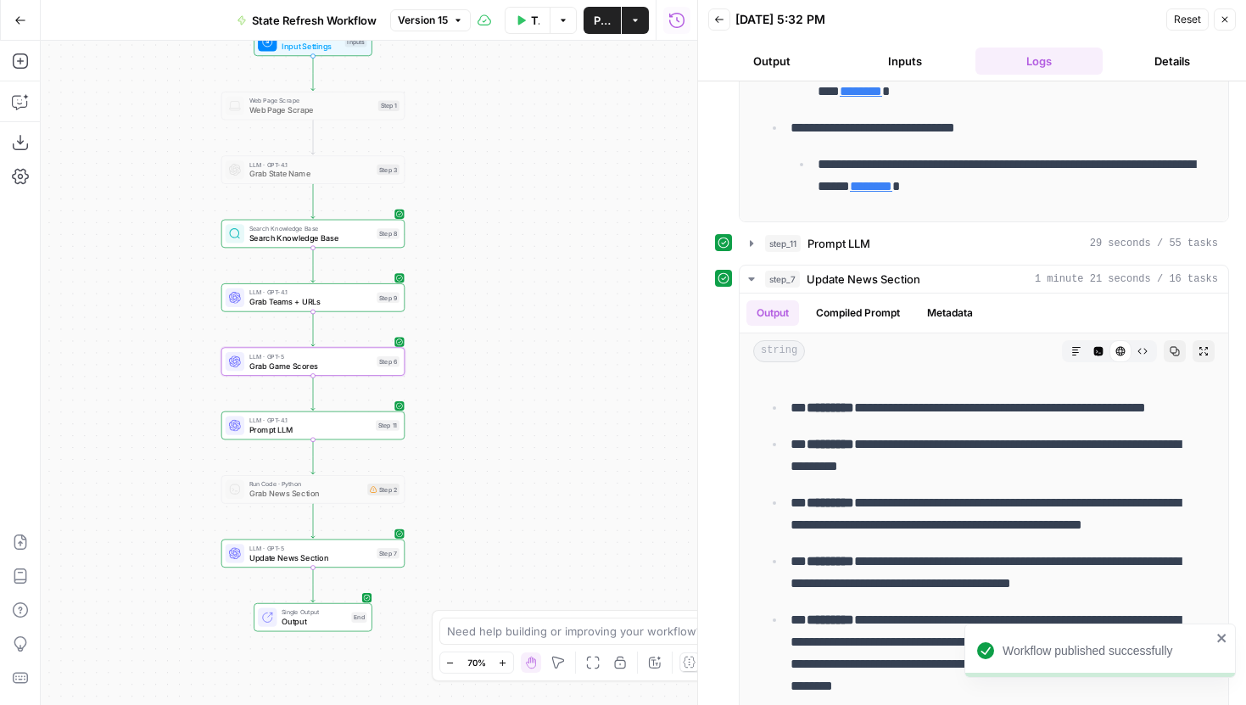
drag, startPoint x: 549, startPoint y: 501, endPoint x: 582, endPoint y: 271, distance: 232.3
click at [582, 271] on div "Workflow Input Settings Inputs Web Page Scrape Web Page Scrape Step 1 LLM · GPT…" at bounding box center [369, 373] width 657 height 664
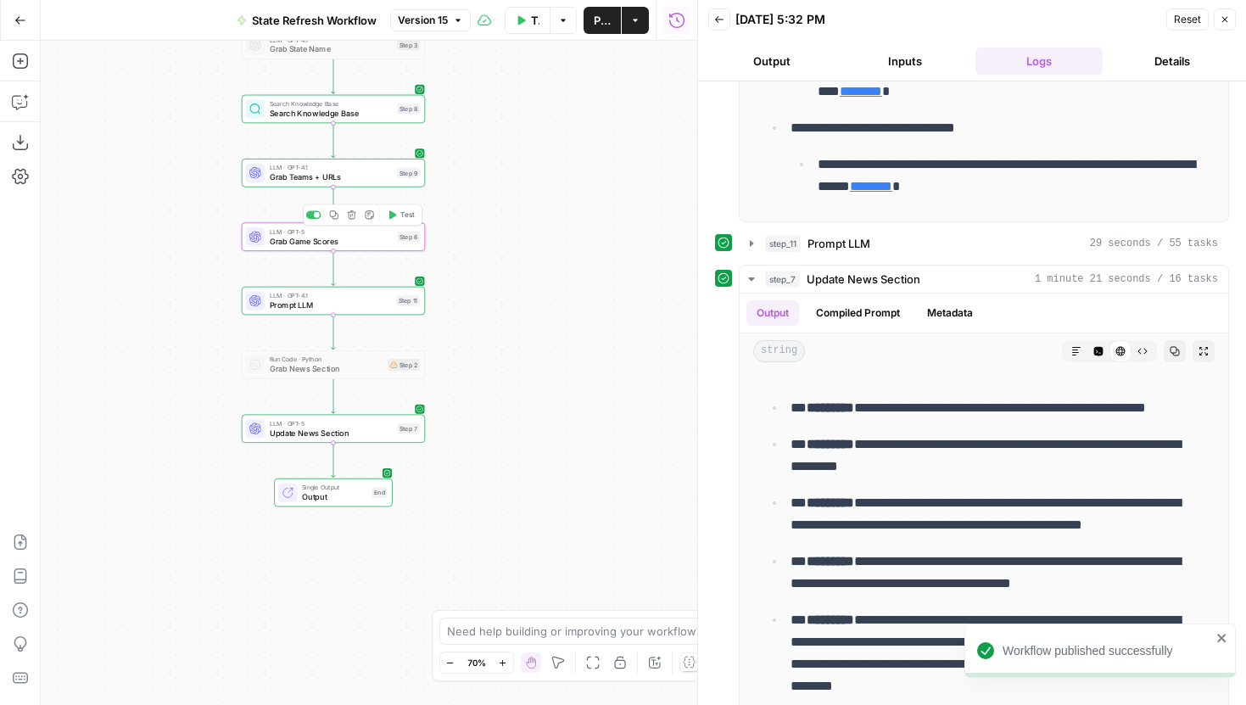
click at [323, 306] on span "Prompt LLM" at bounding box center [331, 305] width 122 height 12
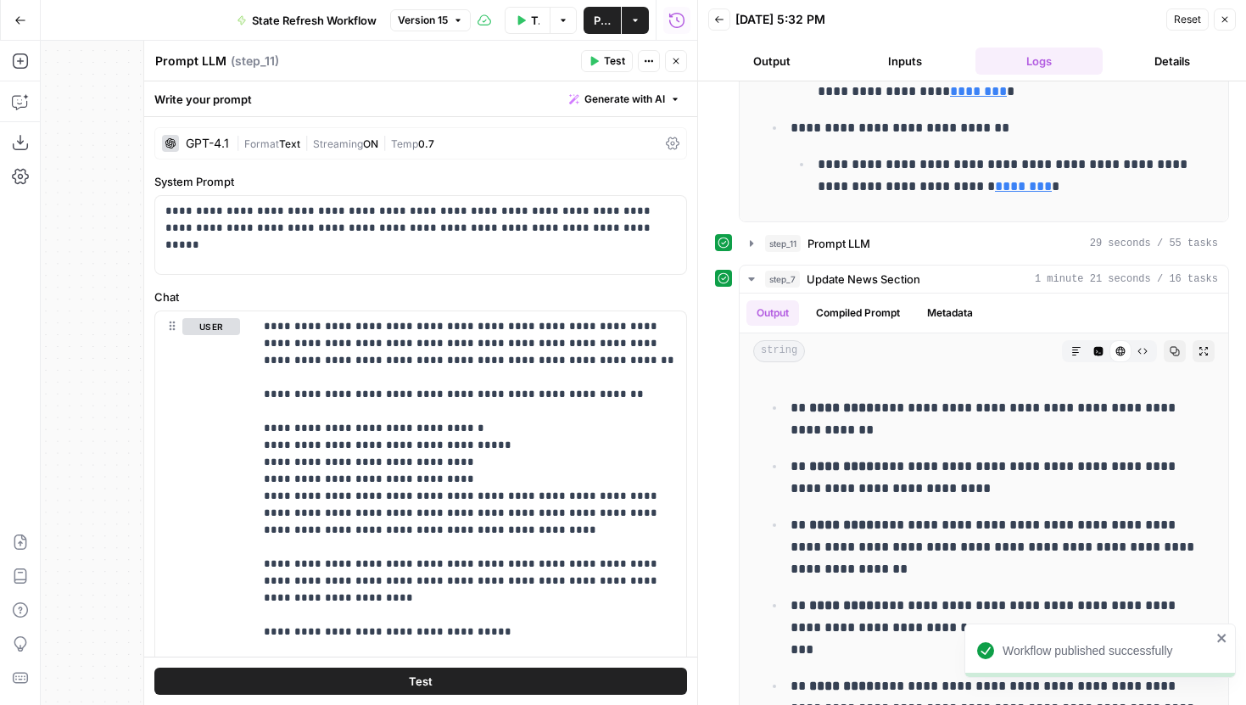
click at [205, 59] on textarea "Prompt LLM" at bounding box center [190, 61] width 71 height 17
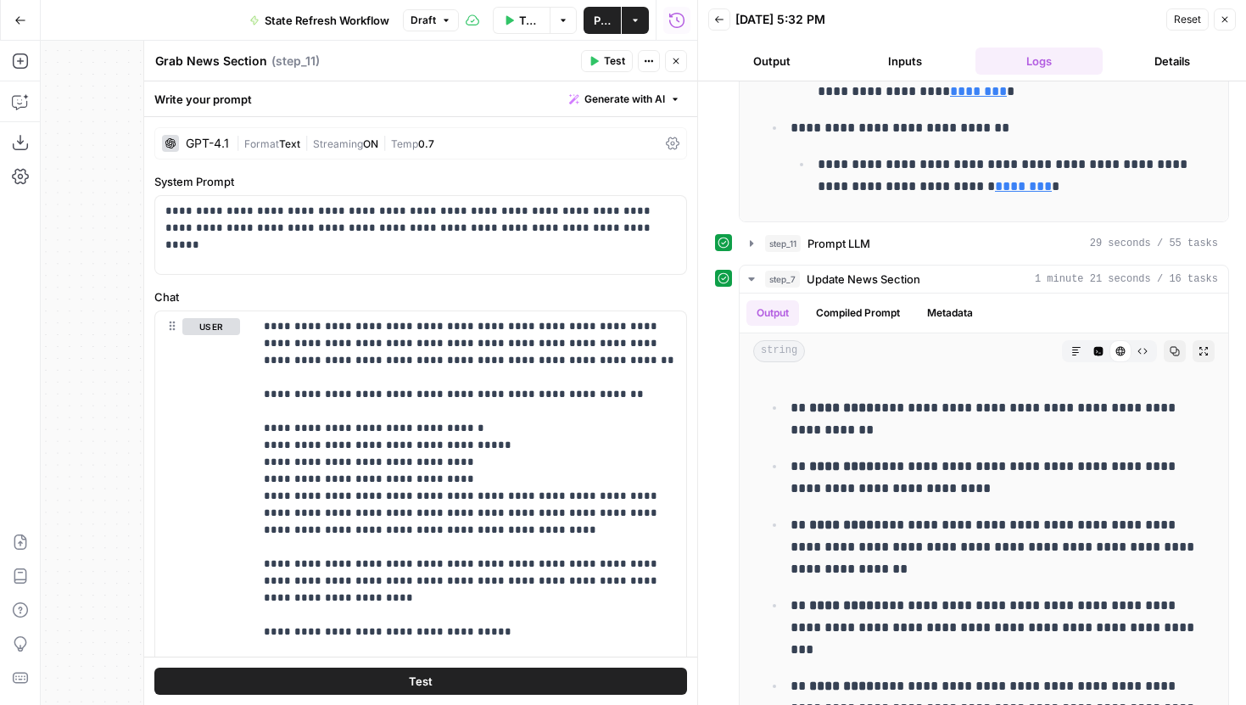
type textarea "Grab News Section"
click at [677, 59] on icon "button" at bounding box center [676, 61] width 10 height 10
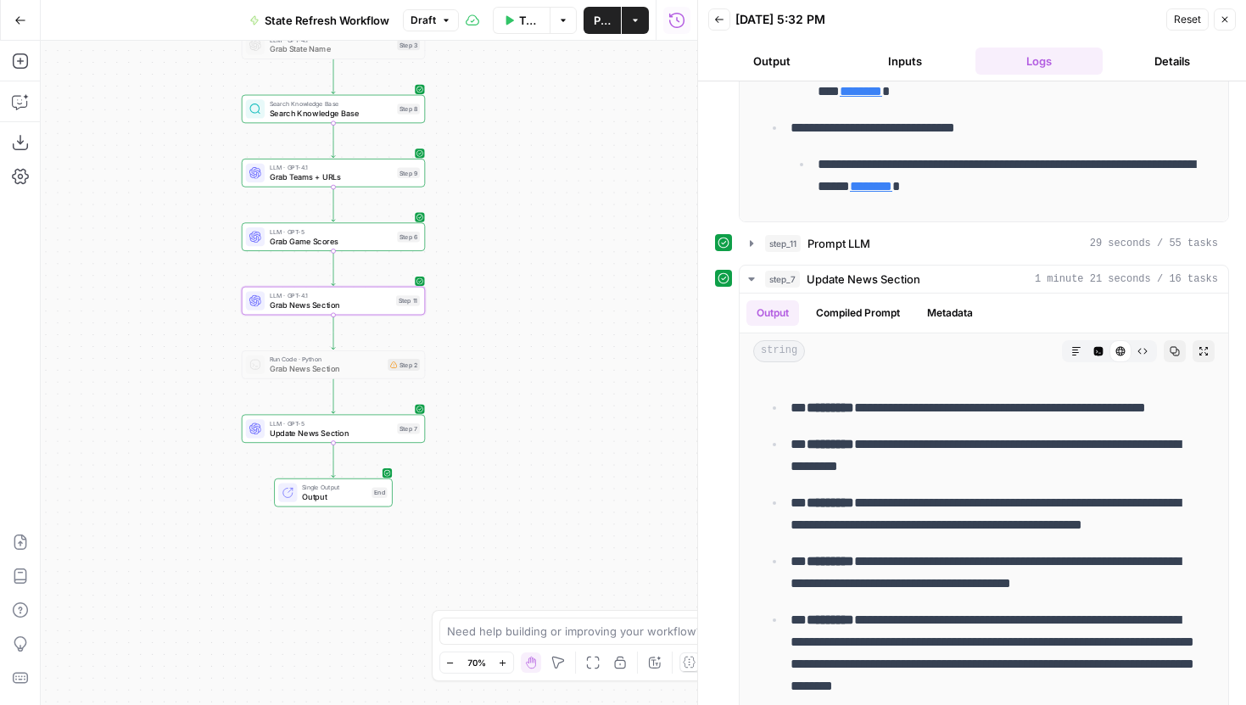
click at [599, 31] on button "Publish" at bounding box center [602, 20] width 37 height 27
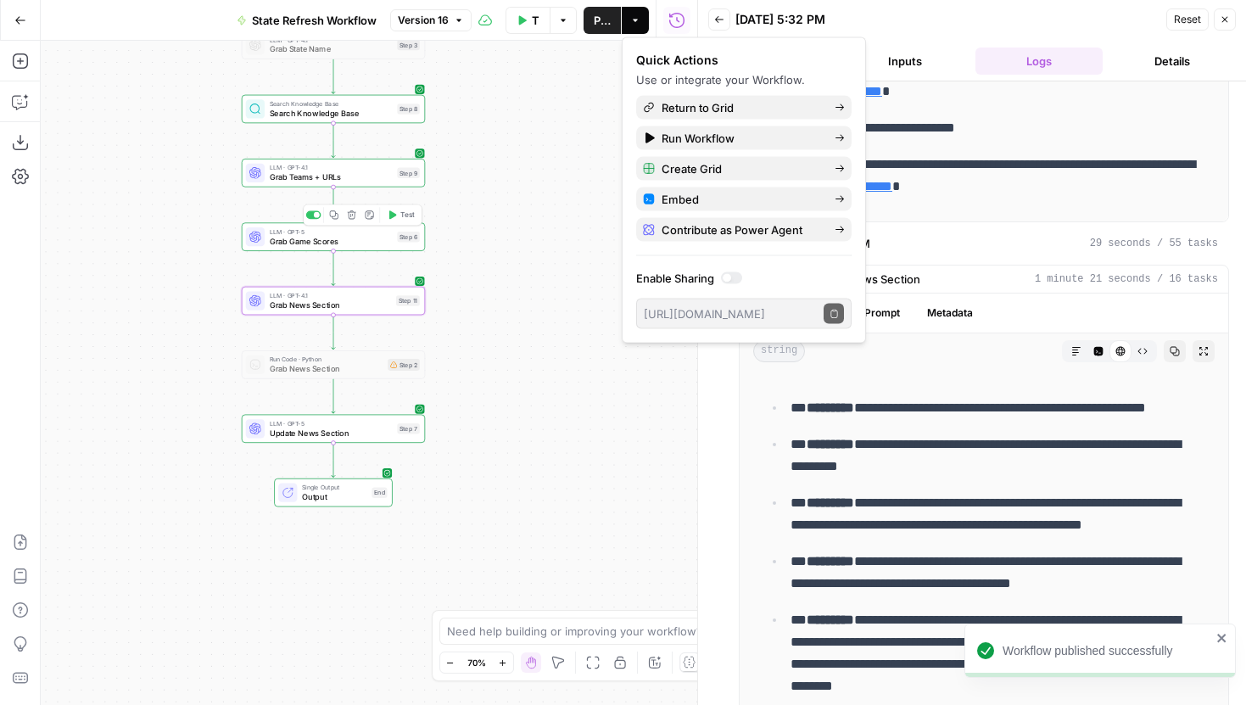
click at [400, 215] on span "Test" at bounding box center [407, 215] width 14 height 11
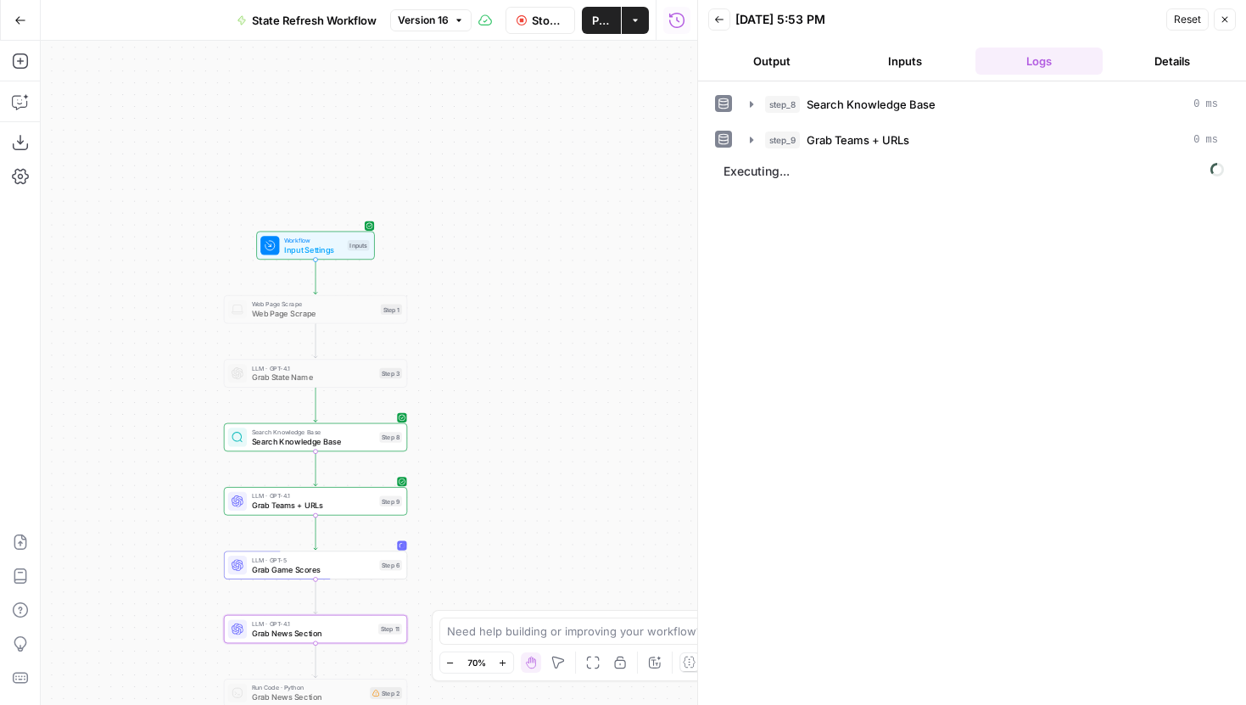
drag, startPoint x: 505, startPoint y: 140, endPoint x: 487, endPoint y: 468, distance: 328.8
click at [487, 468] on div "Workflow Input Settings Inputs Web Page Scrape Web Page Scrape Step 1 LLM · GPT…" at bounding box center [369, 373] width 657 height 664
click at [348, 260] on div "Workflow Input Settings Inputs Test Step Web Page Scrape Web Page Scrape Step 1…" at bounding box center [369, 373] width 657 height 664
click at [361, 234] on div "Workflow Input Settings Inputs Test Step" at bounding box center [315, 246] width 119 height 28
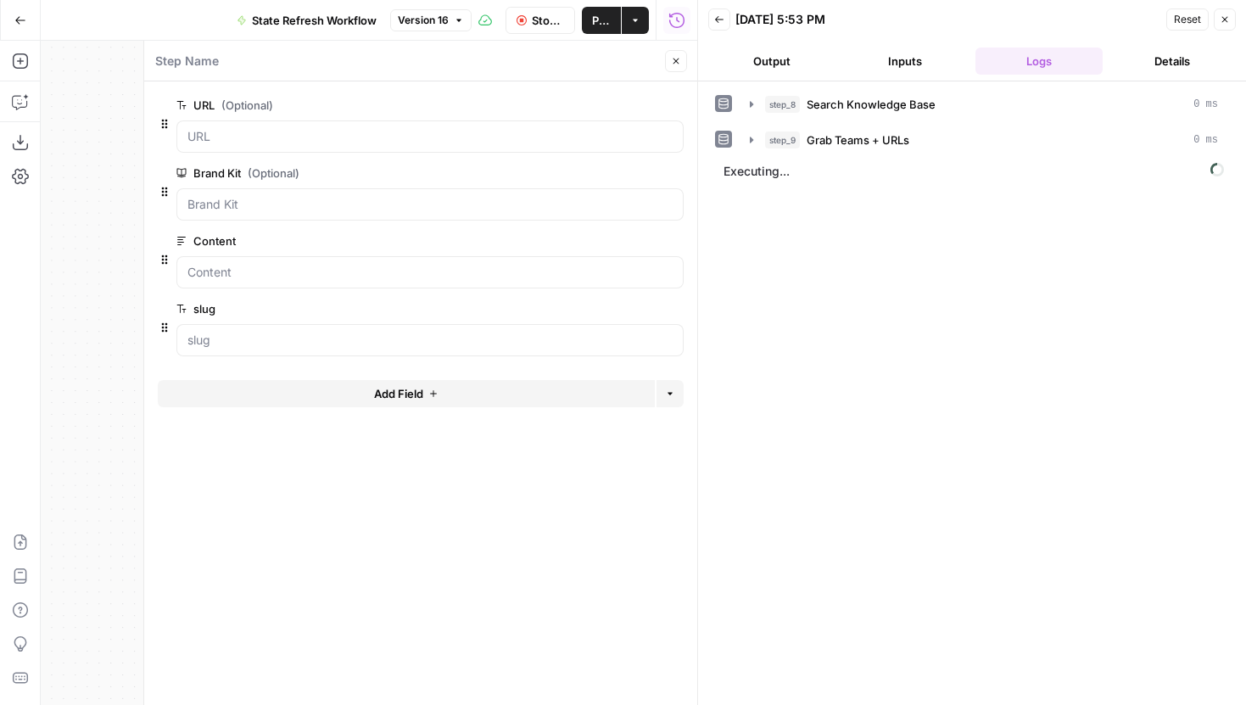
click at [674, 101] on icon "button" at bounding box center [673, 105] width 9 height 9
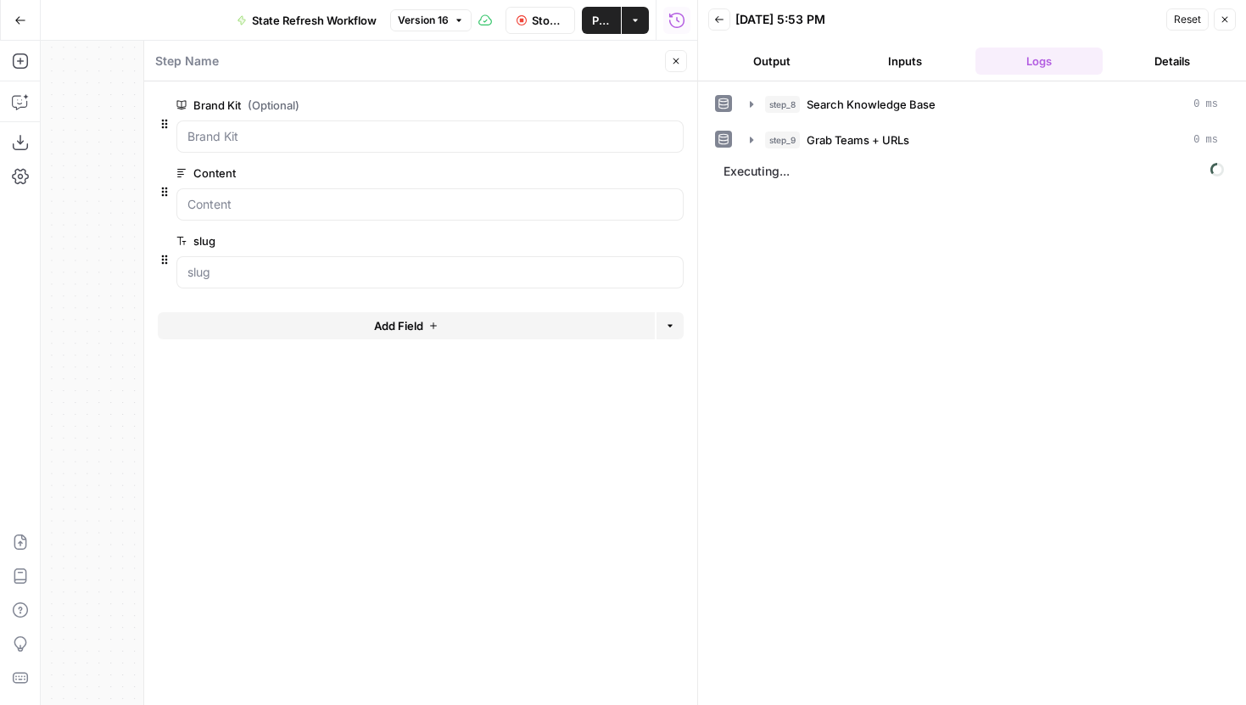
click at [599, 20] on span "Publish" at bounding box center [601, 20] width 19 height 17
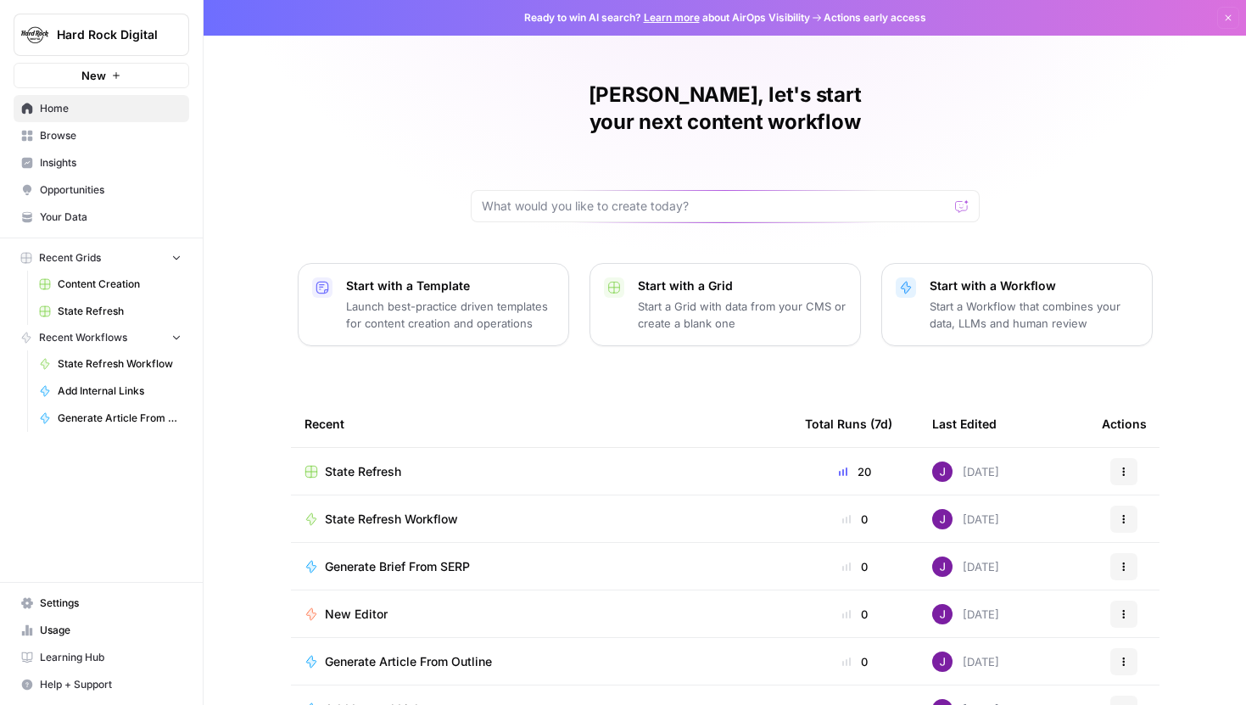
click at [106, 303] on link "State Refresh" at bounding box center [110, 311] width 158 height 27
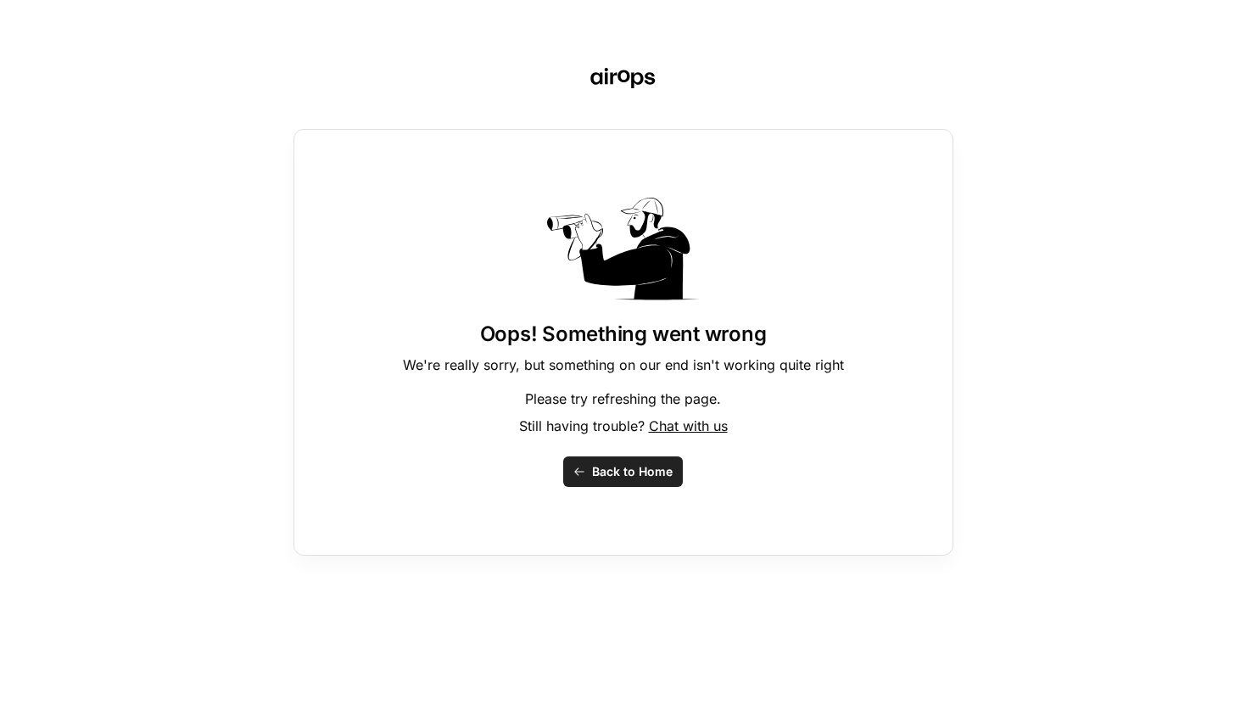
click at [622, 467] on span "Back to Home" at bounding box center [632, 471] width 81 height 17
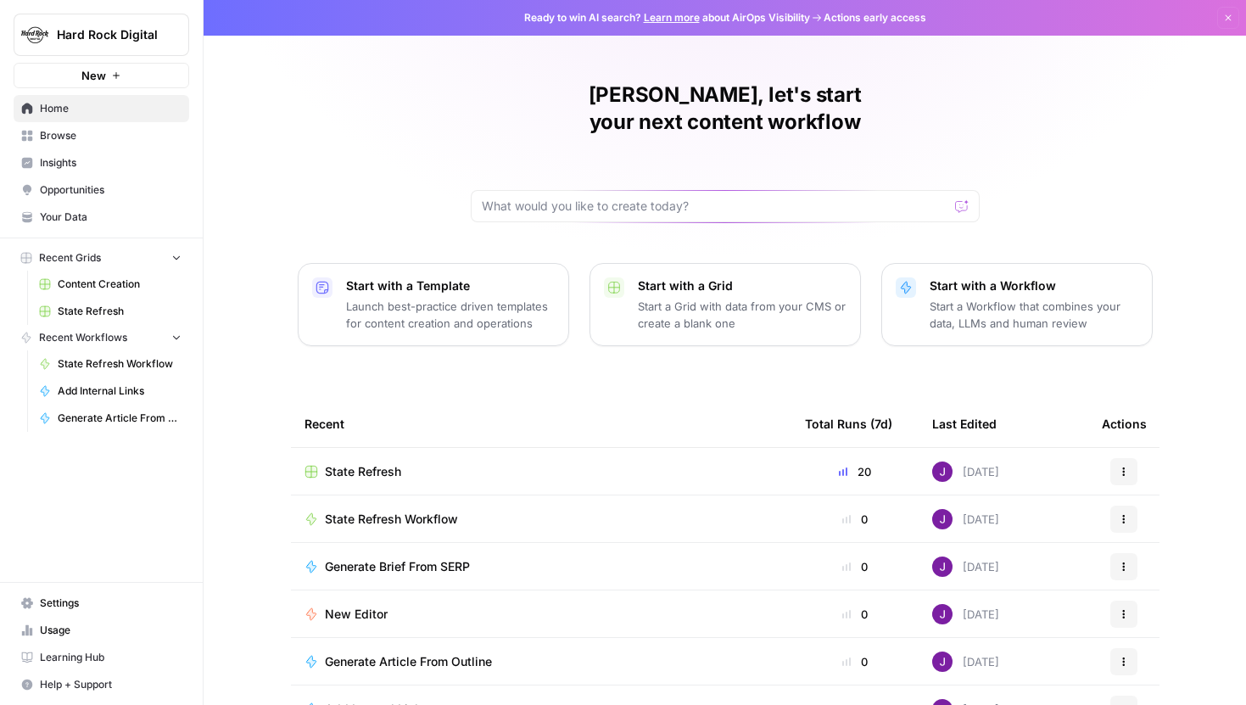
click at [124, 284] on span "Content Creation" at bounding box center [120, 284] width 124 height 15
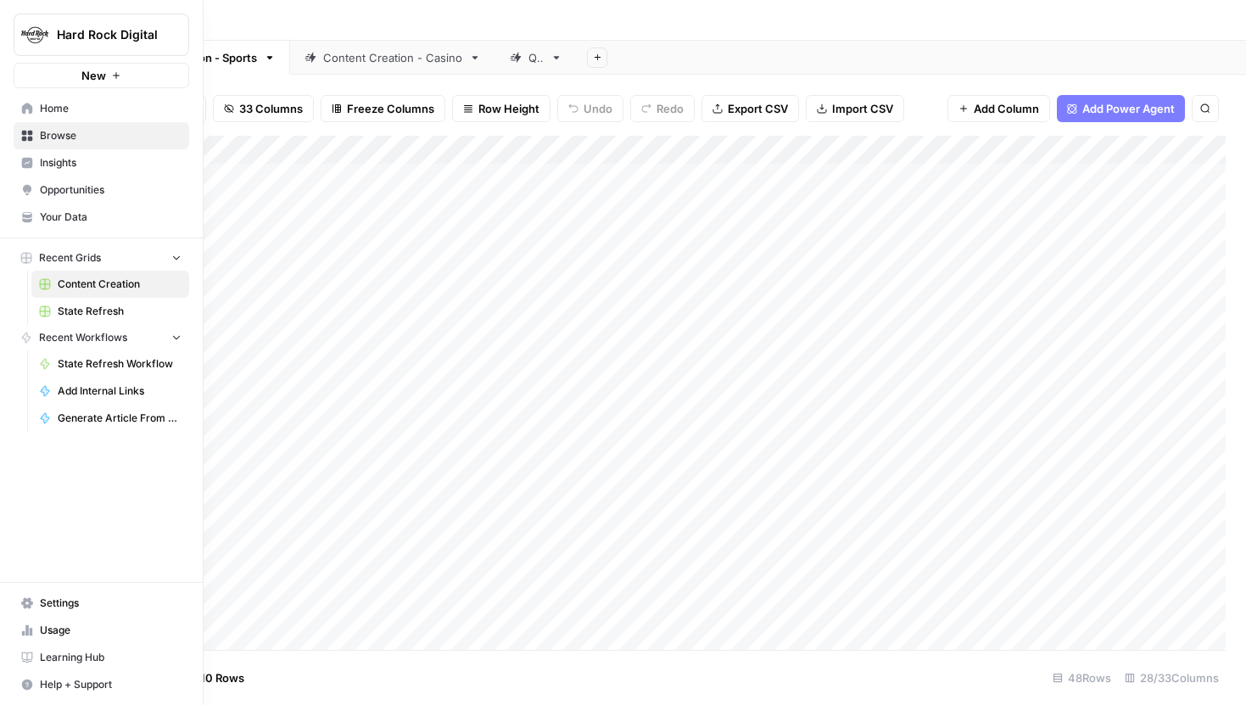
click at [81, 308] on span "State Refresh" at bounding box center [120, 311] width 124 height 15
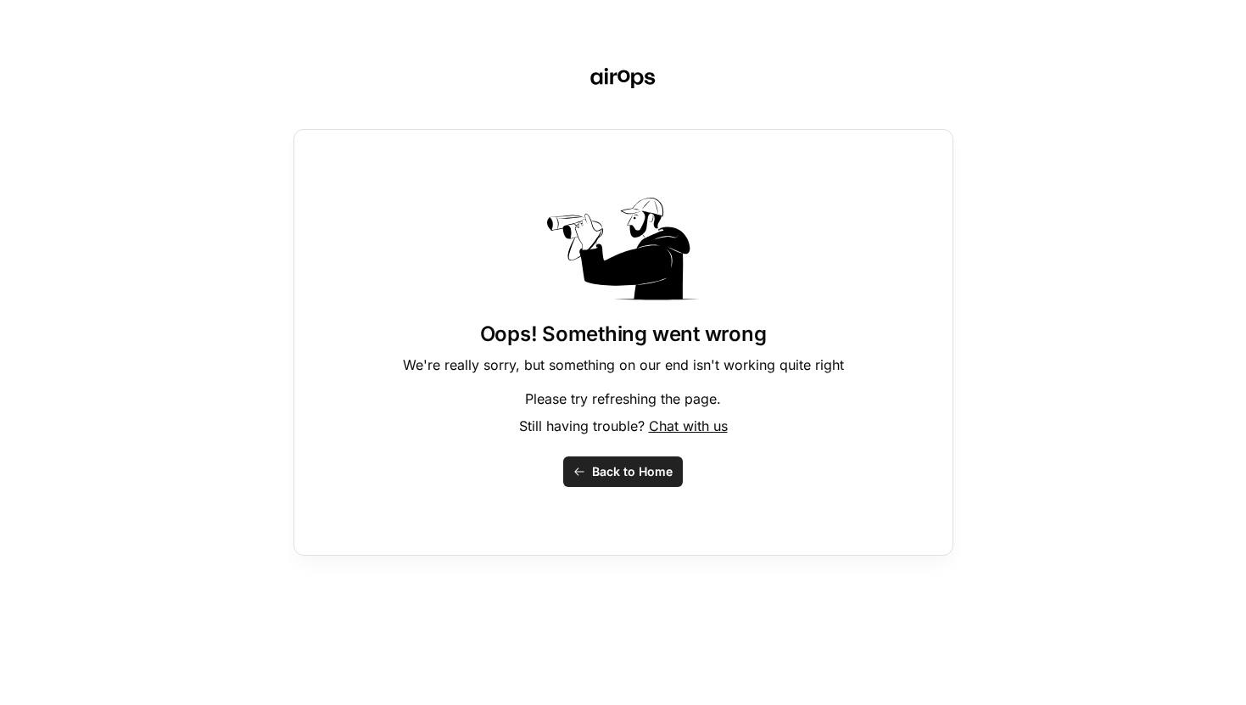
click at [635, 465] on span "Back to Home" at bounding box center [632, 471] width 81 height 17
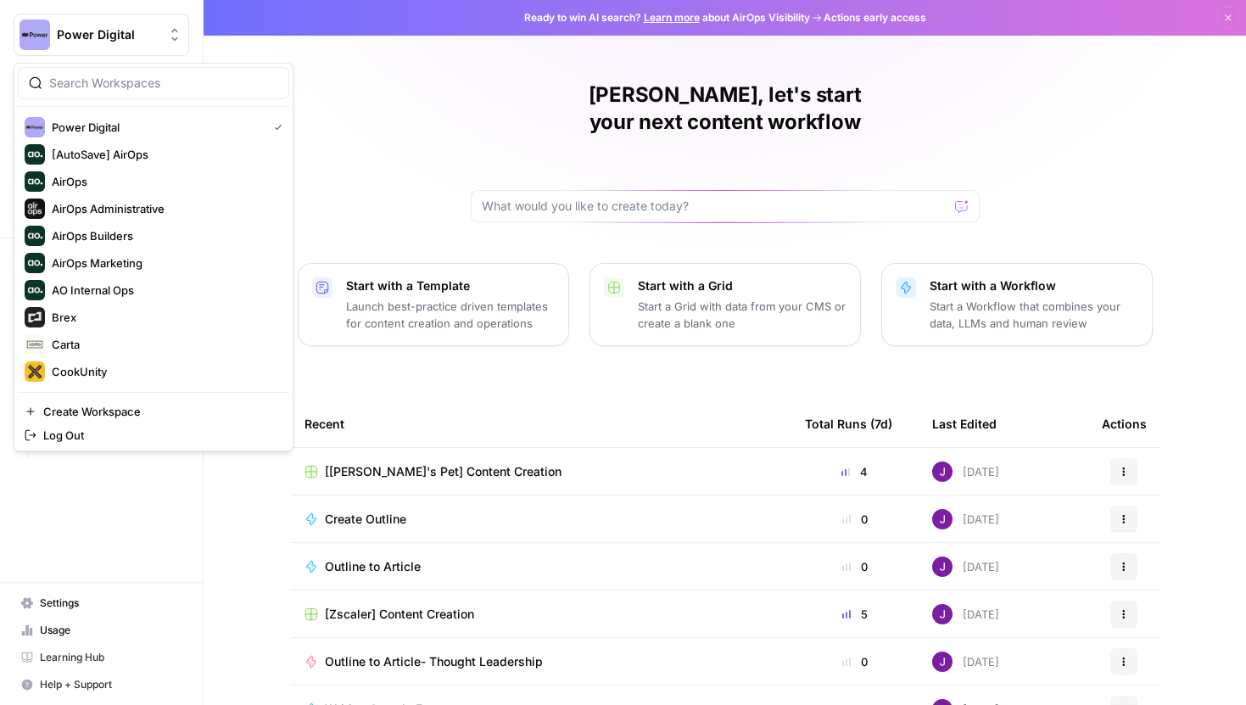
click at [91, 49] on button "Power Digital" at bounding box center [102, 35] width 176 height 42
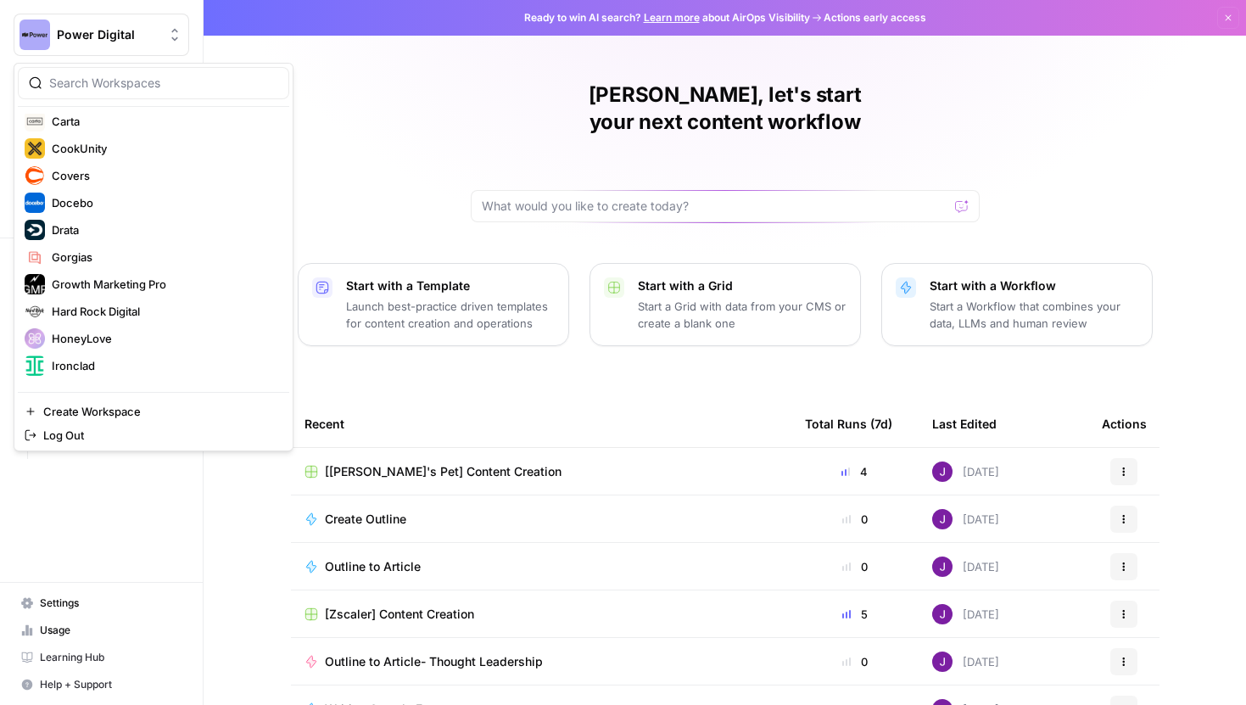
scroll to position [244, 0]
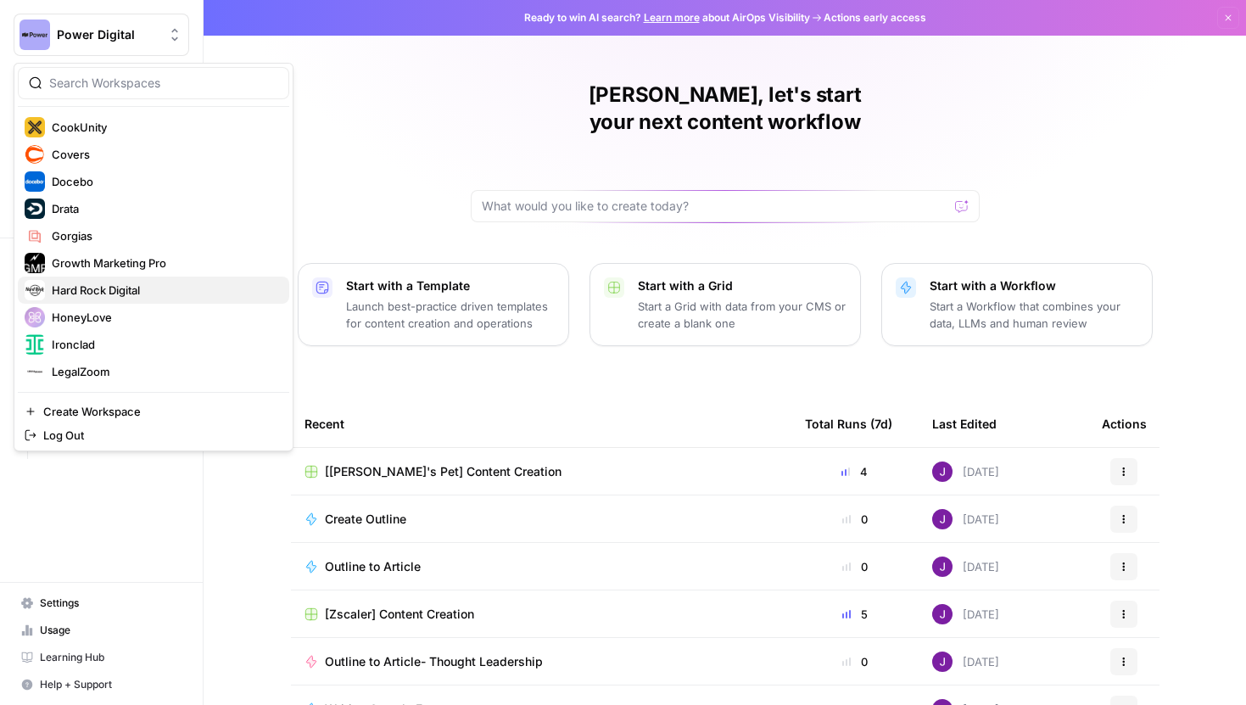
click at [120, 289] on span "Hard Rock Digital" at bounding box center [164, 290] width 224 height 17
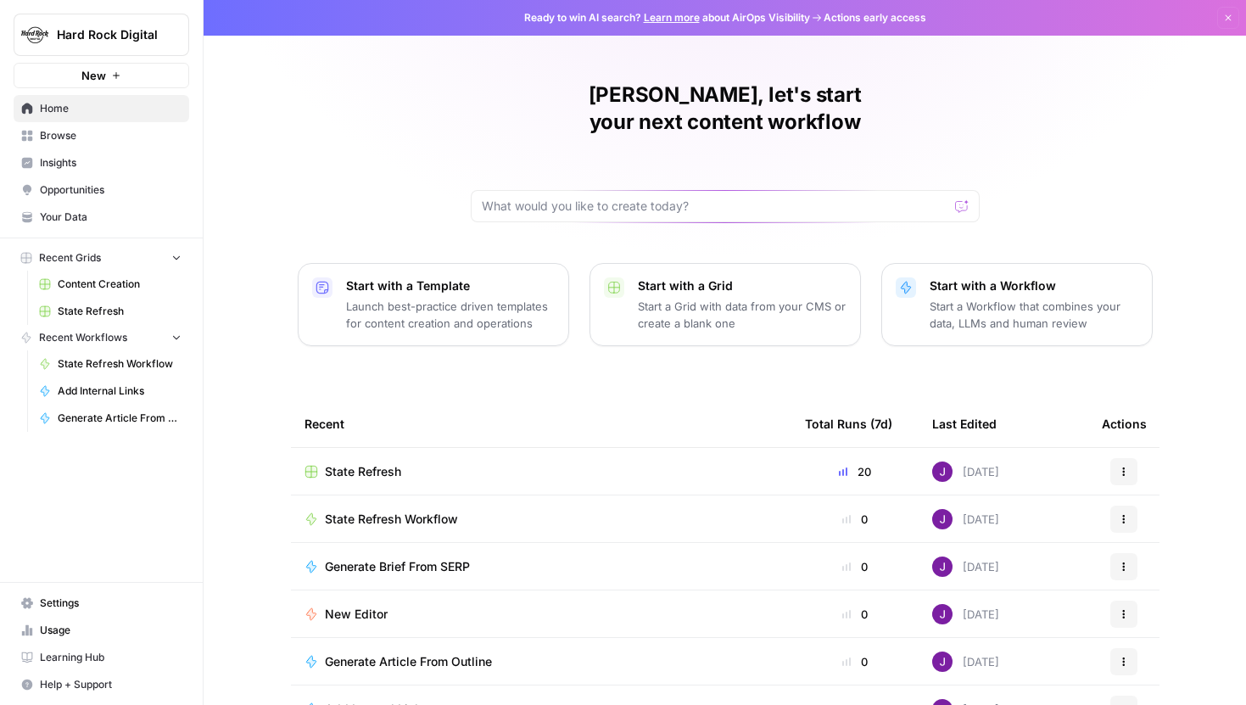
click at [414, 511] on span "State Refresh Workflow" at bounding box center [391, 519] width 133 height 17
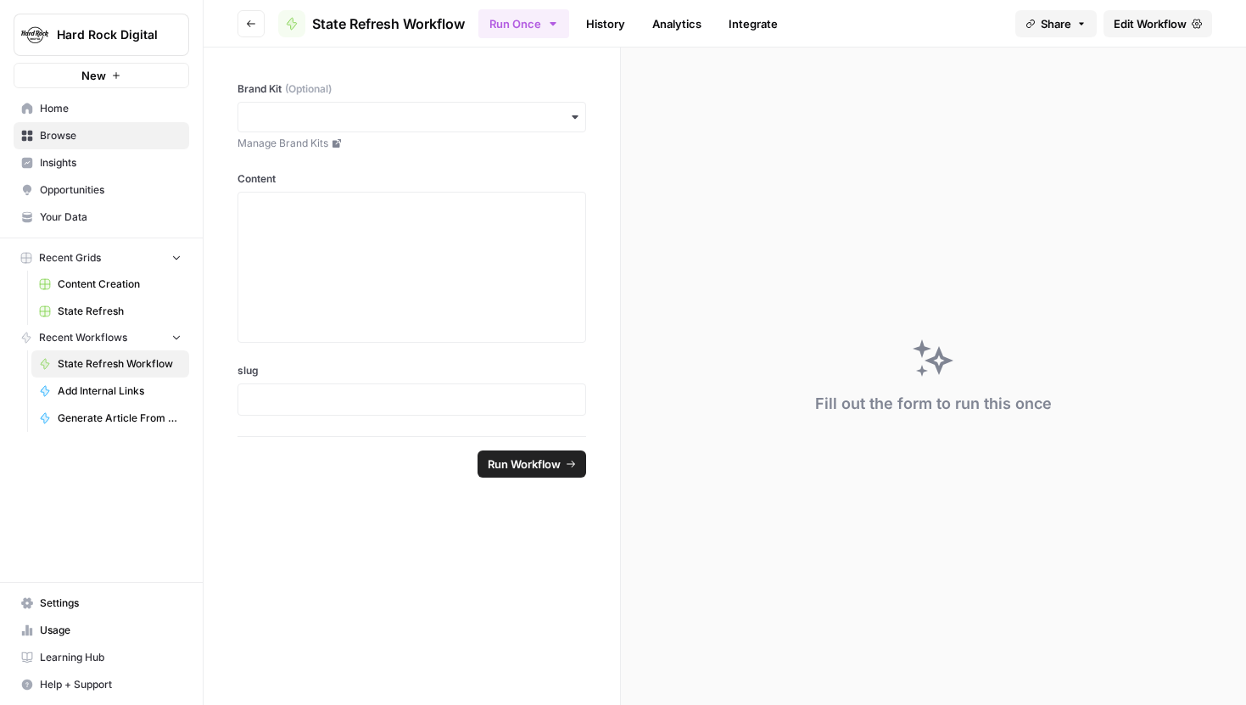
click at [1134, 25] on span "Edit Workflow" at bounding box center [1150, 23] width 73 height 17
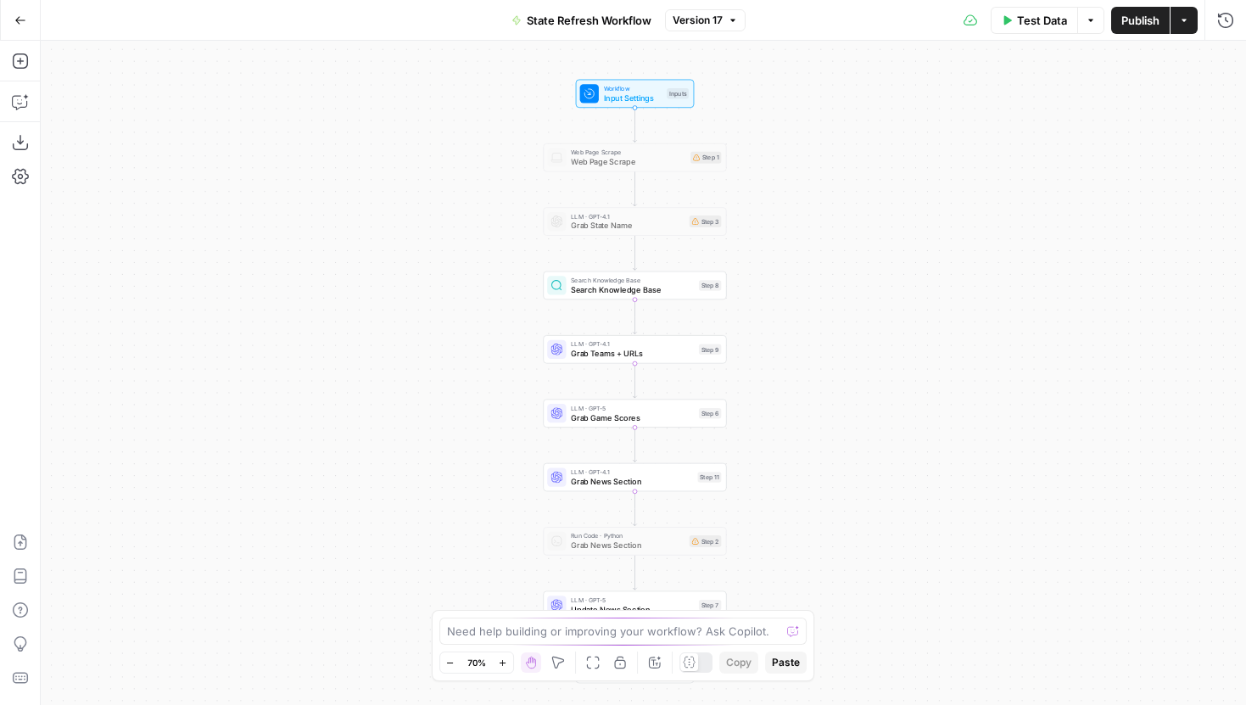
drag, startPoint x: 863, startPoint y: 293, endPoint x: 680, endPoint y: 376, distance: 201.2
click at [683, 378] on div "Workflow Input Settings Inputs Web Page Scrape Web Page Scrape Step 1 LLM · GPT…" at bounding box center [644, 373] width 1206 height 664
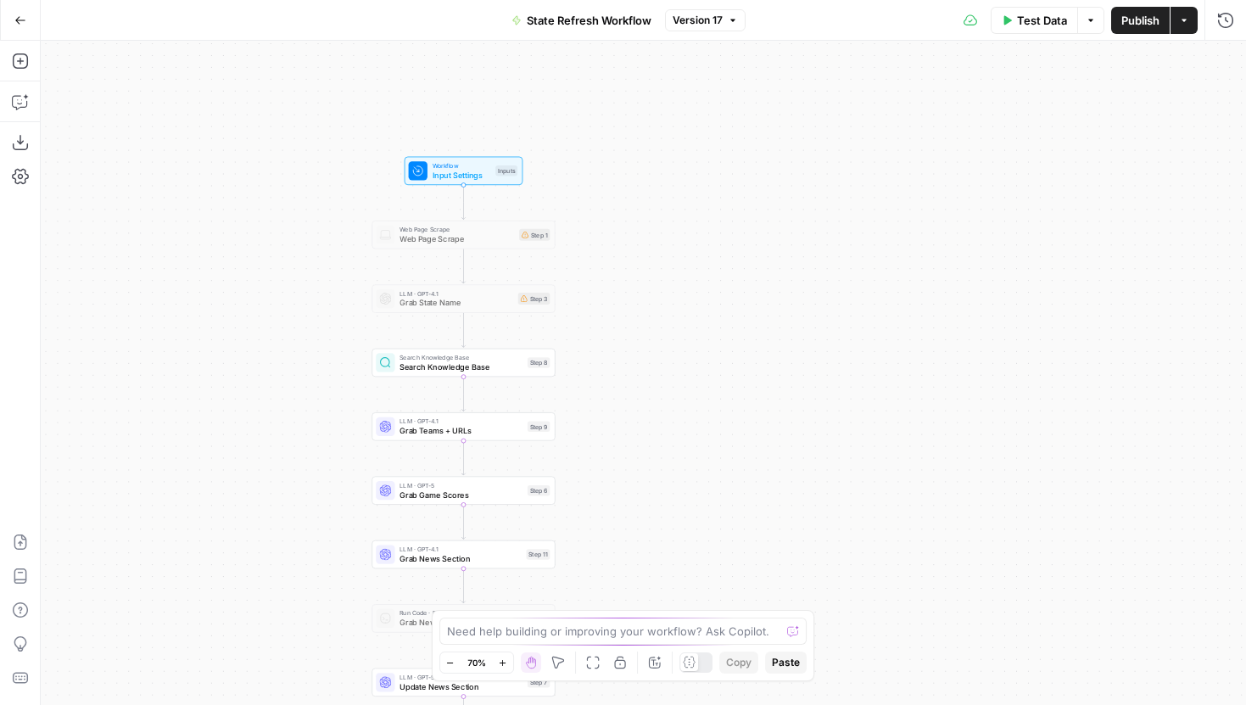
click at [24, 14] on icon "button" at bounding box center [20, 20] width 12 height 12
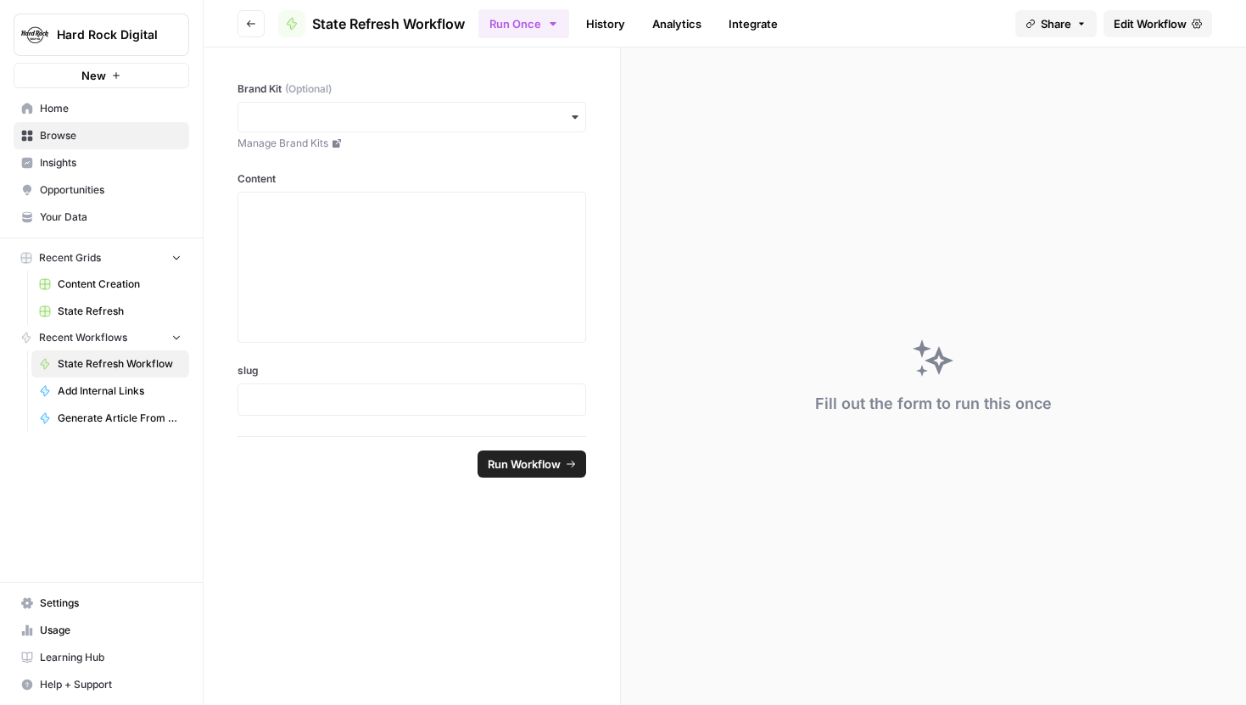
click at [118, 305] on span "State Refresh" at bounding box center [120, 311] width 124 height 15
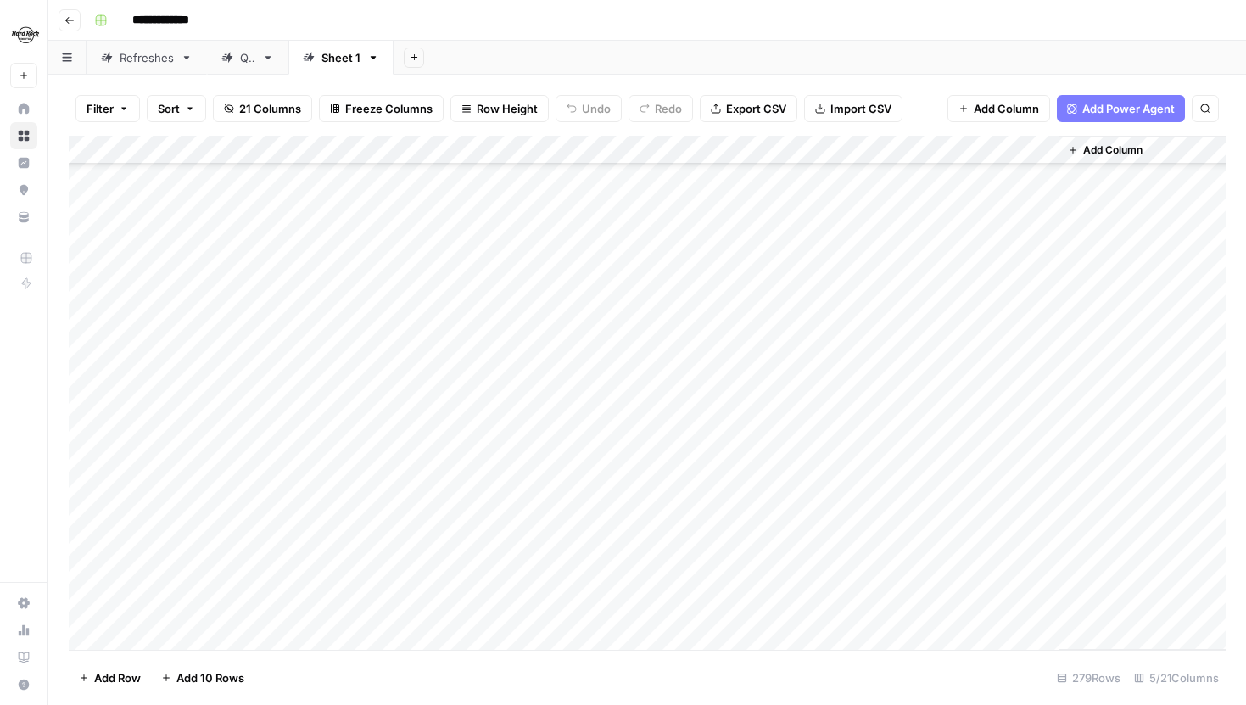
scroll to position [5134, 0]
click at [412, 53] on icon "button" at bounding box center [414, 57] width 9 height 9
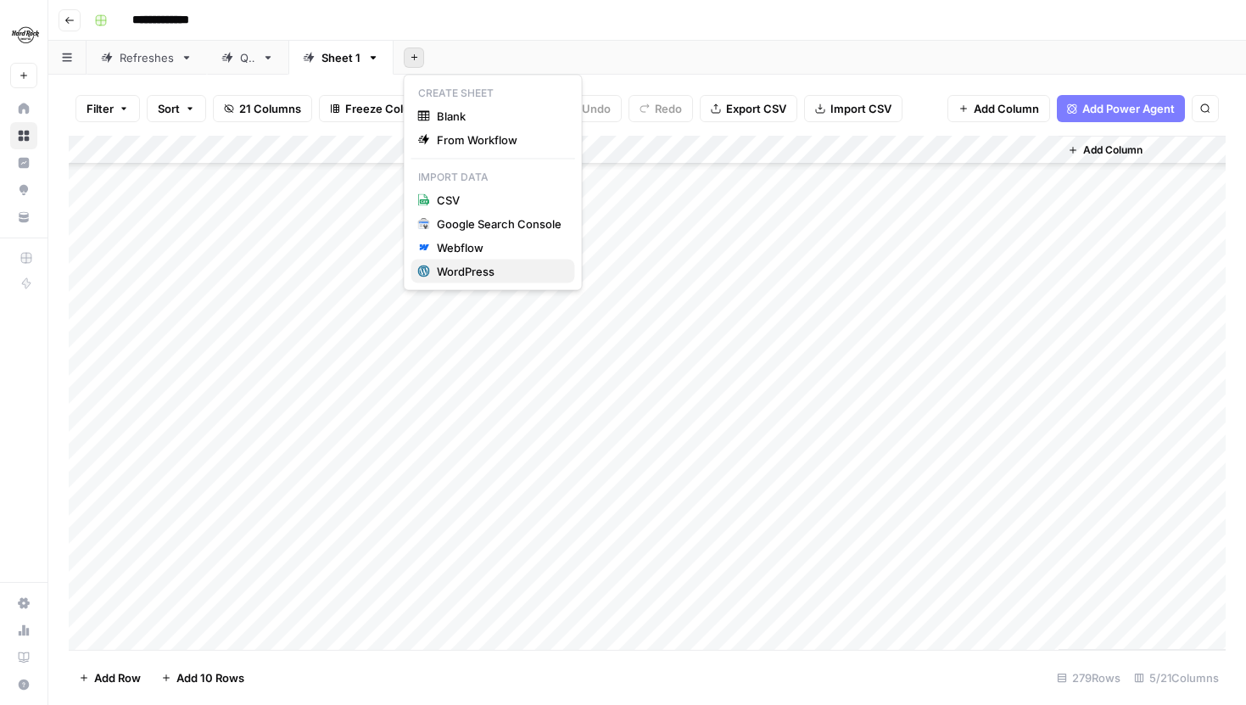
click at [476, 269] on div "WordPress" at bounding box center [499, 271] width 125 height 17
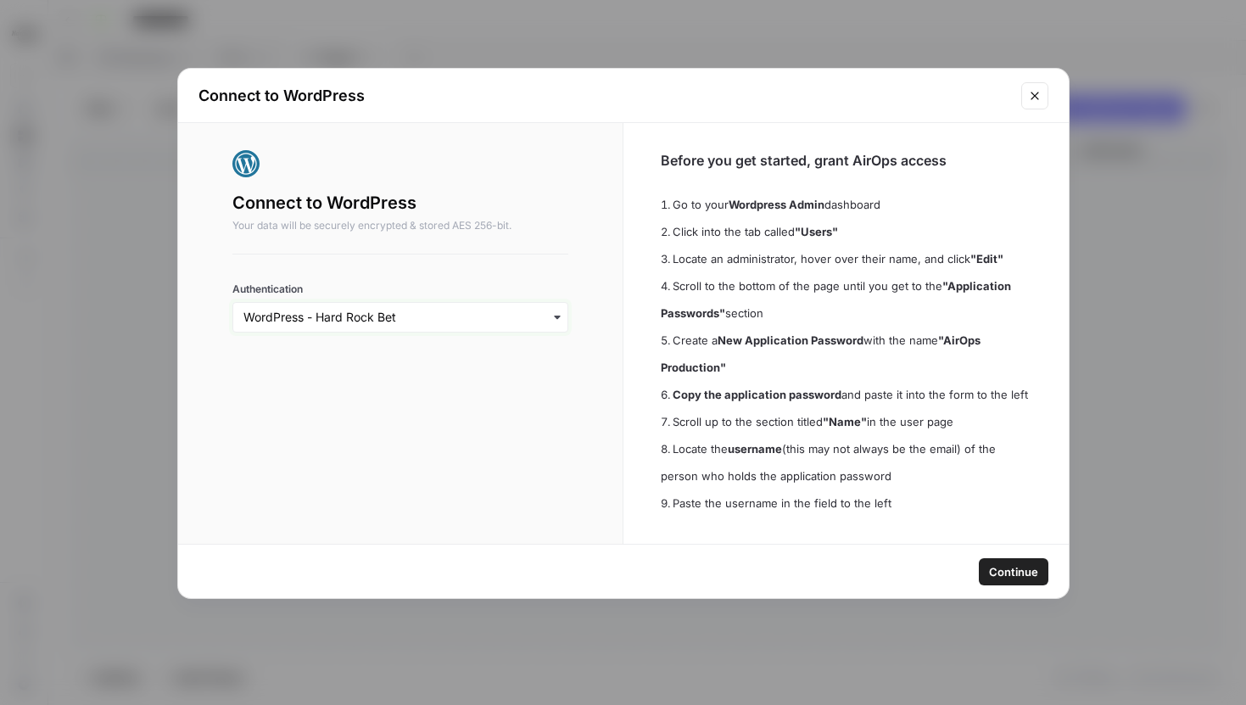
click at [532, 322] on input "Authentication" at bounding box center [400, 317] width 315 height 17
click at [438, 368] on div "WordPress - Hard Rock Bet" at bounding box center [401, 363] width 322 height 32
click at [1010, 569] on span "Continue" at bounding box center [1013, 571] width 49 height 17
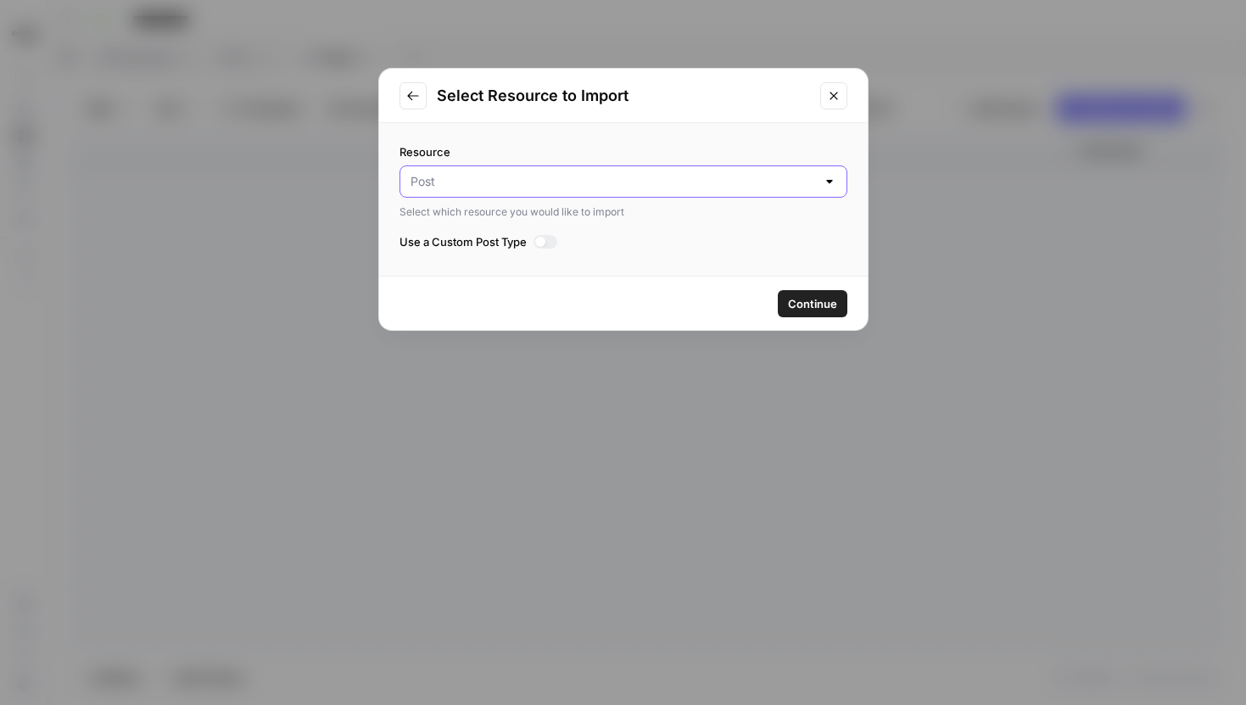
click at [524, 182] on input "Resource" at bounding box center [614, 181] width 406 height 17
click at [519, 160] on div "Resource Select which resource you would like to import" at bounding box center [624, 181] width 448 height 76
click at [550, 234] on label "Use a Custom Post Type" at bounding box center [624, 241] width 448 height 17
click at [548, 243] on div at bounding box center [546, 242] width 25 height 14
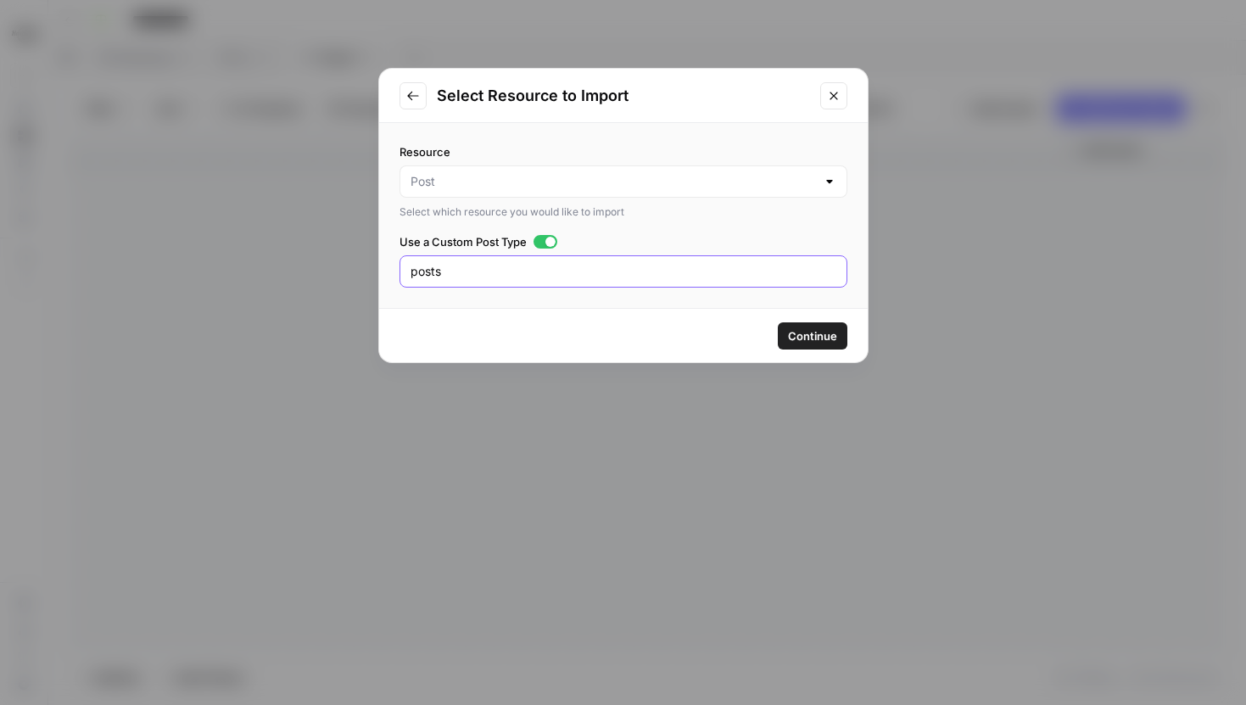
click at [473, 275] on input "posts" at bounding box center [624, 271] width 426 height 17
drag, startPoint x: 474, startPoint y: 276, endPoint x: 400, endPoint y: 274, distance: 73.8
click at [400, 274] on div "posts" at bounding box center [624, 271] width 448 height 32
type input "pages"
click at [806, 328] on span "Continue" at bounding box center [812, 335] width 49 height 17
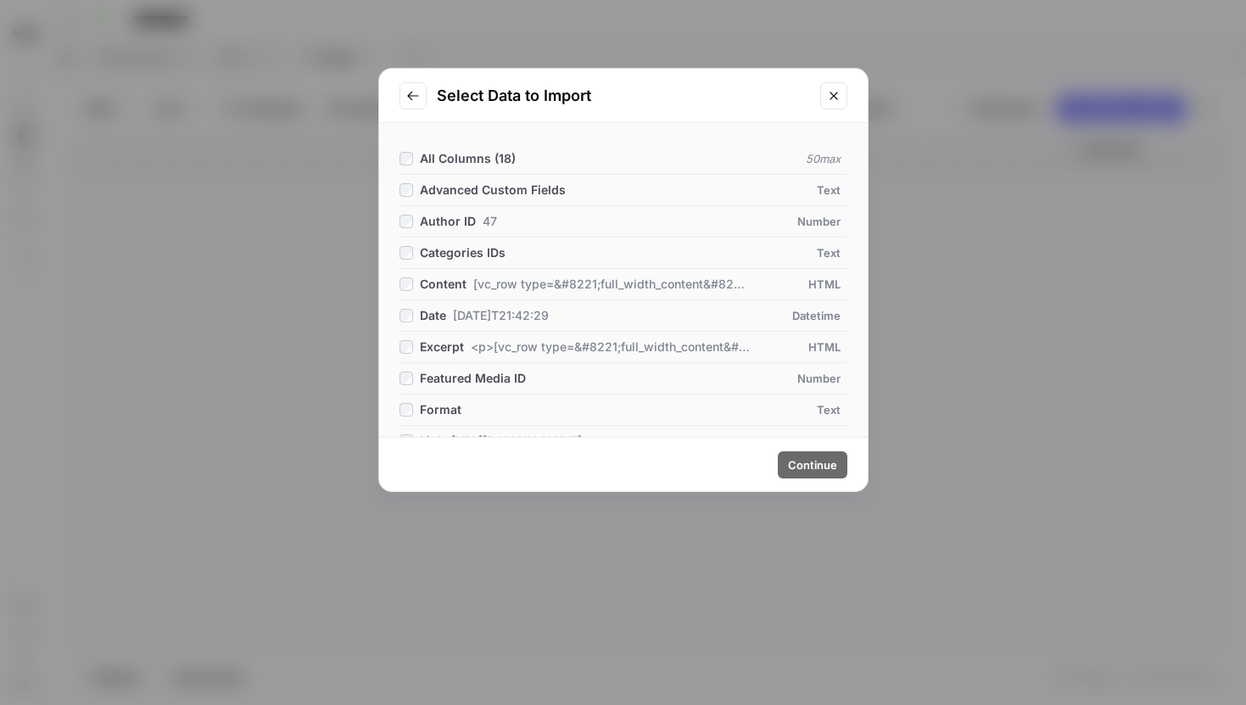
click at [839, 92] on icon "Close modal" at bounding box center [834, 96] width 14 height 14
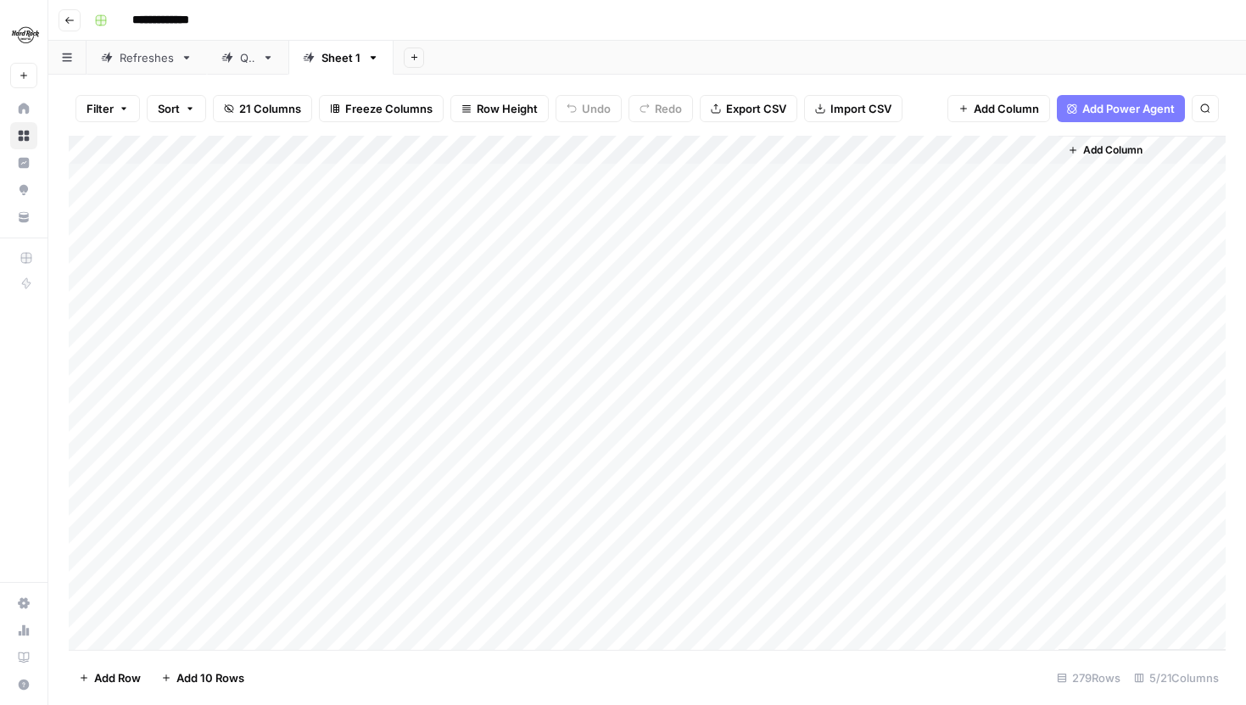
click at [266, 148] on div "Add Column" at bounding box center [647, 393] width 1157 height 514
click at [320, 126] on div "Filter Sort 21 Columns Freeze Columns Row Height Undo Redo Export CSV Import CS…" at bounding box center [647, 108] width 1157 height 54
drag, startPoint x: 280, startPoint y: 148, endPoint x: 407, endPoint y: 147, distance: 127.3
click at [407, 147] on div "Add Column" at bounding box center [647, 393] width 1157 height 514
drag, startPoint x: 411, startPoint y: 145, endPoint x: 305, endPoint y: 142, distance: 105.3
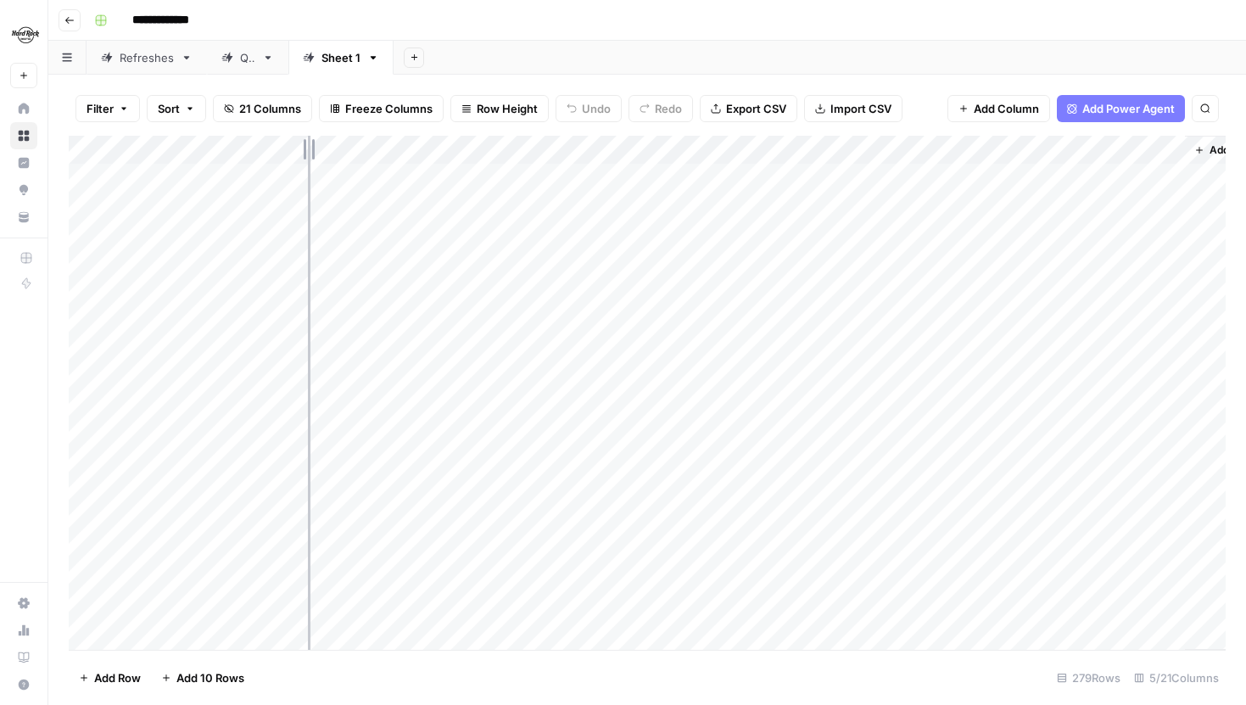
click at [305, 142] on div "Add Column" at bounding box center [647, 393] width 1157 height 514
click at [100, 149] on div "Add Column" at bounding box center [647, 393] width 1157 height 514
click at [104, 148] on div "Add Column" at bounding box center [647, 393] width 1157 height 514
click at [179, 105] on span "Sort" at bounding box center [169, 108] width 22 height 17
click at [180, 82] on div "Filter Sort 21 Columns Freeze Columns Row Height Undo Redo Export CSV Import CS…" at bounding box center [647, 108] width 1157 height 54
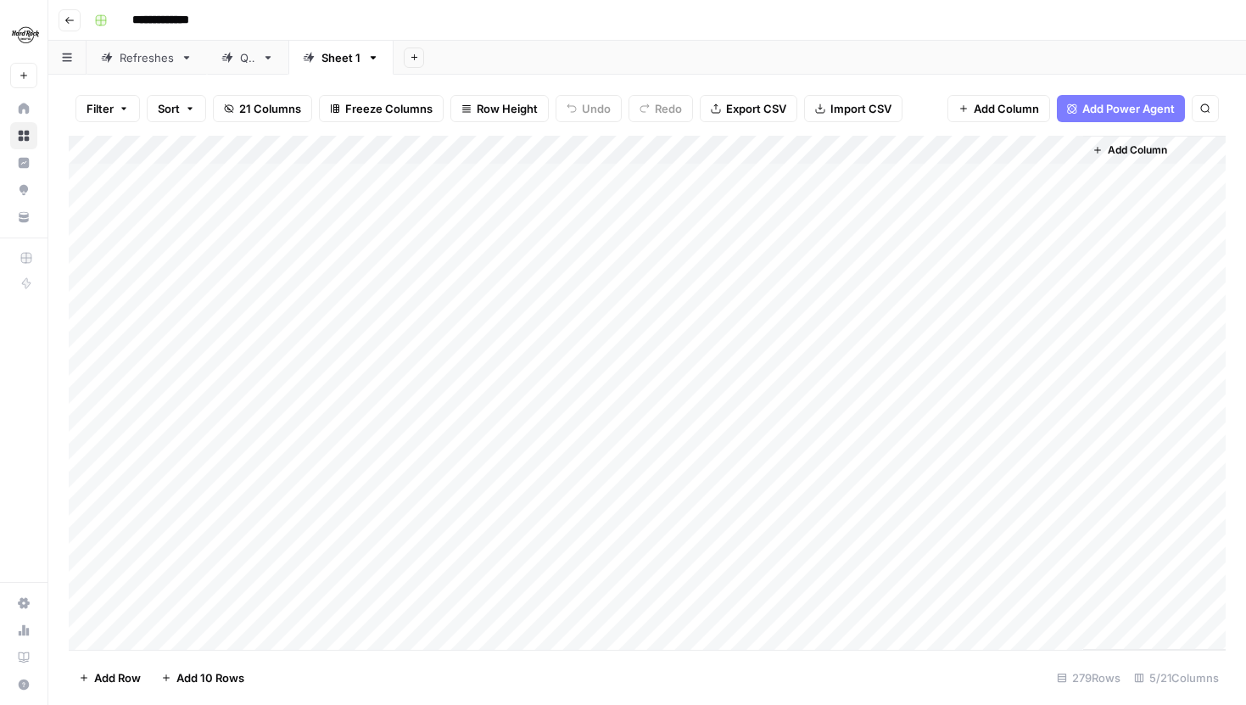
click at [123, 98] on button "Filter" at bounding box center [108, 108] width 64 height 27
click at [270, 107] on span "21 Columns" at bounding box center [270, 108] width 62 height 17
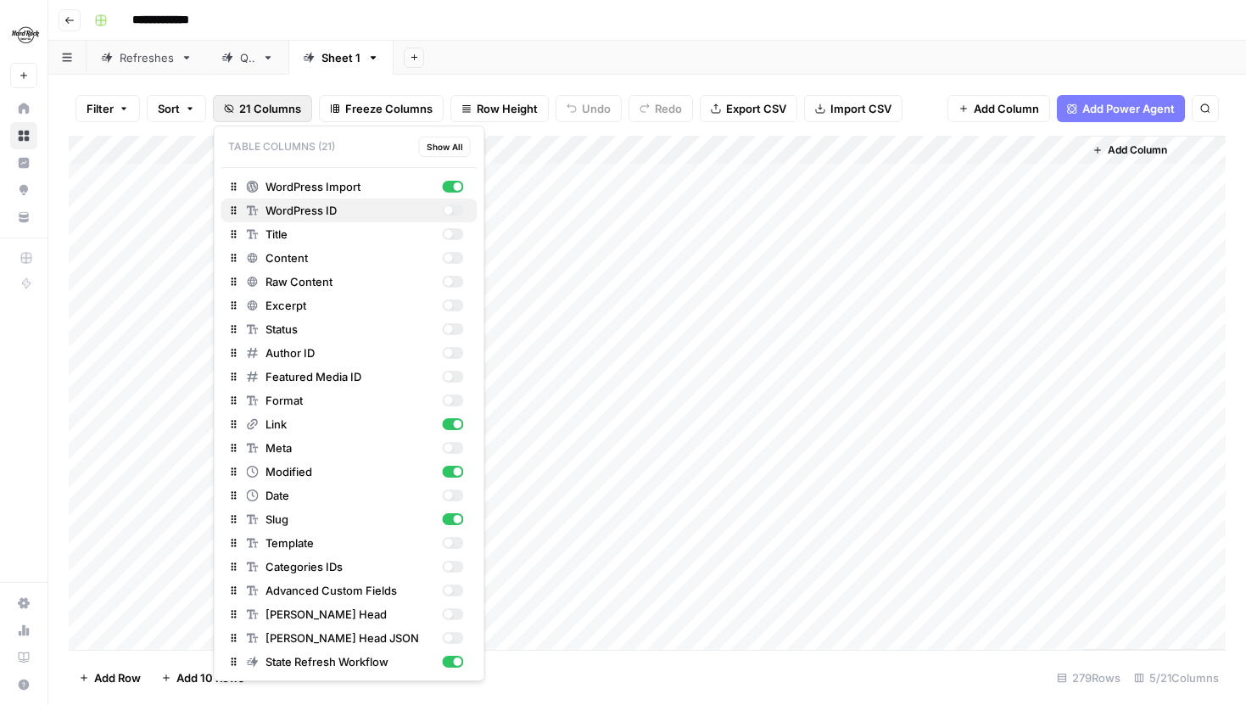
click at [456, 213] on div "button" at bounding box center [452, 210] width 21 height 12
click at [456, 236] on div "button" at bounding box center [452, 234] width 21 height 12
click at [454, 261] on div "button" at bounding box center [452, 258] width 21 height 12
click at [450, 291] on button "Raw Content" at bounding box center [349, 282] width 256 height 24
click at [450, 311] on div "button" at bounding box center [452, 305] width 21 height 12
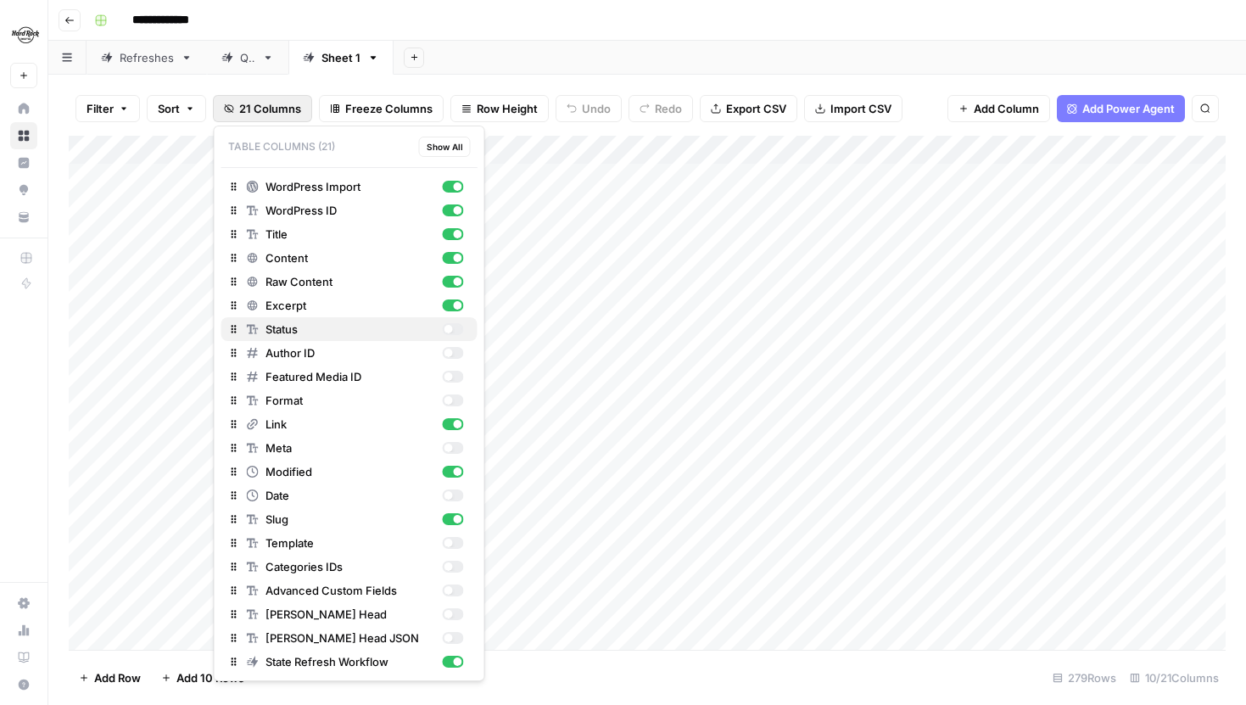
click at [451, 333] on div "button" at bounding box center [452, 329] width 21 height 12
click at [451, 357] on div "button" at bounding box center [452, 353] width 21 height 12
click at [451, 379] on div "button" at bounding box center [452, 377] width 21 height 12
click at [452, 400] on div "button" at bounding box center [448, 400] width 8 height 8
click at [457, 445] on div "button" at bounding box center [452, 448] width 21 height 12
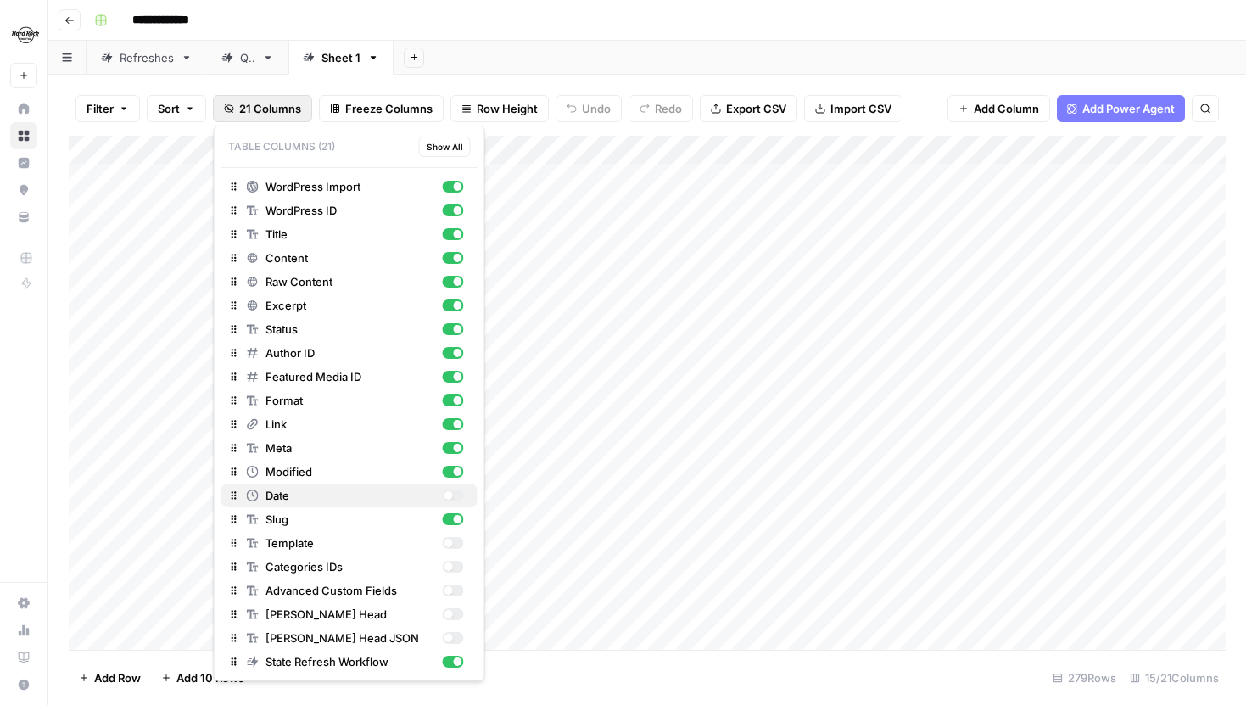
click at [456, 494] on div "button" at bounding box center [452, 496] width 21 height 12
click at [459, 543] on div "button" at bounding box center [452, 543] width 21 height 12
click at [459, 563] on div "button" at bounding box center [452, 567] width 21 height 12
click at [459, 596] on div "Advanced Custom Fields" at bounding box center [355, 590] width 217 height 17
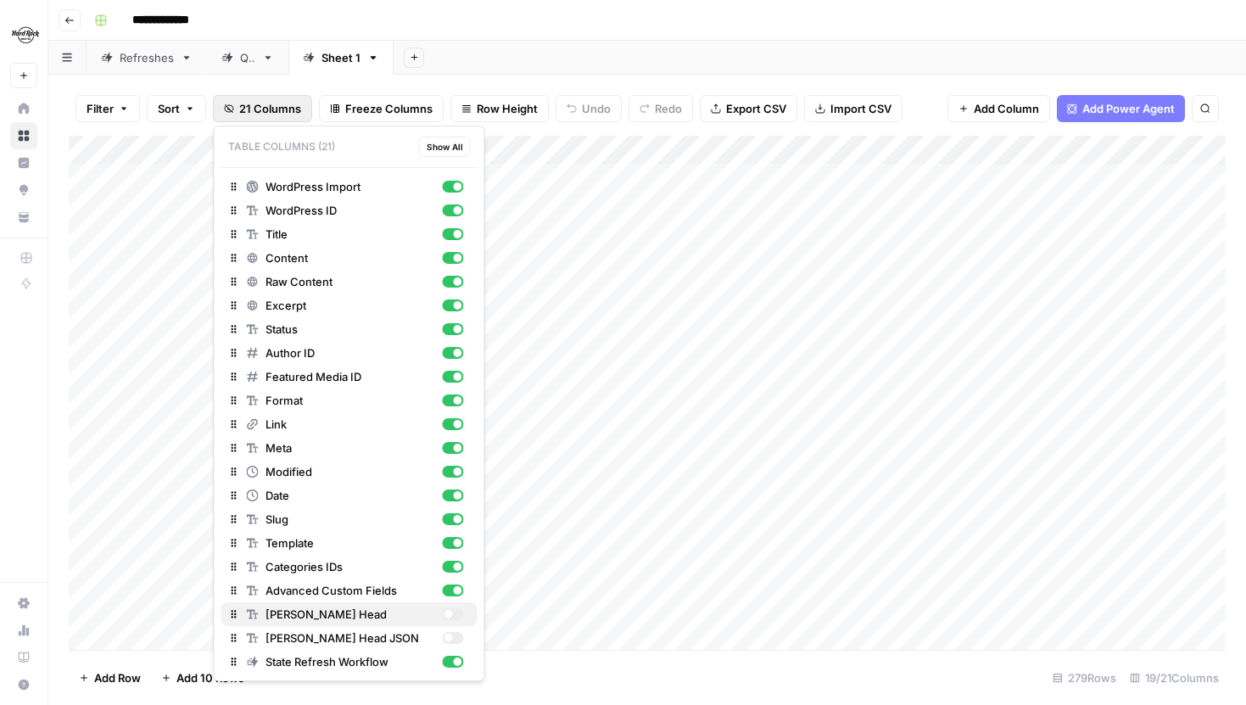
click at [459, 611] on div "button" at bounding box center [452, 614] width 21 height 12
click at [458, 629] on div "[PERSON_NAME] Head JSON" at bounding box center [355, 637] width 217 height 17
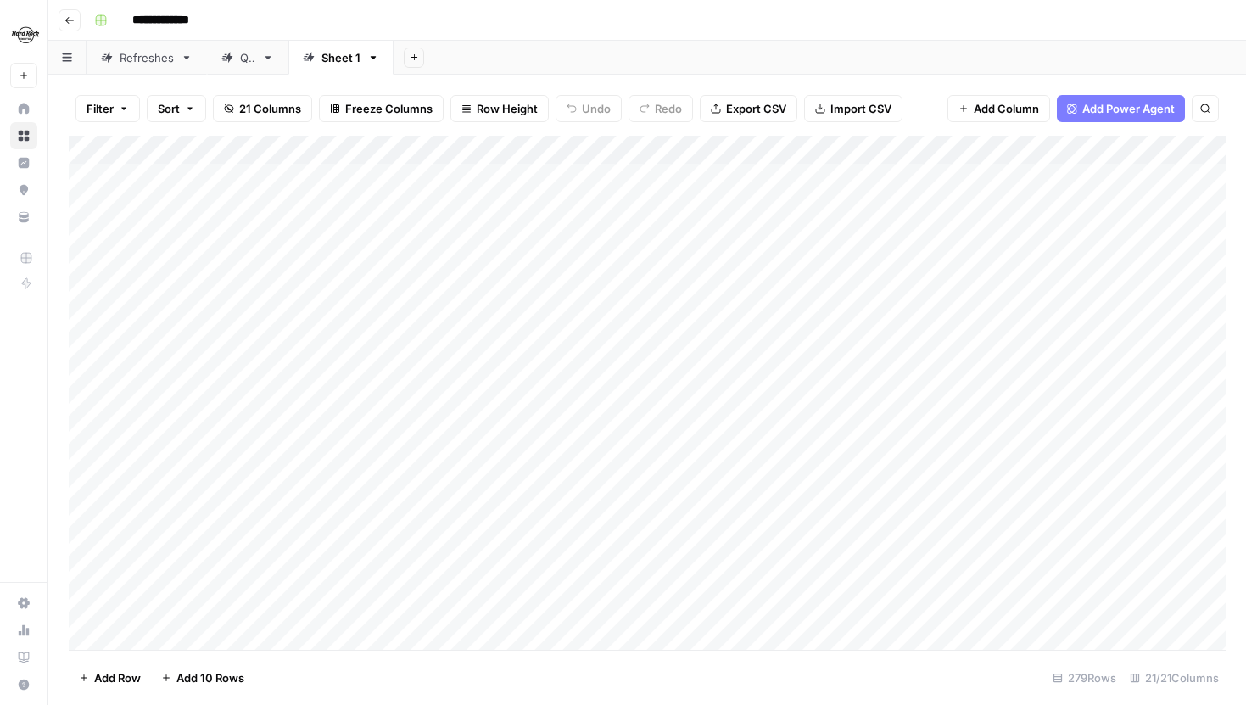
click at [562, 48] on div "Add Sheet" at bounding box center [820, 58] width 853 height 34
click at [143, 147] on div "Add Column" at bounding box center [647, 393] width 1157 height 514
click at [98, 126] on div "Filter Sort 21 Columns Freeze Columns Row Height Undo Redo Export CSV Import CS…" at bounding box center [647, 108] width 1157 height 54
click at [114, 112] on button "Filter" at bounding box center [108, 108] width 64 height 27
click at [400, 187] on span "Add Filter" at bounding box center [420, 192] width 47 height 15
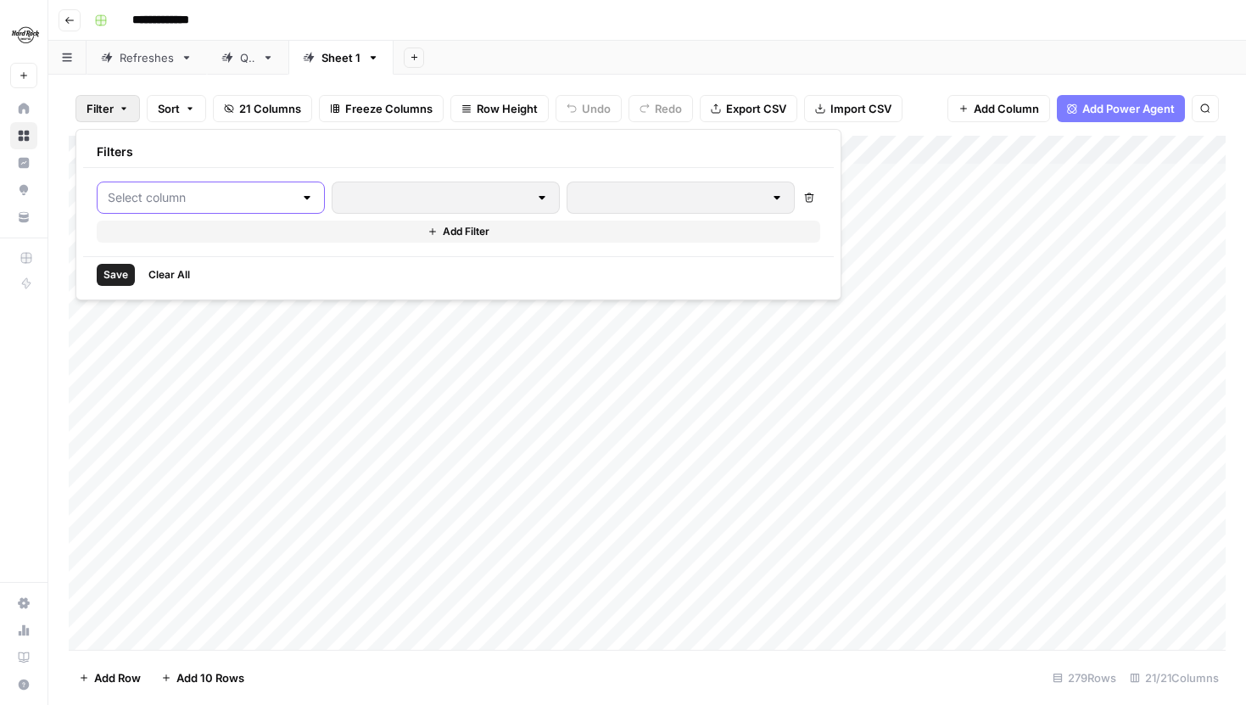
click at [213, 193] on input "text" at bounding box center [201, 197] width 186 height 17
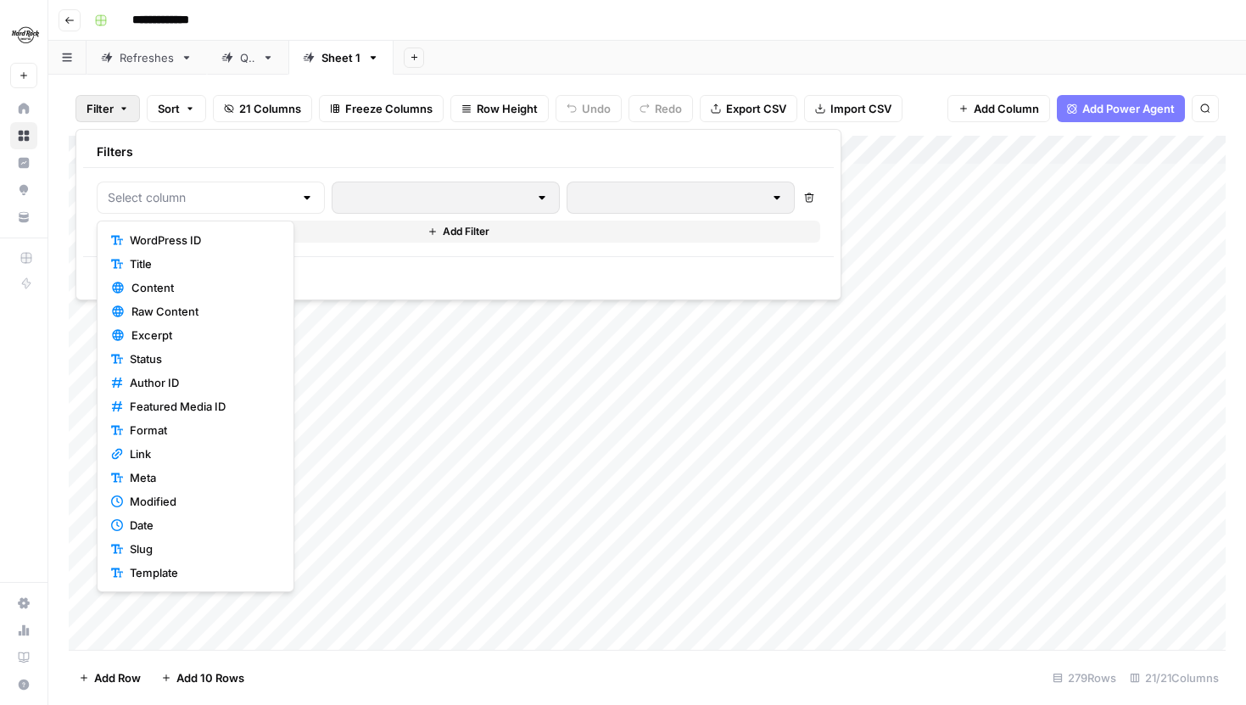
click at [475, 83] on div "Filter Sort 21 Columns Freeze Columns Row Height Undo Redo Export CSV Import CS…" at bounding box center [647, 108] width 1157 height 54
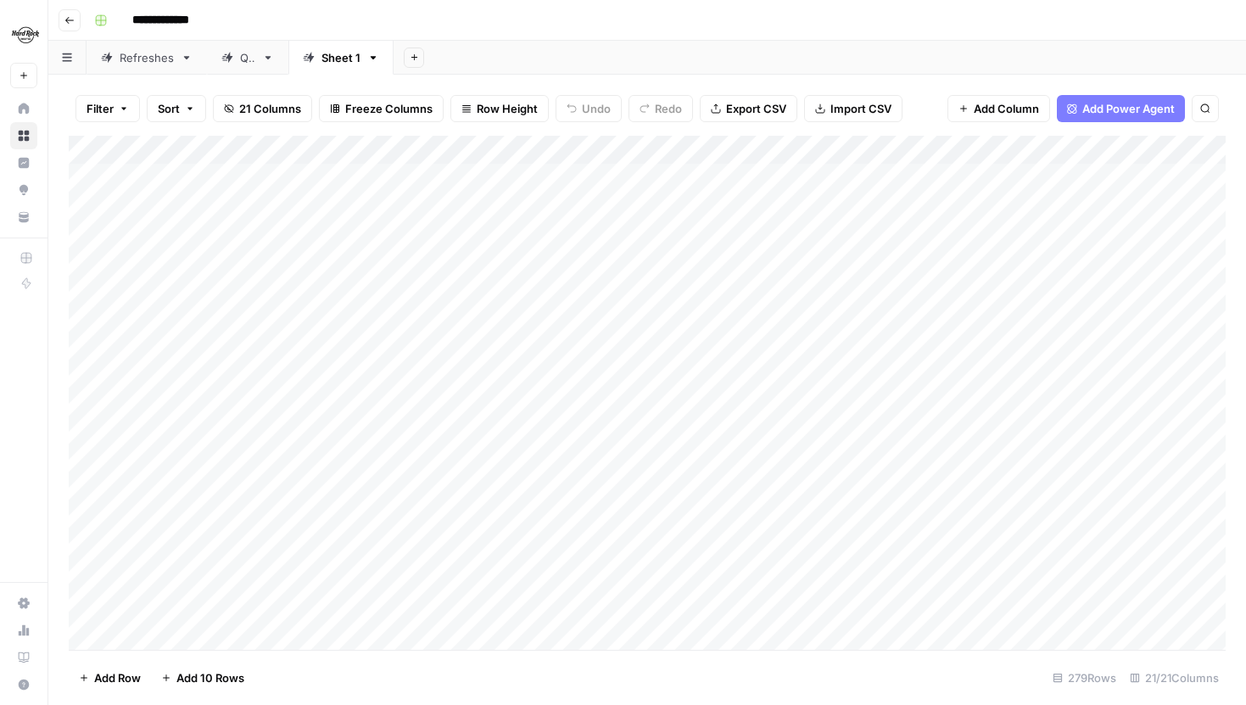
click at [292, 147] on div "Add Column" at bounding box center [647, 393] width 1157 height 514
click at [418, 49] on button "Add Sheet" at bounding box center [414, 58] width 20 height 20
click at [464, 270] on div "WordPress" at bounding box center [499, 271] width 125 height 17
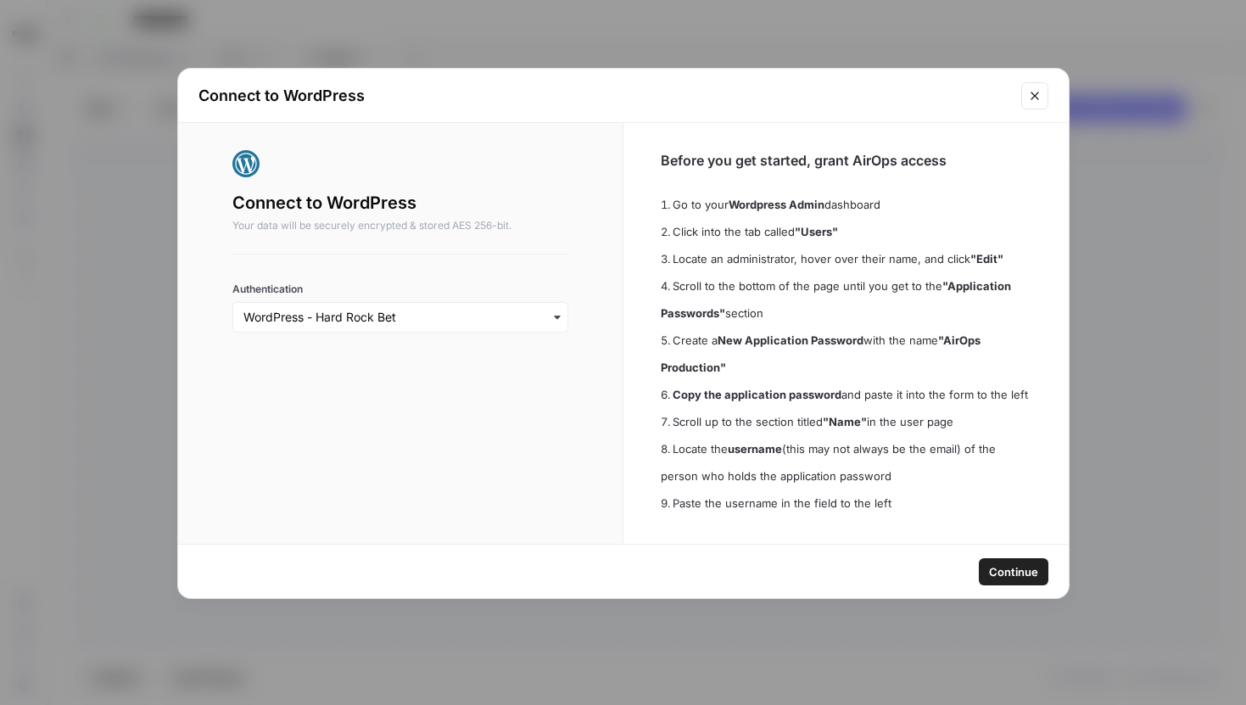
click at [1008, 572] on span "Continue" at bounding box center [1013, 571] width 49 height 17
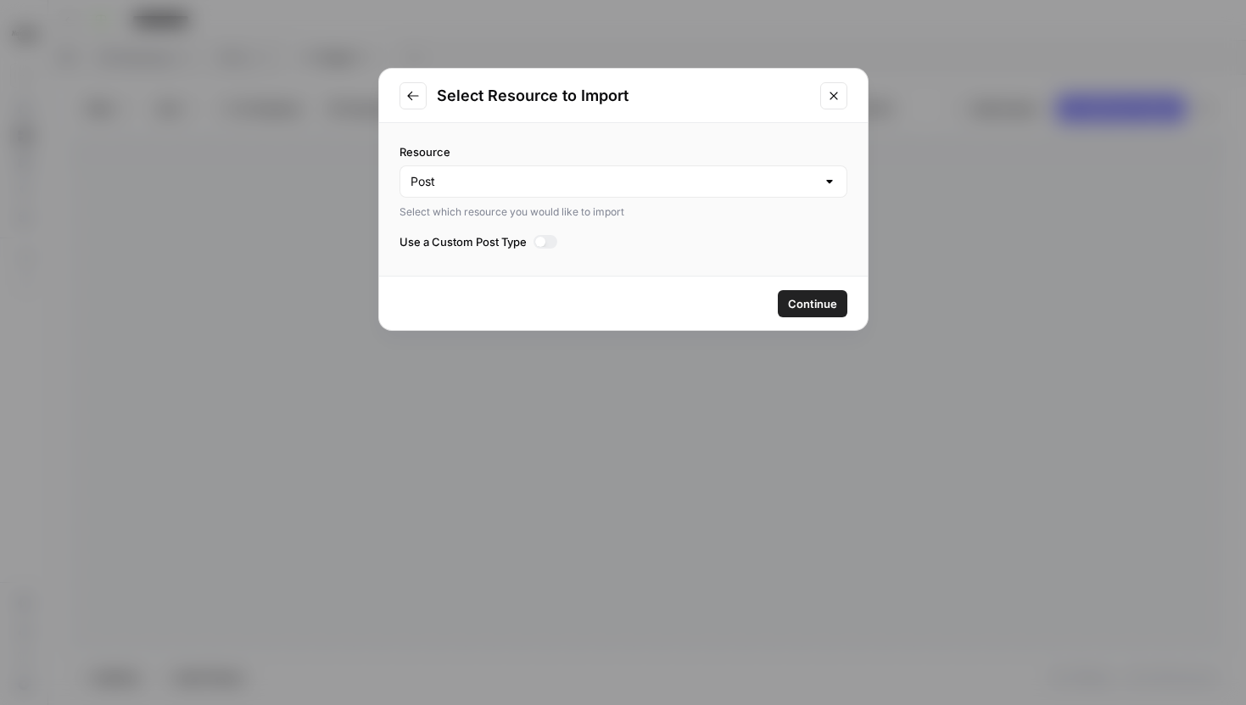
click at [552, 241] on div at bounding box center [546, 242] width 25 height 14
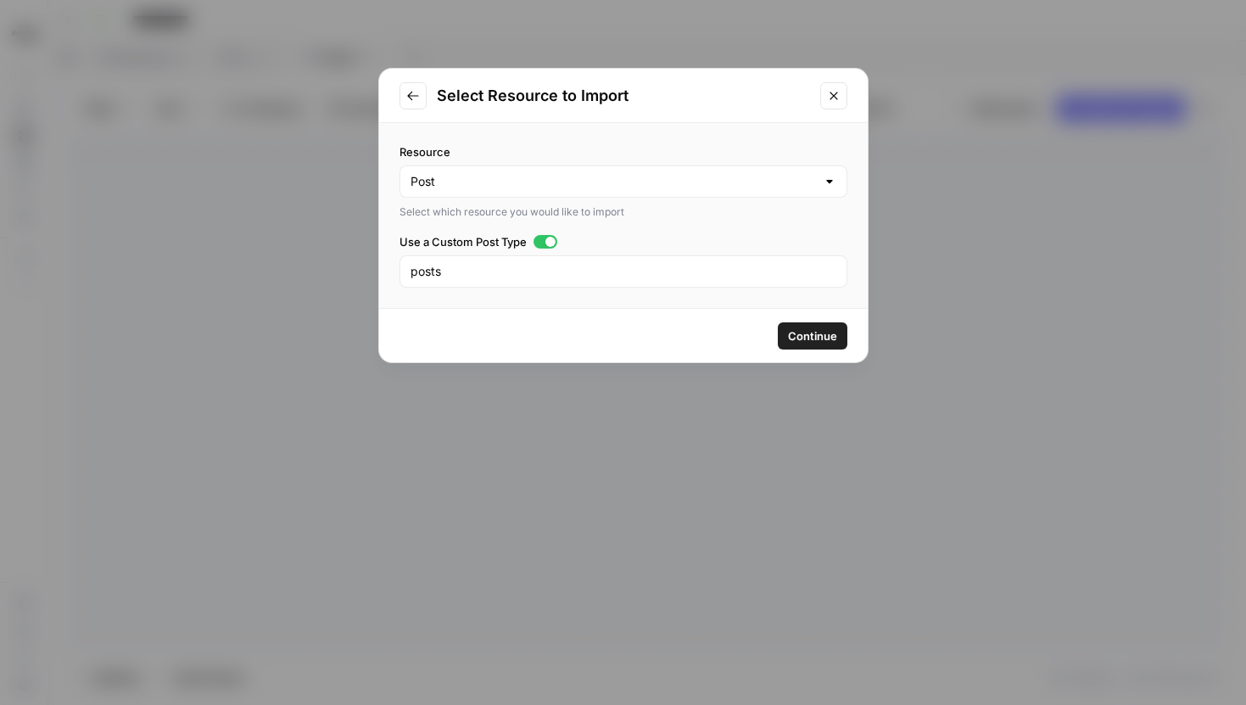
drag, startPoint x: 521, startPoint y: 283, endPoint x: 414, endPoint y: 259, distance: 109.5
click at [414, 259] on div "posts" at bounding box center [624, 271] width 448 height 32
click at [422, 263] on input "posts" at bounding box center [624, 271] width 426 height 17
type input "pages"
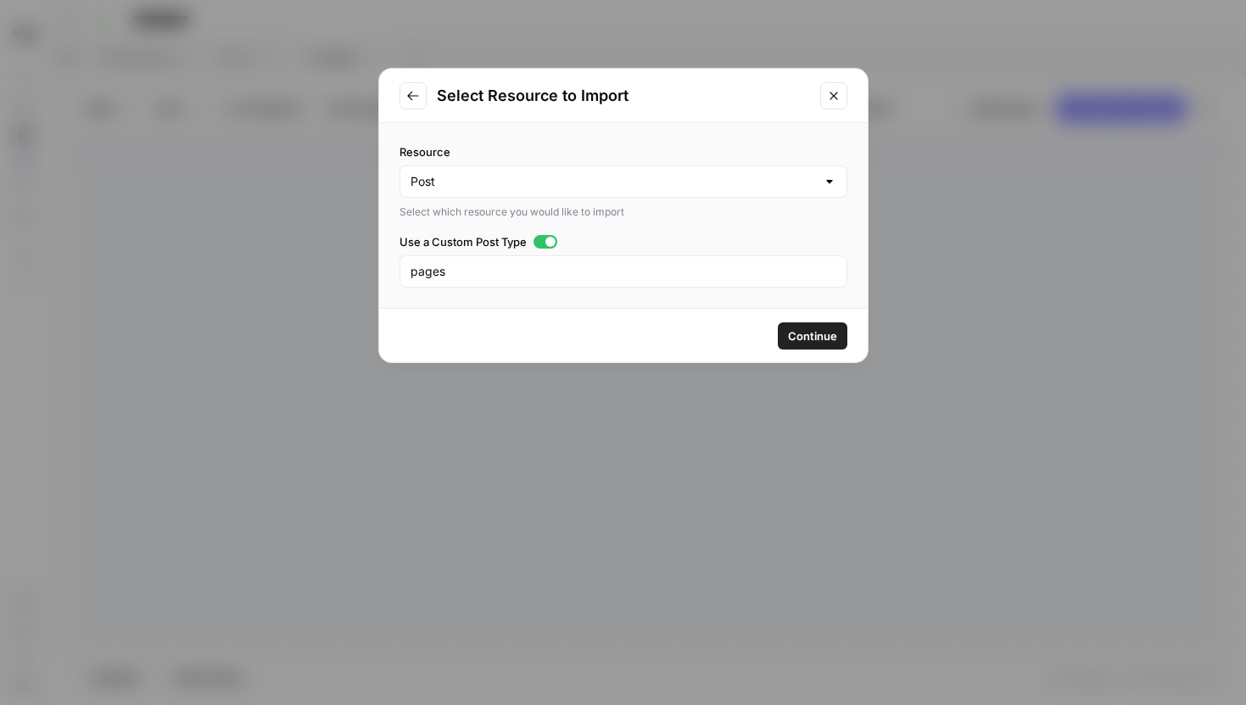
click at [802, 322] on button "Continue" at bounding box center [813, 335] width 70 height 27
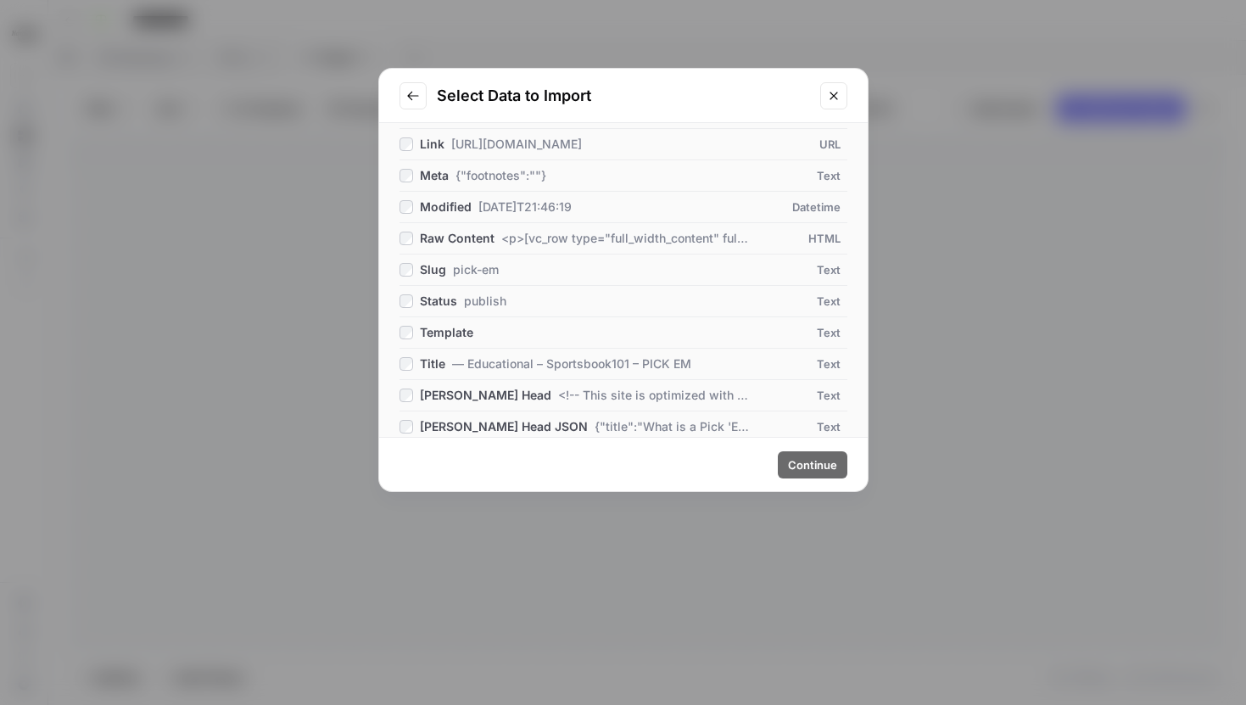
scroll to position [323, 0]
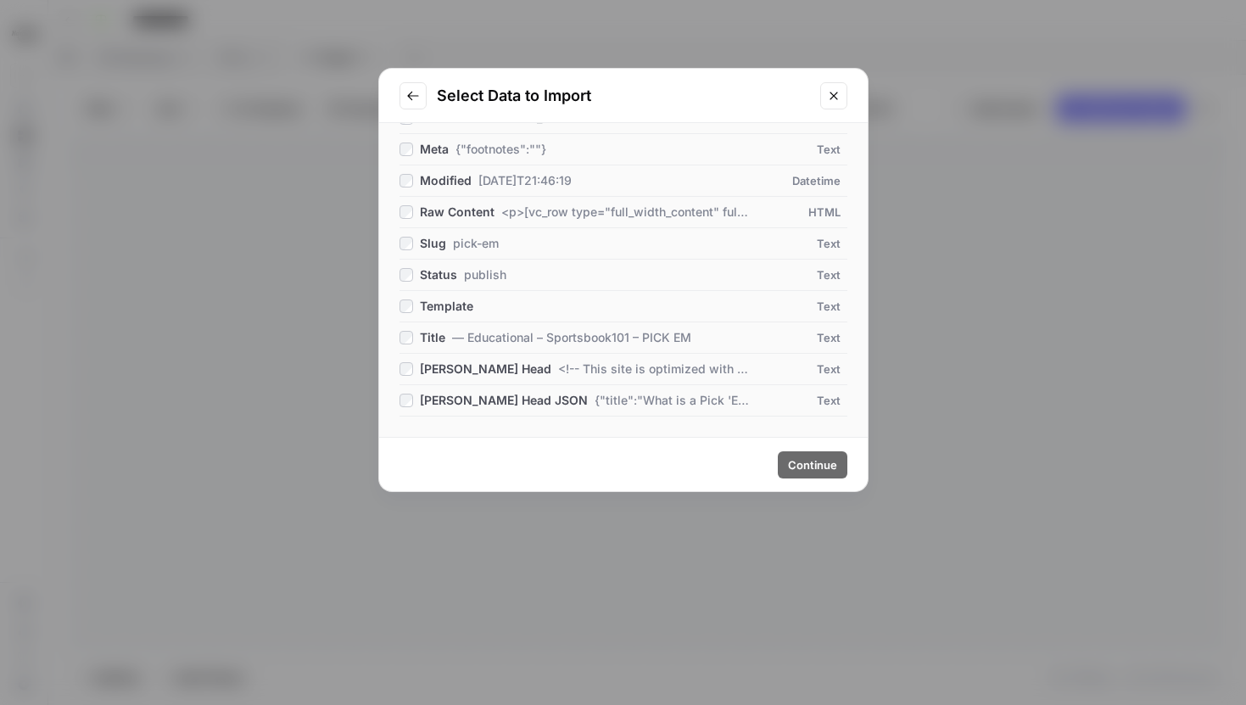
click at [836, 90] on icon "Close modal" at bounding box center [834, 96] width 14 height 14
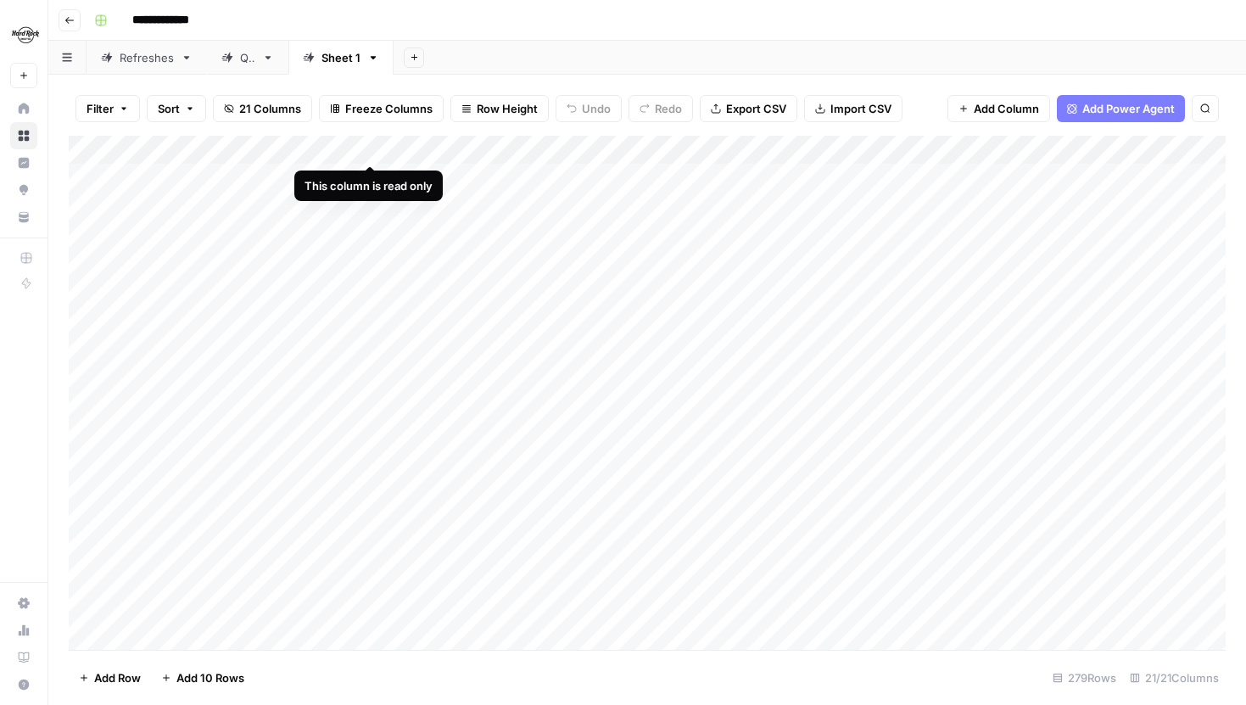
click at [322, 129] on div "Filter Sort 21 Columns Freeze Columns Row Height Undo Redo Export CSV Import CS…" at bounding box center [647, 108] width 1157 height 54
click at [310, 125] on div "Filter Sort 21 Columns Freeze Columns Row Height Undo Redo Export CSV Import CS…" at bounding box center [647, 108] width 1157 height 54
click at [445, 66] on div "Add Sheet" at bounding box center [820, 58] width 853 height 34
click at [401, 189] on div "Add Column" at bounding box center [647, 393] width 1157 height 514
click at [390, 202] on div "Add Column" at bounding box center [647, 393] width 1157 height 514
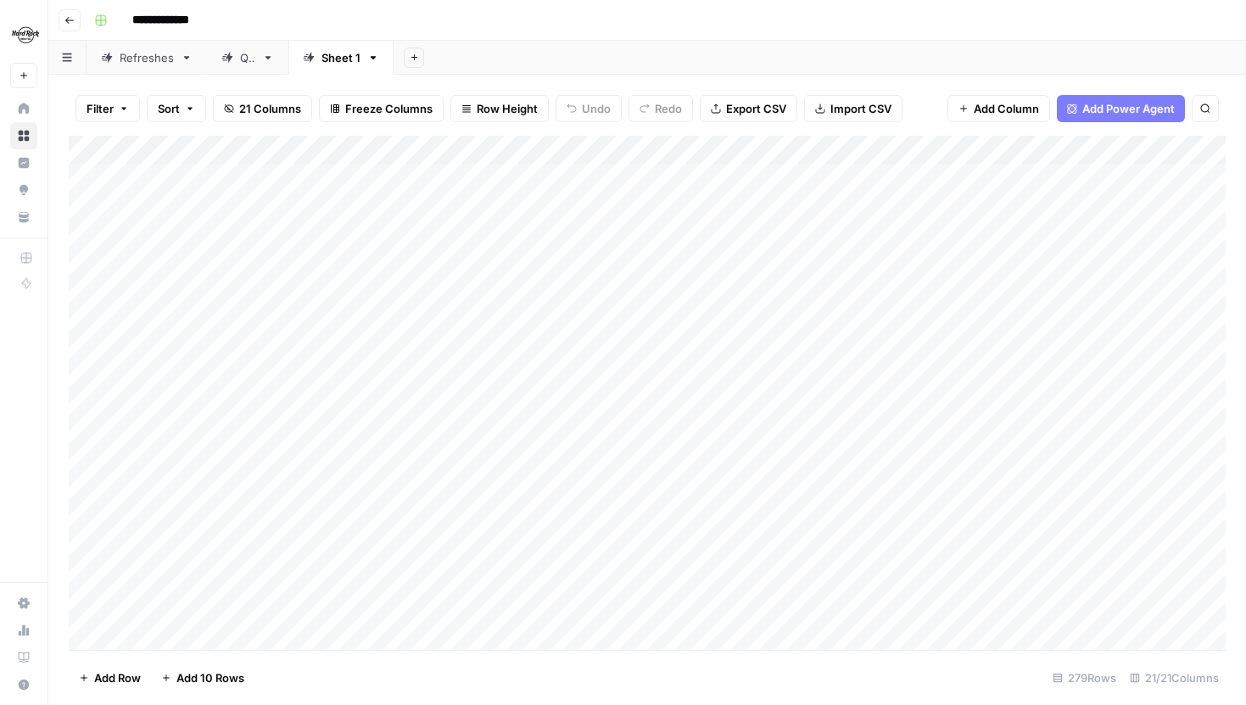
click at [246, 109] on span "21 Columns" at bounding box center [270, 108] width 62 height 17
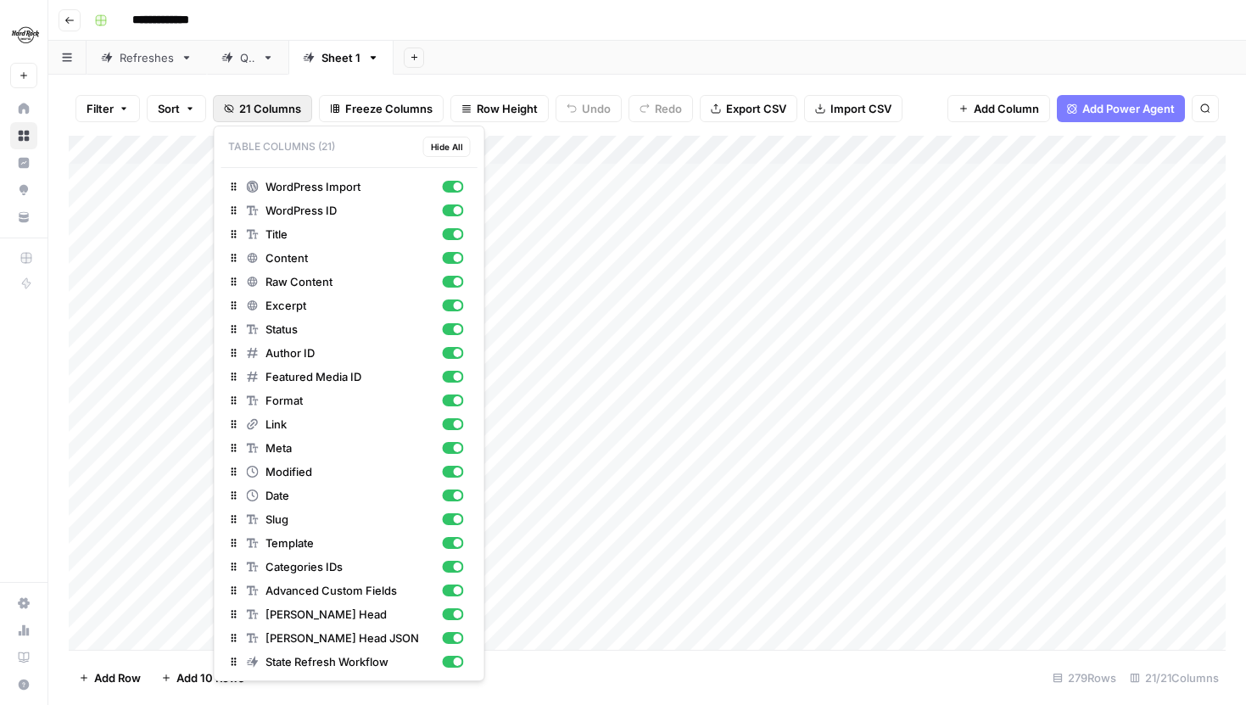
click at [507, 82] on div "Filter Sort 21 Columns Freeze Columns Row Height Undo Redo Export CSV Import CS…" at bounding box center [647, 108] width 1157 height 54
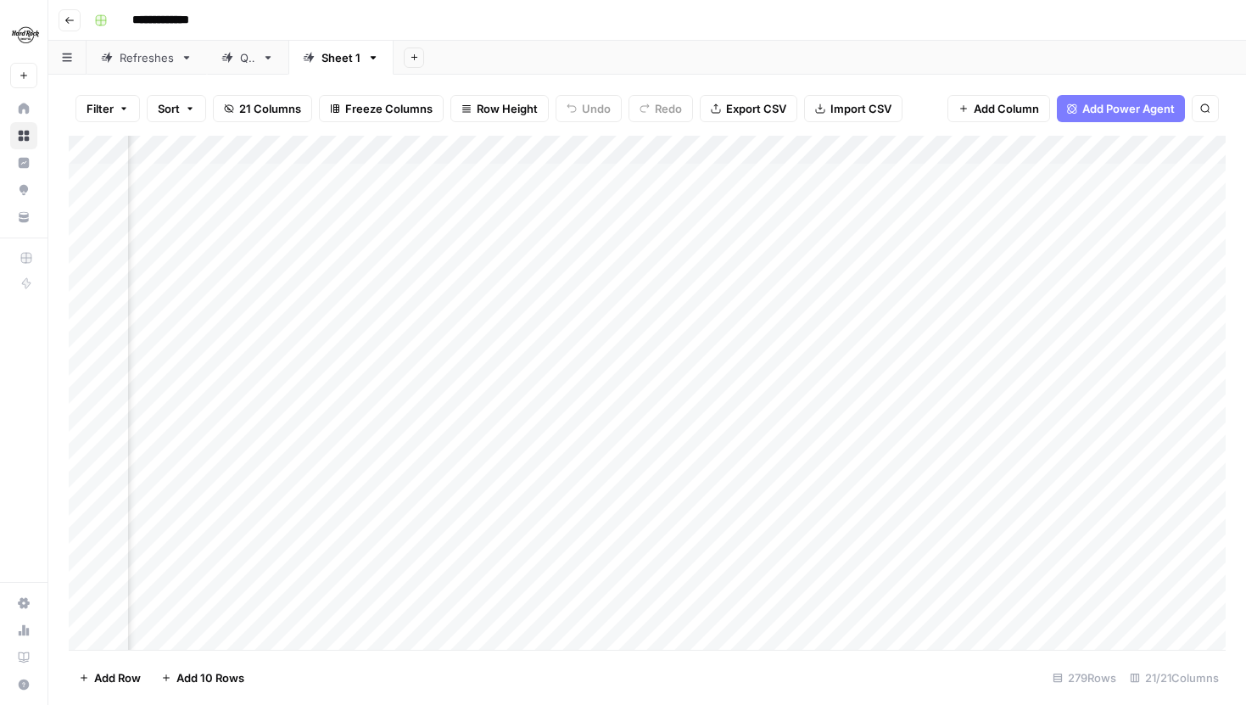
scroll to position [0, 1566]
click at [258, 109] on span "21 Columns" at bounding box center [270, 108] width 62 height 17
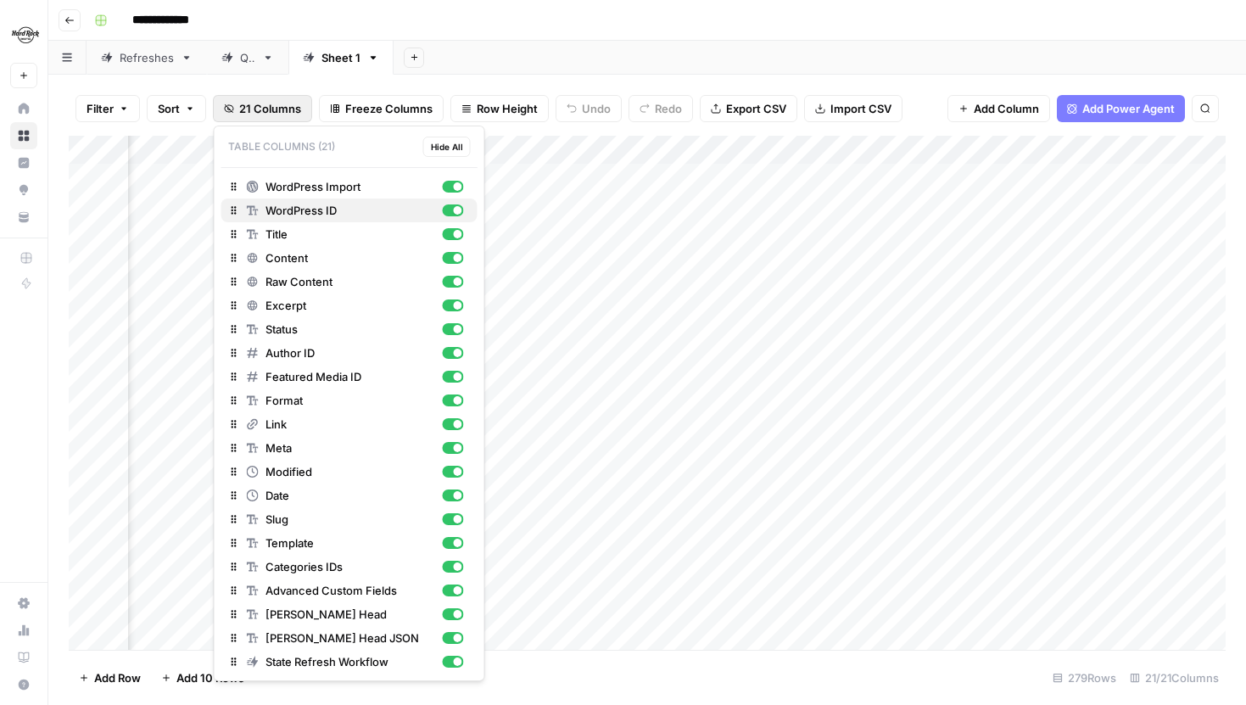
click at [448, 205] on div "button" at bounding box center [452, 210] width 21 height 12
click at [454, 237] on div "button" at bounding box center [458, 234] width 8 height 8
click at [456, 261] on div "button" at bounding box center [458, 258] width 8 height 8
click at [451, 277] on div "button" at bounding box center [452, 282] width 21 height 12
click at [451, 298] on div "Excerpt" at bounding box center [355, 305] width 217 height 17
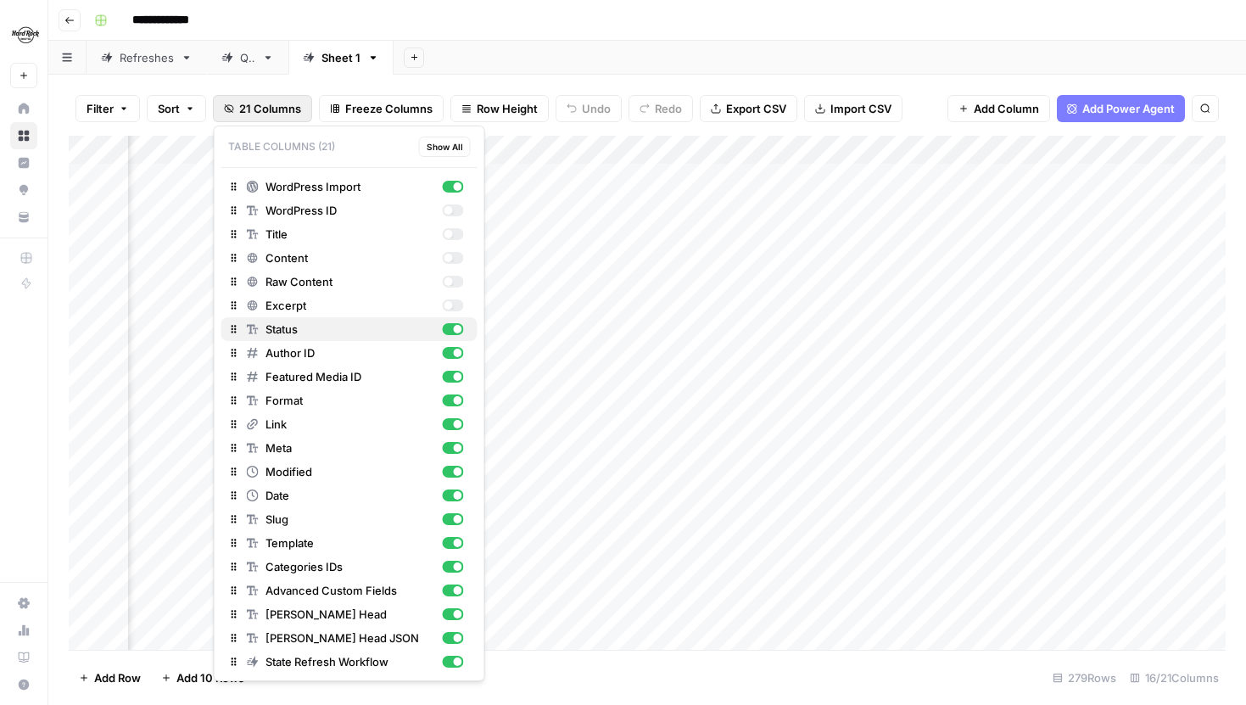
click at [451, 339] on button "Status" at bounding box center [349, 329] width 256 height 24
click at [450, 363] on button "Author ID" at bounding box center [349, 353] width 256 height 24
click at [450, 389] on button "Format" at bounding box center [349, 401] width 256 height 24
click at [450, 377] on div "button" at bounding box center [452, 377] width 21 height 12
click at [453, 450] on div "button" at bounding box center [452, 448] width 21 height 12
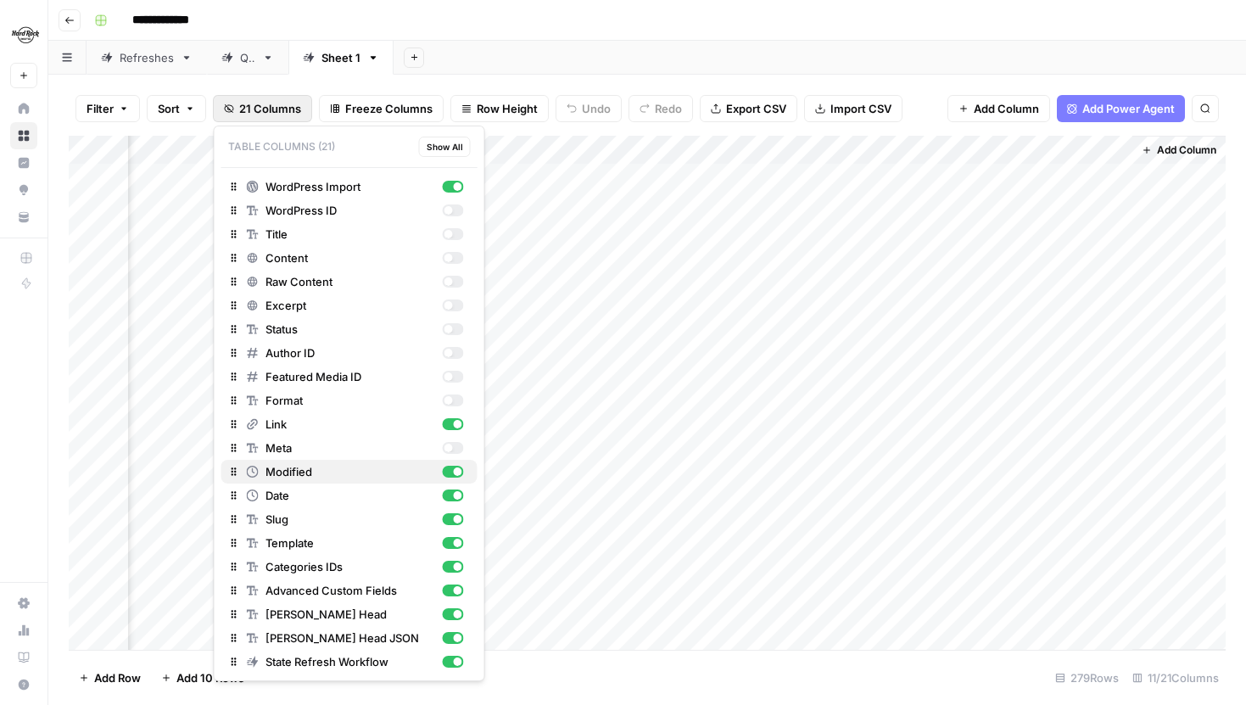
click at [454, 472] on div "button" at bounding box center [458, 471] width 8 height 8
click at [454, 491] on div "button" at bounding box center [458, 495] width 8 height 8
click at [454, 477] on div "button" at bounding box center [452, 472] width 21 height 12
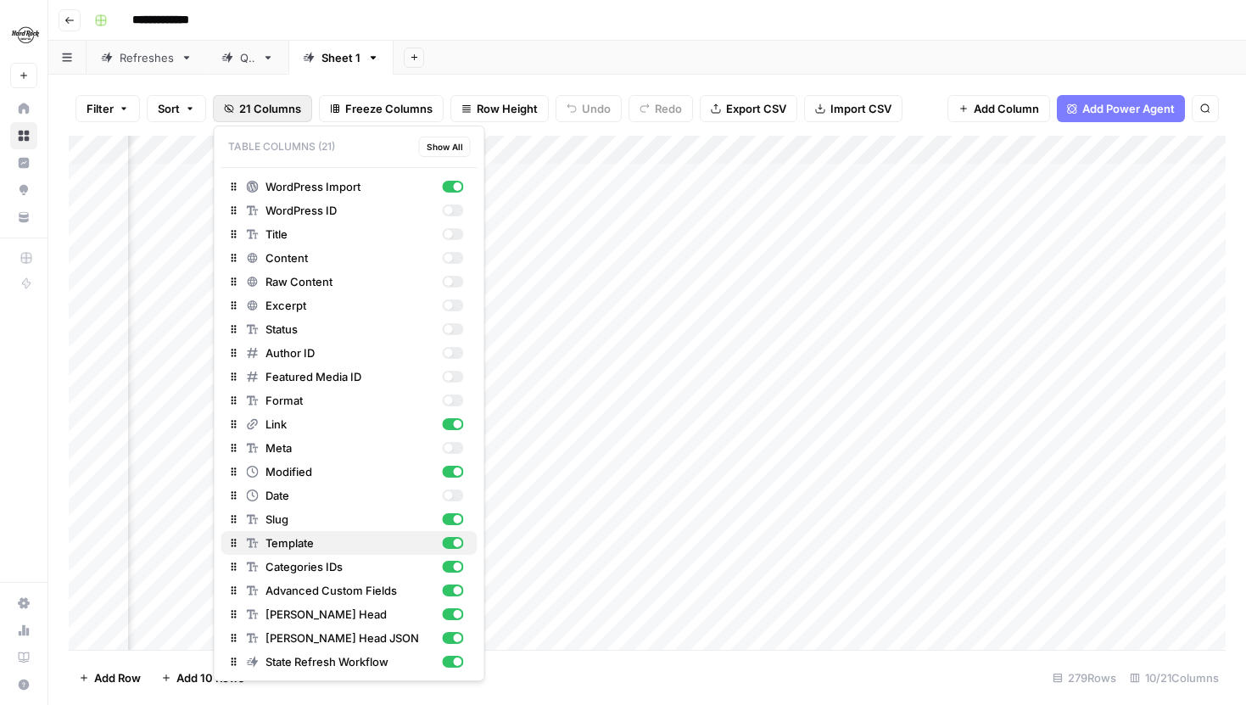
click at [453, 539] on div "button" at bounding box center [452, 543] width 21 height 12
click at [453, 570] on div "button" at bounding box center [452, 567] width 21 height 12
click at [454, 592] on div "button" at bounding box center [458, 590] width 8 height 8
click at [454, 612] on div "button" at bounding box center [458, 614] width 8 height 8
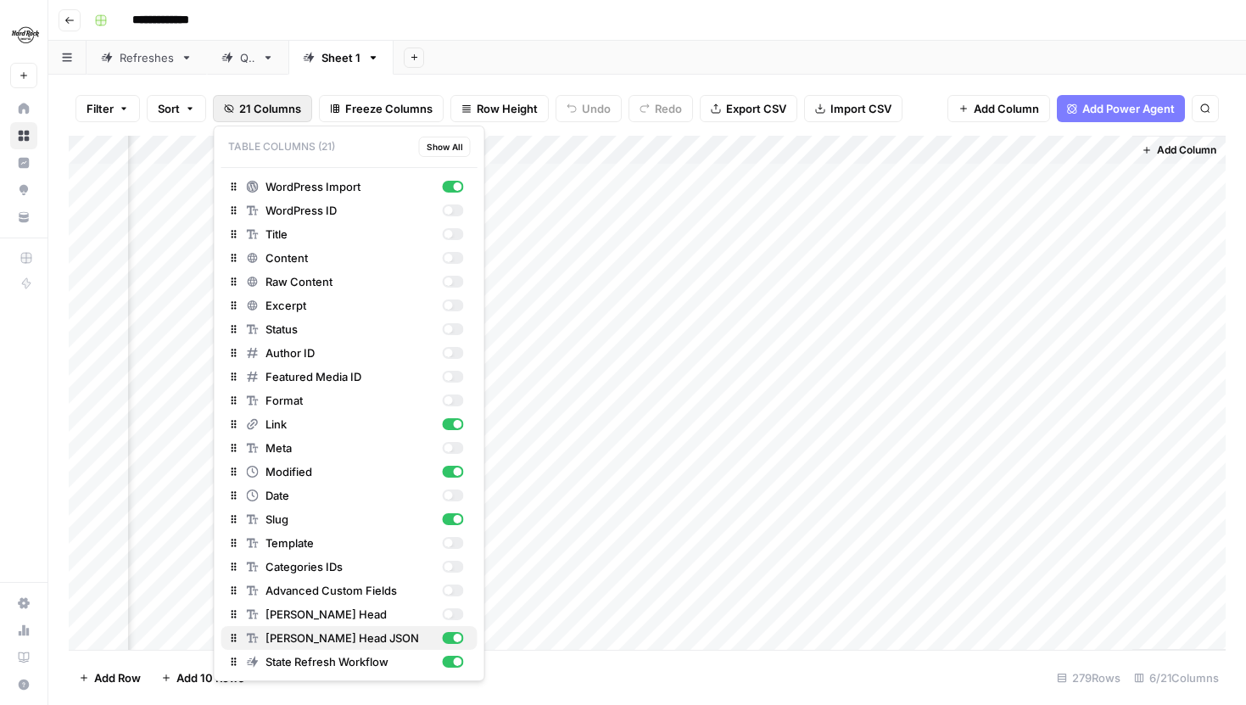
click at [453, 629] on button "[PERSON_NAME] Head JSON" at bounding box center [349, 638] width 256 height 24
click at [574, 49] on div "Add Sheet" at bounding box center [820, 58] width 853 height 34
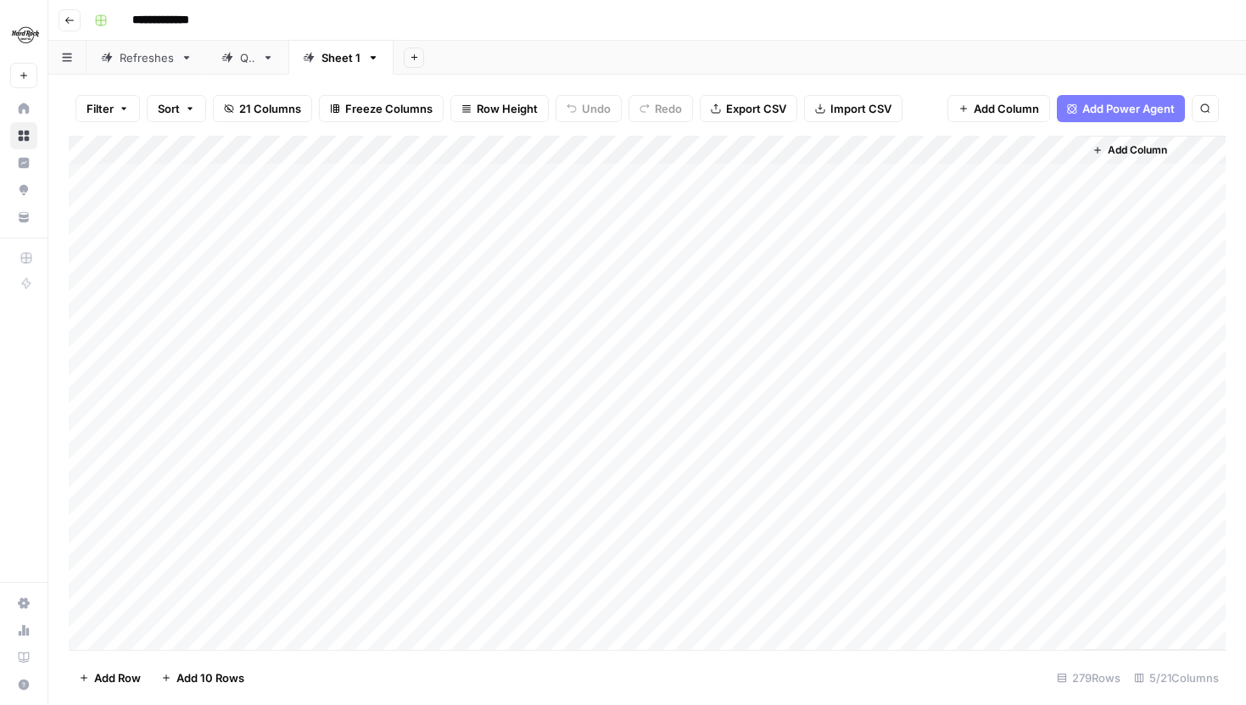
click at [1043, 147] on div "Add Column" at bounding box center [647, 393] width 1157 height 514
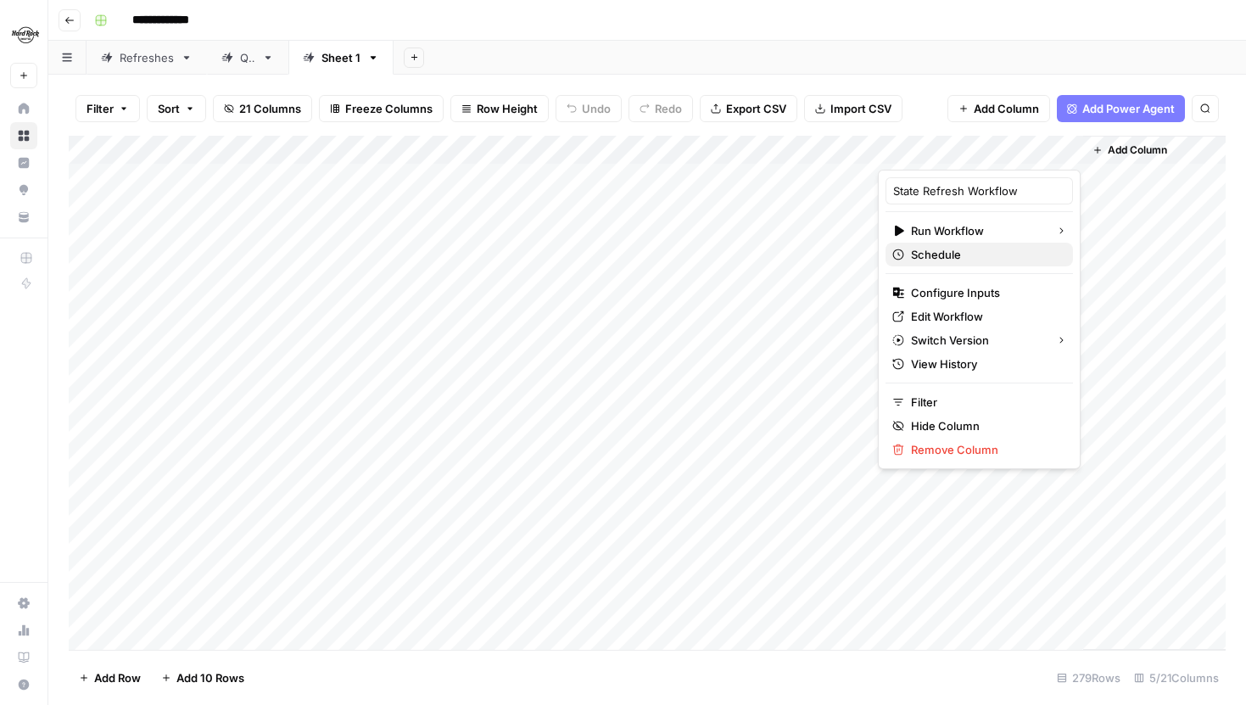
click at [965, 256] on span "Schedule" at bounding box center [985, 254] width 148 height 17
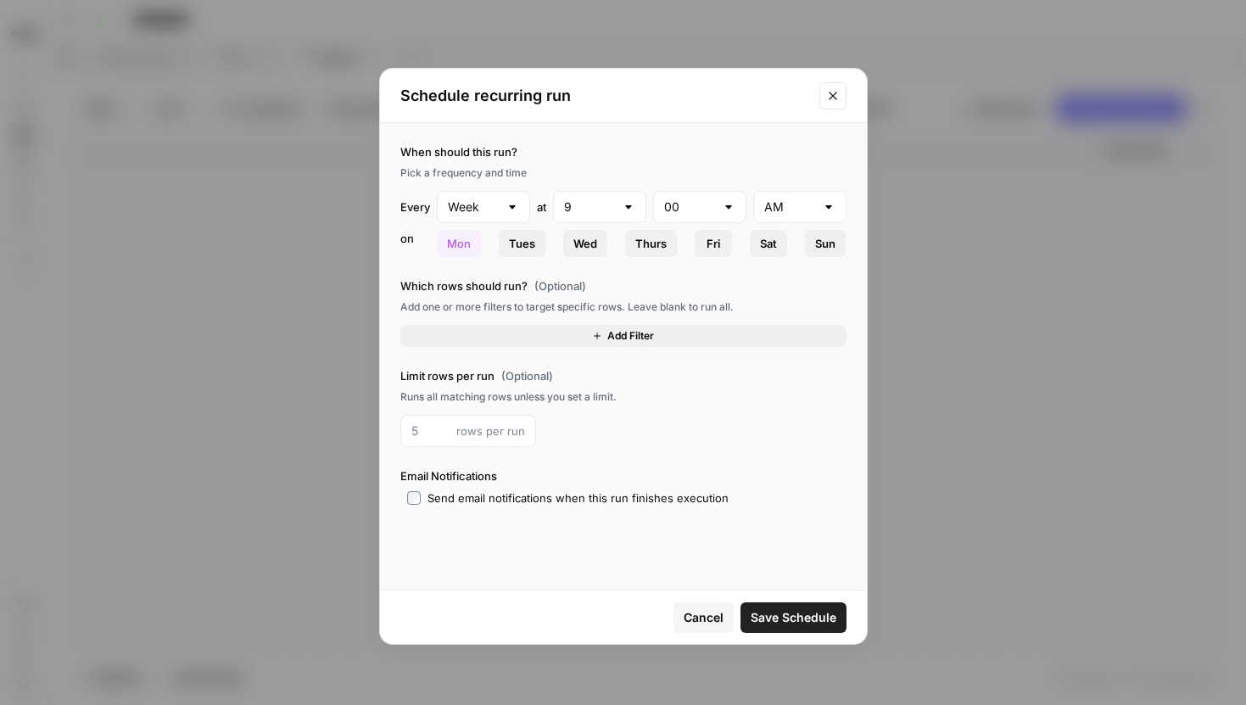
click at [621, 333] on span "Add Filter" at bounding box center [630, 335] width 47 height 15
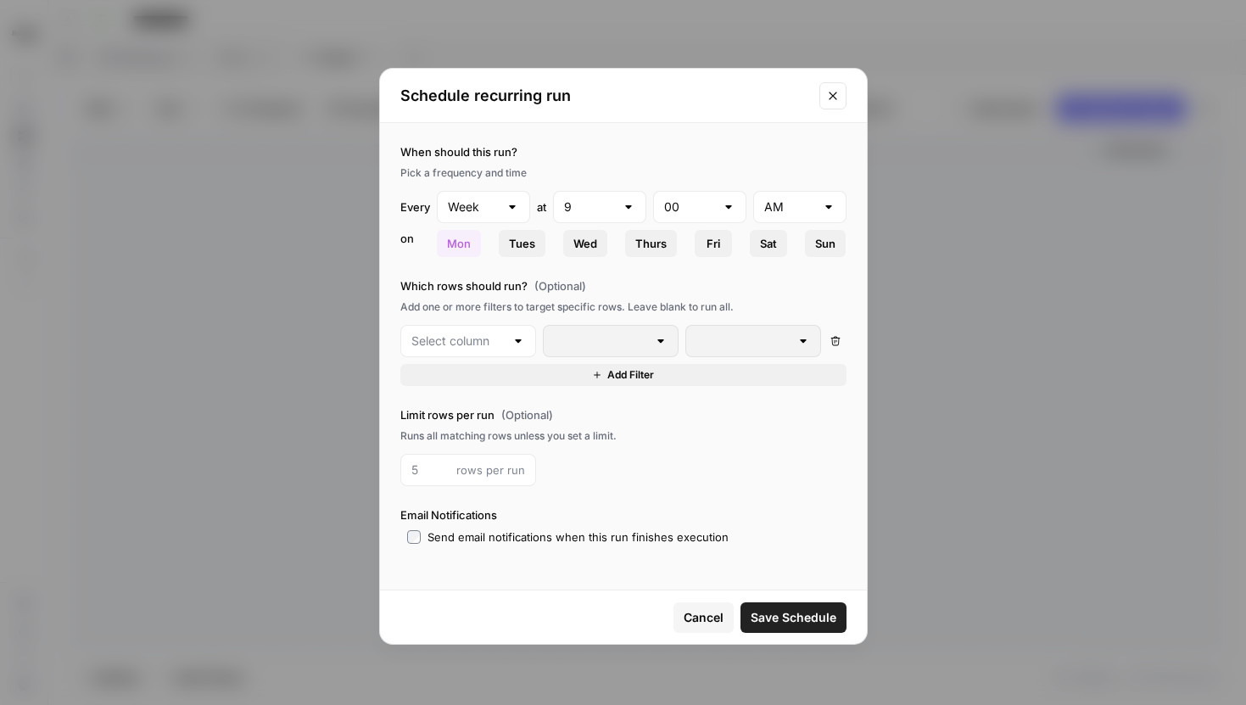
click at [491, 331] on div at bounding box center [468, 341] width 136 height 32
click at [696, 413] on label "Limit rows per run (Optional)" at bounding box center [623, 414] width 446 height 17
click at [657, 332] on div at bounding box center [611, 341] width 136 height 32
click at [501, 333] on input "text" at bounding box center [457, 341] width 93 height 17
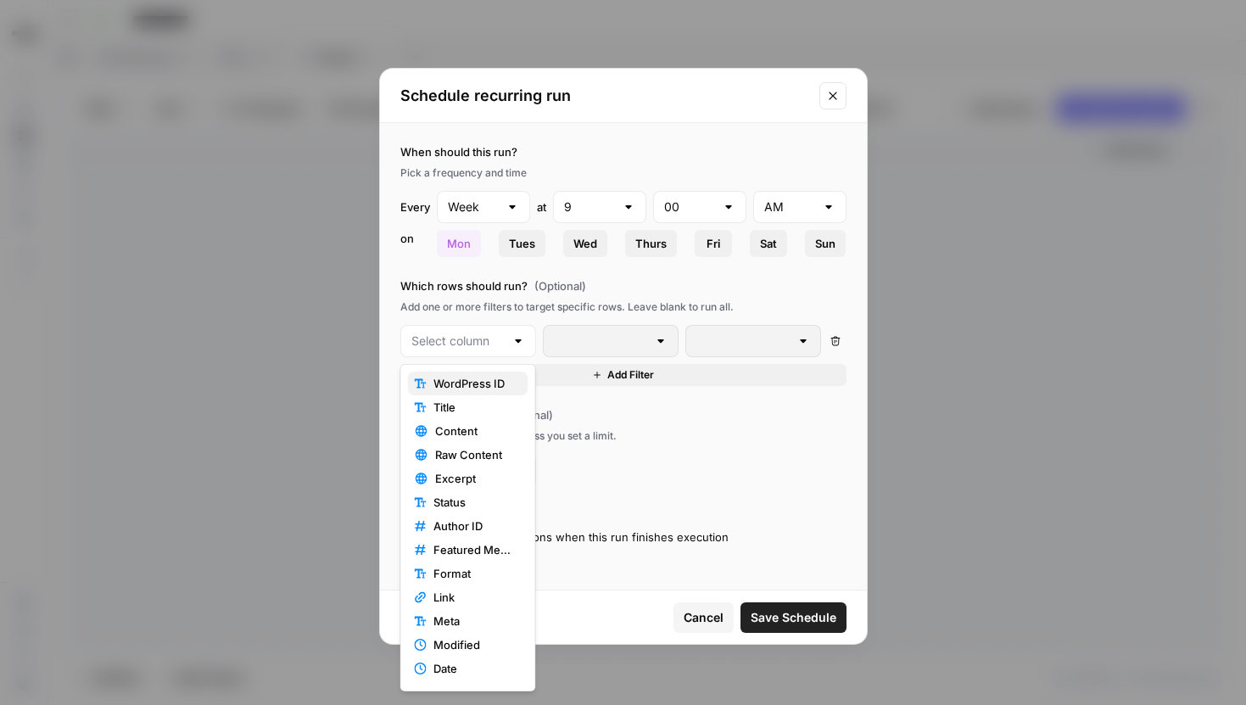
click at [472, 383] on span "WordPress ID" at bounding box center [474, 383] width 81 height 17
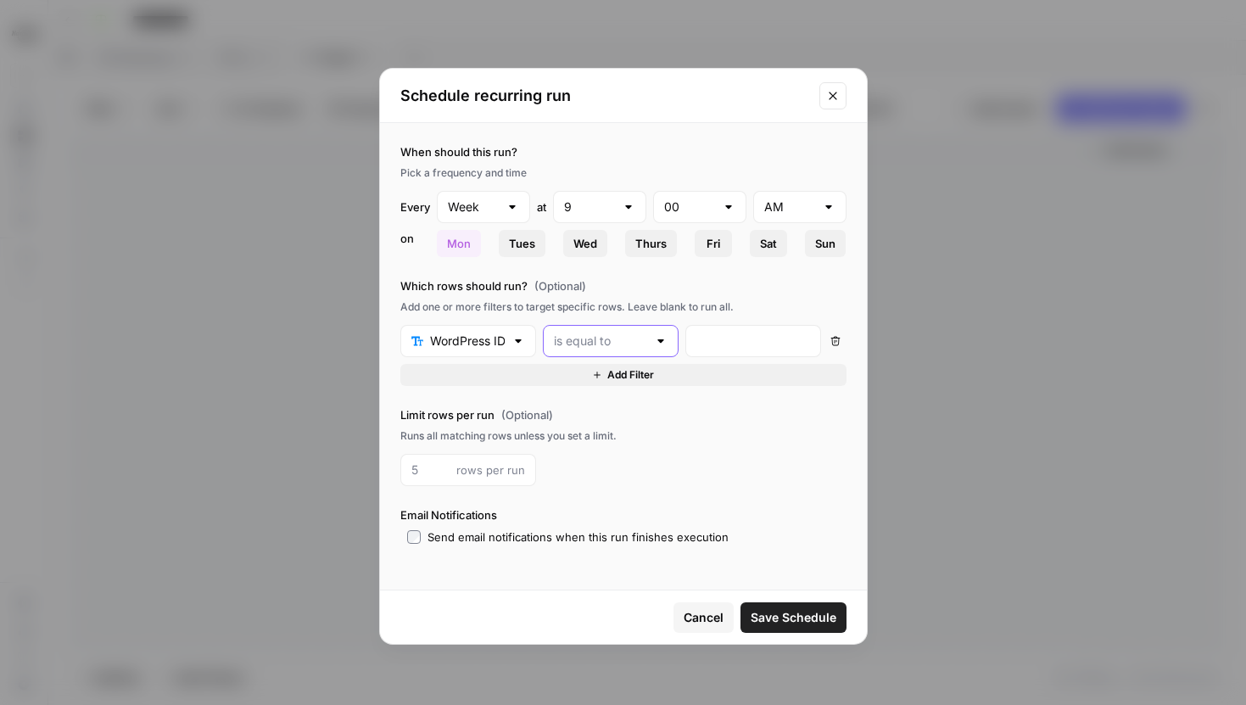
click at [635, 340] on input "text" at bounding box center [600, 341] width 93 height 17
type input "is equal to"
click at [749, 305] on div "Add one or more filters to target specific rows. Leave blank to run all." at bounding box center [623, 306] width 446 height 15
click at [726, 350] on div at bounding box center [753, 341] width 136 height 32
click at [574, 426] on div "Limit rows per run (Optional) Runs all matching rows unless you set a limit. ro…" at bounding box center [623, 446] width 446 height 80
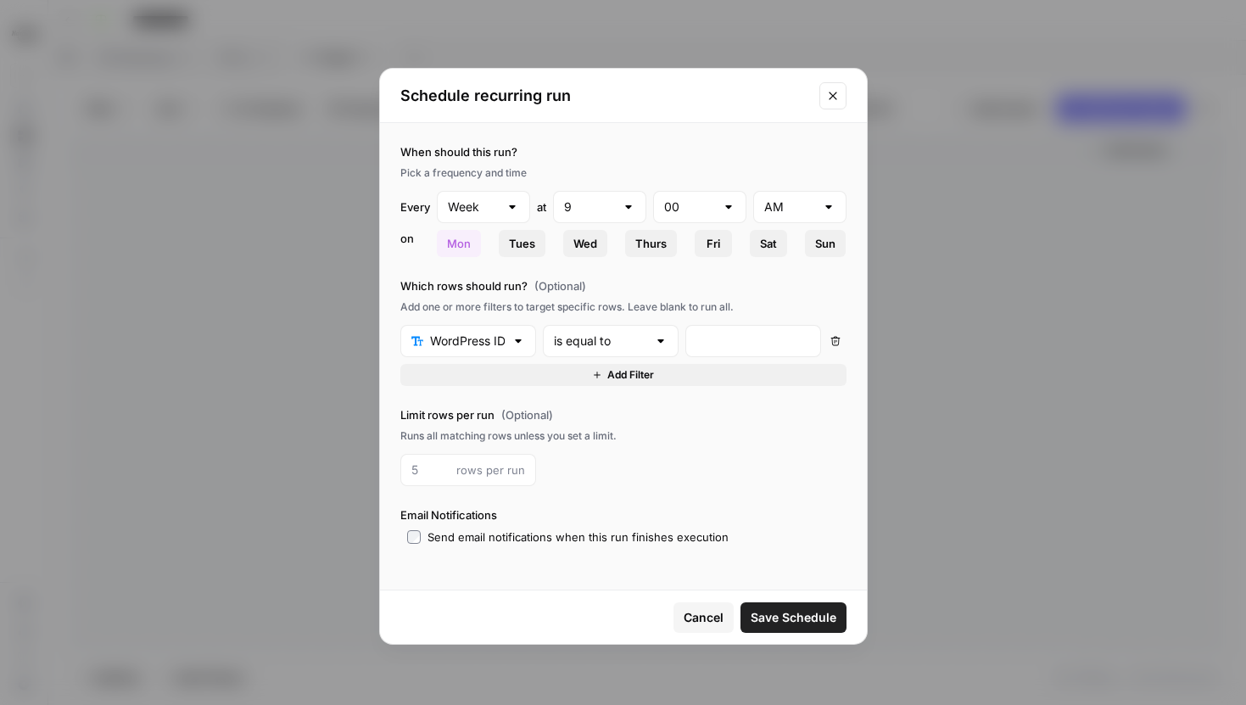
click at [511, 378] on button "Add Filter" at bounding box center [623, 375] width 446 height 22
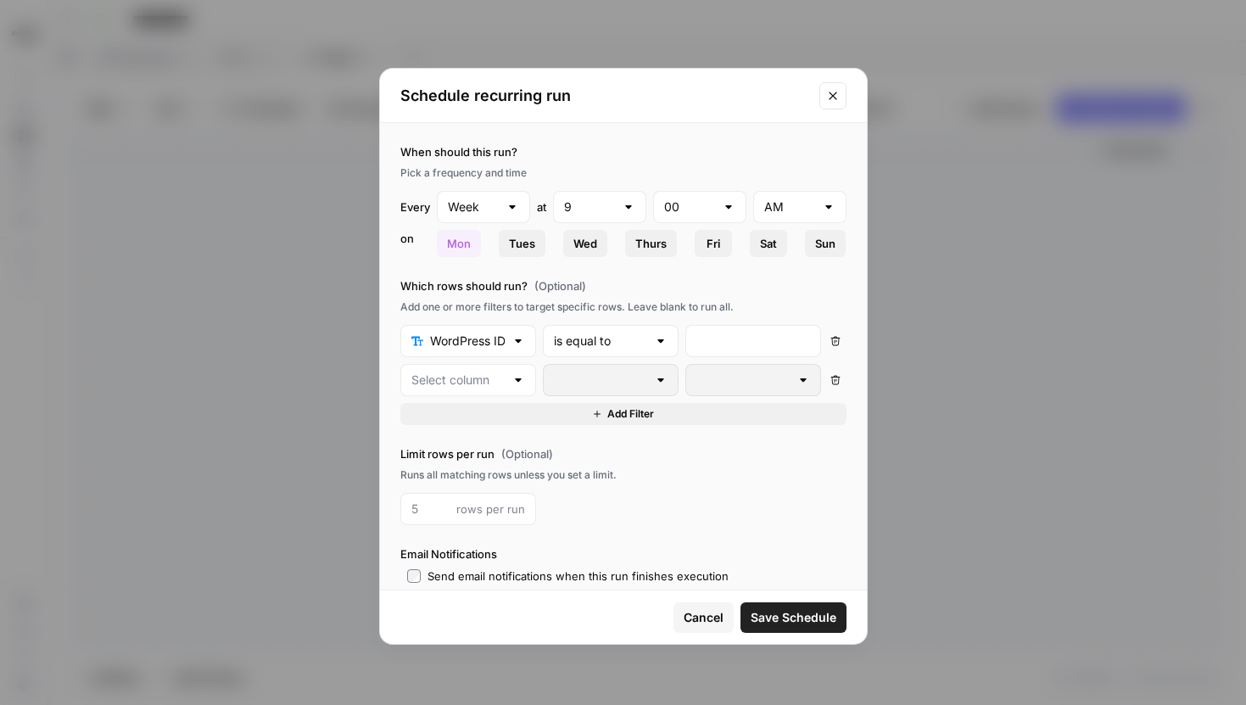
click at [563, 301] on div "Add one or more filters to target specific rows. Leave blank to run all." at bounding box center [623, 306] width 446 height 15
click at [685, 624] on span "Cancel" at bounding box center [704, 617] width 40 height 17
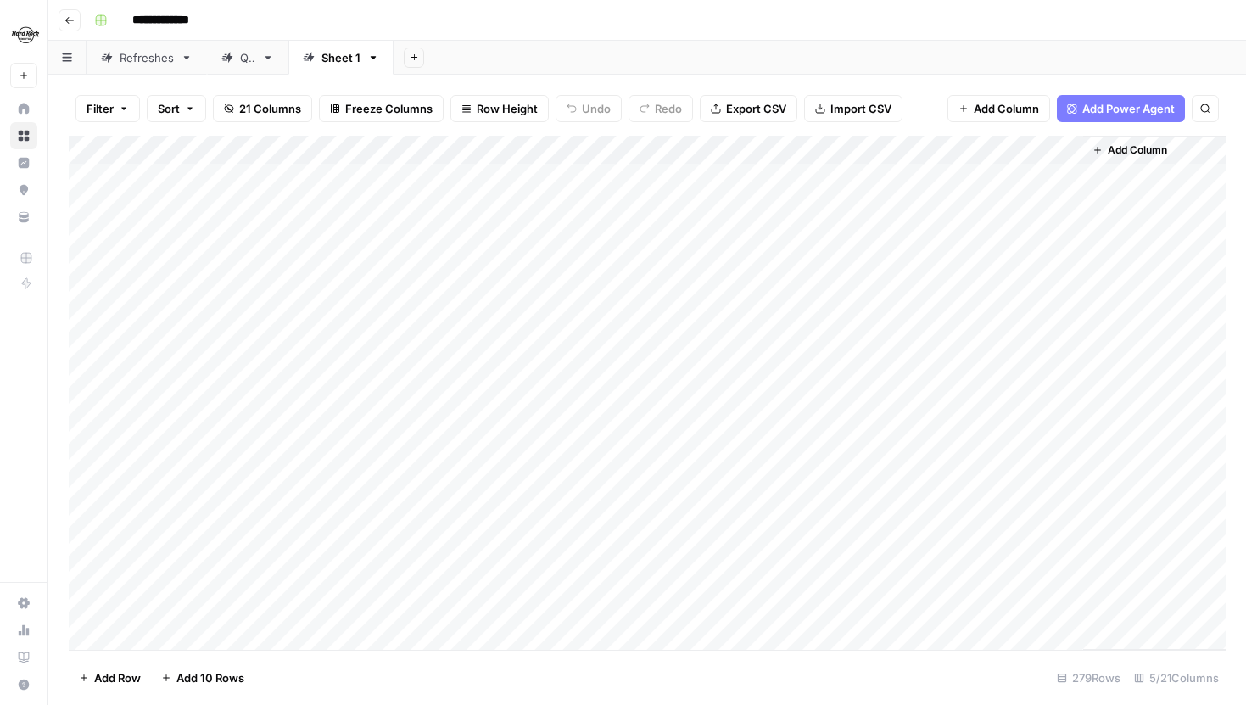
click at [992, 151] on div "Add Column" at bounding box center [647, 393] width 1157 height 514
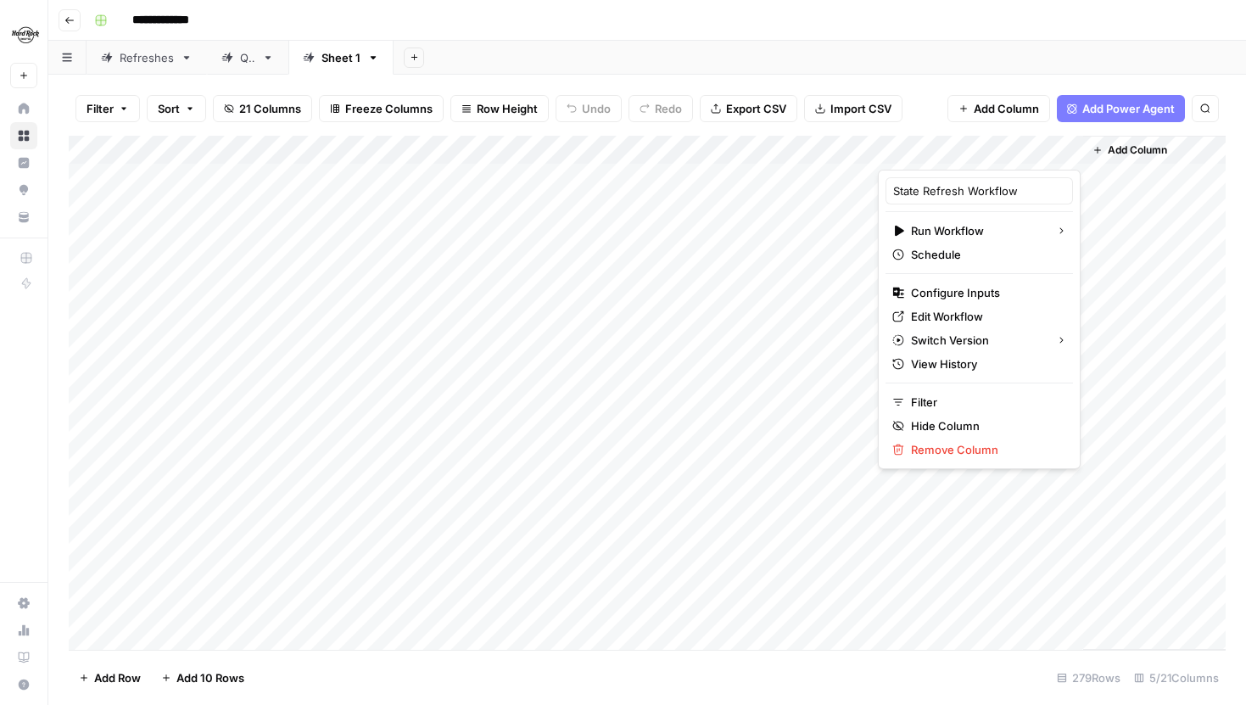
click at [910, 84] on div "Filter Sort 21 Columns Freeze Columns Row Height Undo Redo Export CSV Import CS…" at bounding box center [647, 108] width 1157 height 54
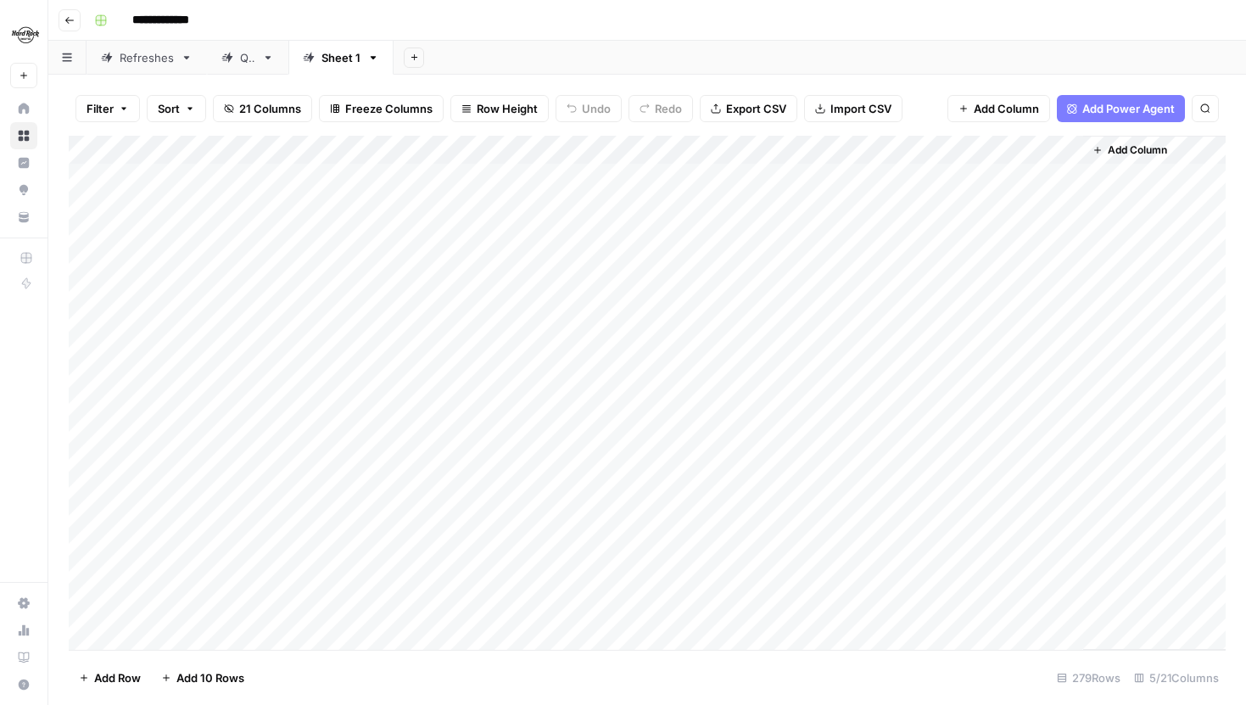
click at [987, 151] on div "Add Column" at bounding box center [647, 393] width 1157 height 514
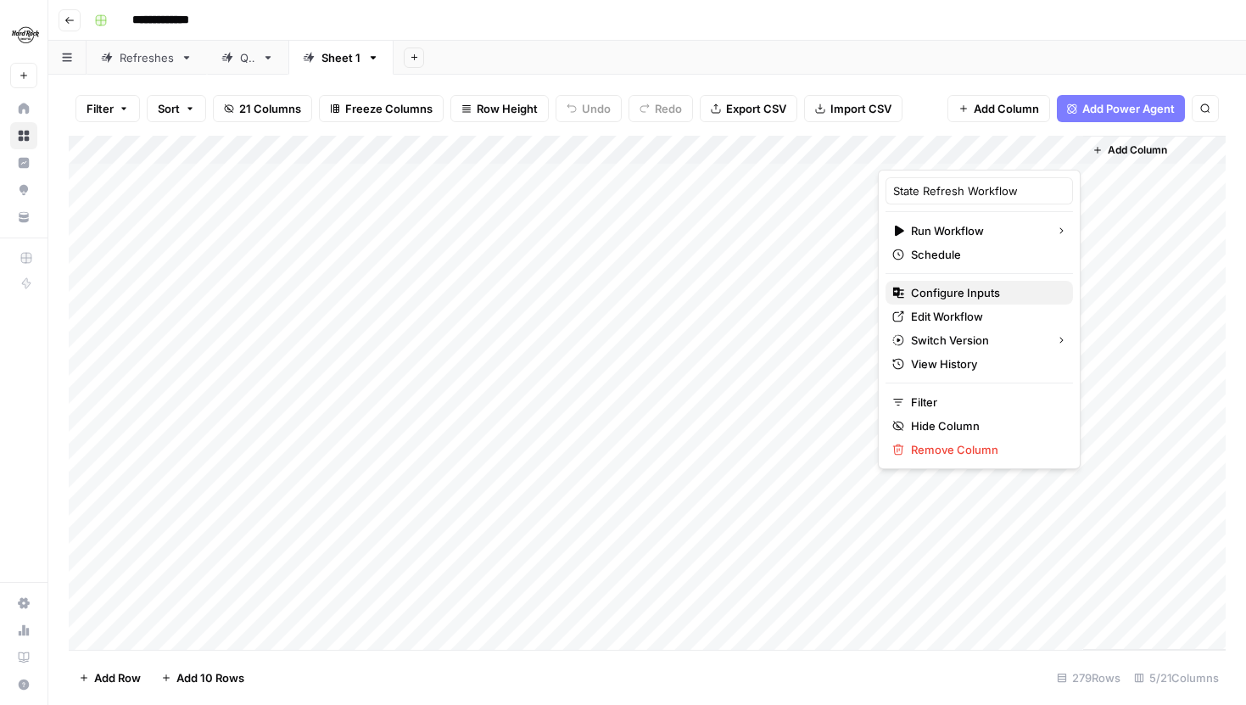
click at [953, 292] on span "Configure Inputs" at bounding box center [985, 292] width 148 height 17
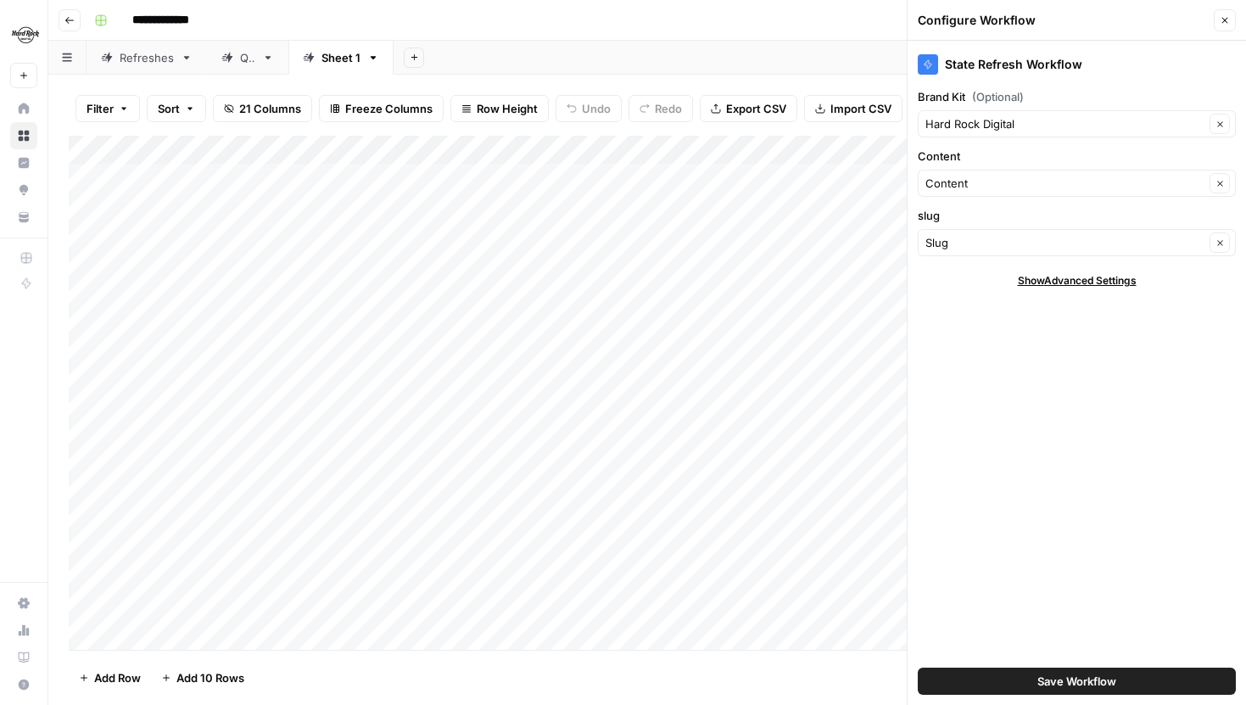
click at [1224, 27] on button "Close" at bounding box center [1225, 20] width 22 height 22
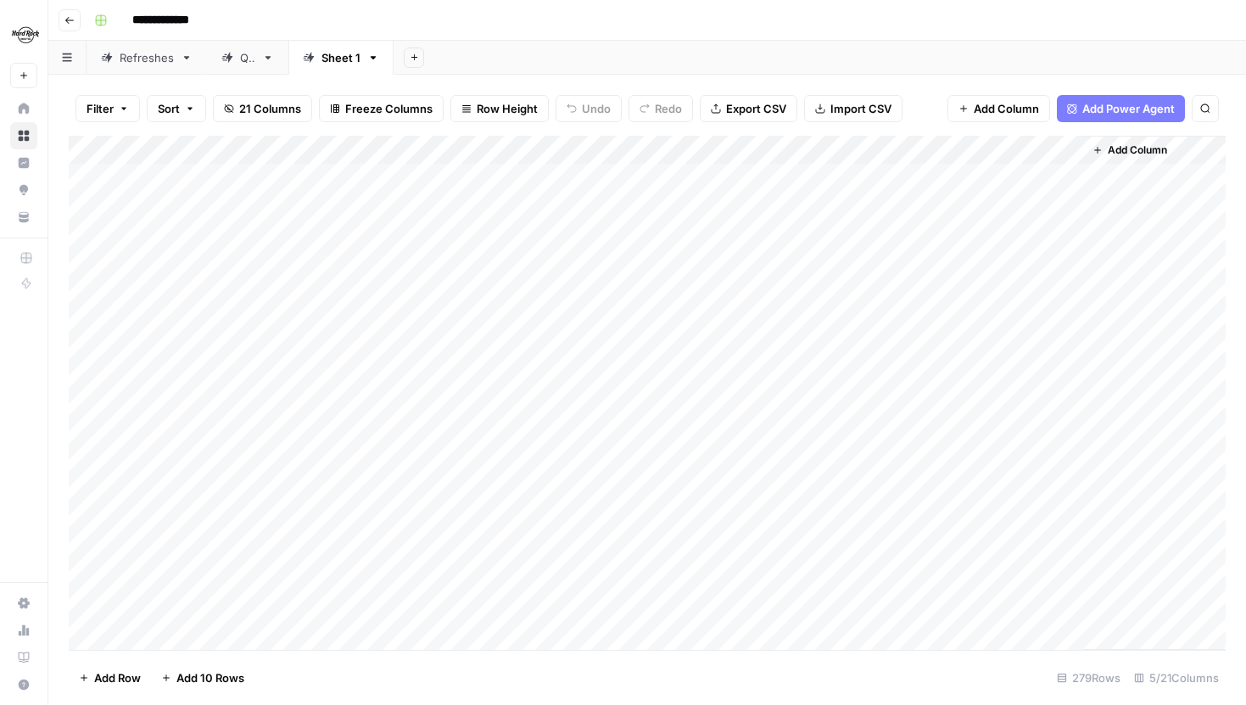
click at [1071, 176] on div "Add Column" at bounding box center [647, 393] width 1157 height 514
click at [1065, 180] on div "Add Column" at bounding box center [647, 393] width 1157 height 514
click at [1066, 204] on div "Add Column" at bounding box center [647, 393] width 1157 height 514
click at [980, 231] on div "Add Column" at bounding box center [647, 393] width 1157 height 514
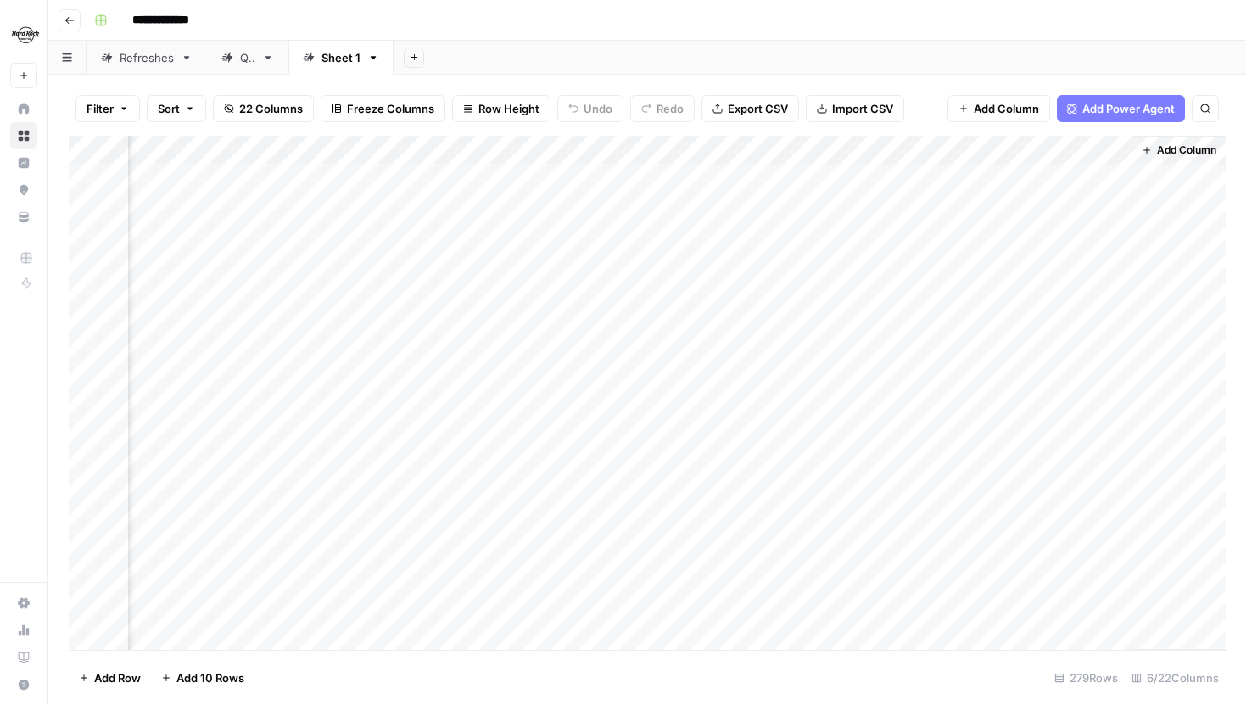
click at [1116, 171] on div "Add Column" at bounding box center [647, 393] width 1157 height 514
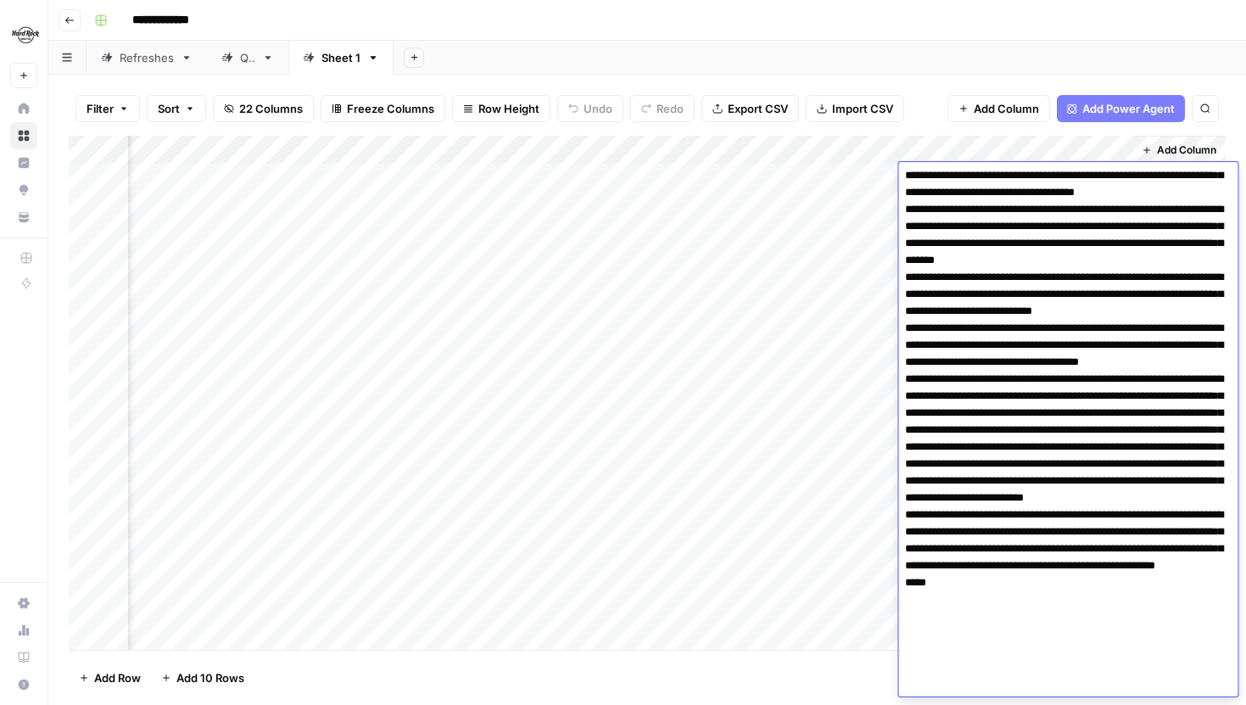
scroll to position [0, 0]
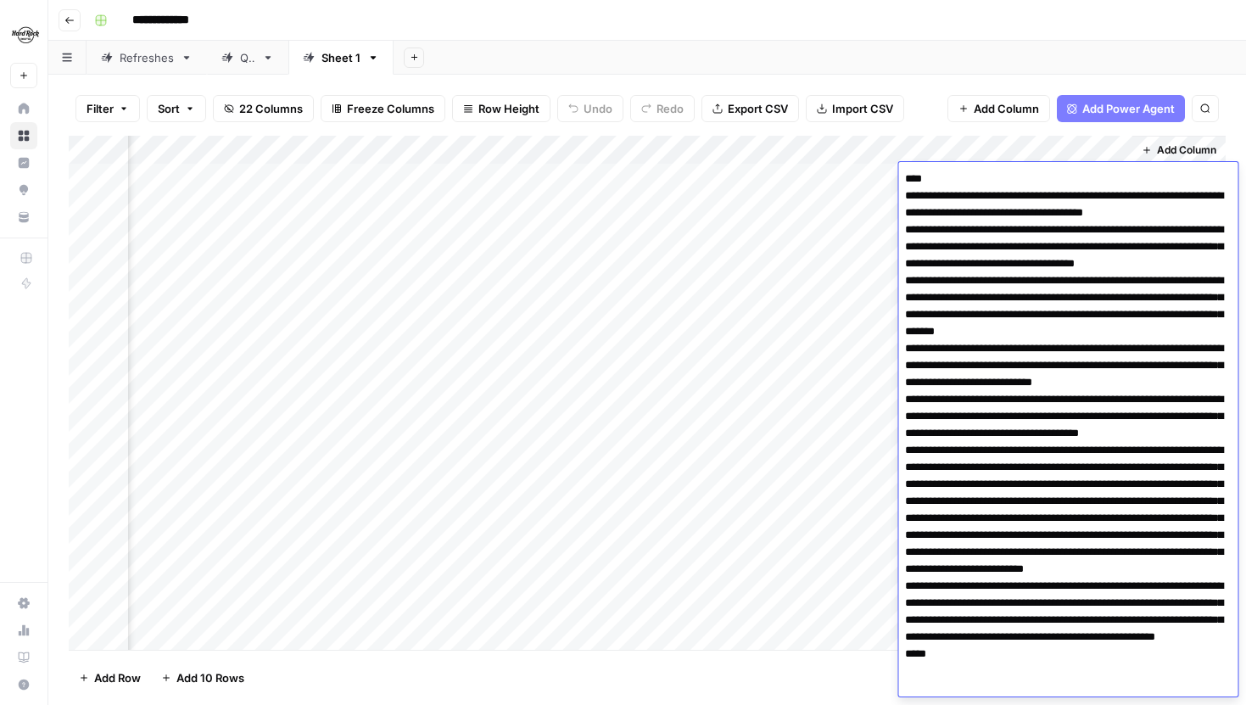
click at [1118, 148] on div "Add Column" at bounding box center [647, 393] width 1157 height 514
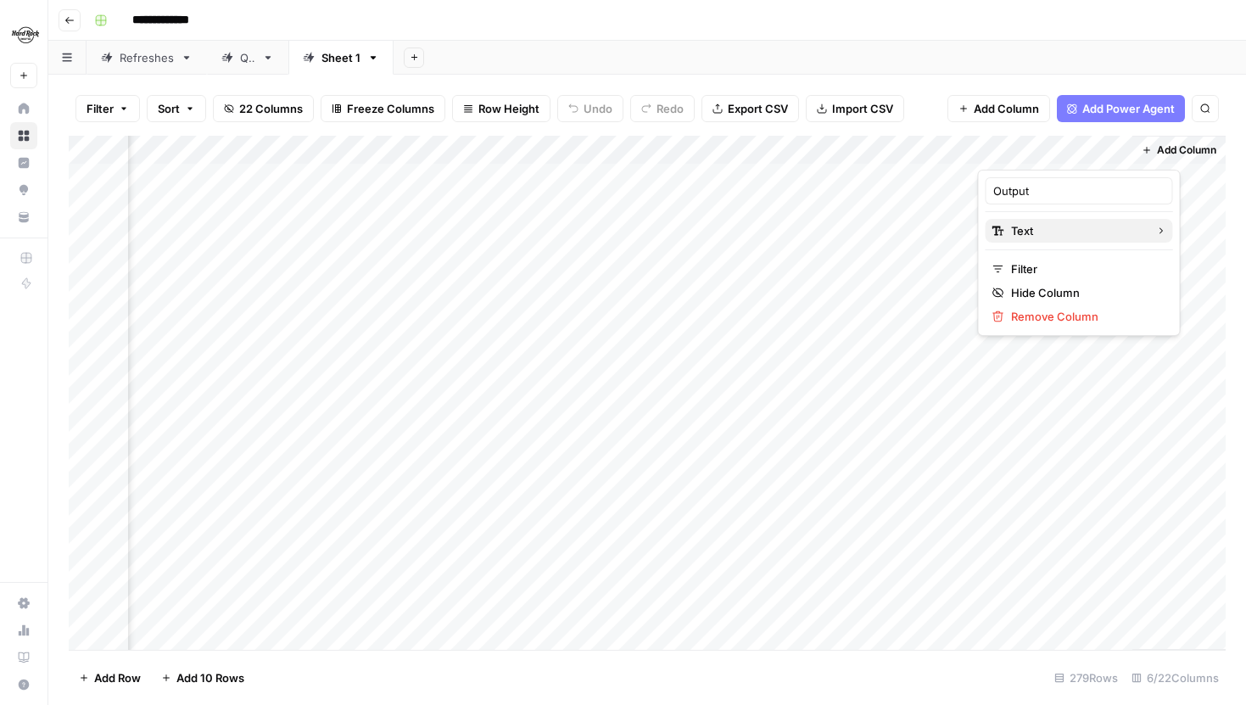
click at [1088, 227] on span "Text" at bounding box center [1076, 230] width 131 height 17
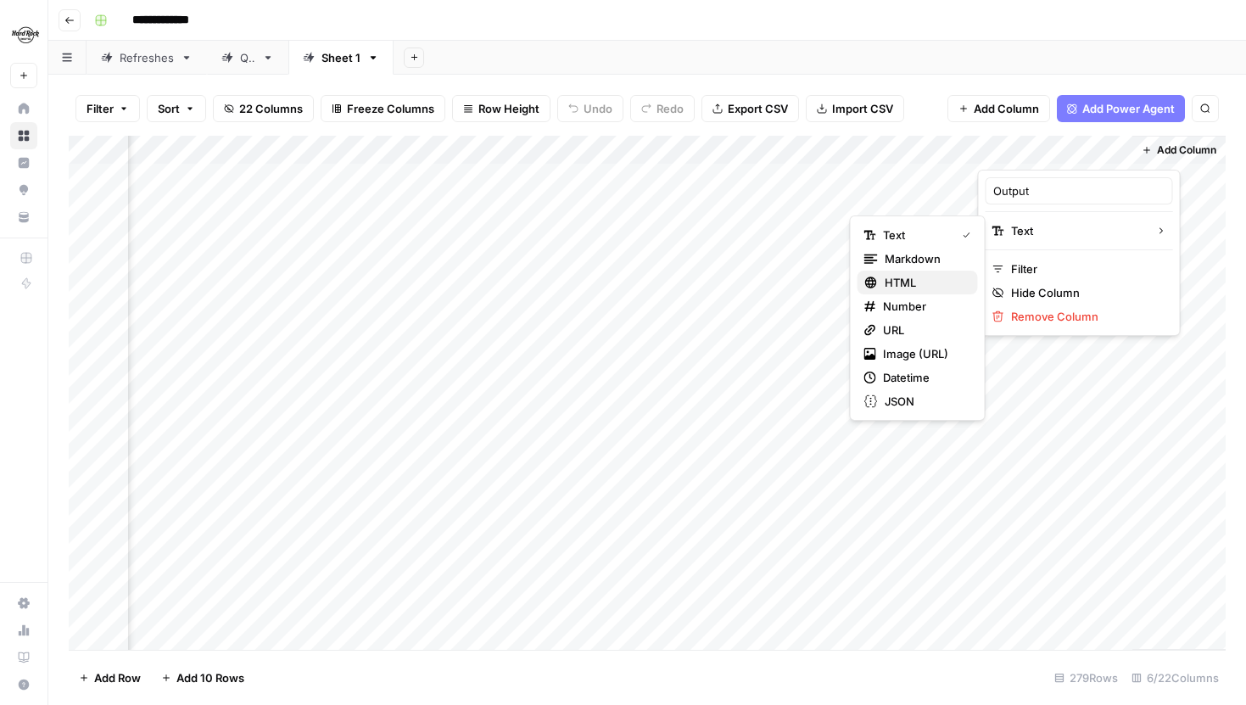
click at [929, 274] on span "HTML" at bounding box center [925, 282] width 80 height 17
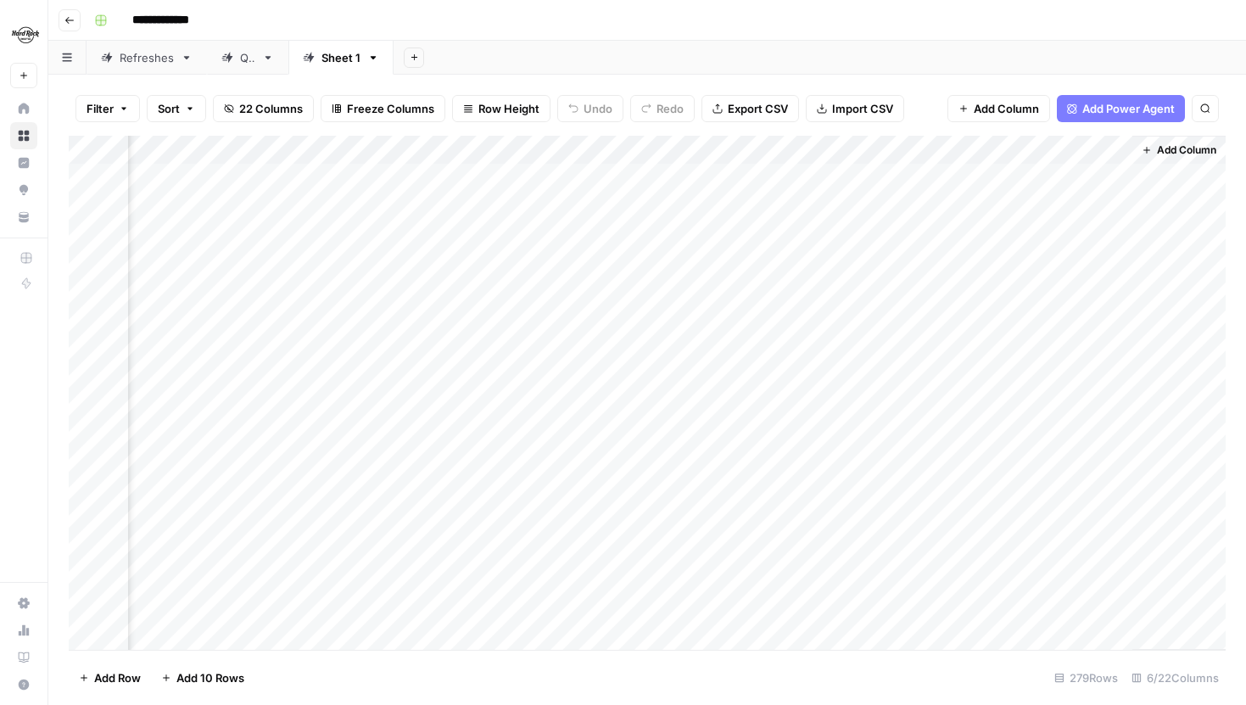
click at [1055, 321] on div "Add Column" at bounding box center [647, 393] width 1157 height 514
click at [1112, 180] on div "Add Column" at bounding box center [647, 393] width 1157 height 514
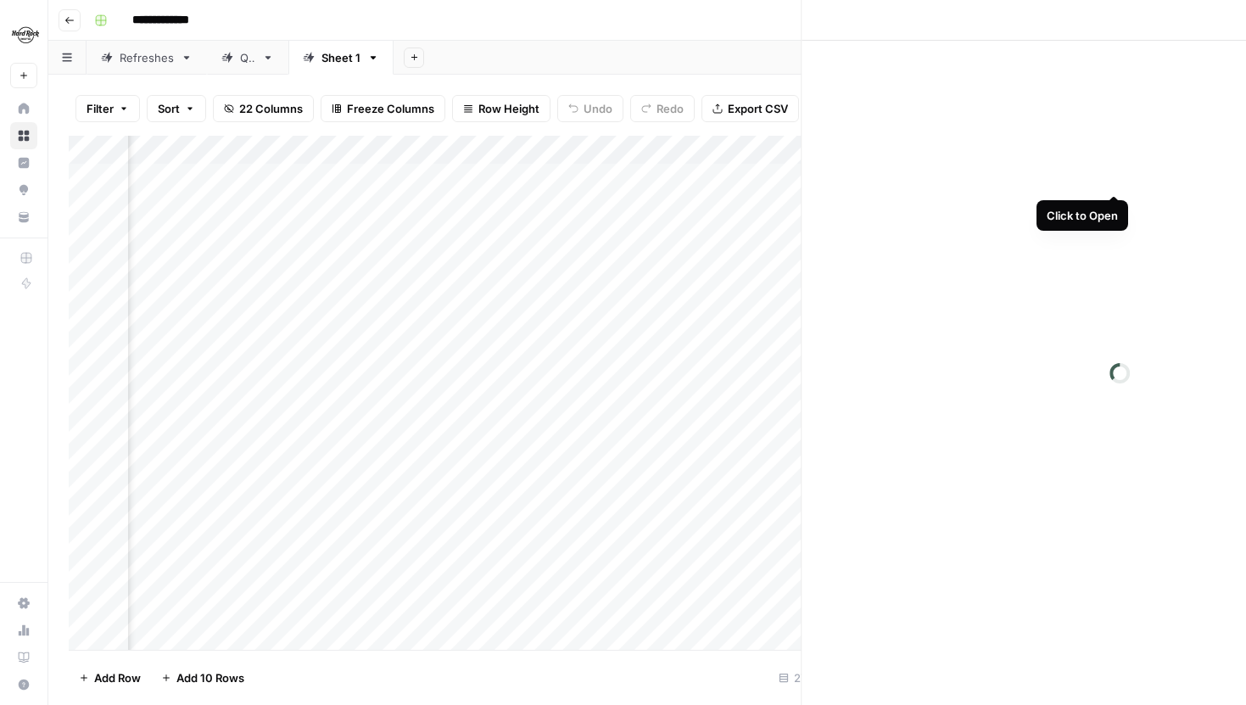
scroll to position [0, 99]
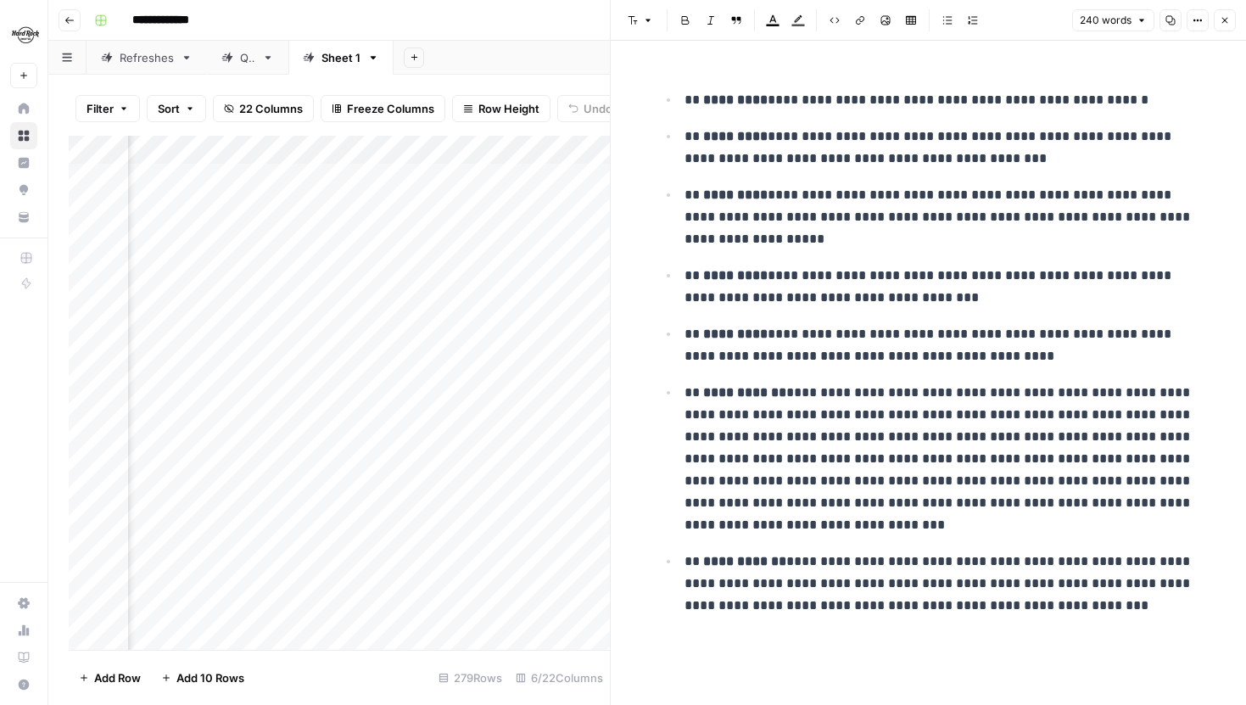
click at [1220, 27] on button "Close" at bounding box center [1225, 20] width 22 height 22
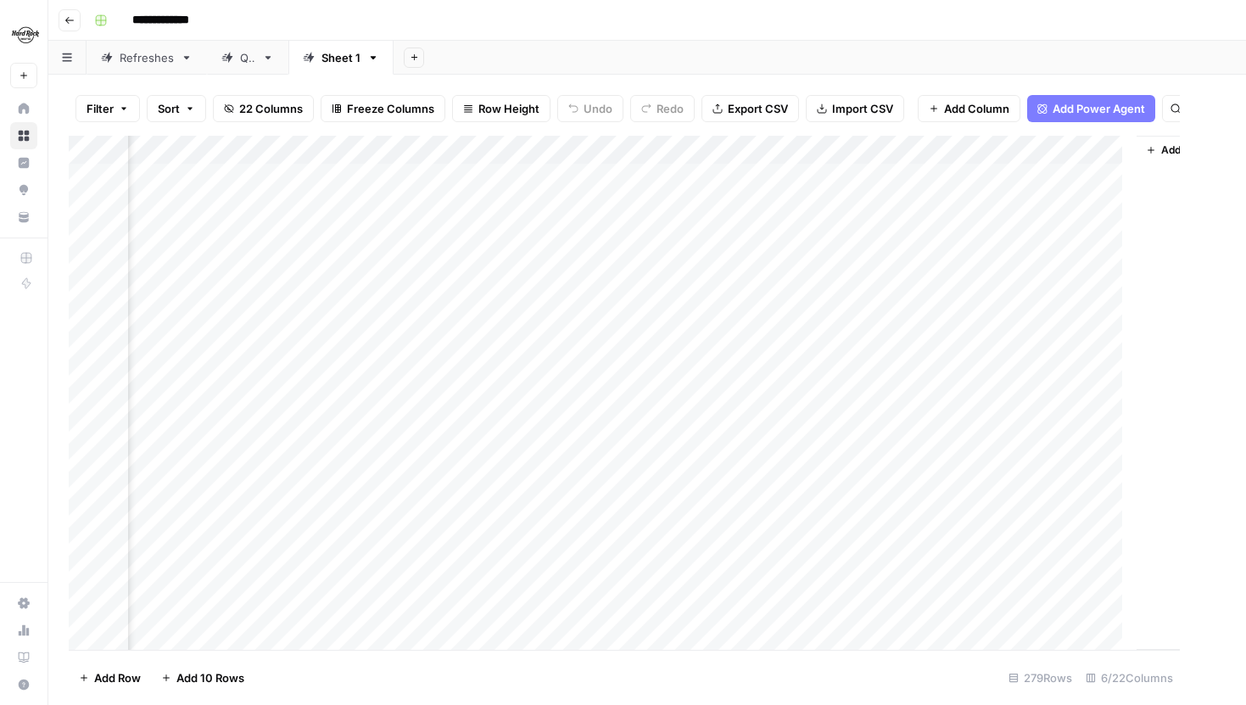
scroll to position [0, 84]
click at [506, 178] on div "Add Column" at bounding box center [647, 393] width 1157 height 514
click at [1131, 178] on div "Add Column" at bounding box center [647, 393] width 1157 height 514
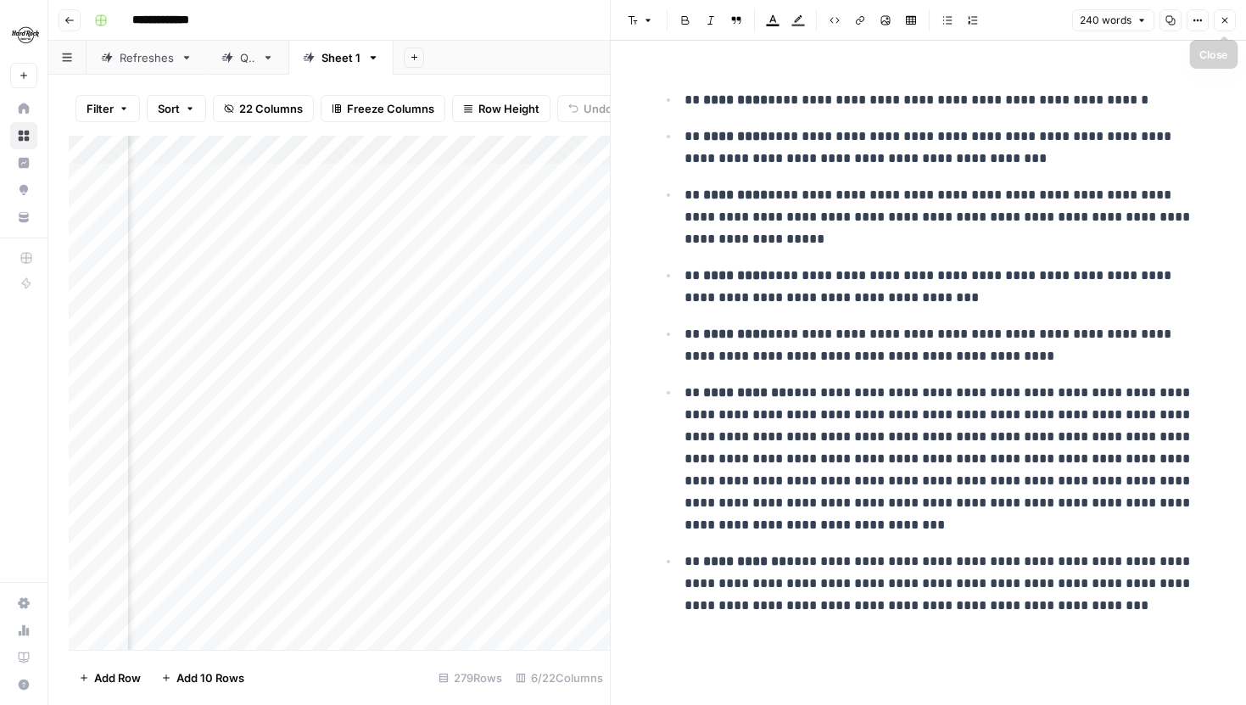
click at [1233, 23] on button "Close" at bounding box center [1225, 20] width 22 height 22
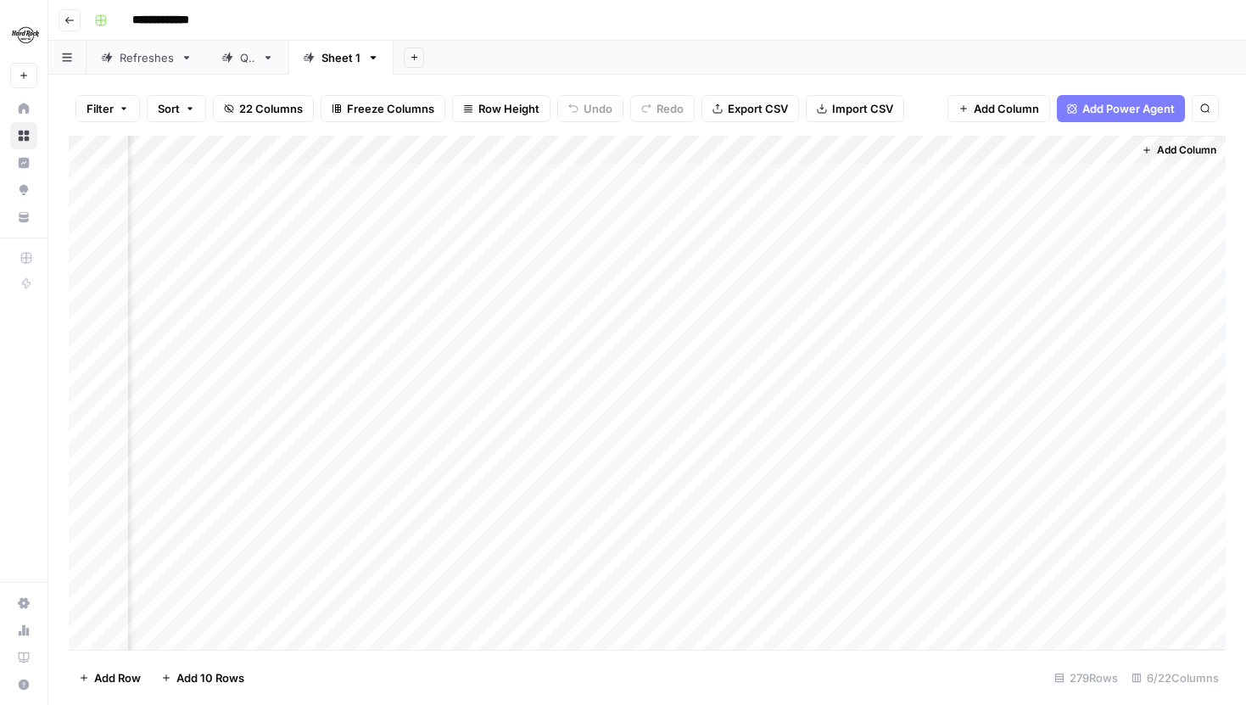
scroll to position [1, 104]
click at [920, 104] on div "Filter Sort 22 Columns Freeze Columns Row Height Undo Redo Export CSV Import CS…" at bounding box center [647, 108] width 1157 height 54
click at [959, 401] on div "Add Column" at bounding box center [647, 393] width 1157 height 514
click at [972, 381] on div "Add Column" at bounding box center [647, 393] width 1157 height 514
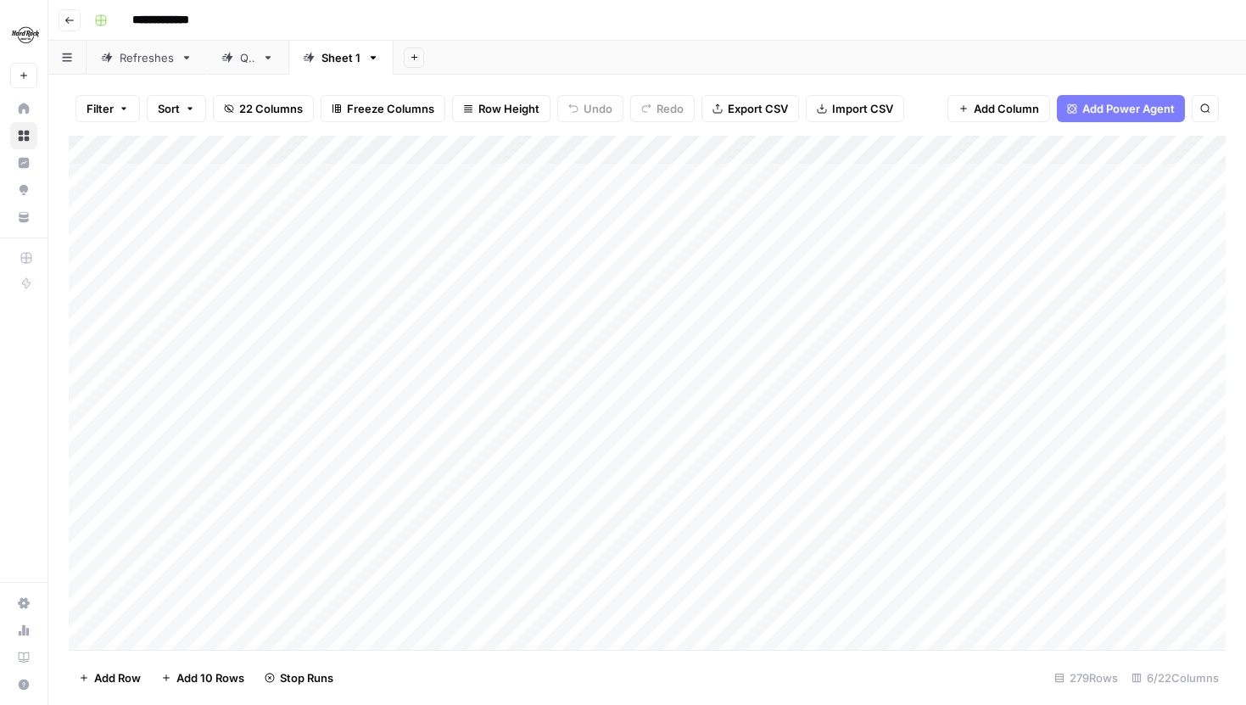
click at [975, 406] on div "Add Column" at bounding box center [647, 393] width 1157 height 514
click at [976, 352] on div "Add Column" at bounding box center [647, 393] width 1157 height 514
click at [981, 315] on div "Add Column" at bounding box center [647, 393] width 1157 height 514
click at [982, 290] on div "Add Column" at bounding box center [647, 393] width 1157 height 514
click at [982, 264] on div "Add Column" at bounding box center [647, 393] width 1157 height 514
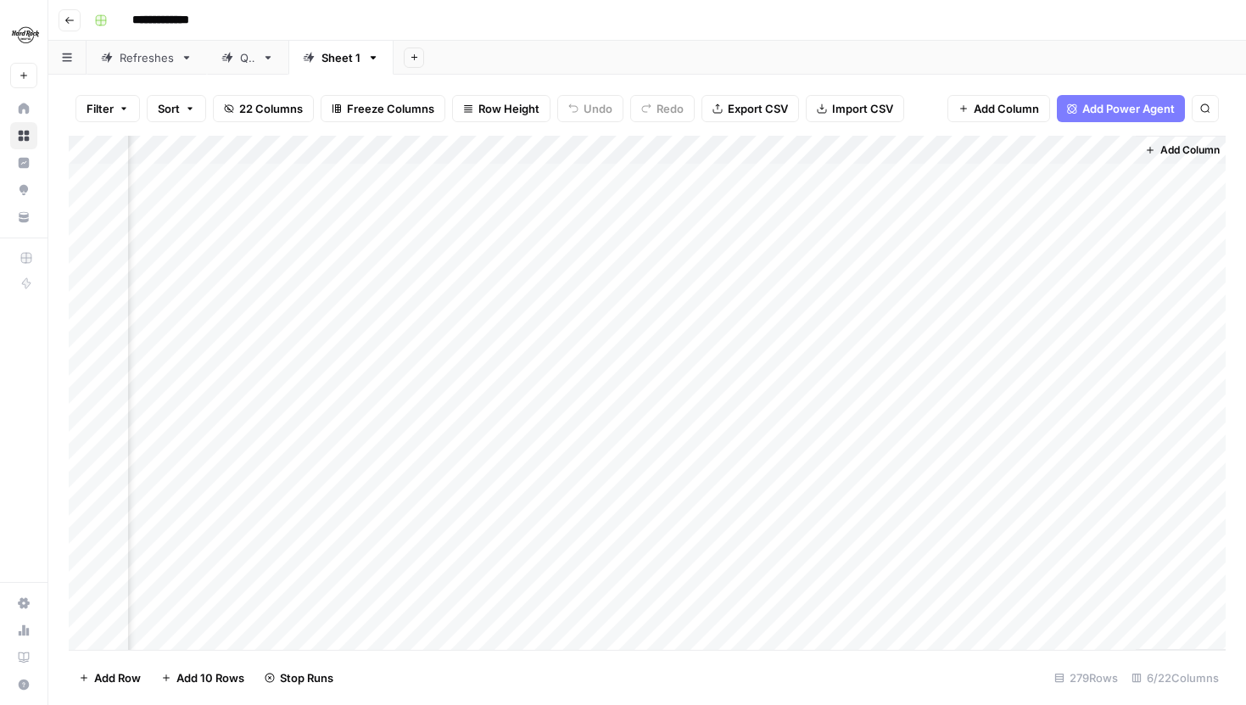
scroll to position [0, 104]
click at [194, 111] on icon "button" at bounding box center [190, 109] width 10 height 10
click at [252, 104] on span "22 Columns" at bounding box center [271, 108] width 64 height 17
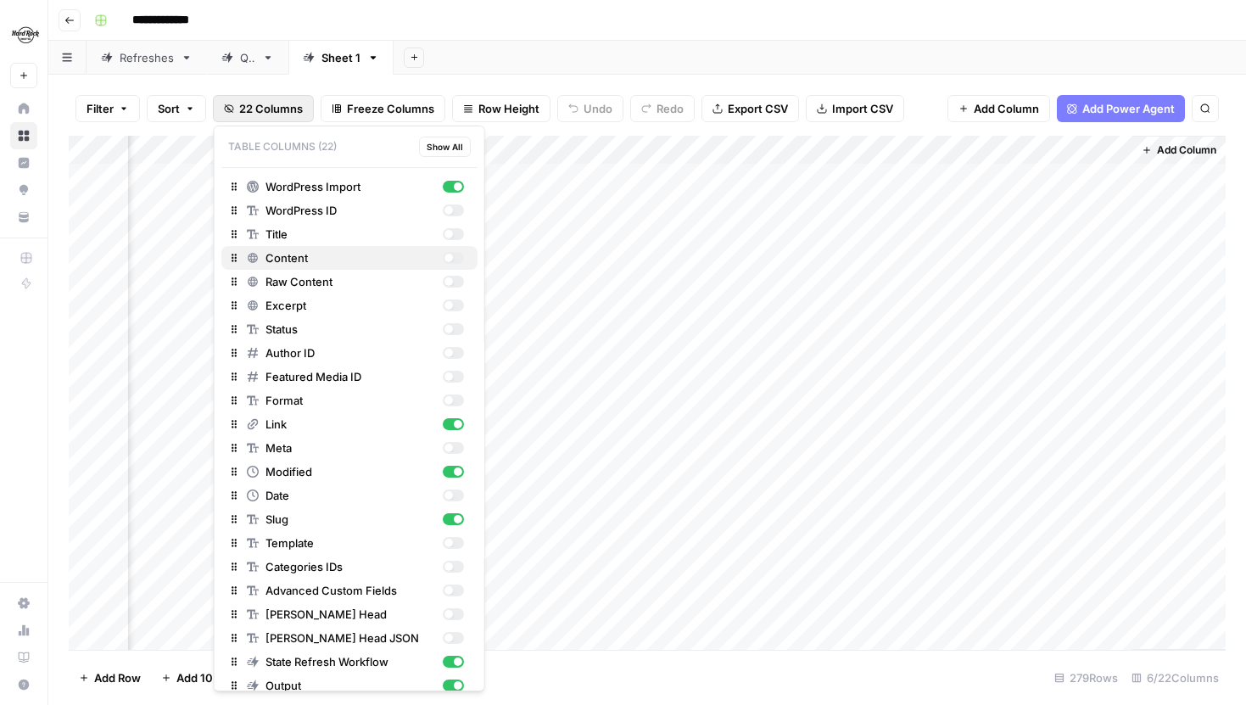
click at [447, 260] on div "button" at bounding box center [448, 258] width 8 height 8
click at [271, 104] on span "22 Columns" at bounding box center [271, 108] width 64 height 17
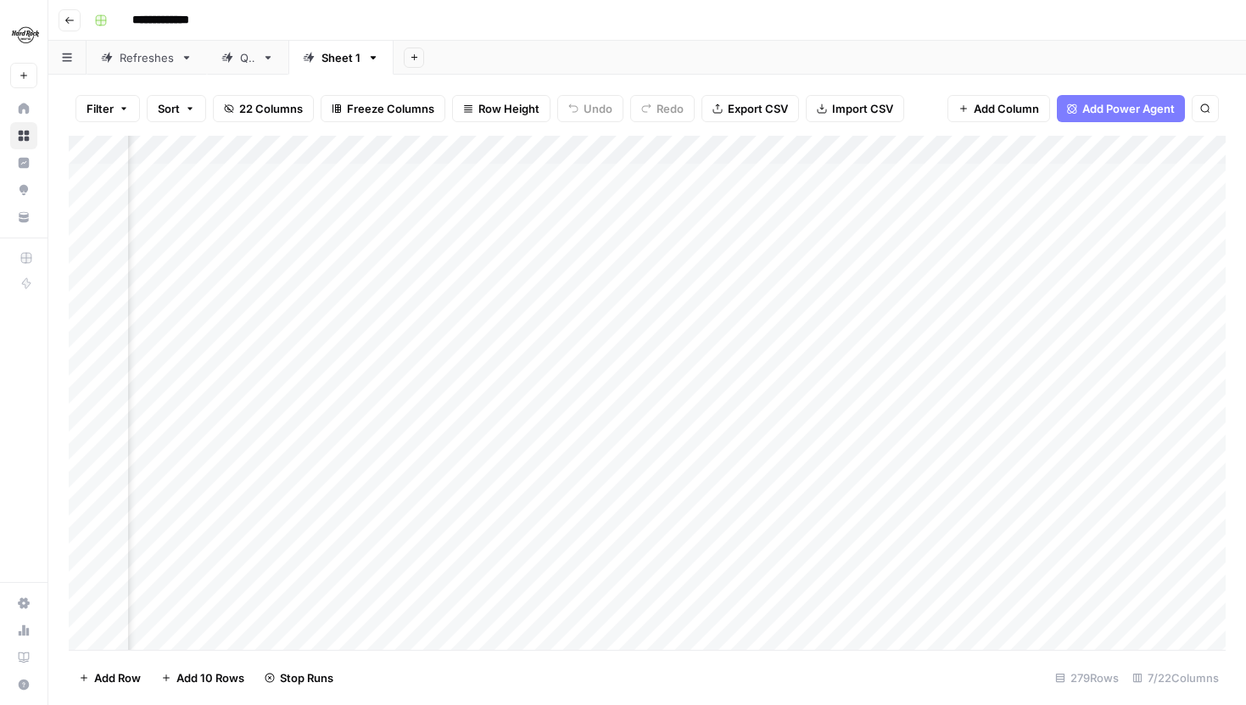
click at [433, 182] on div "Add Column" at bounding box center [647, 393] width 1157 height 514
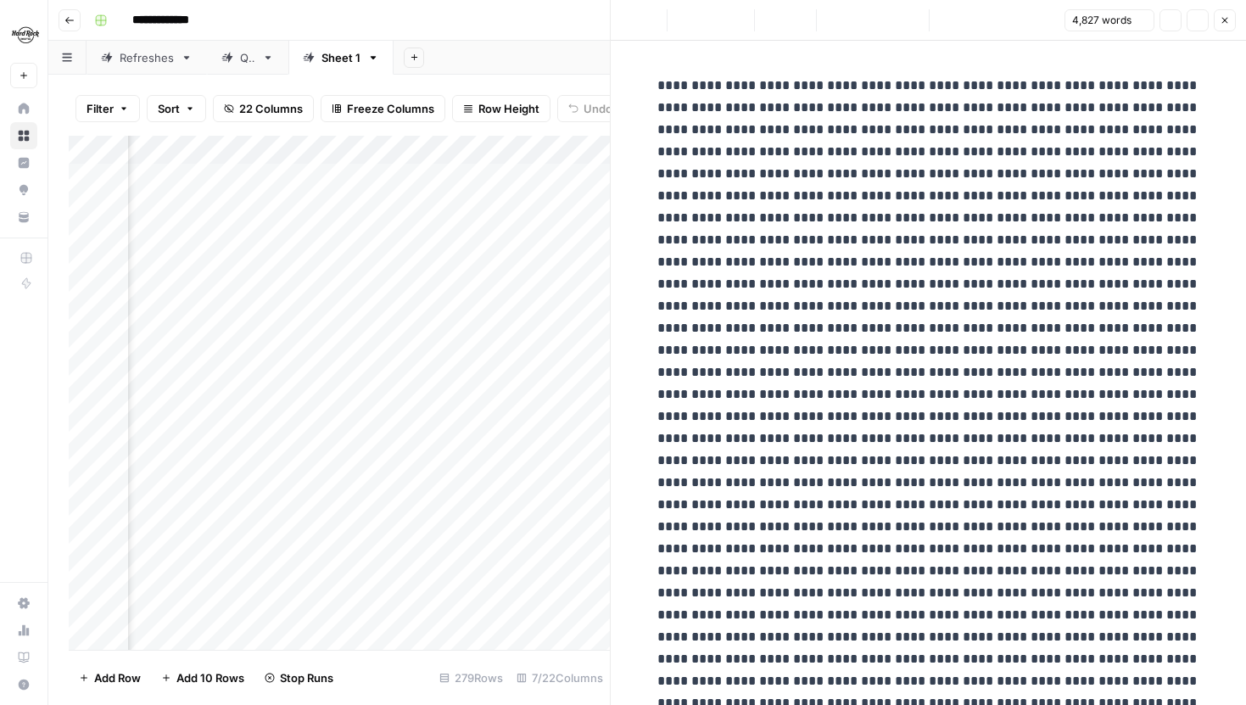
type input "news"
click at [1153, 43] on icon "button" at bounding box center [1155, 44] width 8 height 8
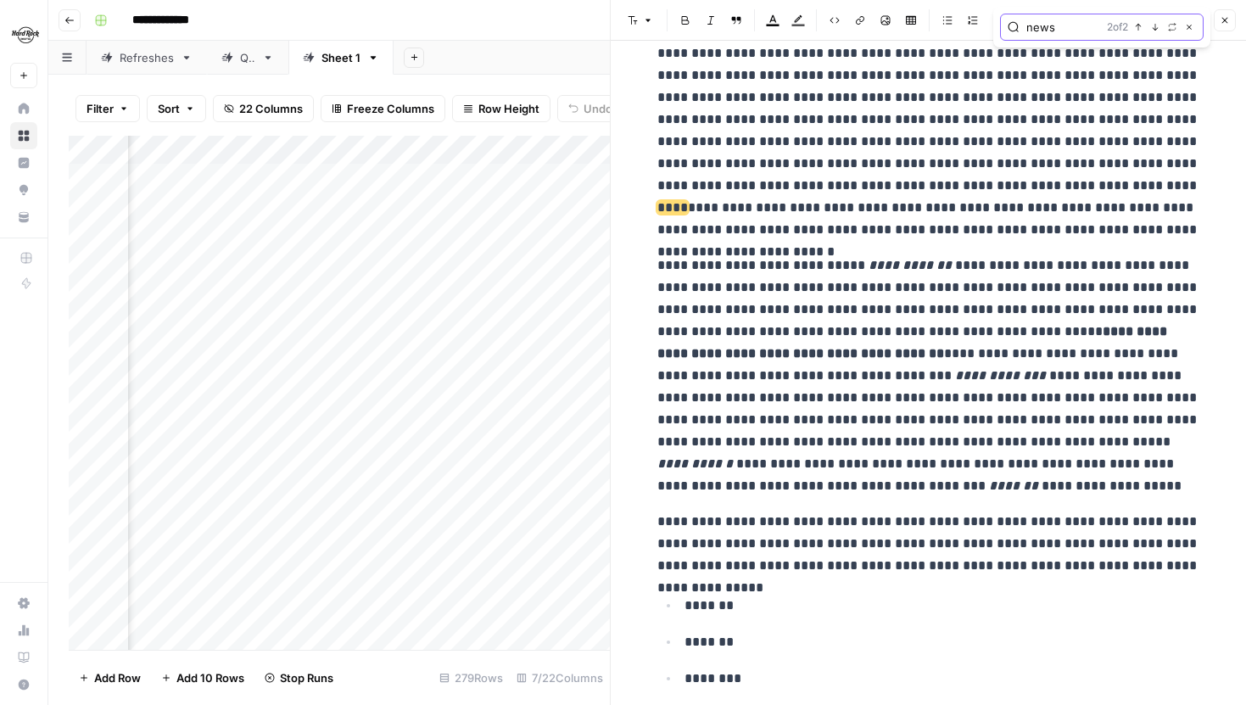
scroll to position [35854, 0]
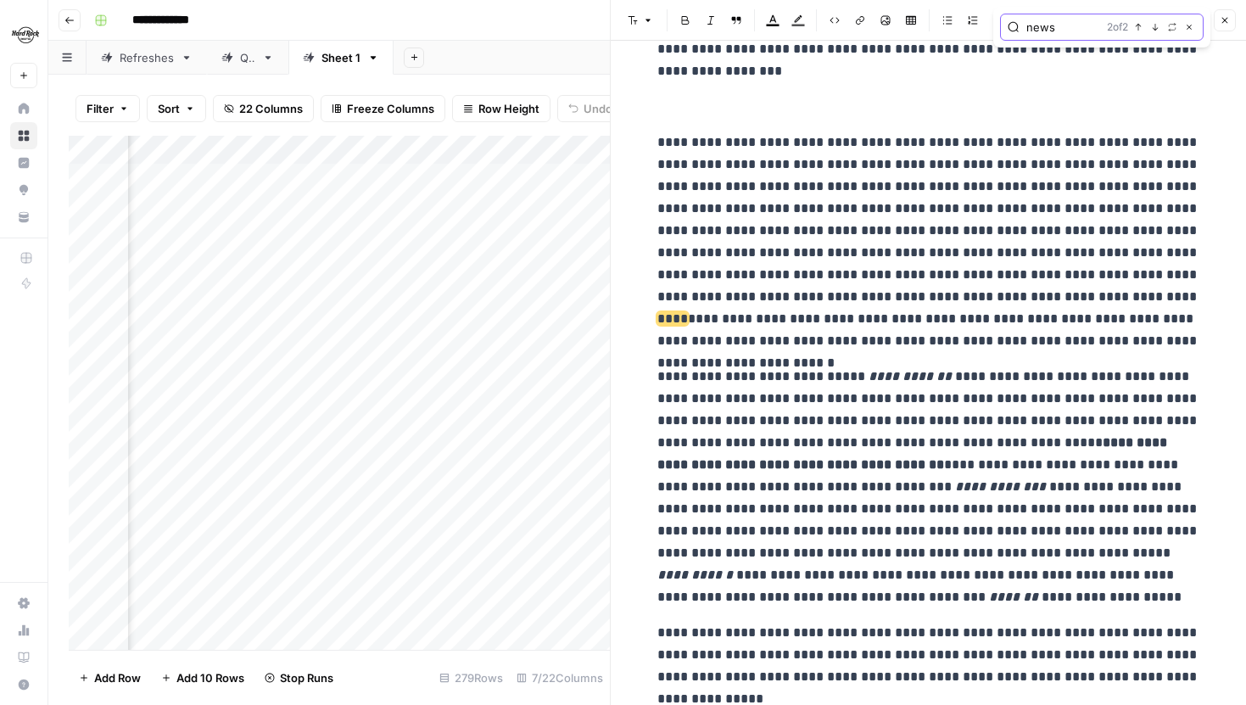
click at [1151, 29] on icon "button" at bounding box center [1155, 27] width 8 height 8
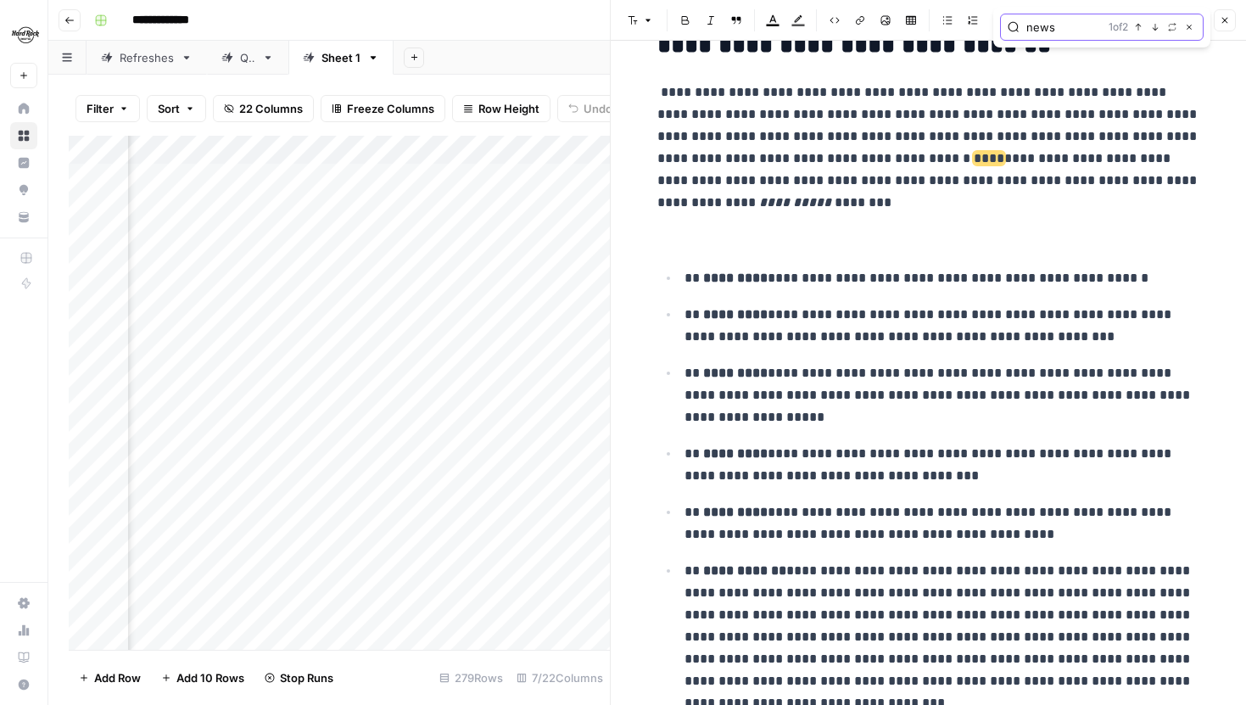
scroll to position [27798, 0]
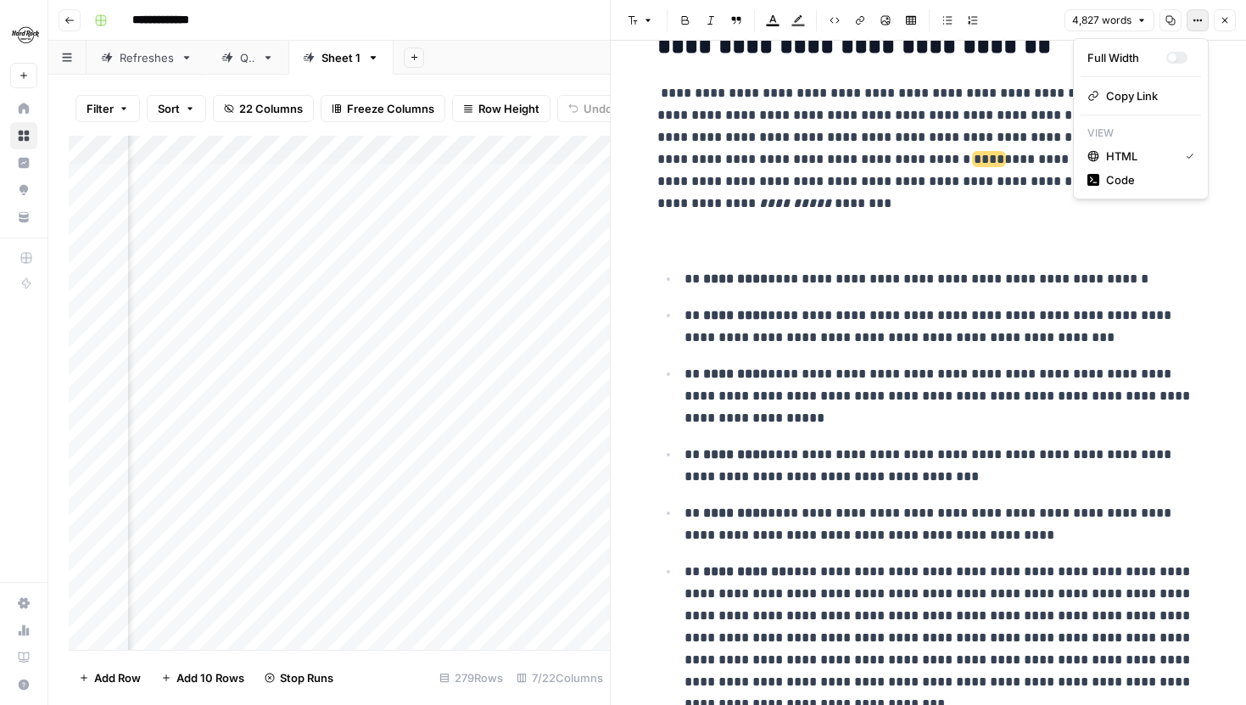
click at [1194, 28] on button "Options" at bounding box center [1198, 20] width 22 height 22
click at [1137, 179] on span "Code" at bounding box center [1146, 179] width 81 height 17
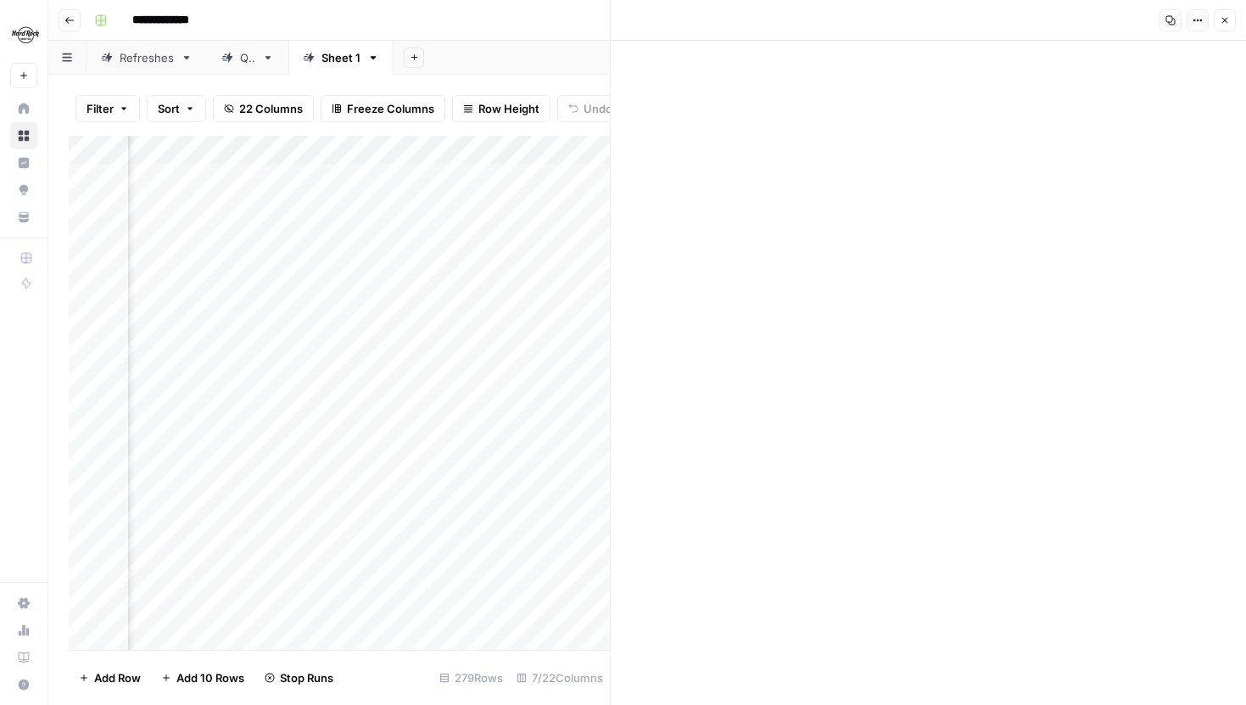
scroll to position [0, 0]
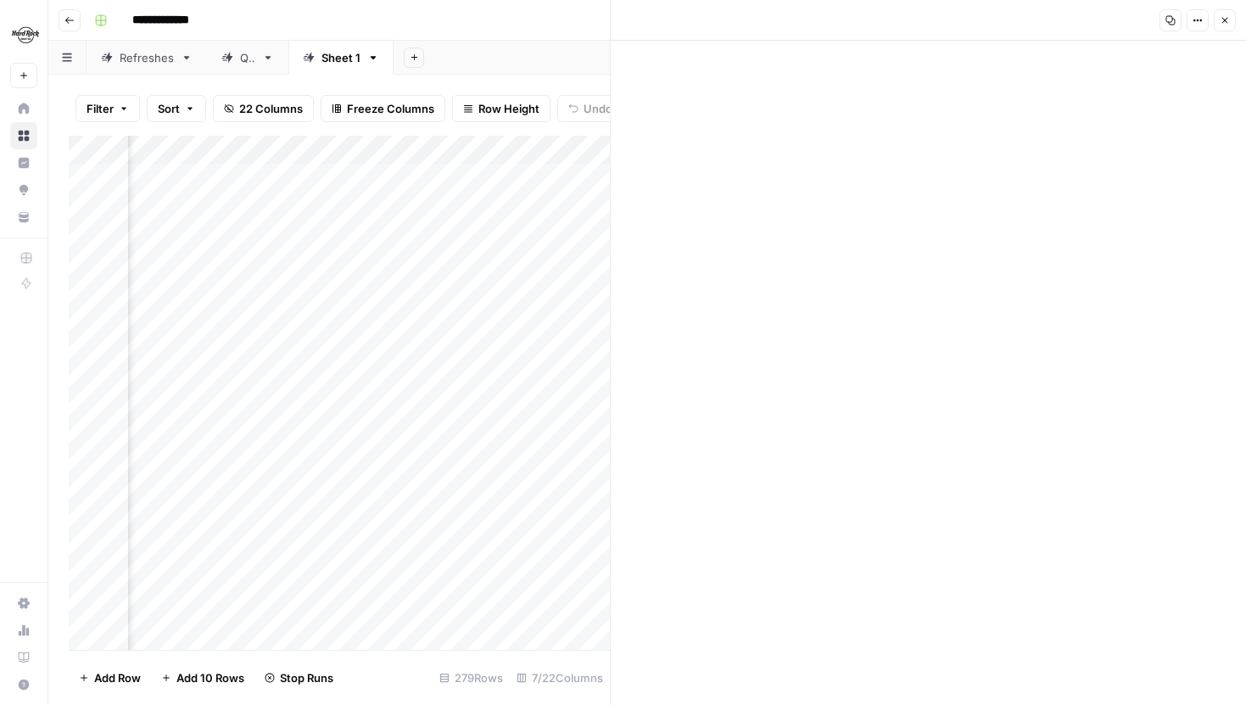
scroll to position [25958, 0]
drag, startPoint x: 662, startPoint y: 375, endPoint x: 1021, endPoint y: 512, distance: 385.1
click at [1230, 23] on button "Close" at bounding box center [1225, 20] width 22 height 22
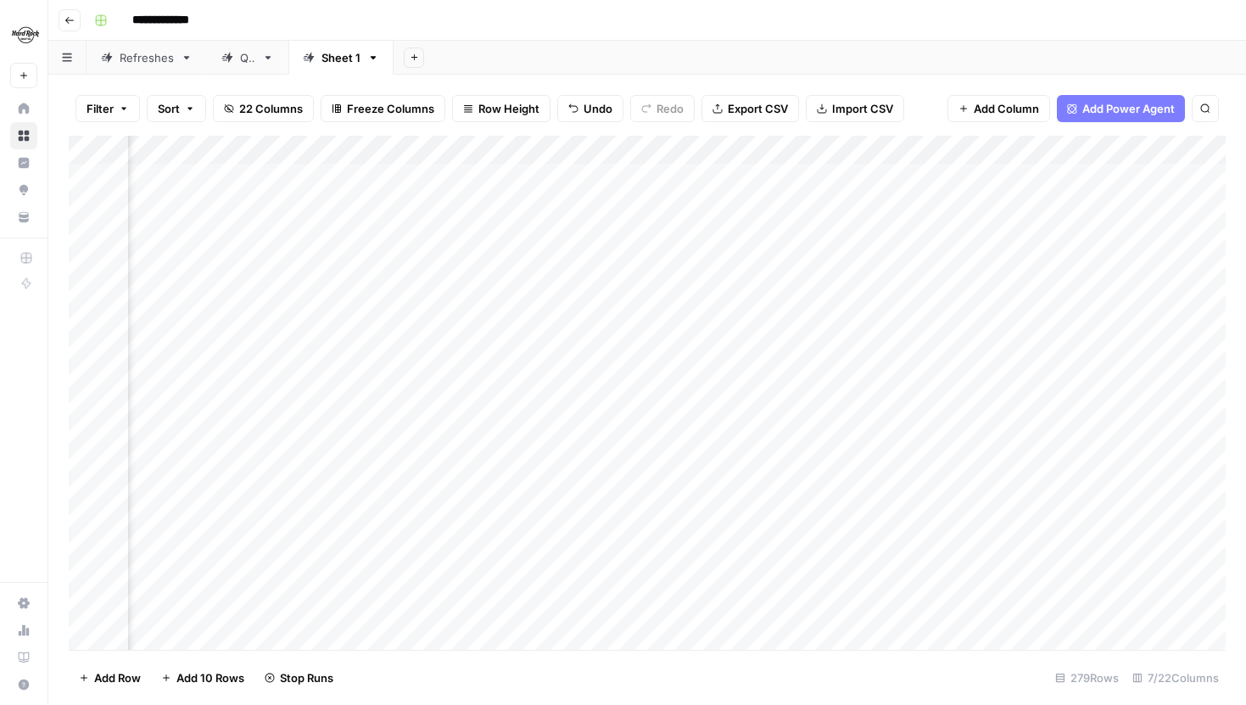
scroll to position [0, 349]
click at [1117, 176] on div "Add Column" at bounding box center [647, 393] width 1157 height 514
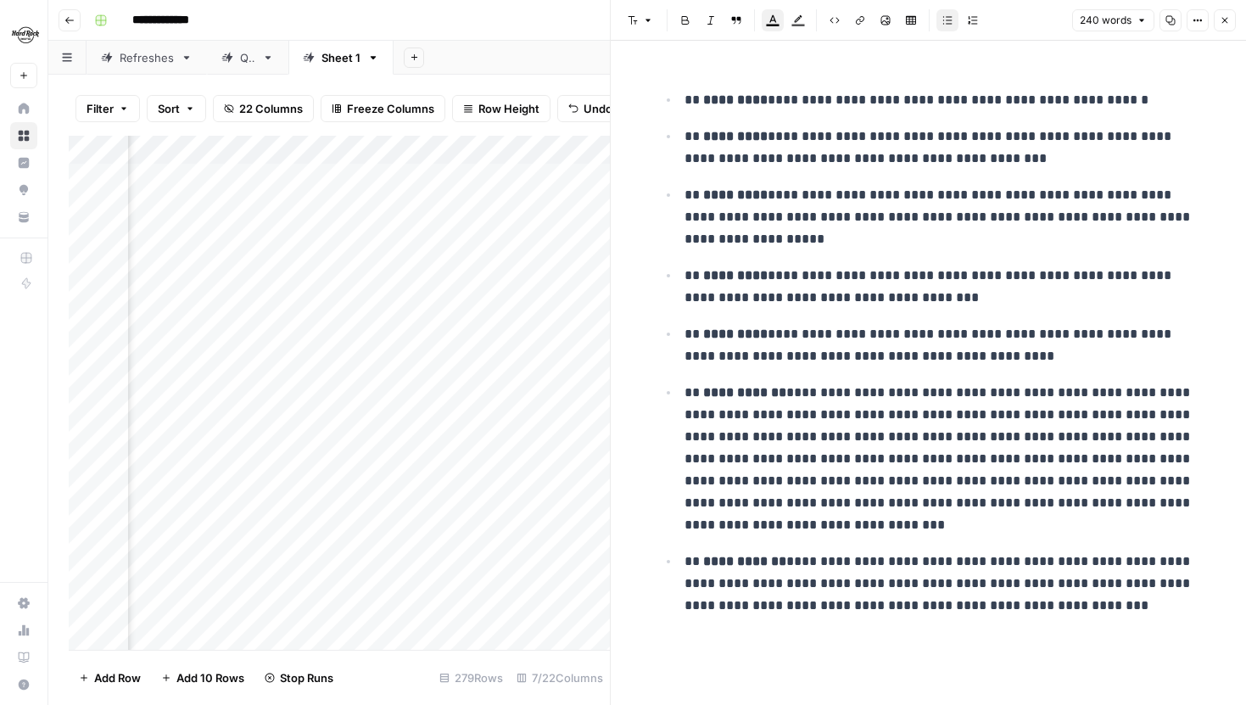
click at [1200, 20] on icon "button" at bounding box center [1198, 20] width 10 height 10
click at [1145, 183] on span "Code" at bounding box center [1146, 179] width 81 height 17
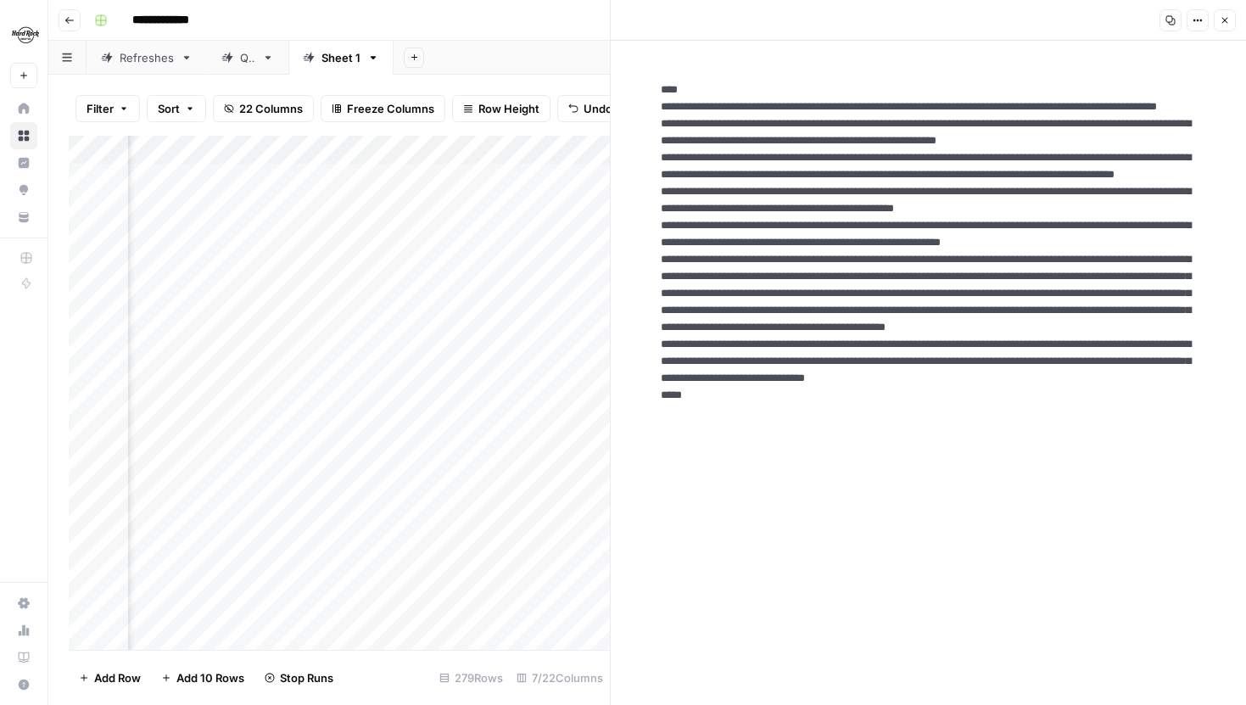
click at [913, 193] on textarea at bounding box center [928, 319] width 563 height 502
click at [1231, 26] on button "Close" at bounding box center [1225, 20] width 22 height 22
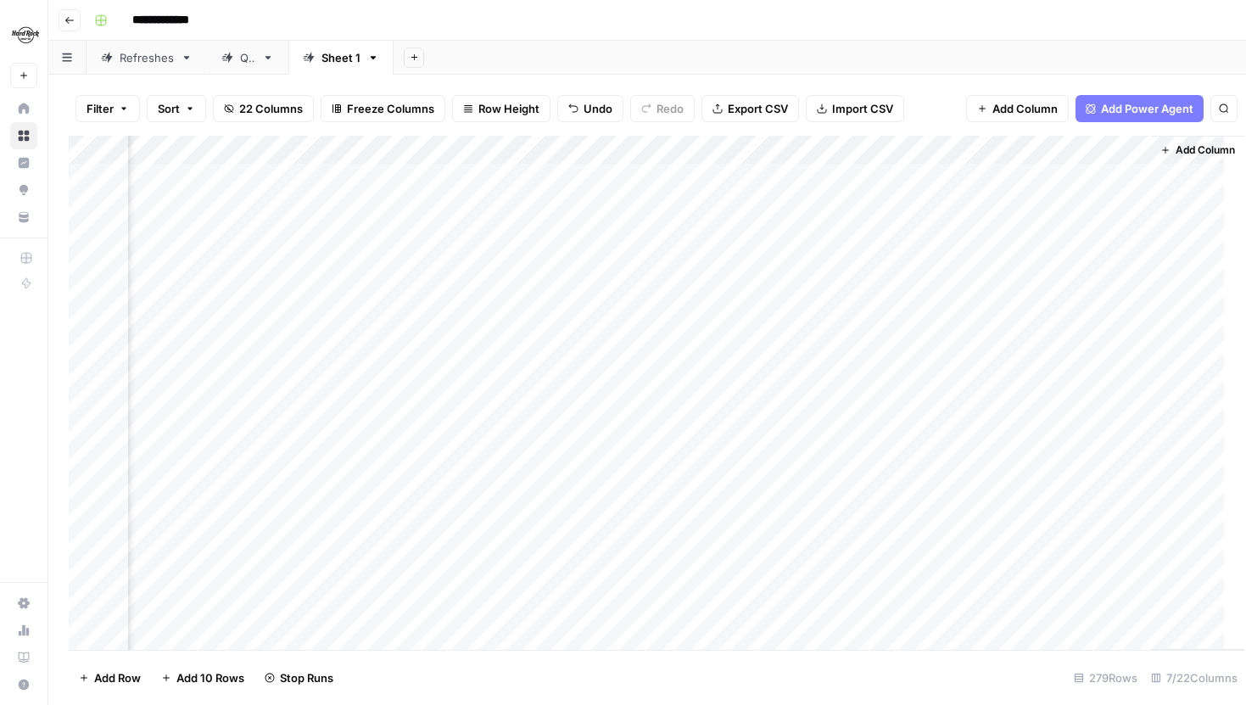
scroll to position [0, 328]
click at [960, 176] on div "Add Column" at bounding box center [647, 393] width 1157 height 514
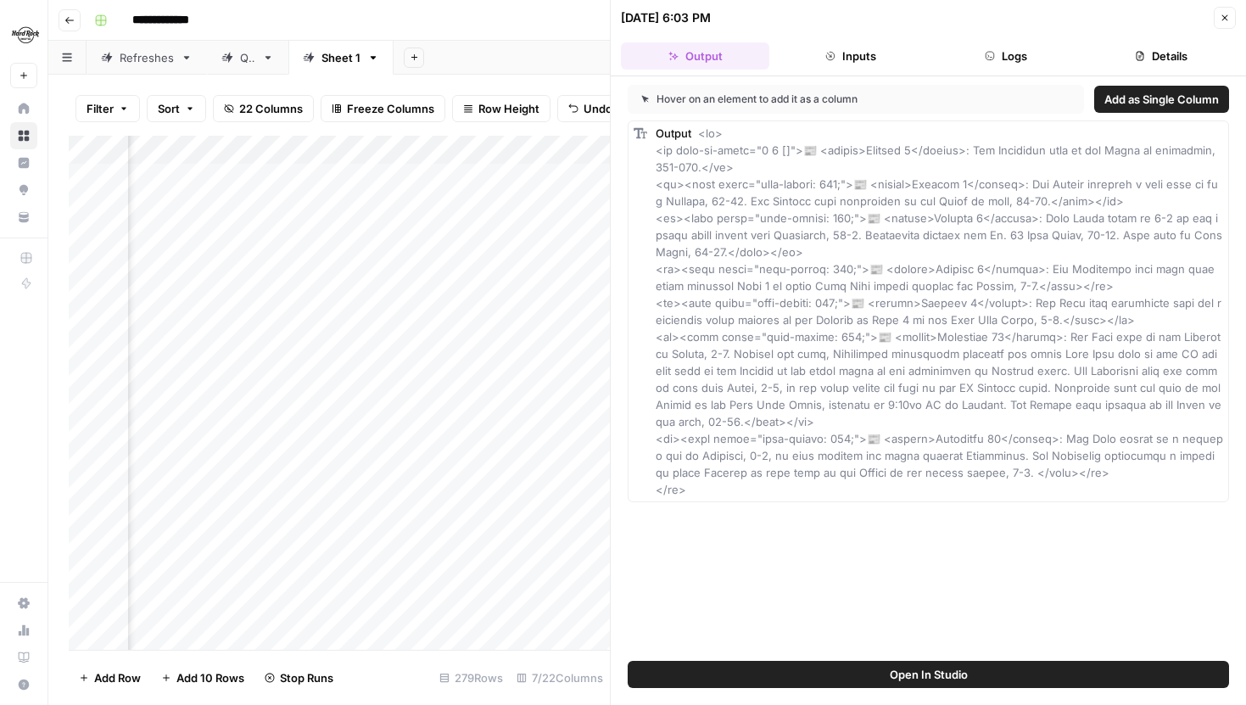
click at [963, 670] on span "Open In Studio" at bounding box center [929, 674] width 78 height 17
click at [1003, 60] on button "Logs" at bounding box center [1006, 55] width 148 height 27
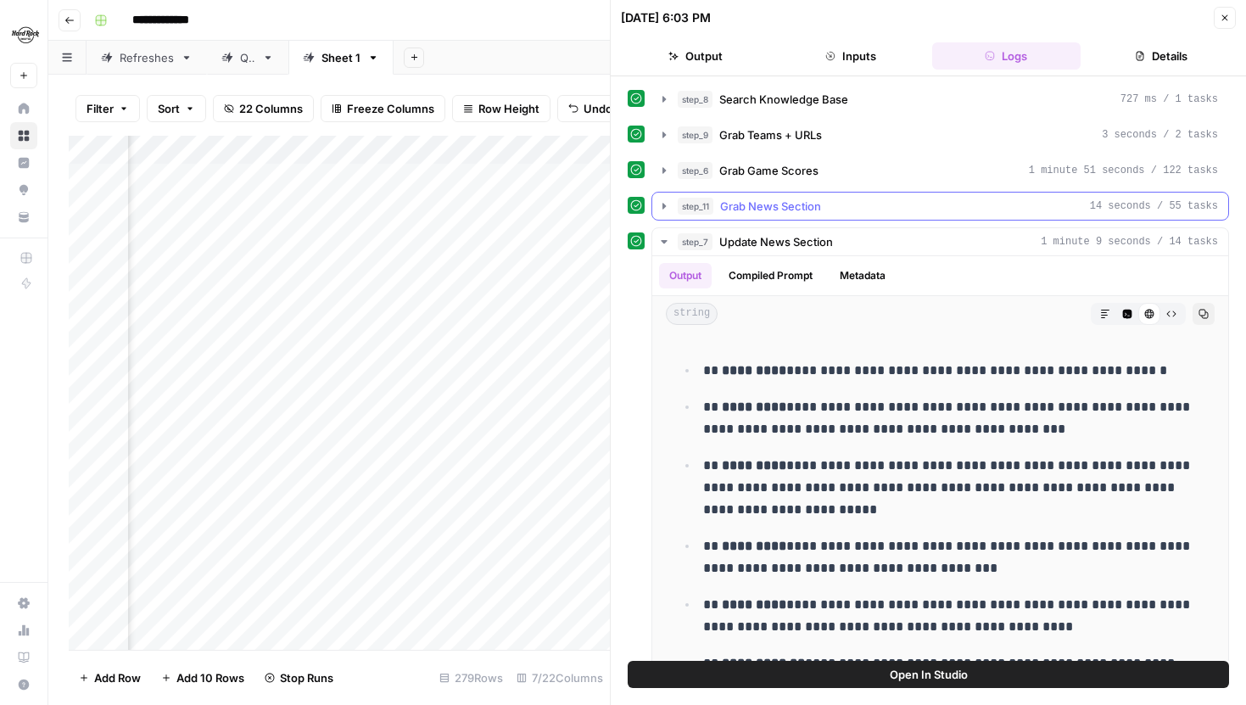
click at [672, 204] on button "step_11 Grab News Section 14 seconds / 55 tasks" at bounding box center [940, 206] width 576 height 27
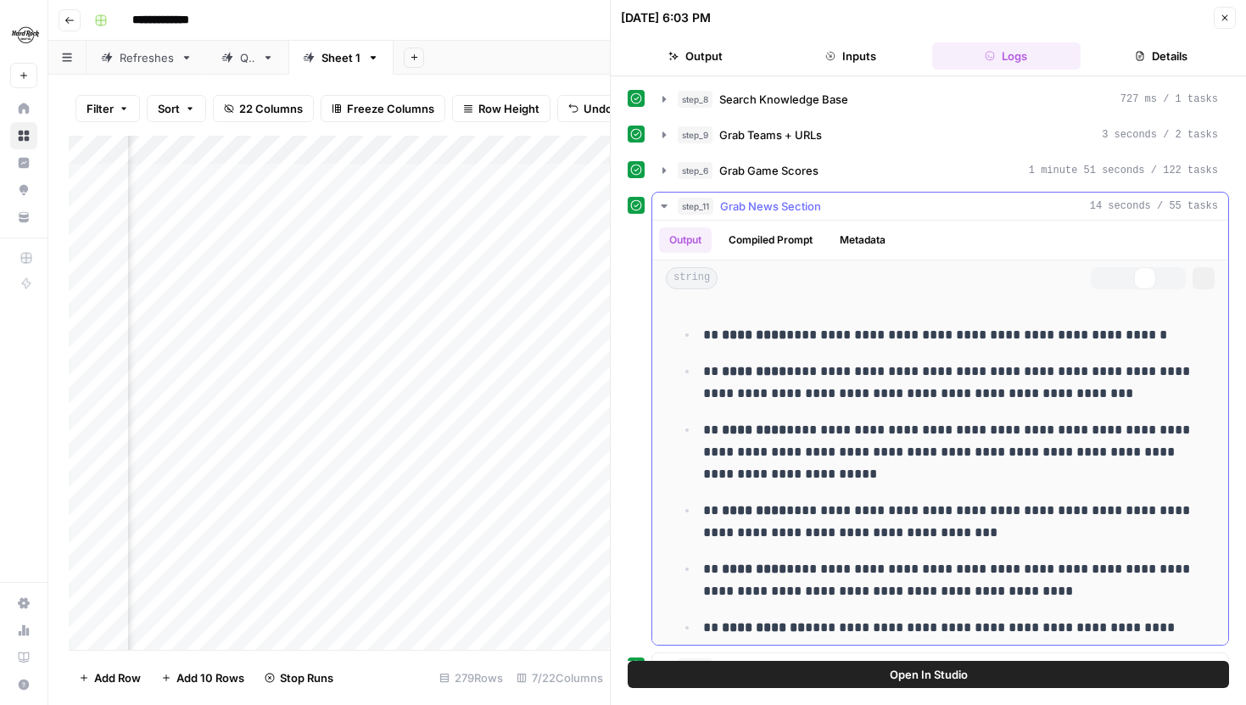
scroll to position [137, 0]
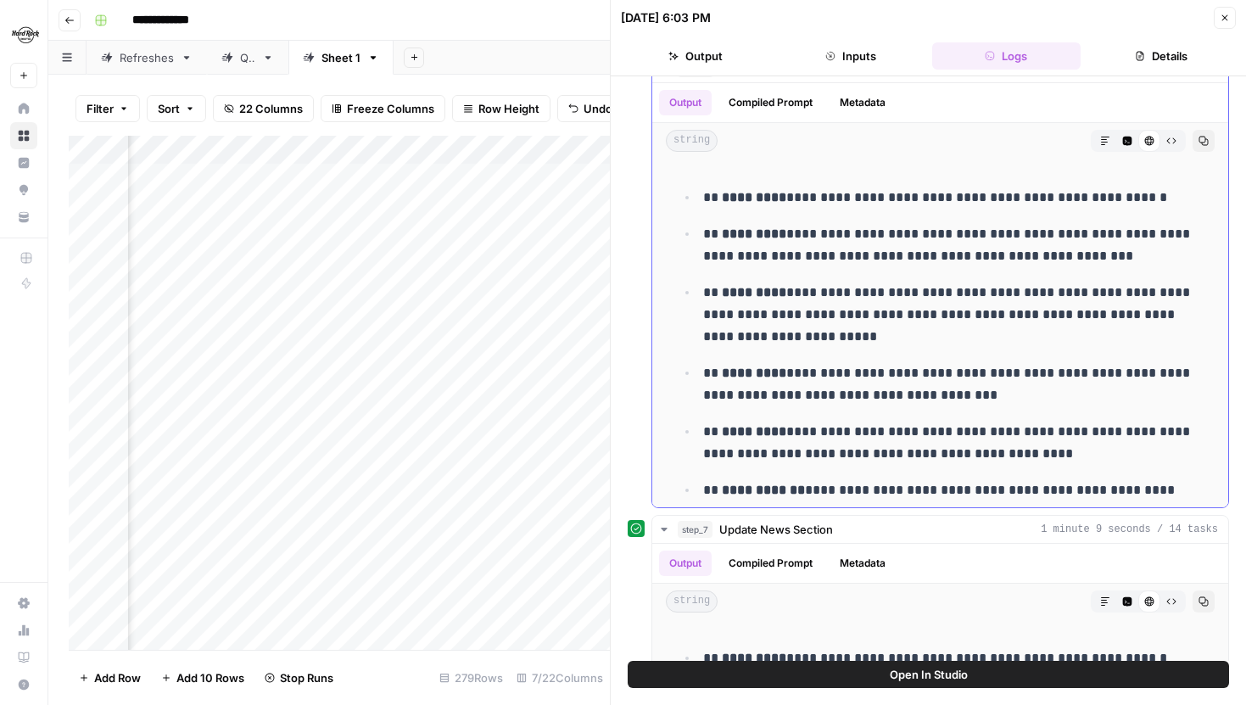
click at [1168, 140] on icon "button" at bounding box center [1172, 141] width 10 height 10
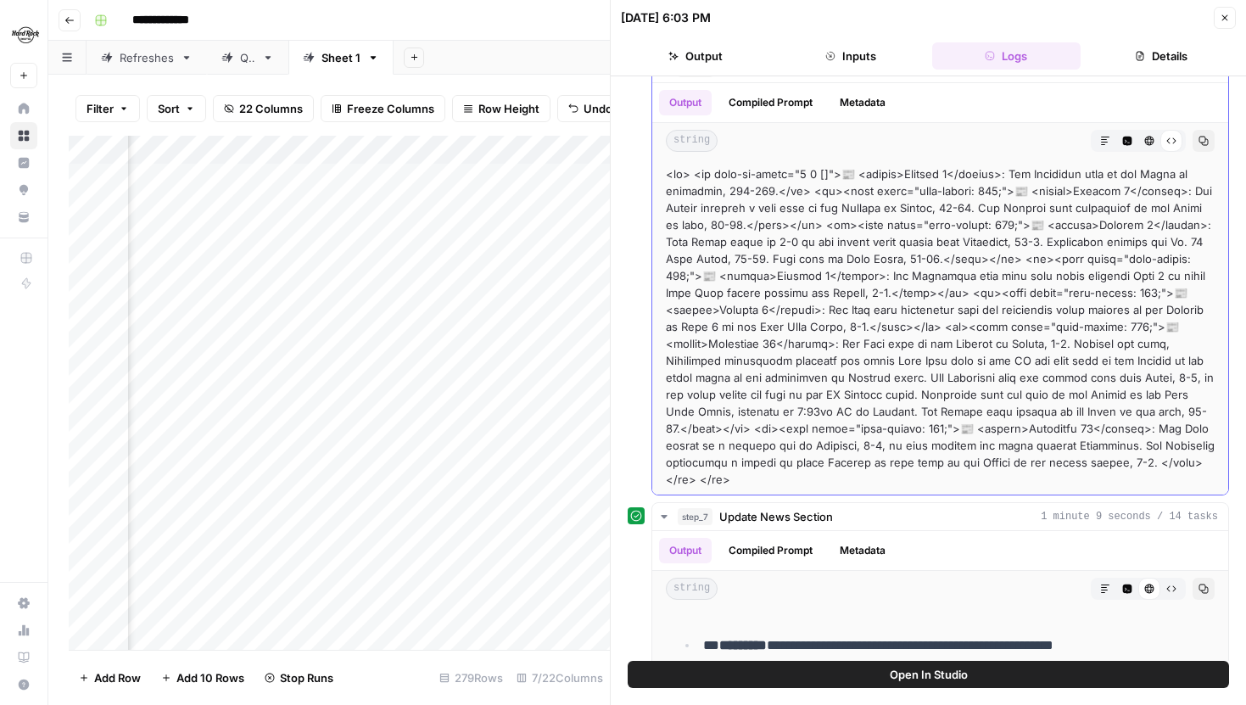
click at [1208, 141] on icon "button" at bounding box center [1204, 141] width 9 height 9
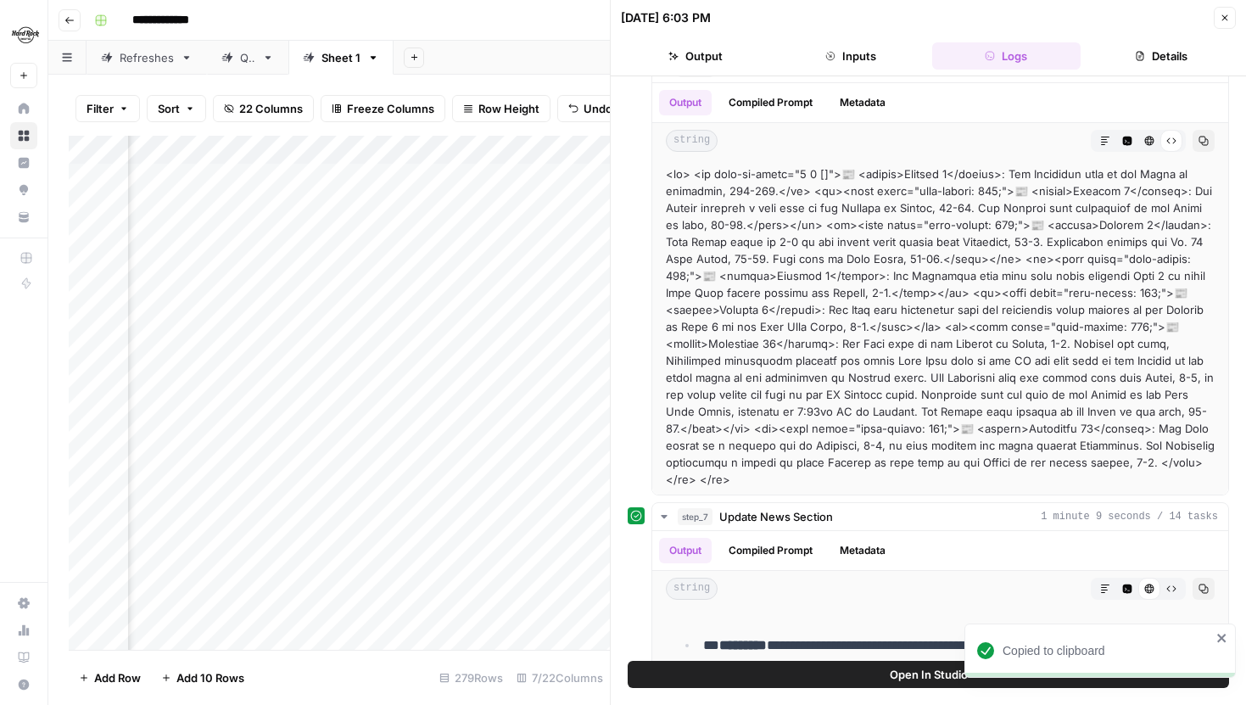
click at [1224, 15] on icon "button" at bounding box center [1225, 18] width 10 height 10
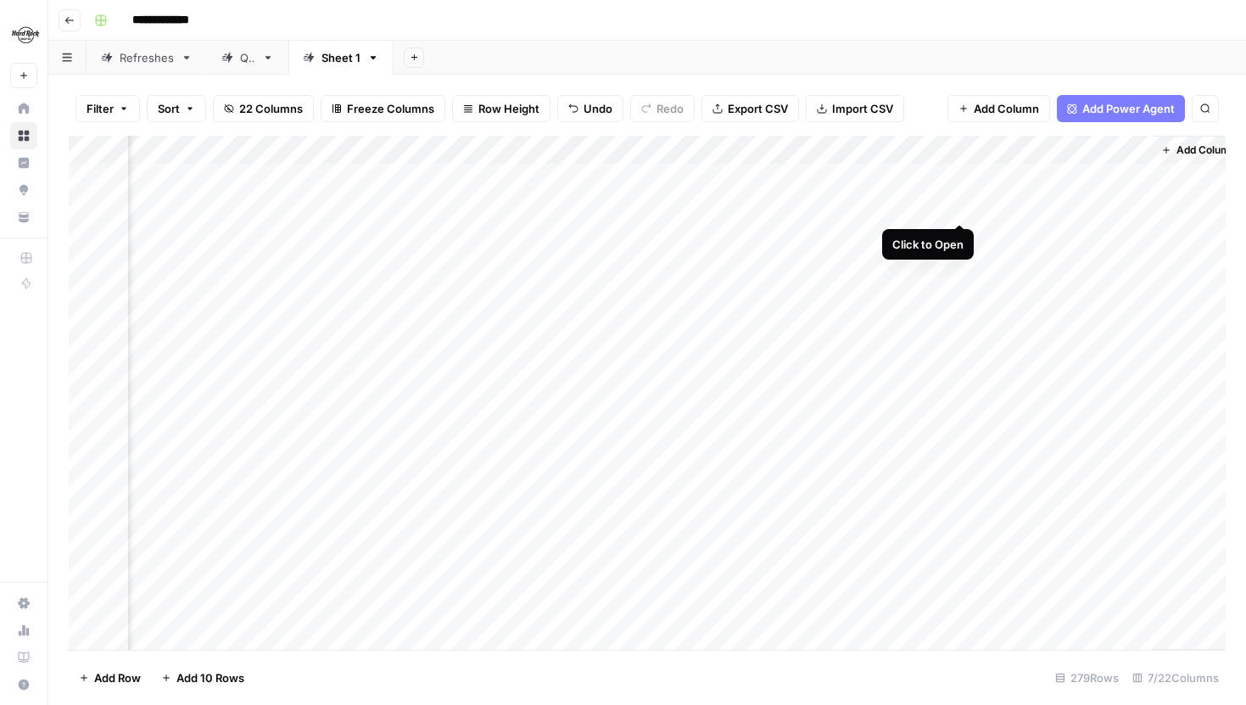
click at [954, 211] on div "Add Column" at bounding box center [647, 393] width 1157 height 514
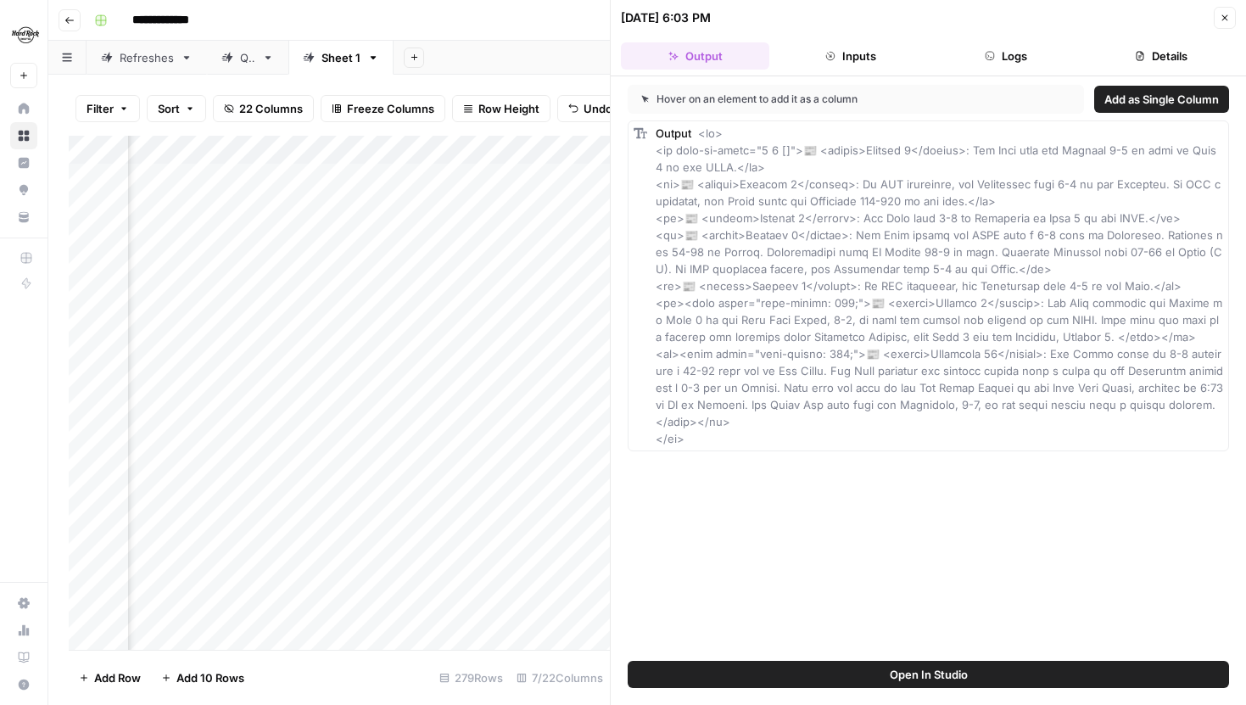
click at [1027, 56] on button "Logs" at bounding box center [1006, 55] width 148 height 27
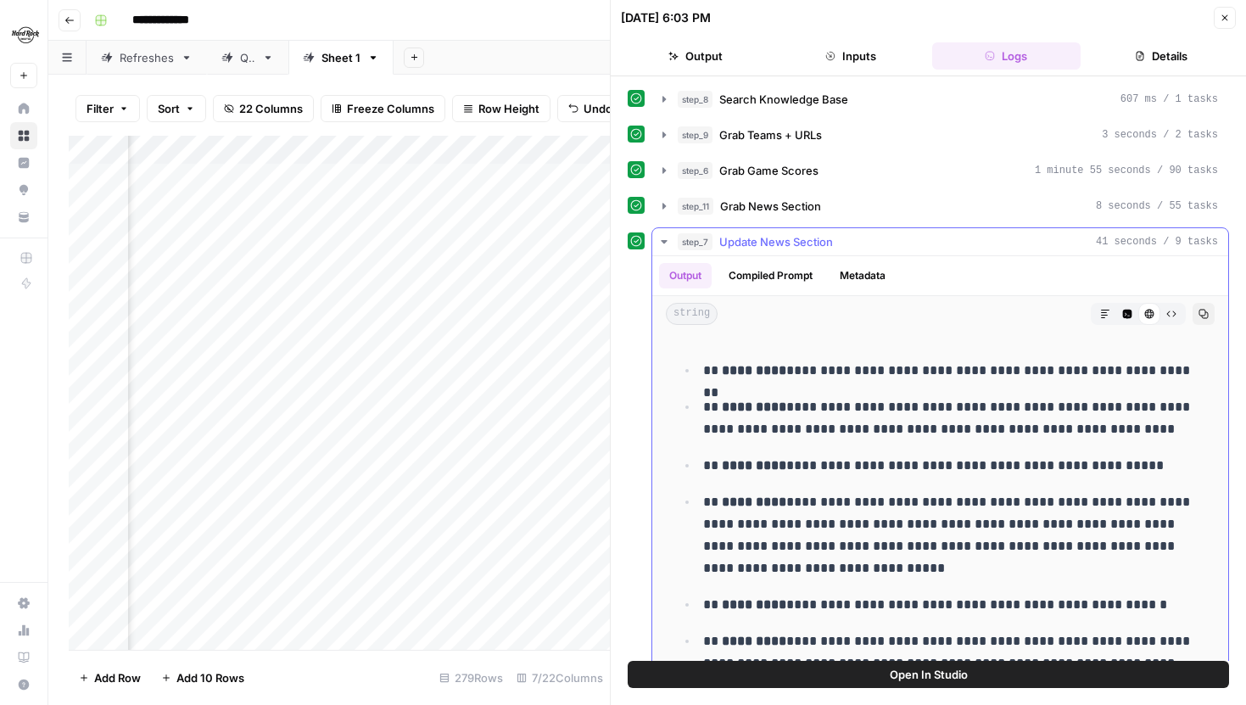
scroll to position [20, 0]
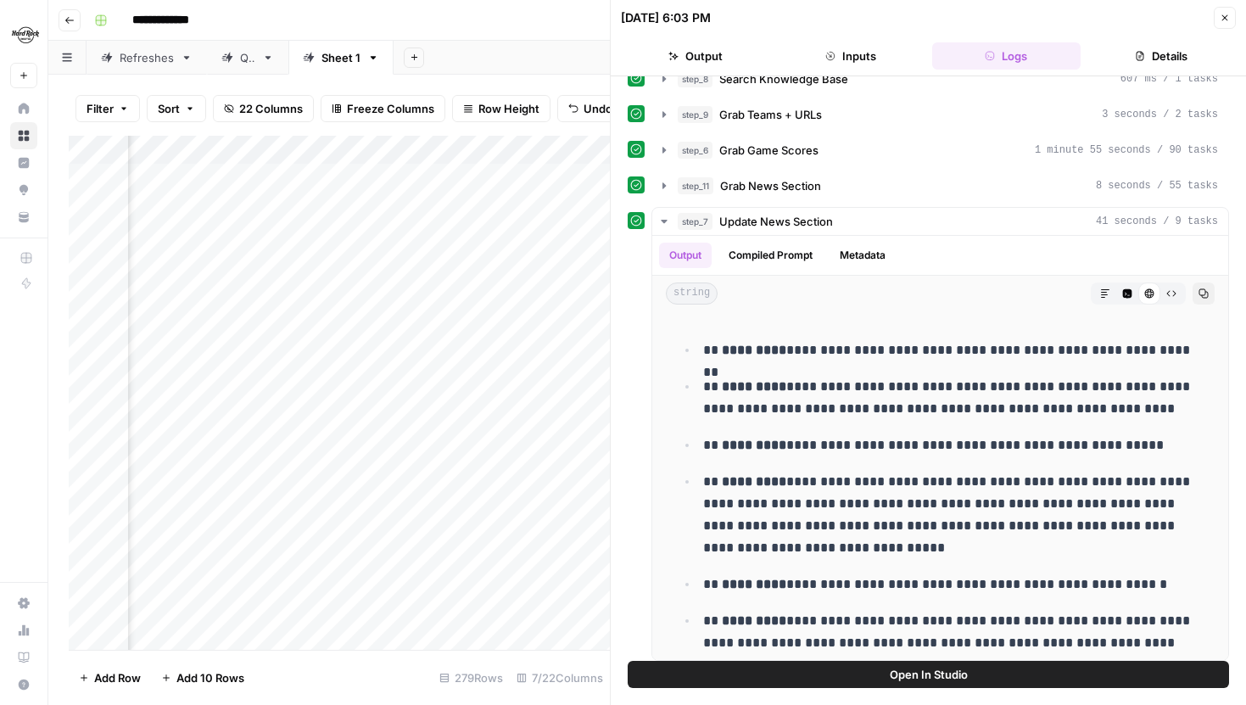
click at [515, 206] on div "Add Column" at bounding box center [339, 393] width 541 height 514
click at [510, 234] on div "Add Column" at bounding box center [339, 393] width 541 height 514
click at [513, 176] on div "Add Column" at bounding box center [339, 393] width 541 height 514
click at [1231, 15] on button "Close" at bounding box center [1225, 18] width 22 height 22
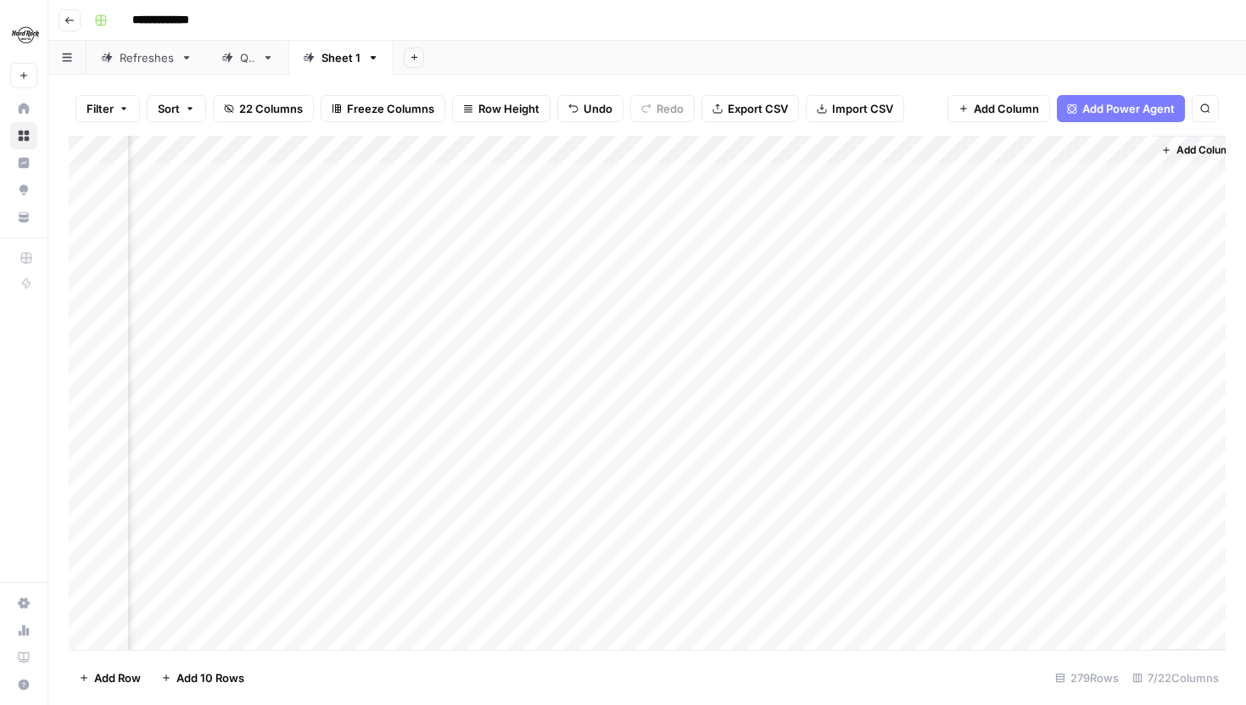
scroll to position [0, 349]
click at [943, 176] on div "Add Column" at bounding box center [647, 393] width 1157 height 514
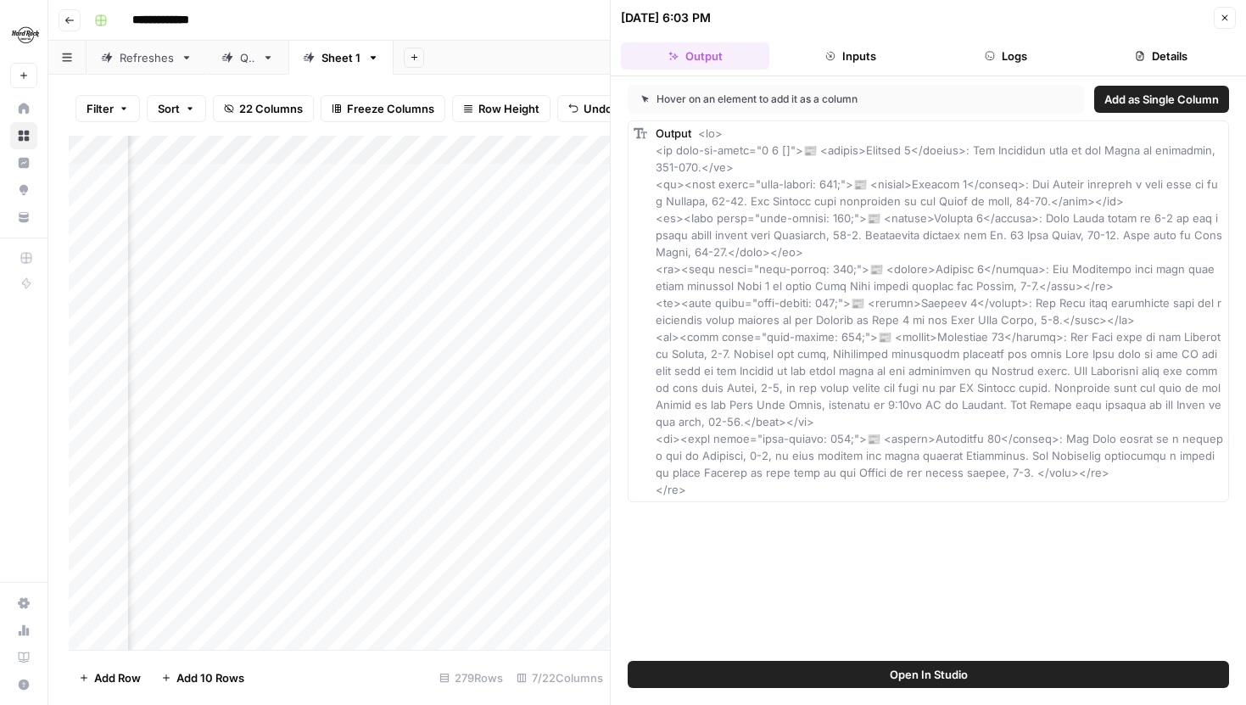
click at [1040, 53] on button "Logs" at bounding box center [1006, 55] width 148 height 27
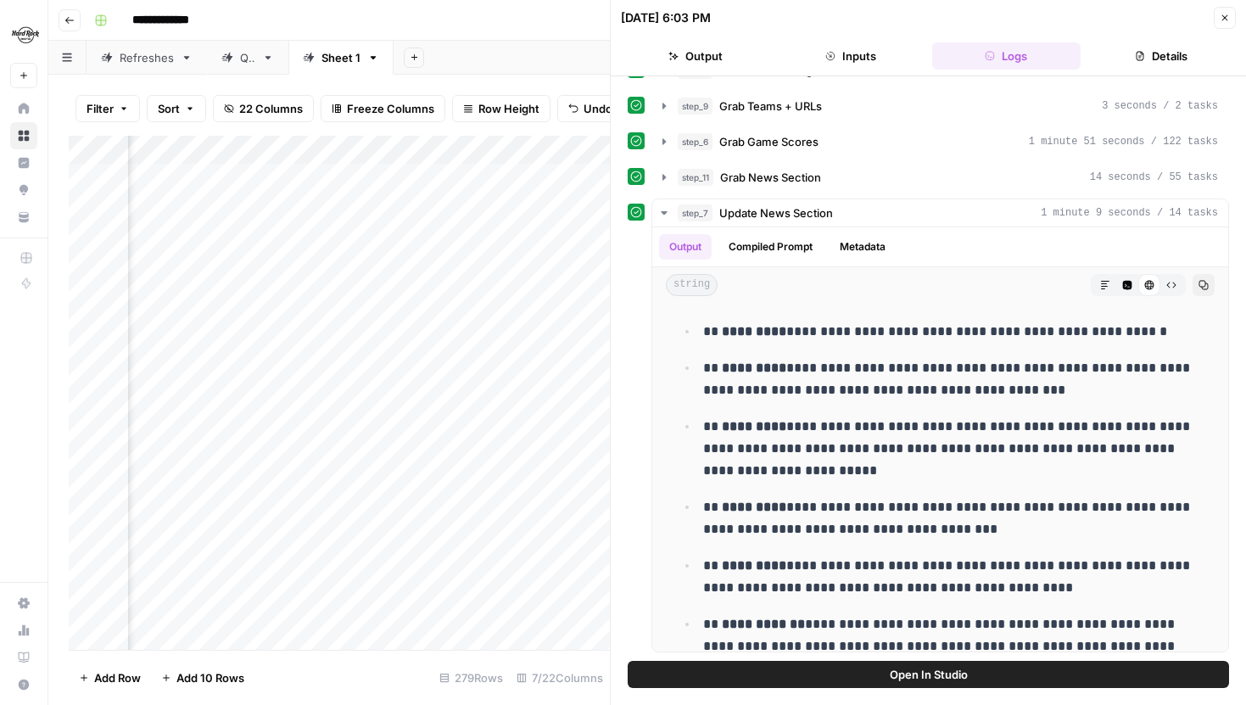
scroll to position [0, 0]
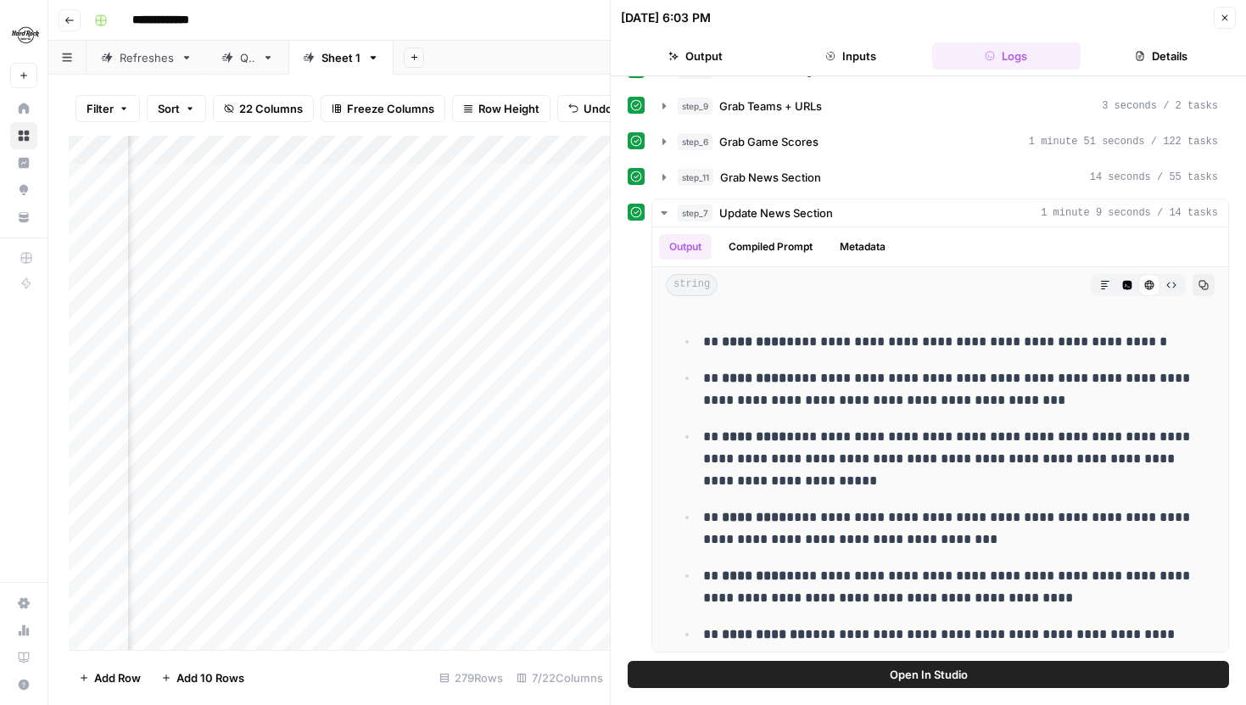
click at [1220, 21] on icon "button" at bounding box center [1225, 18] width 10 height 10
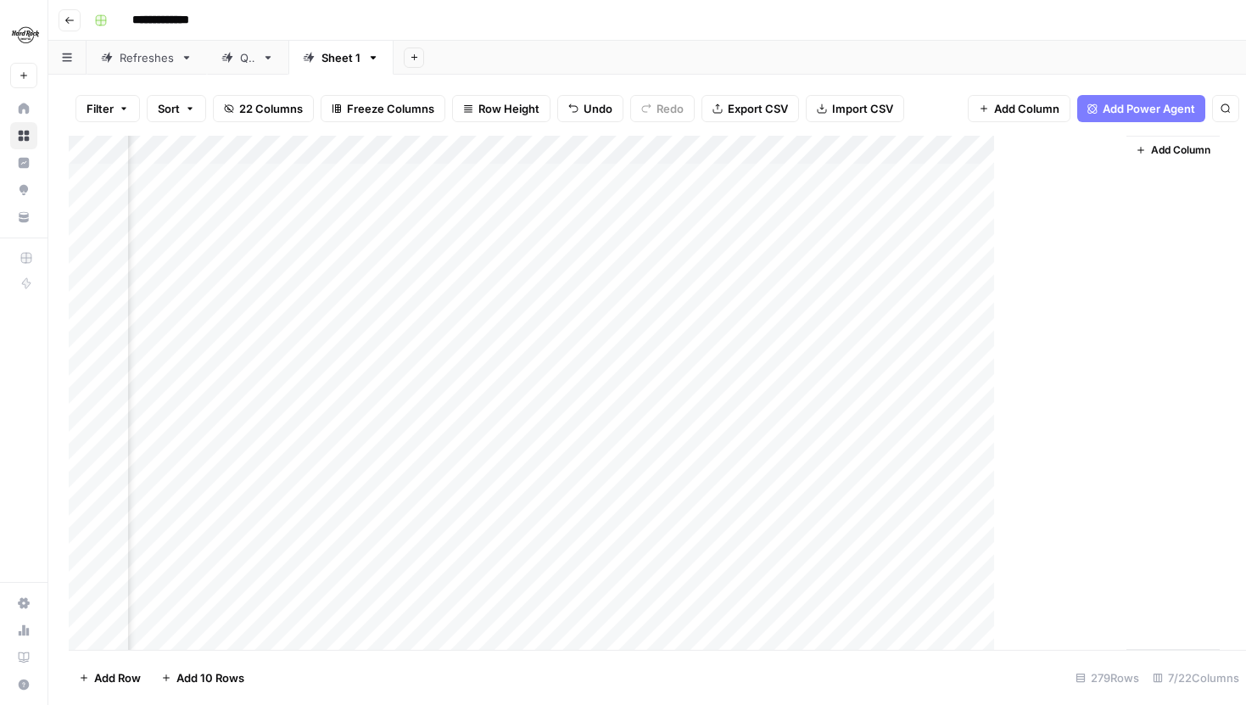
scroll to position [0, 328]
click at [1137, 320] on div "Add Column" at bounding box center [647, 393] width 1157 height 514
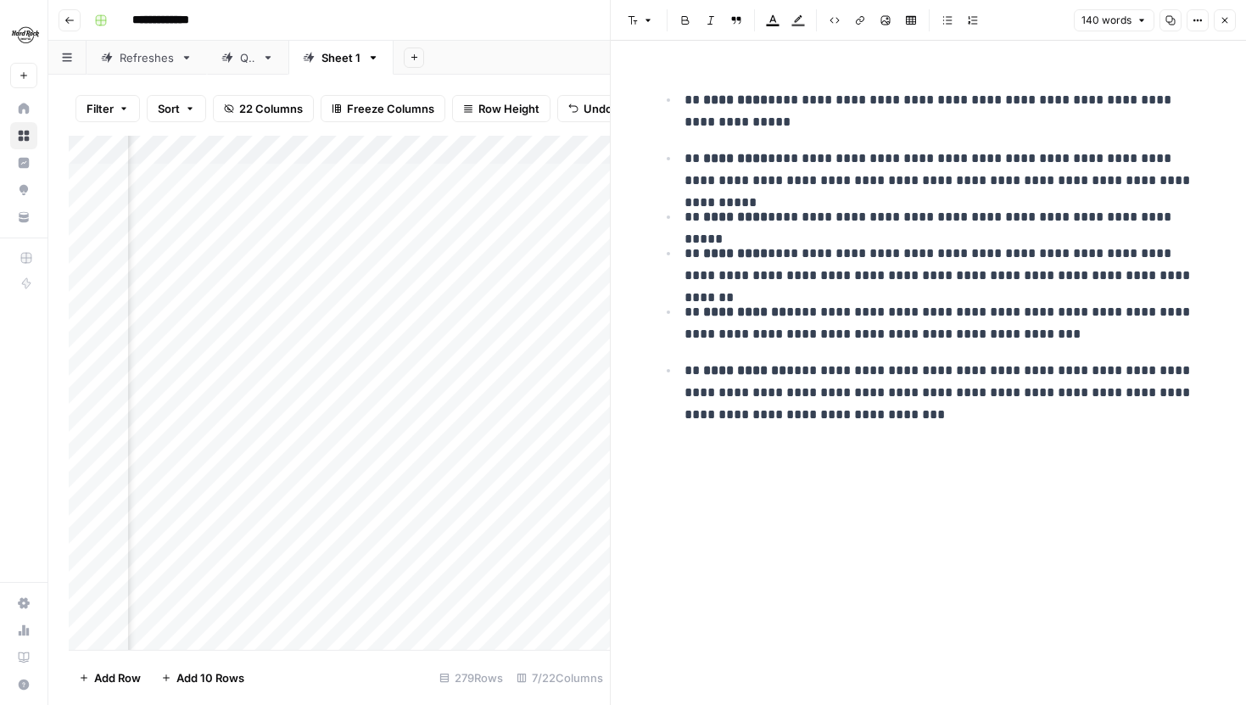
click at [1228, 27] on button "Close" at bounding box center [1225, 20] width 22 height 22
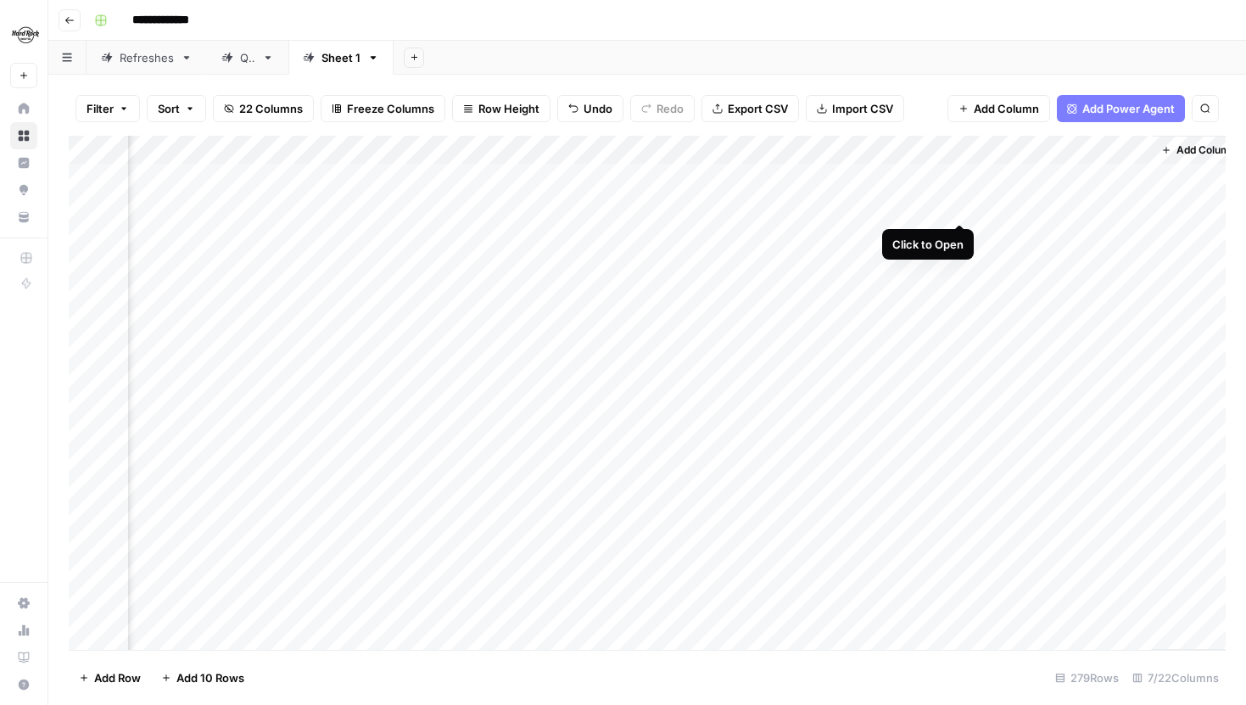
click at [962, 203] on div "Add Column" at bounding box center [647, 393] width 1157 height 514
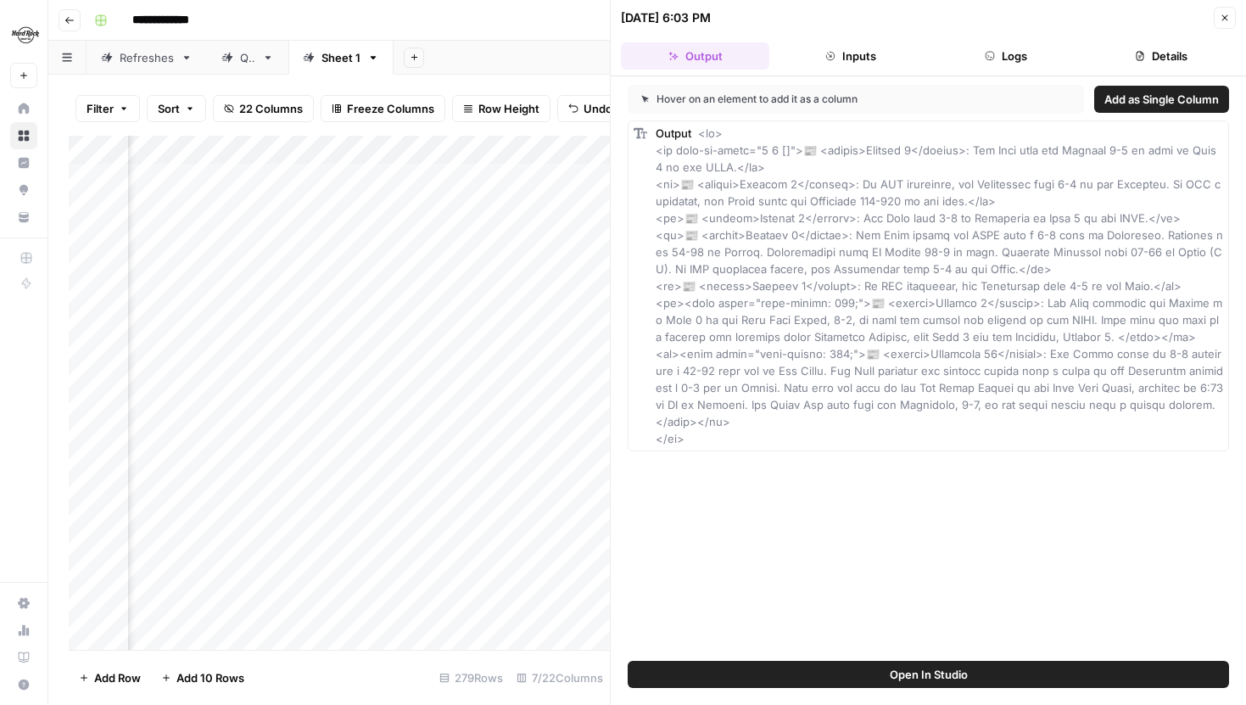
click at [1222, 19] on icon "button" at bounding box center [1225, 18] width 10 height 10
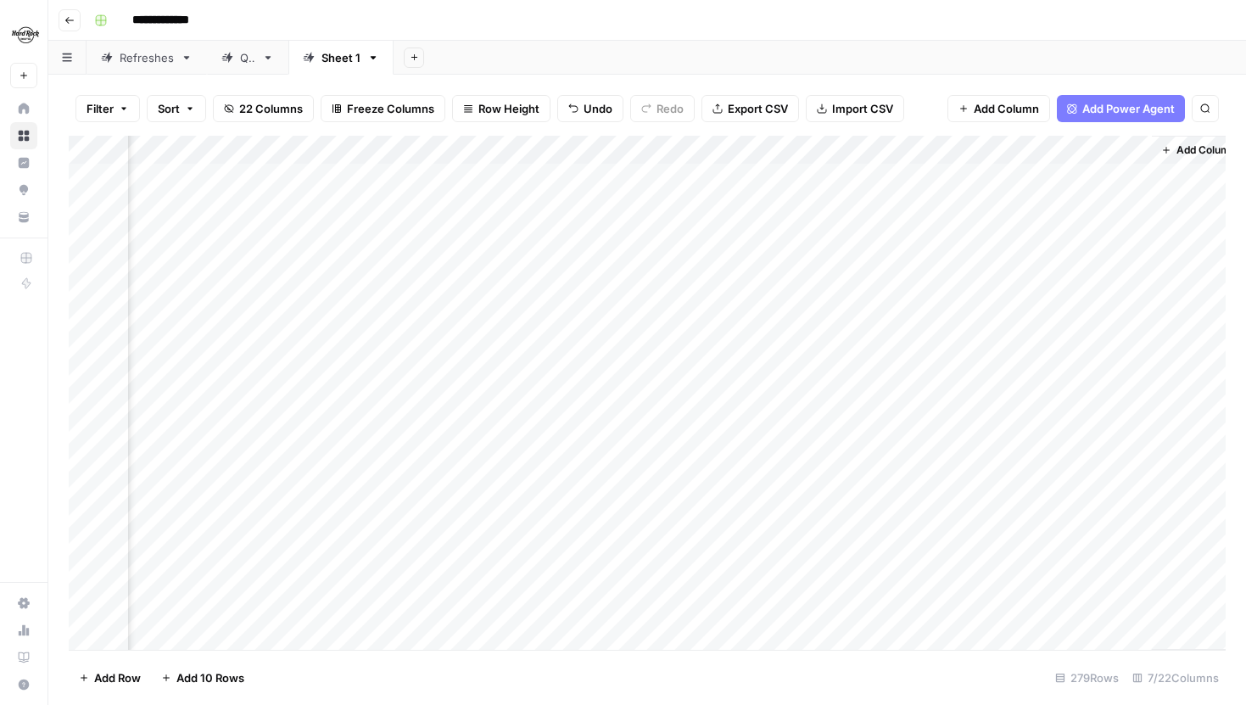
click at [961, 176] on div "Add Column" at bounding box center [647, 393] width 1157 height 514
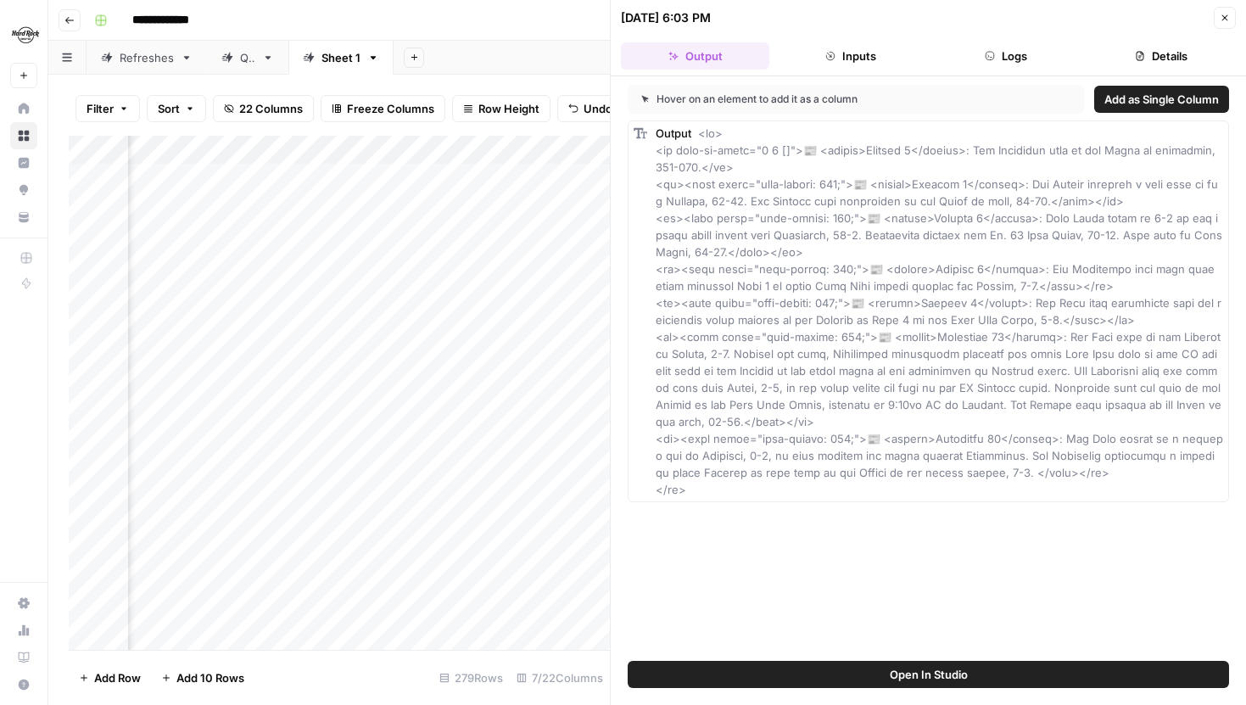
click at [1040, 63] on button "Logs" at bounding box center [1006, 55] width 148 height 27
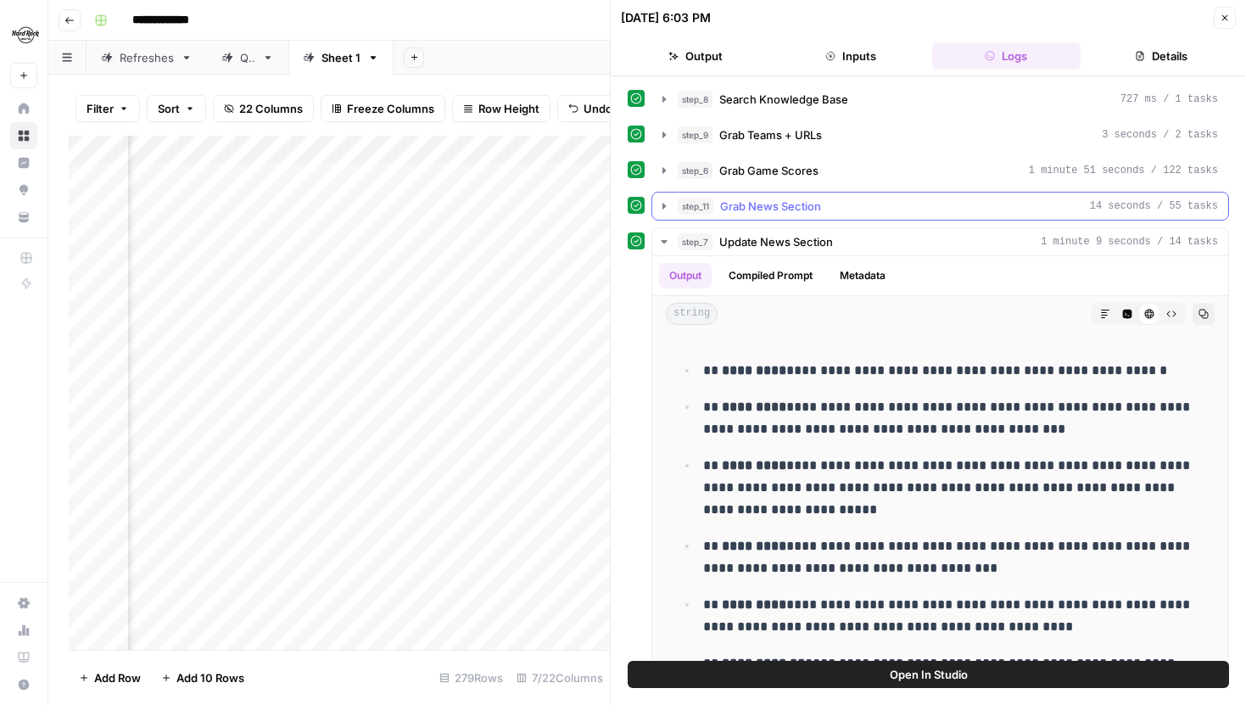
click at [664, 214] on button "step_11 Grab News Section 14 seconds / 55 tasks" at bounding box center [940, 206] width 576 height 27
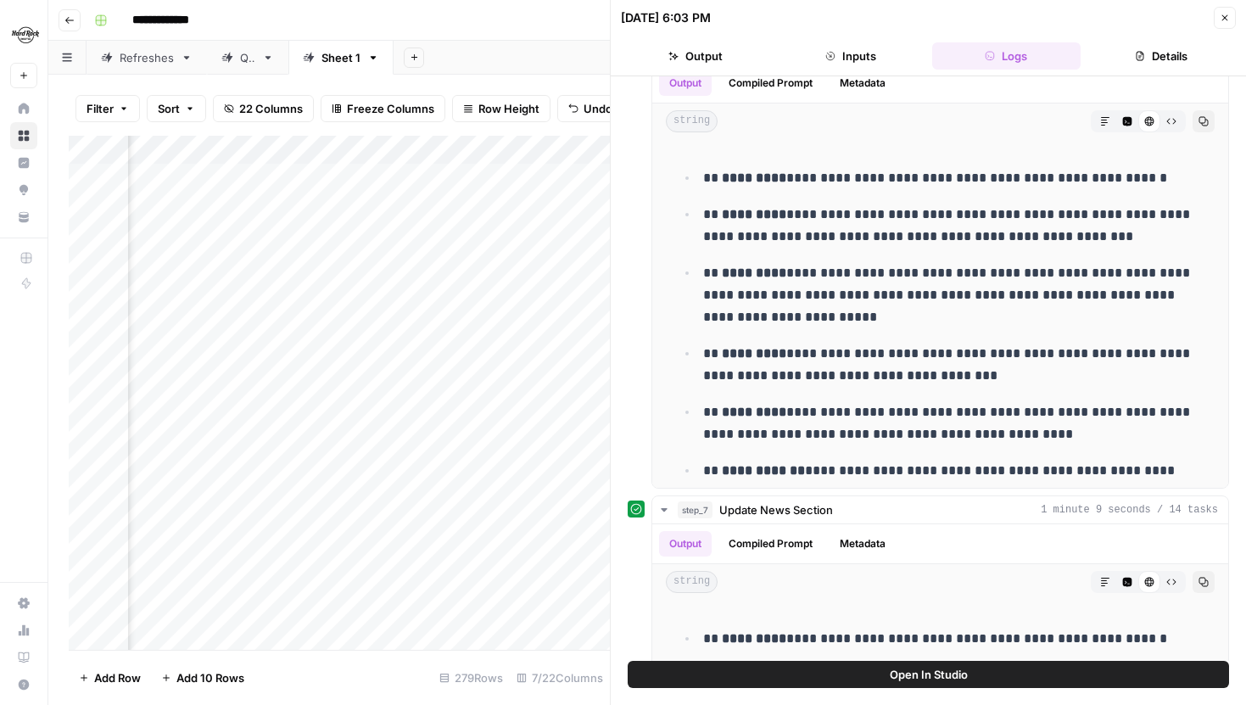
click at [1221, 22] on icon "button" at bounding box center [1225, 18] width 10 height 10
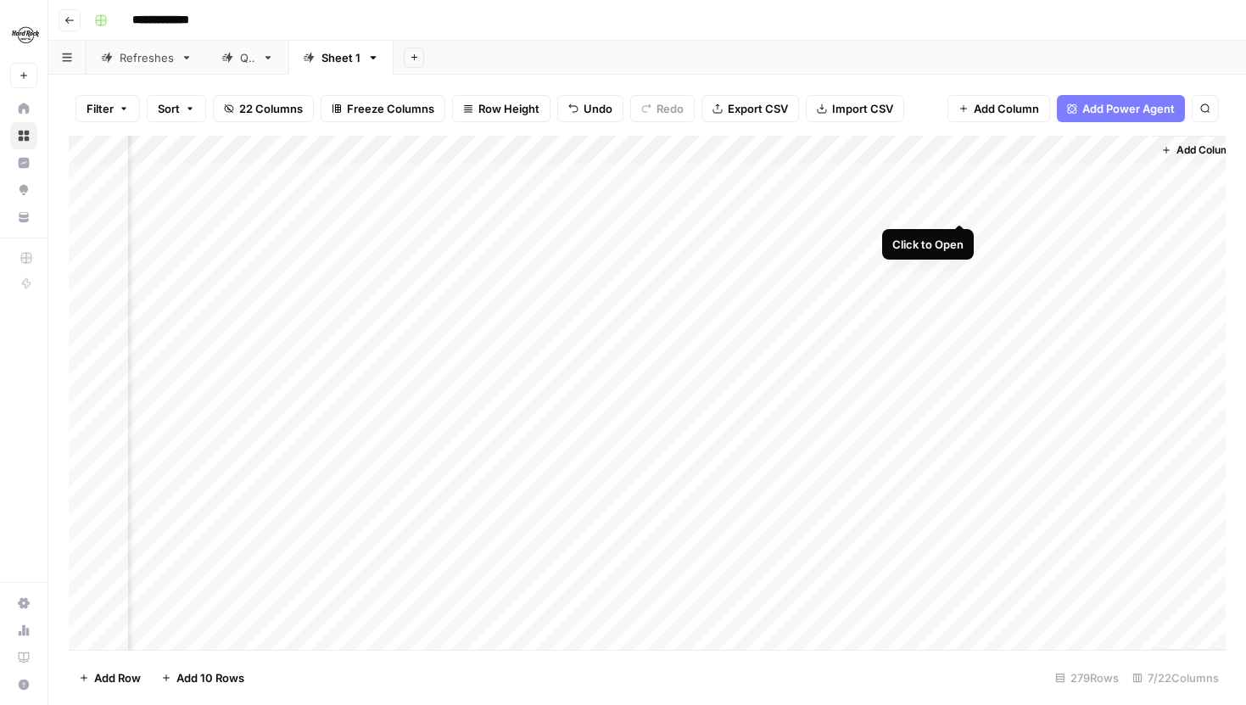
click at [960, 208] on div "Add Column" at bounding box center [647, 393] width 1157 height 514
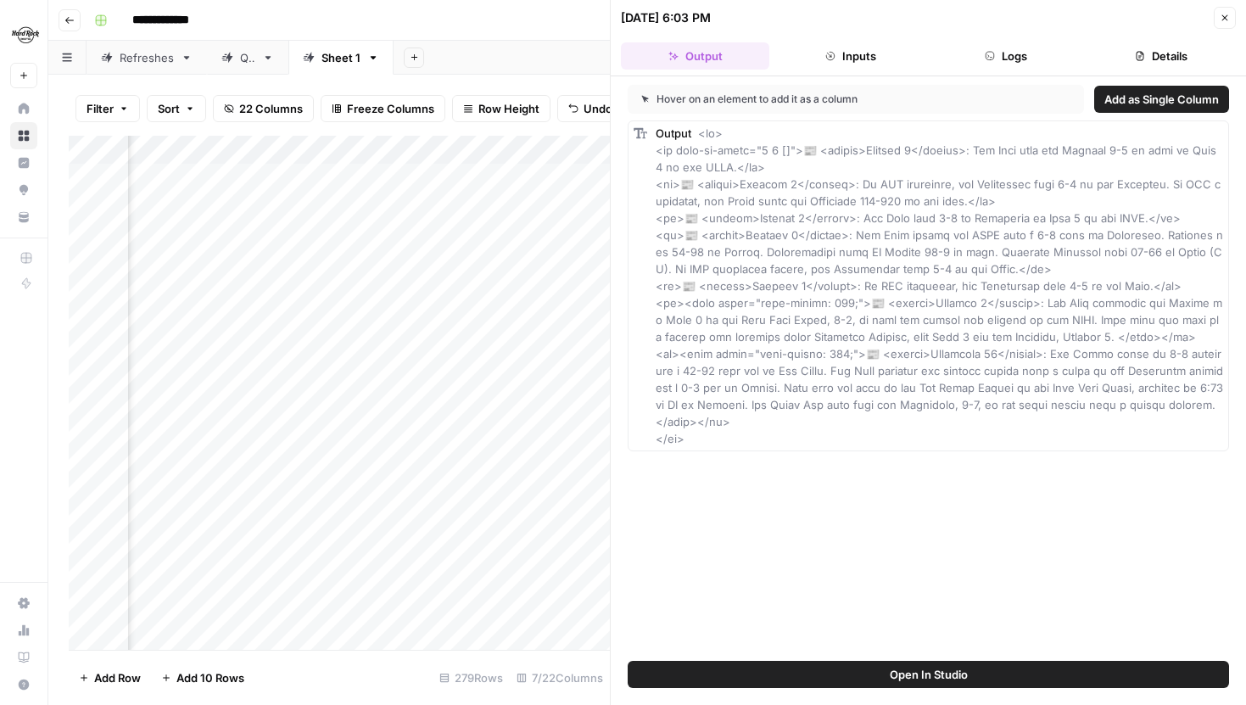
click at [1025, 63] on button "Logs" at bounding box center [1006, 55] width 148 height 27
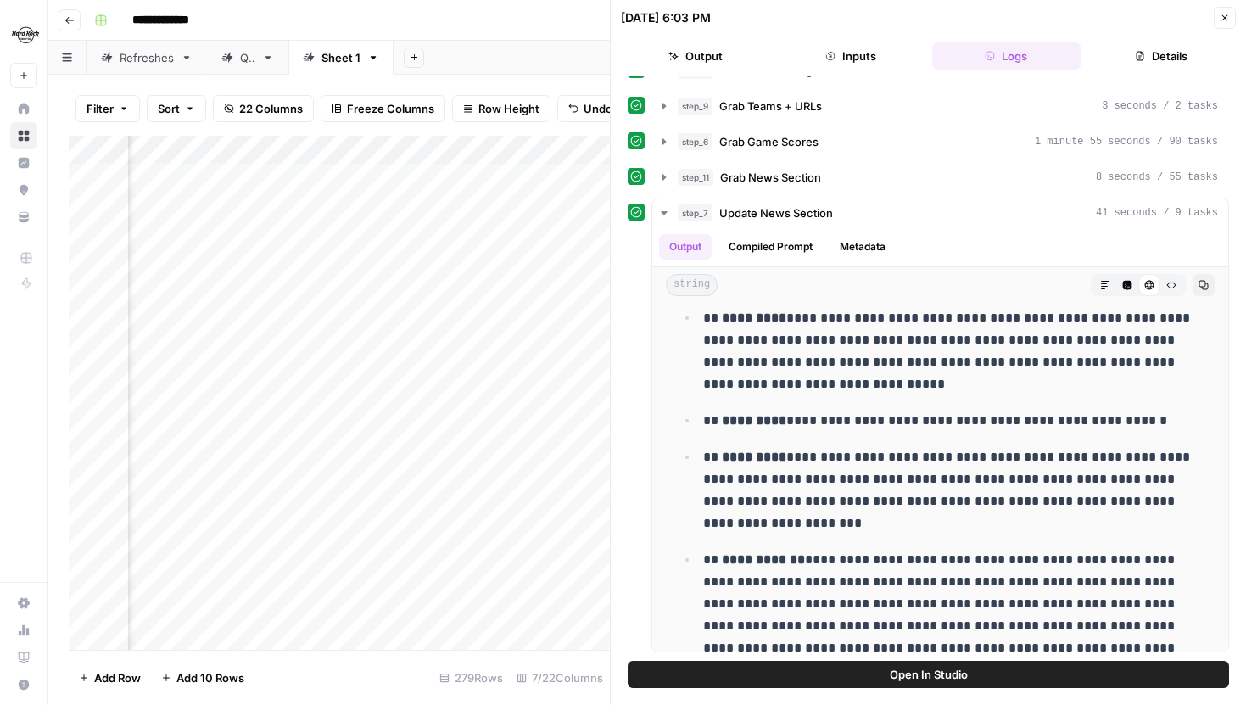
scroll to position [161, 0]
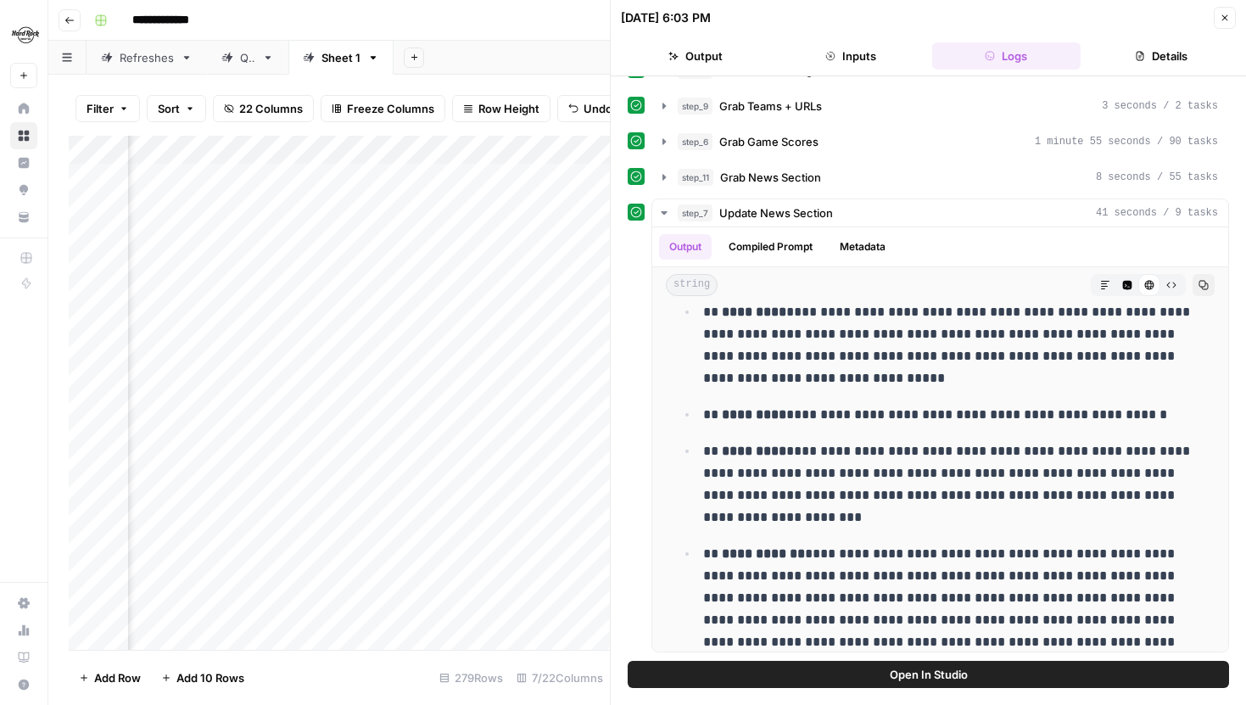
click at [1219, 21] on button "Close" at bounding box center [1225, 18] width 22 height 22
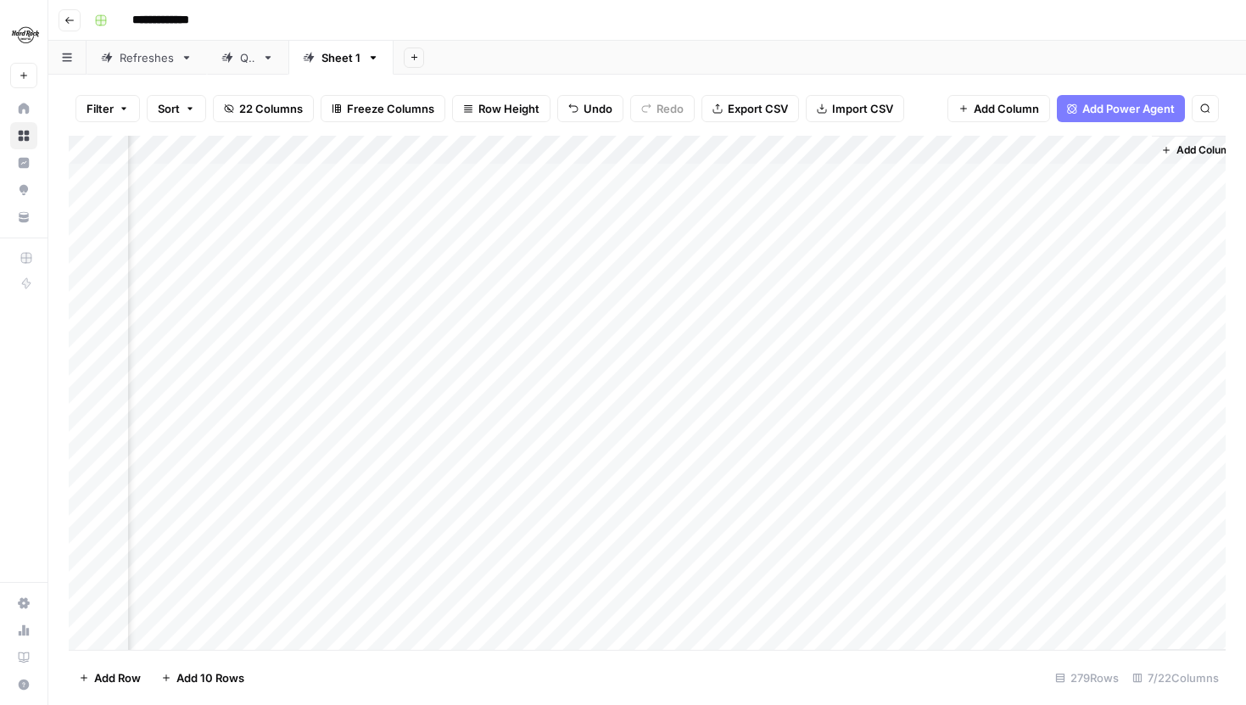
click at [963, 230] on div "Add Column" at bounding box center [647, 393] width 1157 height 514
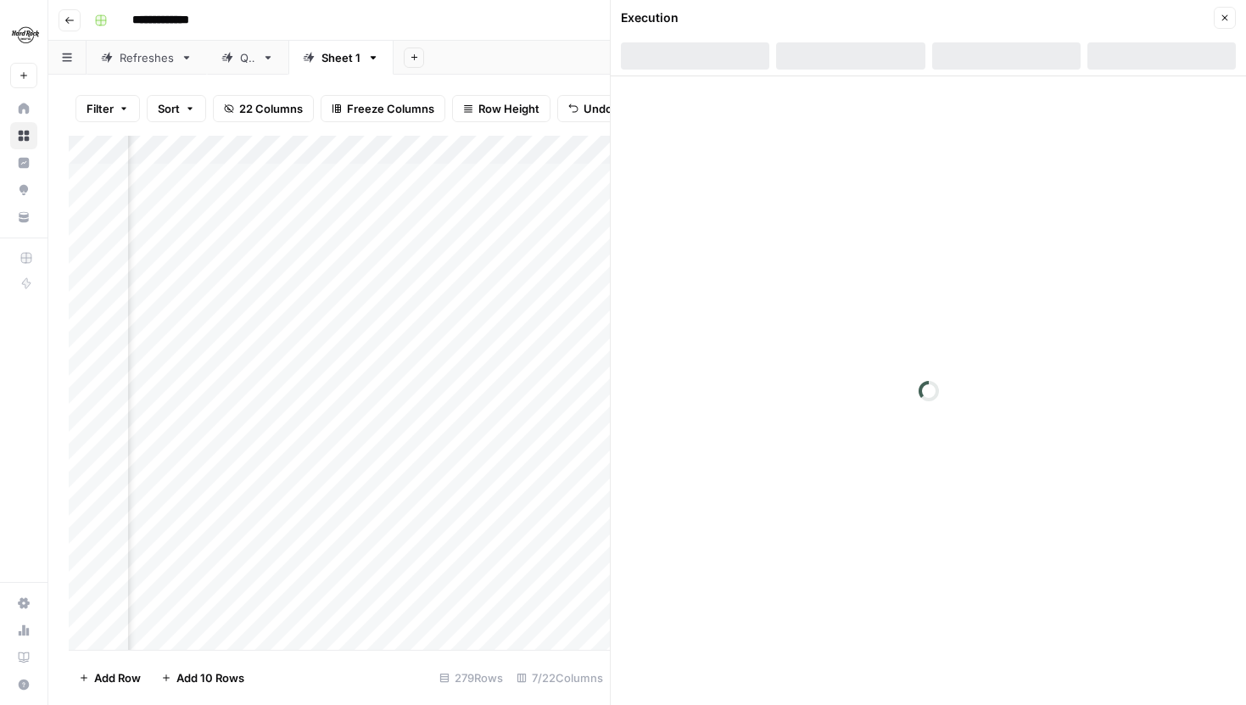
click at [1020, 50] on div at bounding box center [1006, 55] width 148 height 27
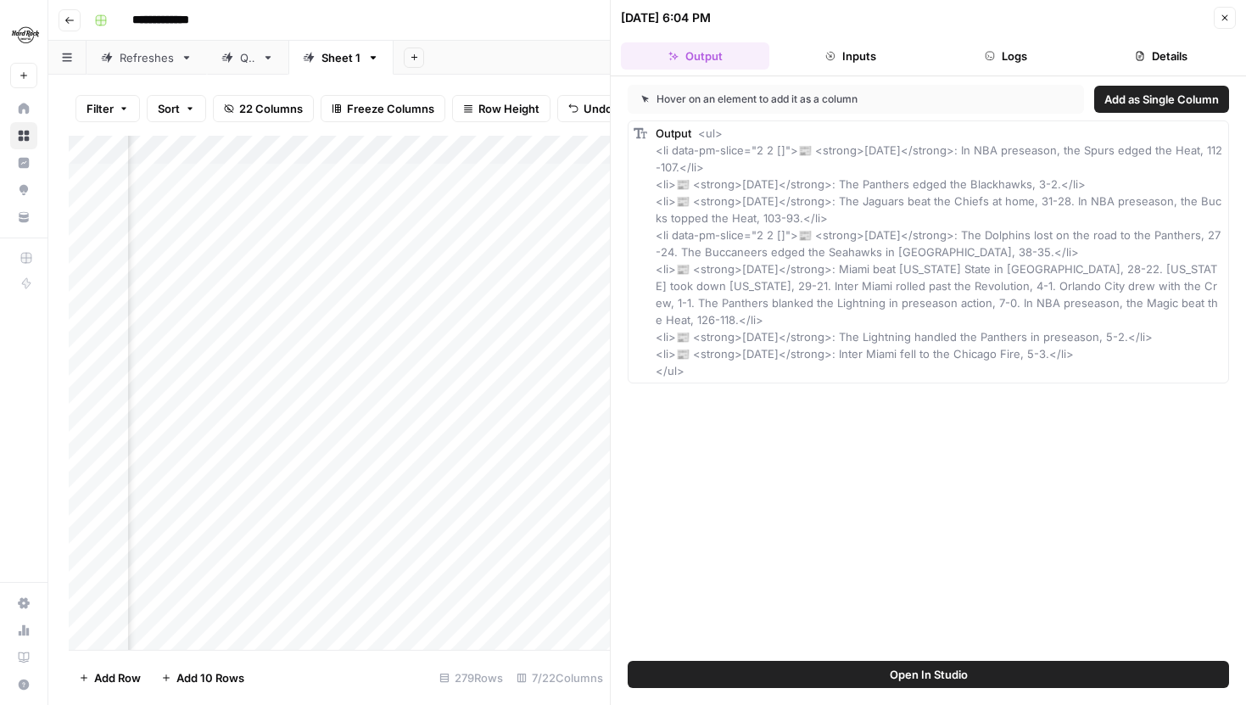
click at [1003, 52] on button "Logs" at bounding box center [1006, 55] width 148 height 27
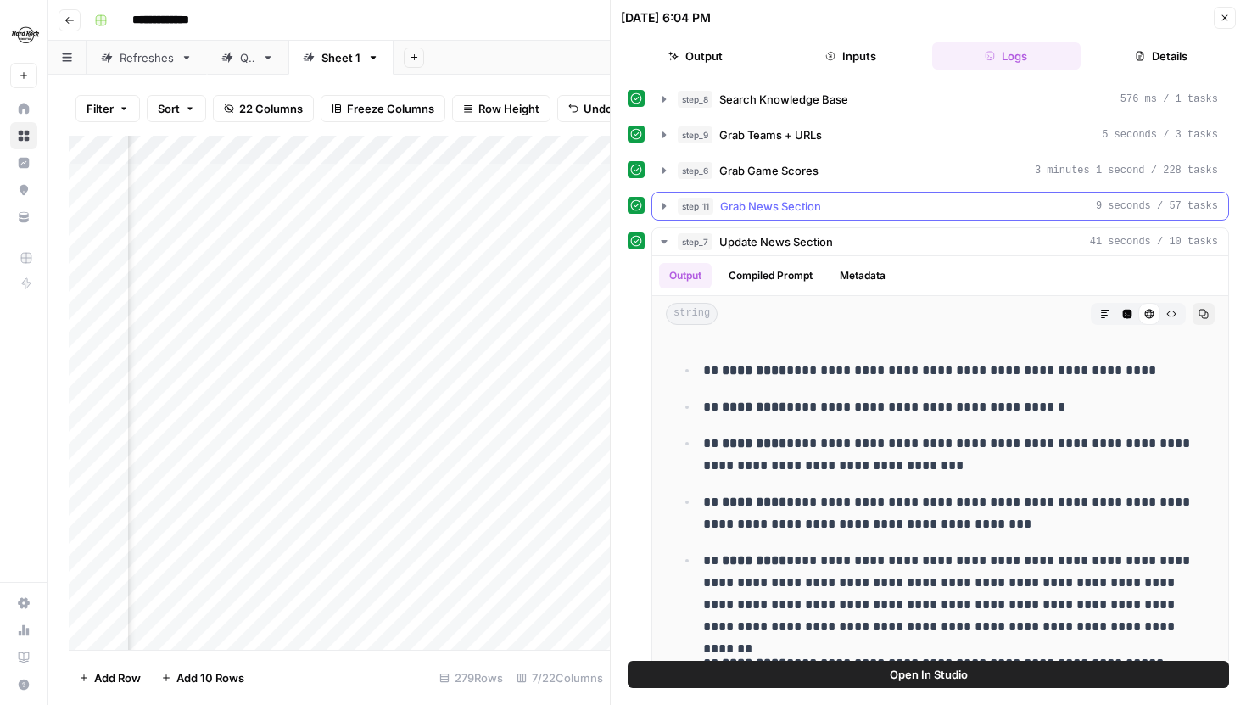
click at [665, 206] on icon "button" at bounding box center [664, 206] width 3 height 6
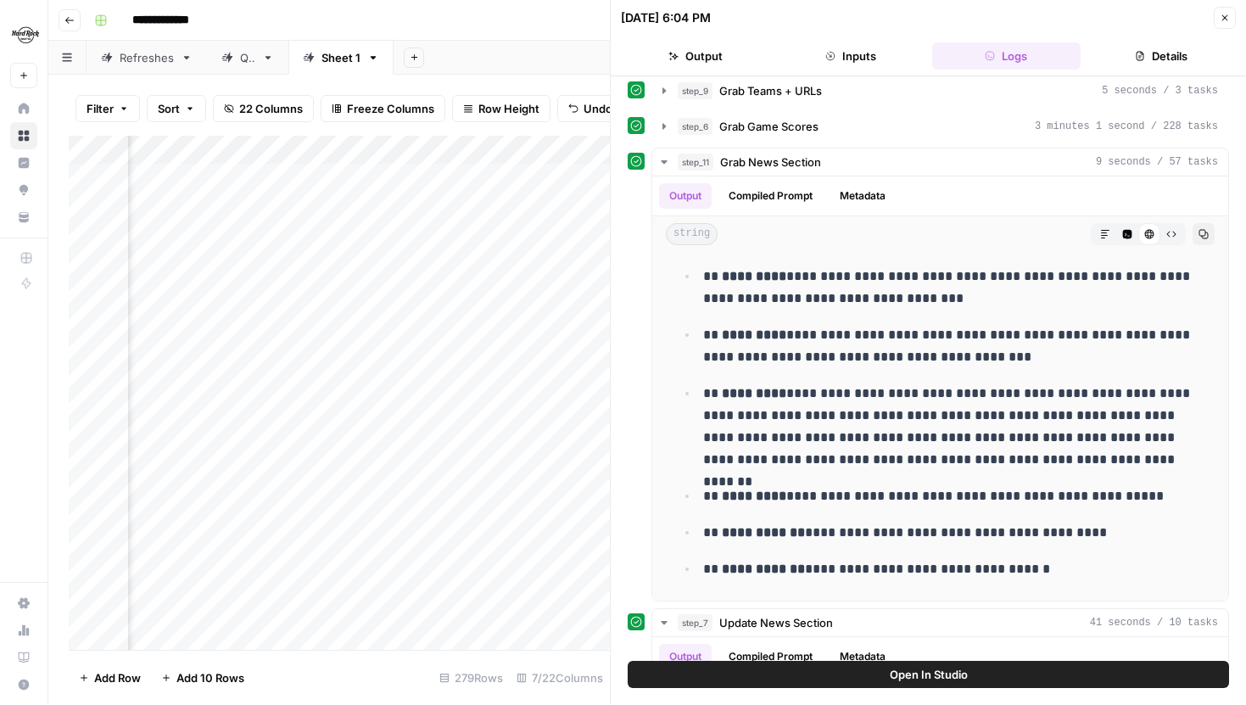
scroll to position [46, 0]
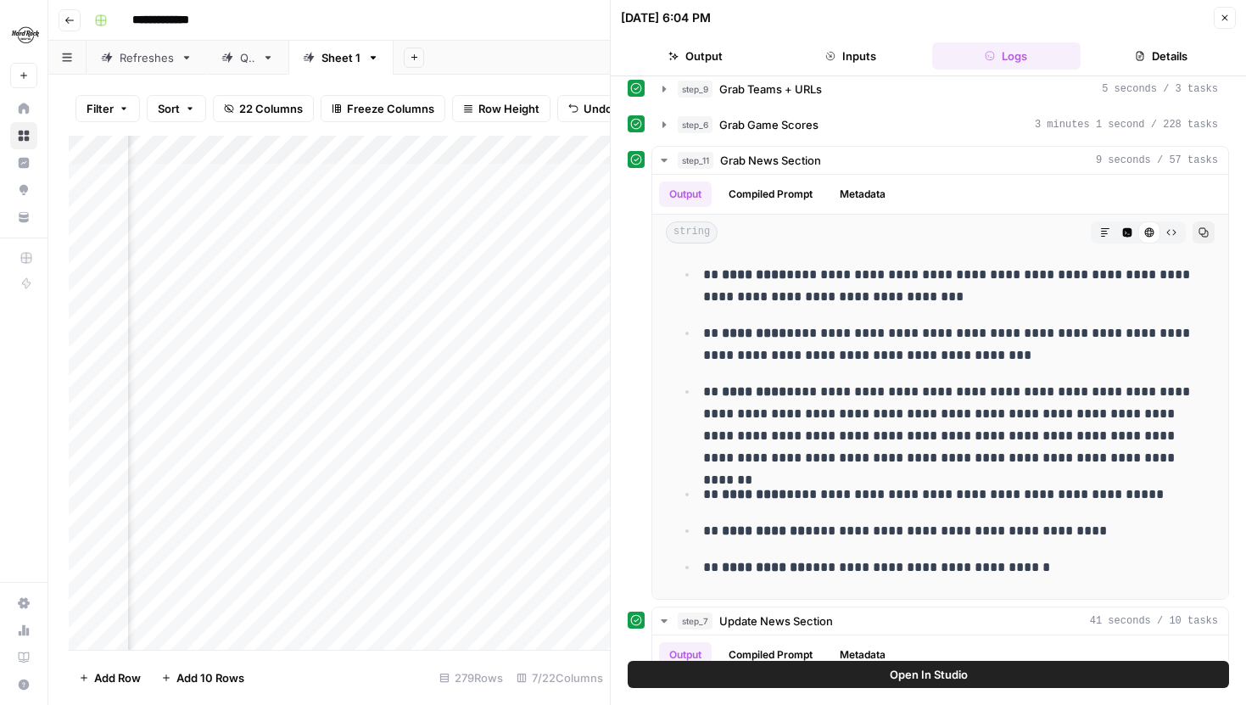
click at [1226, 22] on icon "button" at bounding box center [1225, 18] width 10 height 10
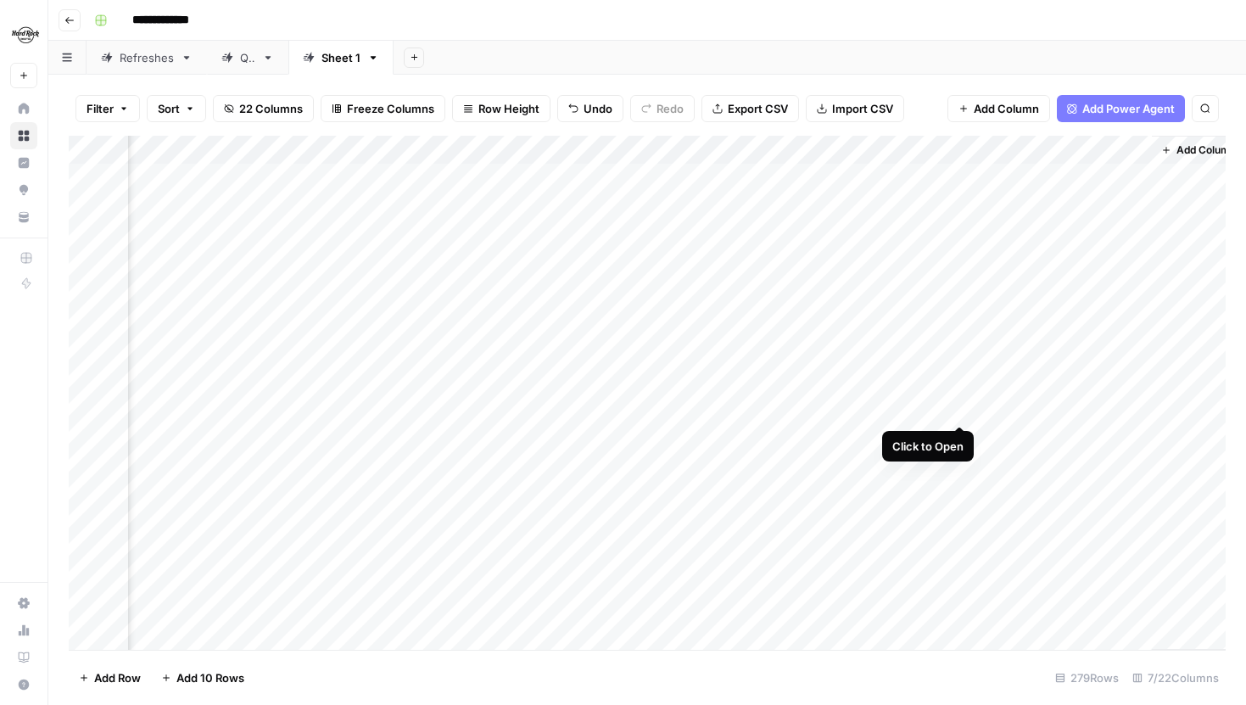
click at [963, 408] on div "Add Column" at bounding box center [647, 393] width 1157 height 514
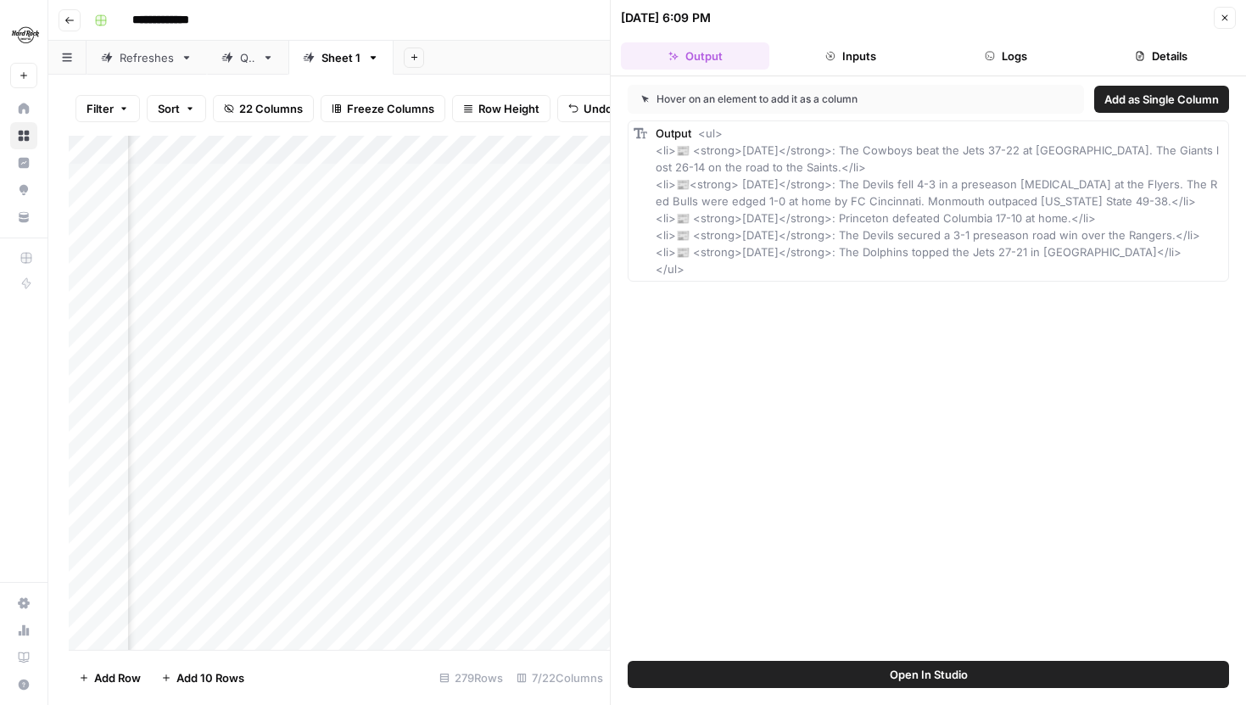
click at [511, 411] on div "Add Column" at bounding box center [339, 393] width 541 height 514
click at [998, 62] on button "Logs" at bounding box center [1006, 55] width 148 height 27
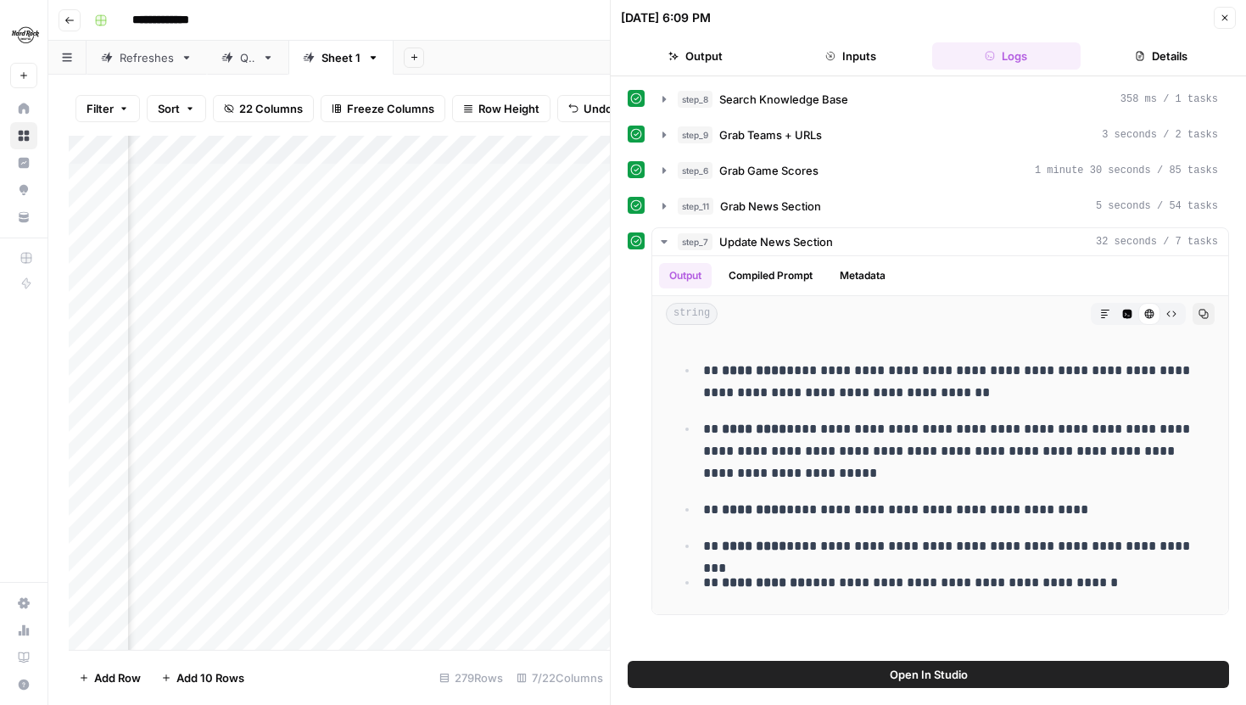
scroll to position [0, 417]
click at [680, 204] on span "step_11" at bounding box center [696, 206] width 36 height 17
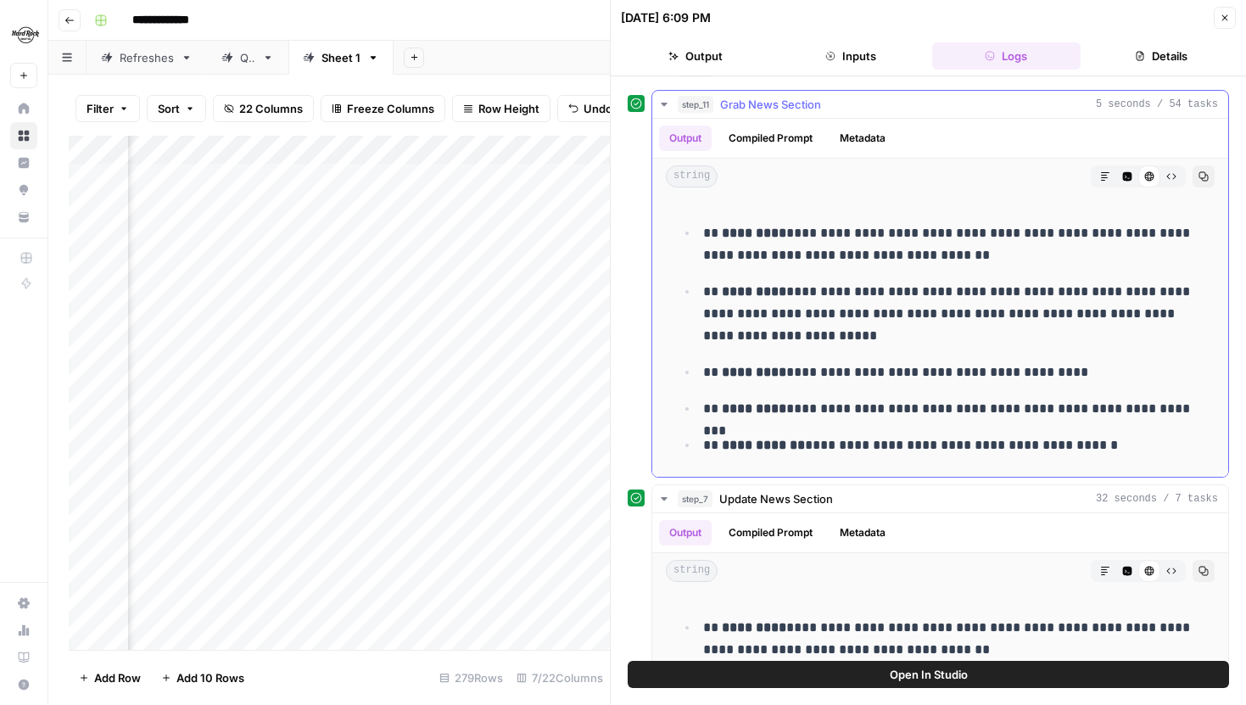
scroll to position [108, 0]
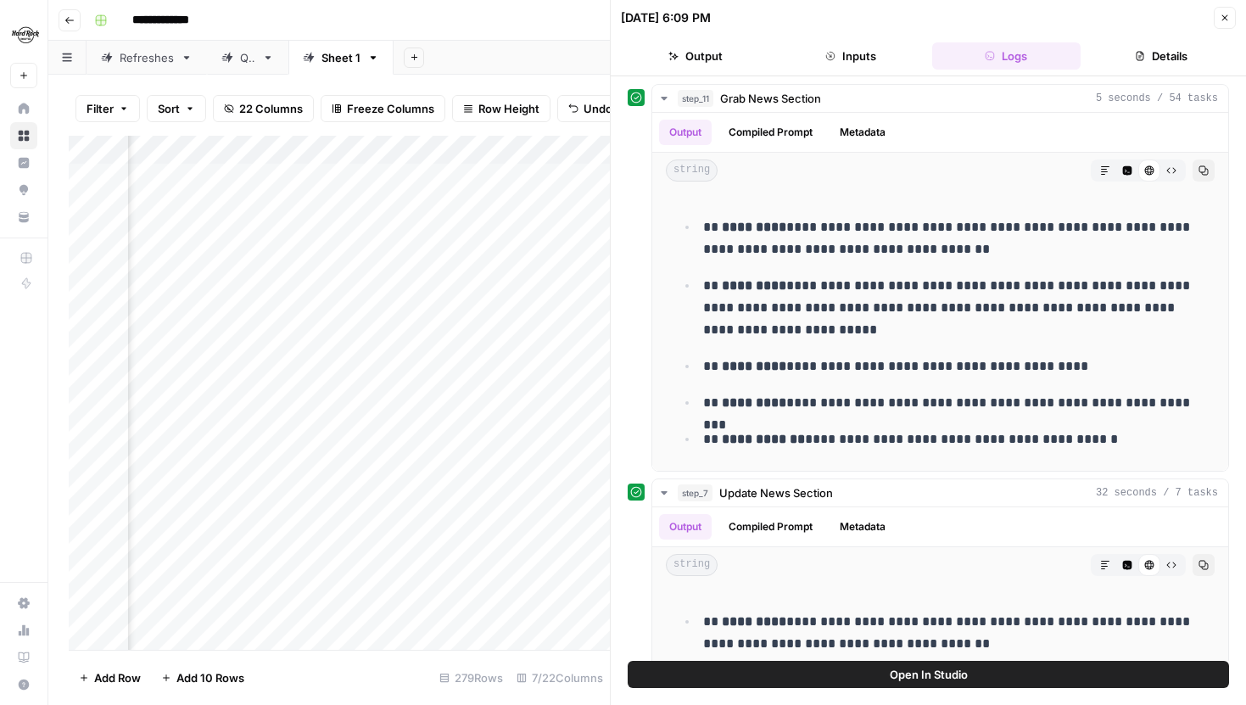
click at [1226, 20] on icon "button" at bounding box center [1225, 18] width 10 height 10
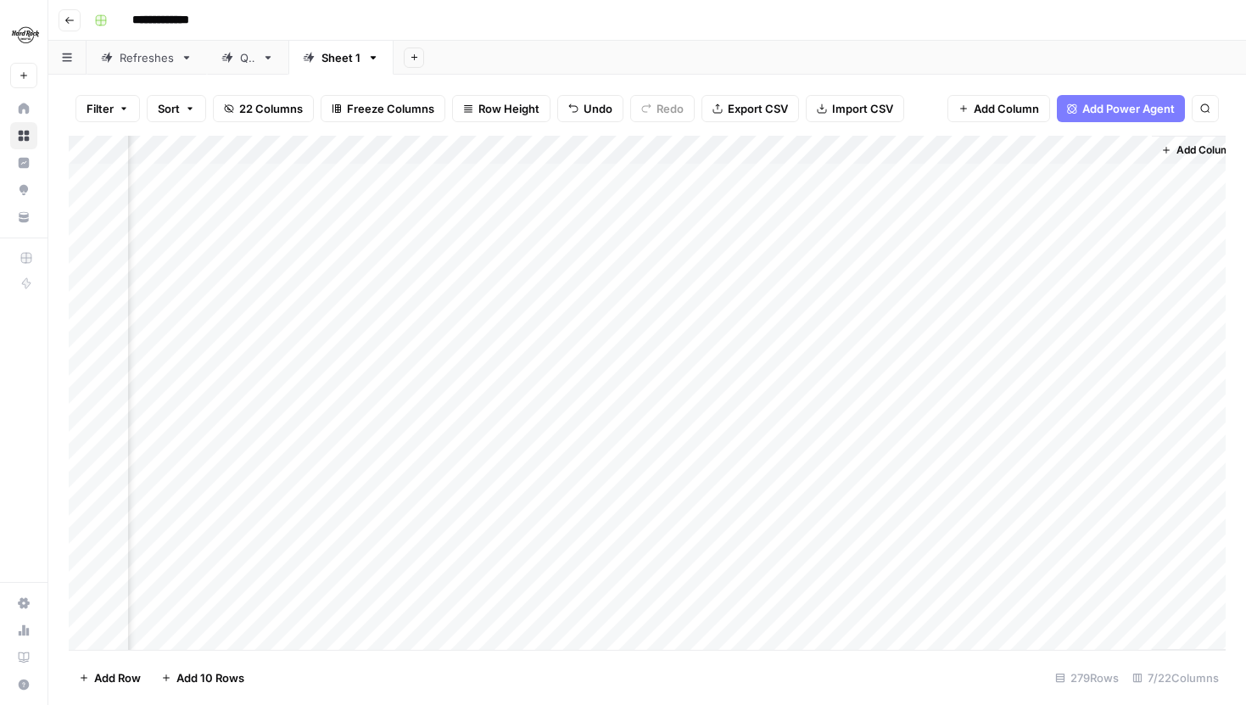
scroll to position [0, 349]
click at [1113, 178] on div "Add Column" at bounding box center [647, 393] width 1157 height 514
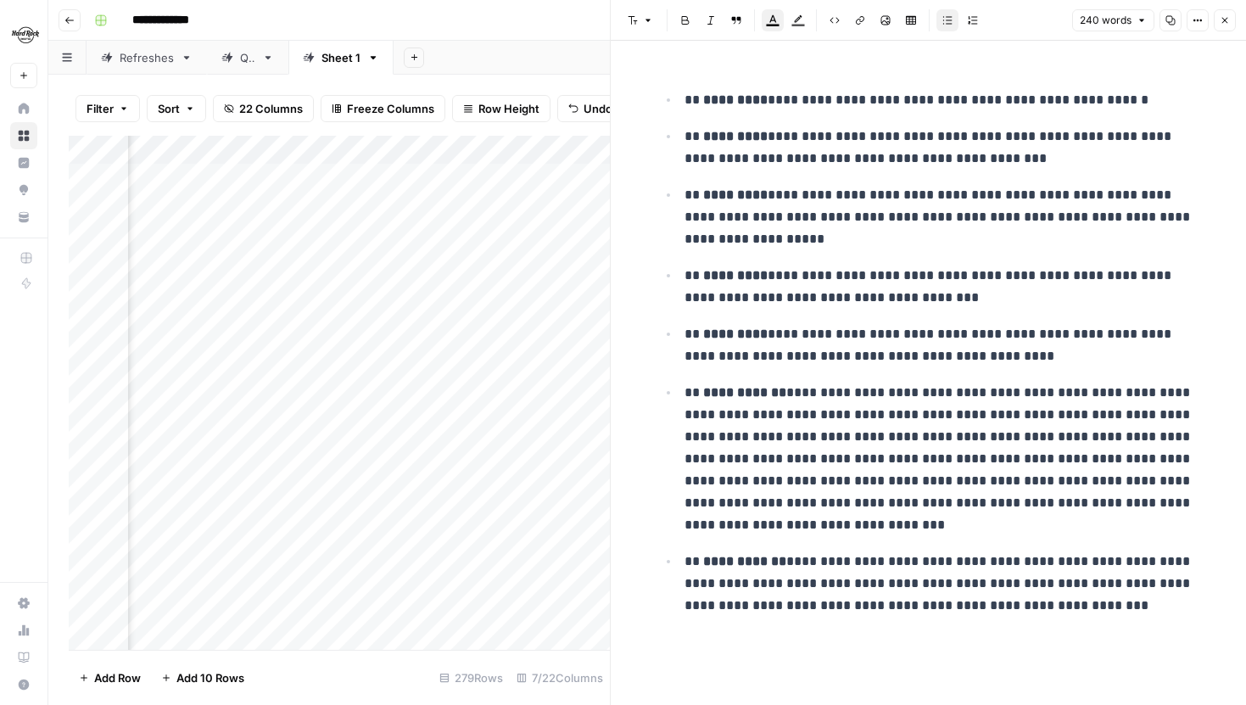
click at [1220, 25] on button "Close" at bounding box center [1225, 20] width 22 height 22
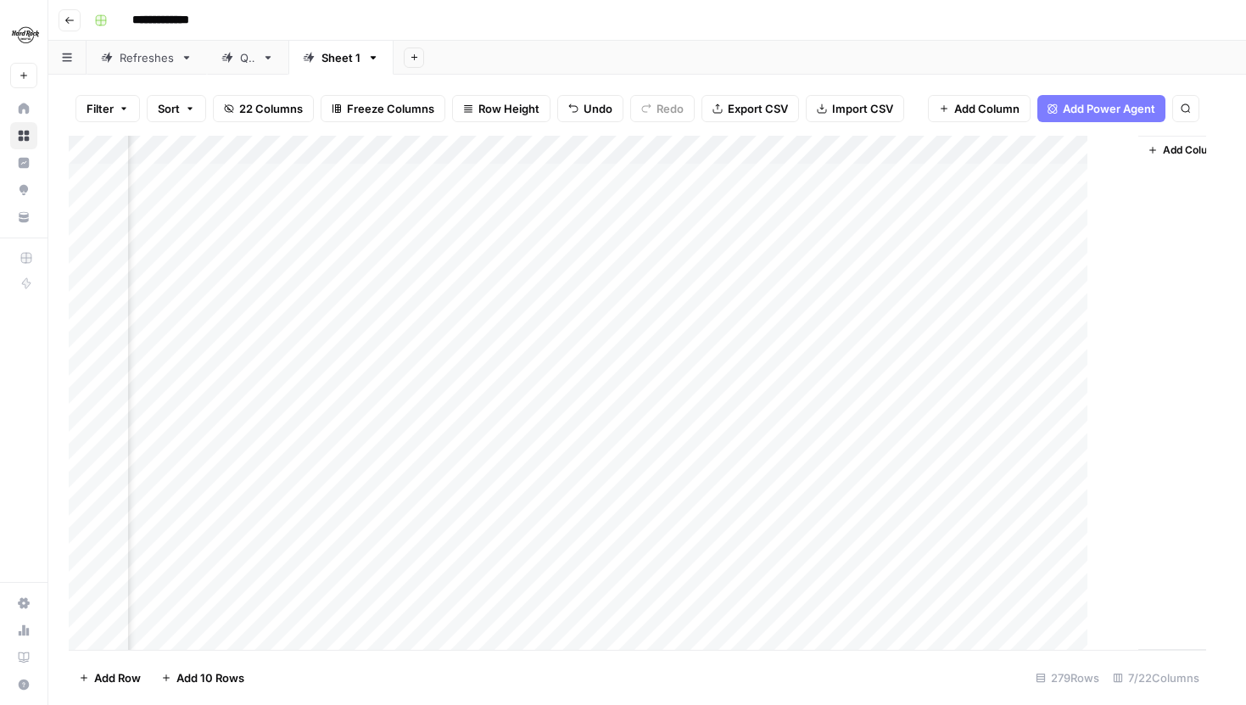
scroll to position [0, 328]
click at [516, 263] on div "Add Column" at bounding box center [647, 393] width 1157 height 514
click at [1137, 171] on div "Add Column" at bounding box center [647, 393] width 1157 height 514
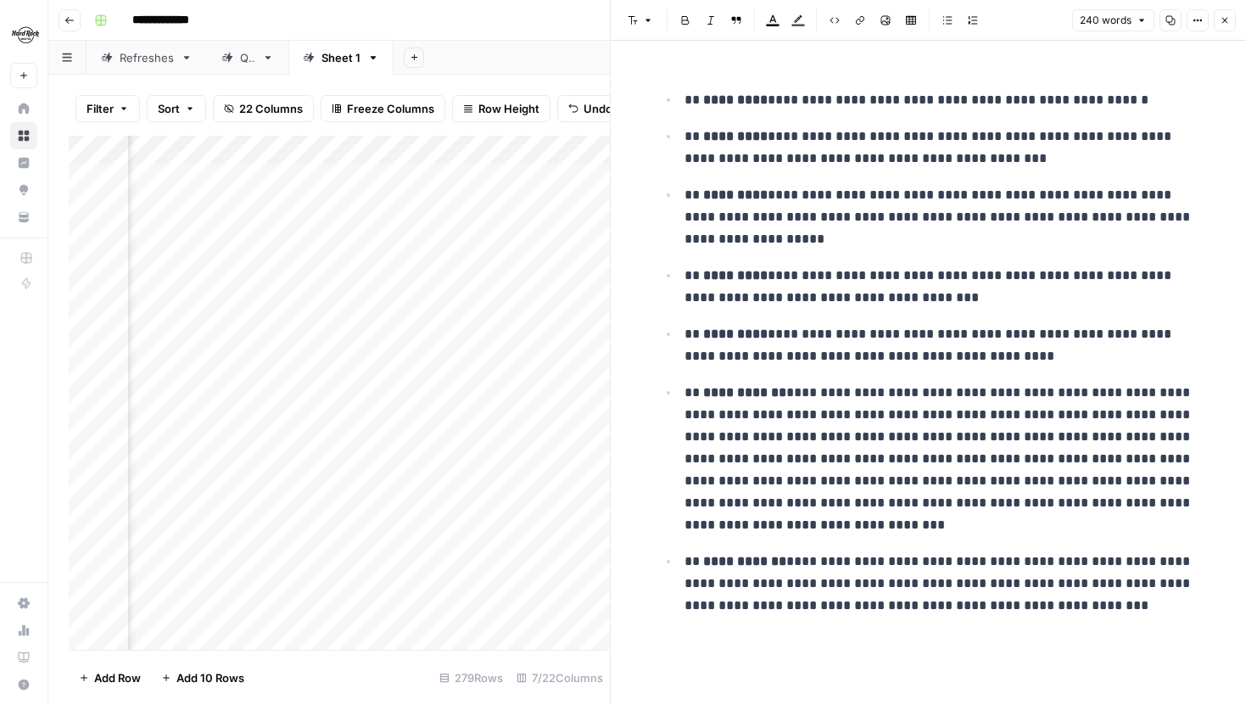
click at [1194, 25] on button "Options" at bounding box center [1198, 20] width 22 height 22
click at [1131, 174] on span "Code" at bounding box center [1146, 179] width 81 height 17
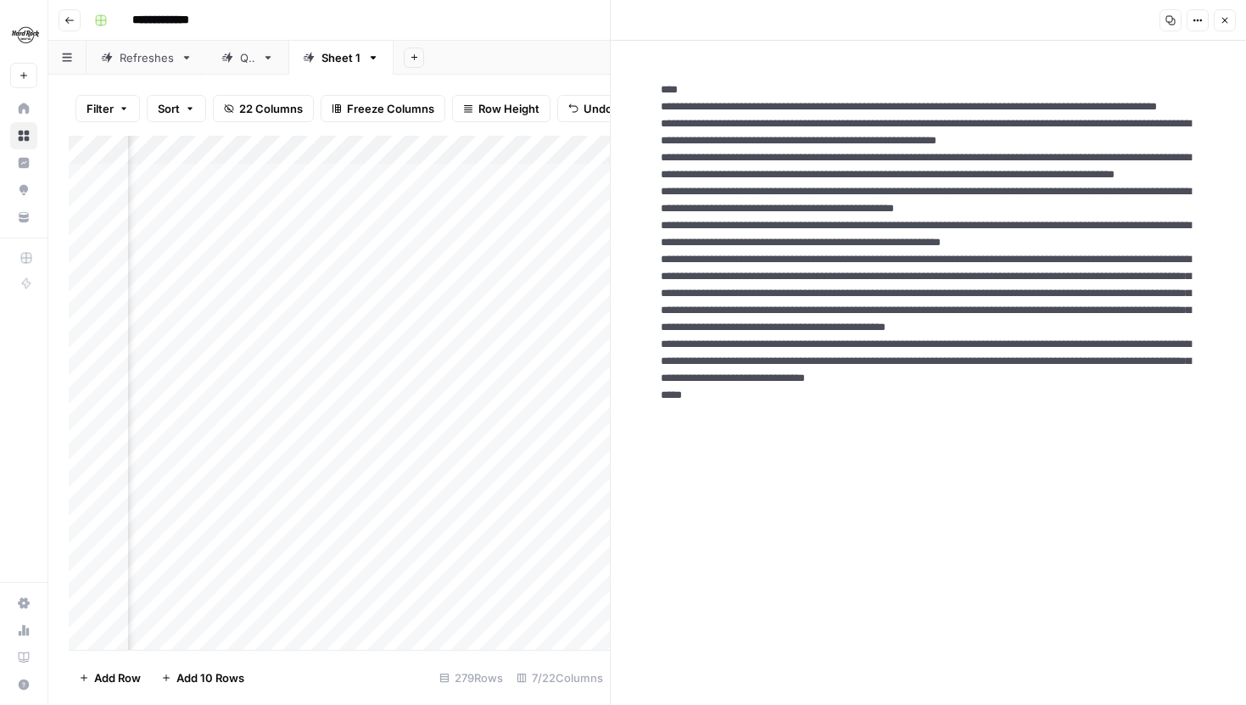
click at [1220, 15] on icon "button" at bounding box center [1225, 20] width 10 height 10
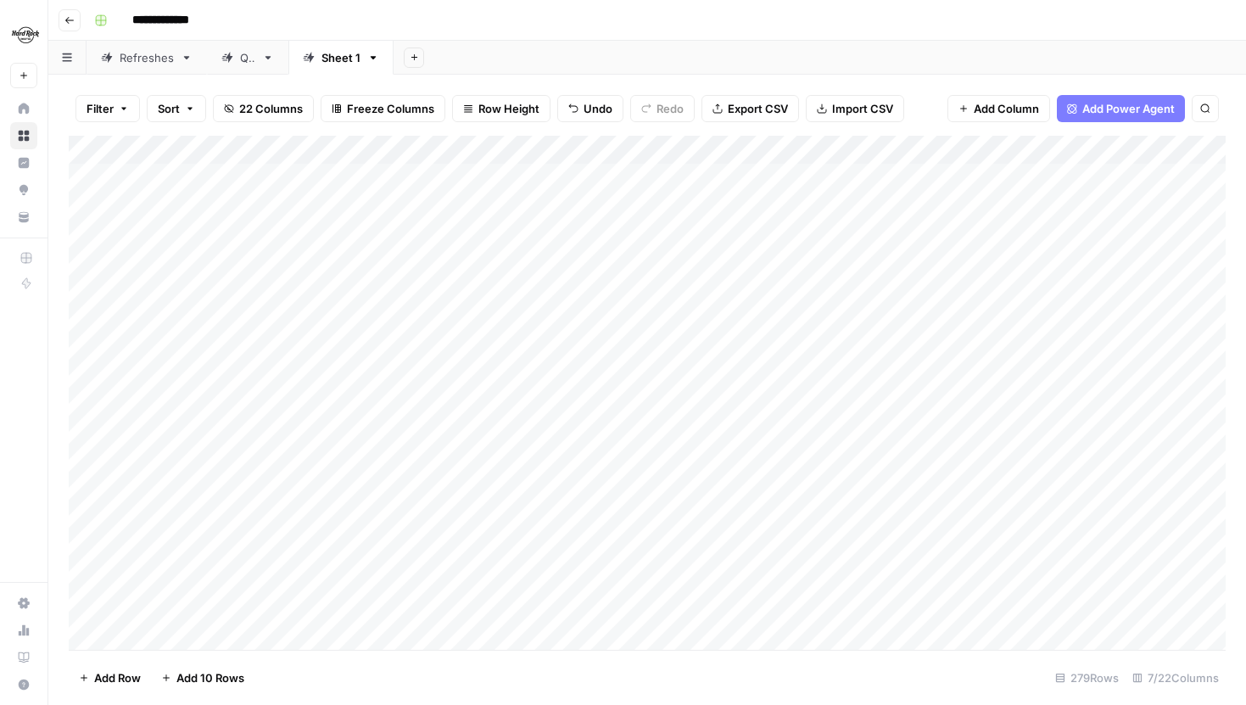
click at [250, 69] on link "QA" at bounding box center [247, 58] width 81 height 34
drag, startPoint x: 335, startPoint y: 54, endPoint x: 244, endPoint y: 55, distance: 90.8
click at [244, 55] on div "Refreshes QA Sheet 1 Add Sheet" at bounding box center [647, 58] width 1198 height 34
click at [258, 57] on div "Sheet 1" at bounding box center [259, 57] width 39 height 17
click at [516, 62] on div "Add Sheet" at bounding box center [820, 58] width 853 height 34
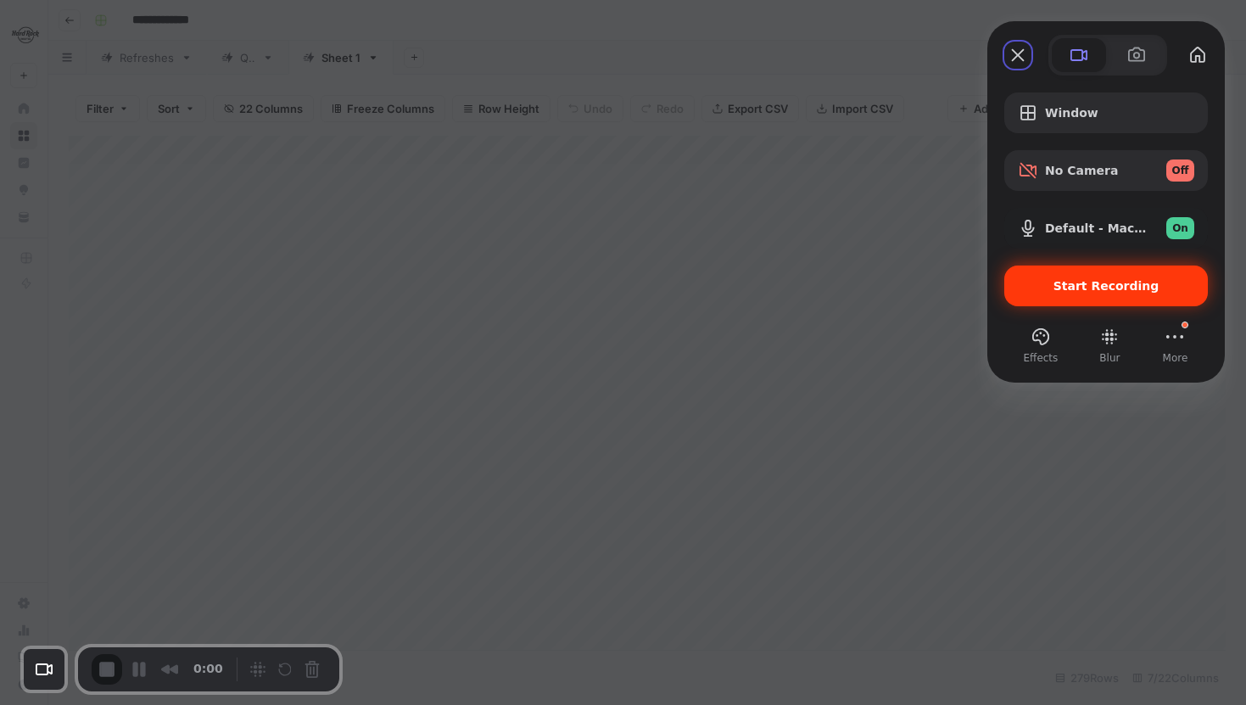
click at [1084, 297] on div "Start Recording" at bounding box center [1106, 286] width 204 height 41
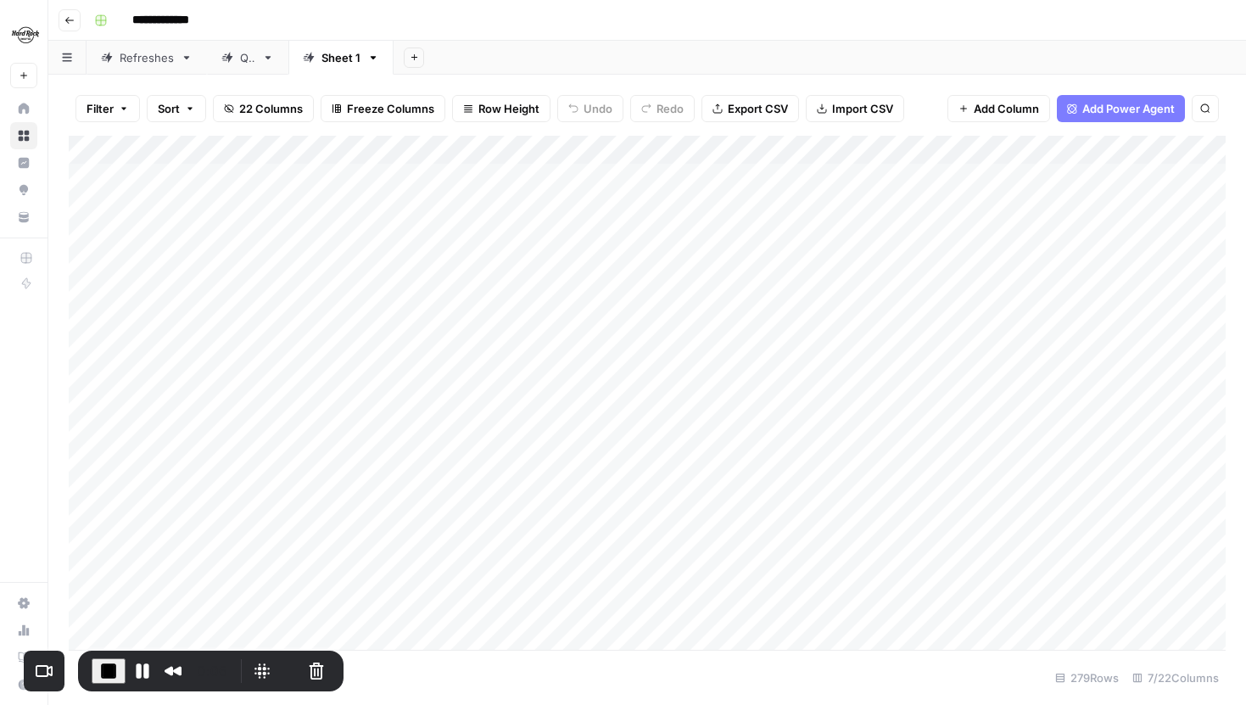
click at [151, 65] on link "Refreshes" at bounding box center [147, 58] width 120 height 34
click at [591, 176] on div "Add Column" at bounding box center [647, 294] width 1157 height 316
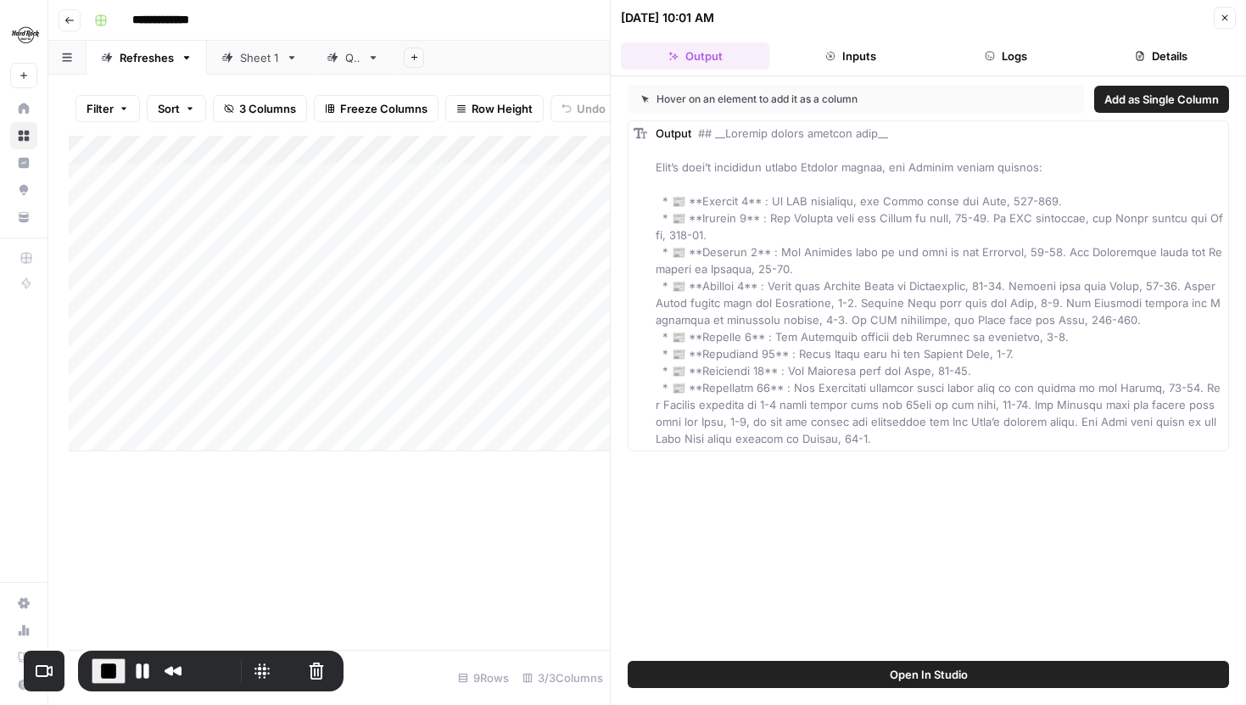
click at [1013, 65] on button "Logs" at bounding box center [1006, 55] width 148 height 27
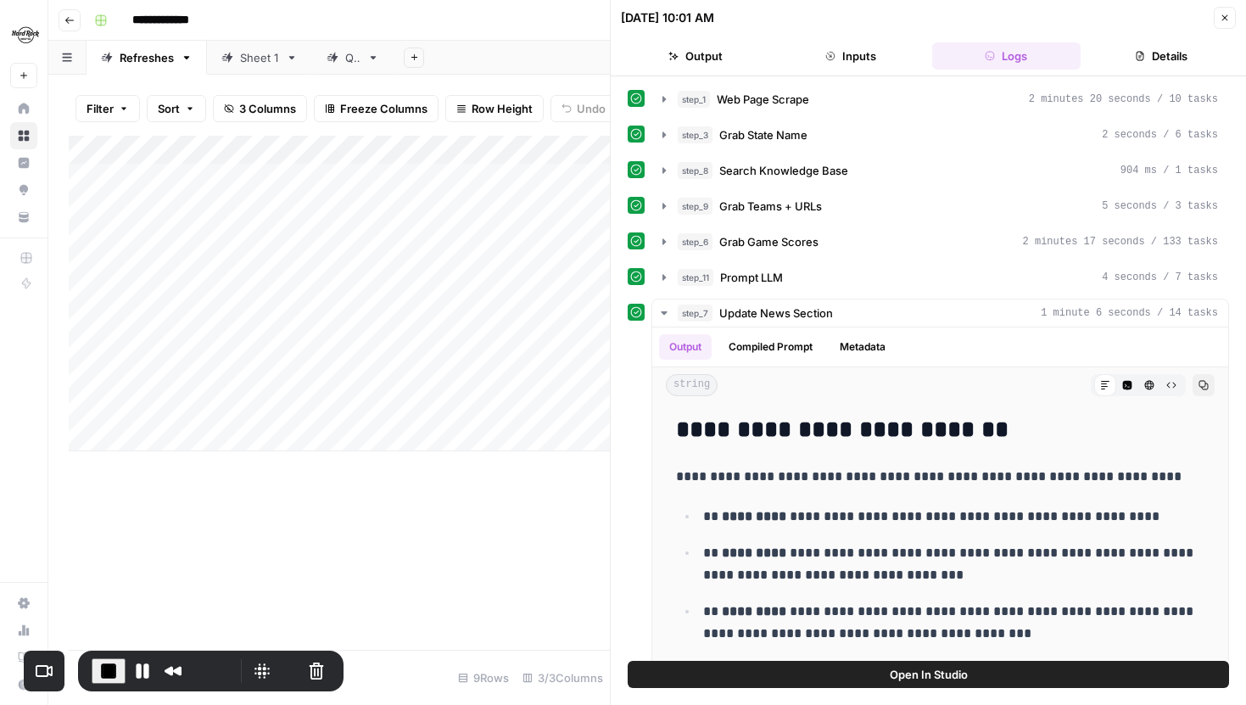
click at [665, 109] on button "step_1 Web Page Scrape 2 minutes 20 seconds / 10 tasks" at bounding box center [940, 99] width 576 height 27
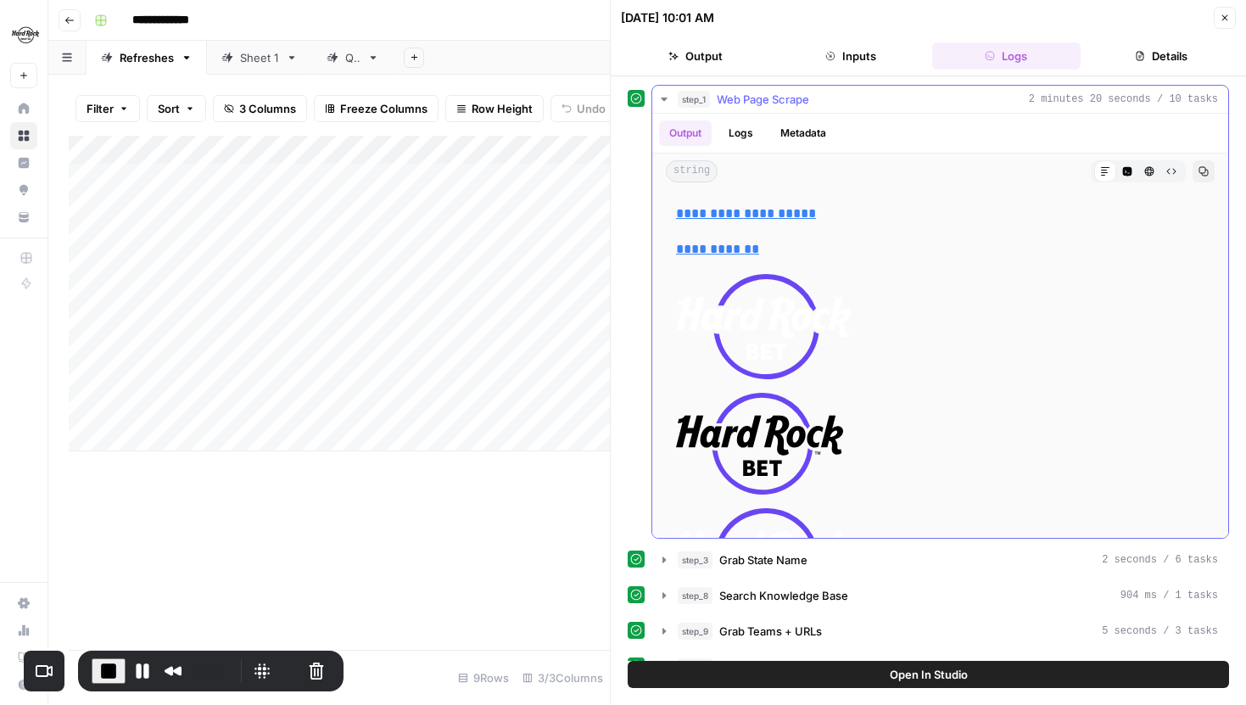
click at [1177, 172] on button "Raw Output" at bounding box center [1172, 171] width 22 height 22
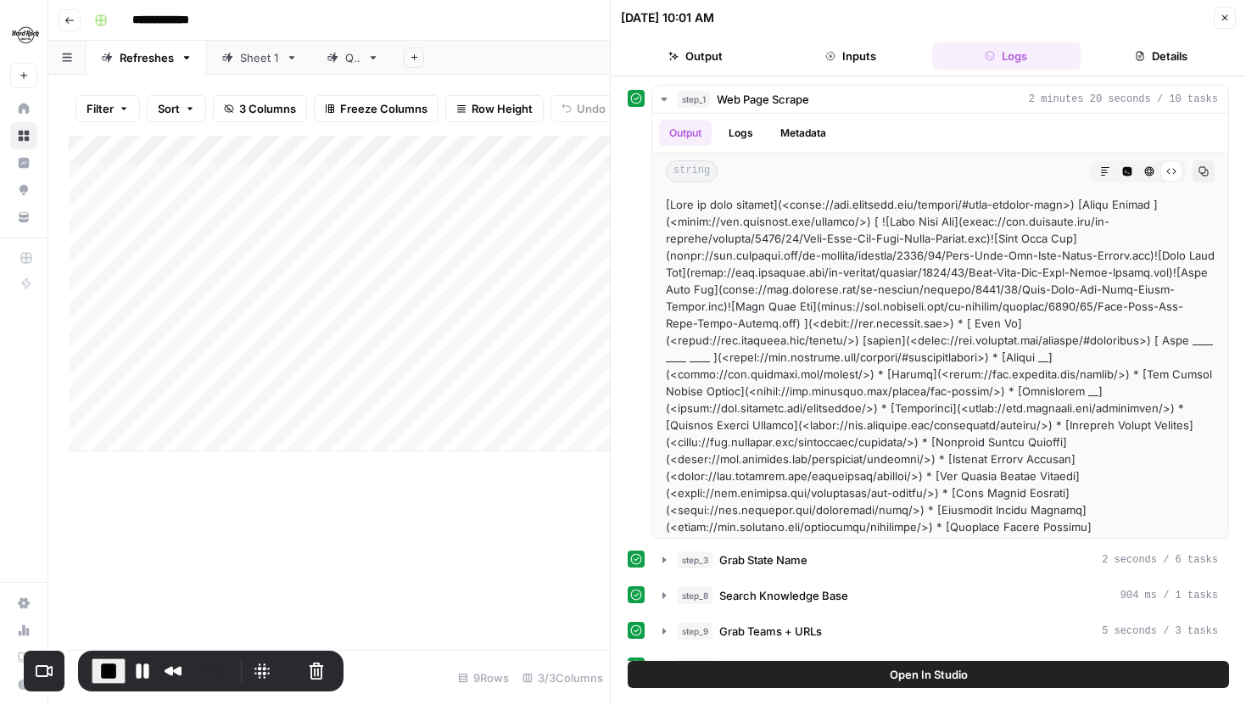
click at [1220, 14] on icon "button" at bounding box center [1225, 18] width 10 height 10
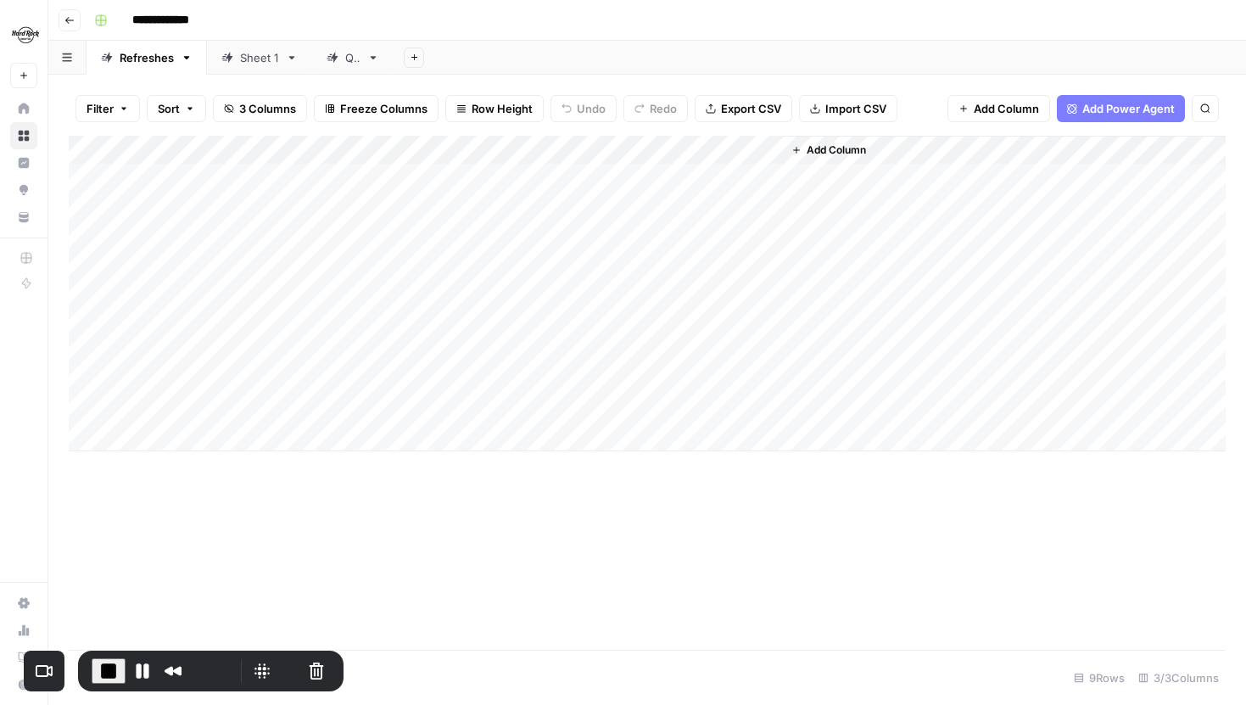
click at [345, 52] on div "QA" at bounding box center [352, 57] width 15 height 17
click at [281, 665] on button "Restart Recording" at bounding box center [289, 671] width 20 height 20
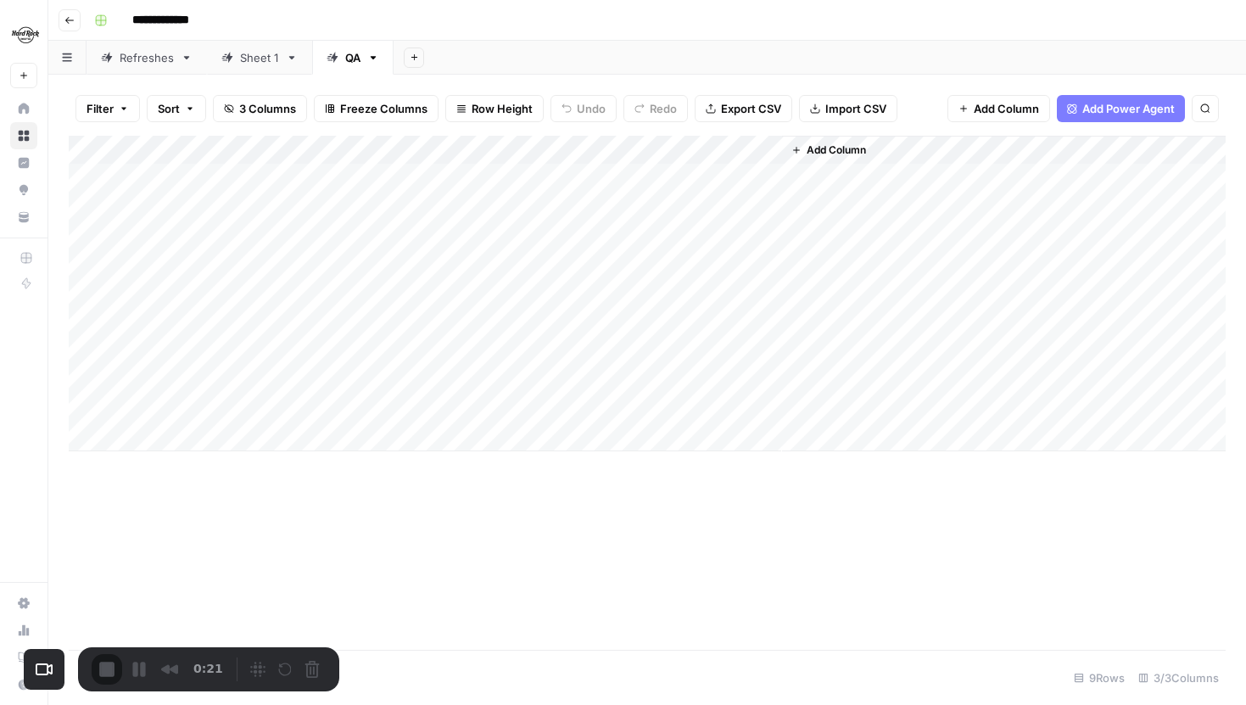
click at [148, 60] on div "Refreshes" at bounding box center [147, 57] width 54 height 17
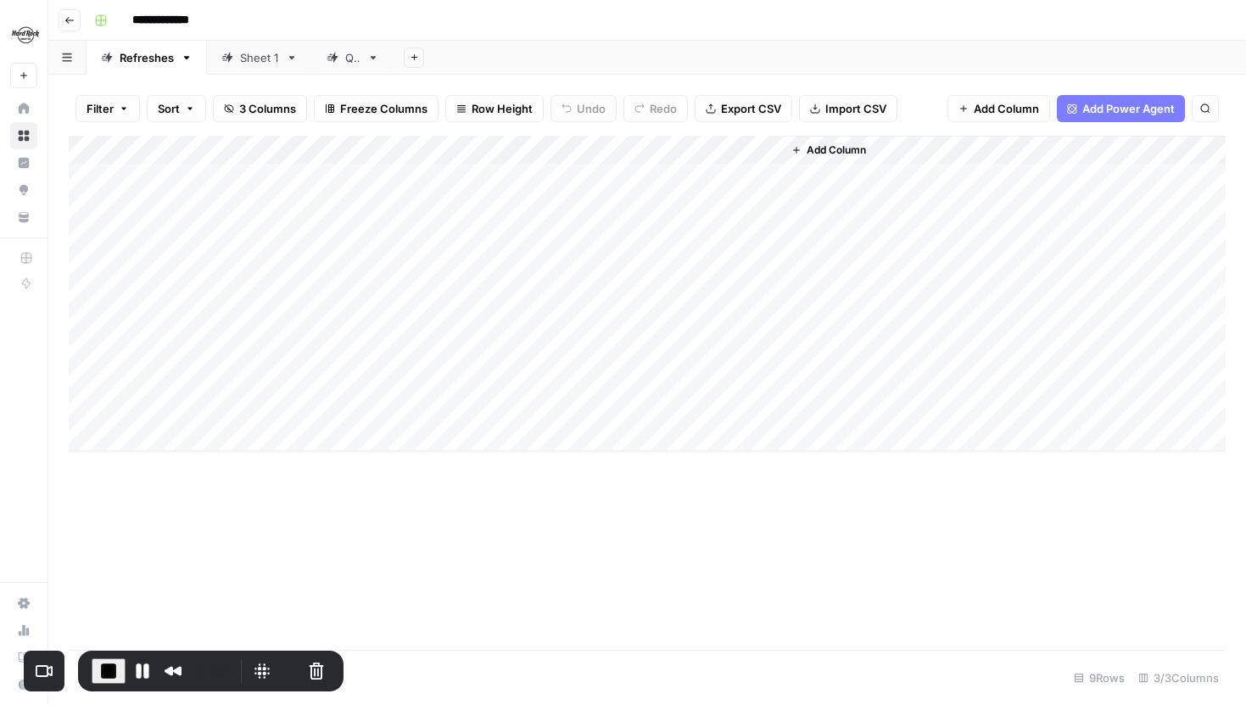
click at [255, 53] on div "Sheet 1" at bounding box center [259, 57] width 39 height 17
click at [154, 61] on div "Refreshes" at bounding box center [147, 57] width 54 height 17
click at [762, 206] on div "Add Column" at bounding box center [647, 294] width 1157 height 316
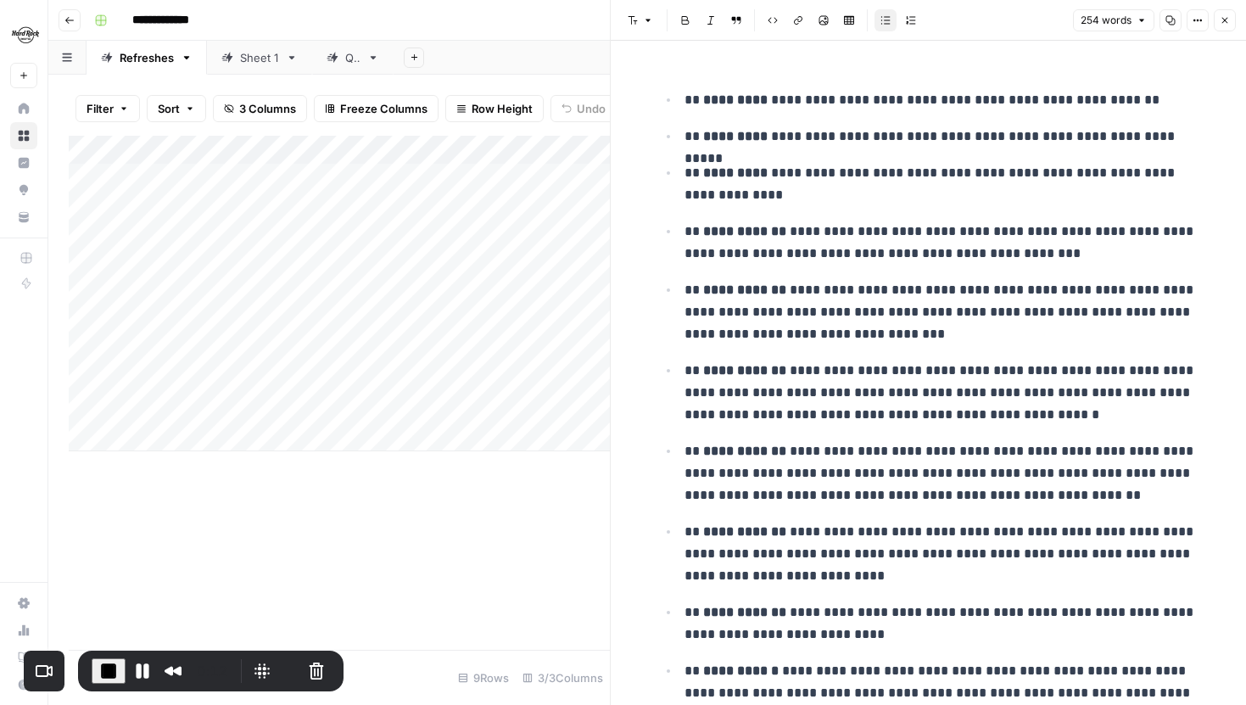
click at [1202, 16] on icon "button" at bounding box center [1198, 20] width 10 height 10
click at [1131, 174] on span "Code" at bounding box center [1146, 179] width 81 height 17
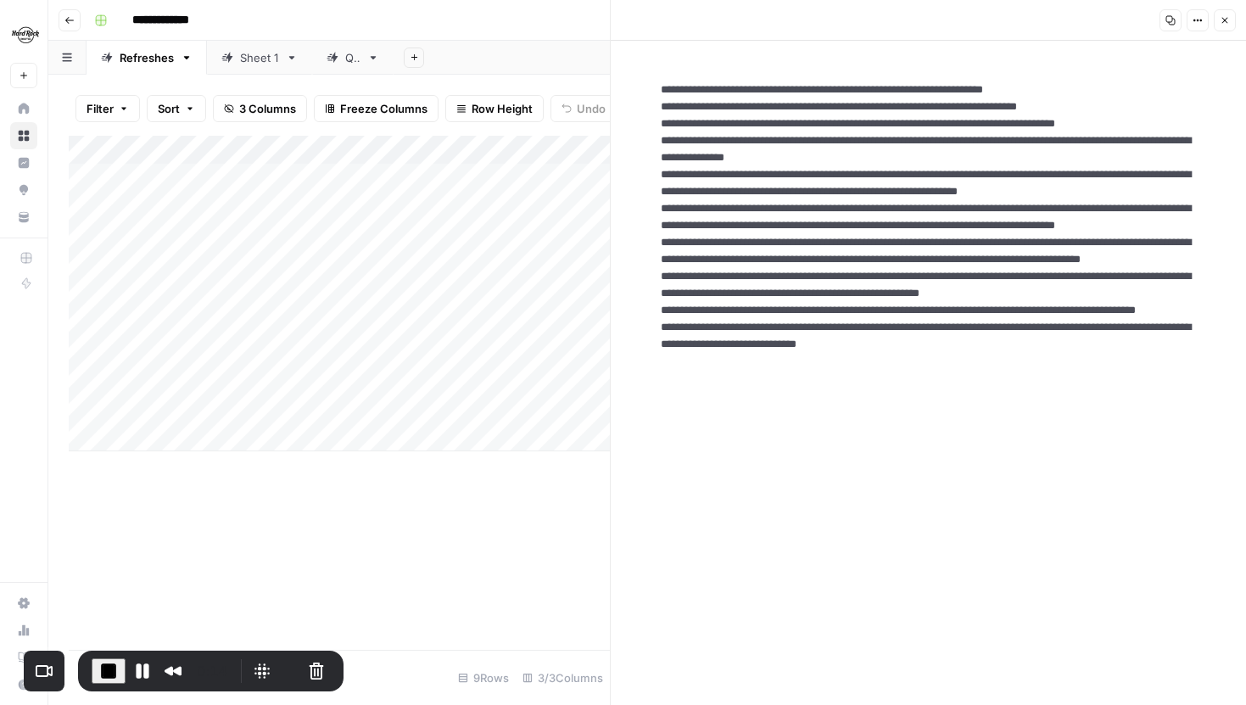
click at [1221, 20] on icon "button" at bounding box center [1225, 20] width 10 height 10
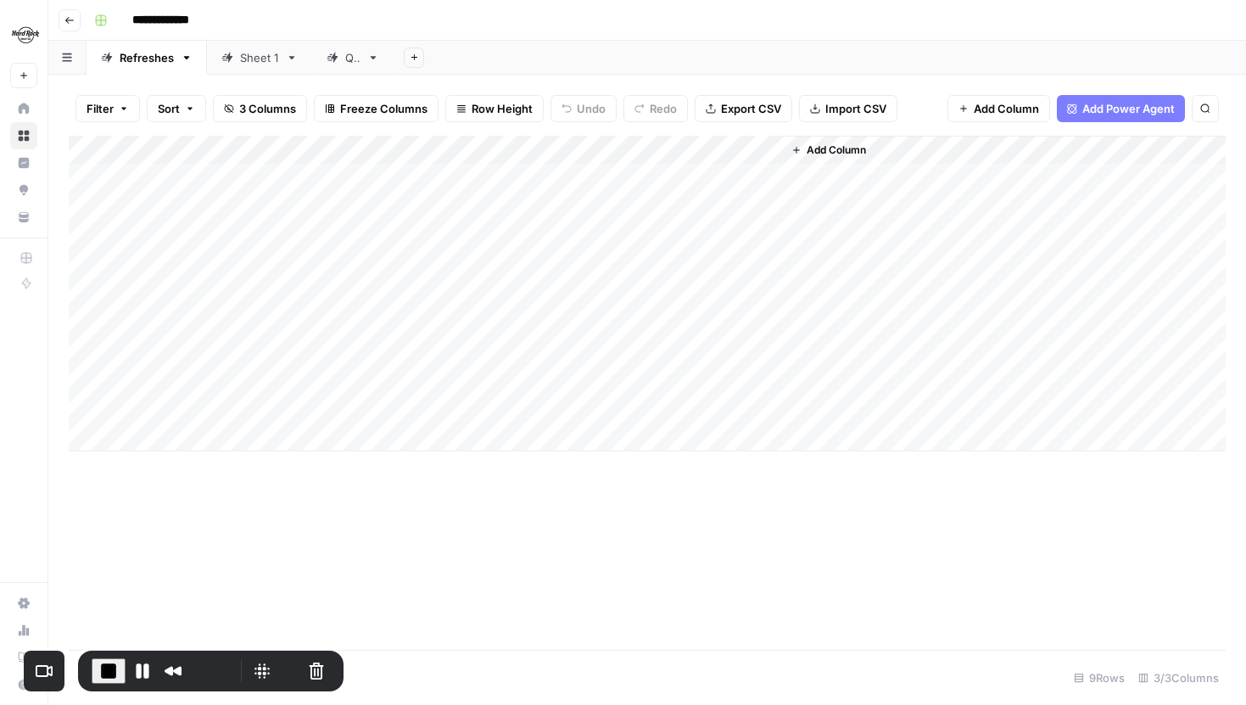
click at [251, 58] on div "Sheet 1" at bounding box center [259, 57] width 39 height 17
click at [533, 176] on div "Add Column" at bounding box center [647, 393] width 1157 height 514
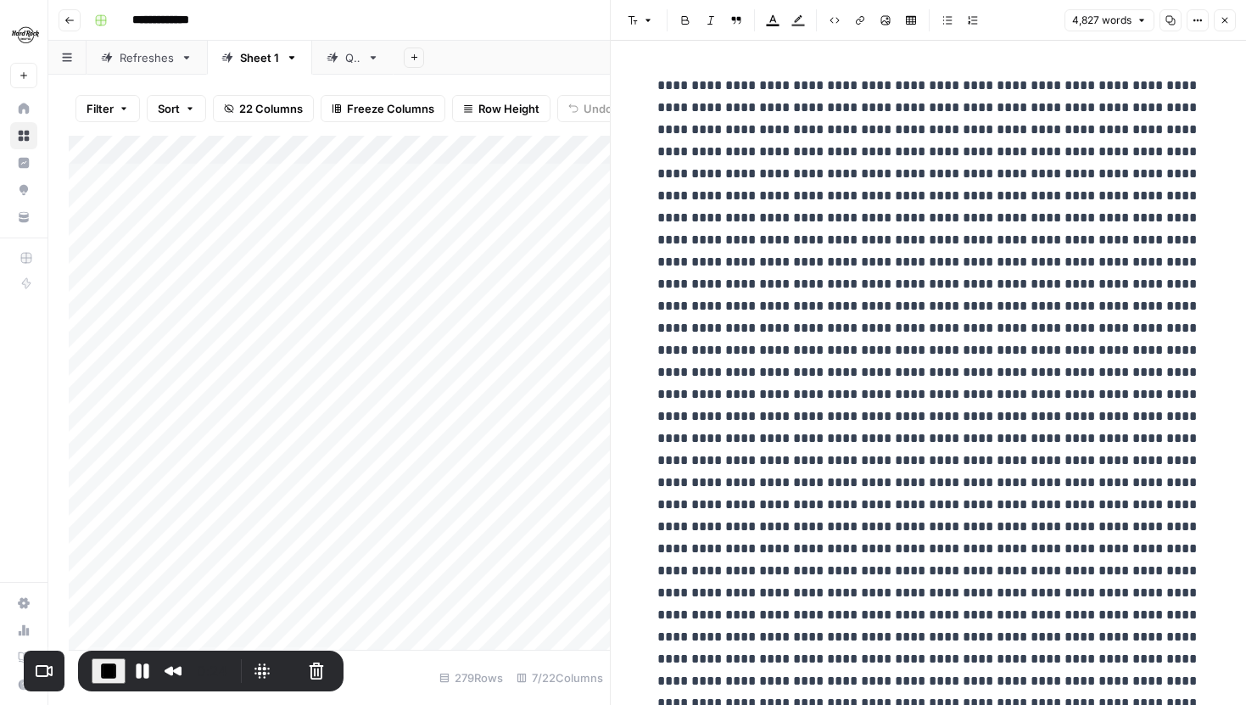
type input "news"
click at [1153, 48] on icon "button" at bounding box center [1155, 44] width 8 height 8
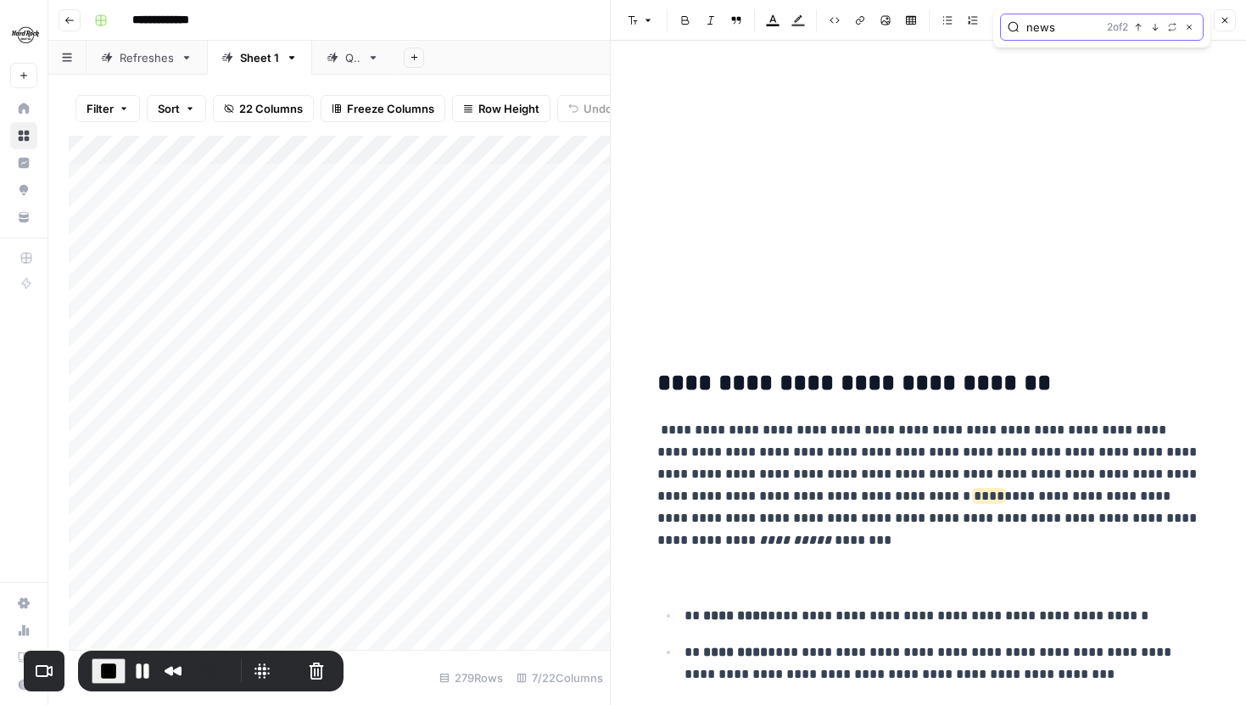
click at [1136, 27] on icon "button" at bounding box center [1138, 27] width 8 height 8
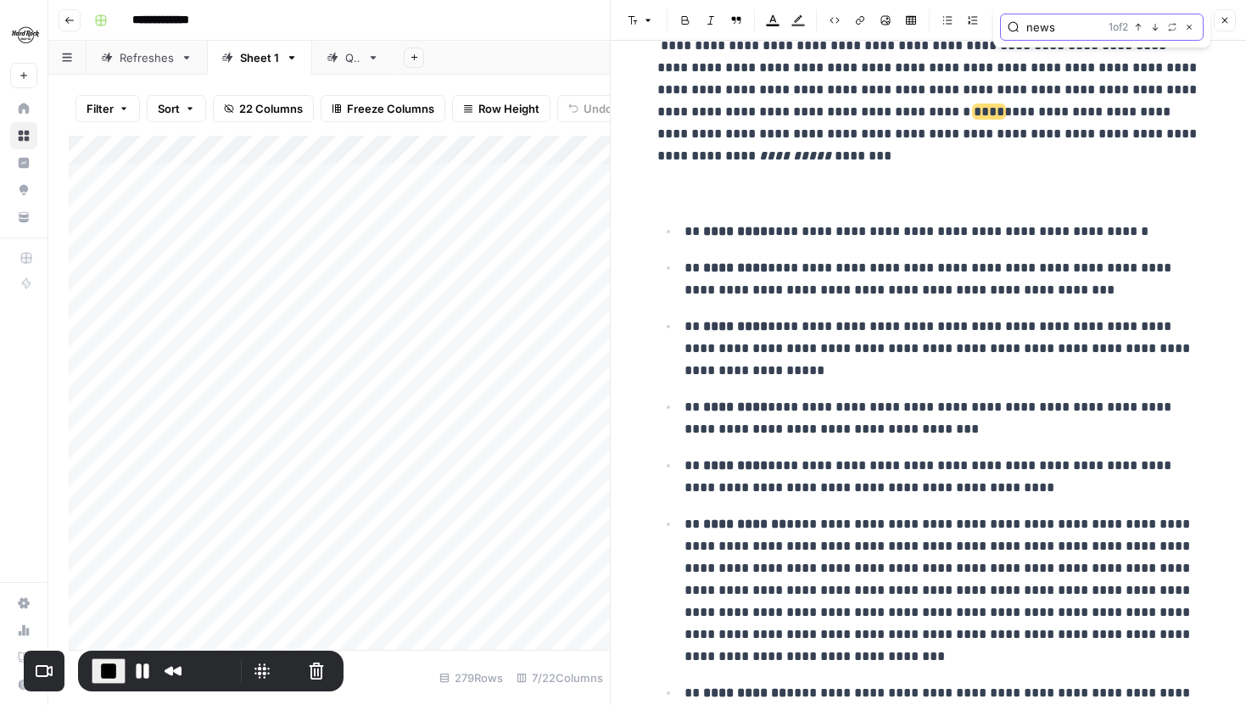
scroll to position [27819, 0]
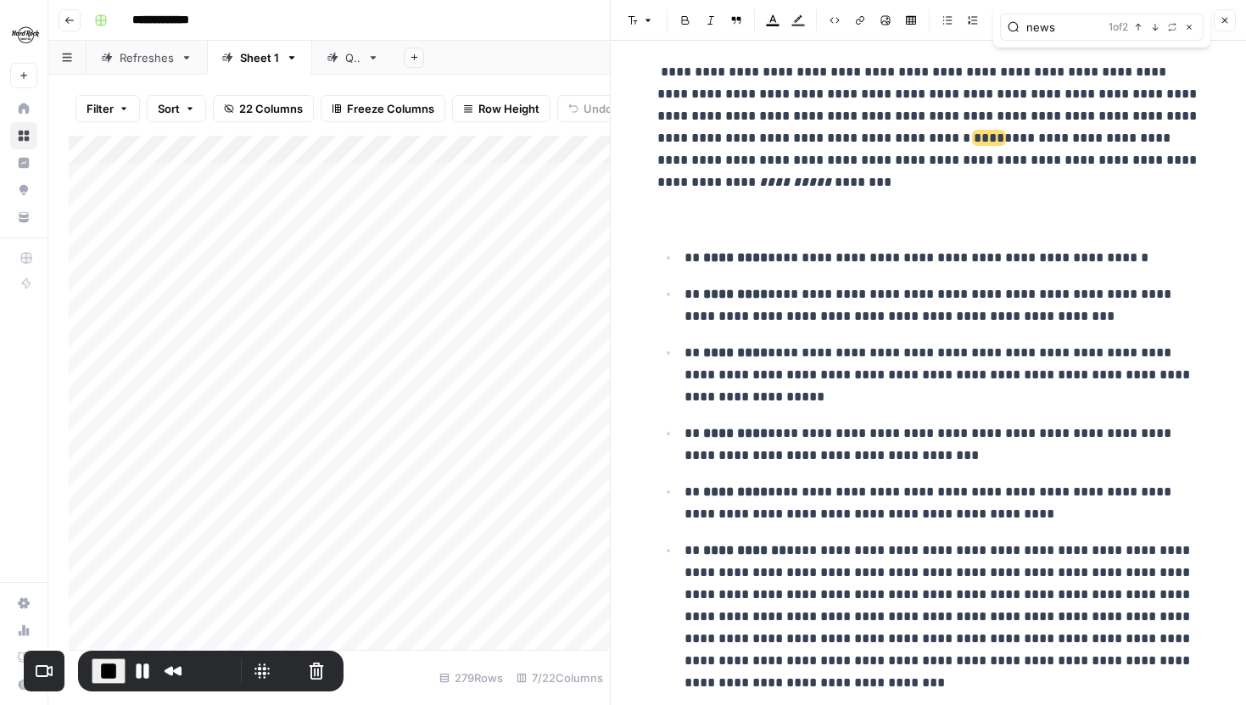
click at [1187, 35] on div "news 1 of 2 Previous match Next Match Replace Close" at bounding box center [1102, 27] width 204 height 27
click at [1189, 31] on button "Close" at bounding box center [1190, 27] width 14 height 14
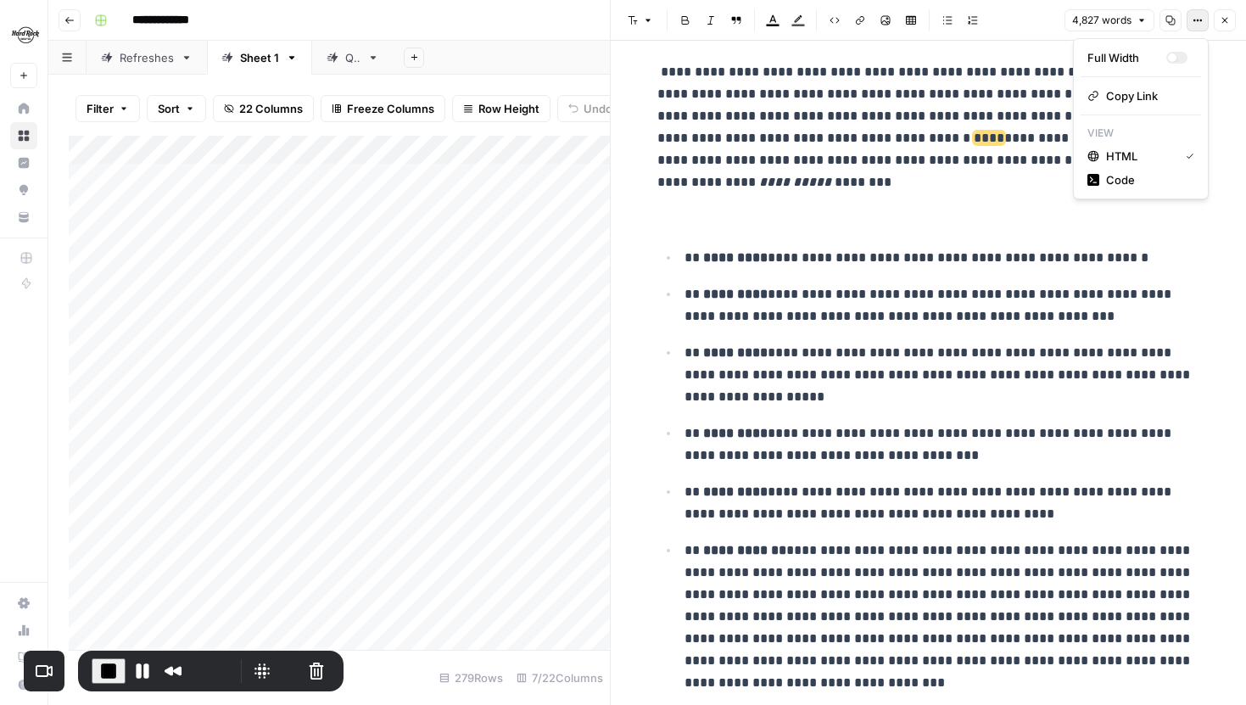
click at [1191, 23] on button "Options" at bounding box center [1198, 20] width 22 height 22
click at [1122, 176] on span "Code" at bounding box center [1146, 179] width 81 height 17
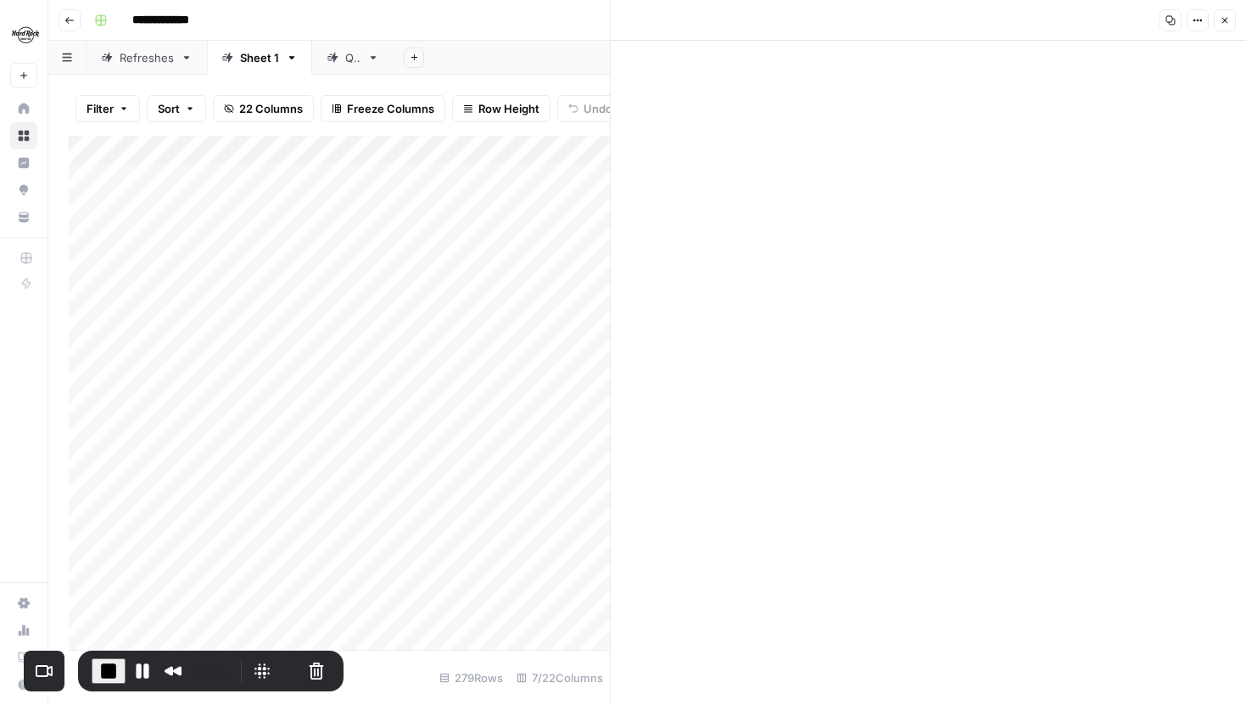
scroll to position [0, 0]
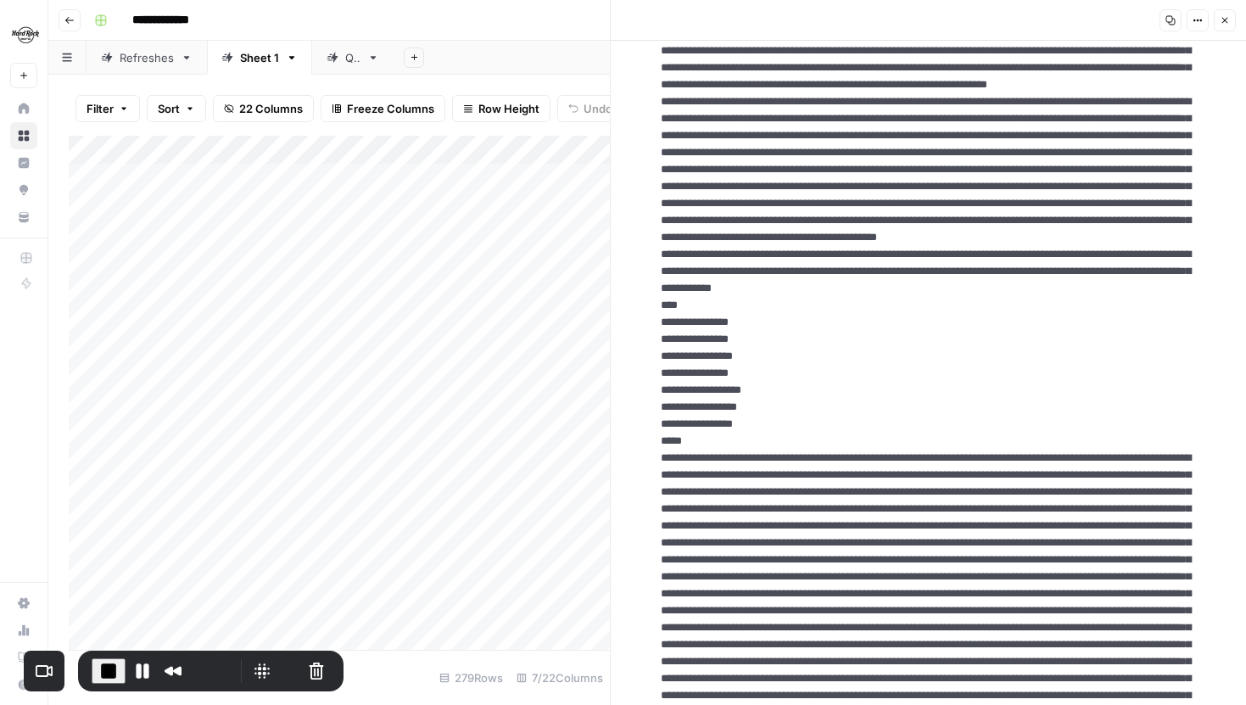
scroll to position [25592, 0]
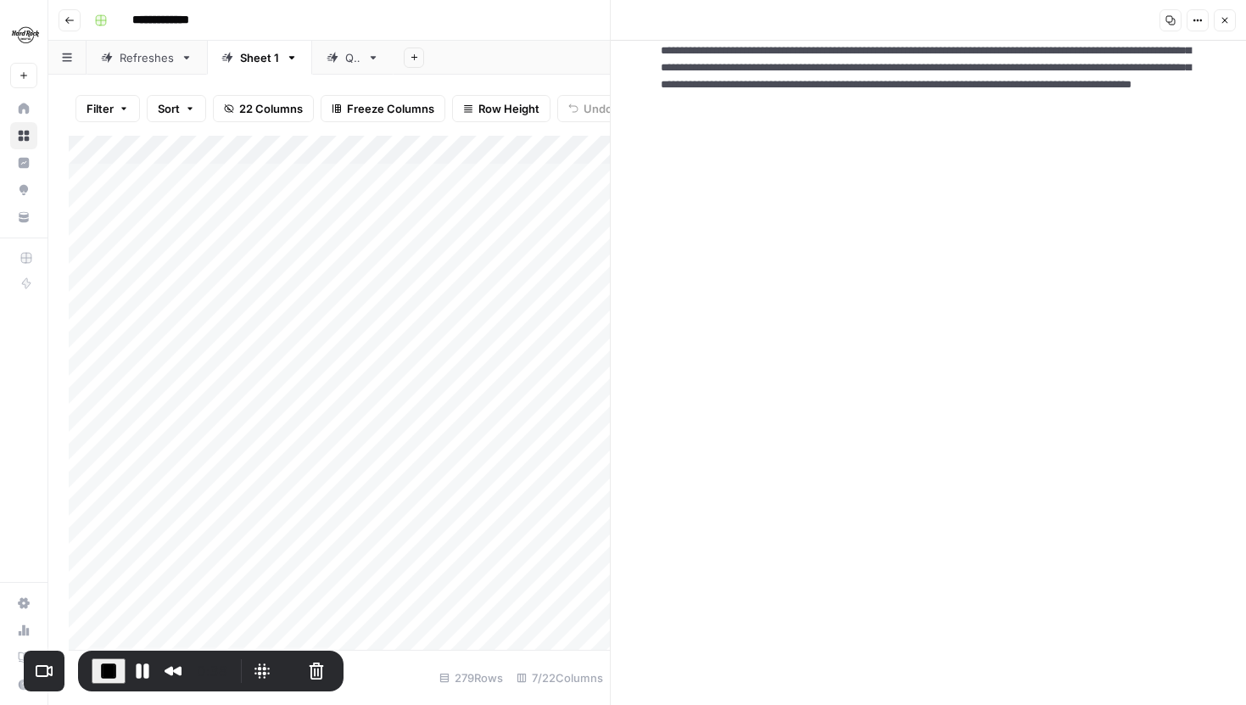
drag, startPoint x: 661, startPoint y: 420, endPoint x: 810, endPoint y: 477, distance: 159.8
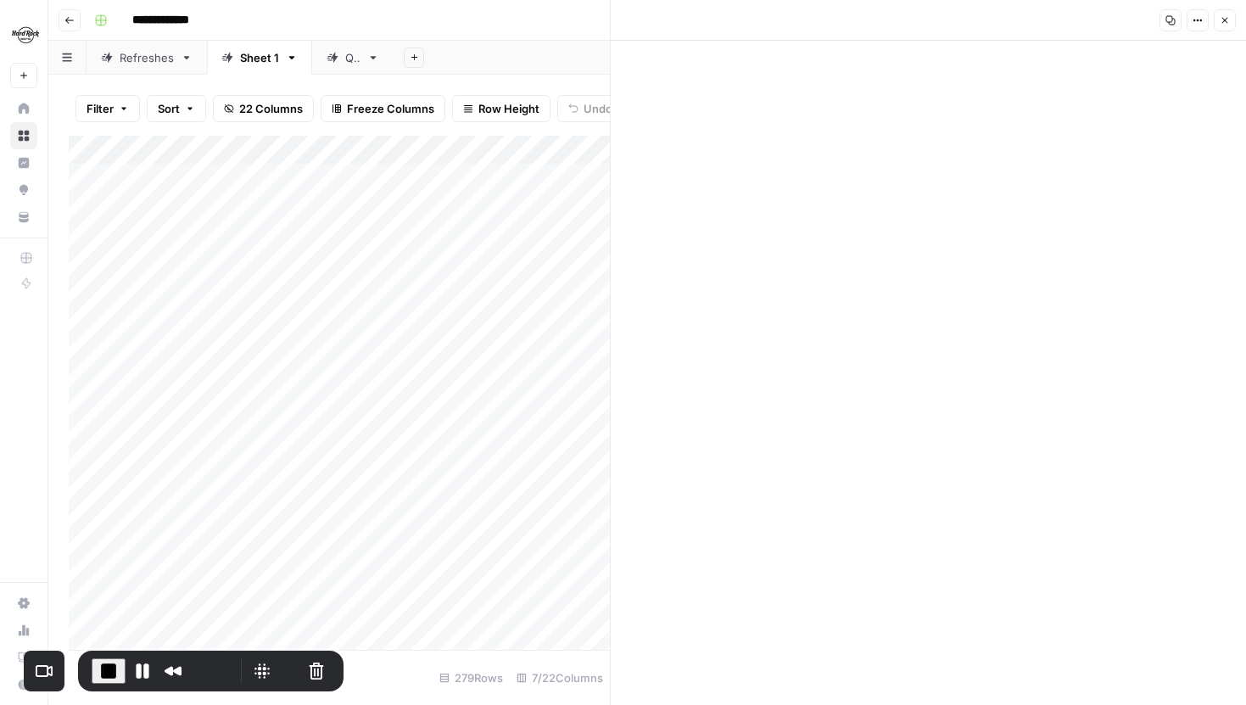
scroll to position [25913, 0]
drag, startPoint x: 707, startPoint y: 555, endPoint x: 661, endPoint y: 109, distance: 448.6
click at [1222, 16] on icon "button" at bounding box center [1225, 20] width 10 height 10
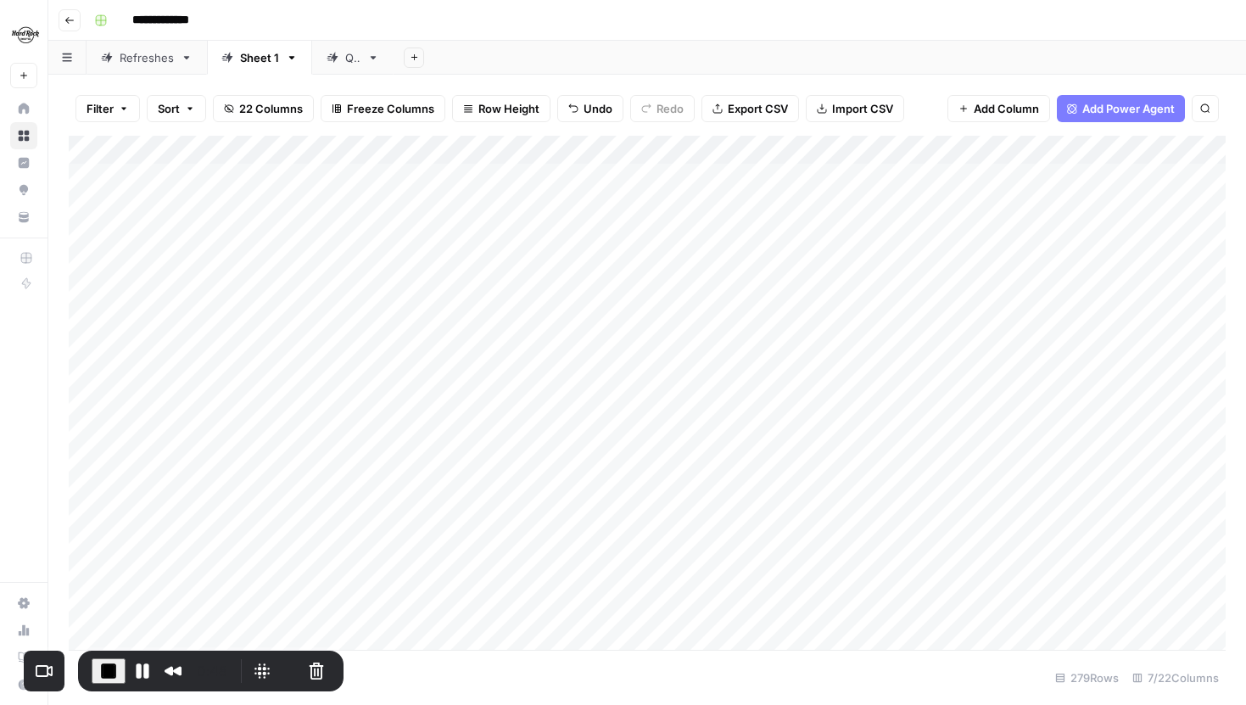
click at [533, 150] on div "Add Column" at bounding box center [647, 393] width 1157 height 514
click at [343, 294] on span "Hide Column" at bounding box center [413, 292] width 148 height 17
click at [943, 176] on div "Add Column" at bounding box center [647, 393] width 1157 height 514
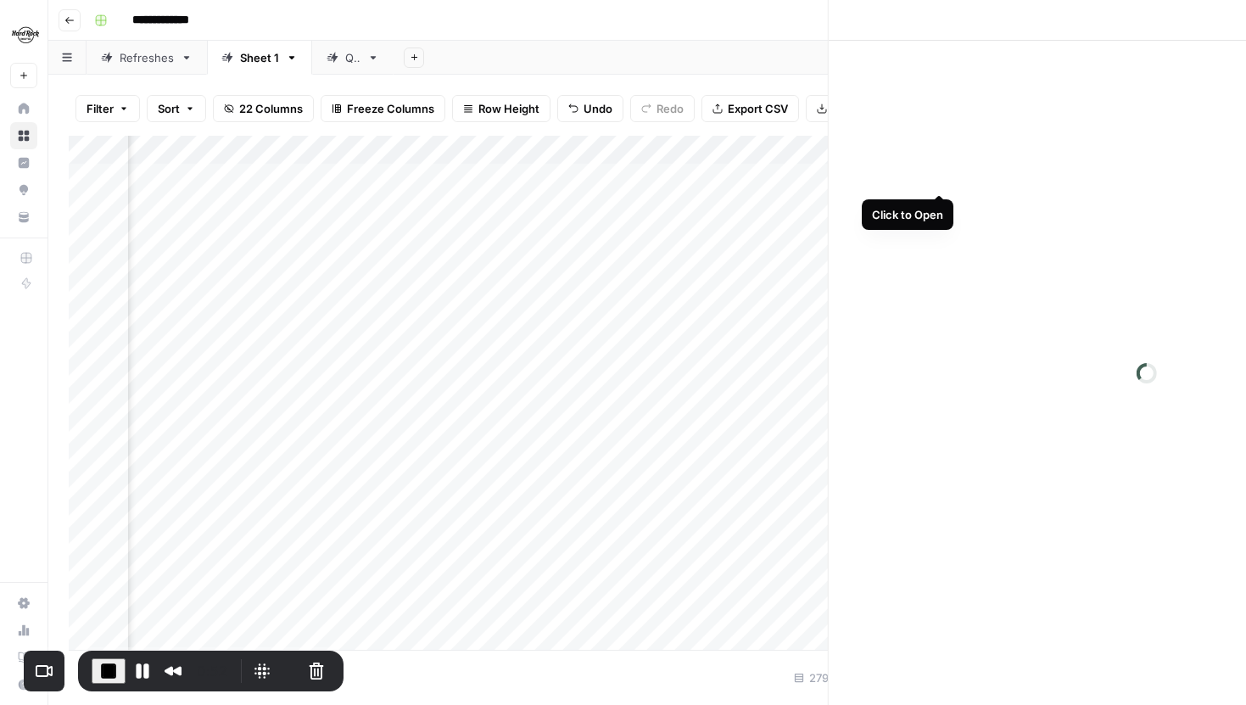
scroll to position [1, 103]
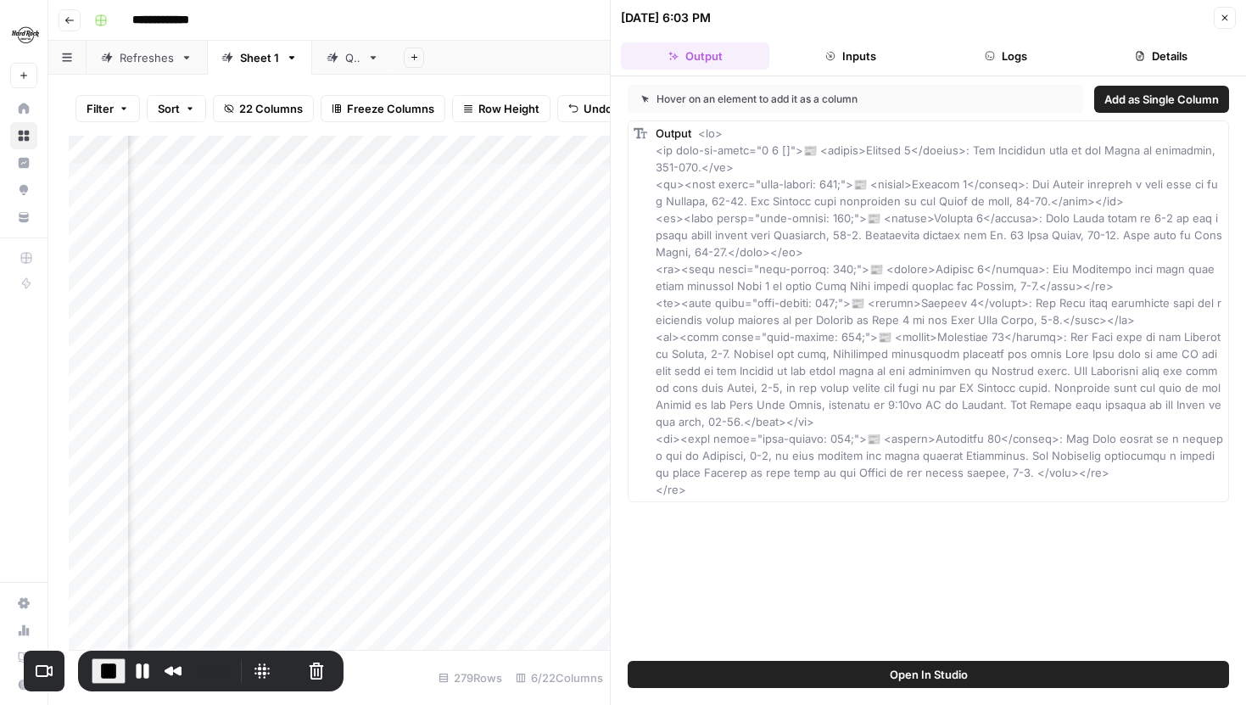
click at [1029, 54] on button "Logs" at bounding box center [1006, 55] width 148 height 27
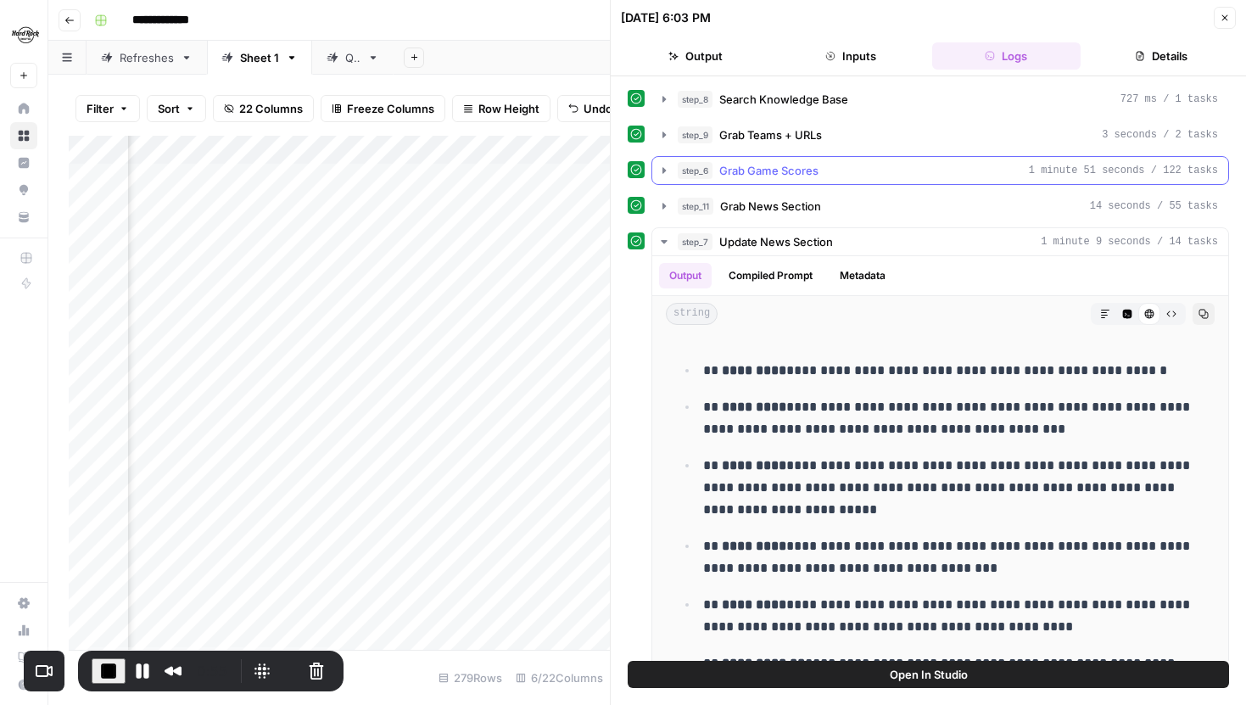
click at [669, 168] on icon "button" at bounding box center [664, 171] width 14 height 14
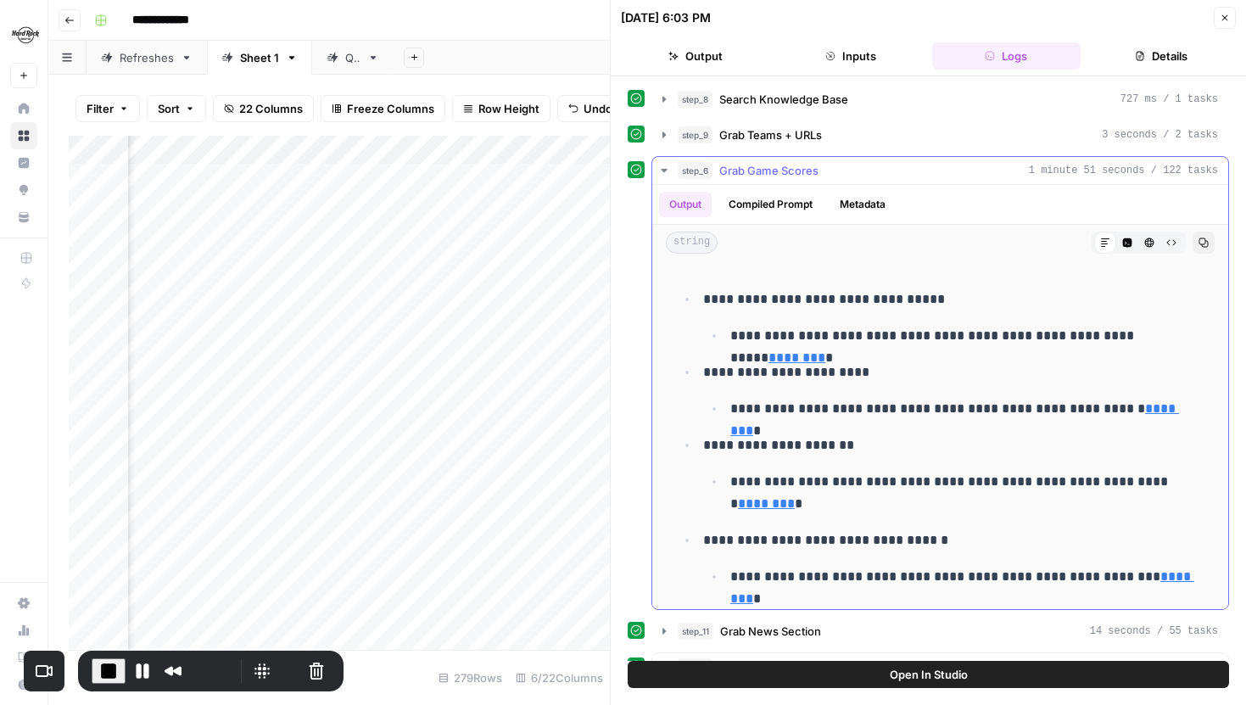
click at [669, 168] on icon "button" at bounding box center [664, 171] width 14 height 14
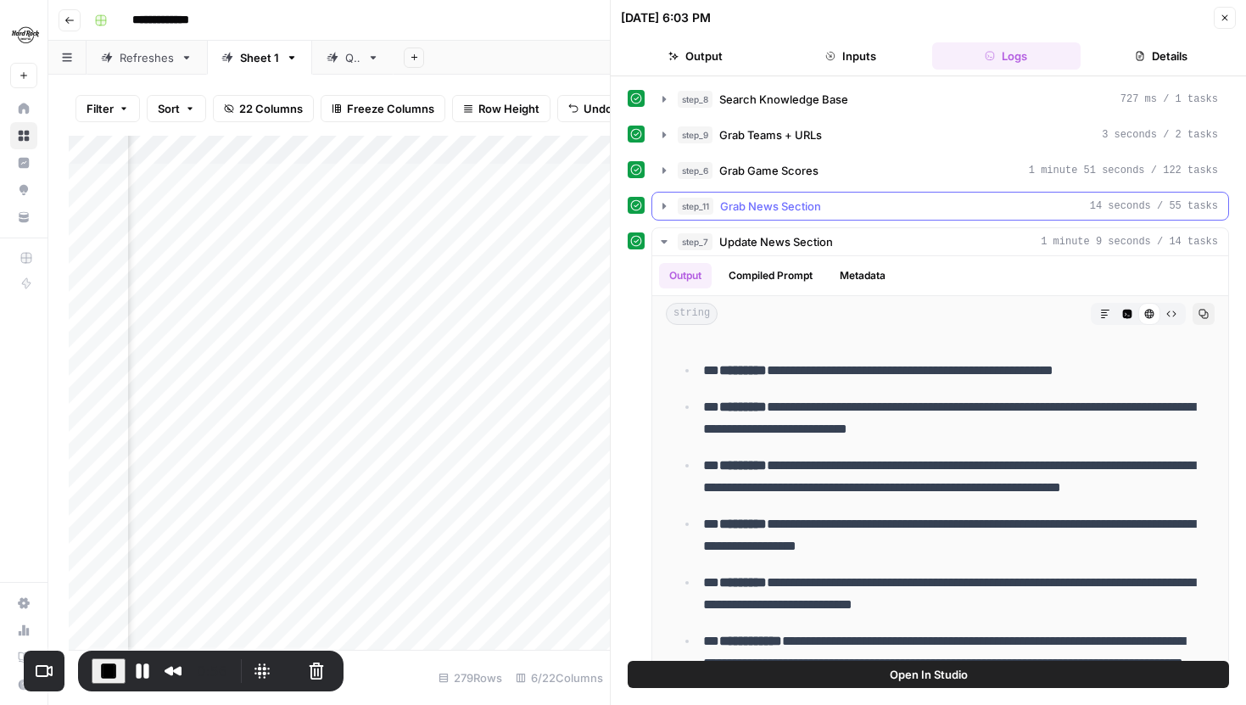
click at [663, 204] on icon "button" at bounding box center [664, 206] width 3 height 6
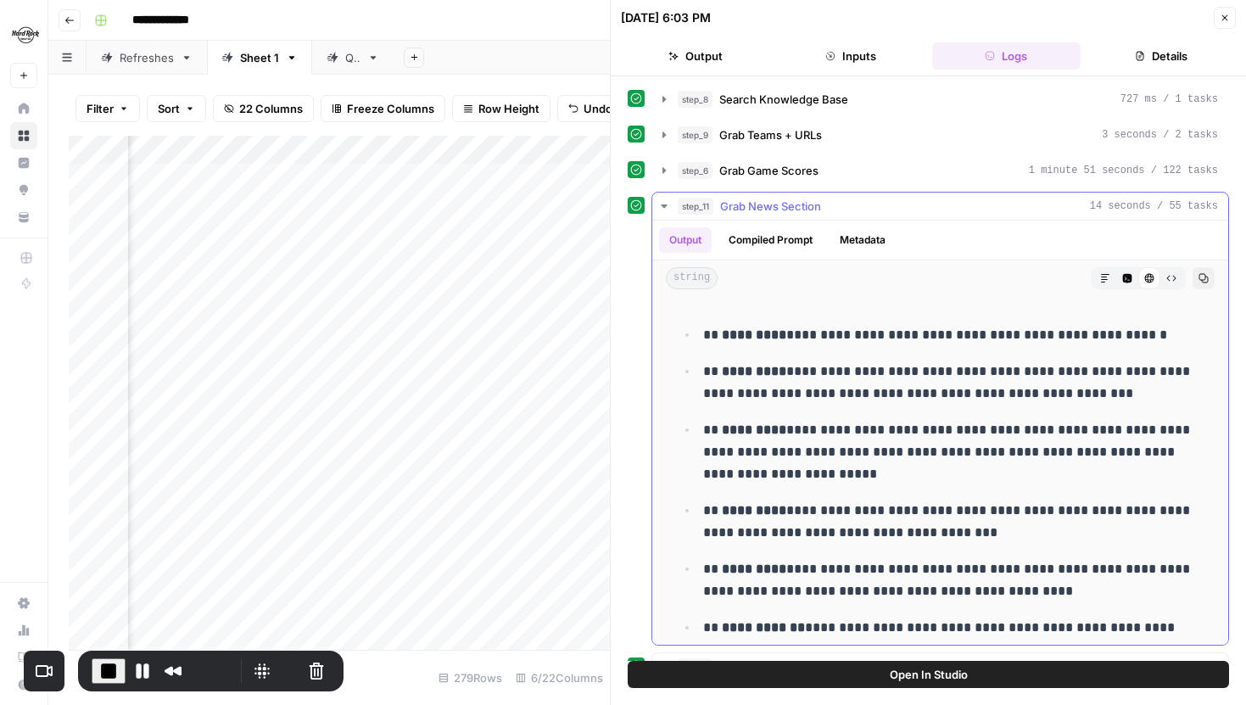
click at [1171, 274] on icon "button" at bounding box center [1172, 278] width 10 height 10
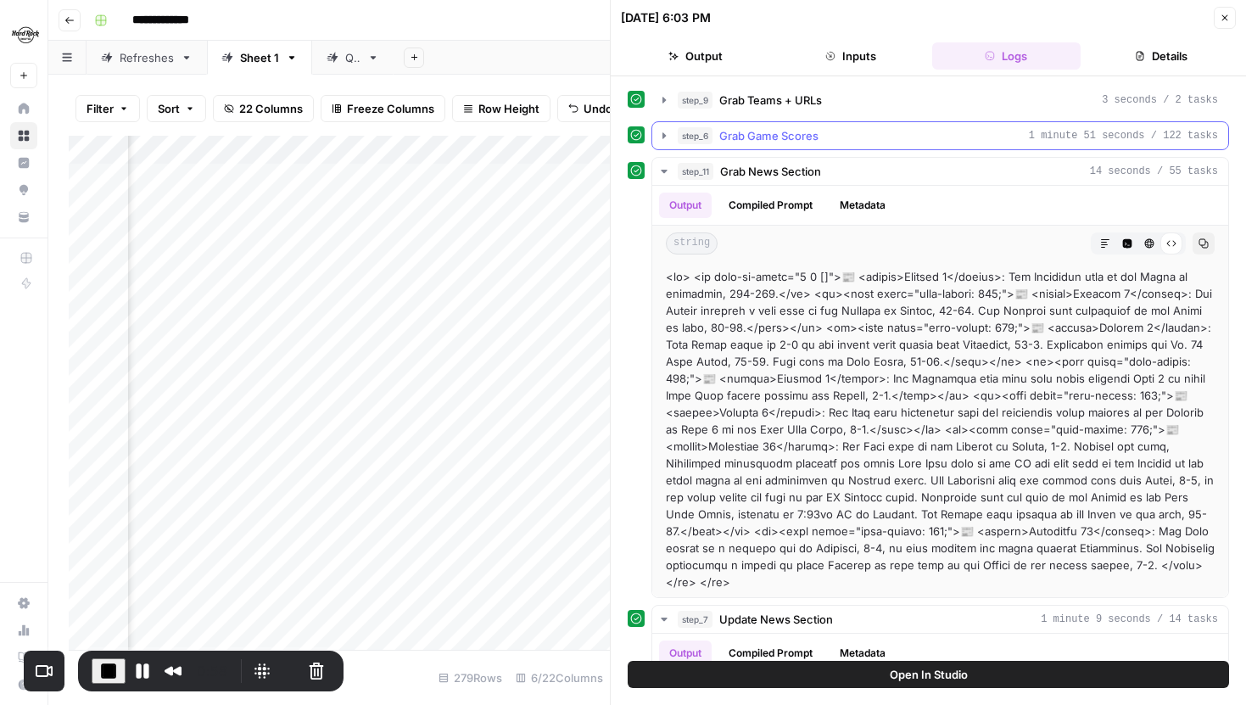
scroll to position [64, 0]
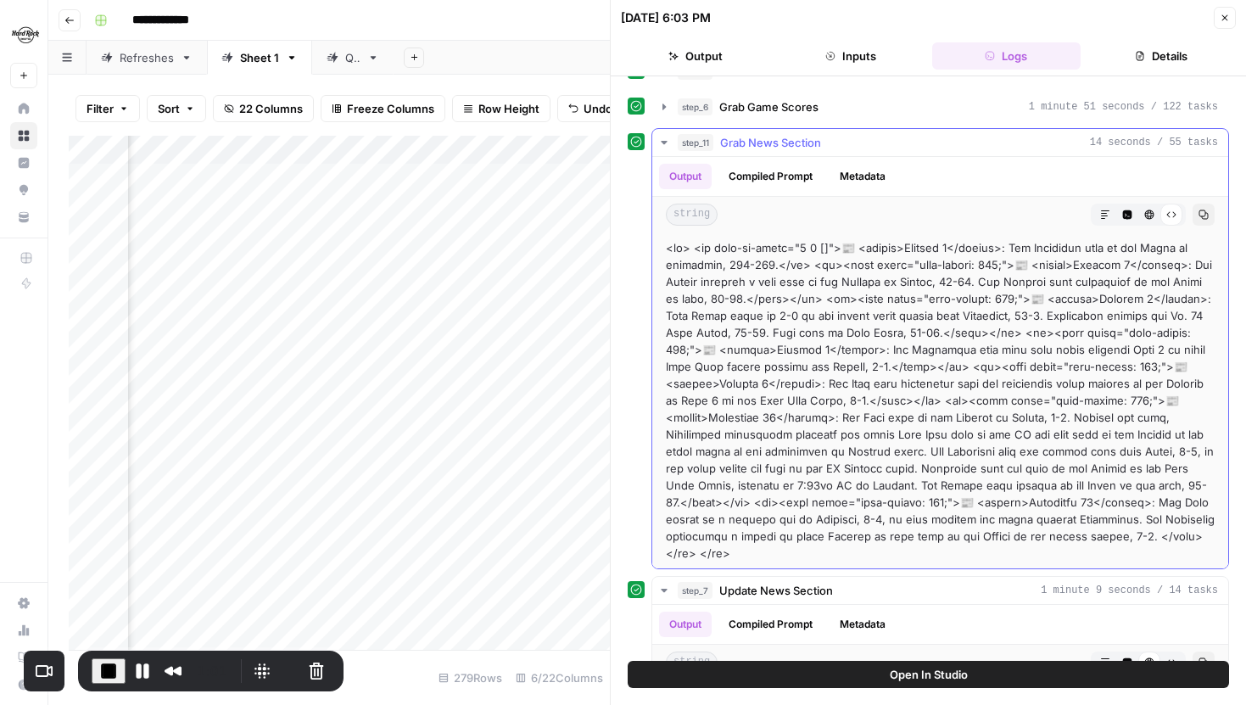
click at [1158, 212] on button "HTML Viewer" at bounding box center [1150, 215] width 22 height 22
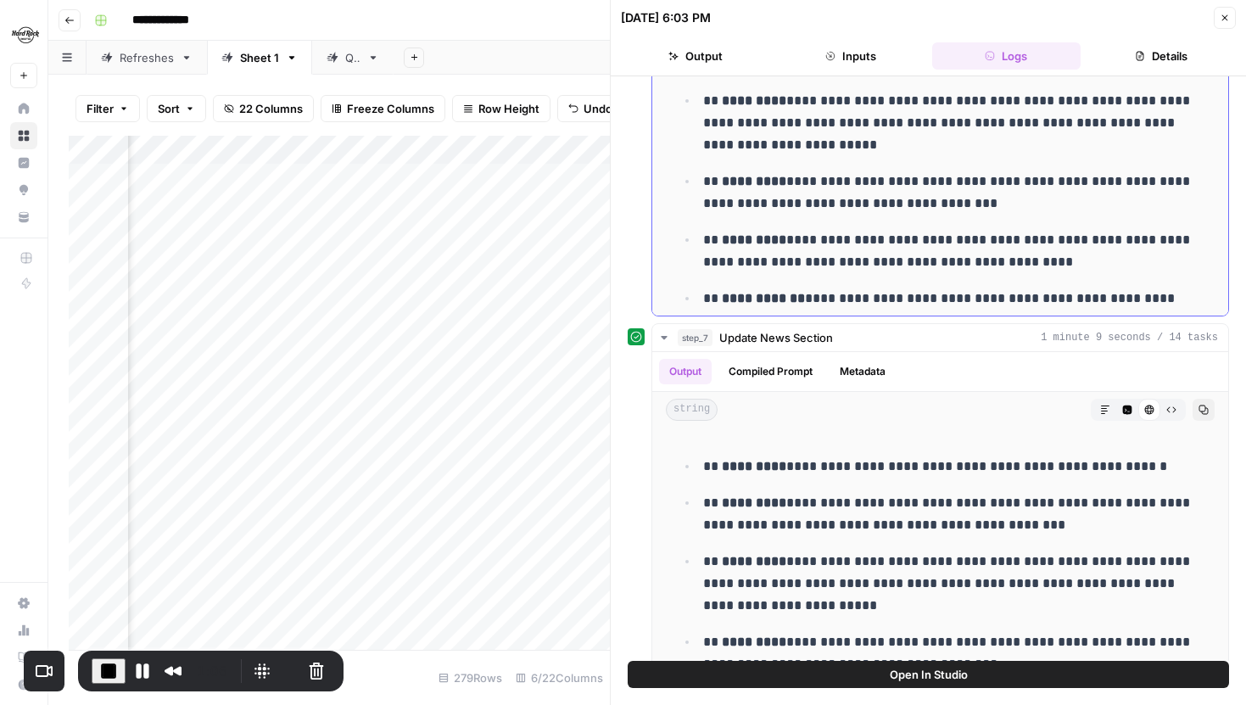
scroll to position [397, 0]
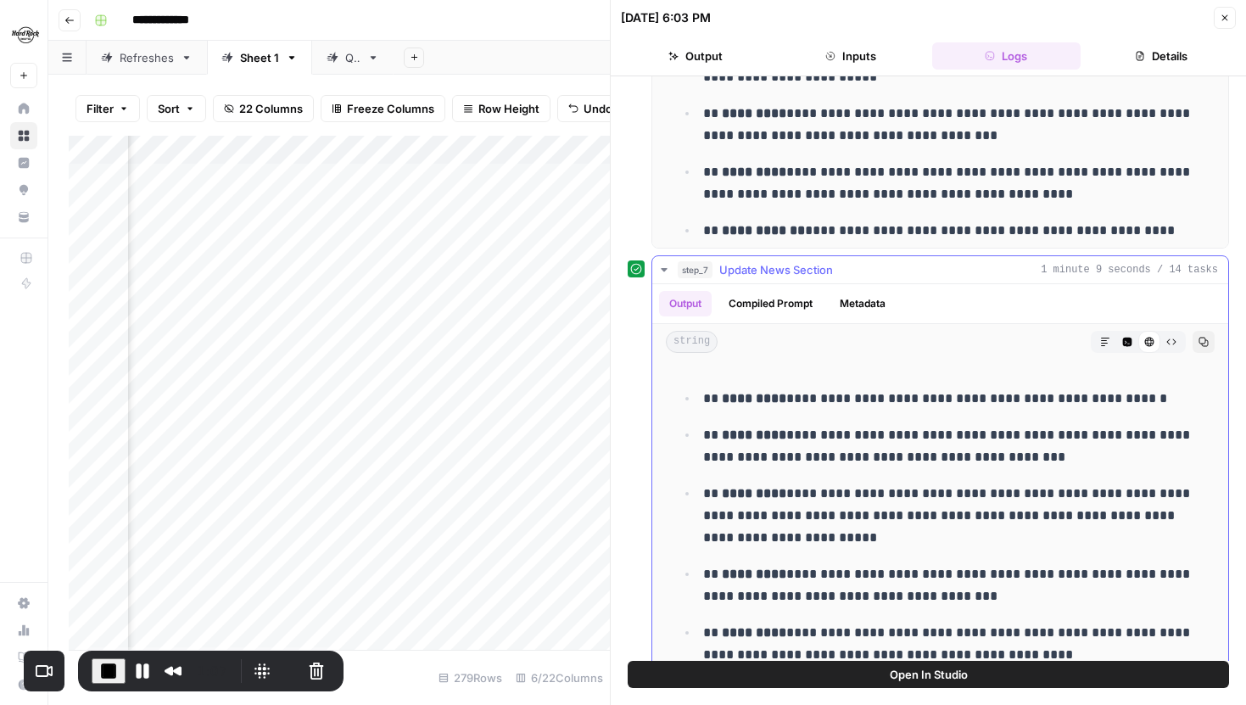
click at [1177, 344] on button "Raw Output" at bounding box center [1172, 342] width 22 height 22
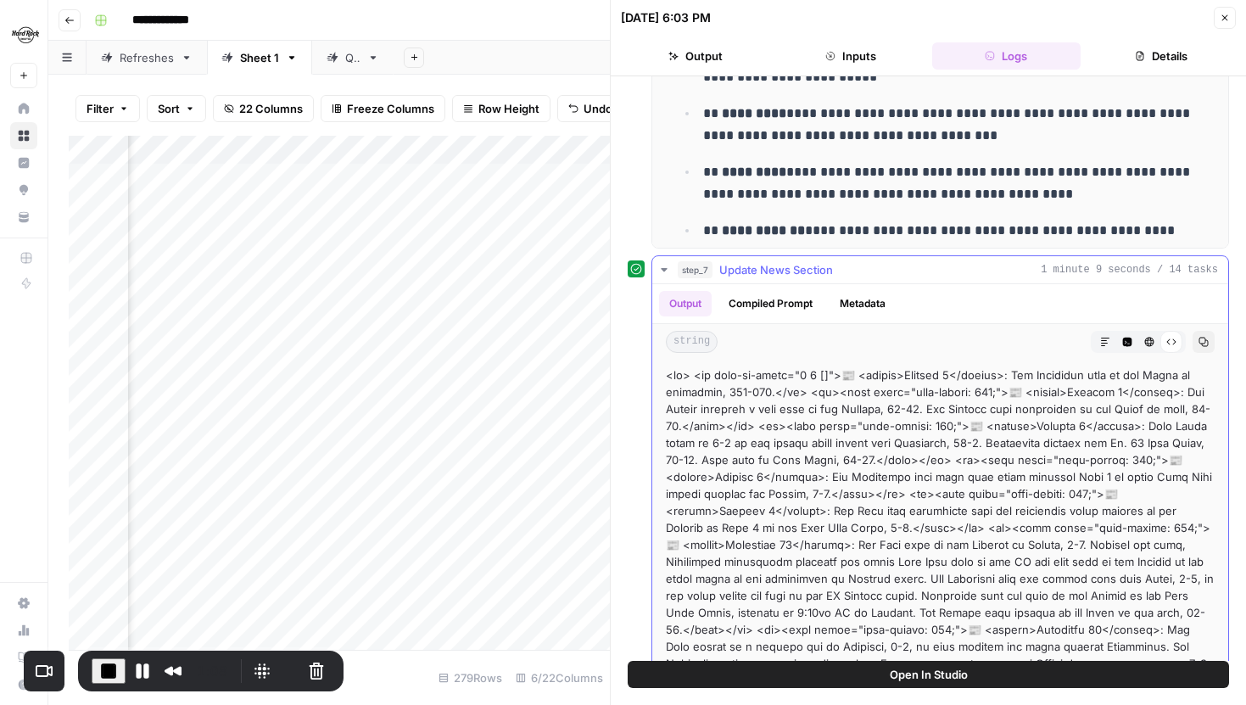
scroll to position [424, 0]
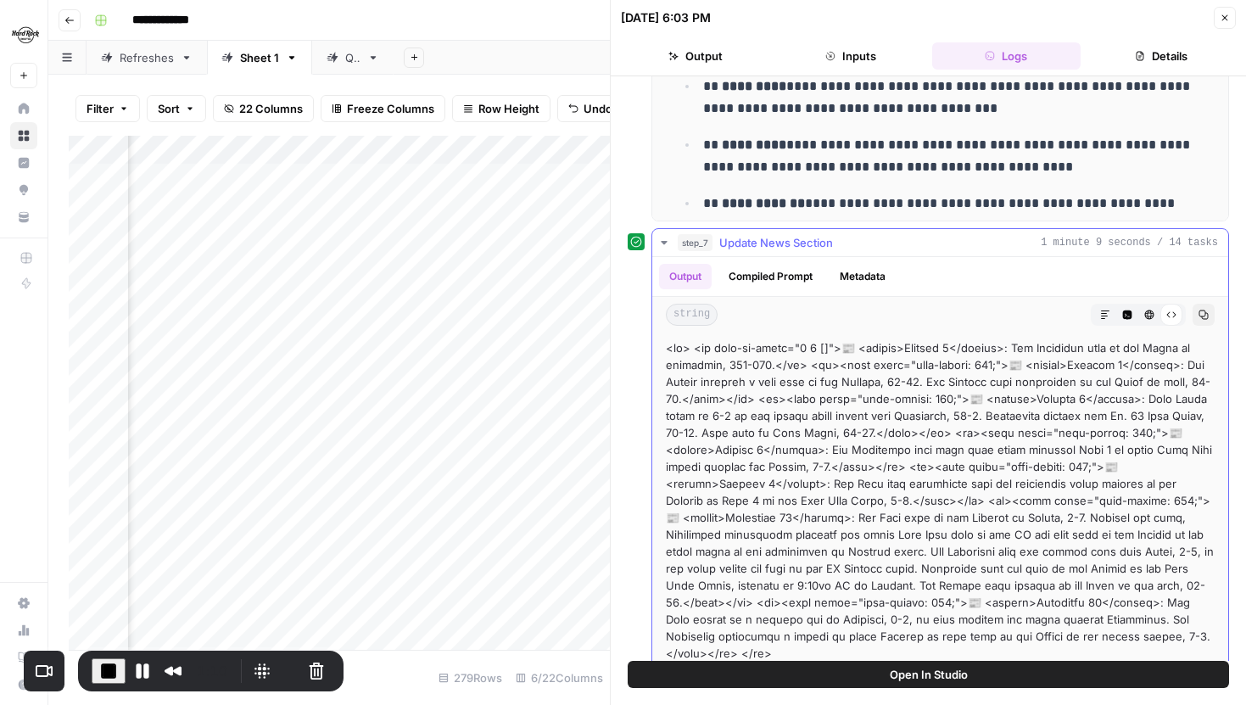
drag, startPoint x: 668, startPoint y: 347, endPoint x: 1092, endPoint y: 637, distance: 513.9
click at [1092, 637] on div at bounding box center [940, 500] width 549 height 322
click at [662, 243] on icon "button" at bounding box center [664, 243] width 14 height 14
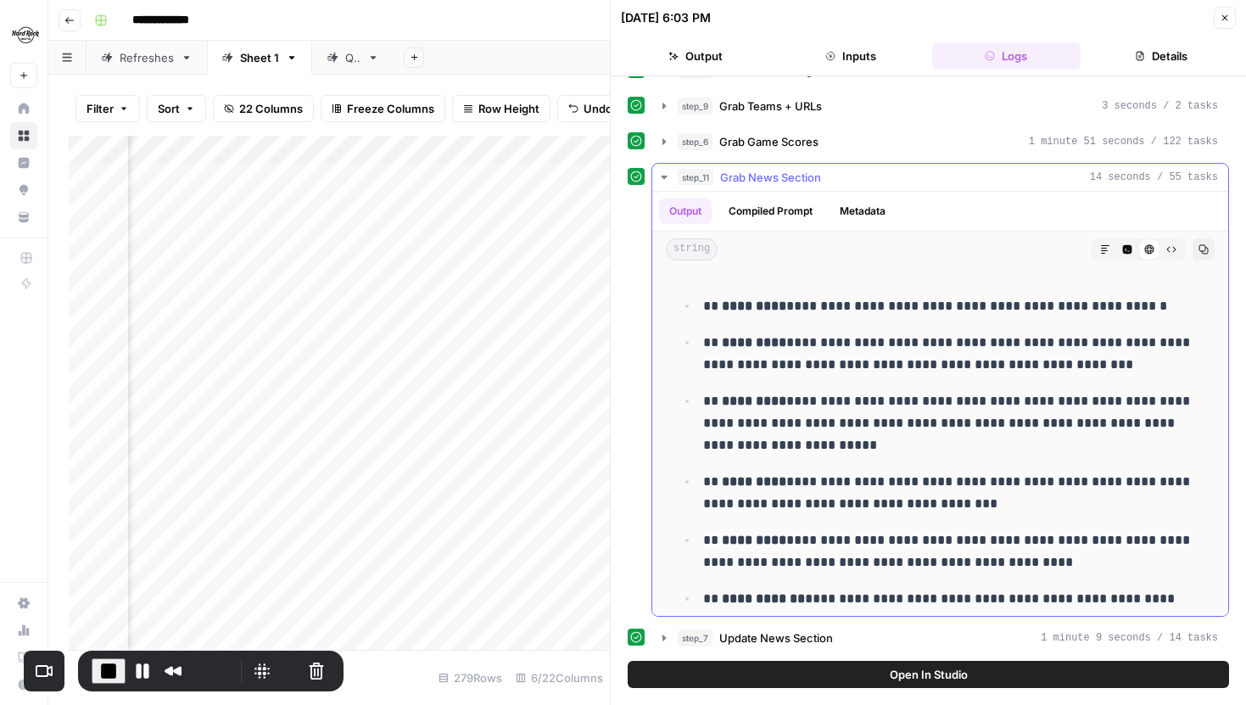
scroll to position [29, 0]
click at [1223, 11] on button "Close" at bounding box center [1225, 18] width 22 height 22
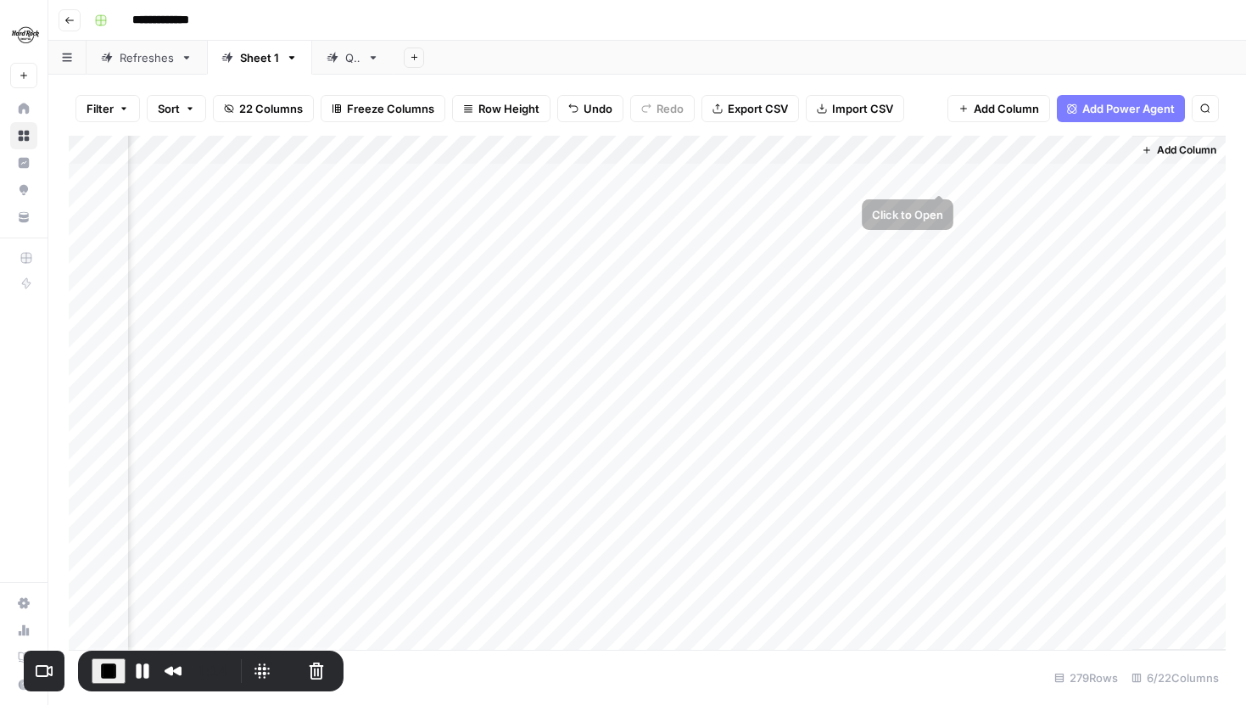
scroll to position [0, 104]
click at [1113, 174] on div "Add Column" at bounding box center [647, 393] width 1157 height 514
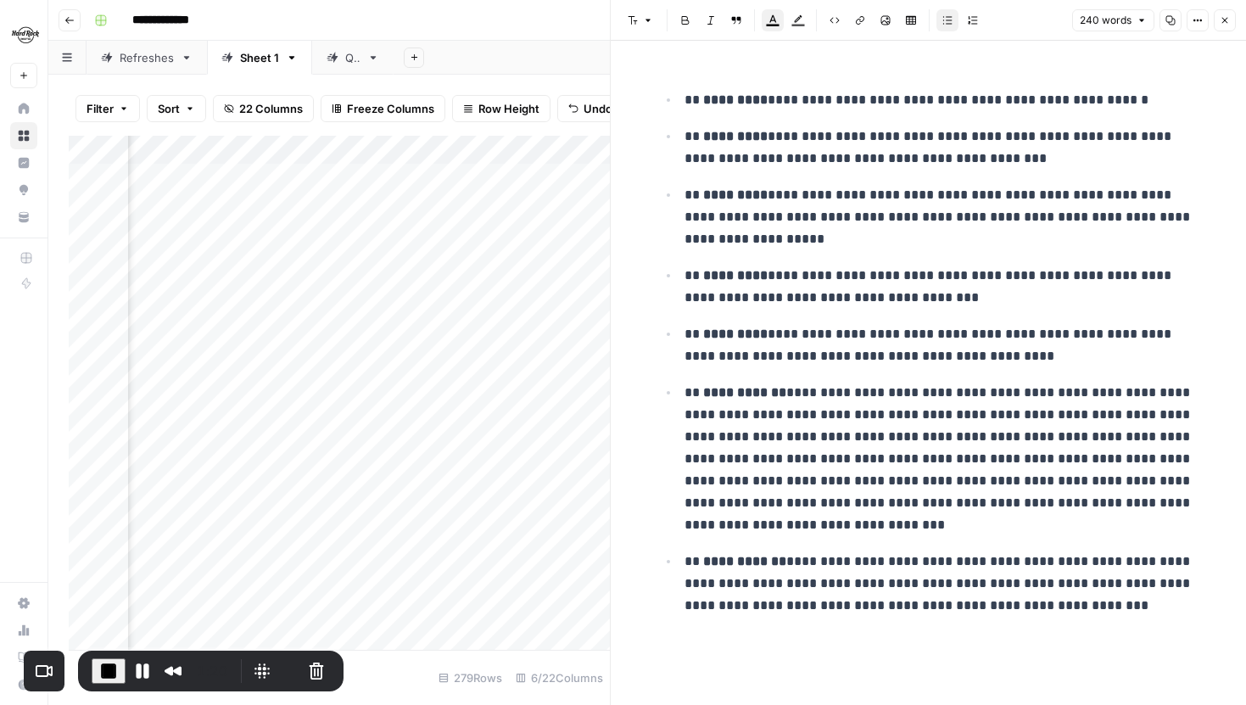
click at [1191, 28] on button "Options" at bounding box center [1198, 20] width 22 height 22
click at [1112, 184] on span "Code" at bounding box center [1146, 179] width 81 height 17
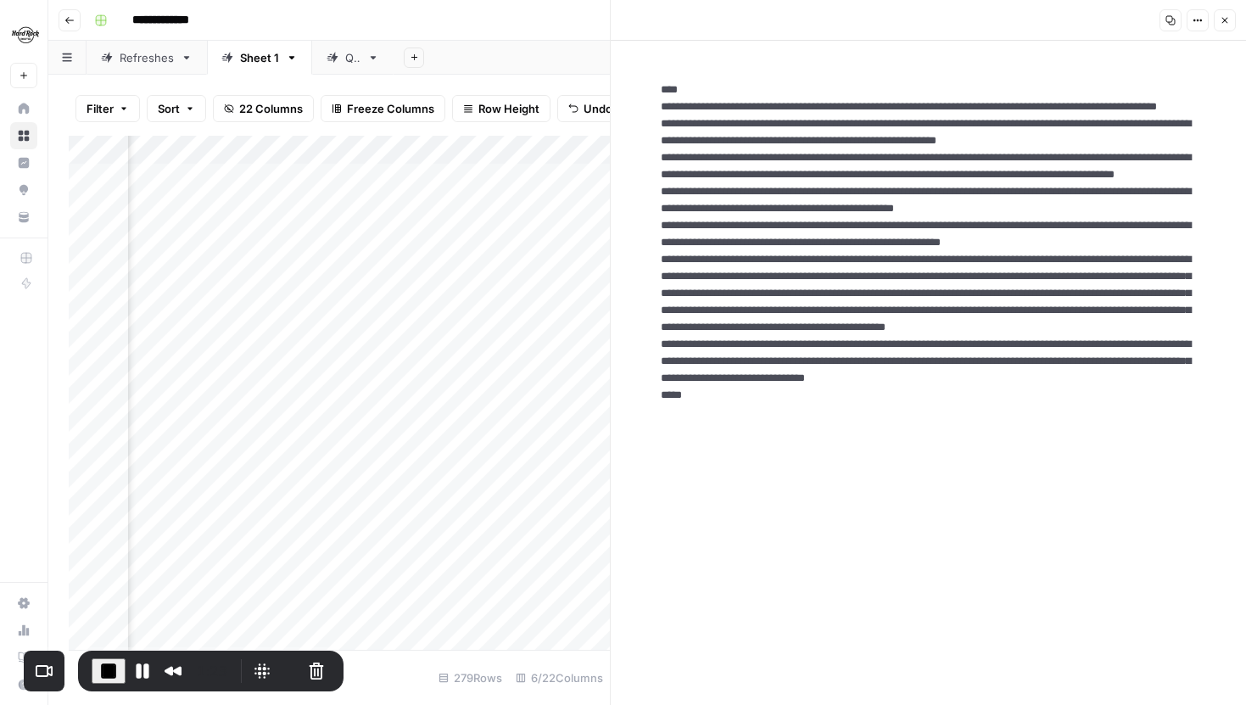
drag, startPoint x: 661, startPoint y: 95, endPoint x: 721, endPoint y: 553, distance: 462.1
click at [721, 553] on textarea at bounding box center [928, 319] width 563 height 502
drag, startPoint x: 694, startPoint y: 548, endPoint x: 654, endPoint y: 95, distance: 454.8
click at [654, 95] on textarea at bounding box center [928, 319] width 563 height 502
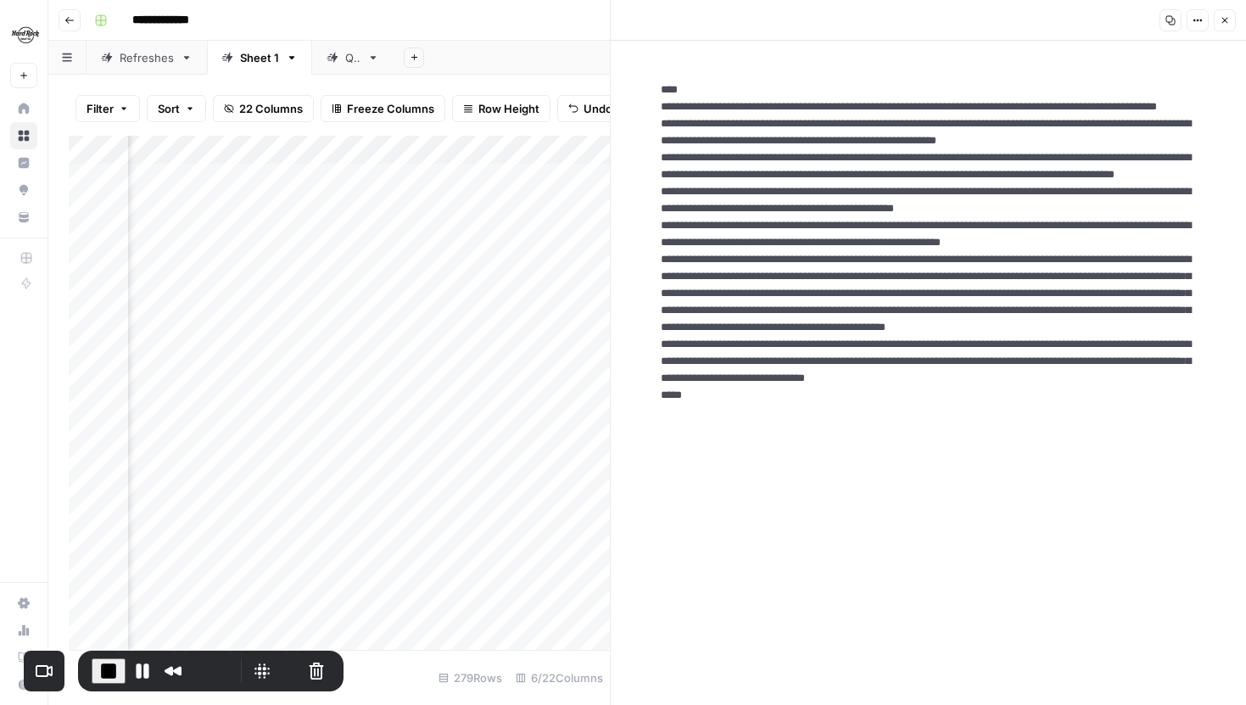
click at [654, 95] on textarea at bounding box center [928, 319] width 563 height 502
click at [1220, 24] on icon "button" at bounding box center [1225, 20] width 10 height 10
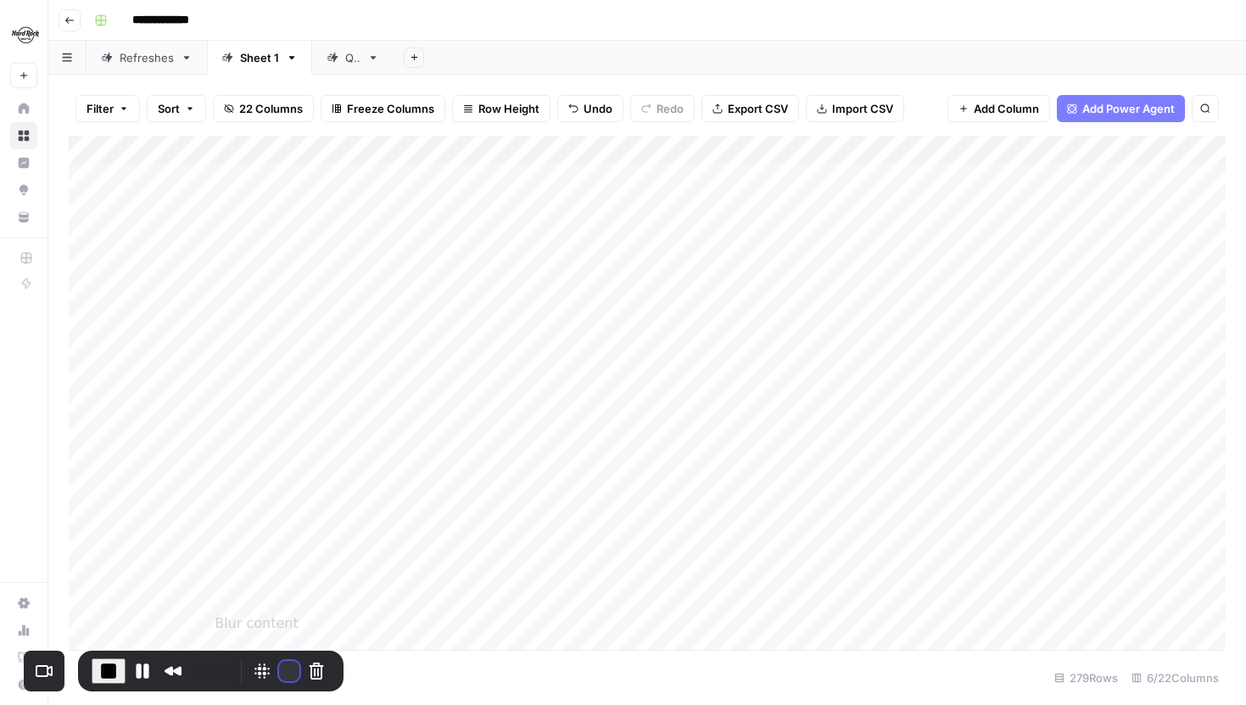
click at [281, 669] on button "Restart Recording" at bounding box center [289, 671] width 20 height 20
click at [283, 665] on button "Restart Recording" at bounding box center [289, 671] width 20 height 20
click at [143, 65] on link "Refreshes" at bounding box center [147, 58] width 120 height 34
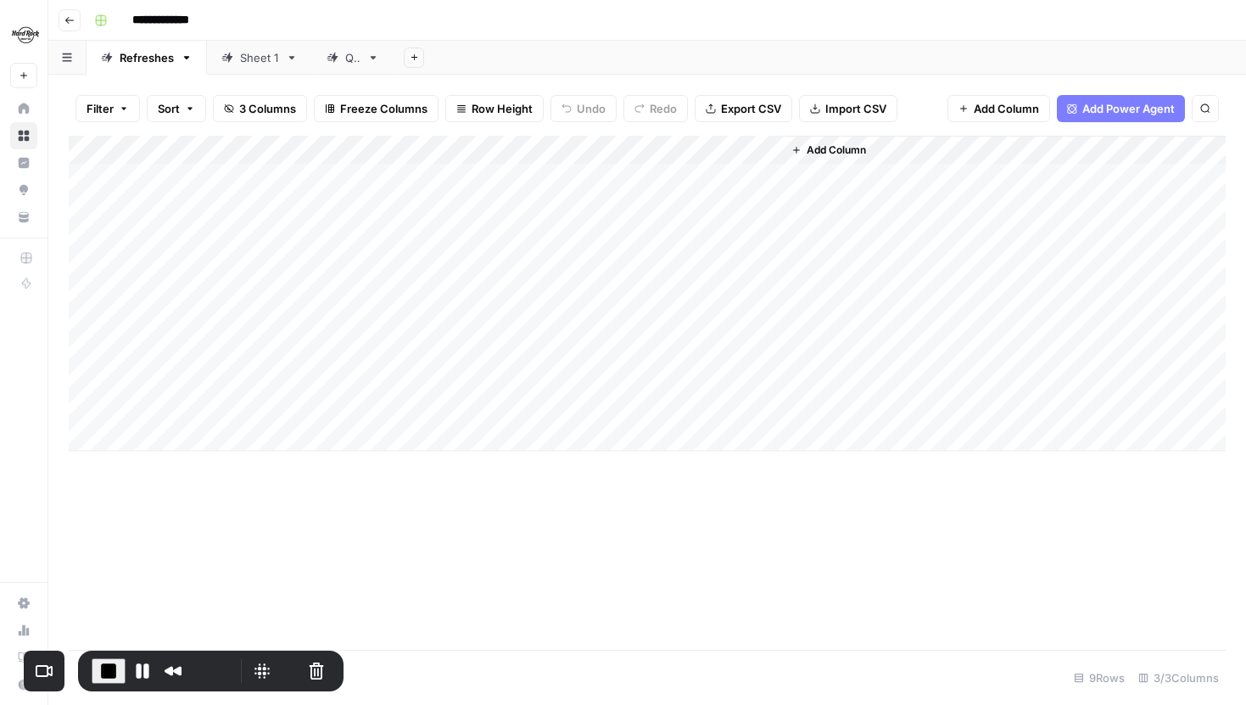
click at [747, 173] on div "Add Column" at bounding box center [647, 294] width 1157 height 316
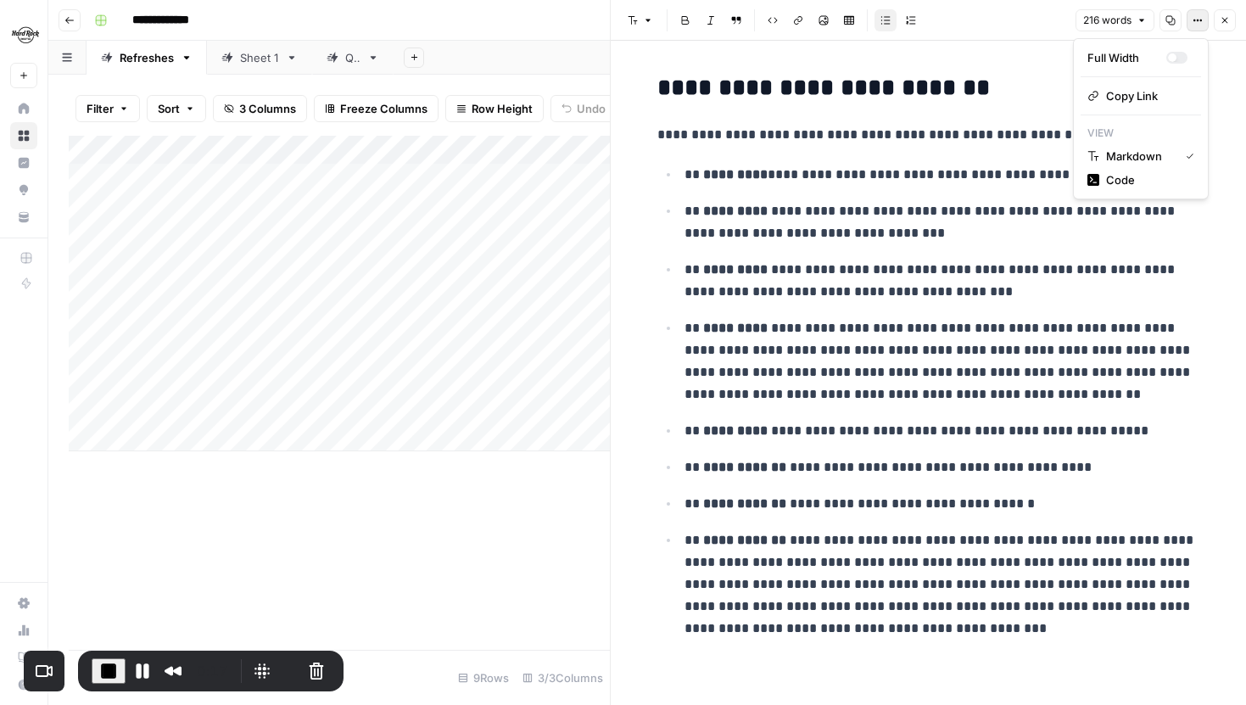
click at [1192, 20] on span "Options" at bounding box center [1192, 20] width 1 height 1
click at [1105, 176] on div "Code" at bounding box center [1141, 179] width 107 height 17
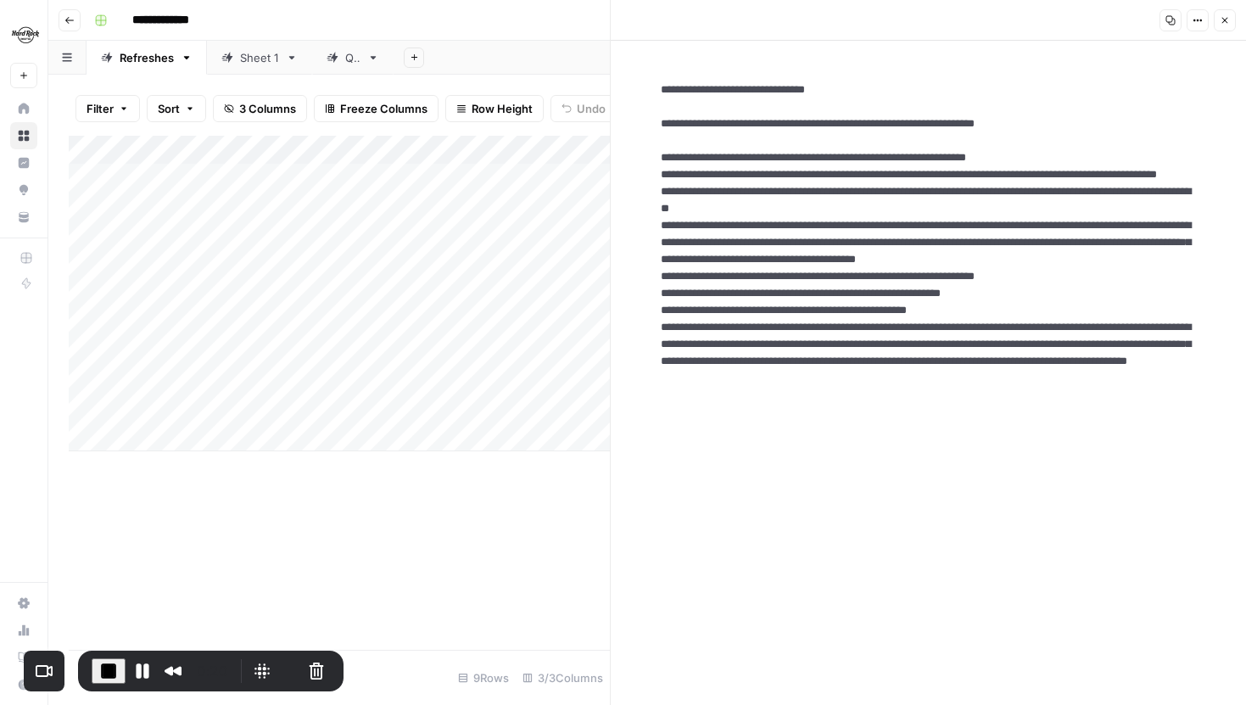
click at [1222, 26] on button "Close" at bounding box center [1225, 20] width 22 height 22
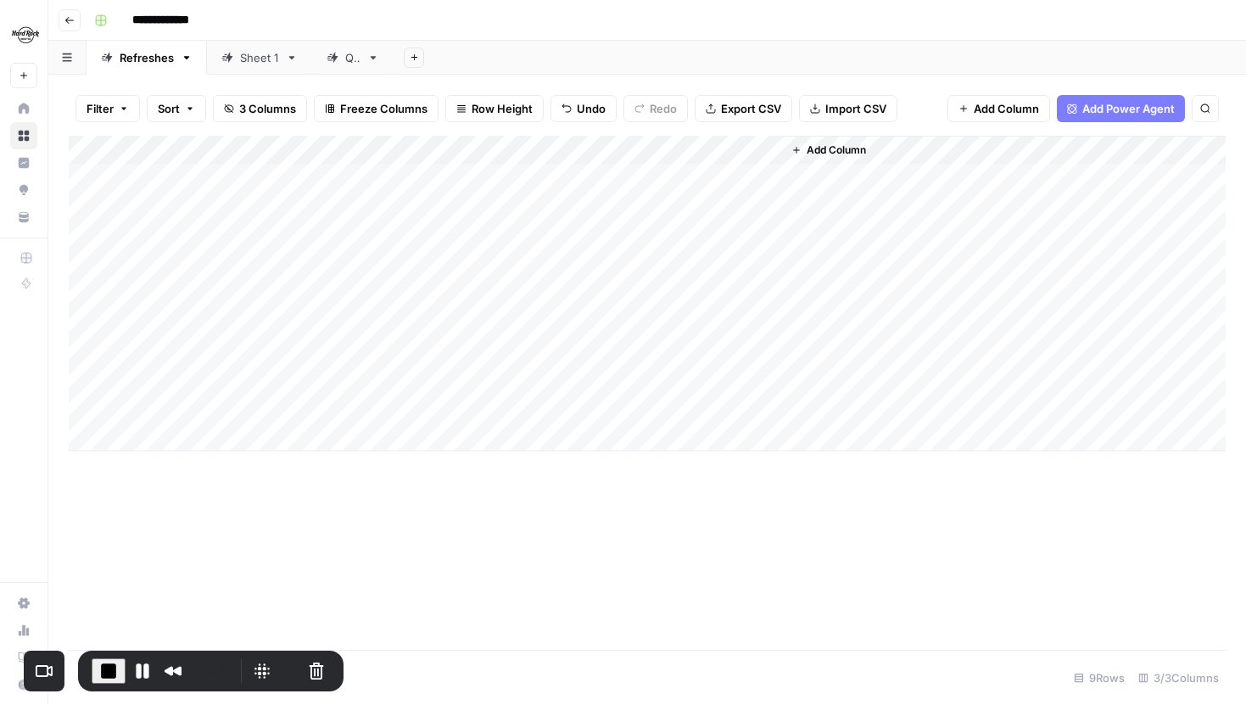
click at [258, 59] on div "Sheet 1" at bounding box center [259, 57] width 39 height 17
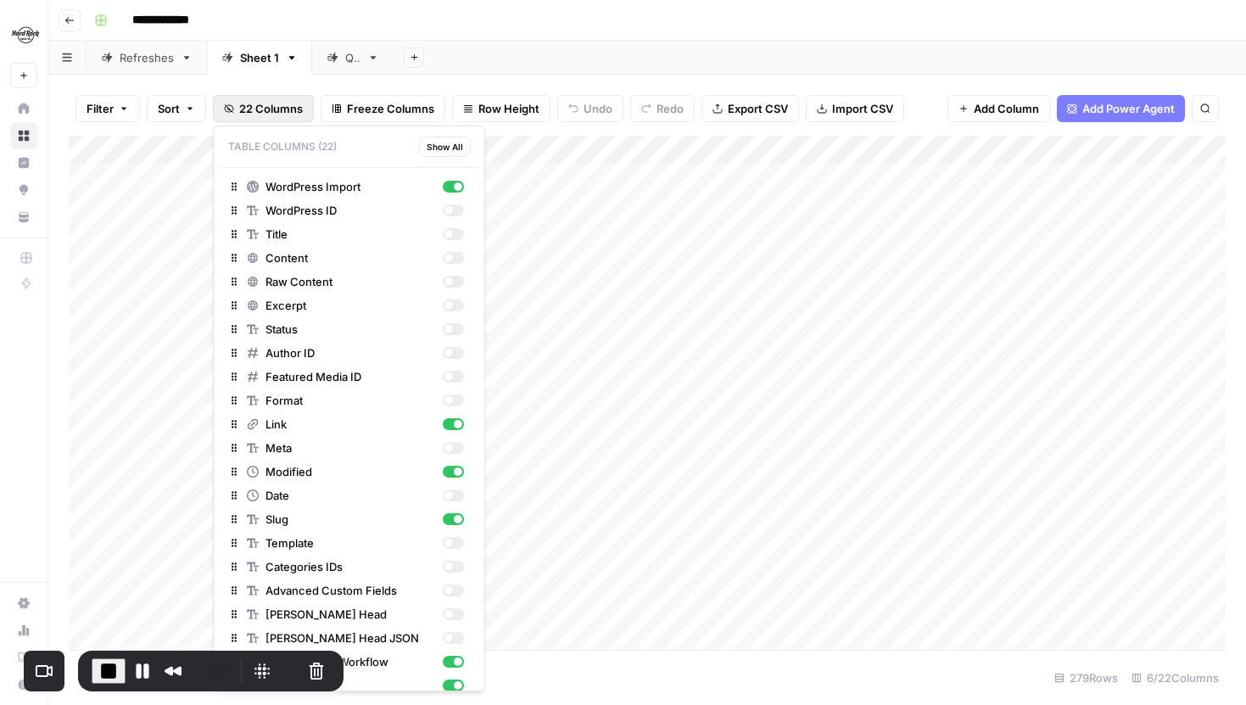
click at [232, 109] on icon "button" at bounding box center [229, 109] width 10 height 10
click at [456, 263] on div "button" at bounding box center [452, 258] width 21 height 12
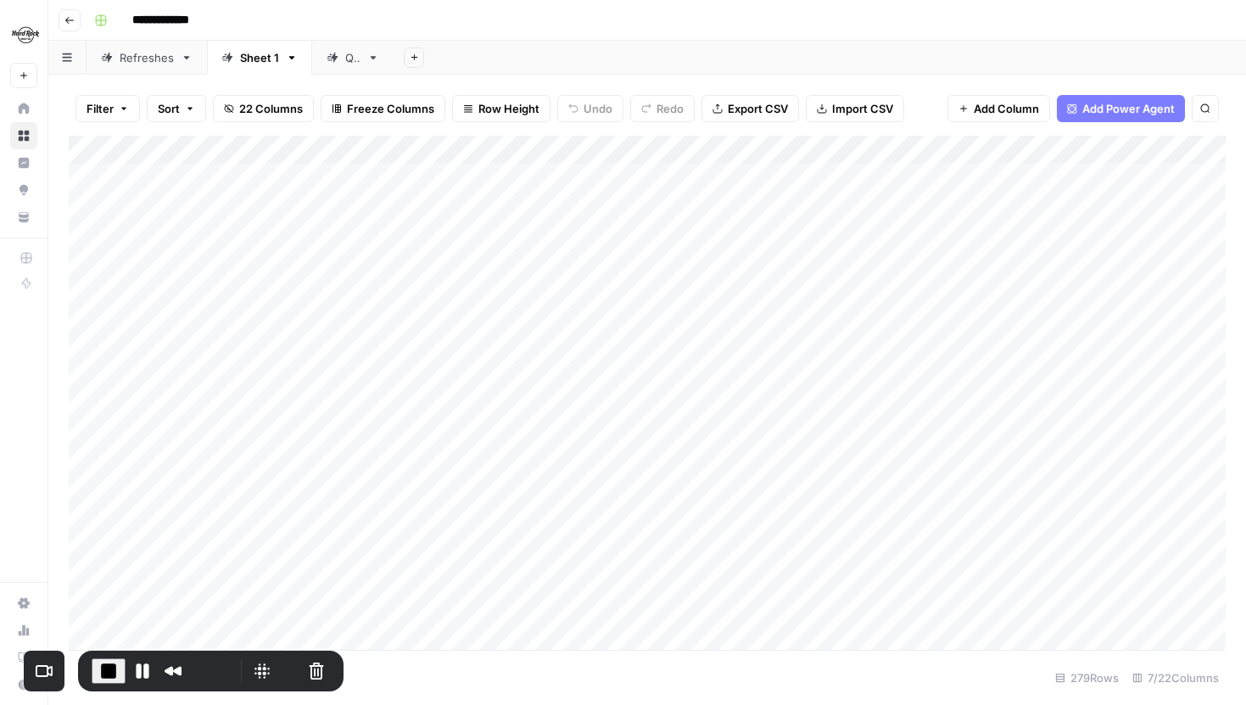
click at [271, 85] on div "Filter Sort 22 Columns Freeze Columns Row Height Undo Redo Export CSV Import CS…" at bounding box center [647, 108] width 1157 height 54
click at [534, 176] on div "Add Column" at bounding box center [647, 393] width 1157 height 514
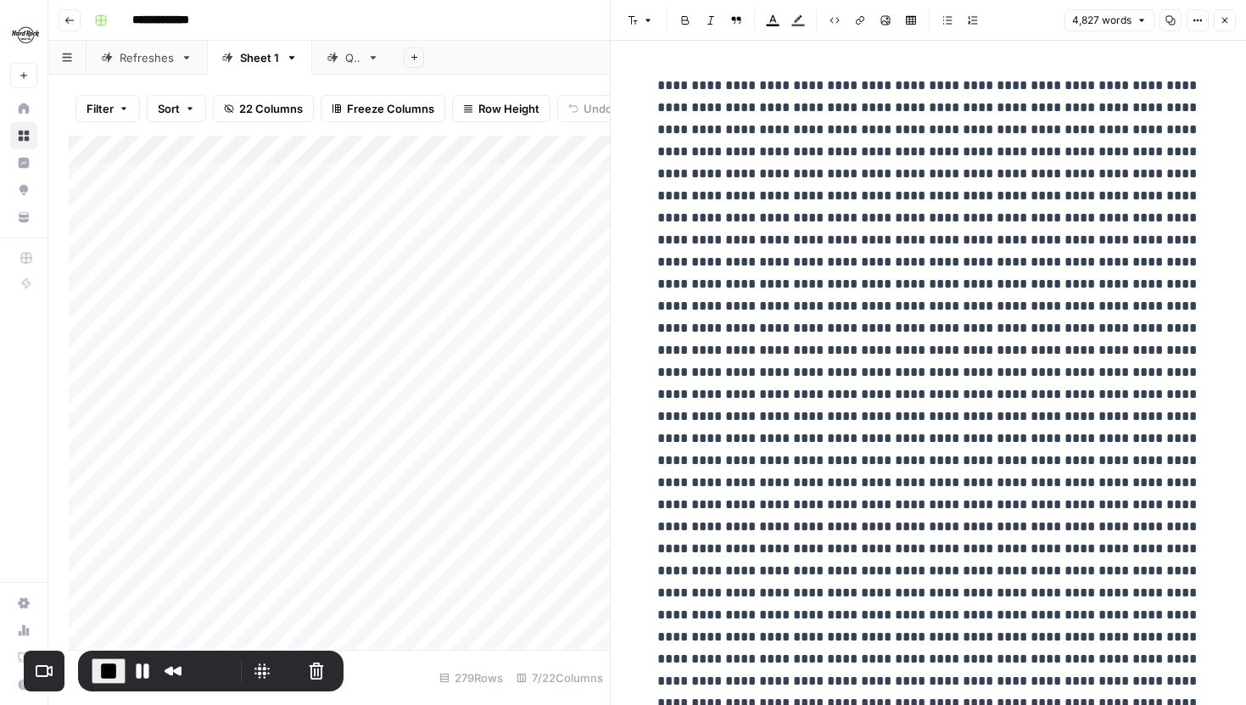
click at [1200, 25] on icon "button" at bounding box center [1198, 20] width 10 height 10
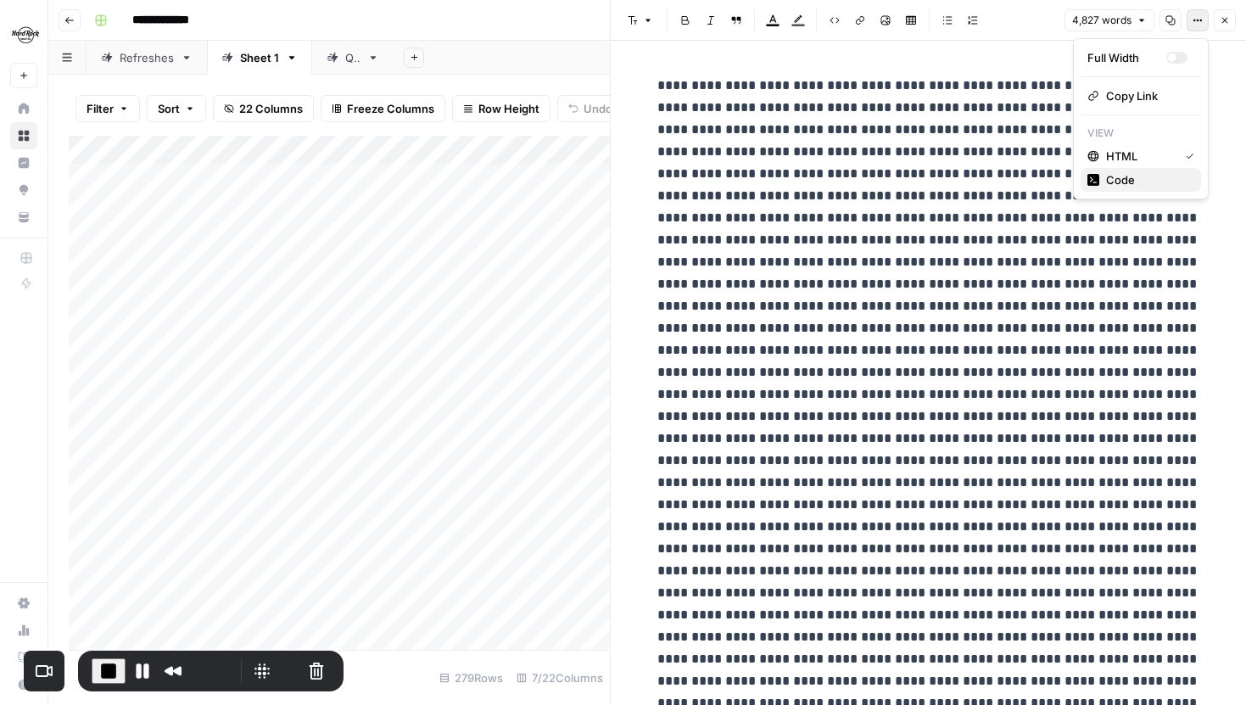
click at [1132, 174] on span "Code" at bounding box center [1146, 179] width 81 height 17
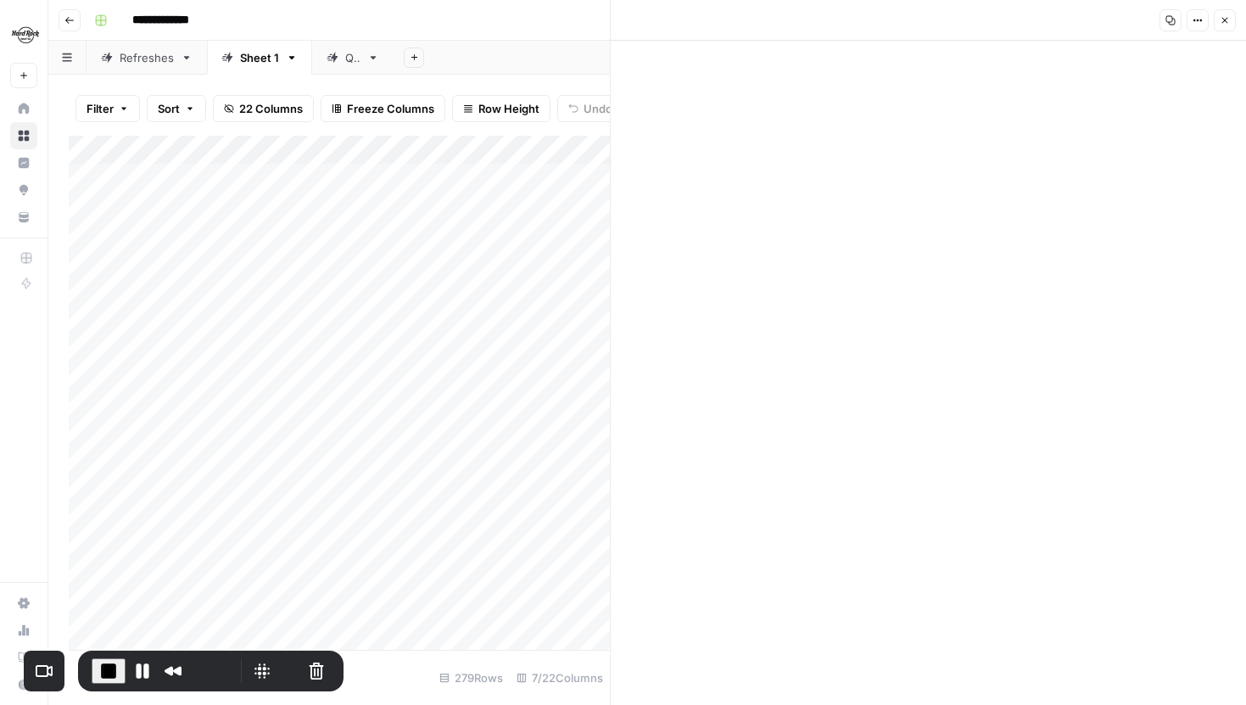
scroll to position [25864, 0]
drag, startPoint x: 695, startPoint y: 611, endPoint x: 658, endPoint y: 151, distance: 461.3
click at [1218, 14] on button "Close" at bounding box center [1225, 20] width 22 height 22
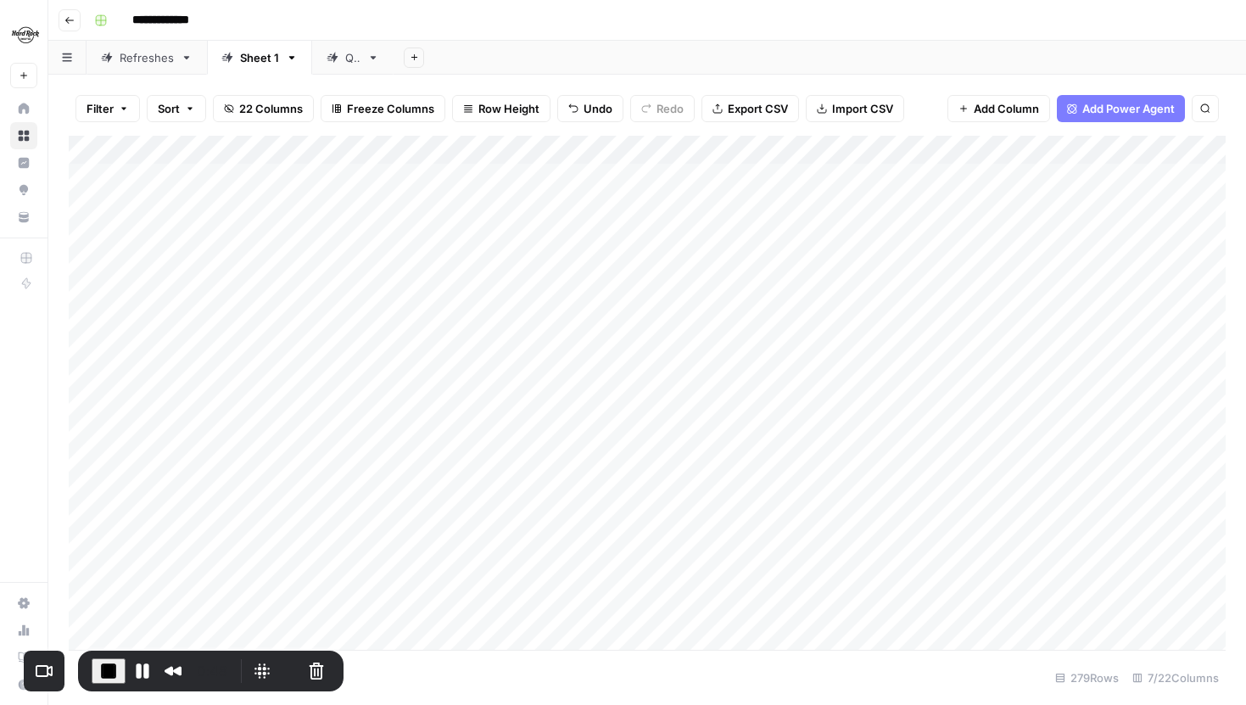
click at [532, 151] on div "Add Column" at bounding box center [647, 393] width 1157 height 514
click at [346, 299] on span "Hide Column" at bounding box center [413, 292] width 148 height 17
click at [938, 177] on div "Add Column" at bounding box center [647, 393] width 1157 height 514
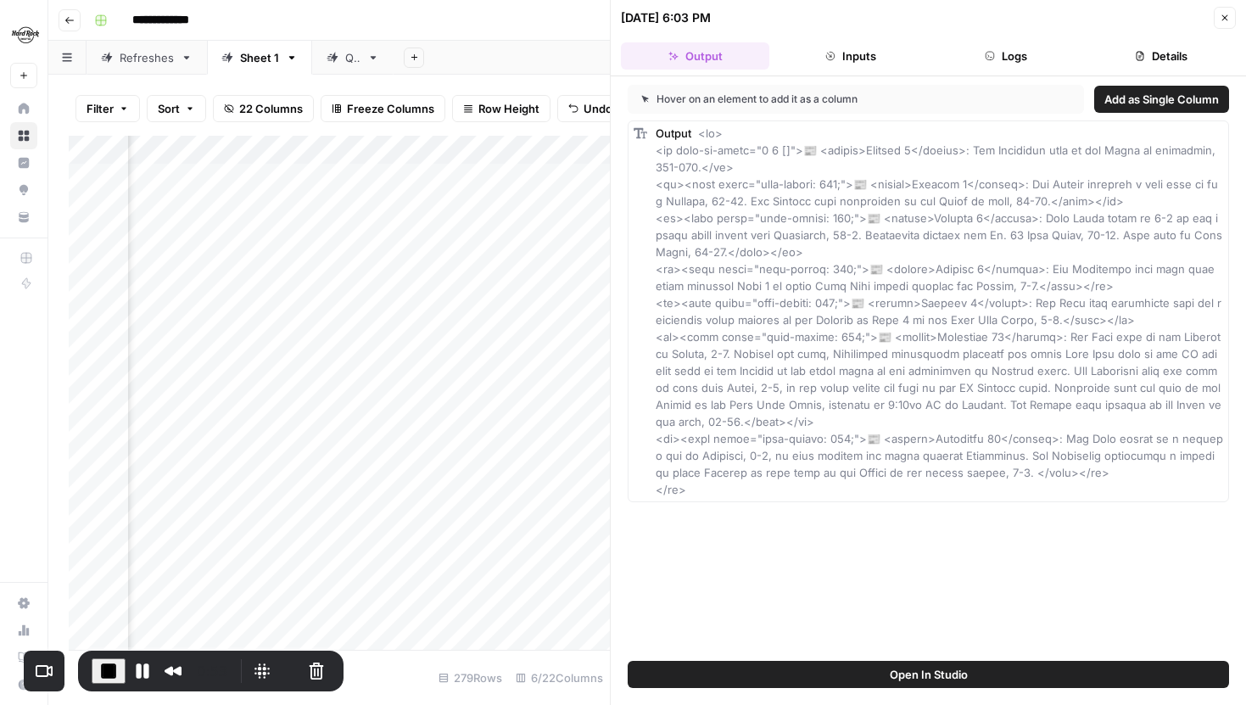
click at [1039, 53] on button "Logs" at bounding box center [1006, 55] width 148 height 27
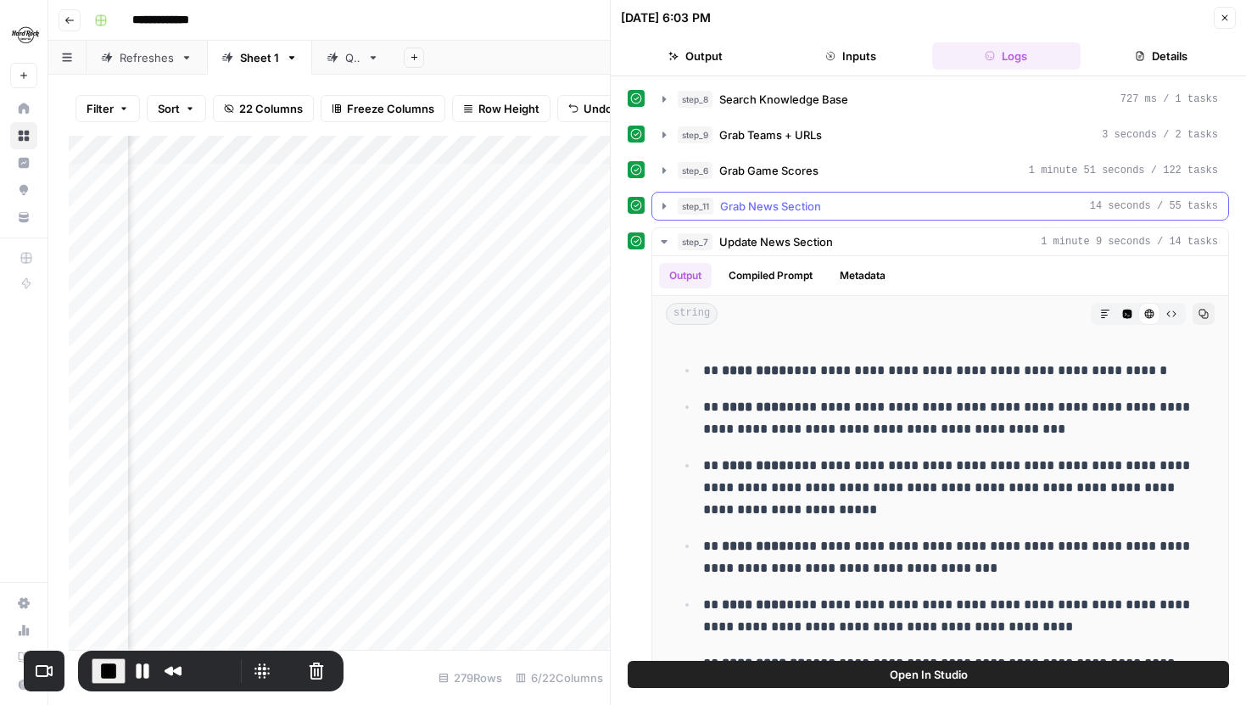
click at [661, 203] on icon "button" at bounding box center [664, 206] width 14 height 14
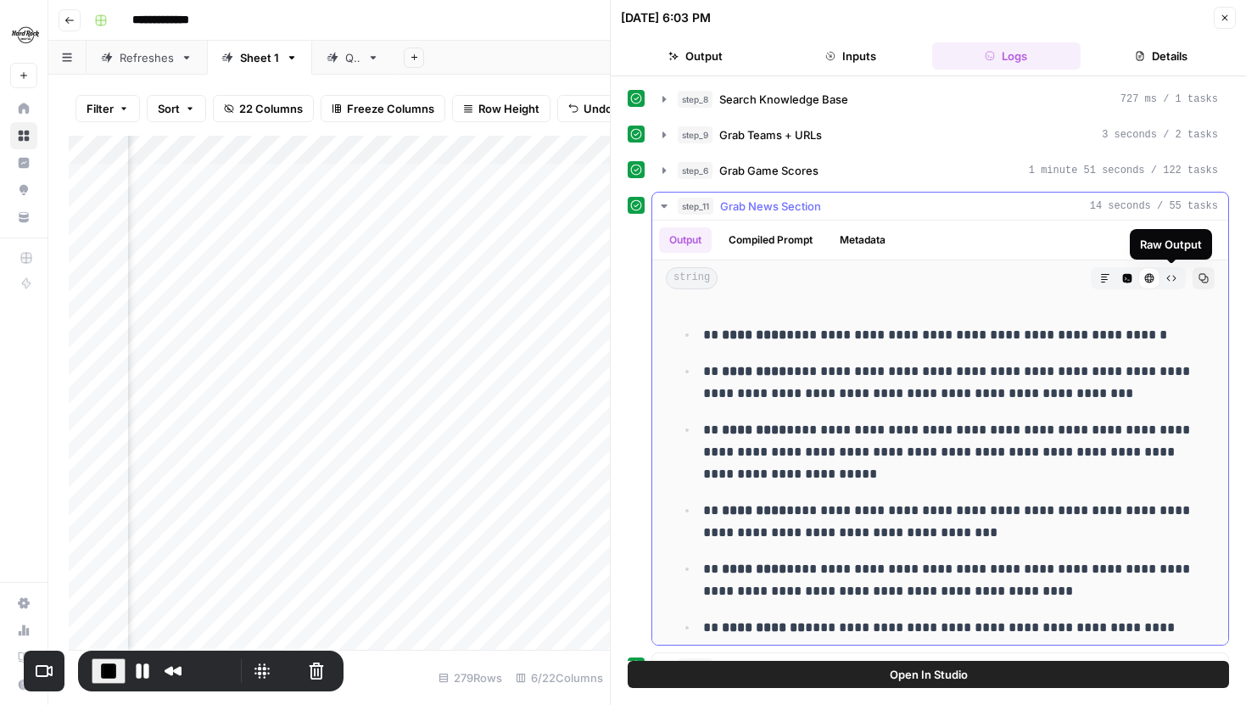
click at [1162, 275] on button "Raw Output" at bounding box center [1172, 278] width 22 height 22
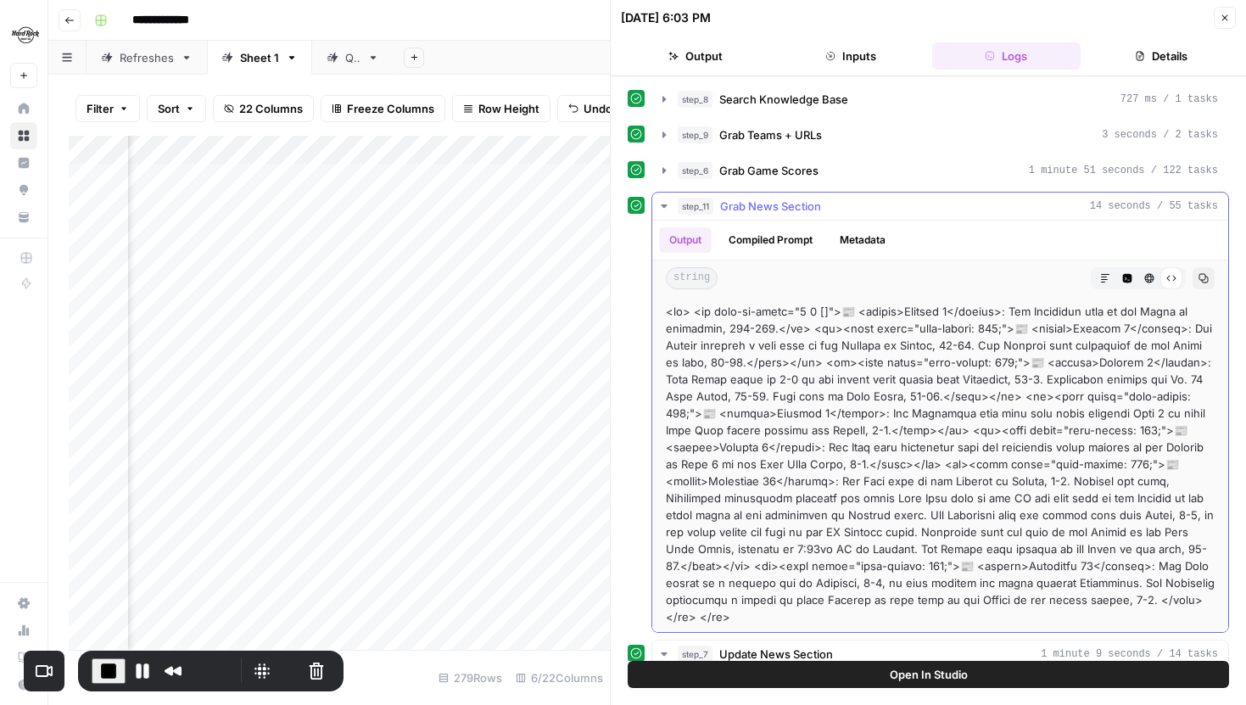
click at [1155, 279] on button "HTML Viewer" at bounding box center [1150, 278] width 22 height 22
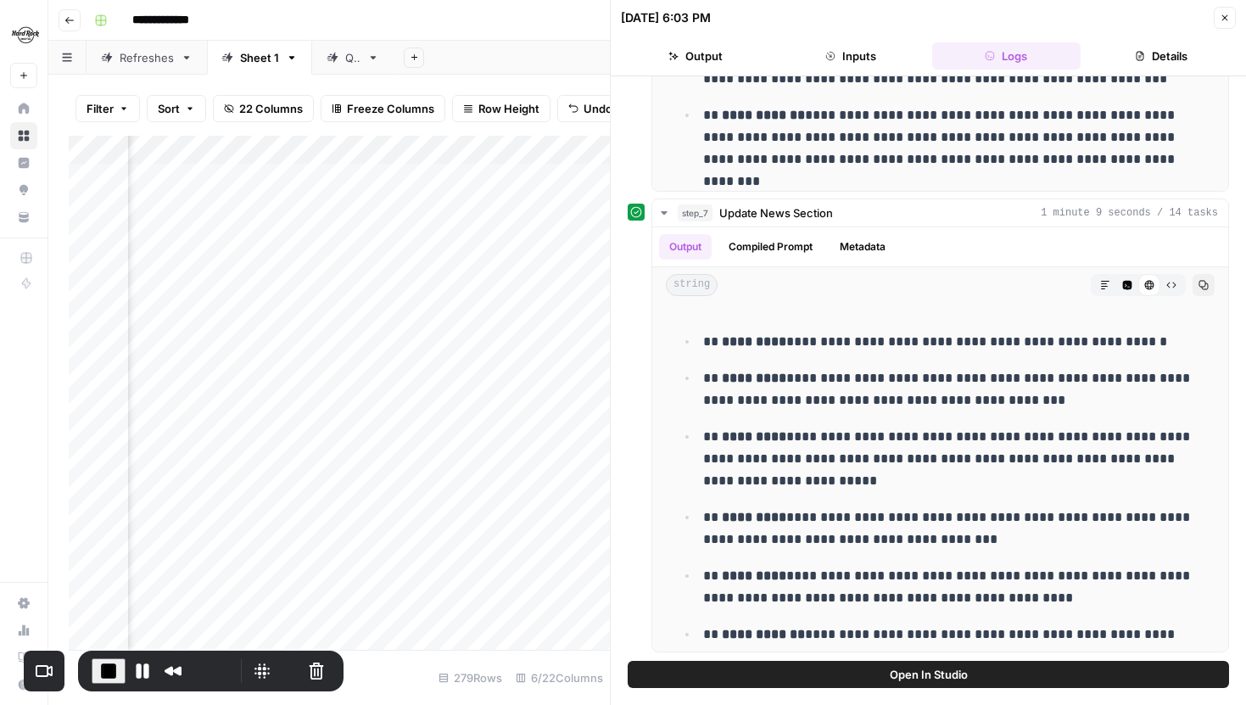
click at [1223, 21] on icon "button" at bounding box center [1225, 18] width 10 height 10
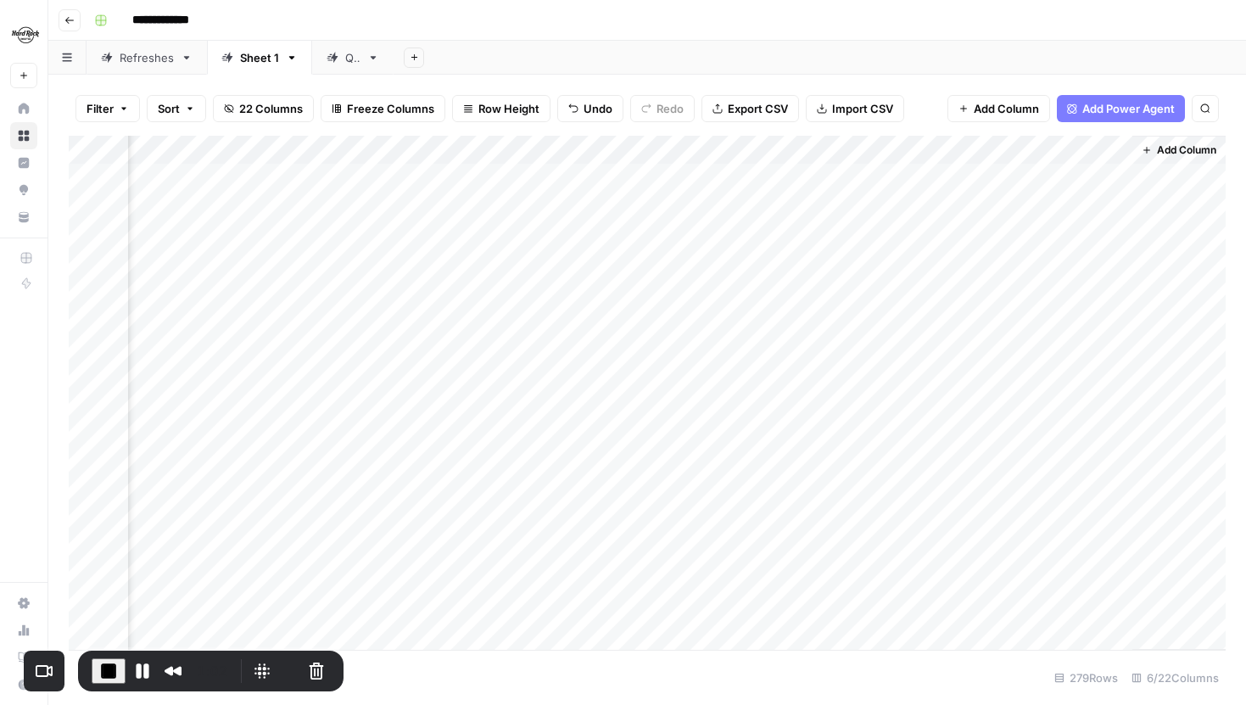
scroll to position [0, 84]
click at [1138, 176] on div "Add Column" at bounding box center [647, 393] width 1157 height 514
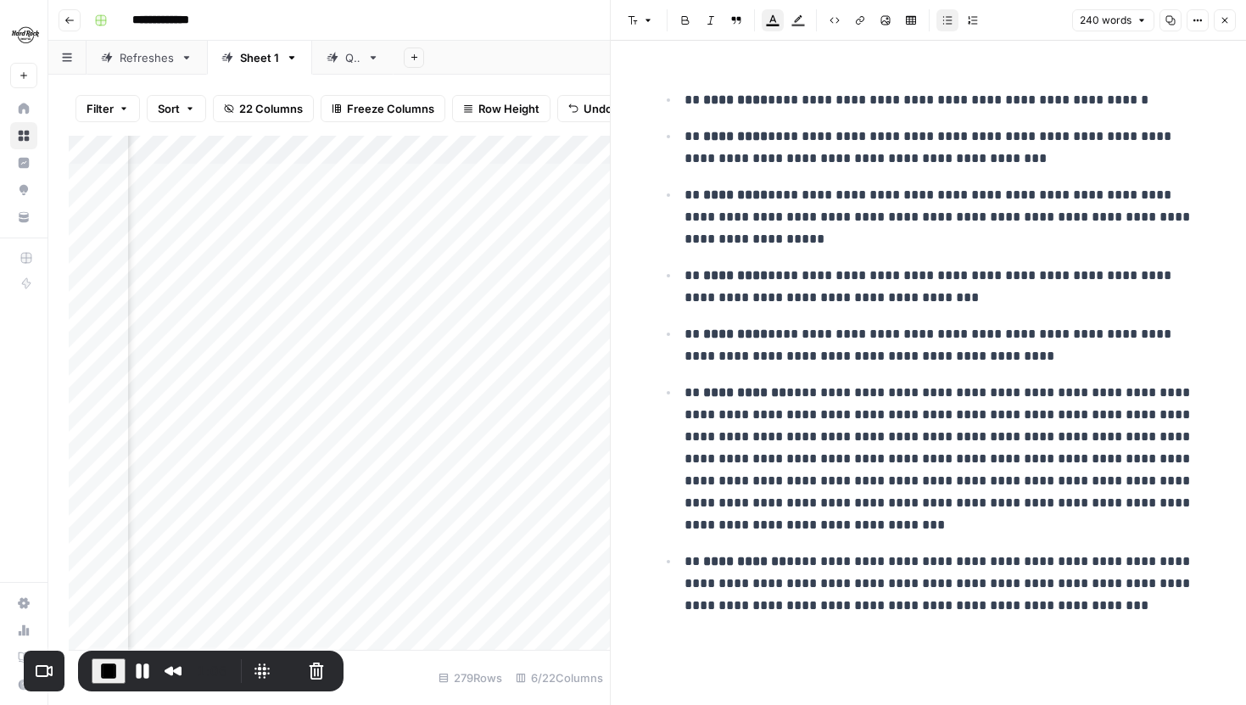
click at [1193, 16] on icon "button" at bounding box center [1198, 20] width 10 height 10
click at [1106, 171] on button "Code" at bounding box center [1141, 180] width 120 height 24
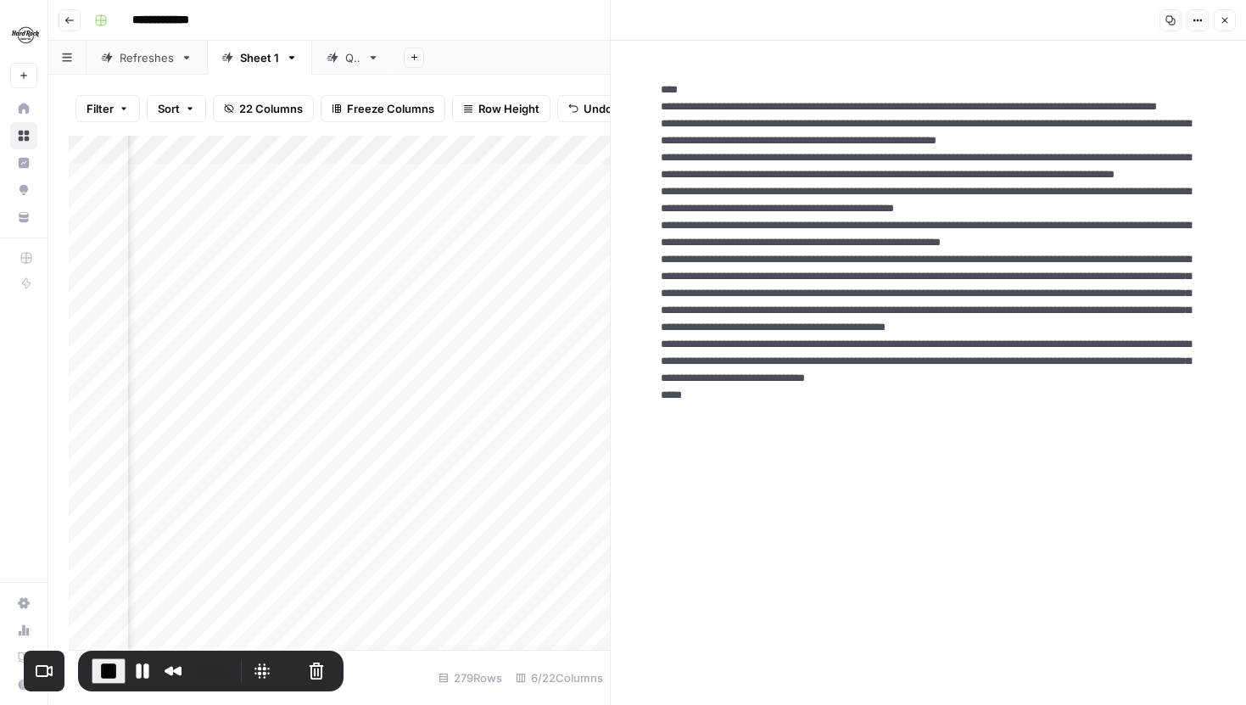
drag, startPoint x: 657, startPoint y: 95, endPoint x: 747, endPoint y: 546, distance: 459.4
click at [747, 546] on textarea at bounding box center [928, 319] width 563 height 502
drag, startPoint x: 709, startPoint y: 548, endPoint x: 657, endPoint y: 89, distance: 462.0
click at [657, 89] on textarea at bounding box center [928, 319] width 563 height 502
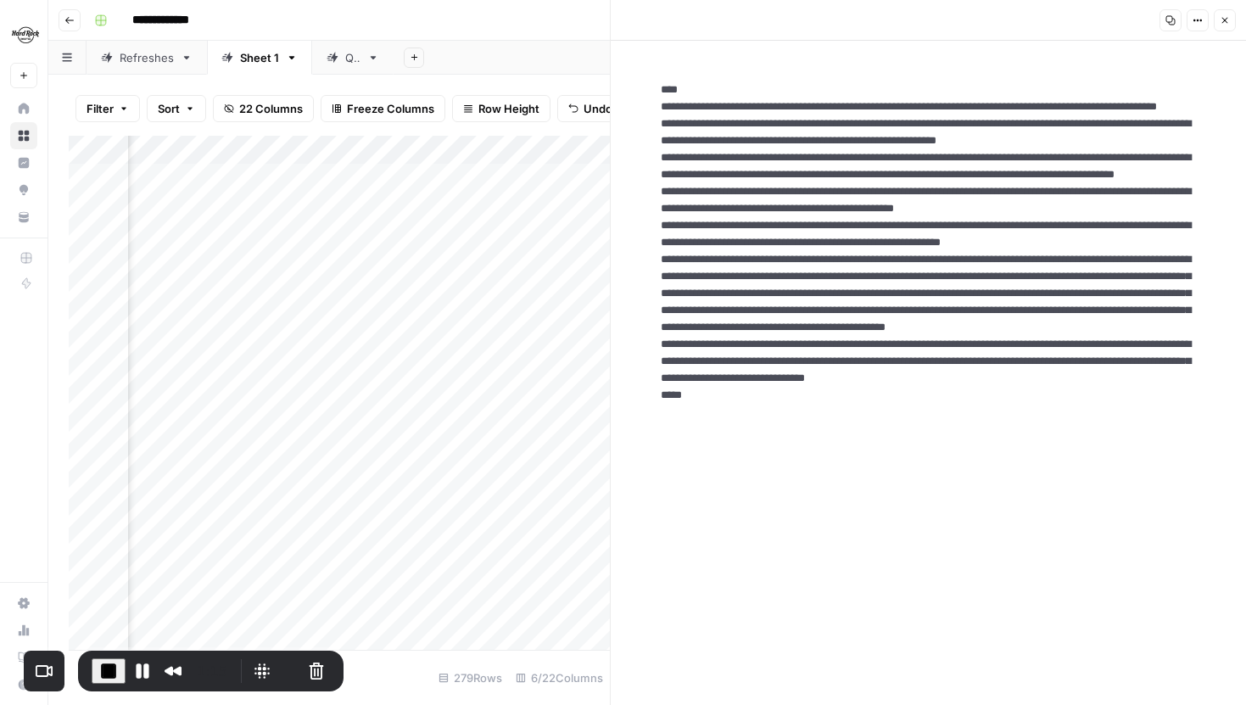
click at [714, 506] on textarea at bounding box center [928, 319] width 563 height 502
click at [1221, 15] on icon "button" at bounding box center [1225, 20] width 10 height 10
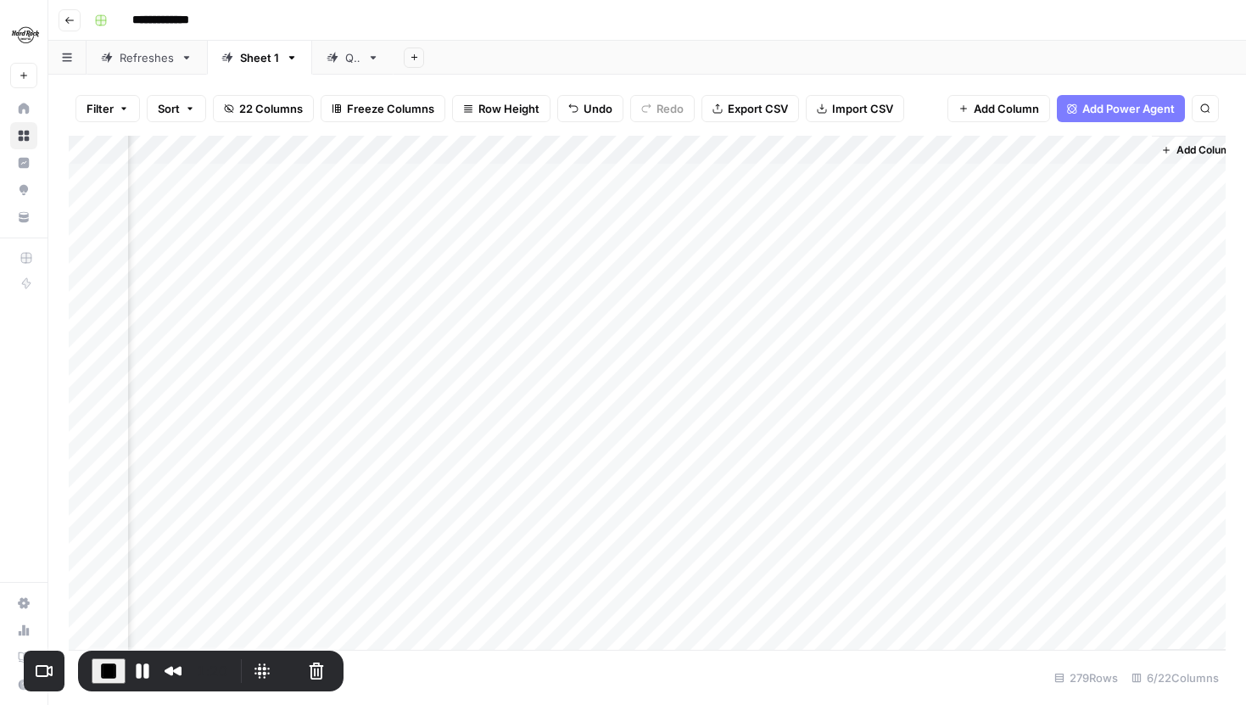
click at [1134, 291] on div "Add Column" at bounding box center [647, 393] width 1157 height 514
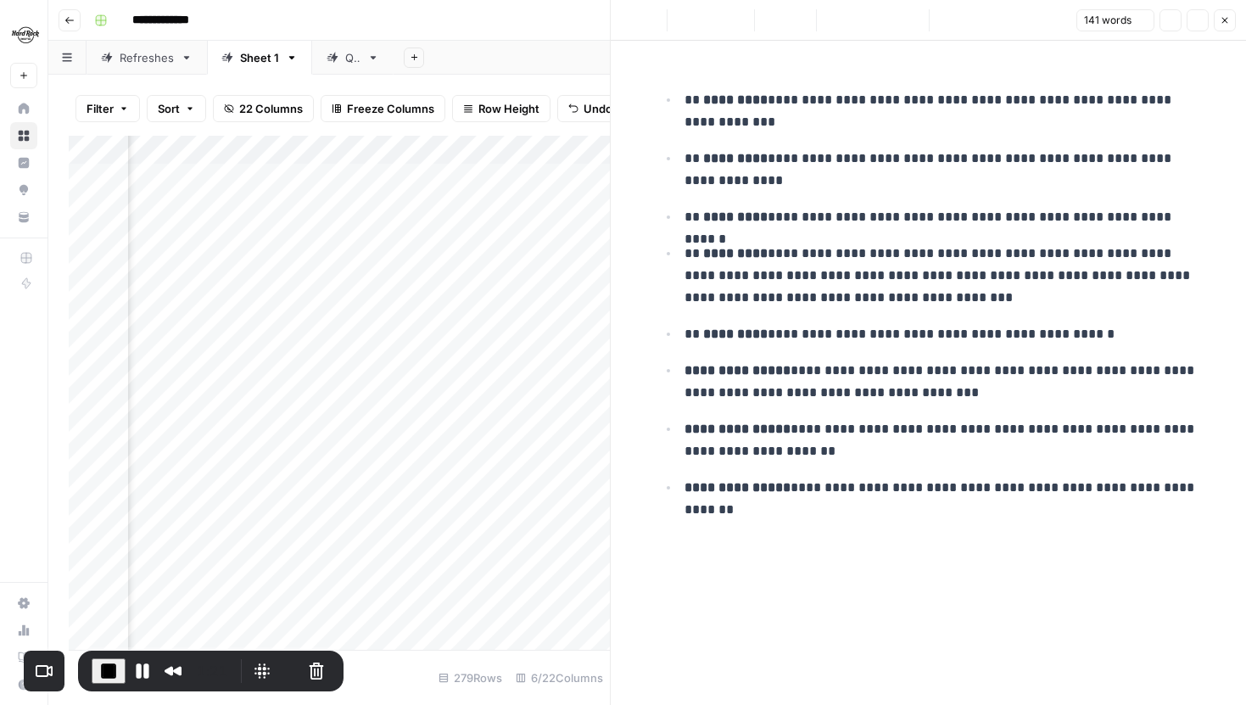
click at [1200, 28] on button "Options" at bounding box center [1198, 20] width 22 height 22
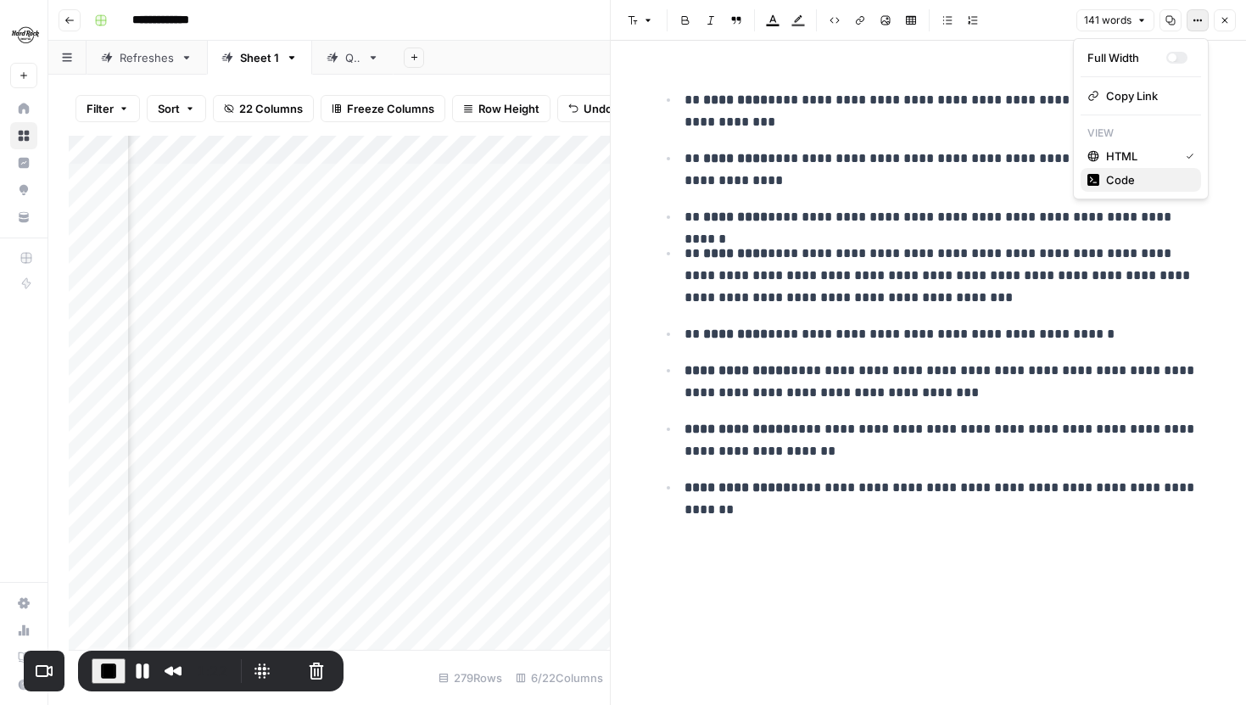
click at [1133, 189] on button "Code" at bounding box center [1141, 180] width 120 height 24
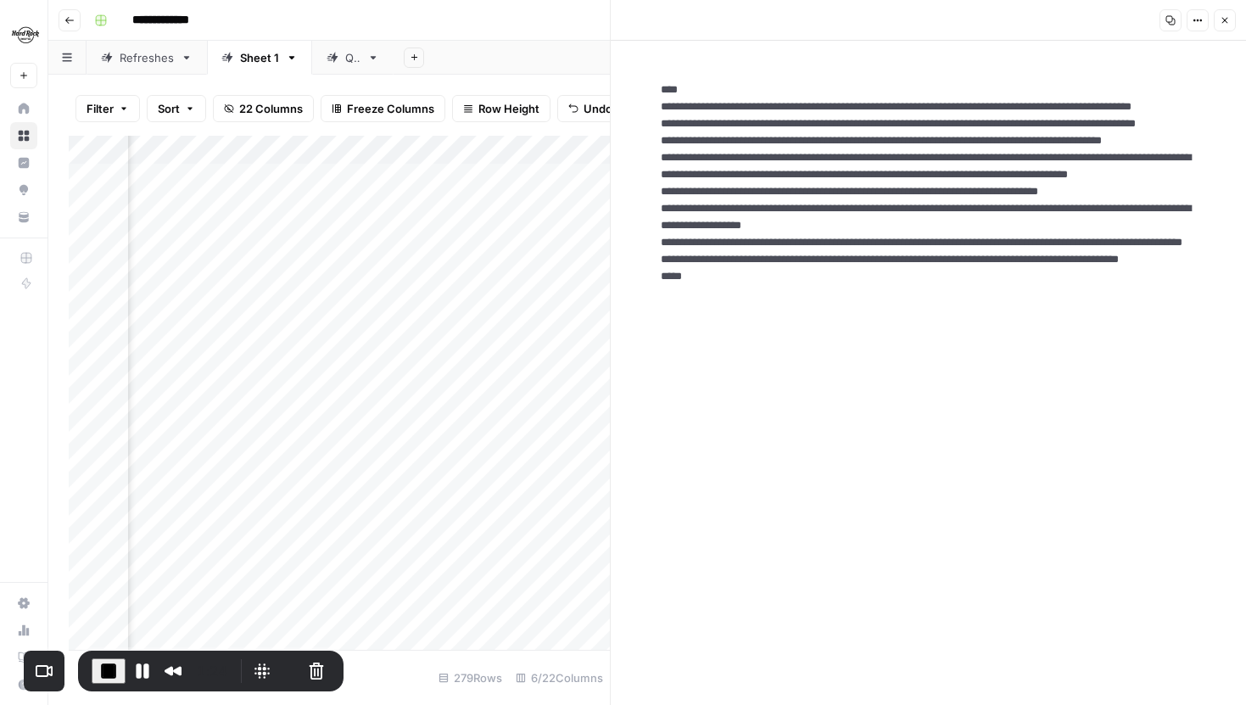
drag, startPoint x: 660, startPoint y: 94, endPoint x: 776, endPoint y: 379, distance: 307.8
click at [776, 379] on textarea at bounding box center [928, 243] width 563 height 350
click at [770, 397] on textarea at bounding box center [928, 243] width 563 height 350
click at [1218, 25] on button "Close" at bounding box center [1225, 20] width 22 height 22
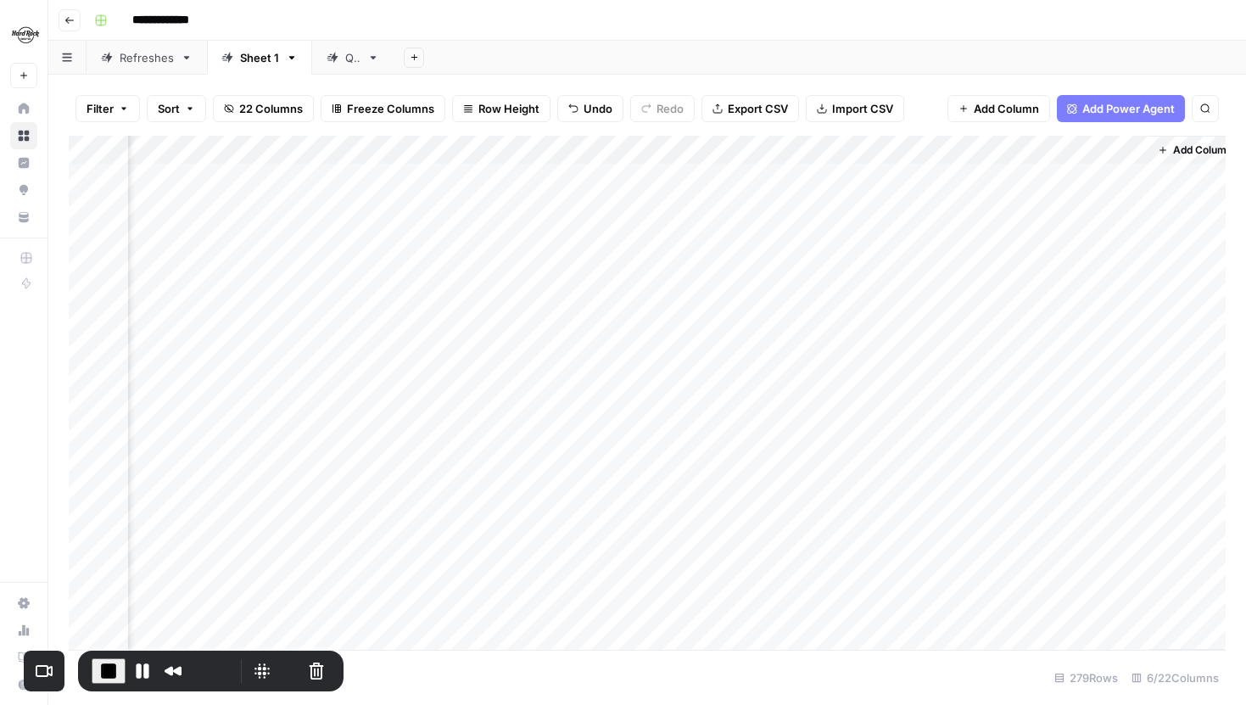
scroll to position [3, 104]
click at [108, 670] on span "End Recording" at bounding box center [108, 671] width 20 height 20
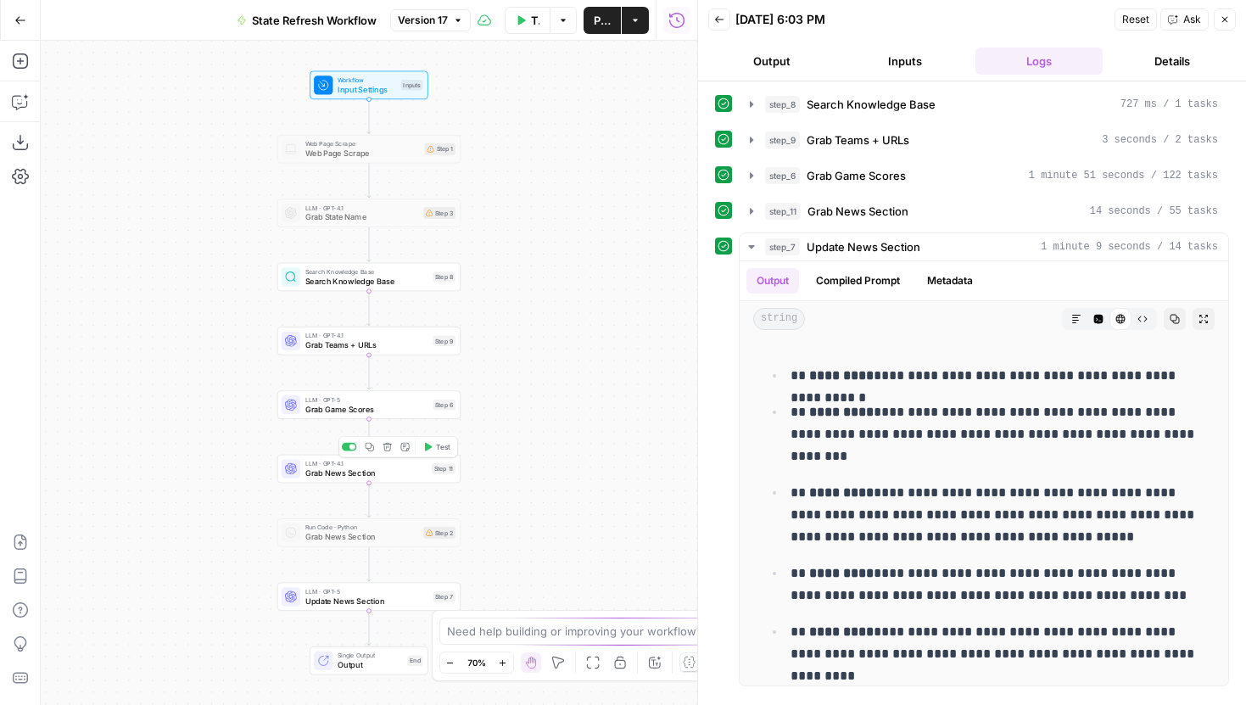
click at [403, 473] on span "Grab News Section" at bounding box center [366, 473] width 122 height 12
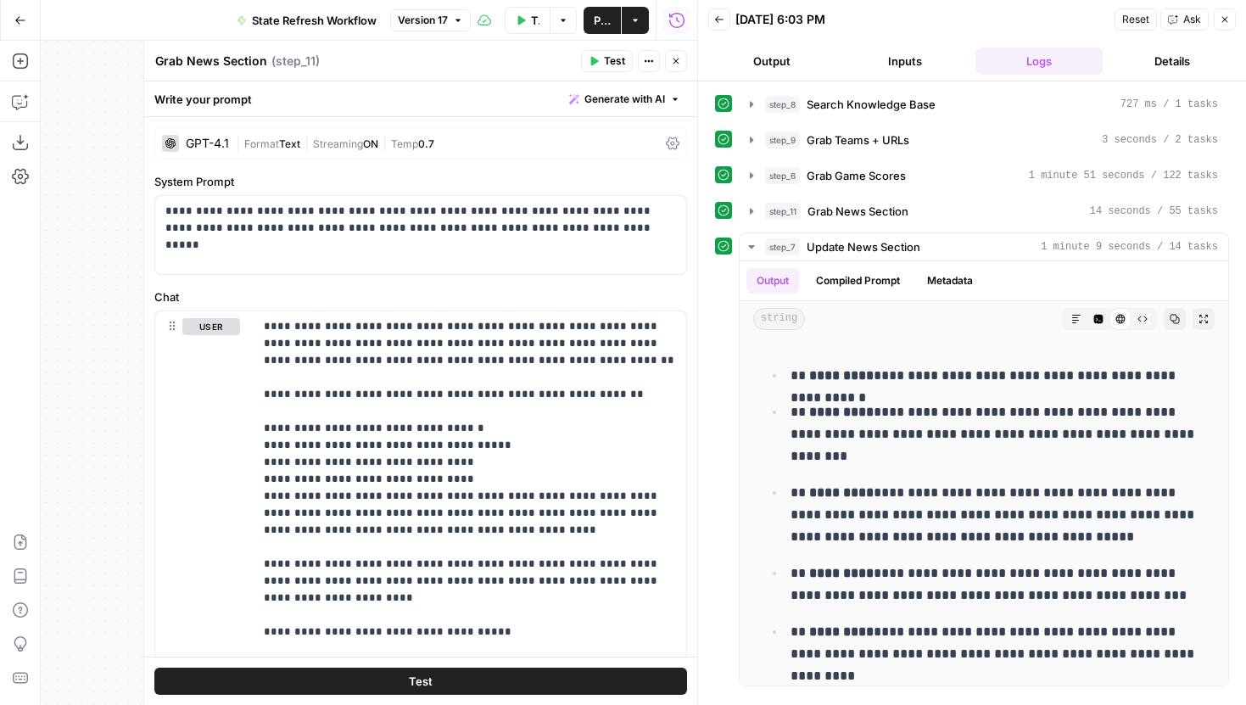
click at [676, 57] on icon "button" at bounding box center [676, 61] width 10 height 10
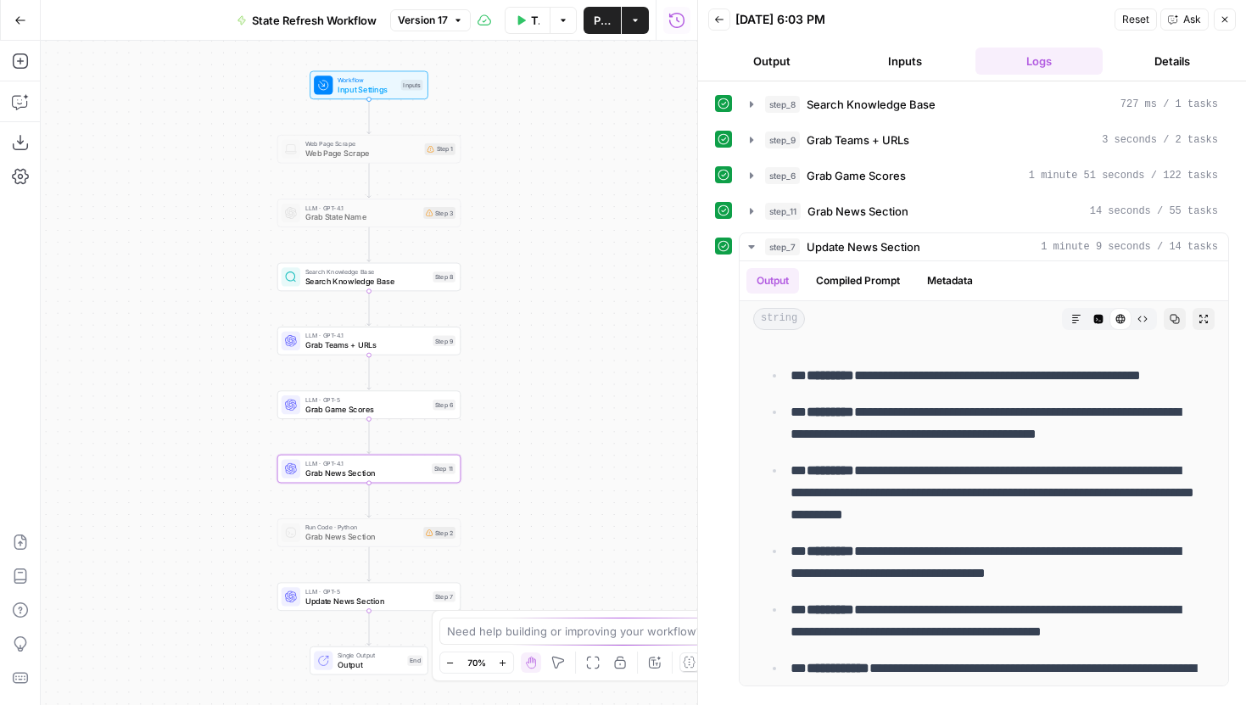
drag, startPoint x: 565, startPoint y: 339, endPoint x: 502, endPoint y: 166, distance: 183.3
click at [502, 166] on div "Workflow Input Settings Inputs Web Page Scrape Web Page Scrape Step 1 LLM · GPT…" at bounding box center [369, 373] width 657 height 664
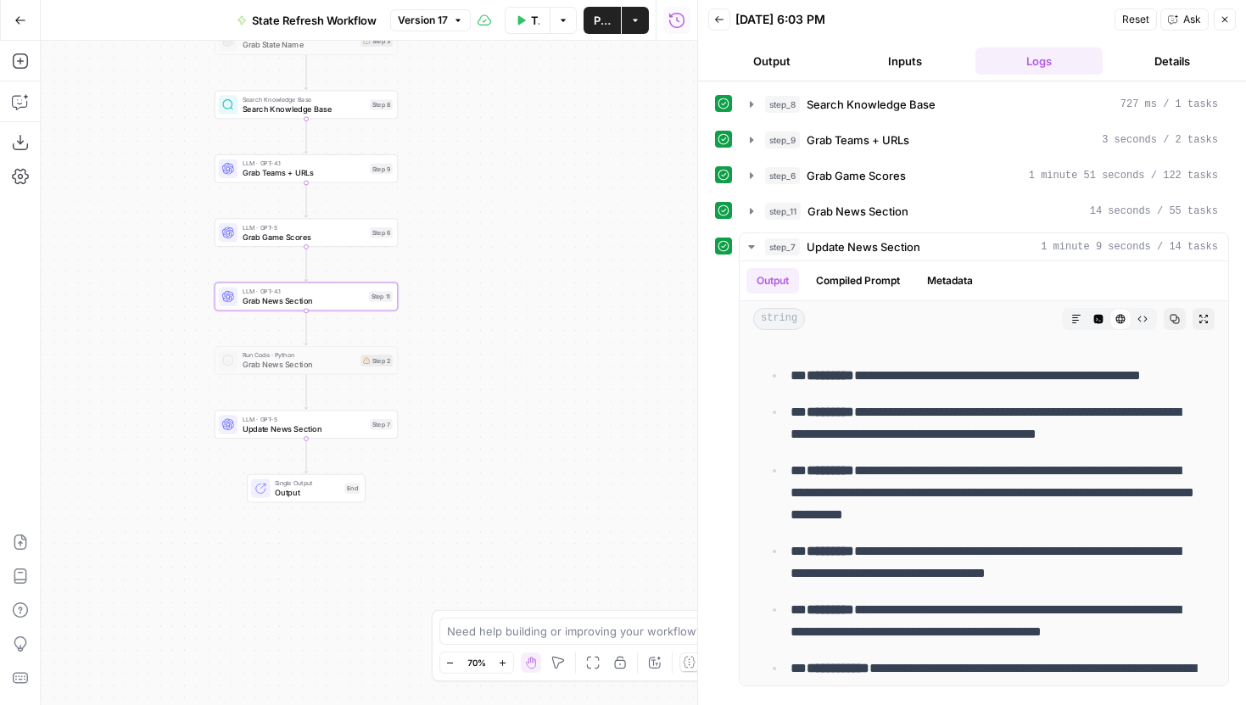
click at [359, 425] on span "Update News Section" at bounding box center [304, 428] width 123 height 12
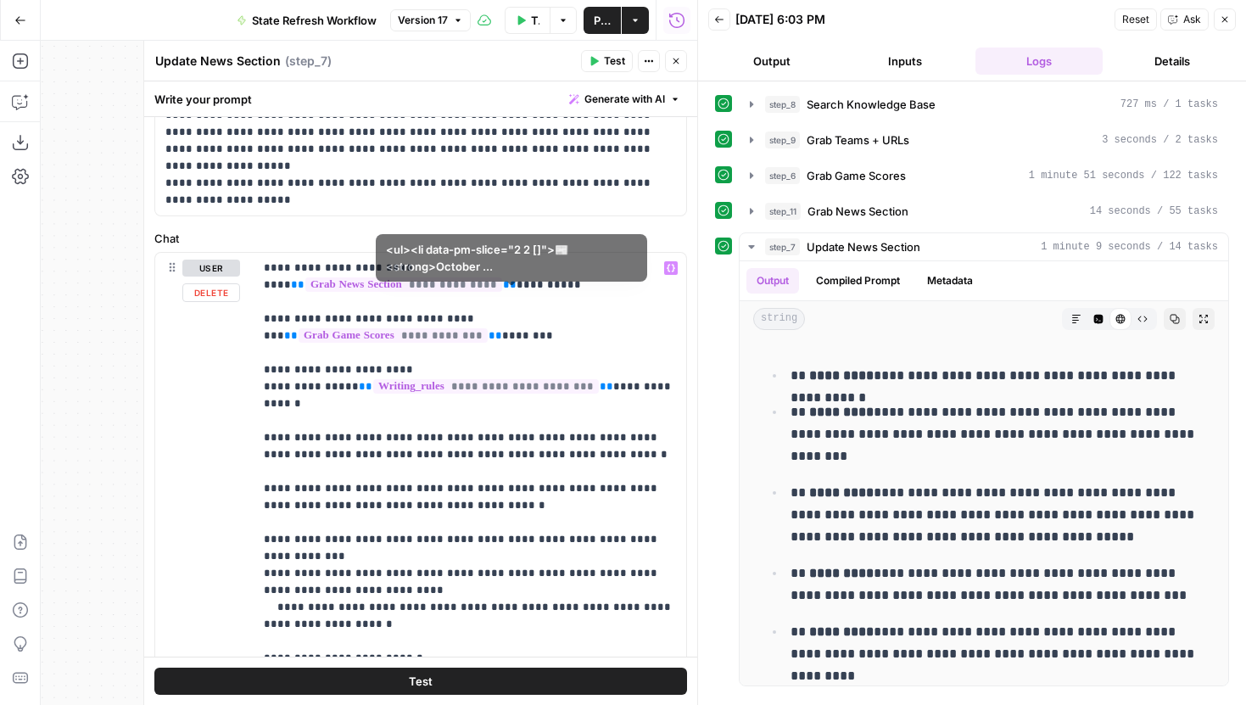
scroll to position [378, 0]
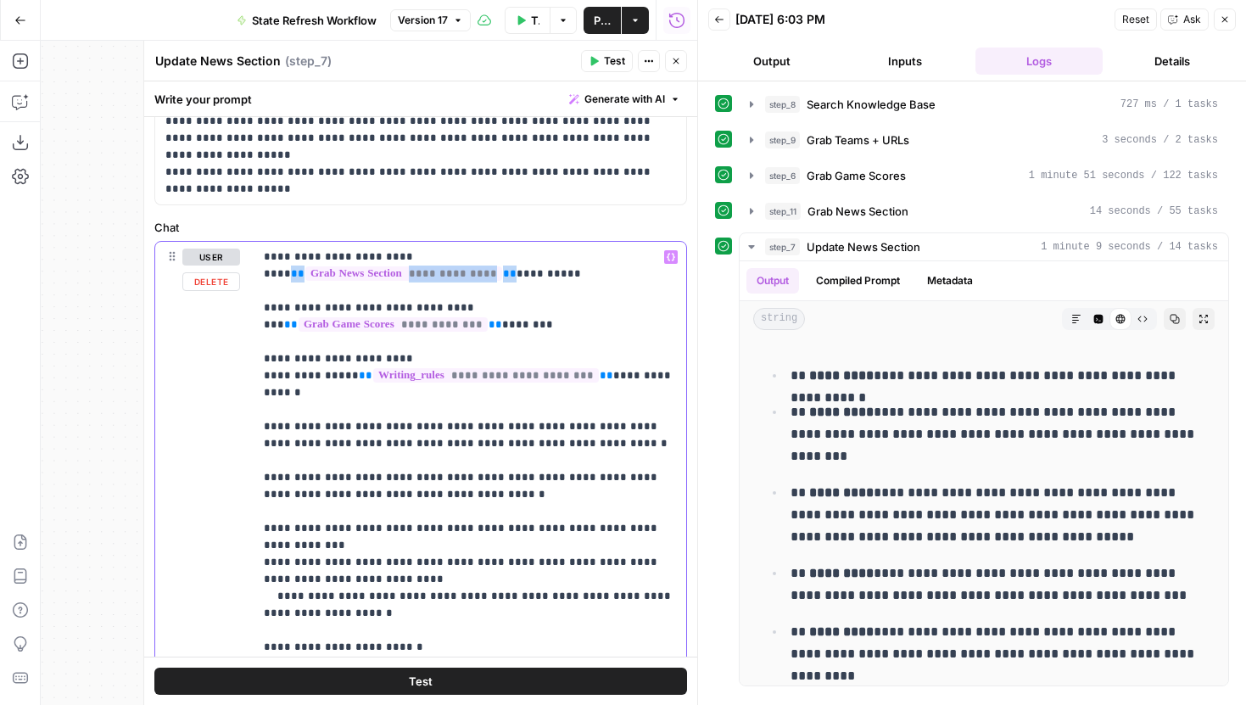
drag, startPoint x: 618, startPoint y: 258, endPoint x: 406, endPoint y: 255, distance: 212.1
click at [406, 255] on p "**********" at bounding box center [470, 461] width 412 height 424
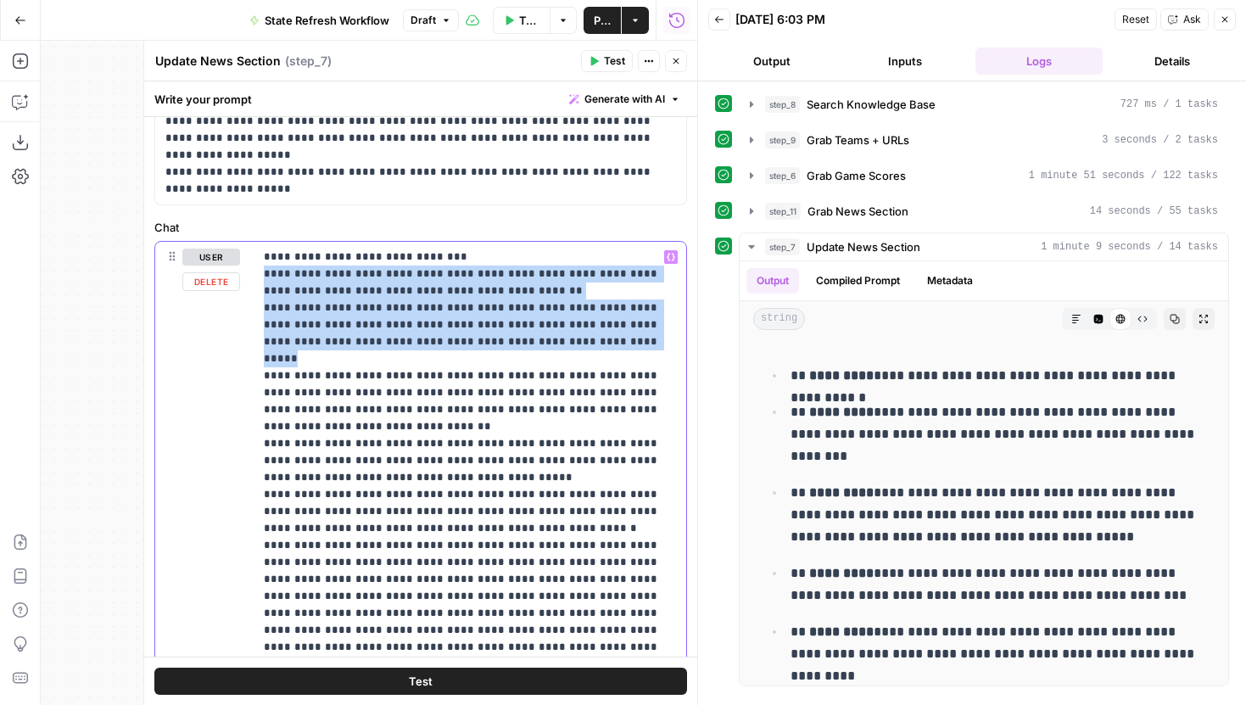
drag, startPoint x: 553, startPoint y: 343, endPoint x: 261, endPoint y: 277, distance: 299.2
click at [261, 277] on div "**********" at bounding box center [470, 587] width 433 height 691
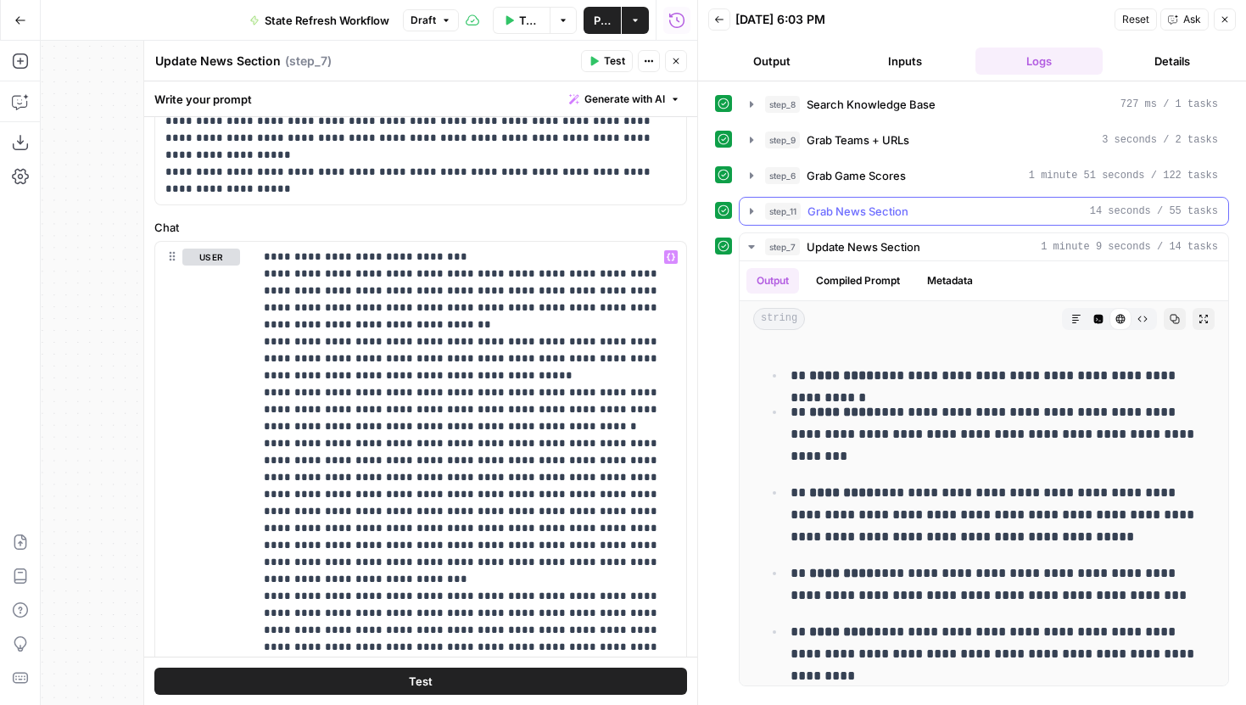
click at [751, 211] on icon "button" at bounding box center [751, 211] width 3 height 6
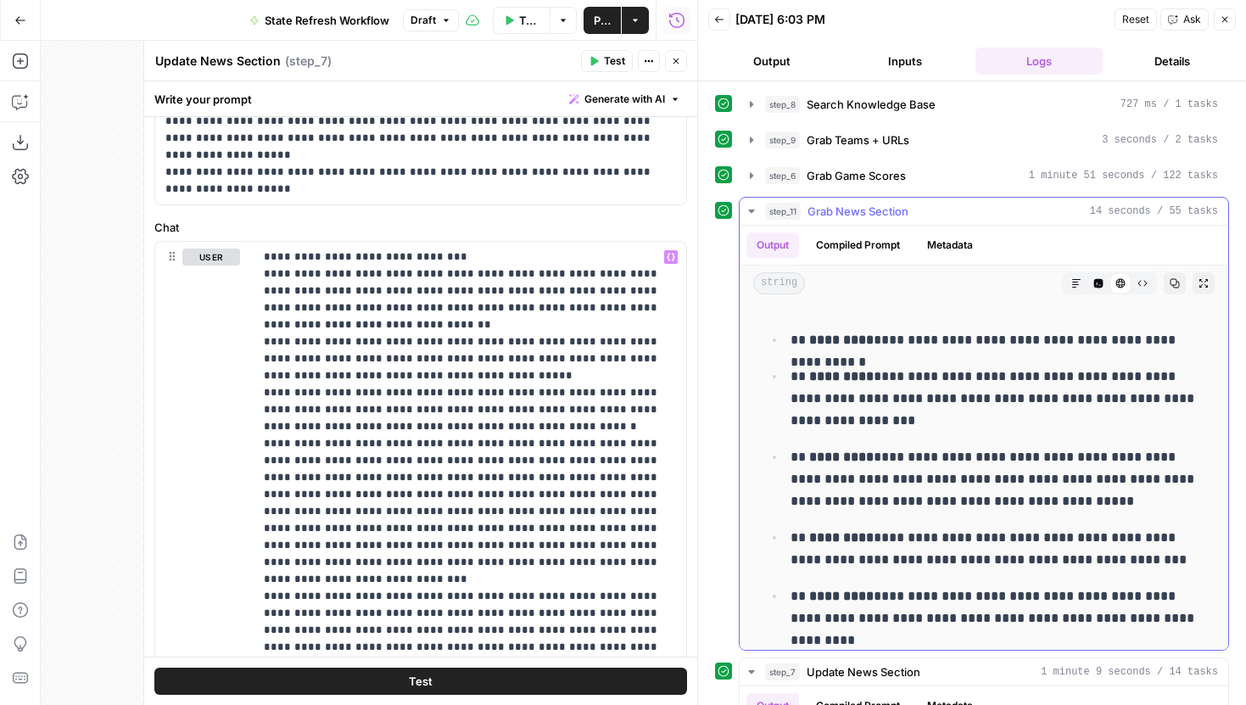
click at [1150, 279] on button "Raw Output" at bounding box center [1143, 283] width 22 height 22
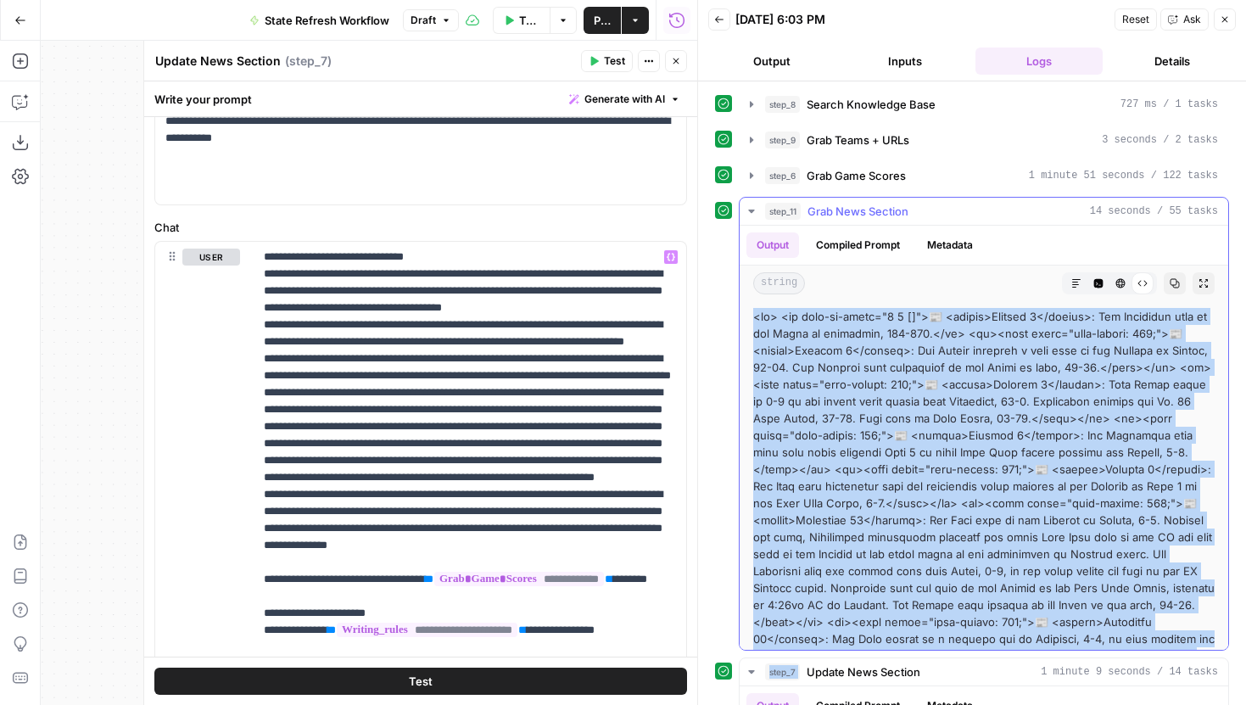
scroll to position [21, 0]
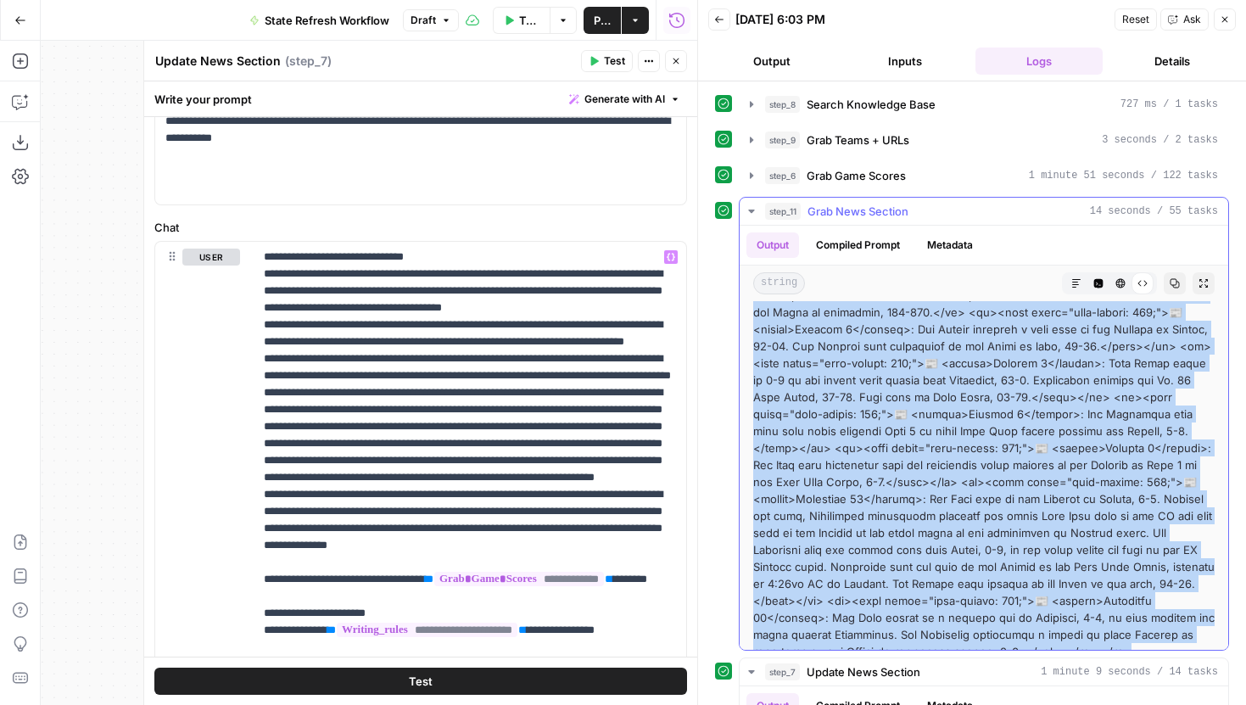
drag, startPoint x: 754, startPoint y: 316, endPoint x: 1181, endPoint y: 638, distance: 534.8
click at [1181, 638] on div at bounding box center [984, 473] width 462 height 373
copy div "<lo> <ip dolo-si-ametc="7 1 []">📰 <adipis>Elitsed 8</doeius>: Tem Incididun utl…"
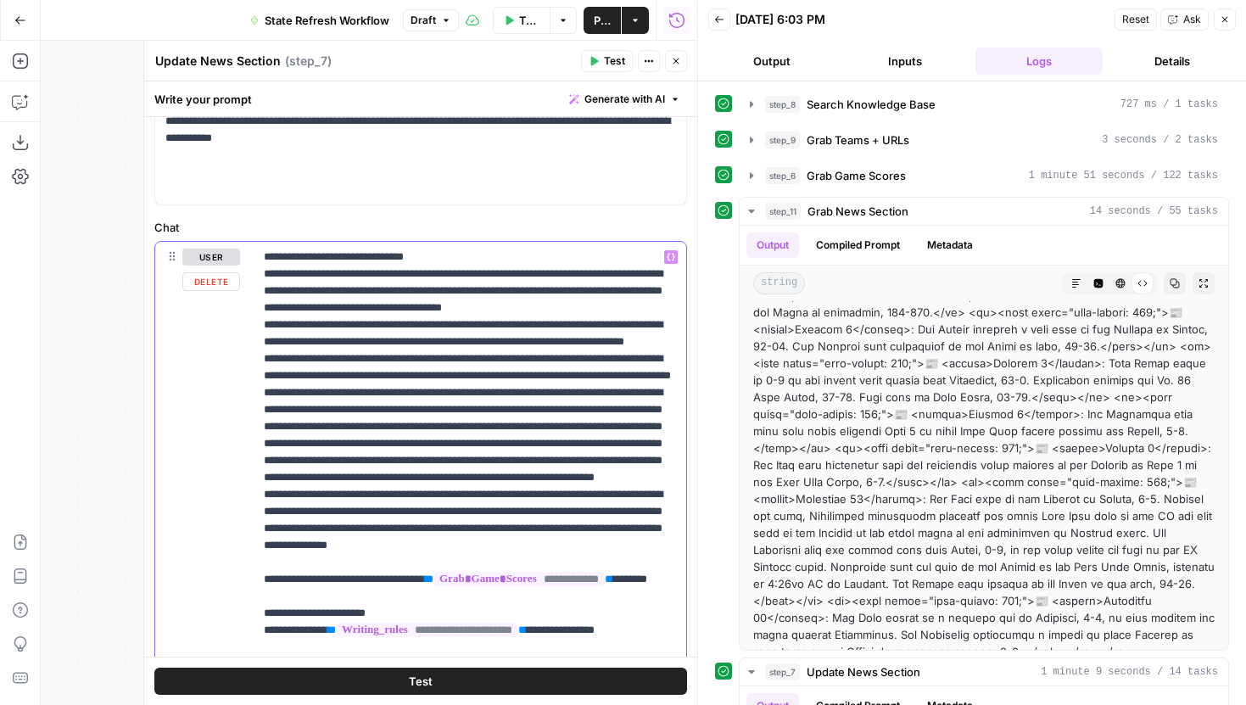
click at [421, 279] on p "**********" at bounding box center [470, 656] width 412 height 814
click at [410, 263] on p "**********" at bounding box center [470, 656] width 412 height 814
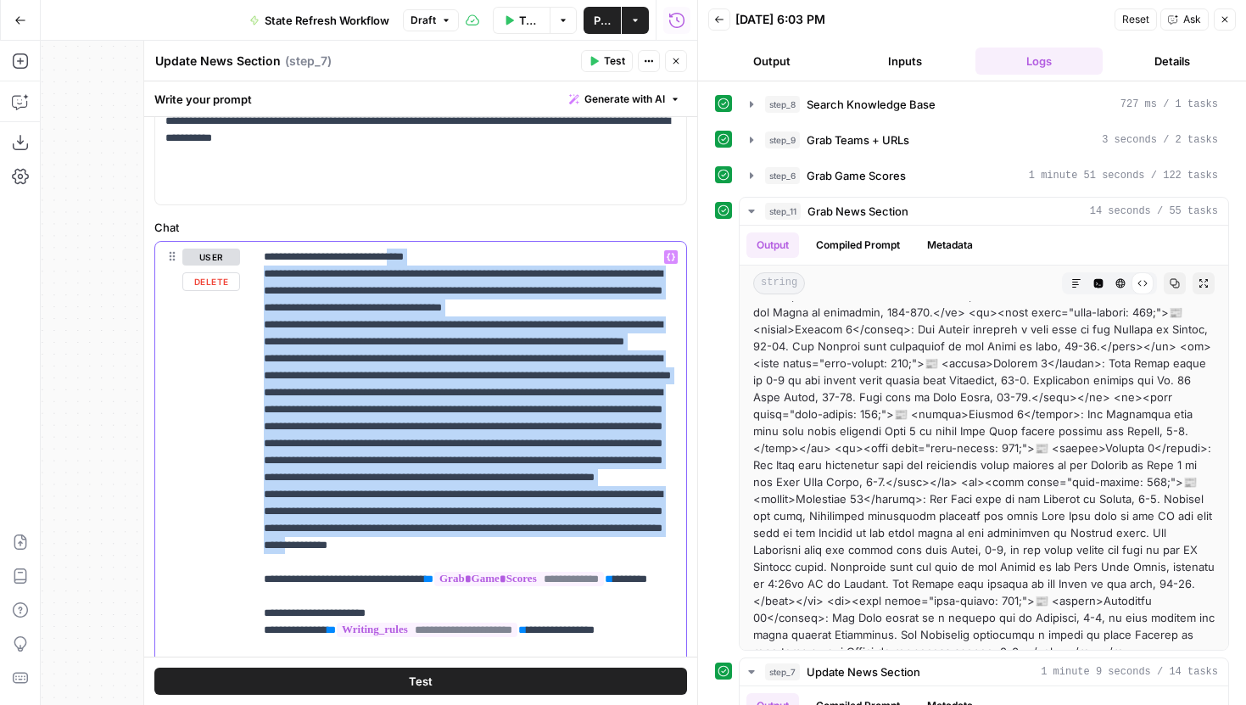
drag, startPoint x: 406, startPoint y: 260, endPoint x: 294, endPoint y: 647, distance: 403.8
click at [294, 647] on p "**********" at bounding box center [470, 656] width 412 height 814
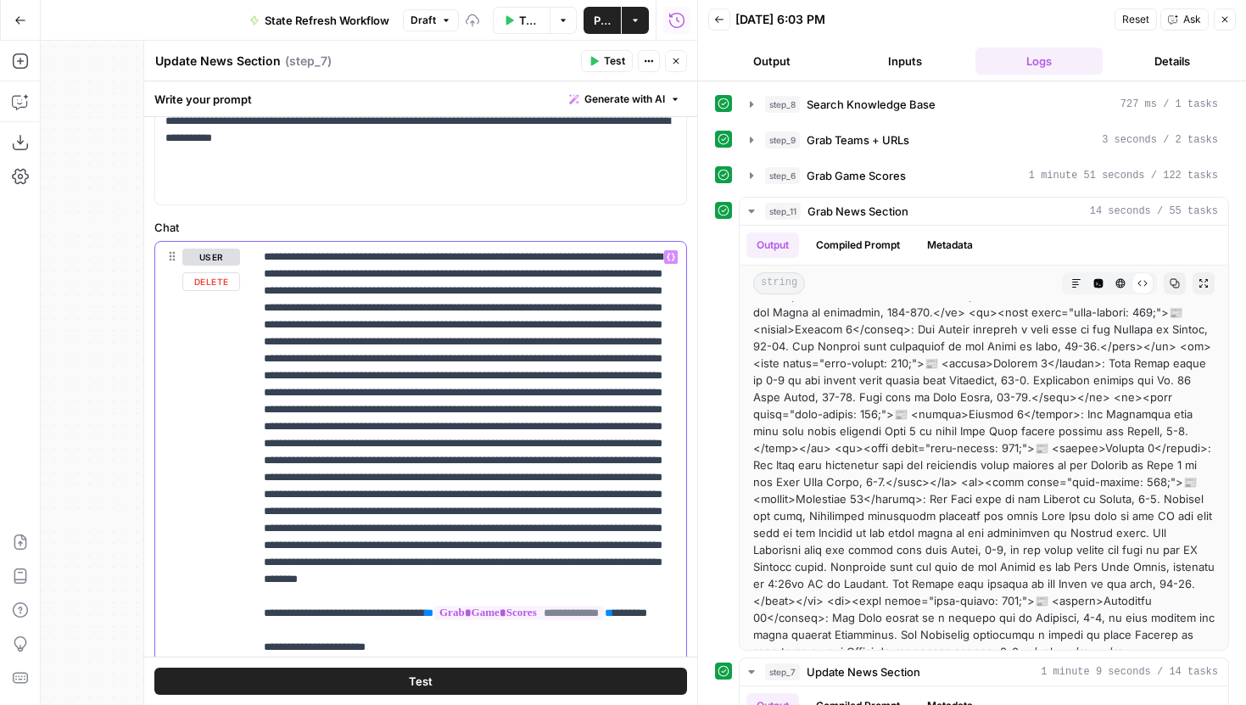
click at [541, 363] on p "**********" at bounding box center [470, 664] width 412 height 831
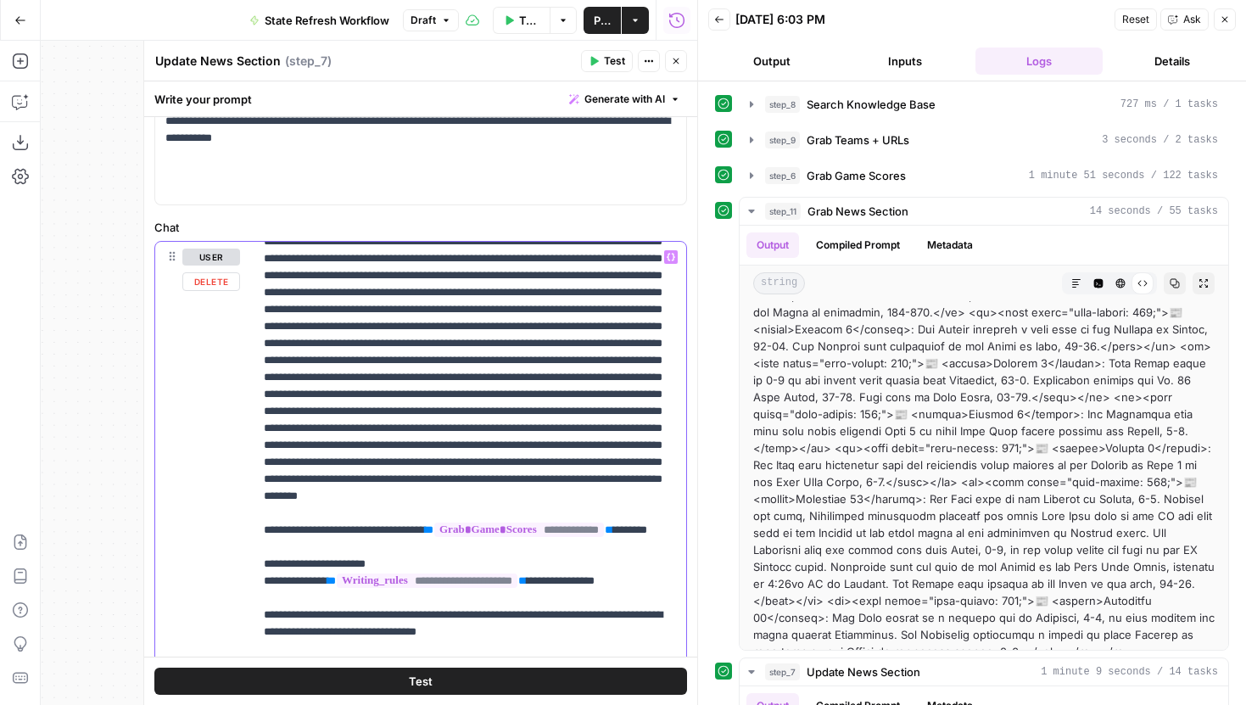
scroll to position [0, 0]
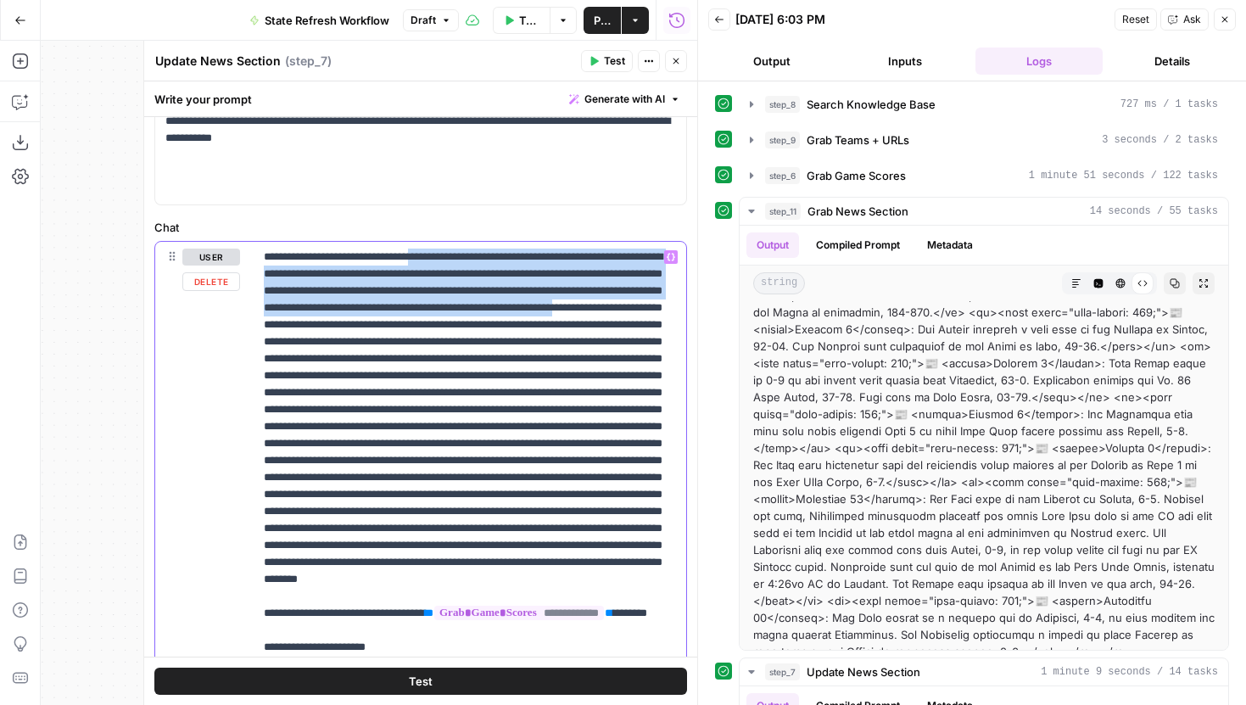
drag, startPoint x: 572, startPoint y: 327, endPoint x: 433, endPoint y: 255, distance: 156.7
click at [433, 255] on p "**********" at bounding box center [470, 664] width 412 height 831
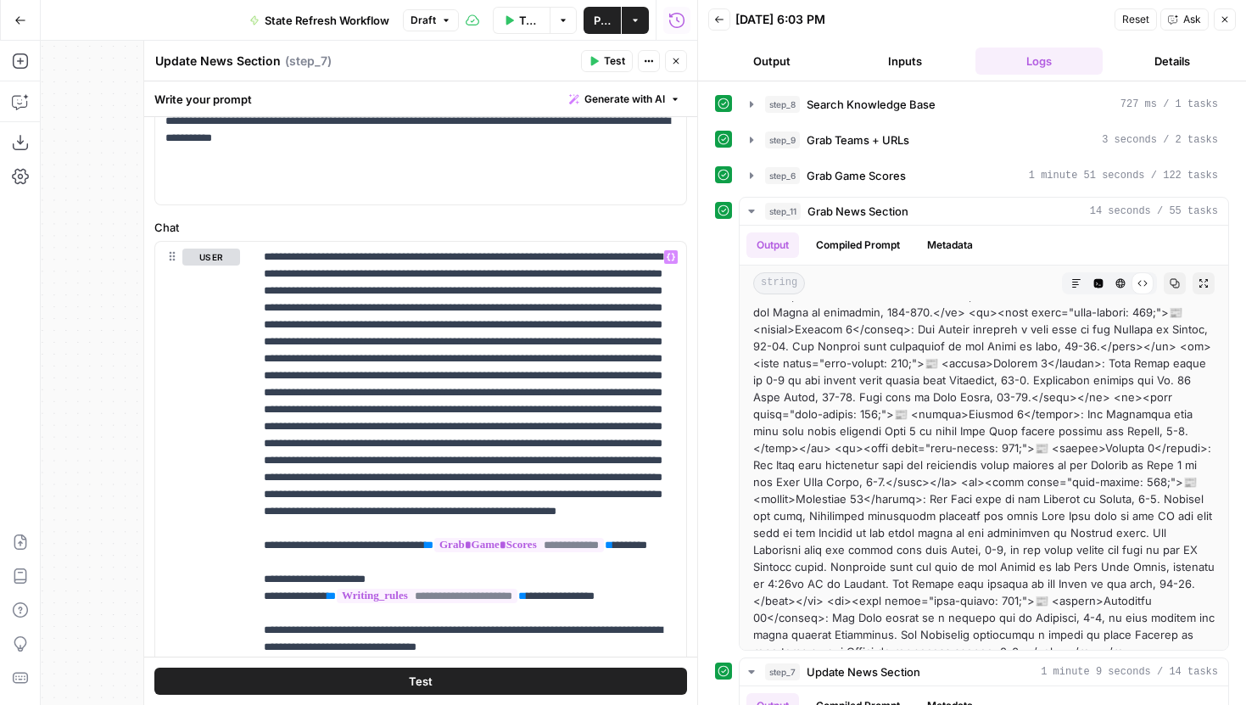
click at [674, 59] on icon "button" at bounding box center [676, 61] width 10 height 10
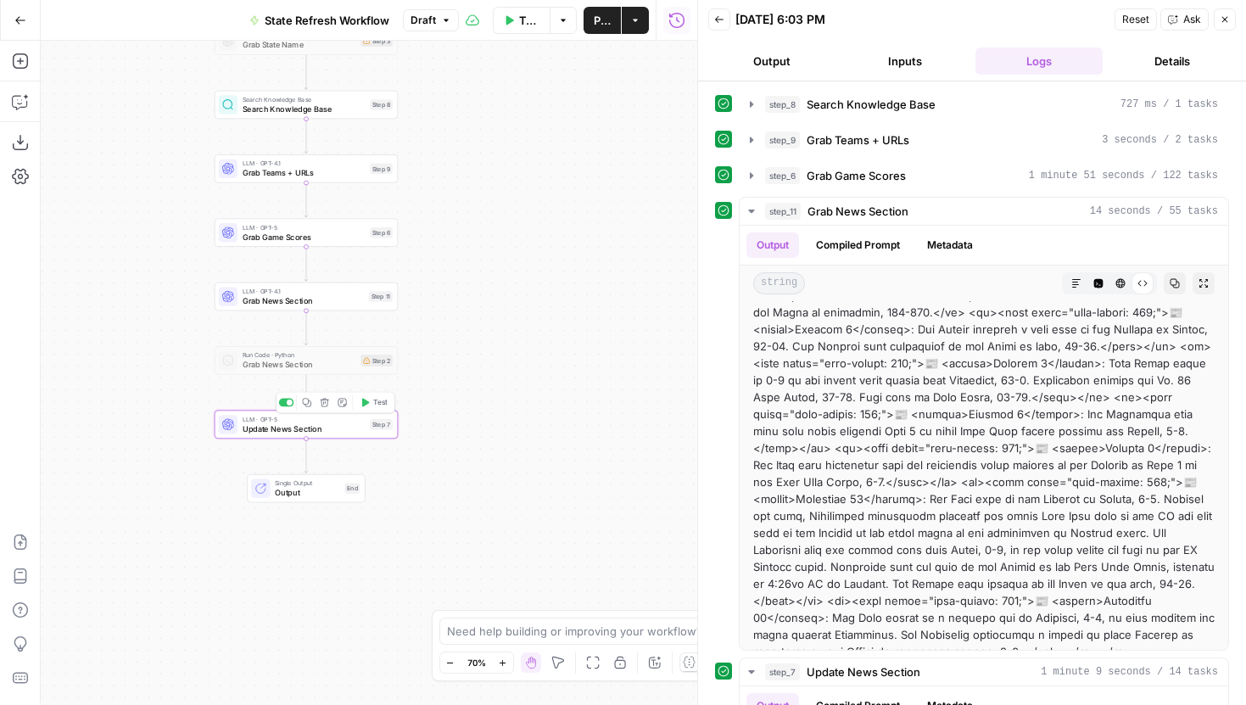
click at [377, 399] on span "Test" at bounding box center [380, 402] width 14 height 11
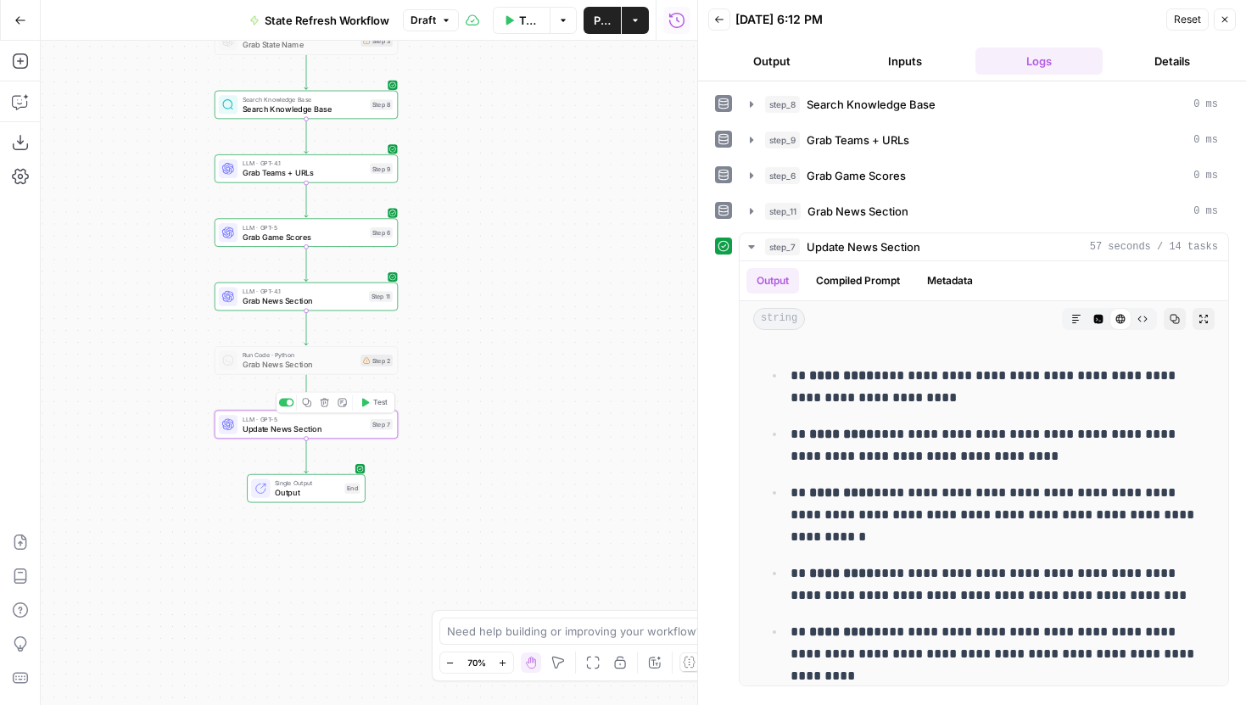
click at [321, 428] on span "Update News Section" at bounding box center [304, 428] width 123 height 12
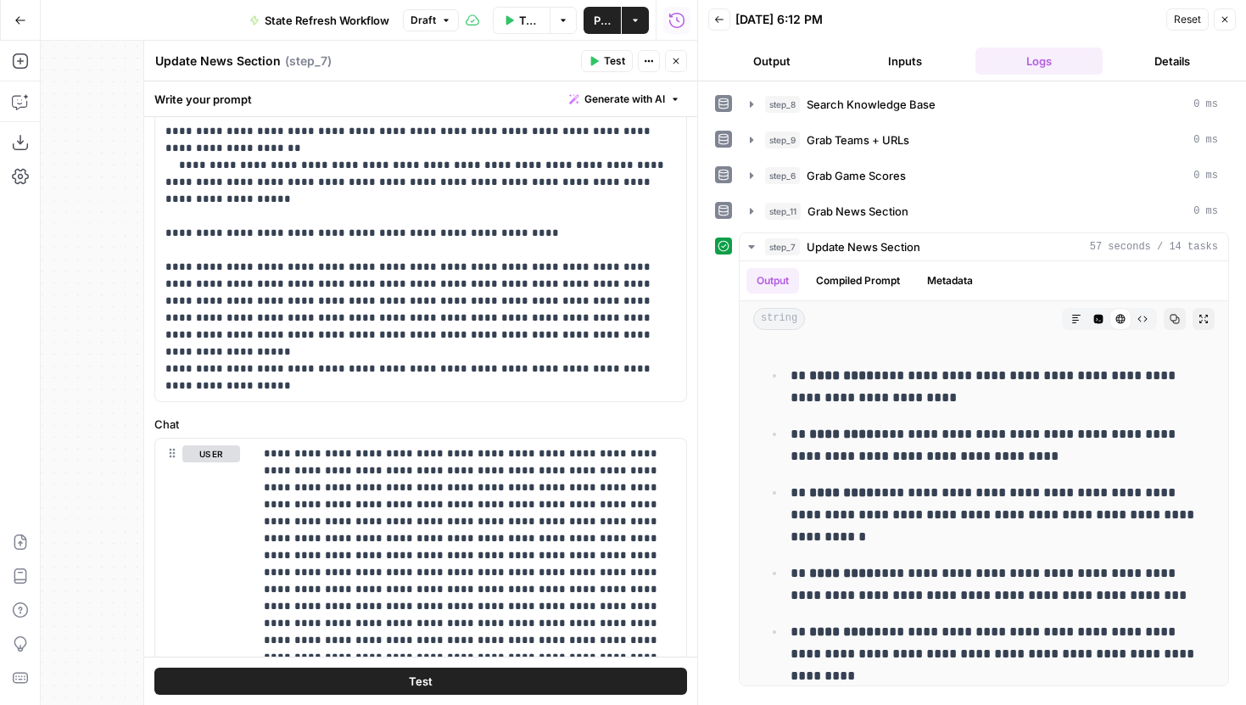
click at [747, 184] on button "step_6 Grab Game Scores 0 ms" at bounding box center [984, 175] width 489 height 27
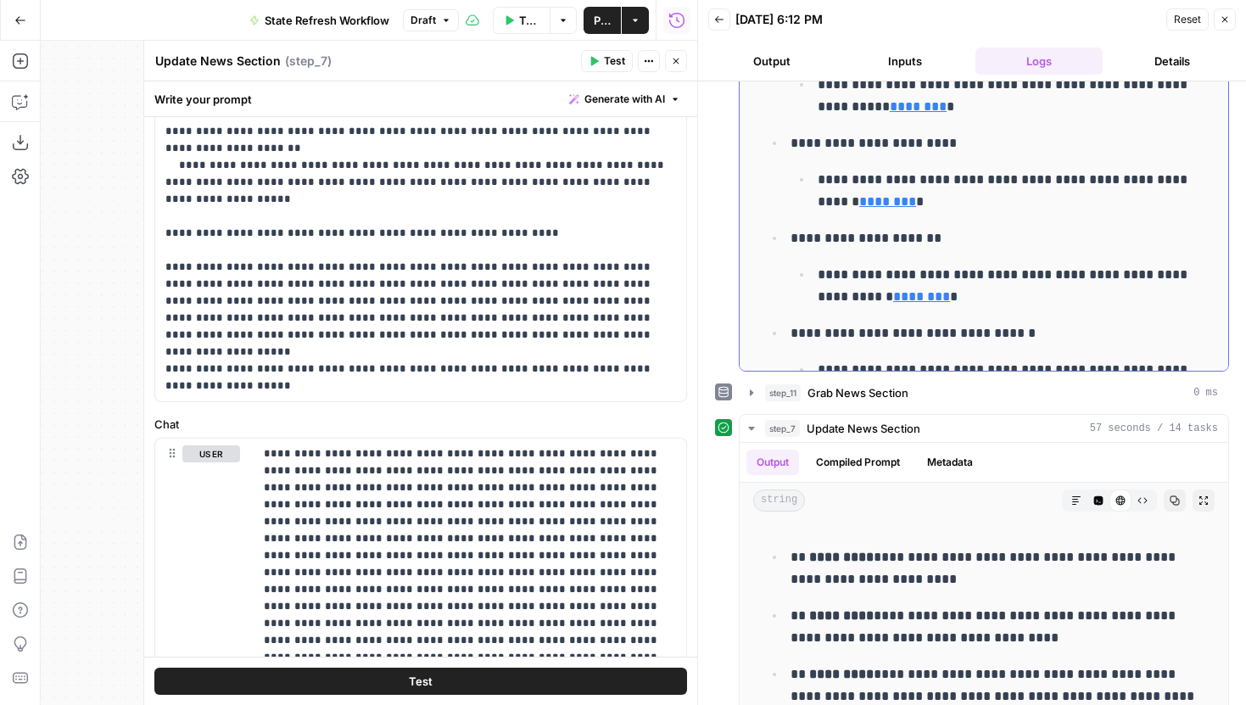
scroll to position [15, 0]
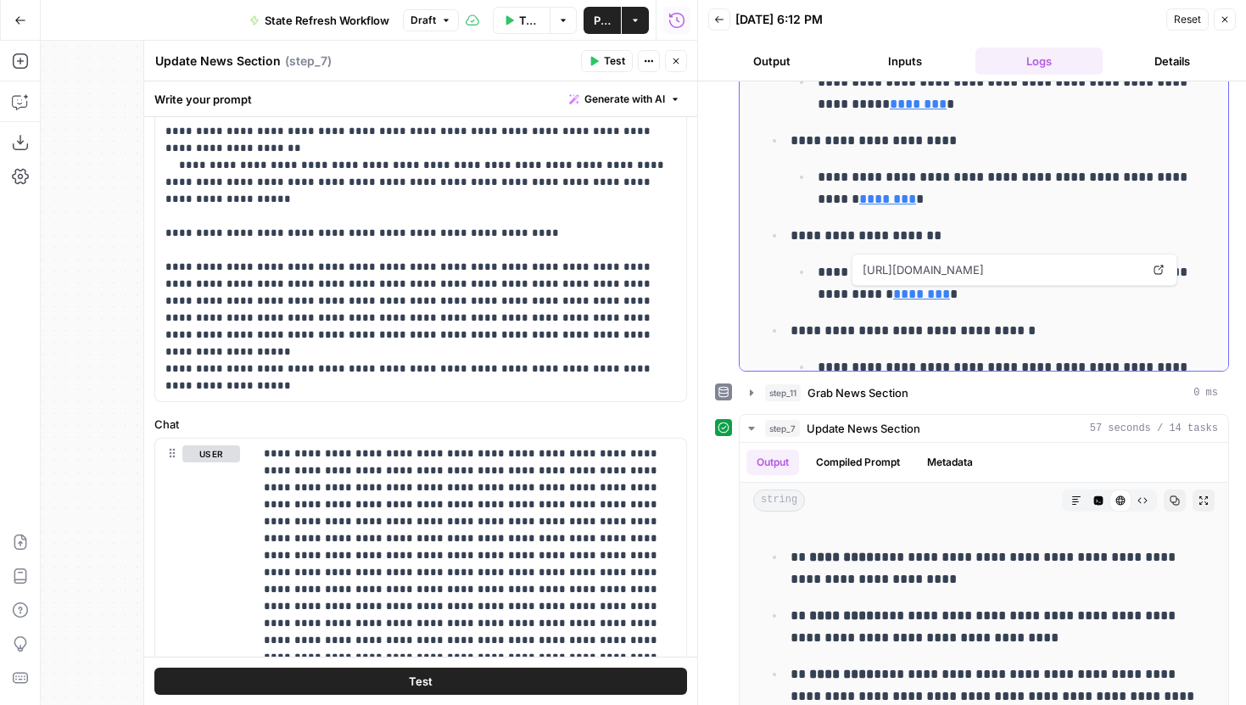
click at [1156, 271] on icon at bounding box center [1159, 270] width 10 height 10
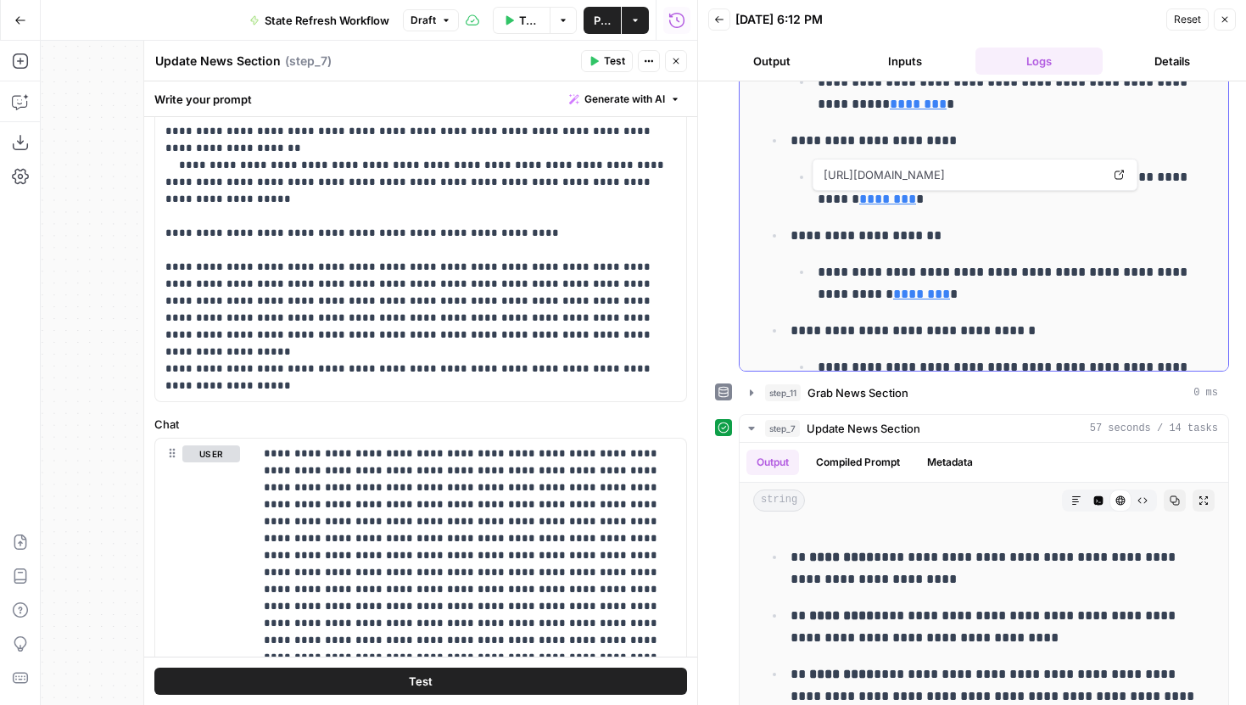
click at [1115, 178] on icon at bounding box center [1120, 175] width 10 height 10
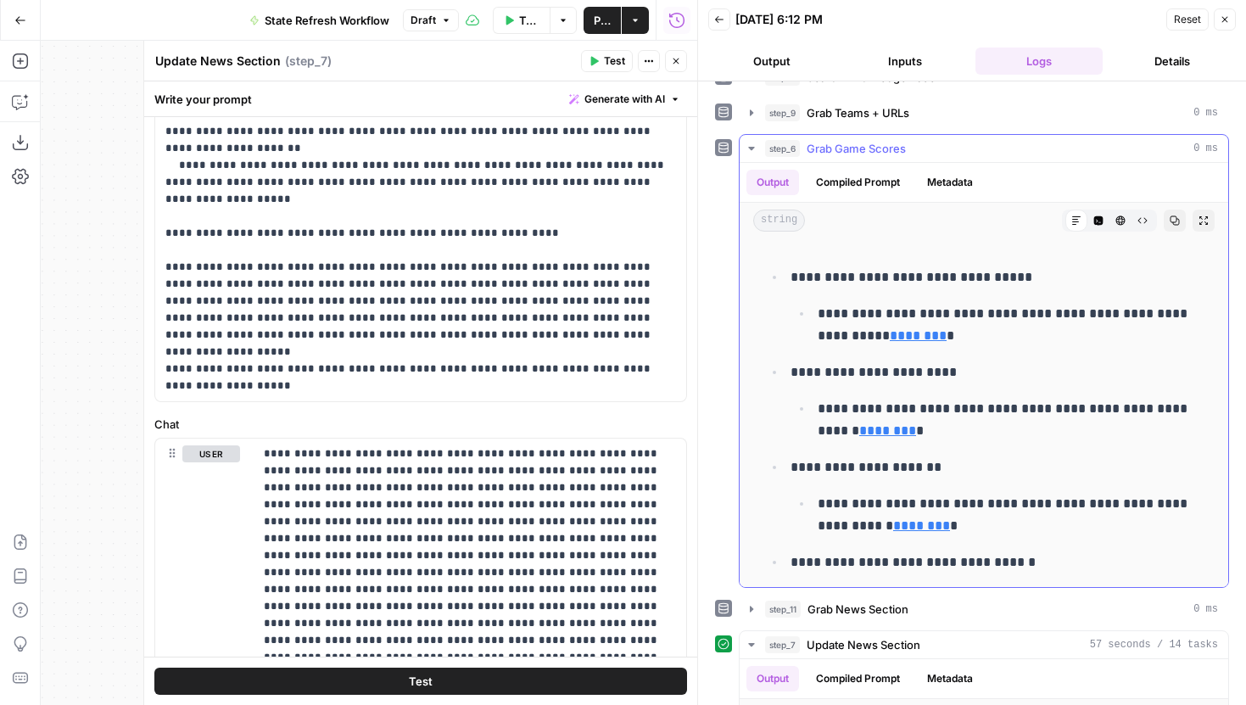
scroll to position [20, 0]
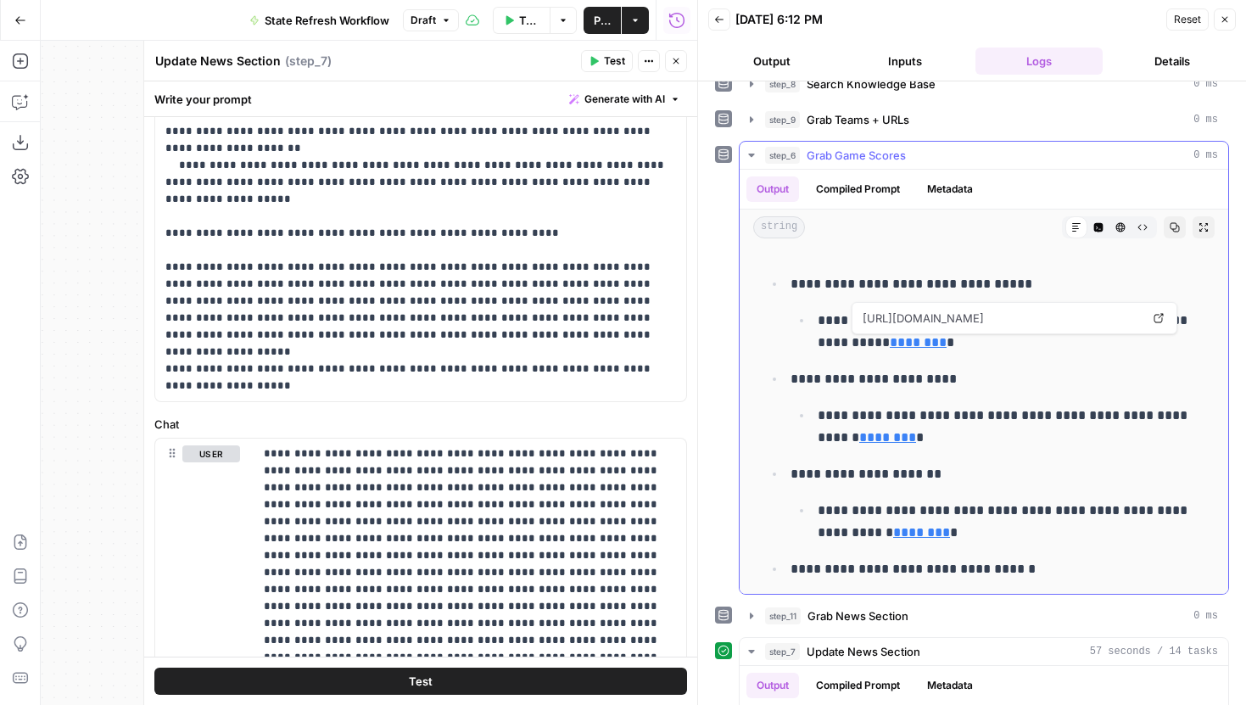
click at [1155, 316] on icon at bounding box center [1159, 318] width 10 height 10
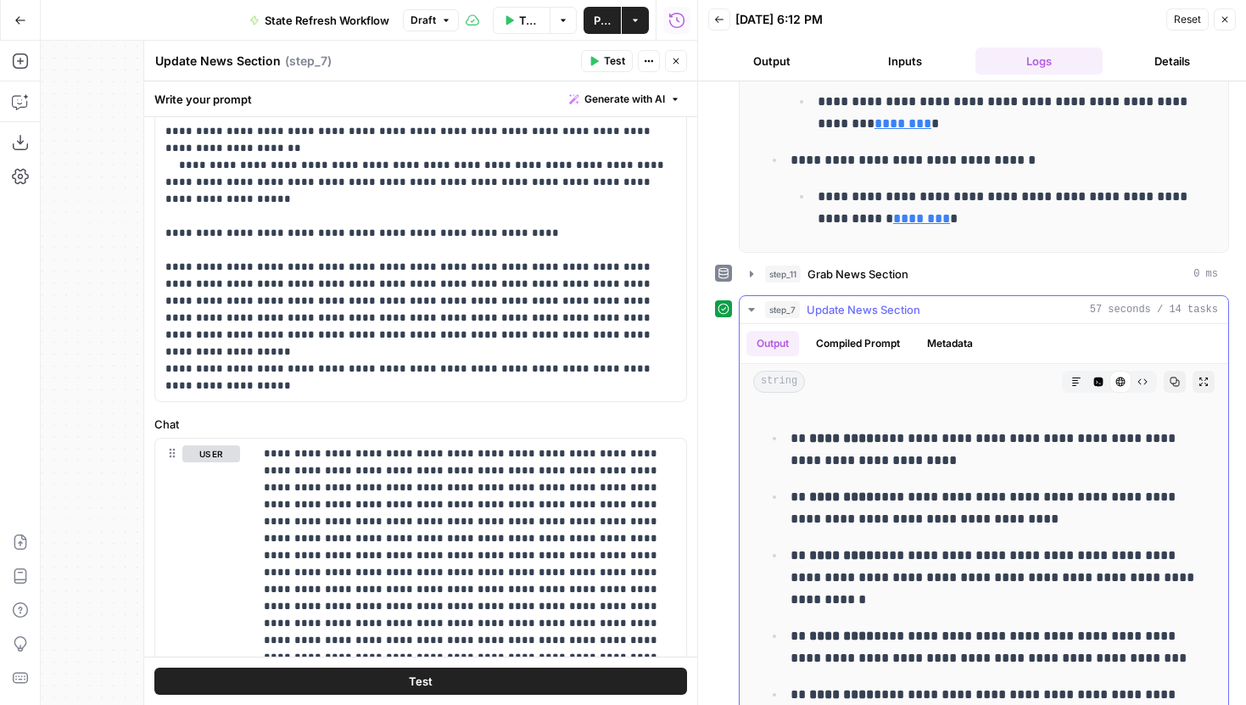
scroll to position [393, 0]
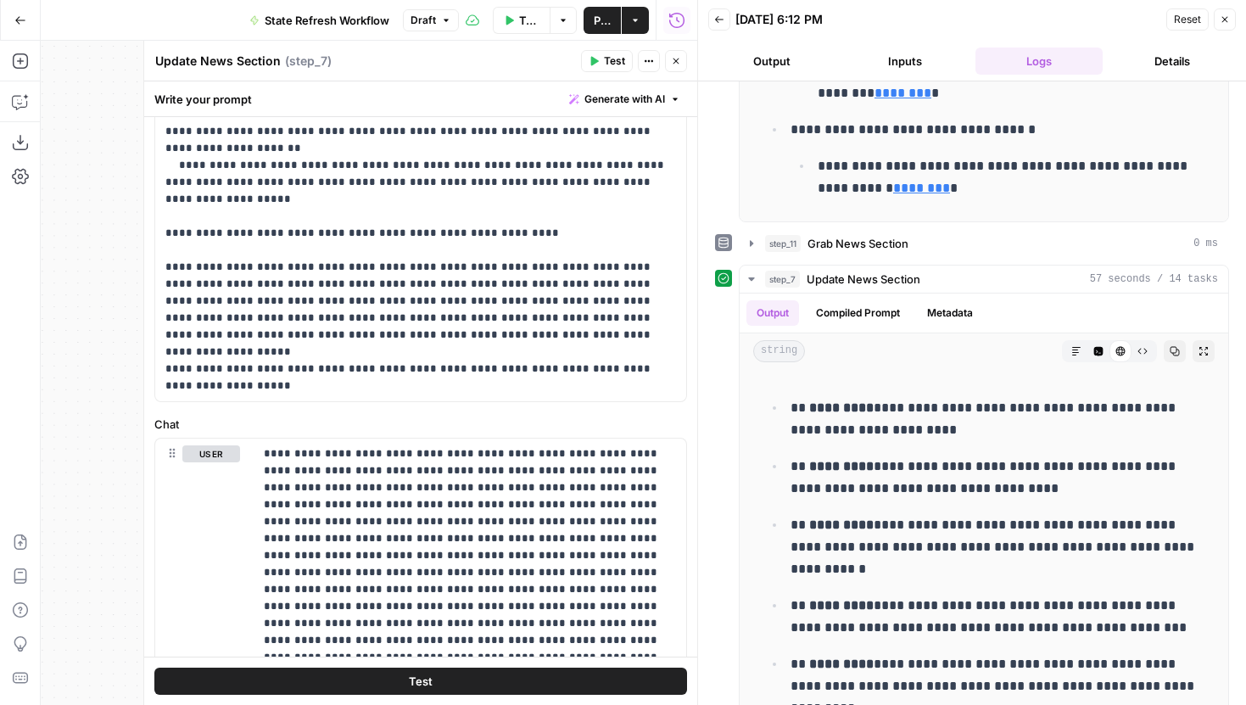
click at [1219, 20] on button "Close" at bounding box center [1225, 19] width 22 height 22
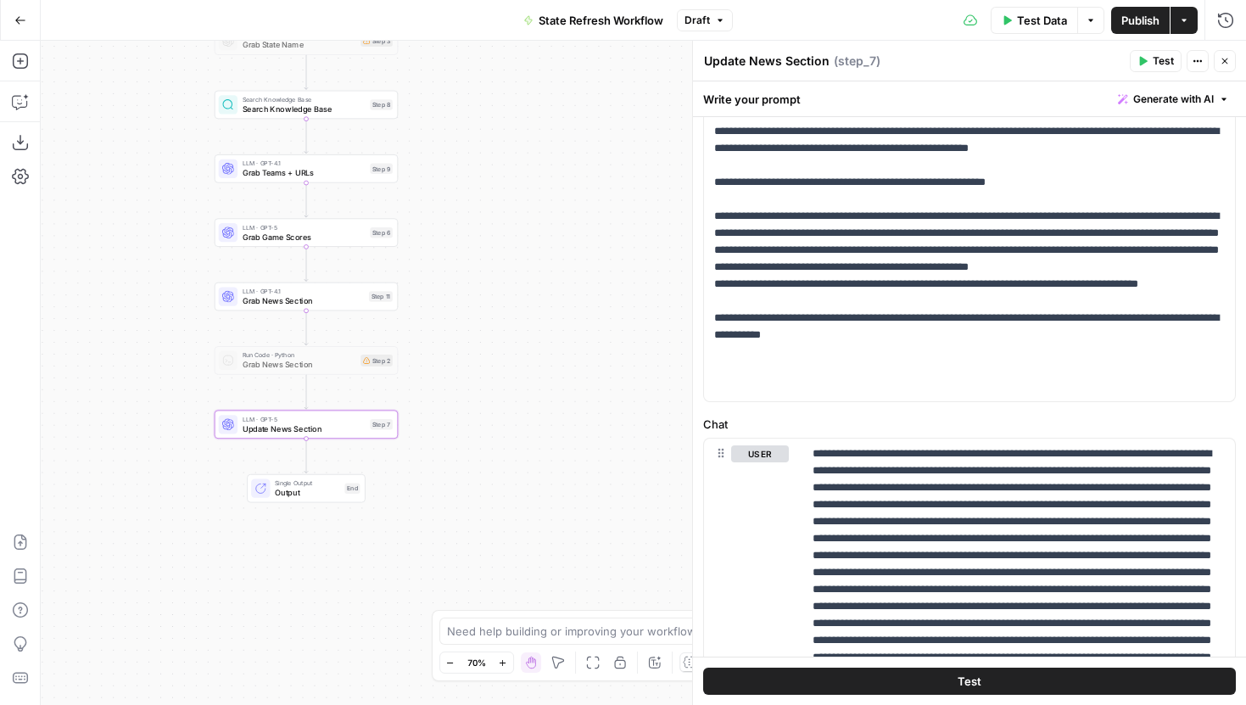
click at [700, 11] on button "Draft" at bounding box center [705, 20] width 56 height 22
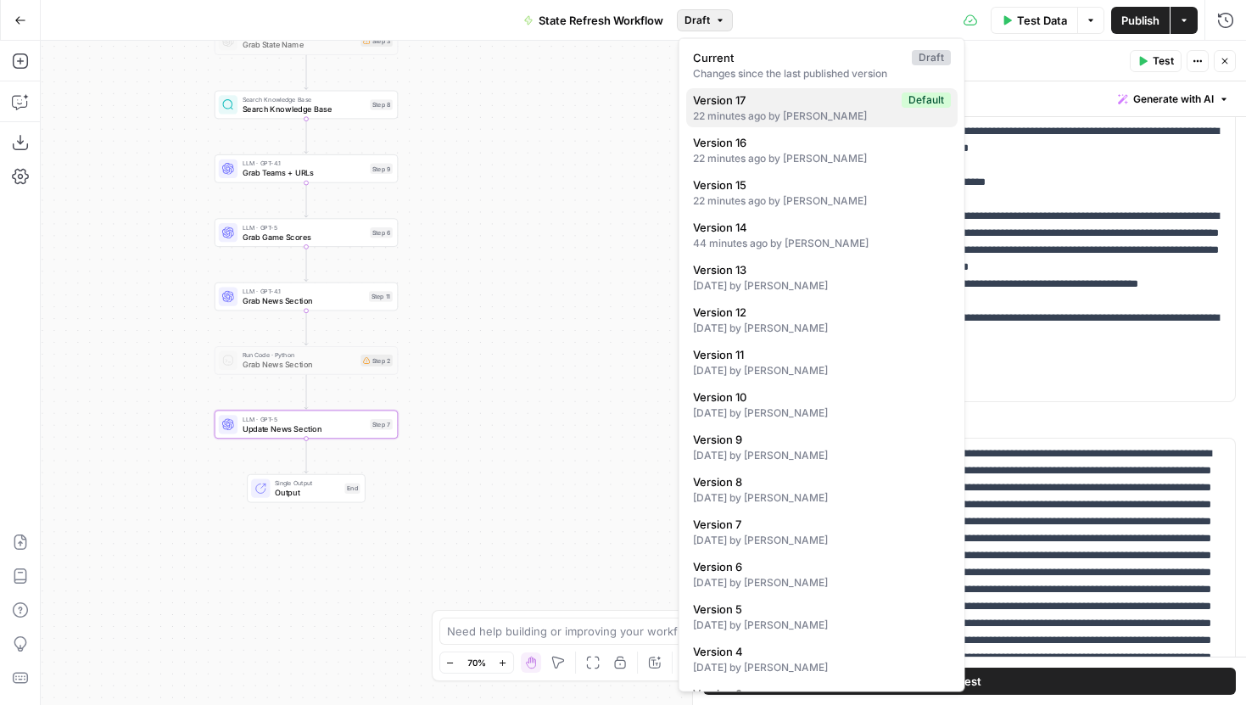
click at [746, 99] on span "Version 17" at bounding box center [794, 100] width 202 height 17
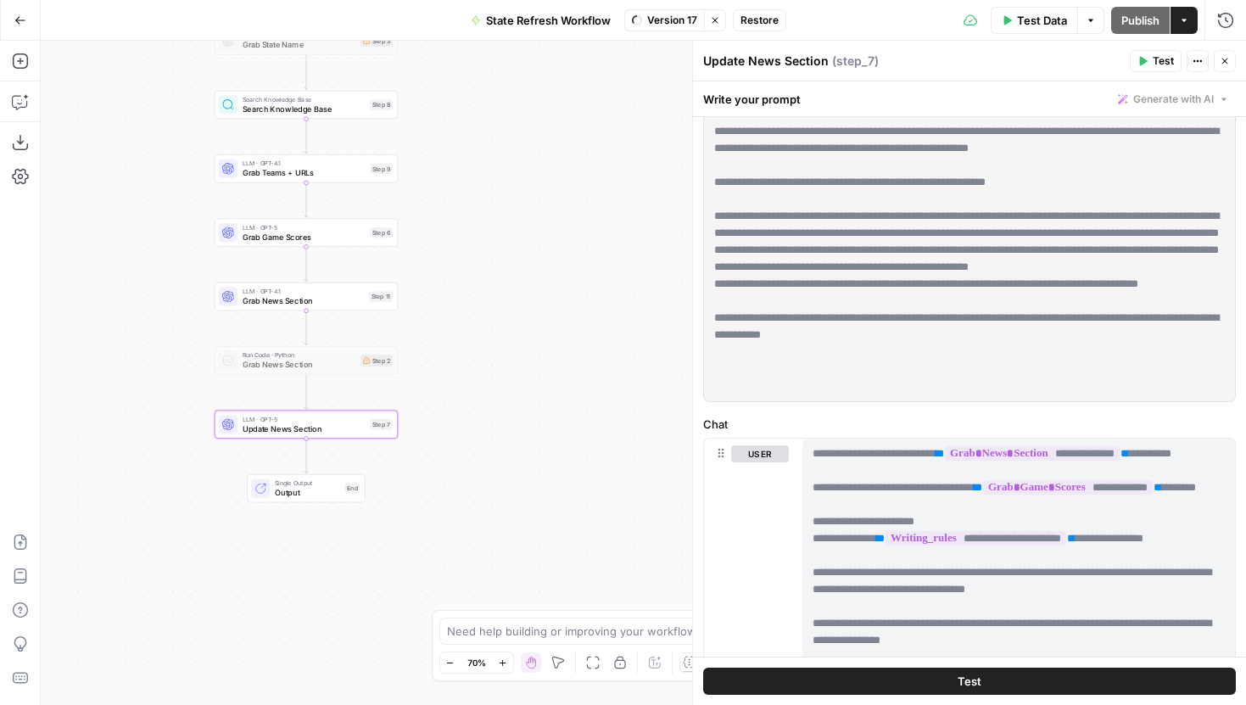
scroll to position [0, 0]
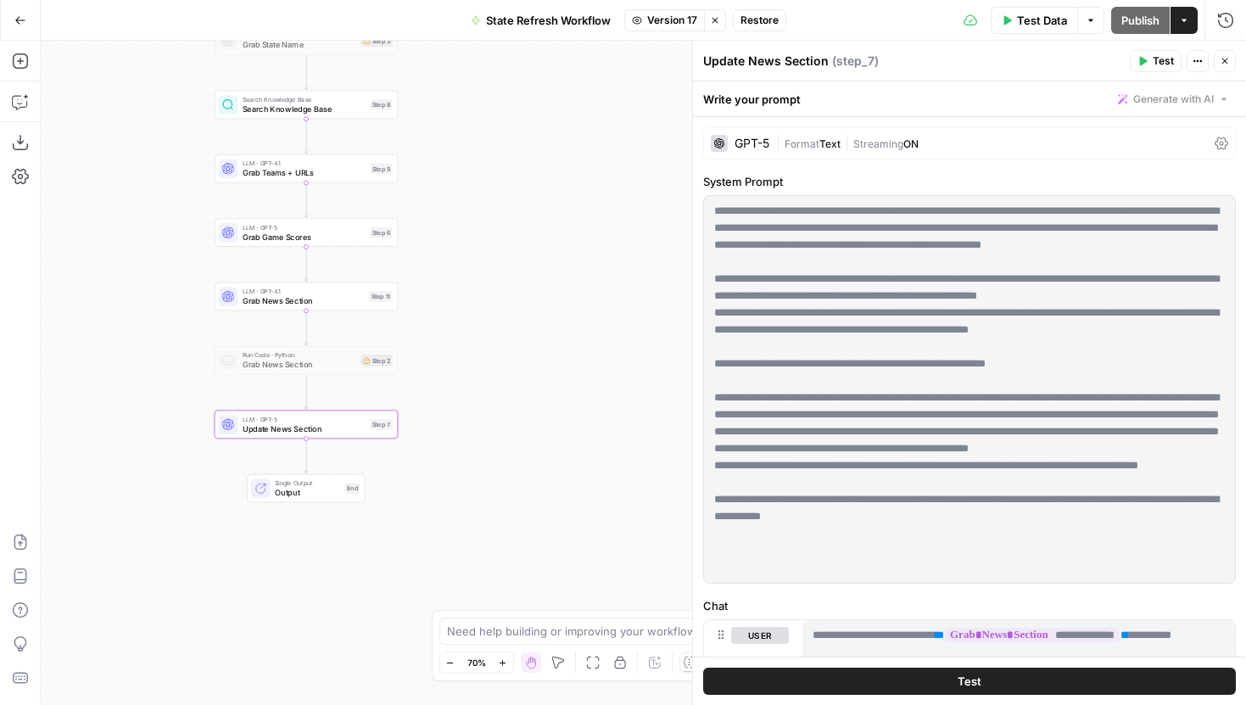
click at [758, 18] on span "Restore" at bounding box center [760, 20] width 38 height 15
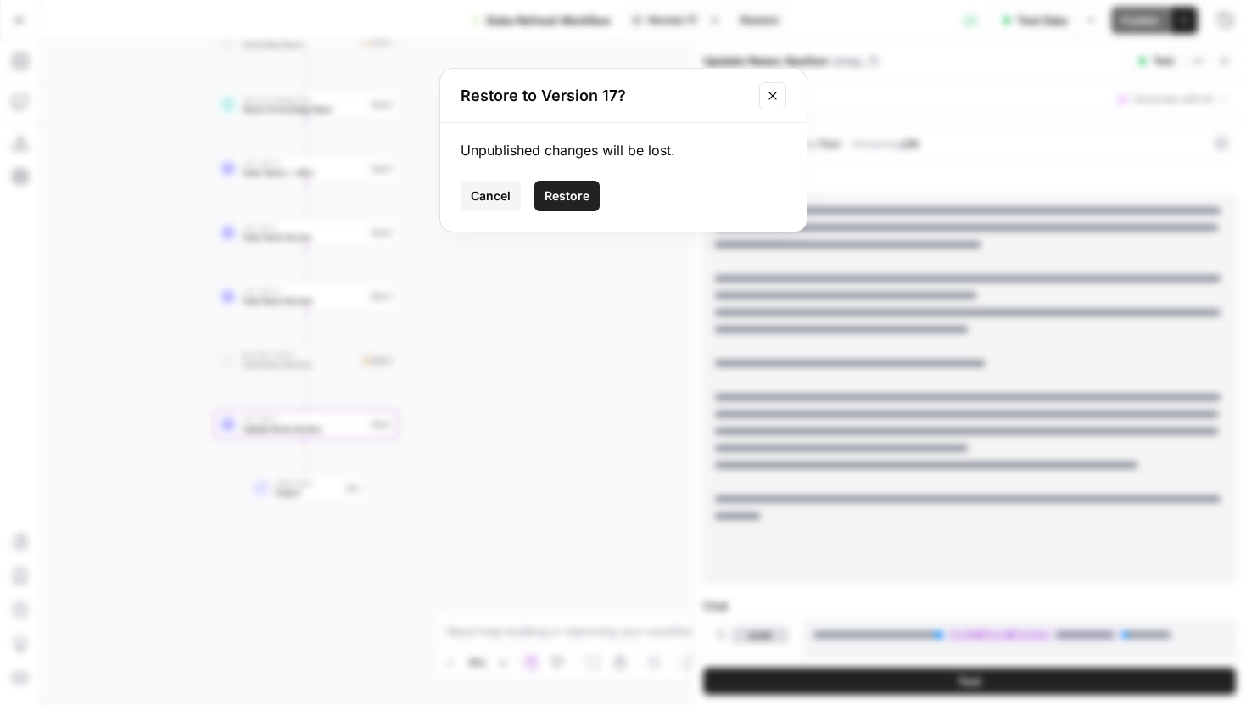
click at [585, 181] on button "Restore" at bounding box center [566, 196] width 65 height 31
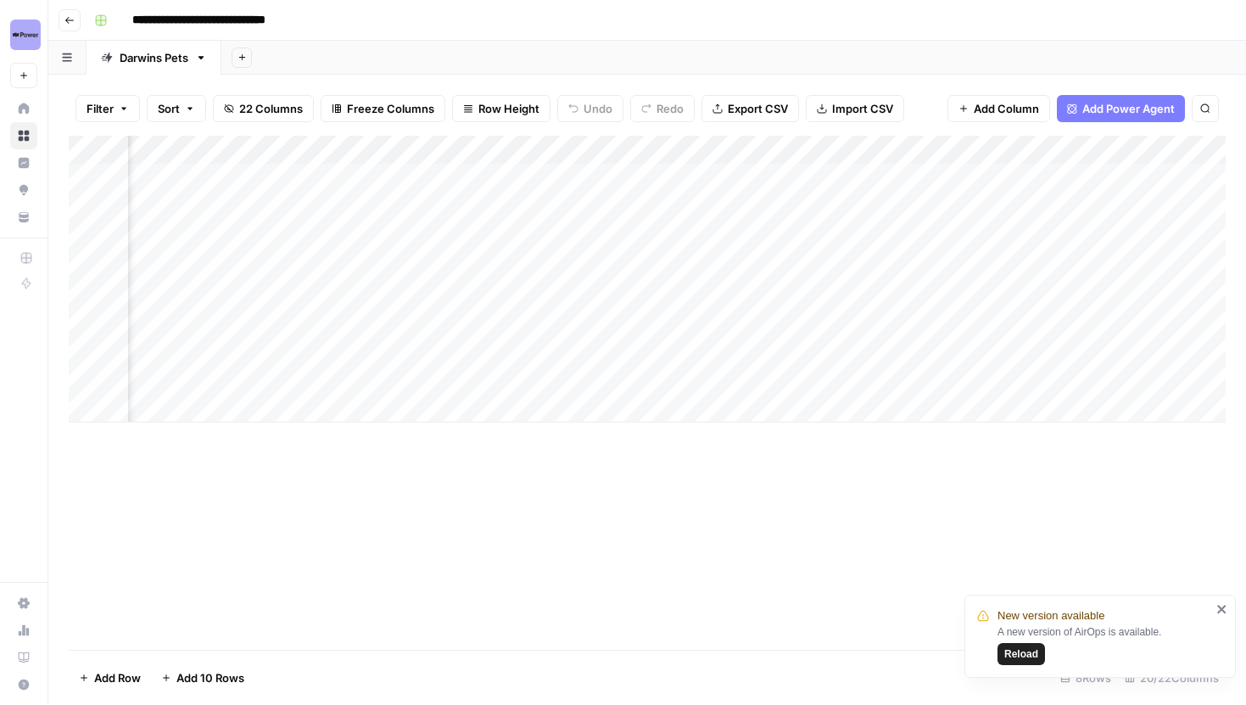
scroll to position [0, 1118]
